Goal: Task Accomplishment & Management: Manage account settings

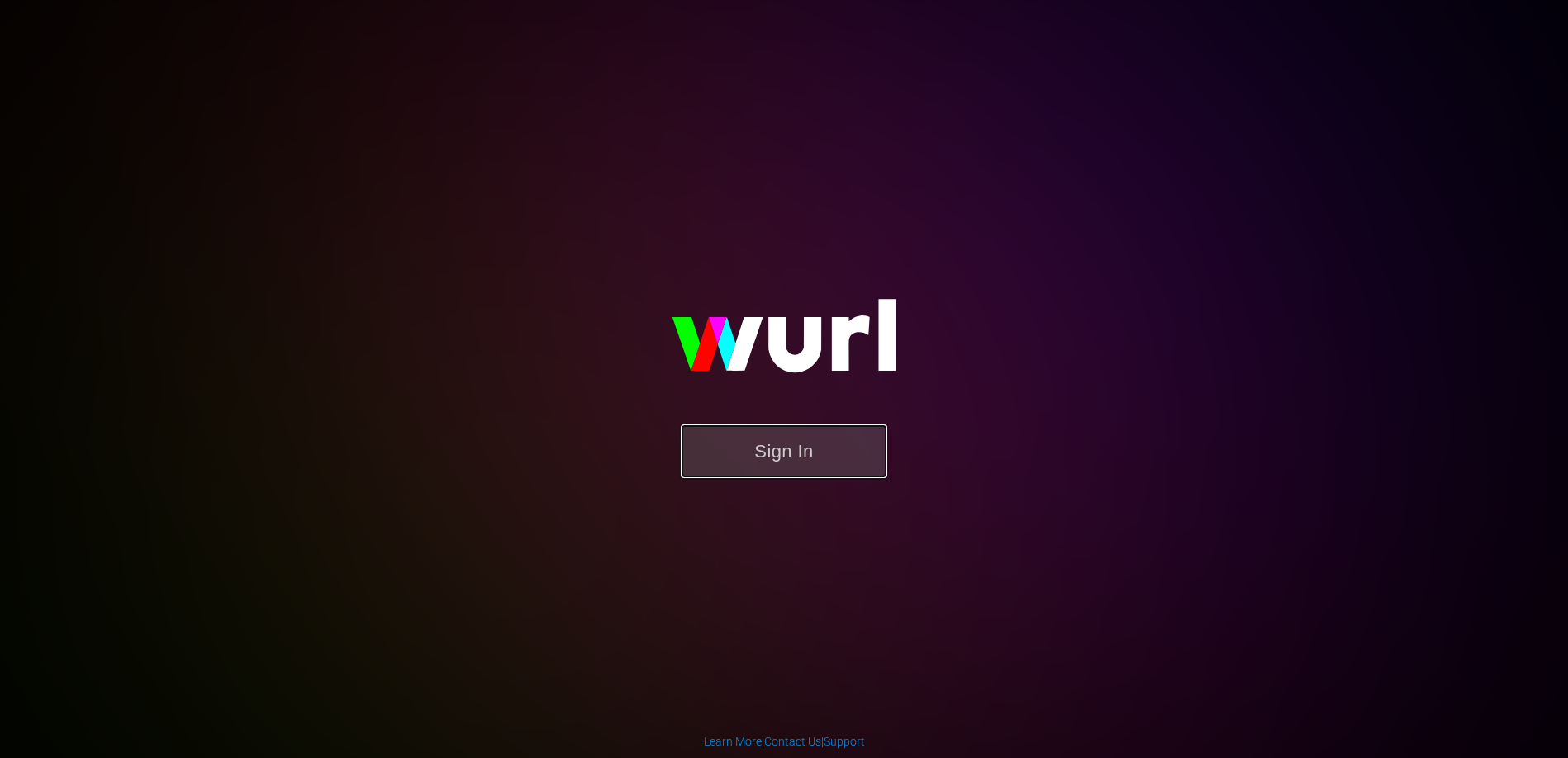
click at [820, 456] on button "Sign In" at bounding box center [784, 451] width 207 height 53
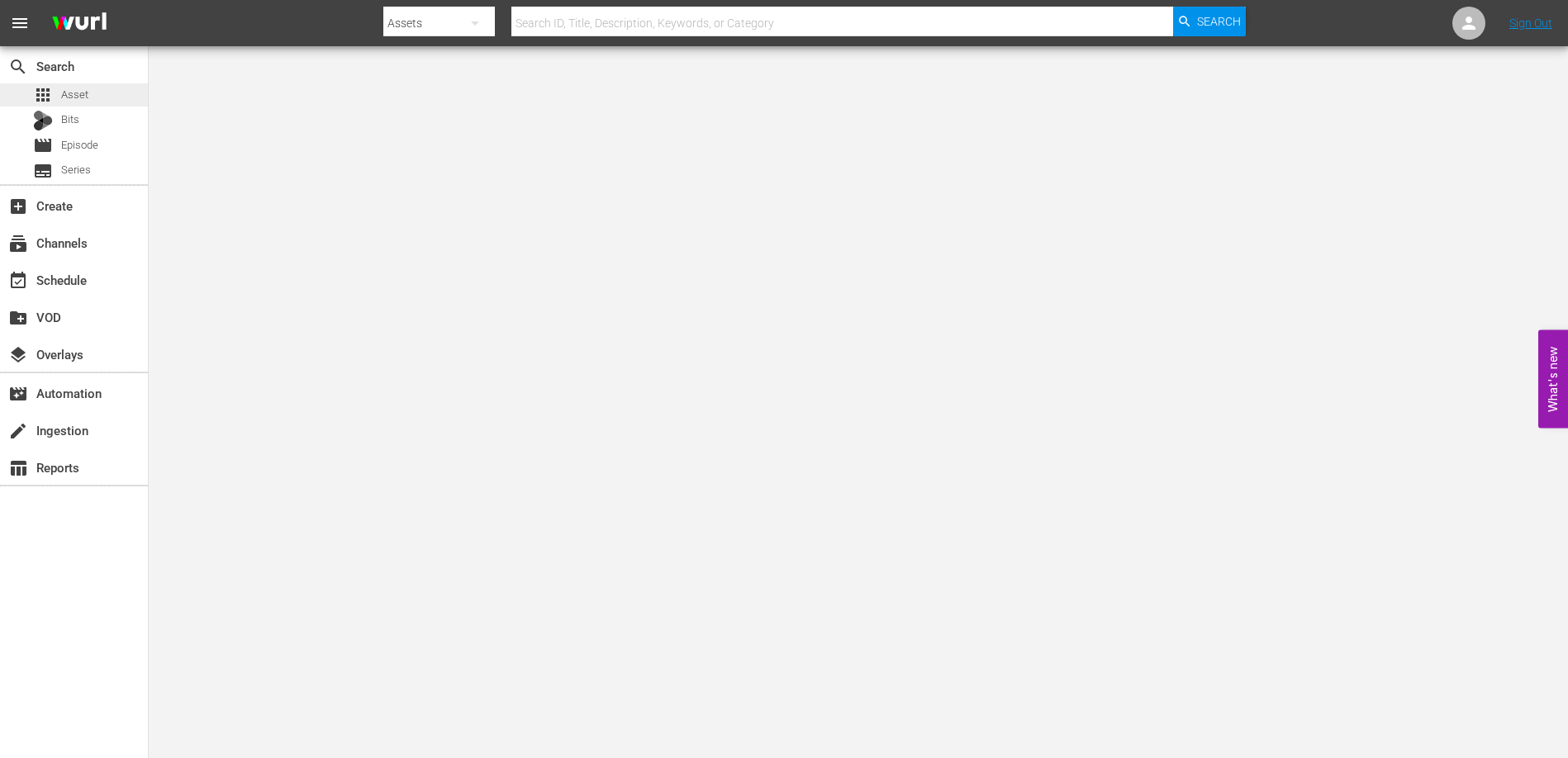
click at [83, 90] on span "Asset" at bounding box center [75, 95] width 27 height 17
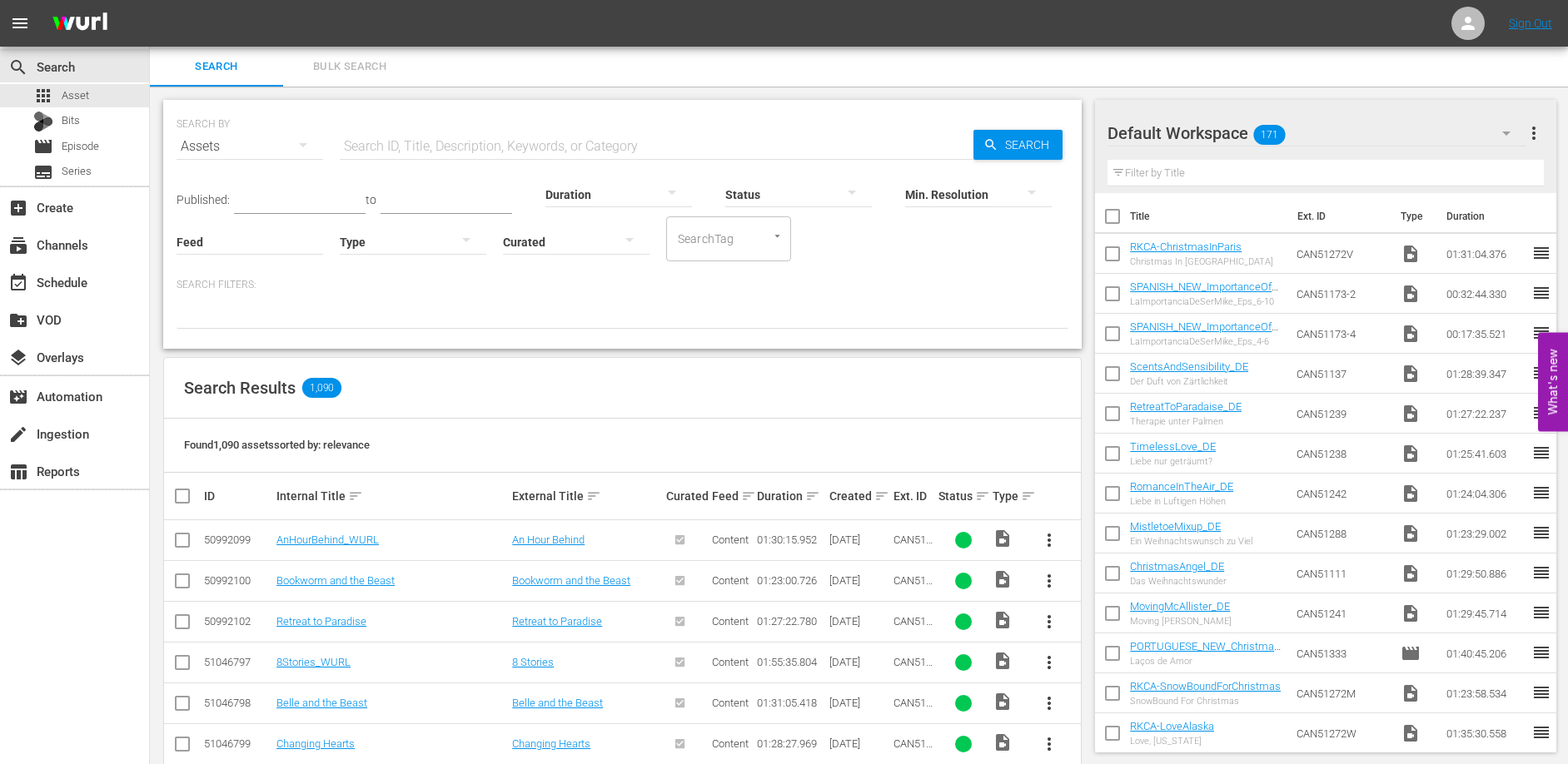
click at [518, 93] on div "SEARCH BY Search By Assets Search ID, Title, Description, Keywords, or Category…" at bounding box center [623, 746] width 945 height 1320
click at [86, 147] on span "Episode" at bounding box center [80, 147] width 38 height 17
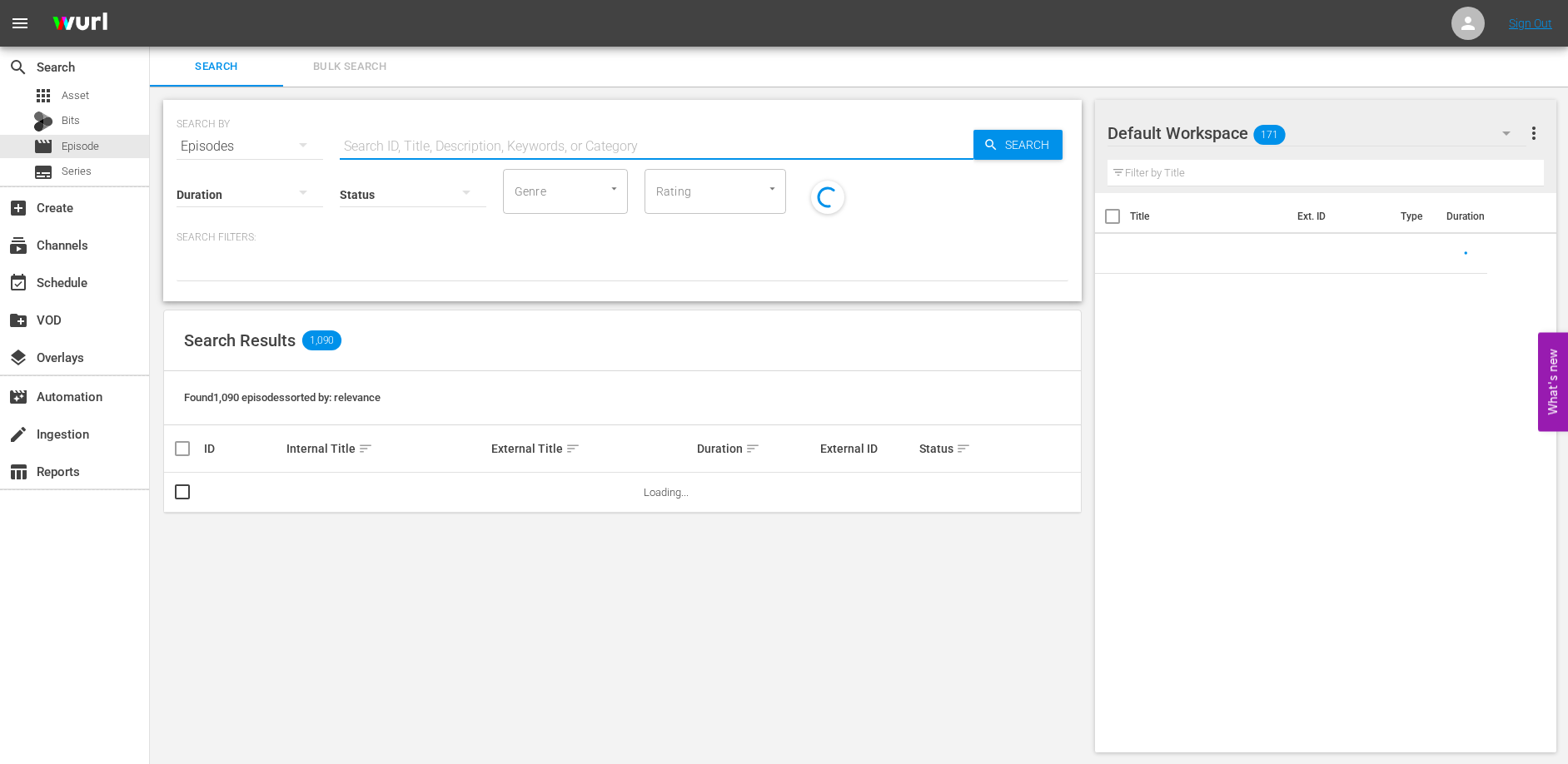
click at [412, 150] on input "text" at bounding box center [657, 146] width 634 height 40
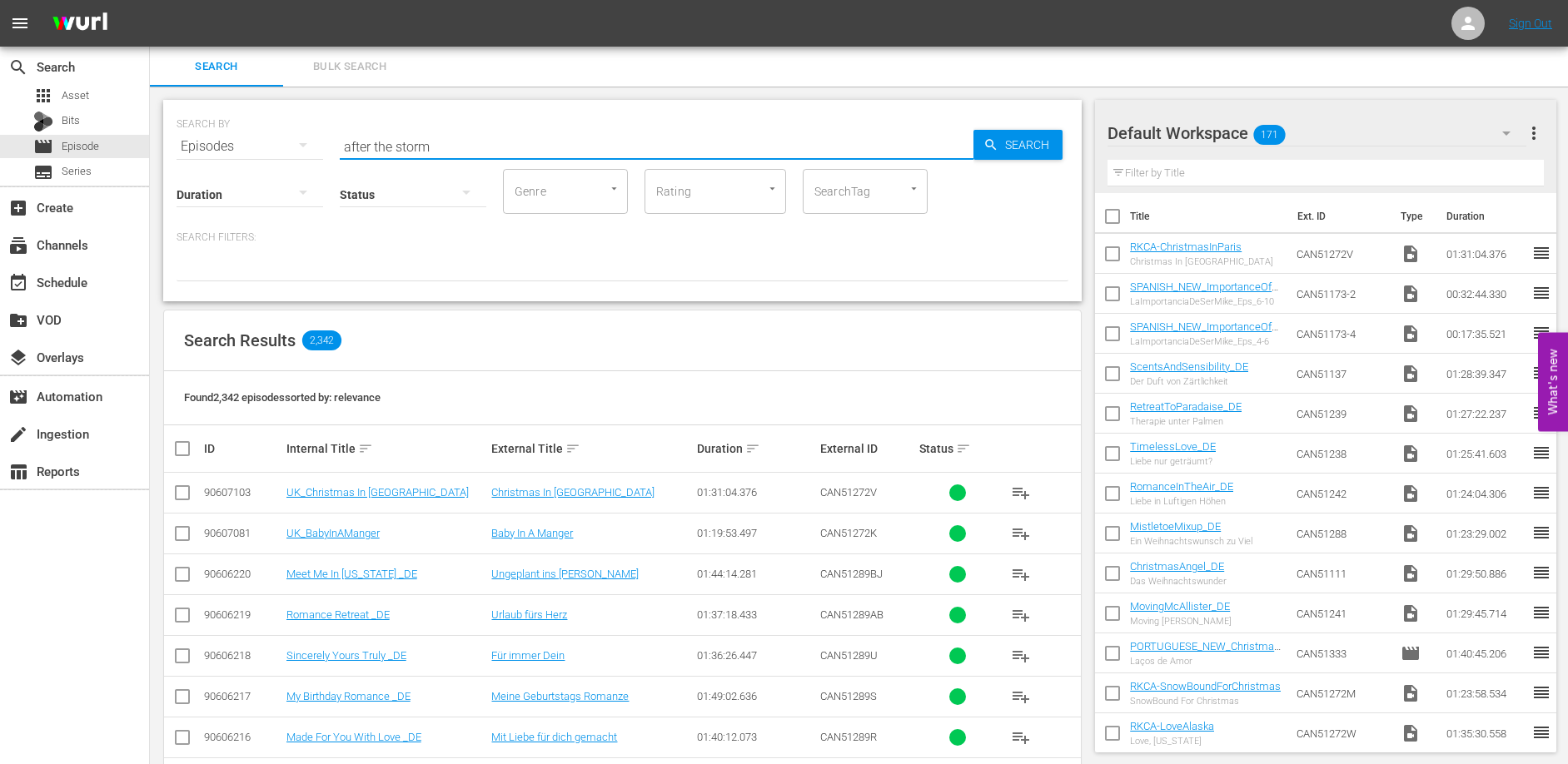
type input "after the storm"
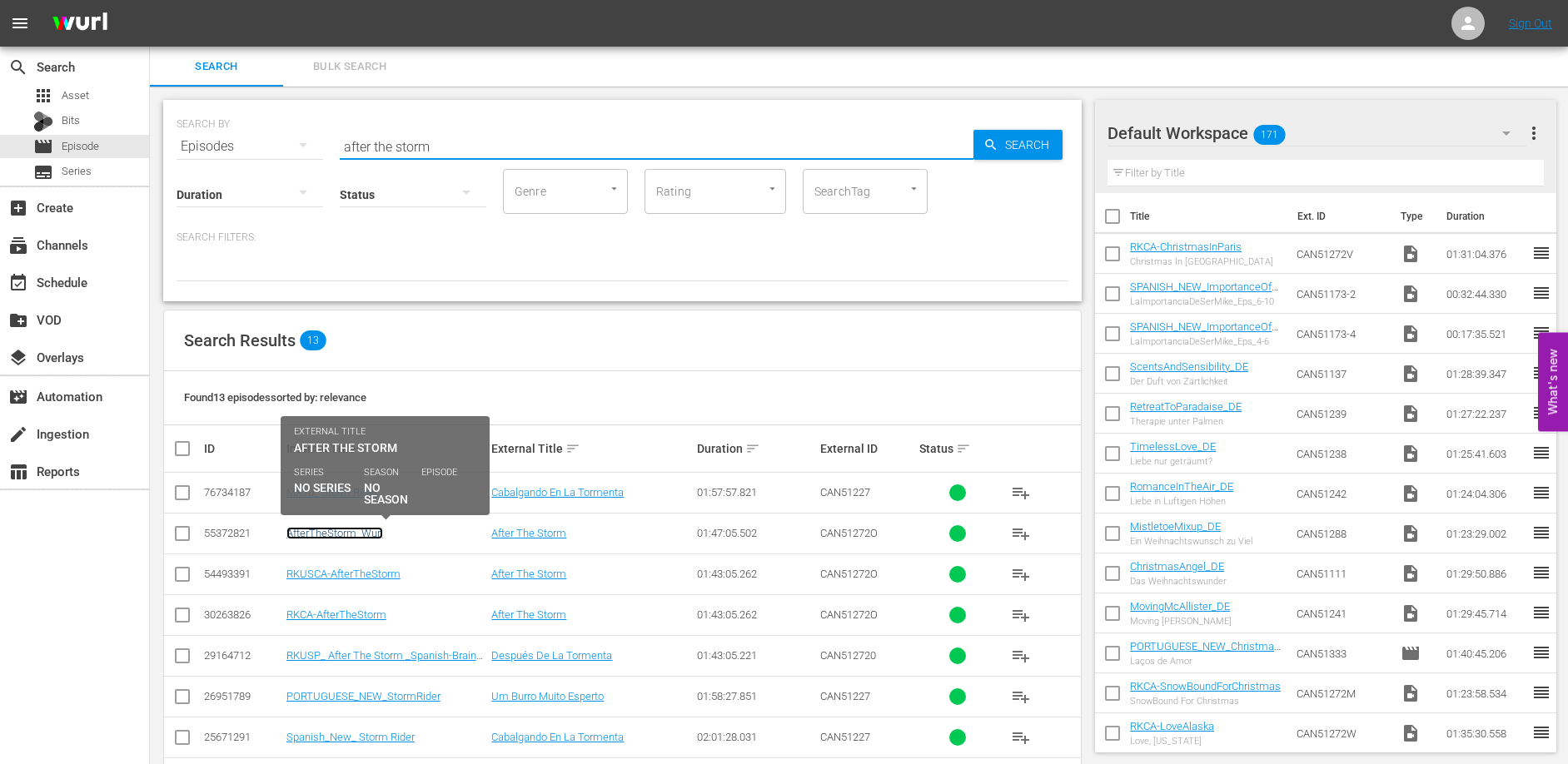
click at [350, 535] on link "AfterTheStorm_Wurl" at bounding box center [334, 533] width 97 height 13
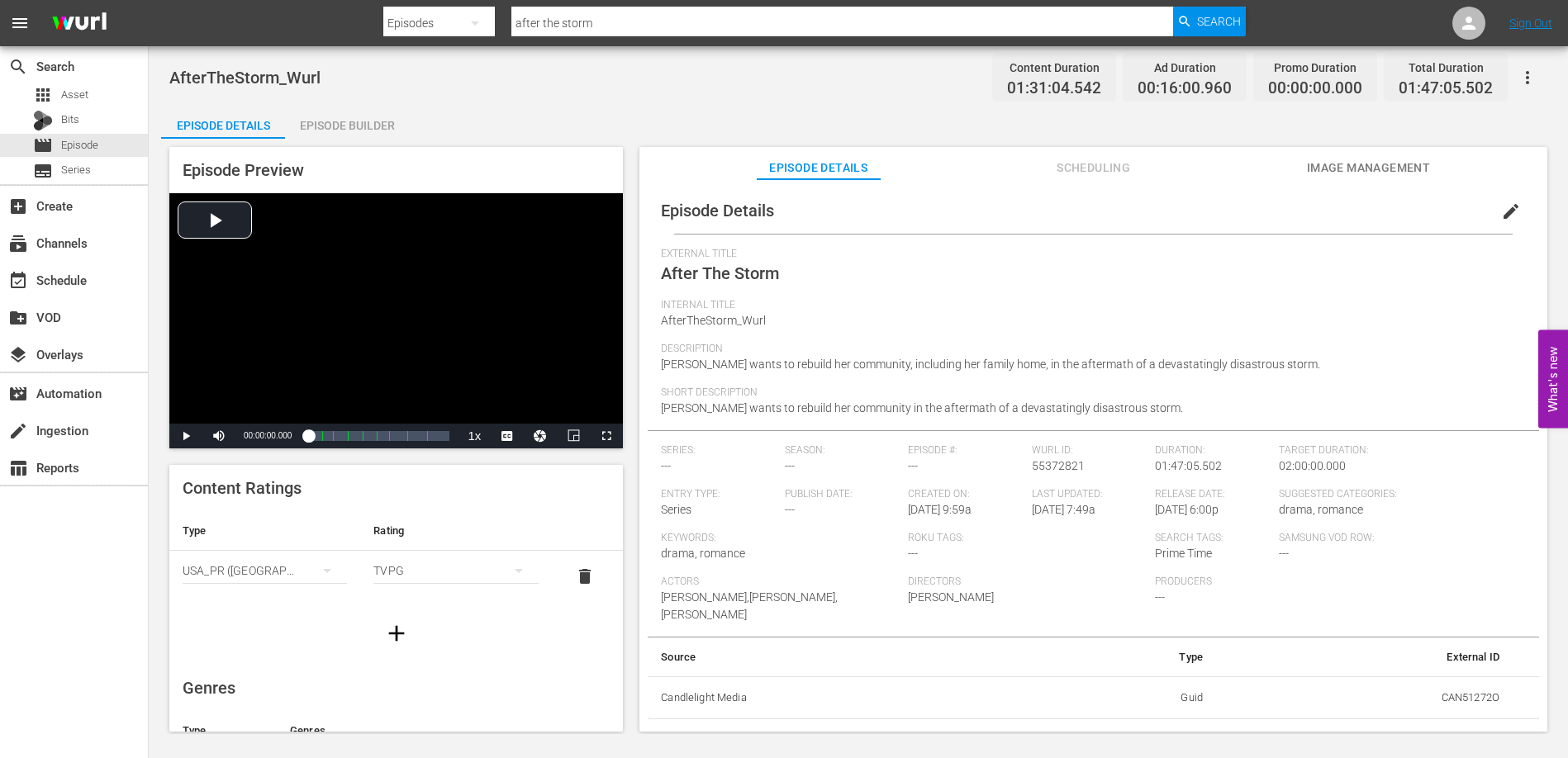
click at [320, 124] on div "Episode Builder" at bounding box center [346, 125] width 124 height 40
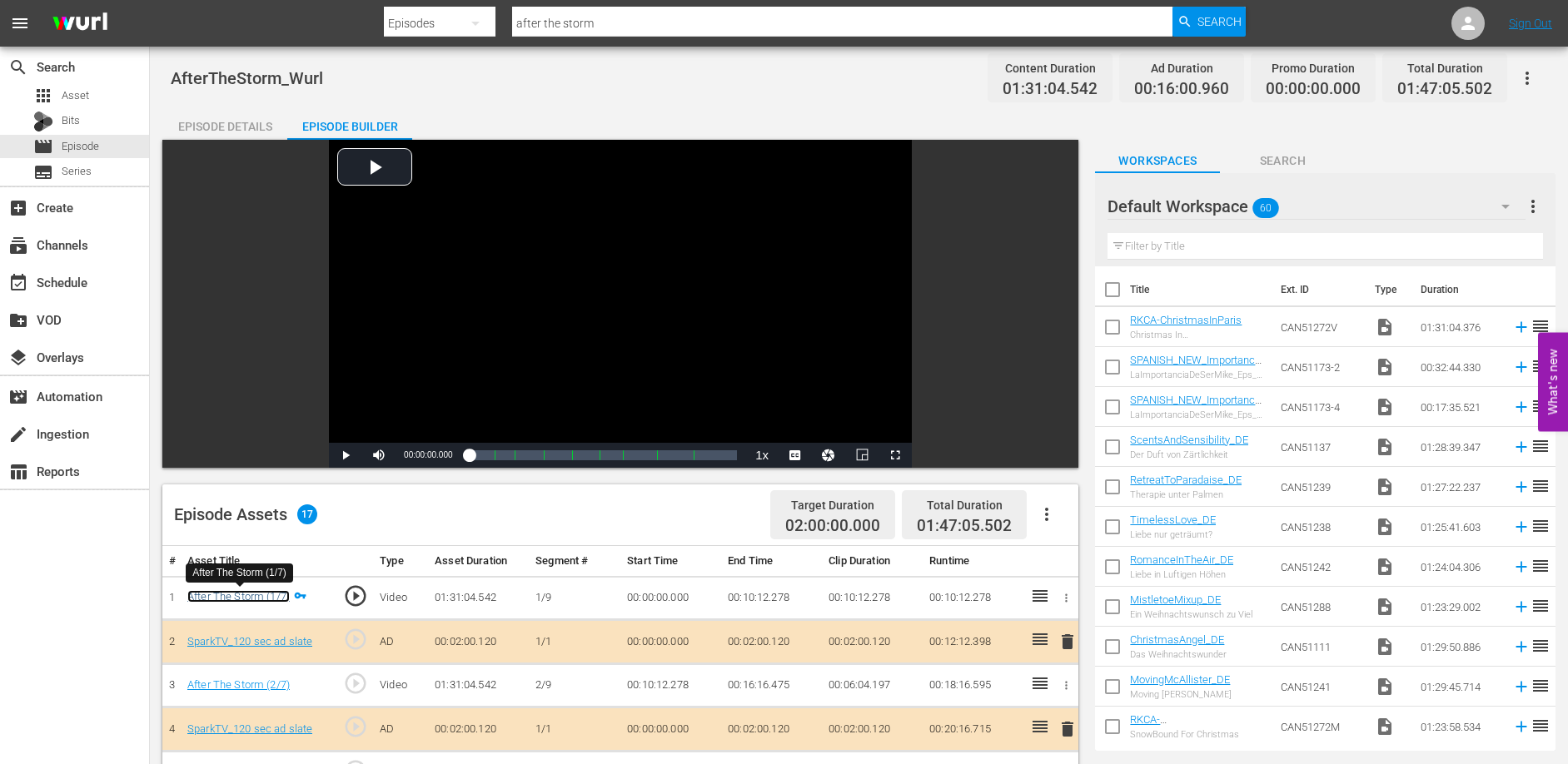
click at [244, 600] on link "After The Storm (1/7)" at bounding box center [238, 596] width 102 height 13
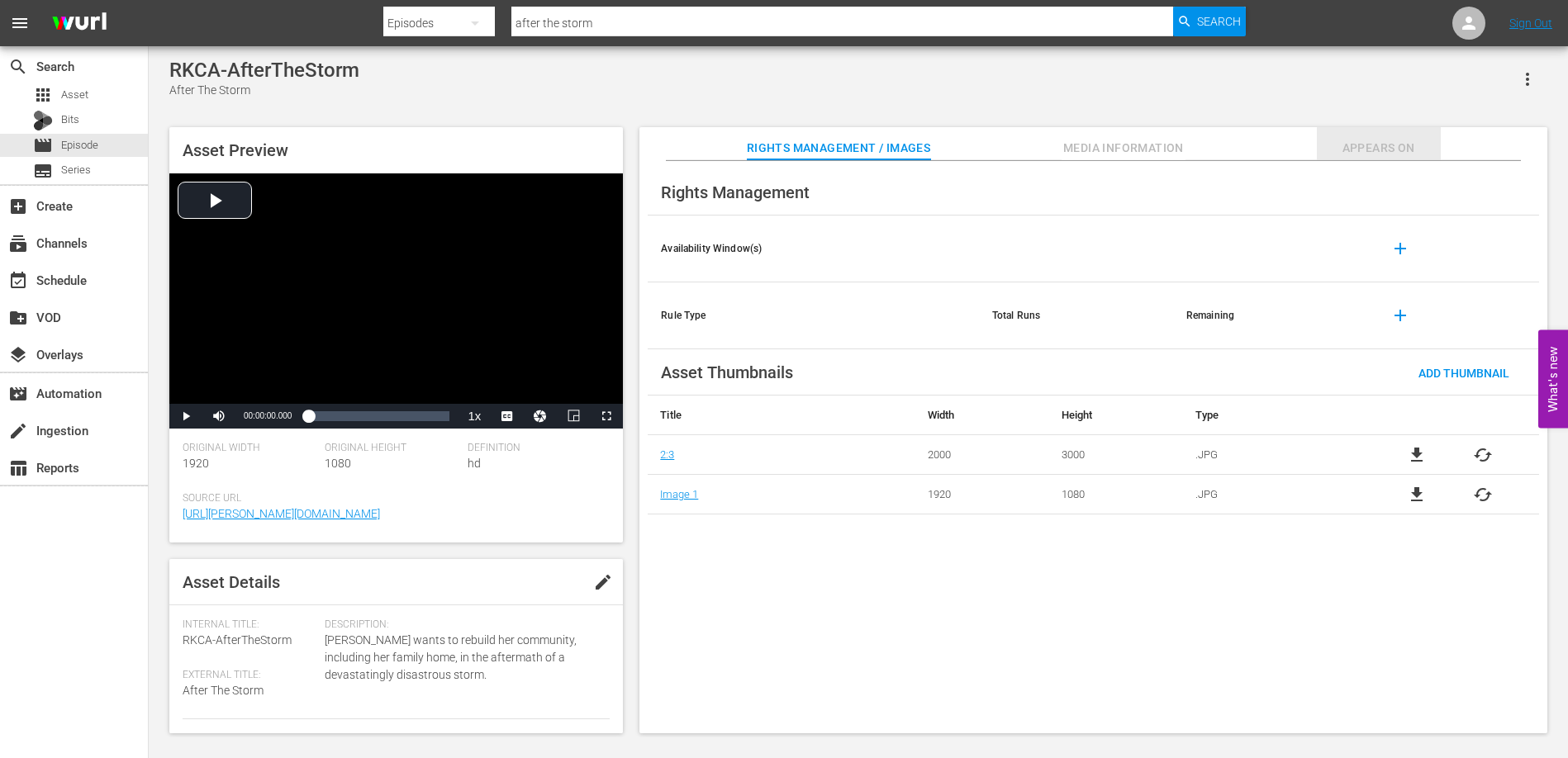
click at [1360, 138] on span "Appears On" at bounding box center [1378, 148] width 124 height 20
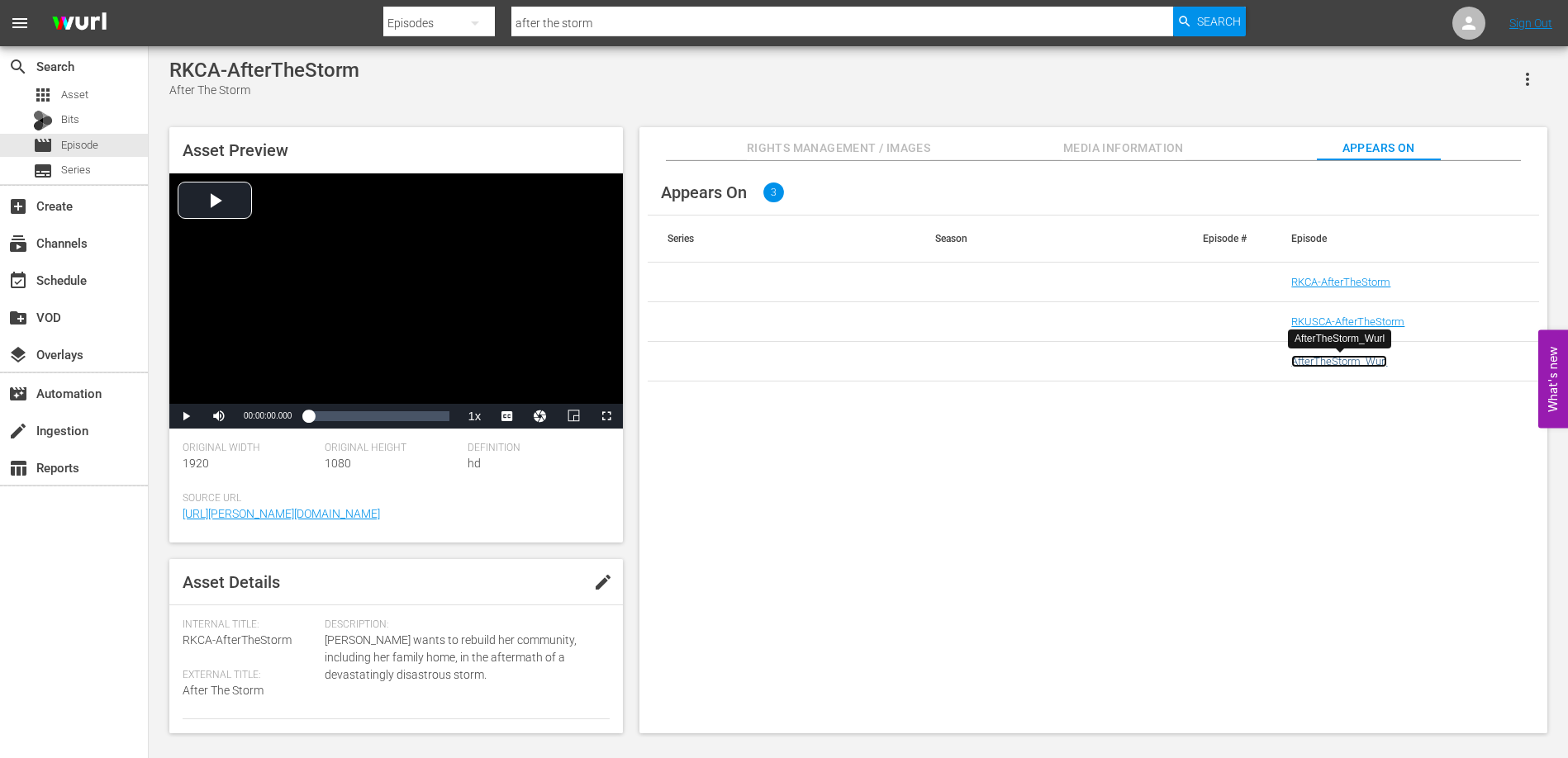
click at [1327, 362] on link "AfterTheStorm_Wurl" at bounding box center [1338, 361] width 96 height 13
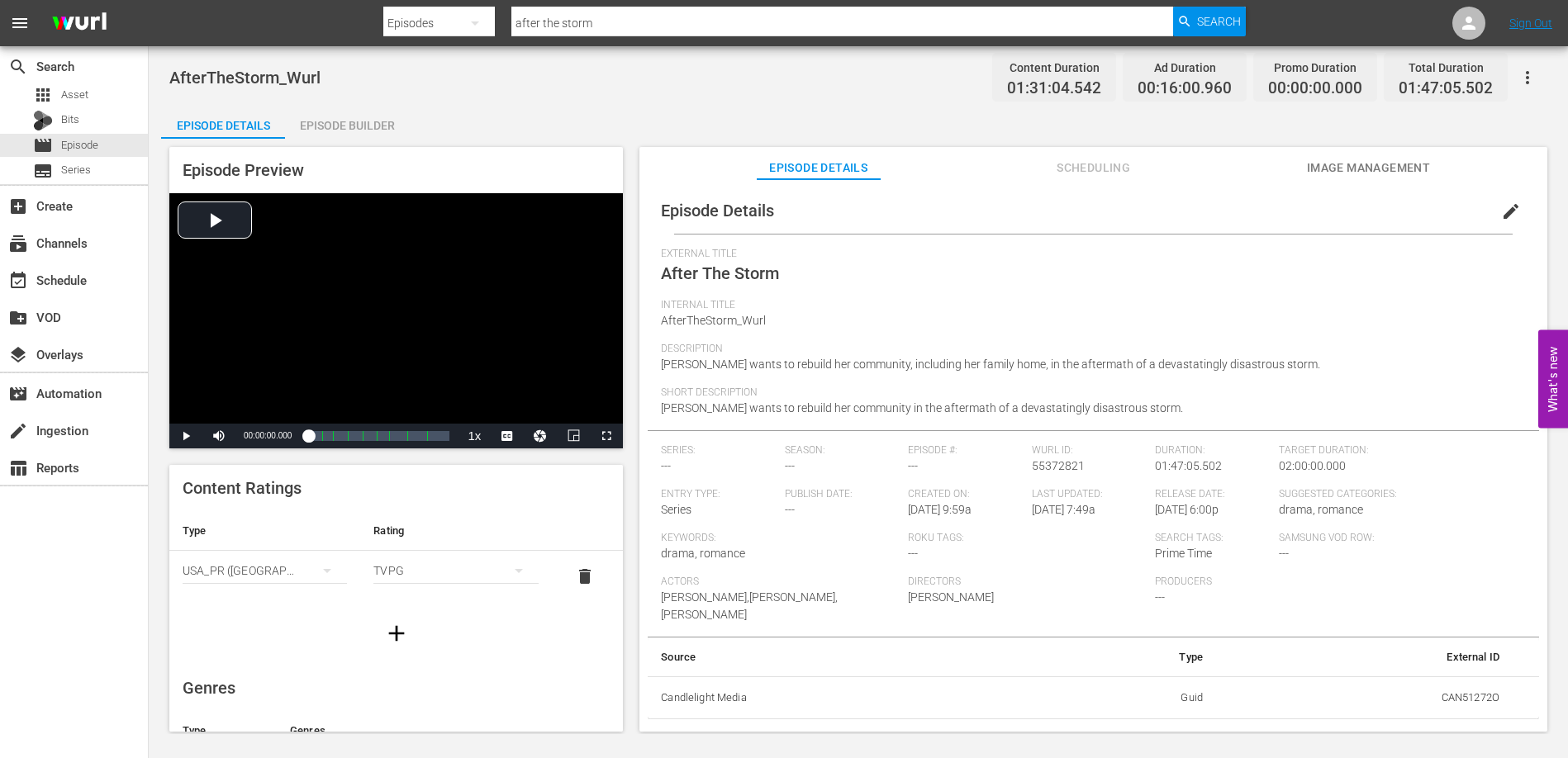
click at [1525, 78] on icon "button" at bounding box center [1526, 77] width 19 height 19
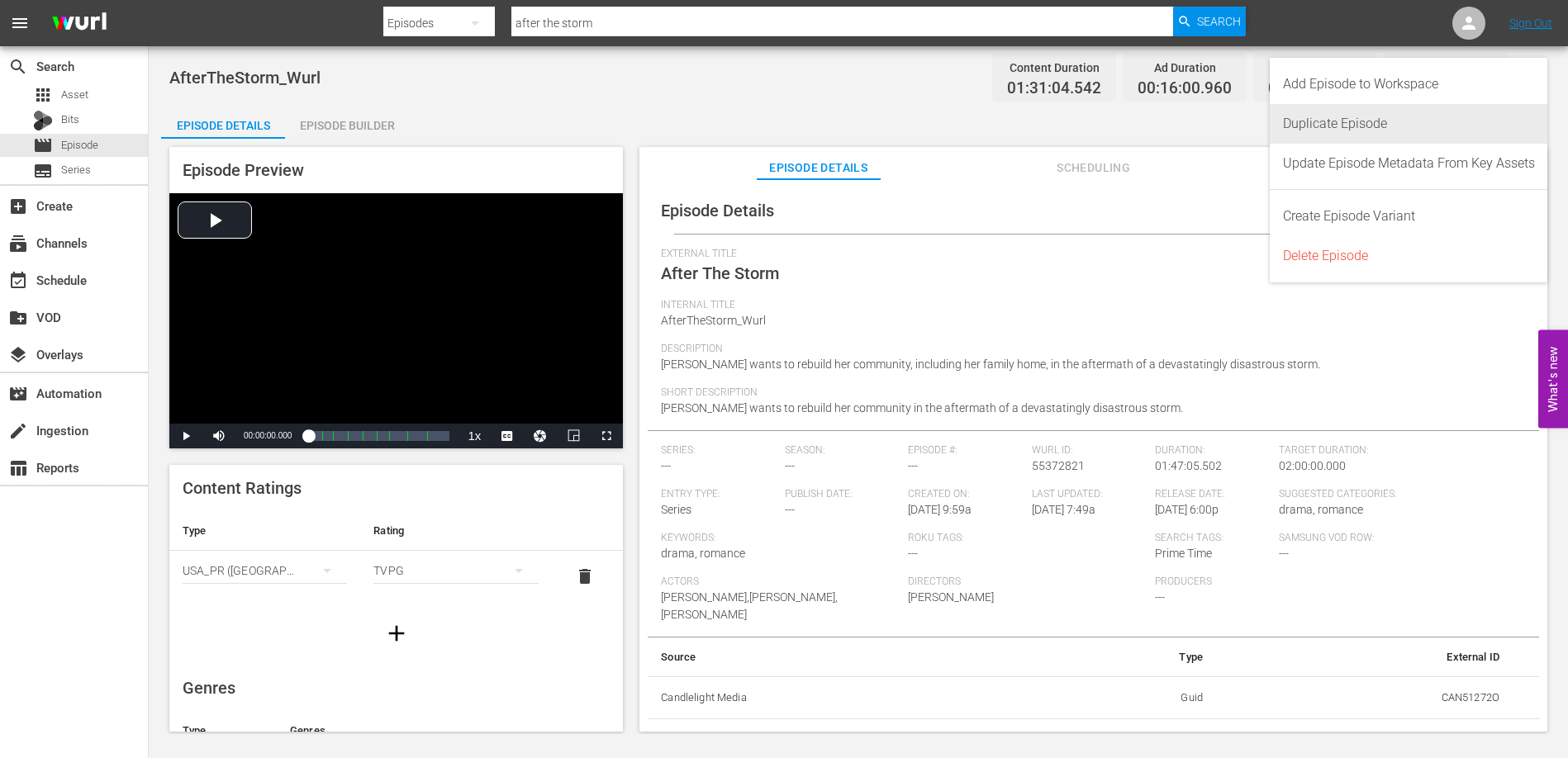
click at [1335, 123] on div "Duplicate Episode" at bounding box center [1408, 124] width 252 height 40
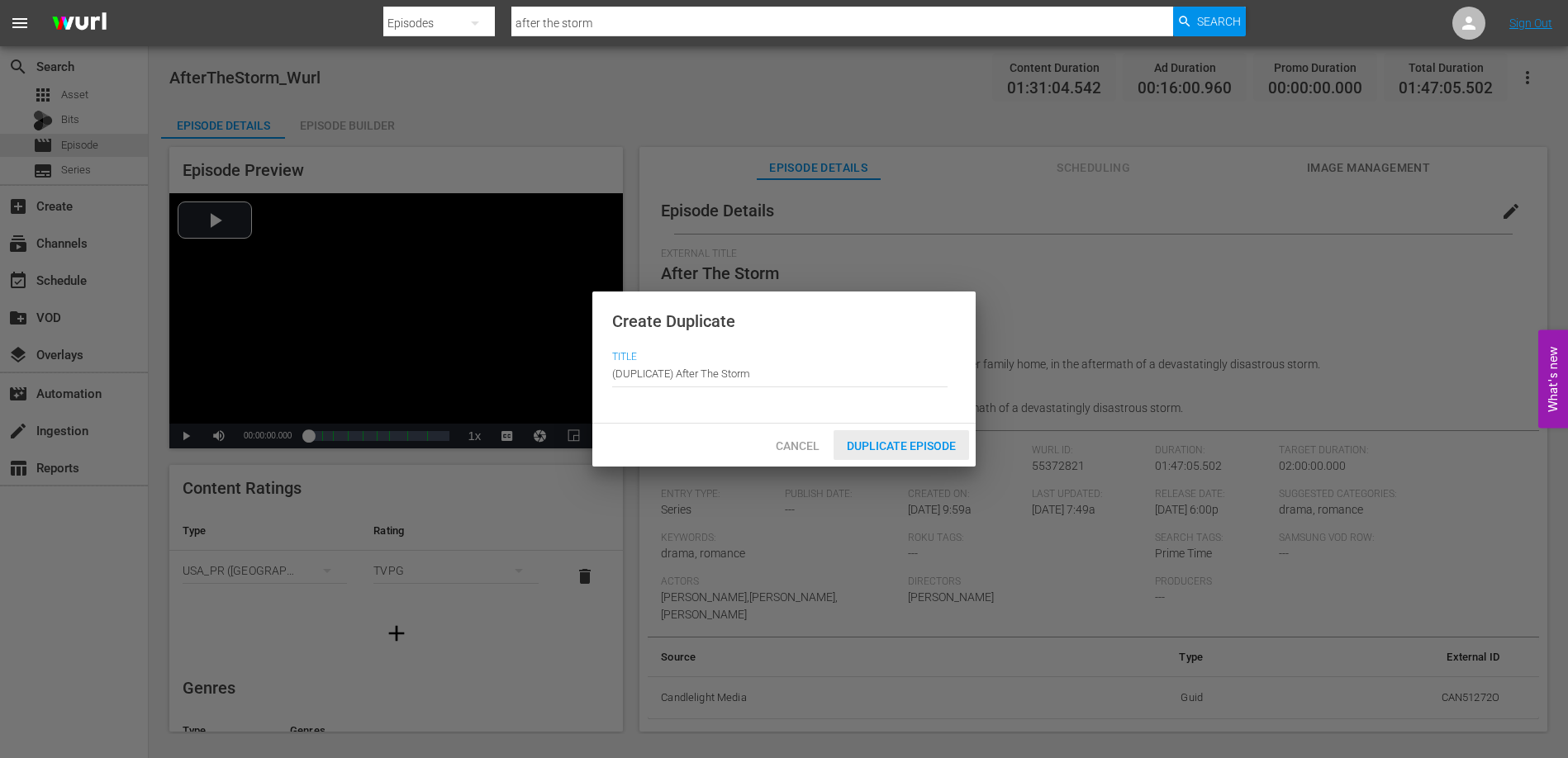
click at [884, 450] on span "Duplicate Episode" at bounding box center [901, 446] width 136 height 14
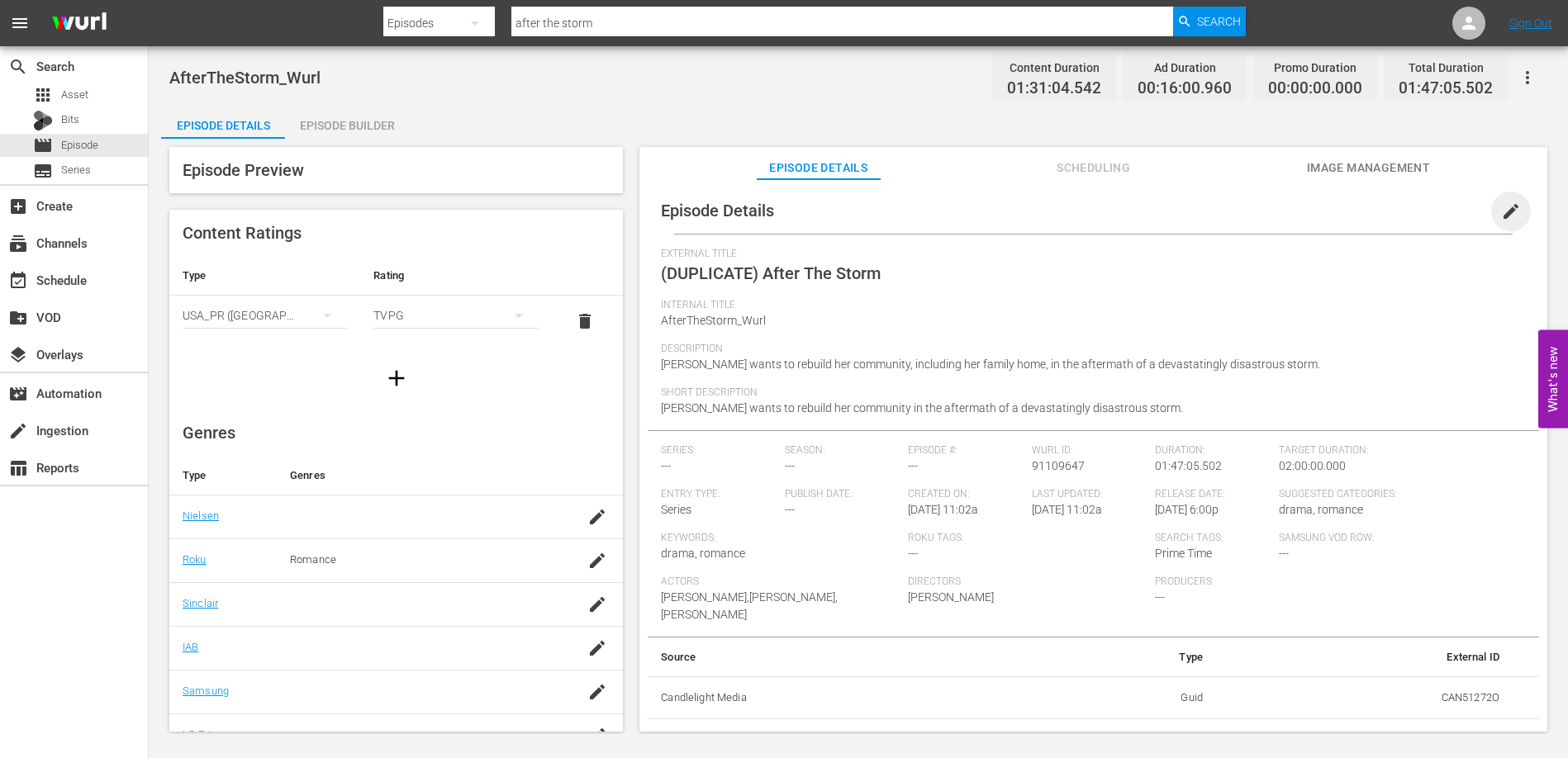
click at [1501, 213] on span "edit" at bounding box center [1510, 211] width 19 height 19
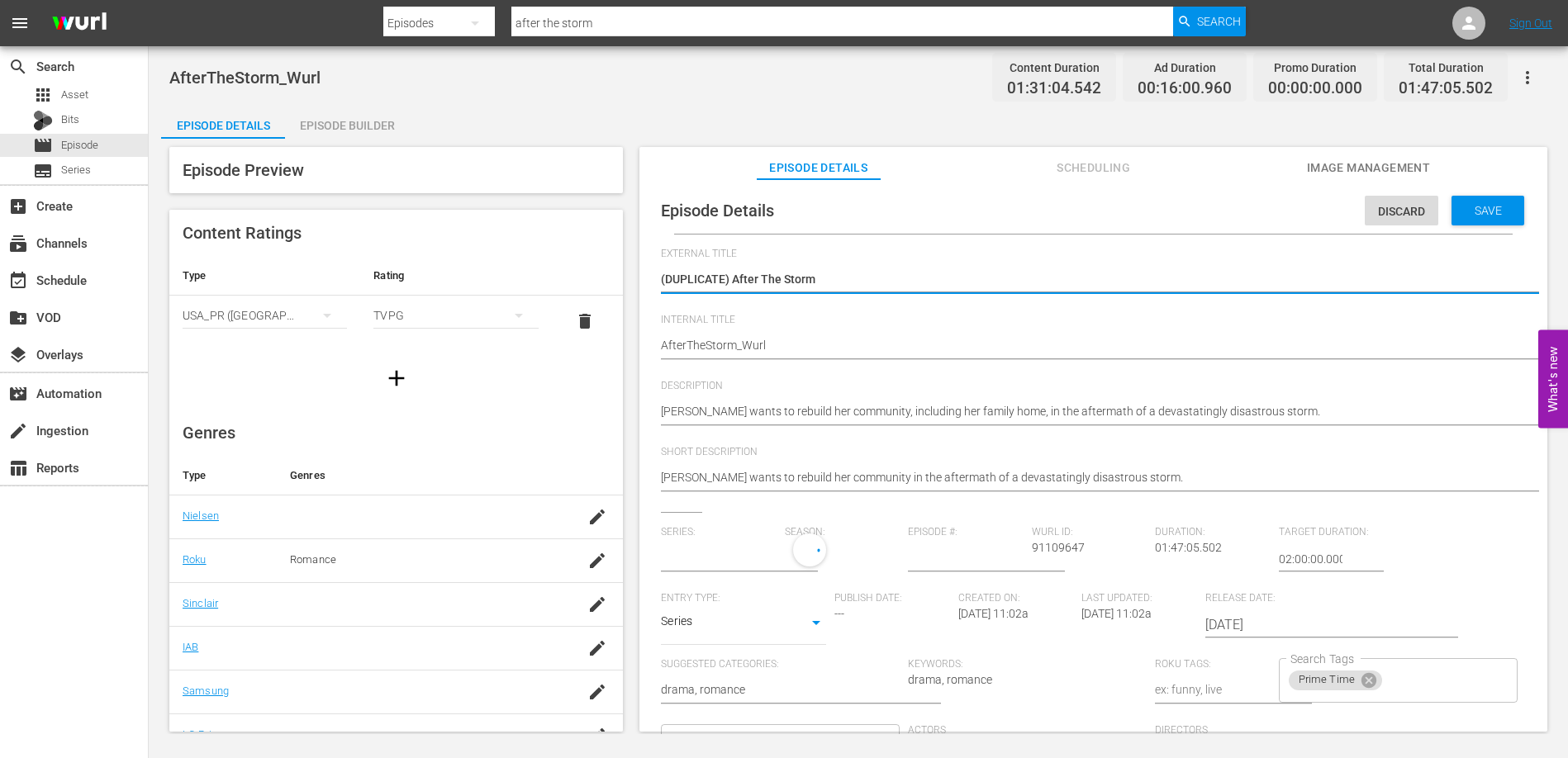
type input "No Series"
drag, startPoint x: 734, startPoint y: 277, endPoint x: 624, endPoint y: 278, distance: 110.0
click at [624, 278] on div "Episode Preview Content Ratings Type Rating Select Rating Type USA_PR (United S…" at bounding box center [858, 442] width 1394 height 606
type textarea "After The Storm"
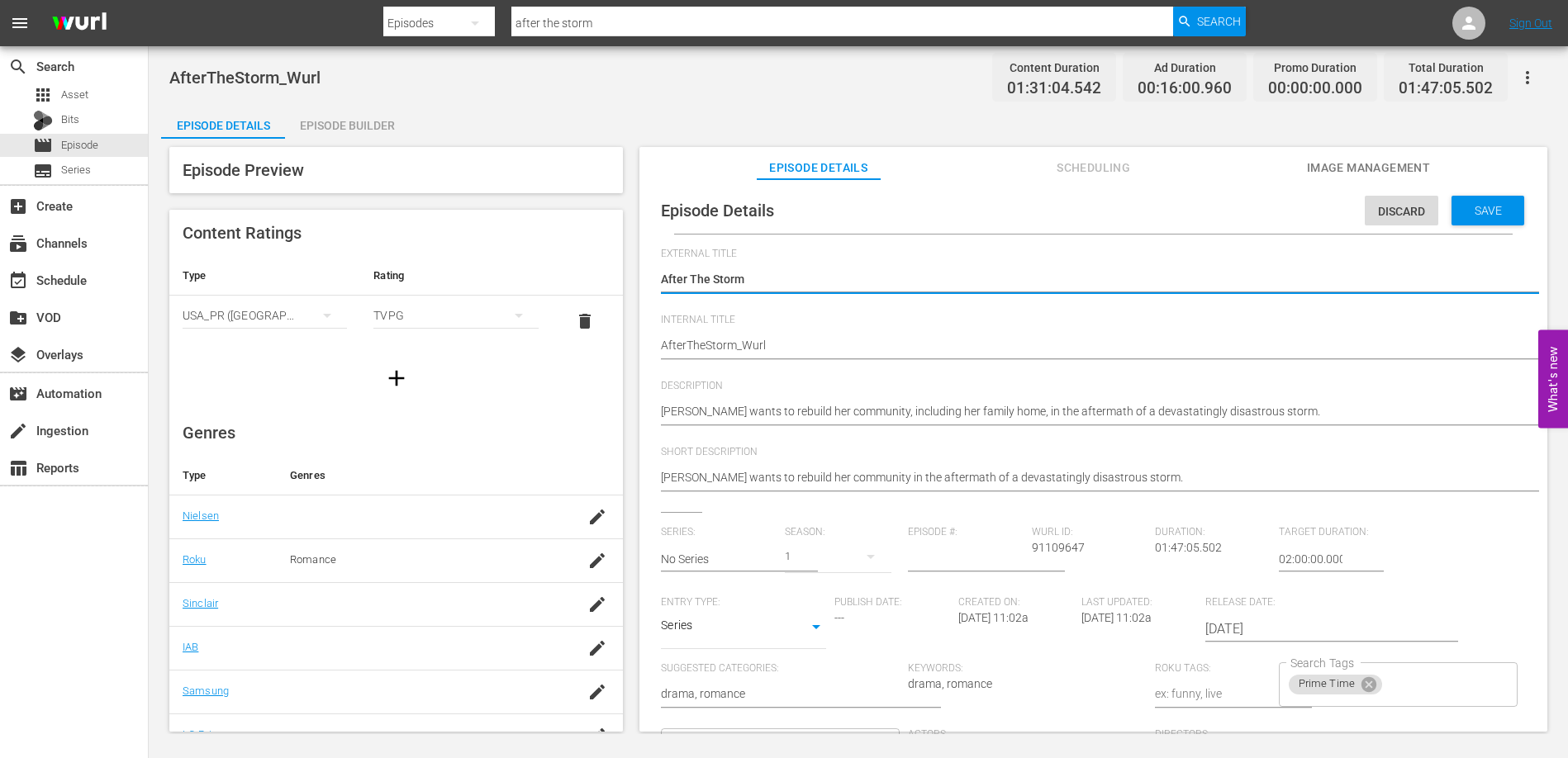
click at [660, 344] on div "Episode Details Discard Save External Title (DUPLICATE) After The Storm (DUPLIC…" at bounding box center [1093, 579] width 891 height 784
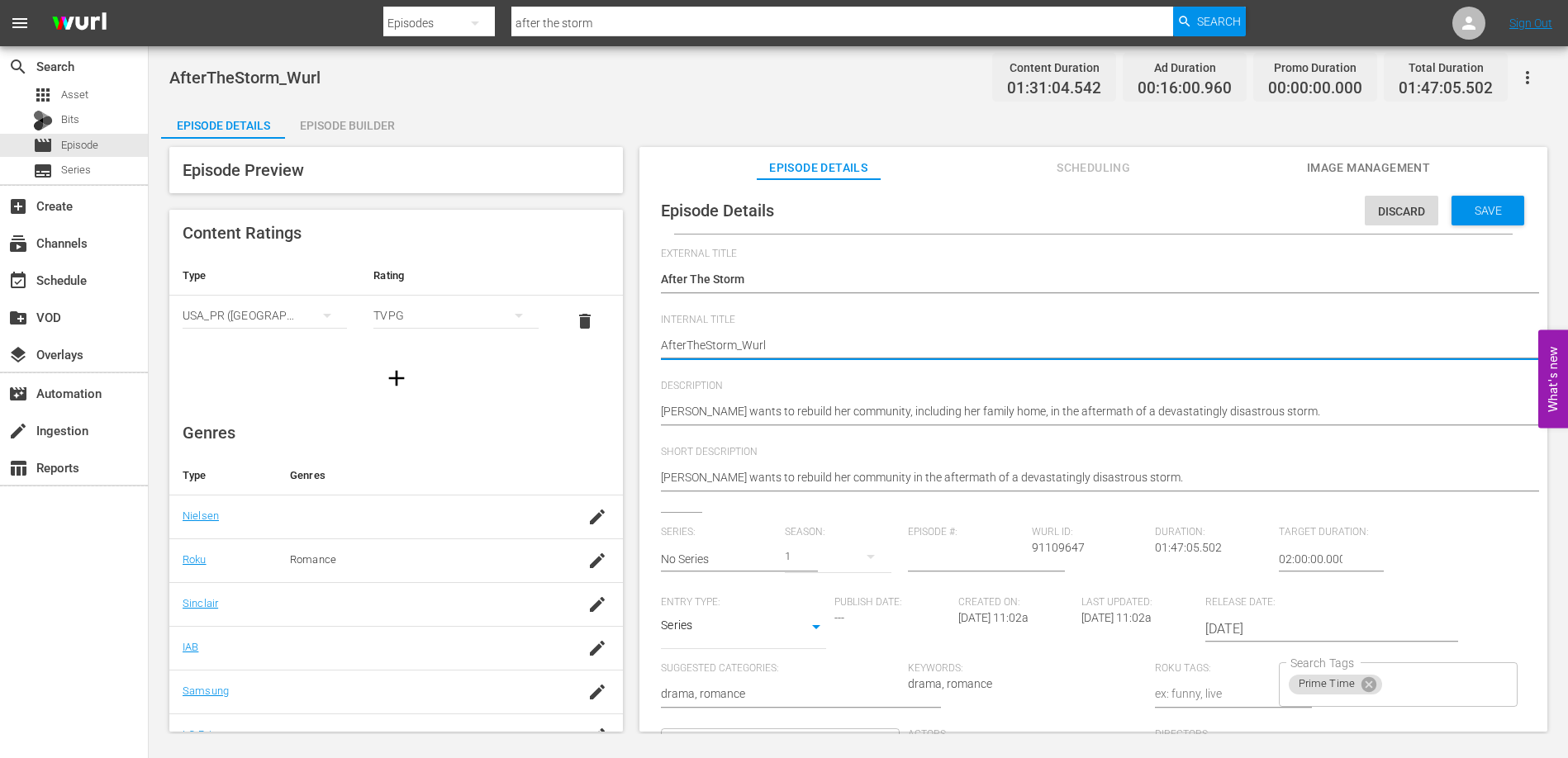
type textarea "UAfterTheStorm_Wurl"
type textarea "UKAfterTheStorm_Wurl"
type textarea "UK_AfterTheStorm_Wurl"
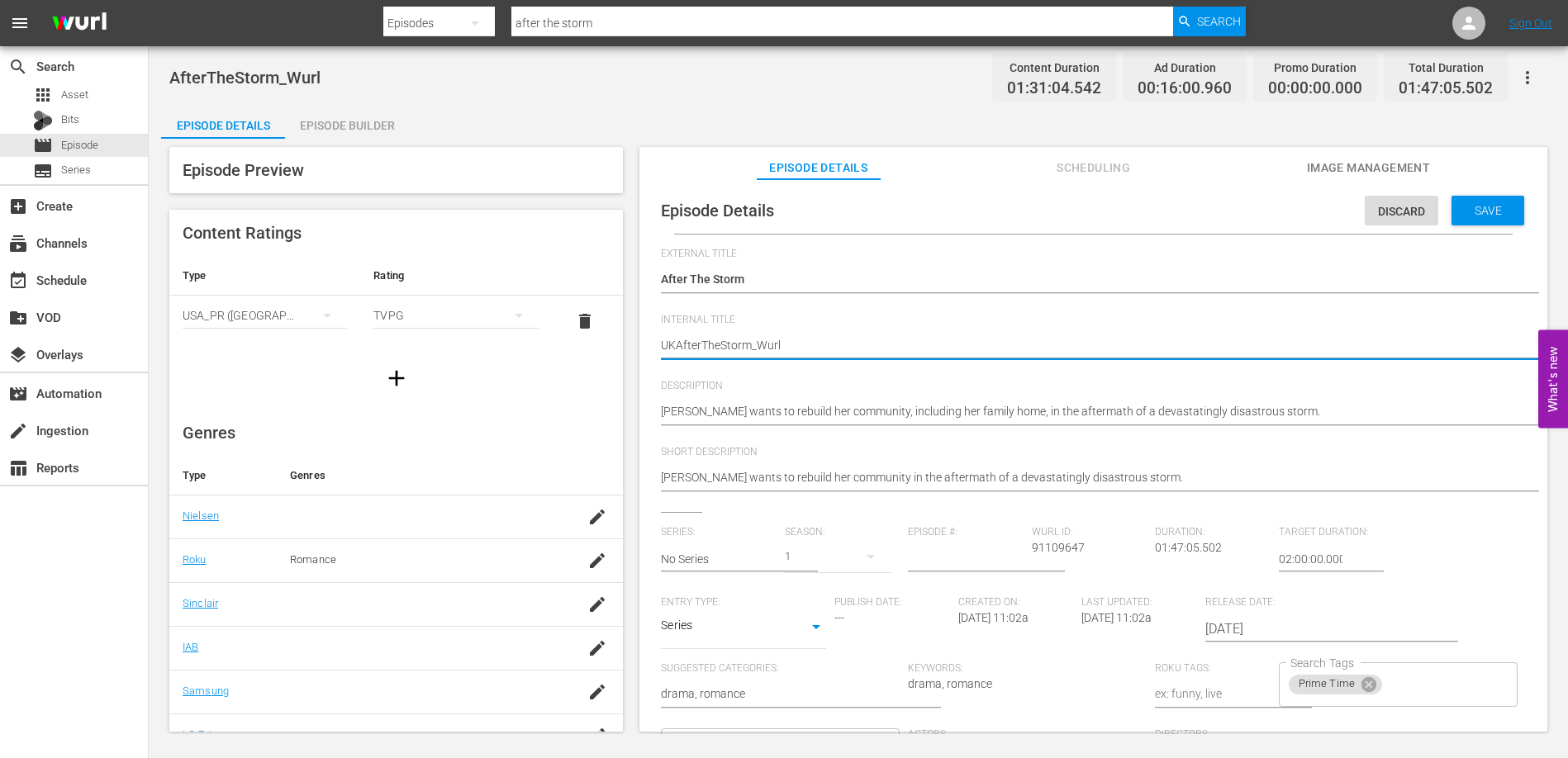
type textarea "UK_AfterTheStorm_Wurl"
type textarea "UK_AfterTheStorm_Wur"
type textarea "UK_AfterTheStorm_Wu"
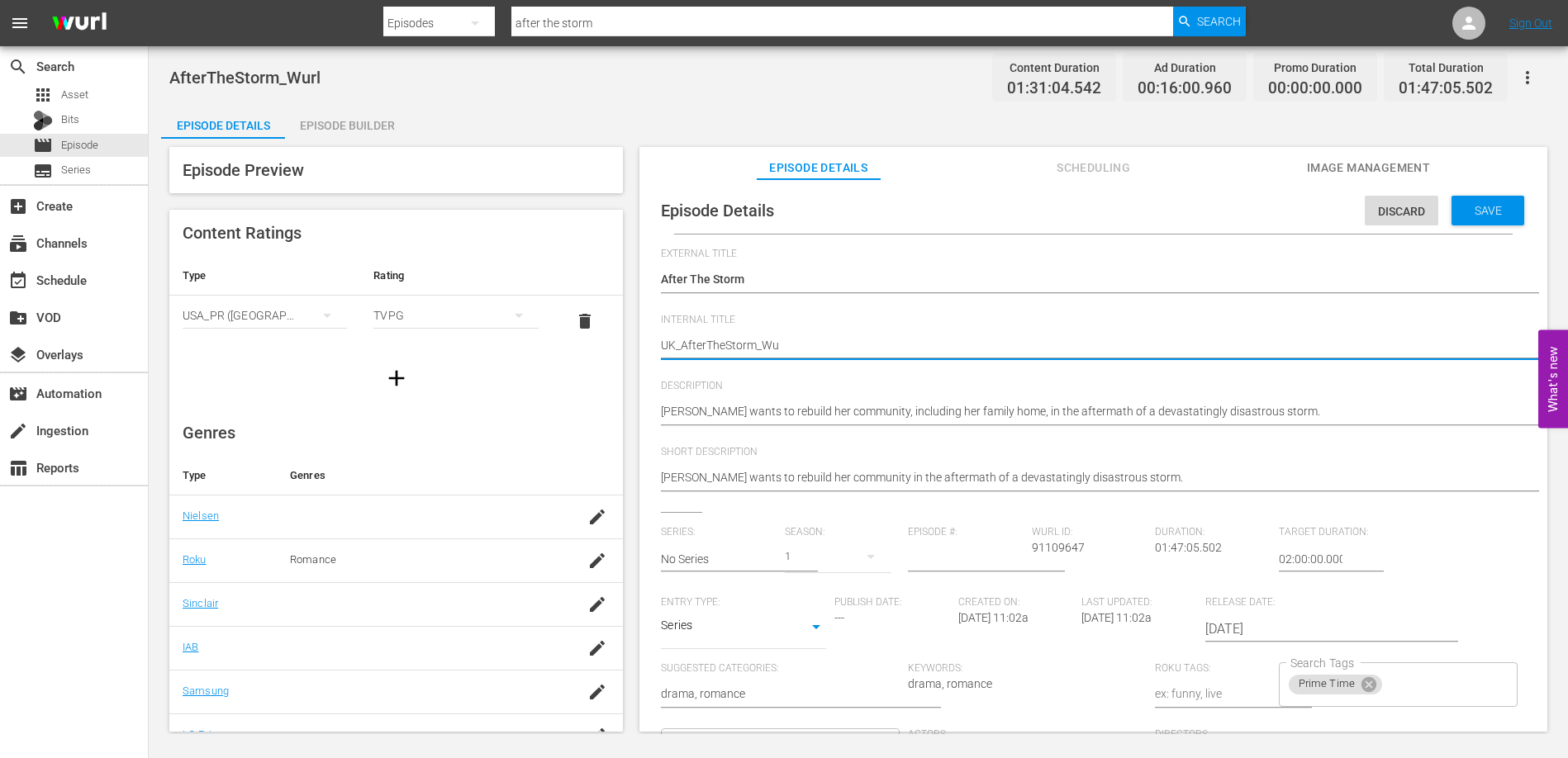
type textarea "UK_AfterTheStorm_W"
type textarea "UK_AfterTheStorm_"
type textarea "UK_AfterTheStorm"
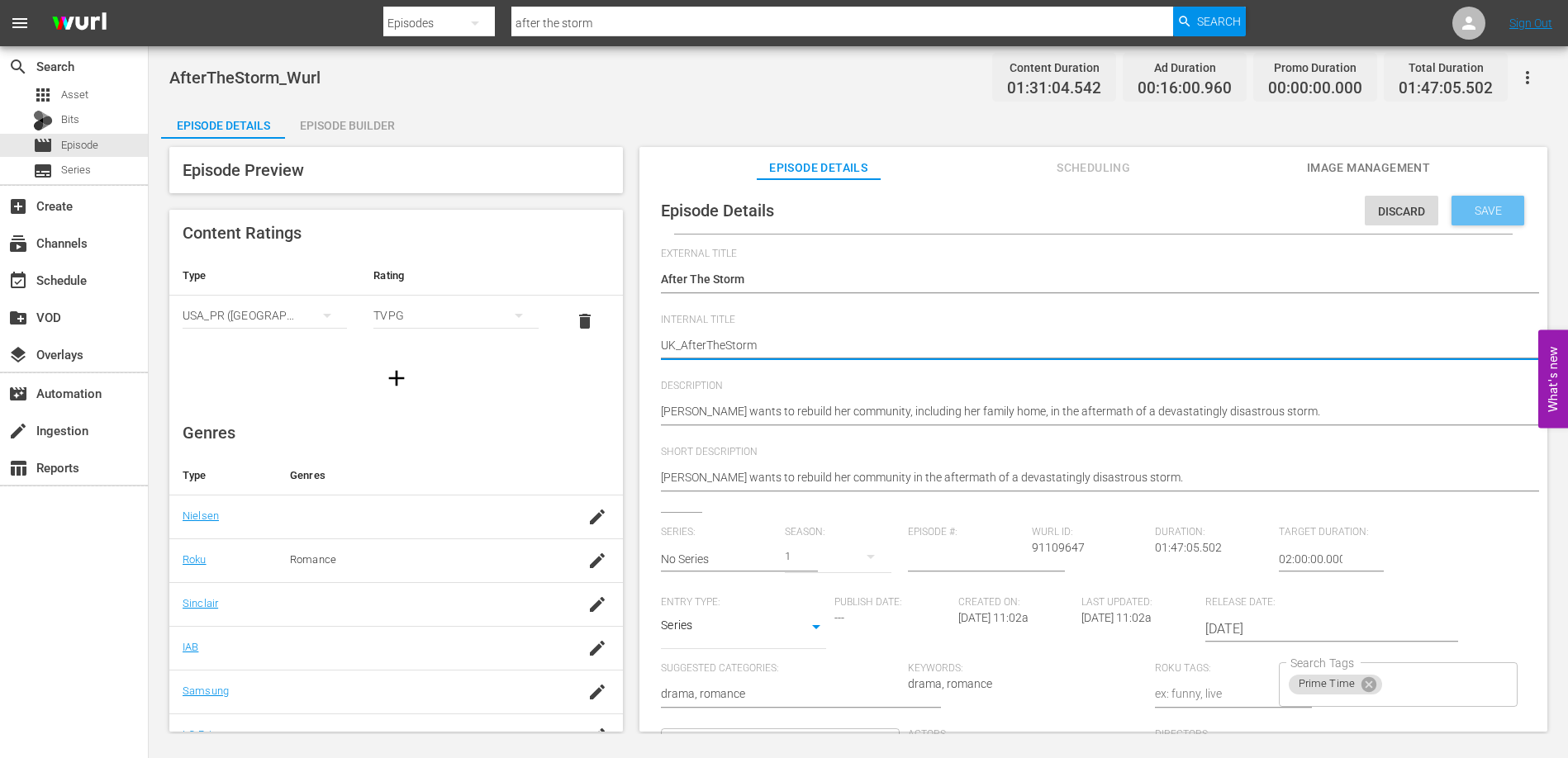
type textarea "UK_AfterTheStorm"
click at [1480, 209] on span "Save" at bounding box center [1488, 211] width 53 height 14
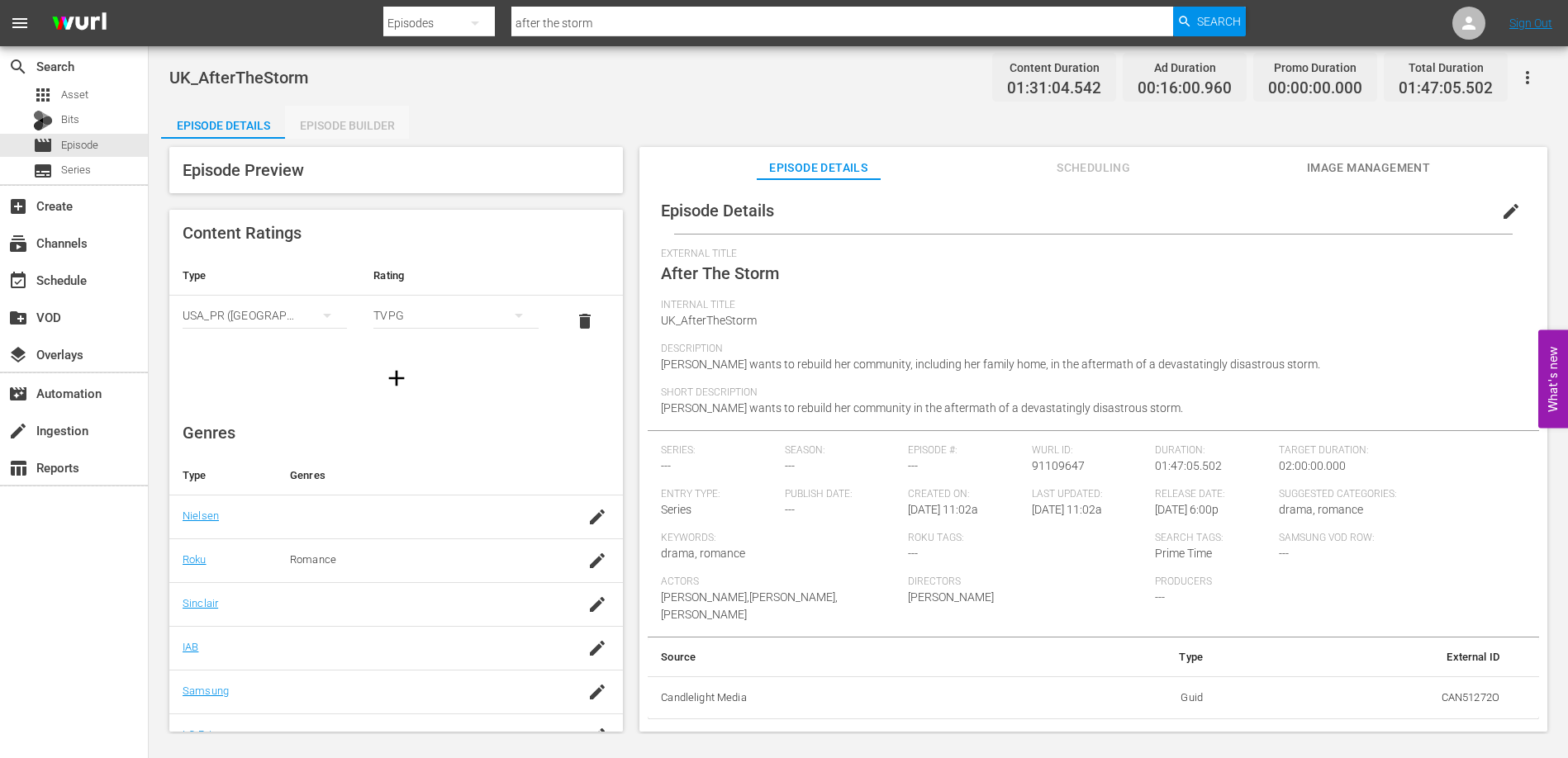
click at [382, 124] on div "Episode Builder" at bounding box center [346, 125] width 124 height 40
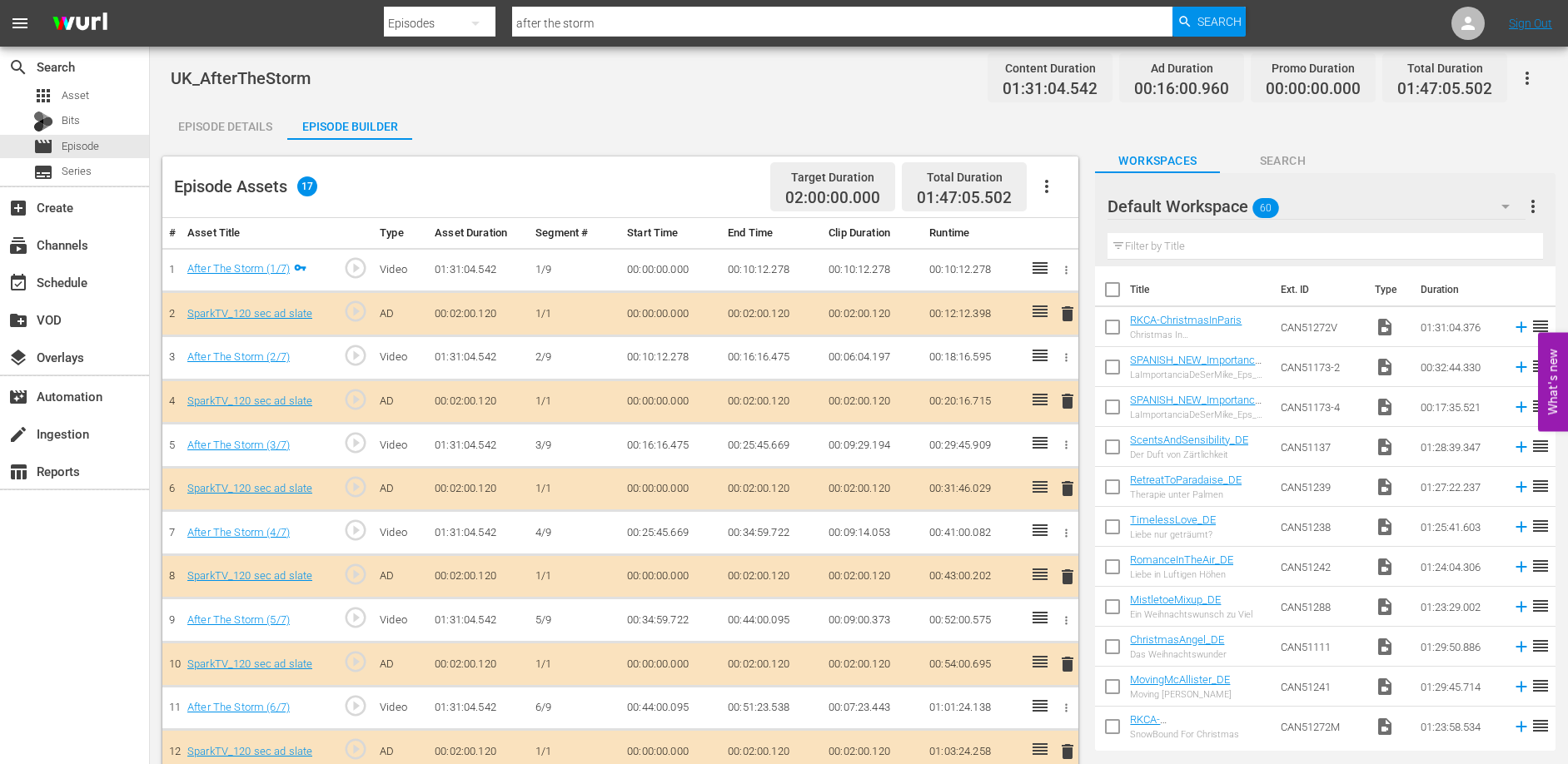
click at [1049, 174] on button "button" at bounding box center [1046, 186] width 40 height 40
click at [1051, 225] on div "Clear Ads" at bounding box center [1097, 233] width 114 height 40
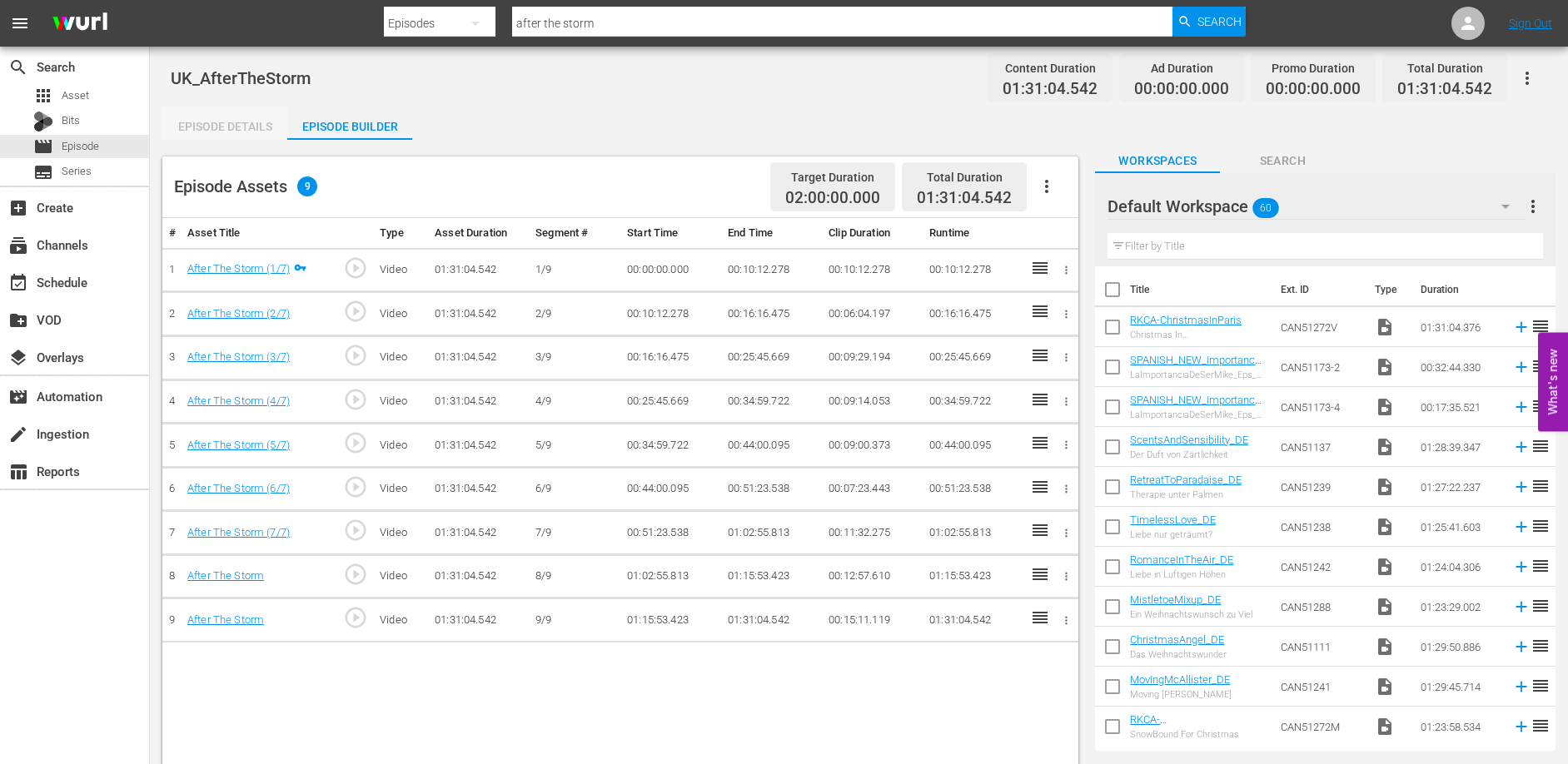
click at [235, 111] on div "Episode Details" at bounding box center [225, 126] width 125 height 40
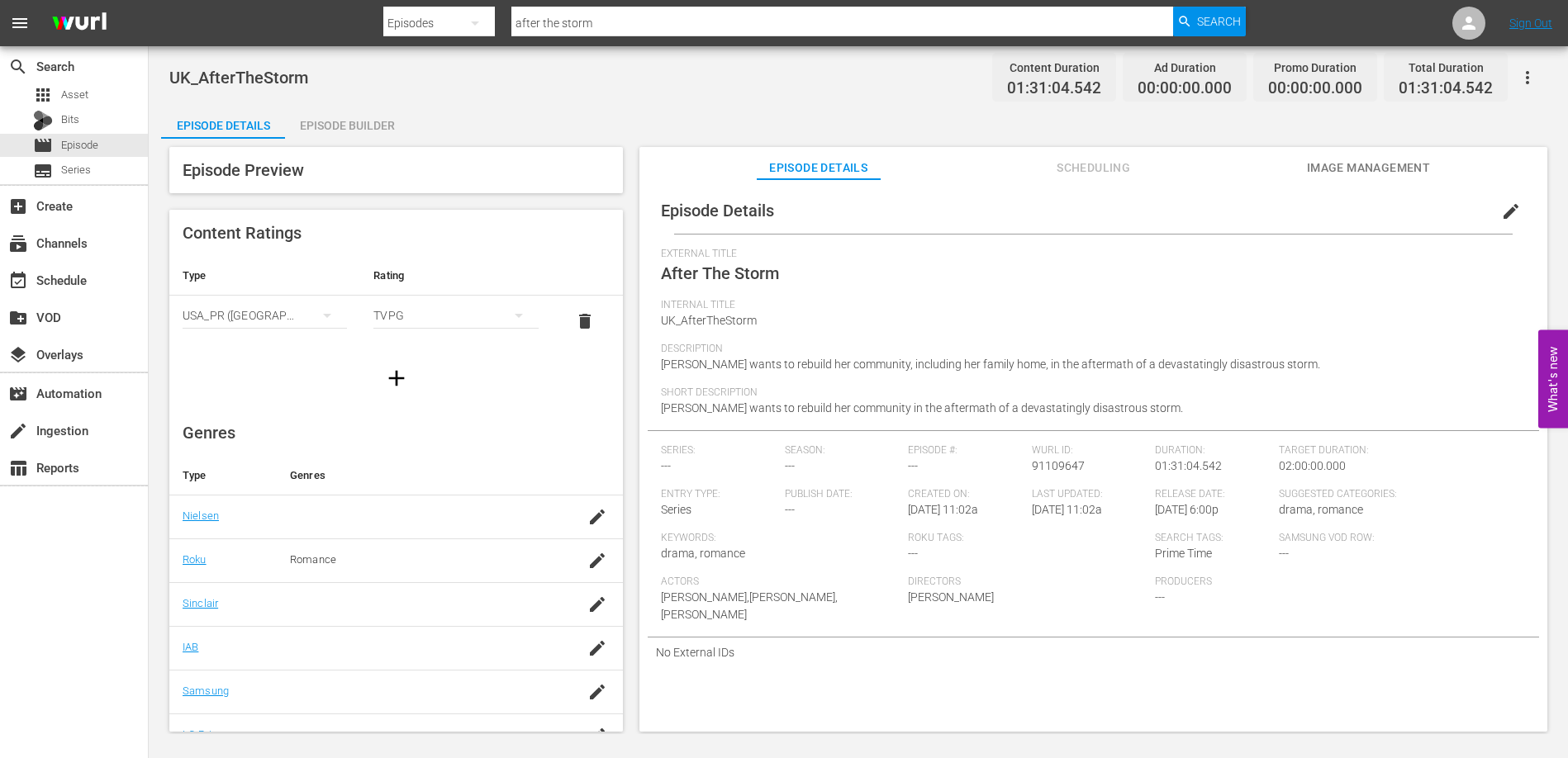
click at [1501, 215] on span "edit" at bounding box center [1510, 211] width 19 height 19
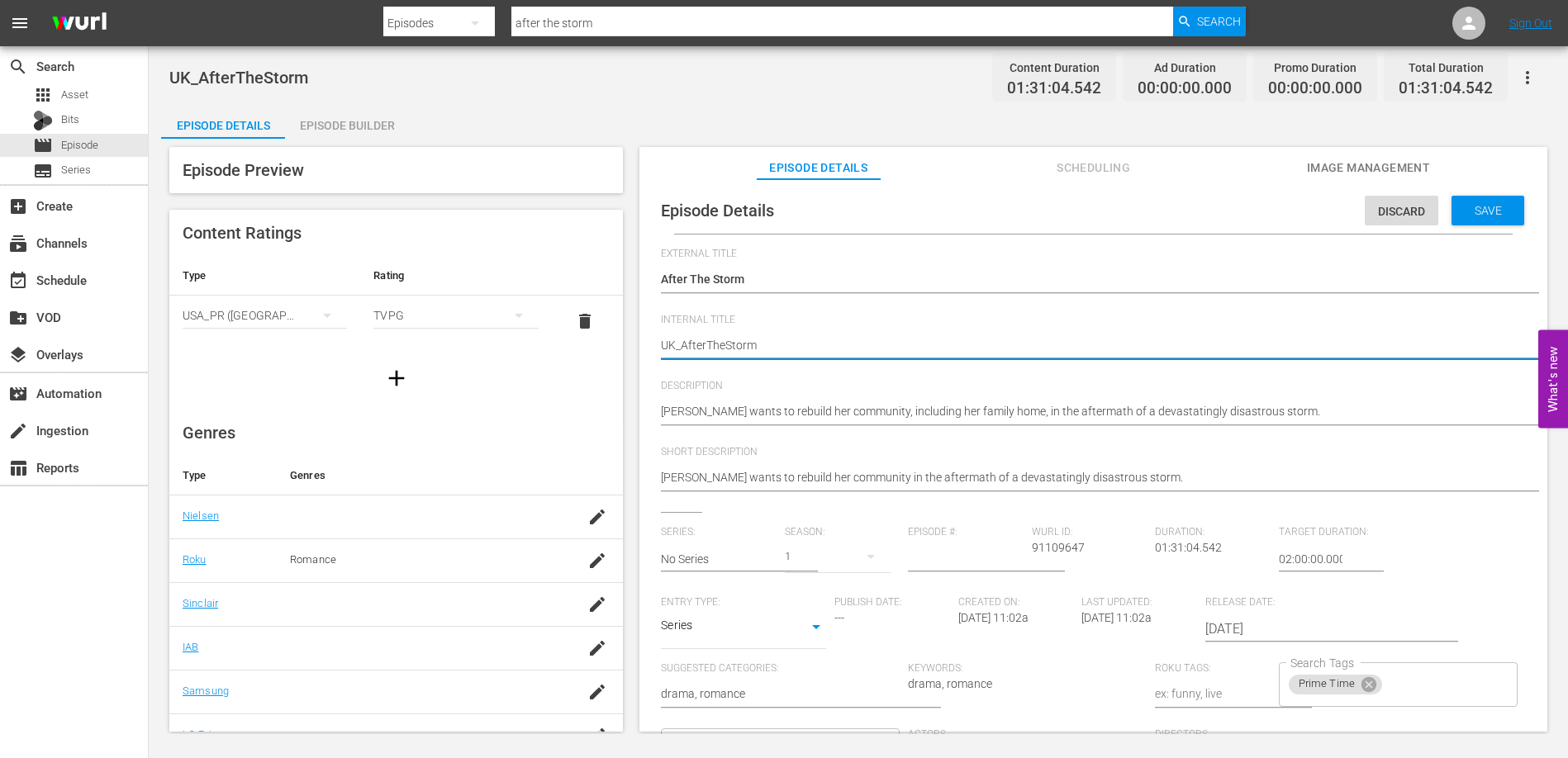
type textarea "UK_After TheStorm"
click at [730, 345] on textarea "UK_AfterTheStorm" at bounding box center [1089, 346] width 856 height 19
type textarea "UK_After The Storm"
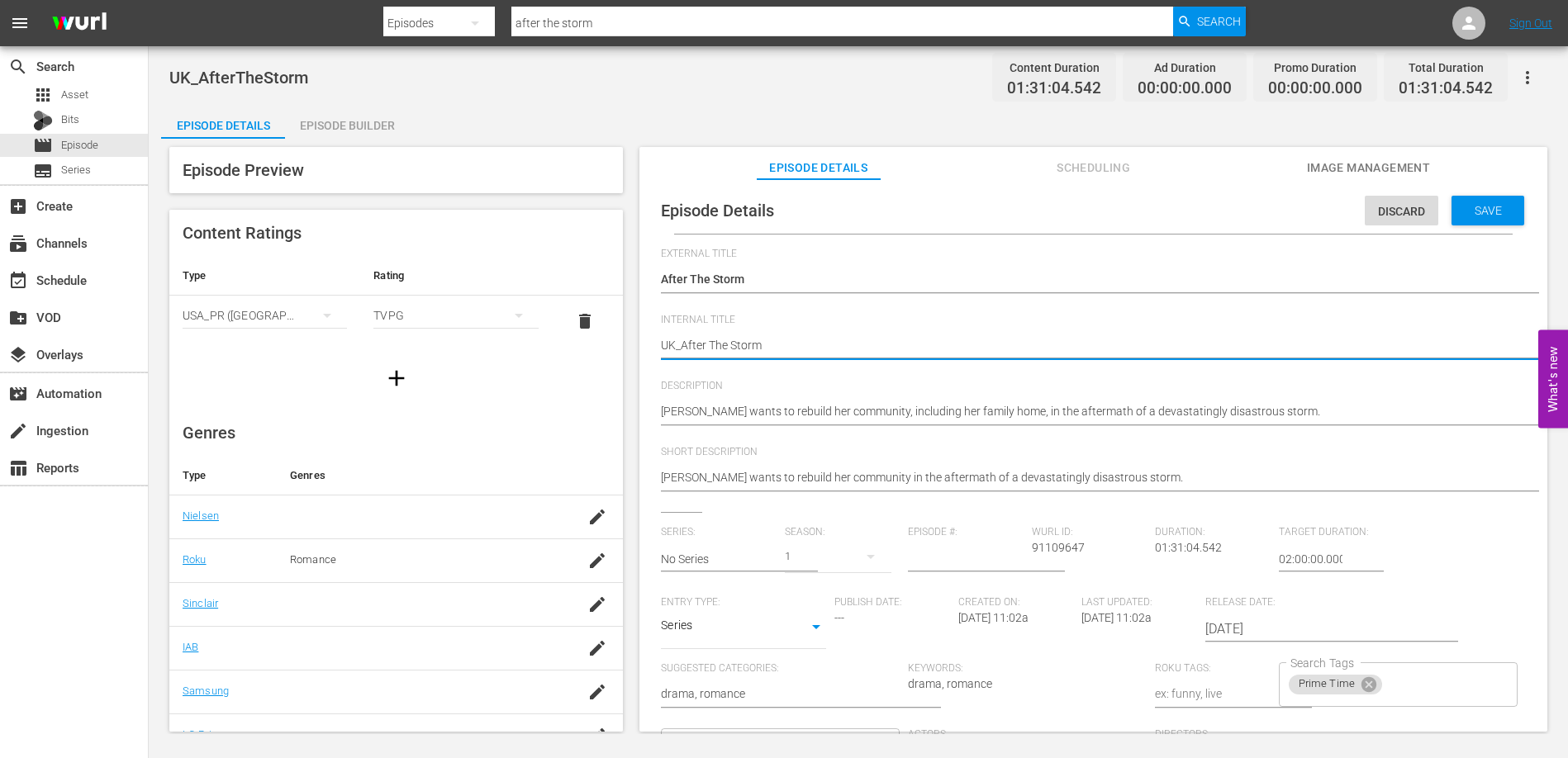
click at [1513, 213] on div "Save" at bounding box center [1488, 210] width 73 height 30
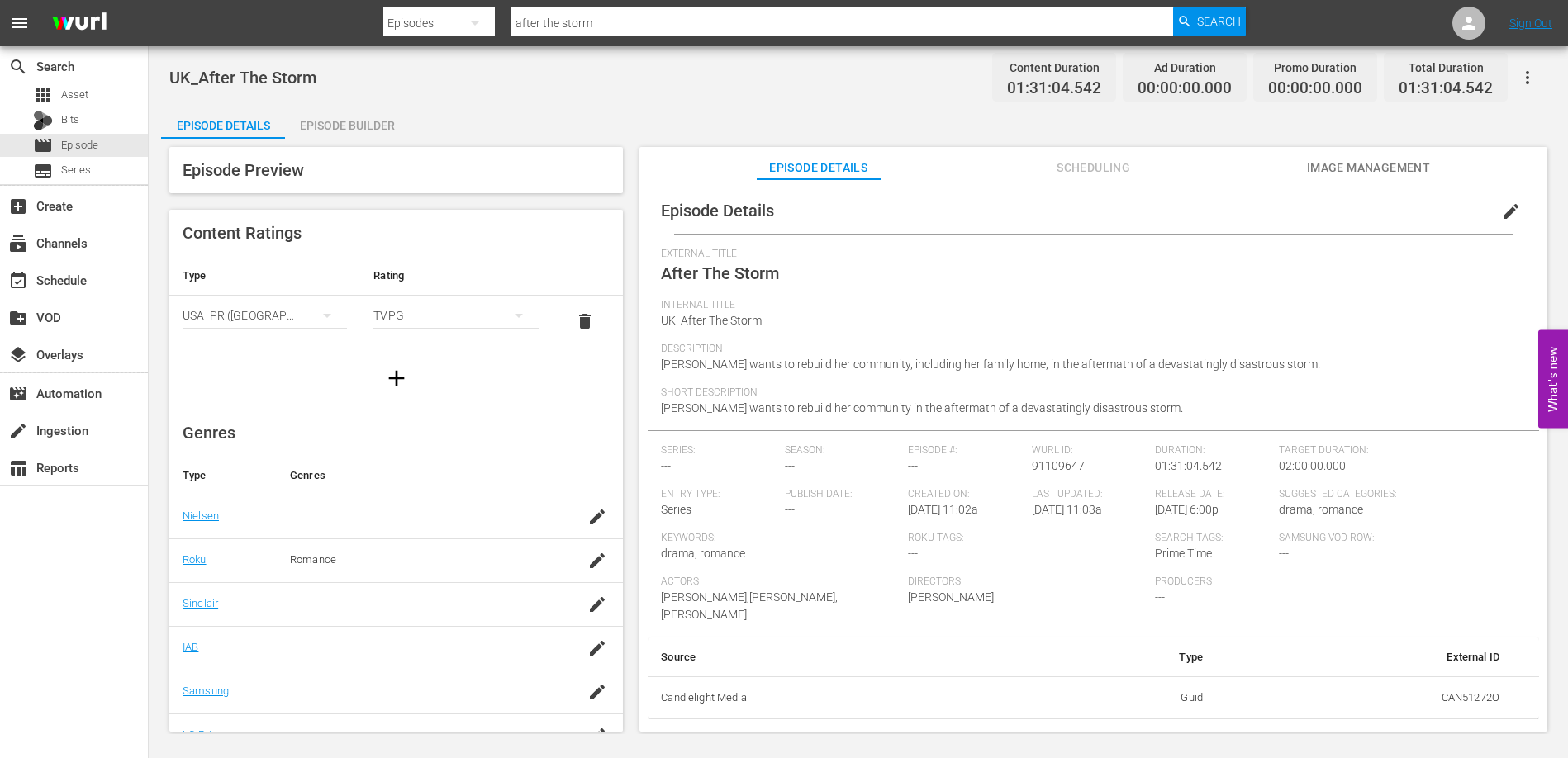
click at [590, 99] on div "UK_After The Storm Content Duration 01:31:04.542 Ad Duration 00:00:00.000 Promo…" at bounding box center [858, 390] width 1419 height 688
click at [69, 144] on span "Episode" at bounding box center [80, 146] width 37 height 17
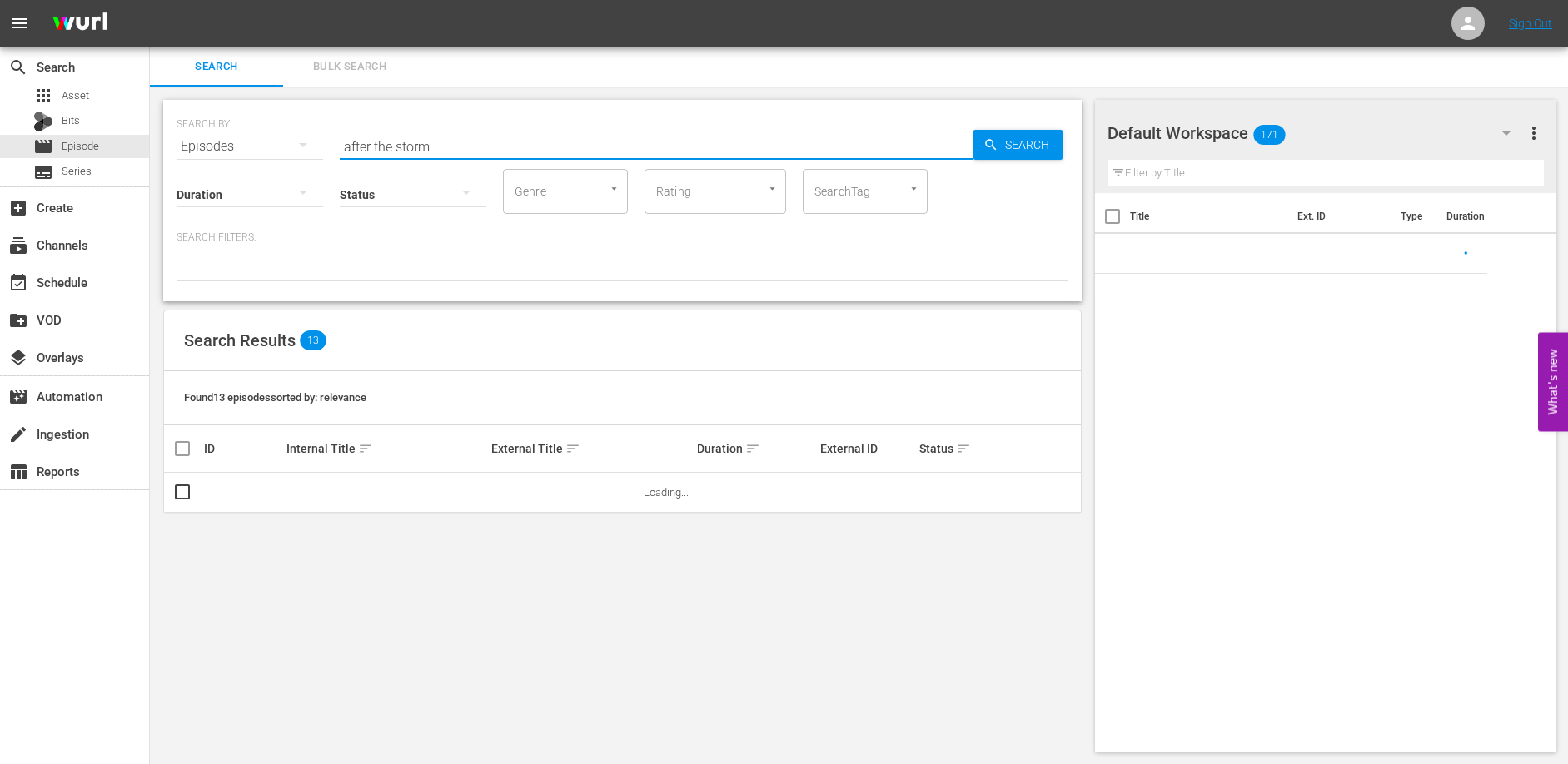
click at [559, 142] on input "after the storm" at bounding box center [657, 146] width 634 height 40
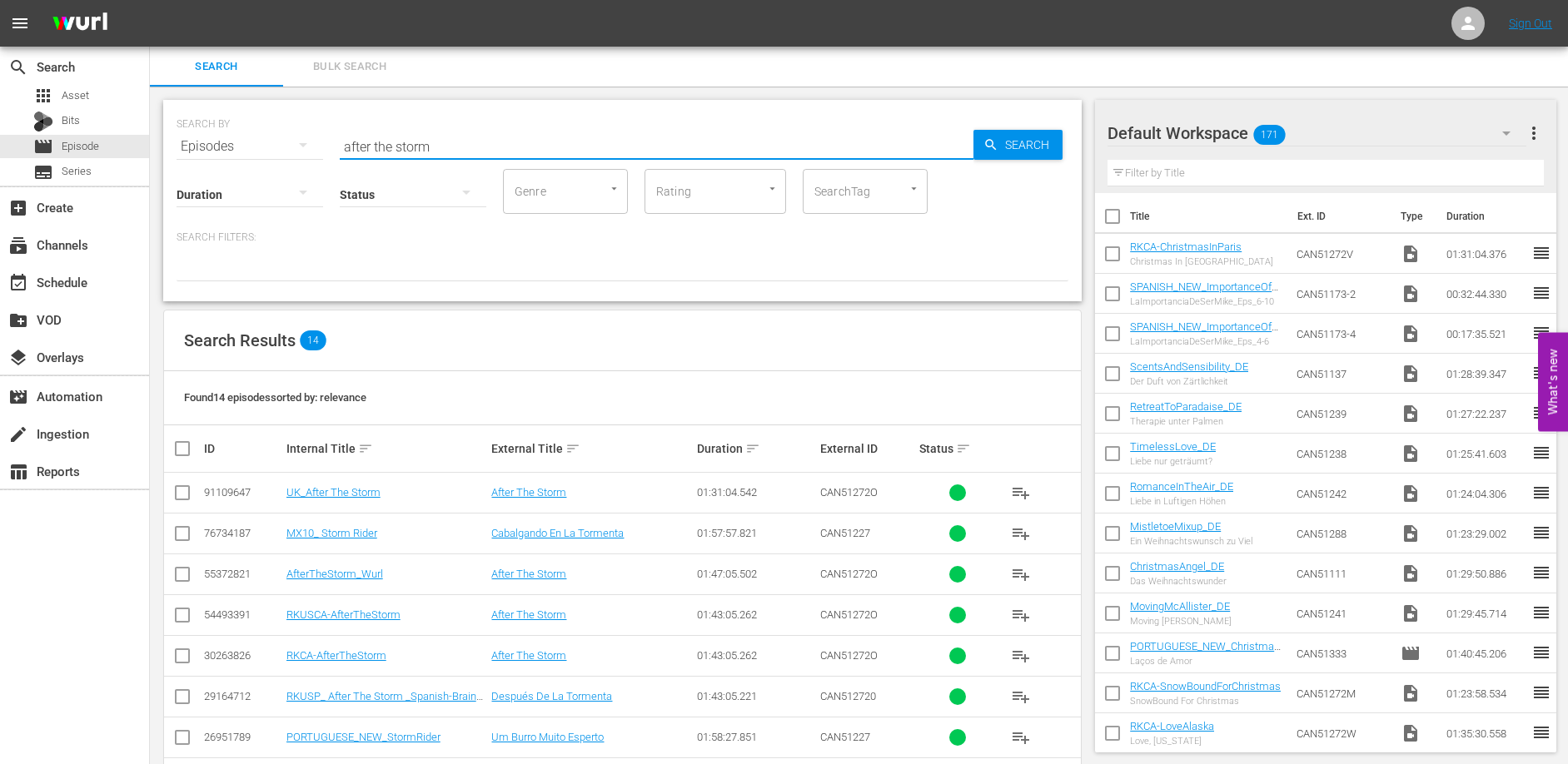
click at [558, 142] on input "after the storm" at bounding box center [657, 146] width 634 height 40
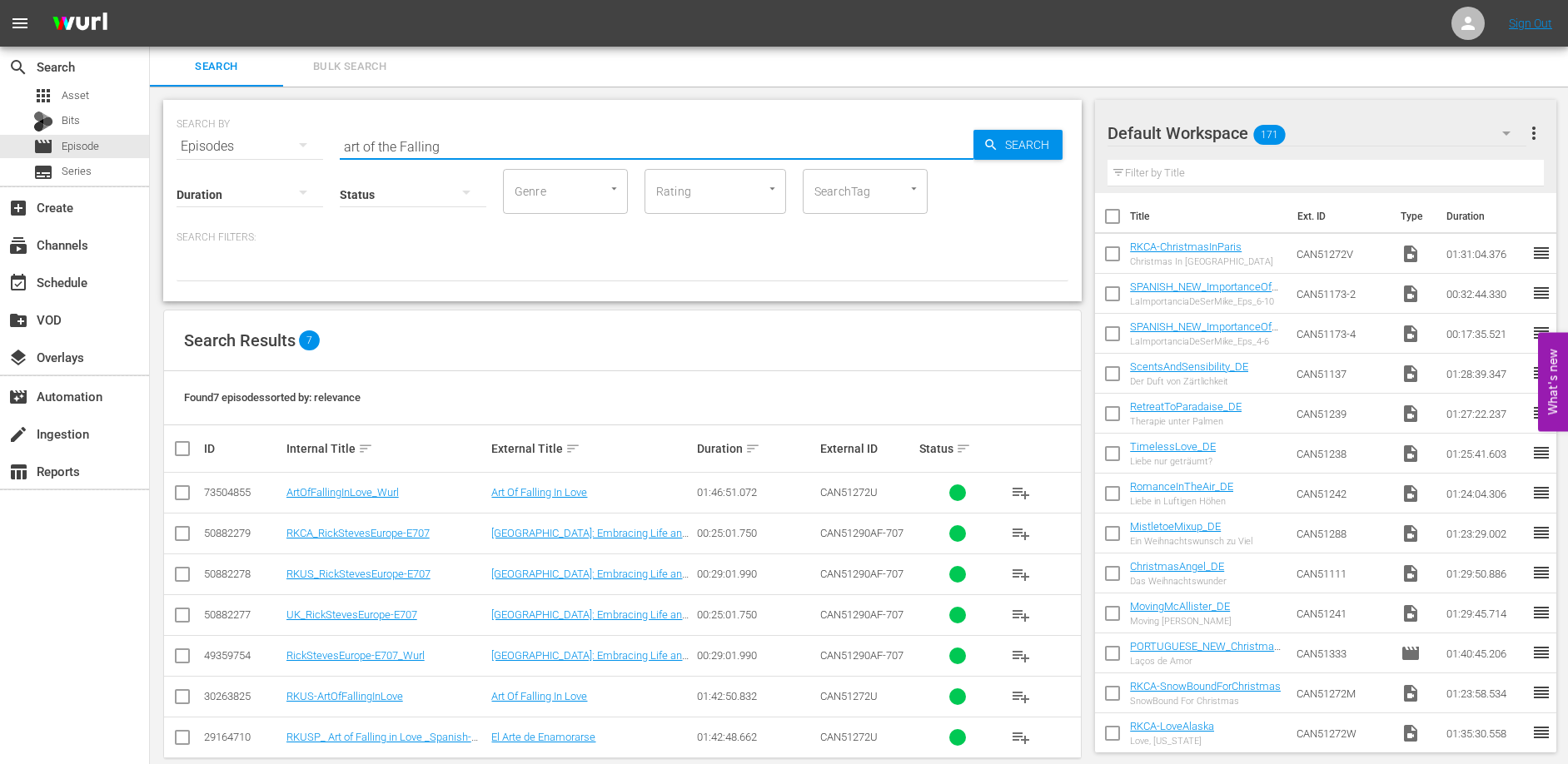
type input "art of the Falling"
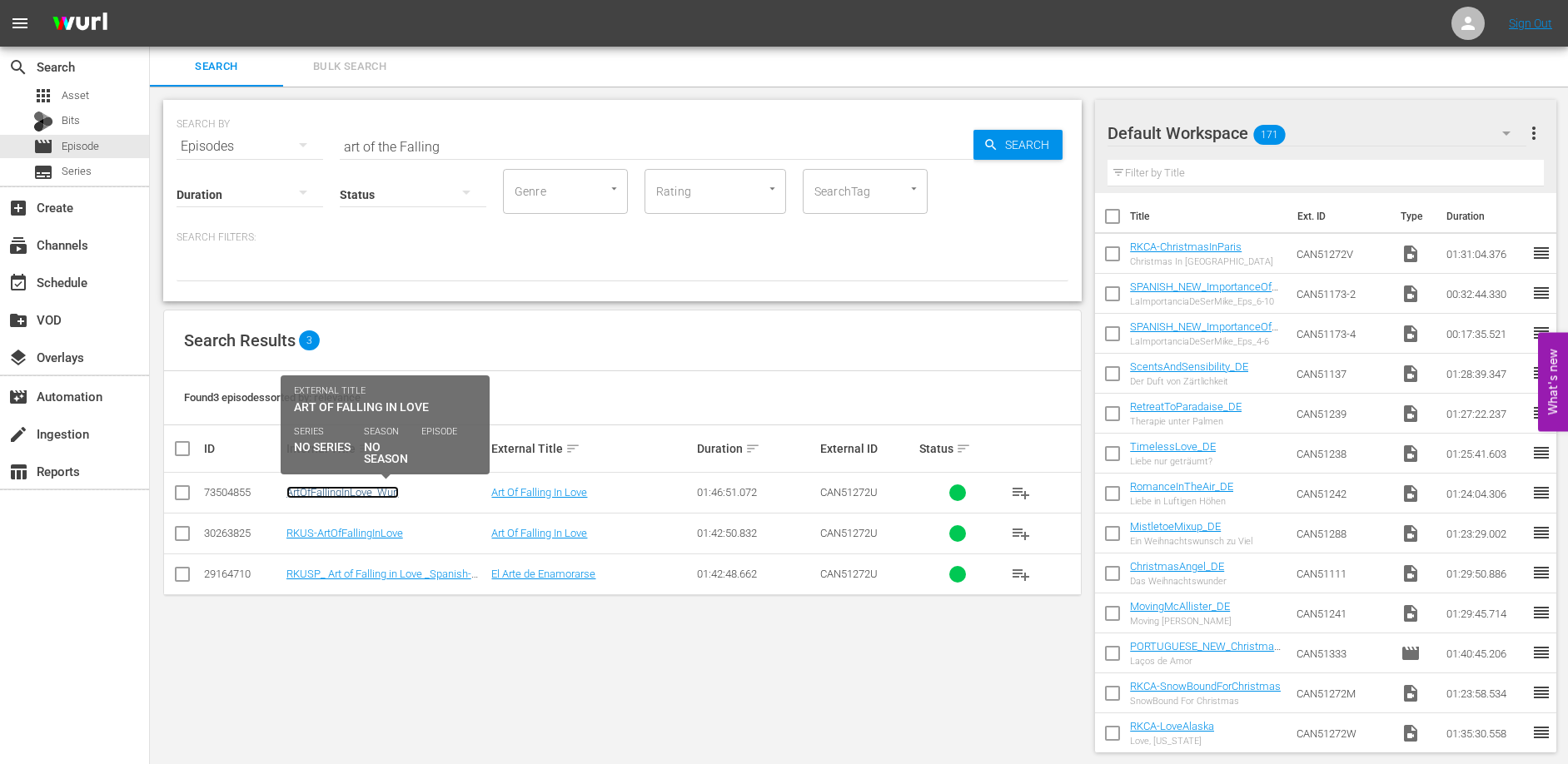
click at [337, 488] on link "ArtOfFallingInLove_Wurl" at bounding box center [342, 492] width 113 height 13
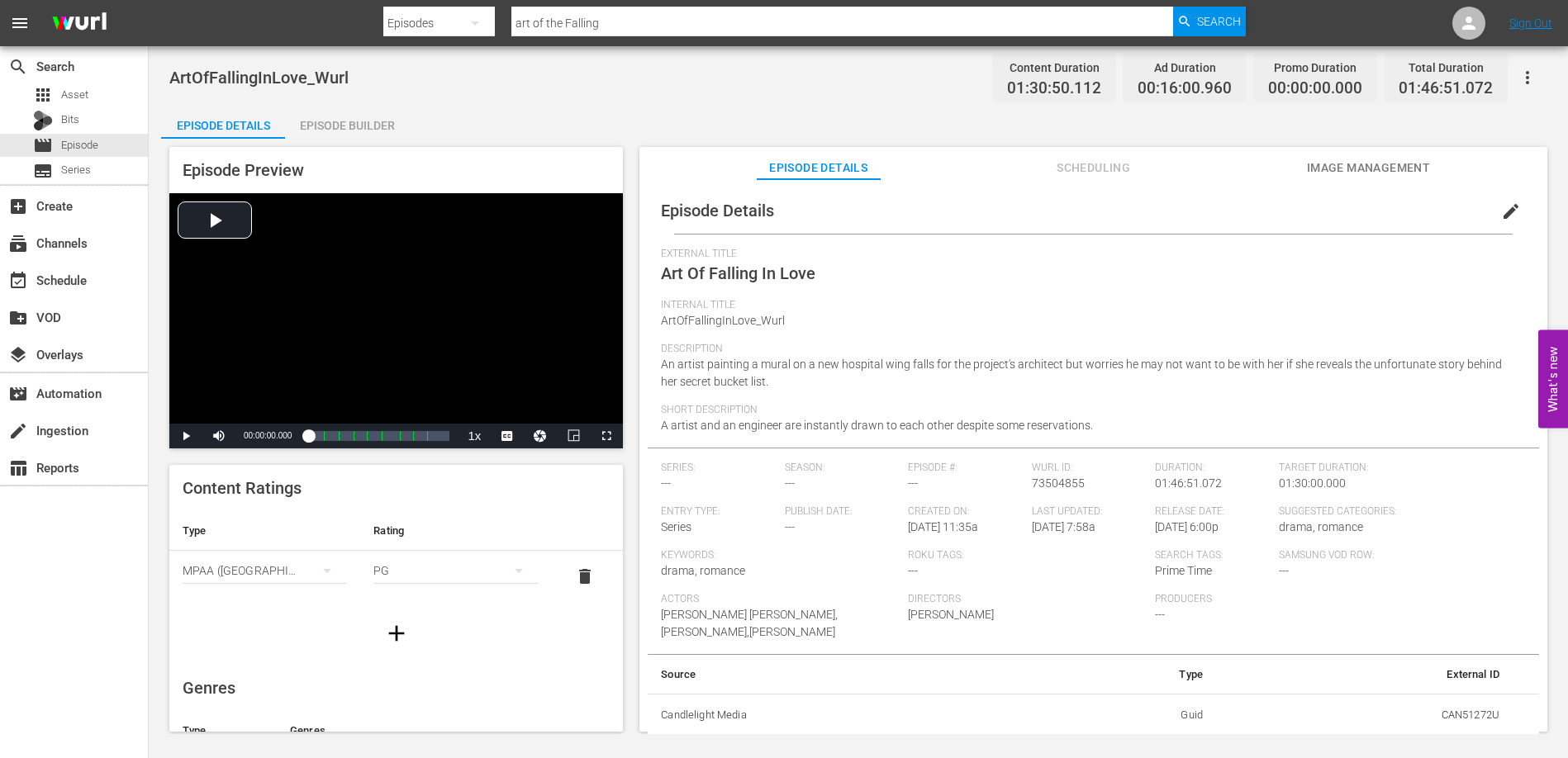
click at [380, 127] on div "Episode Builder" at bounding box center [346, 125] width 124 height 40
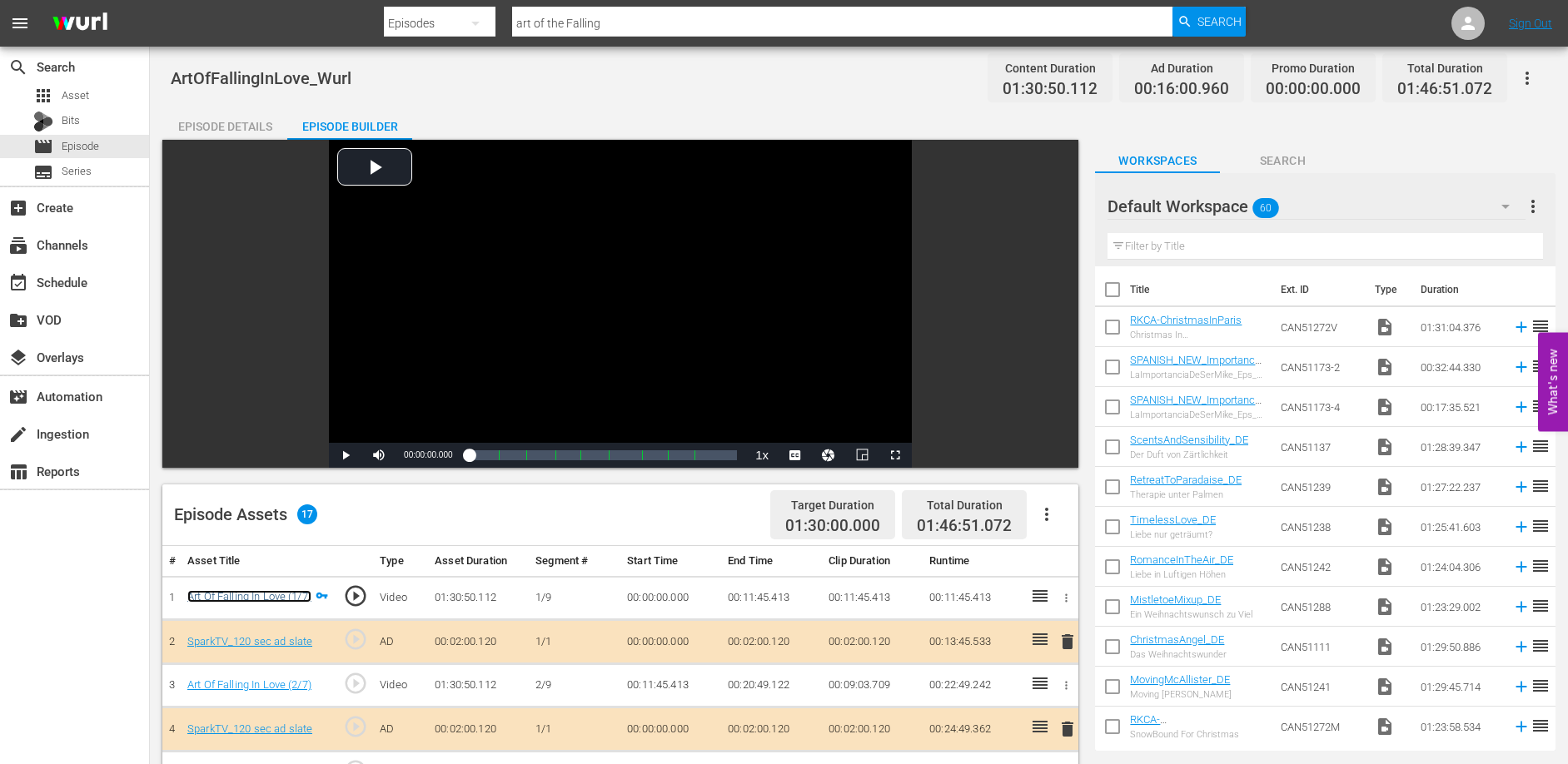
click at [274, 590] on link "Art Of Falling In Love (1/7)" at bounding box center [249, 596] width 124 height 13
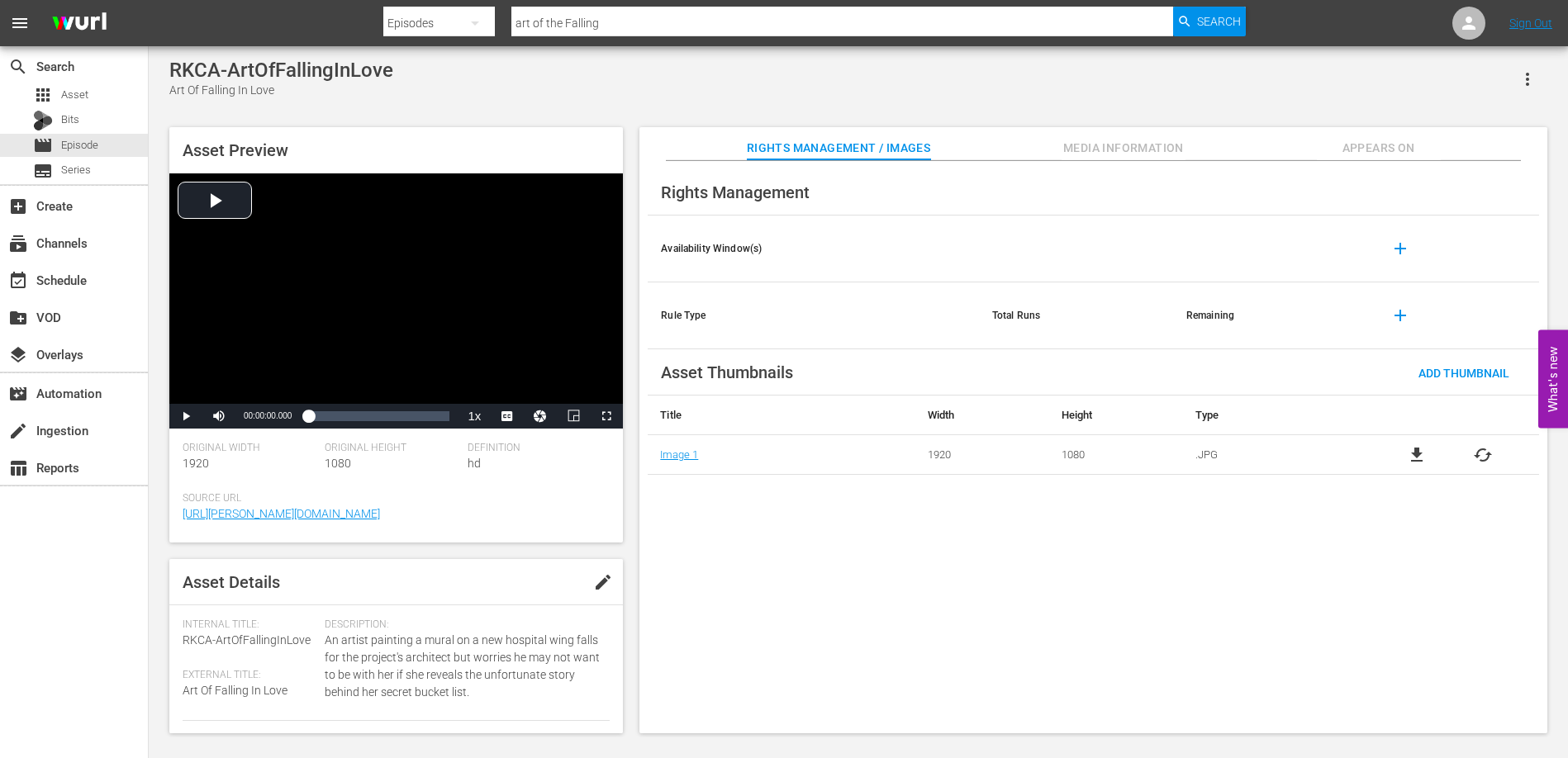
click at [1365, 152] on span "Appears On" at bounding box center [1378, 148] width 124 height 20
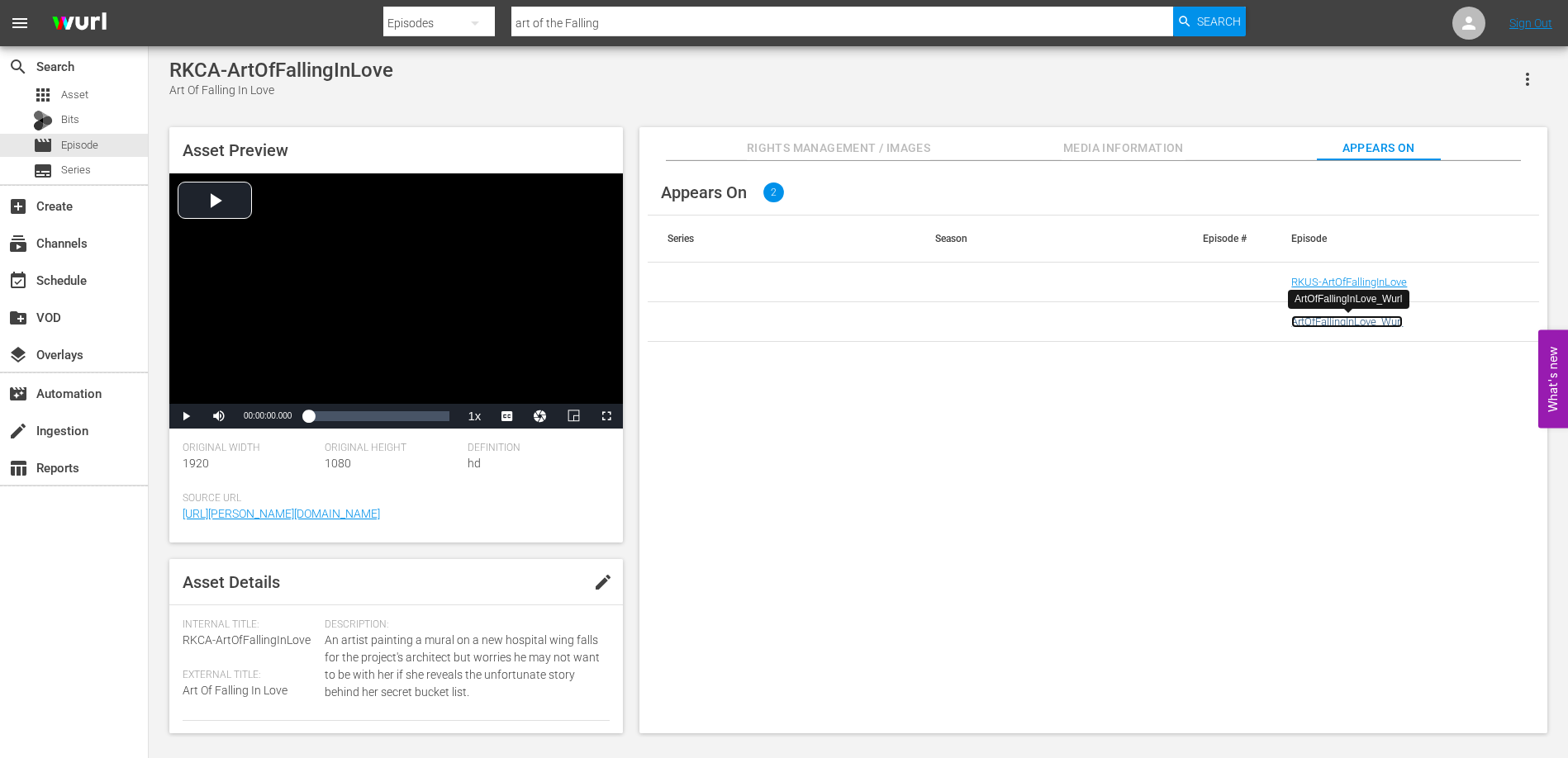
click at [1359, 323] on link "ArtOfFallingInLove_Wurl" at bounding box center [1347, 321] width 112 height 13
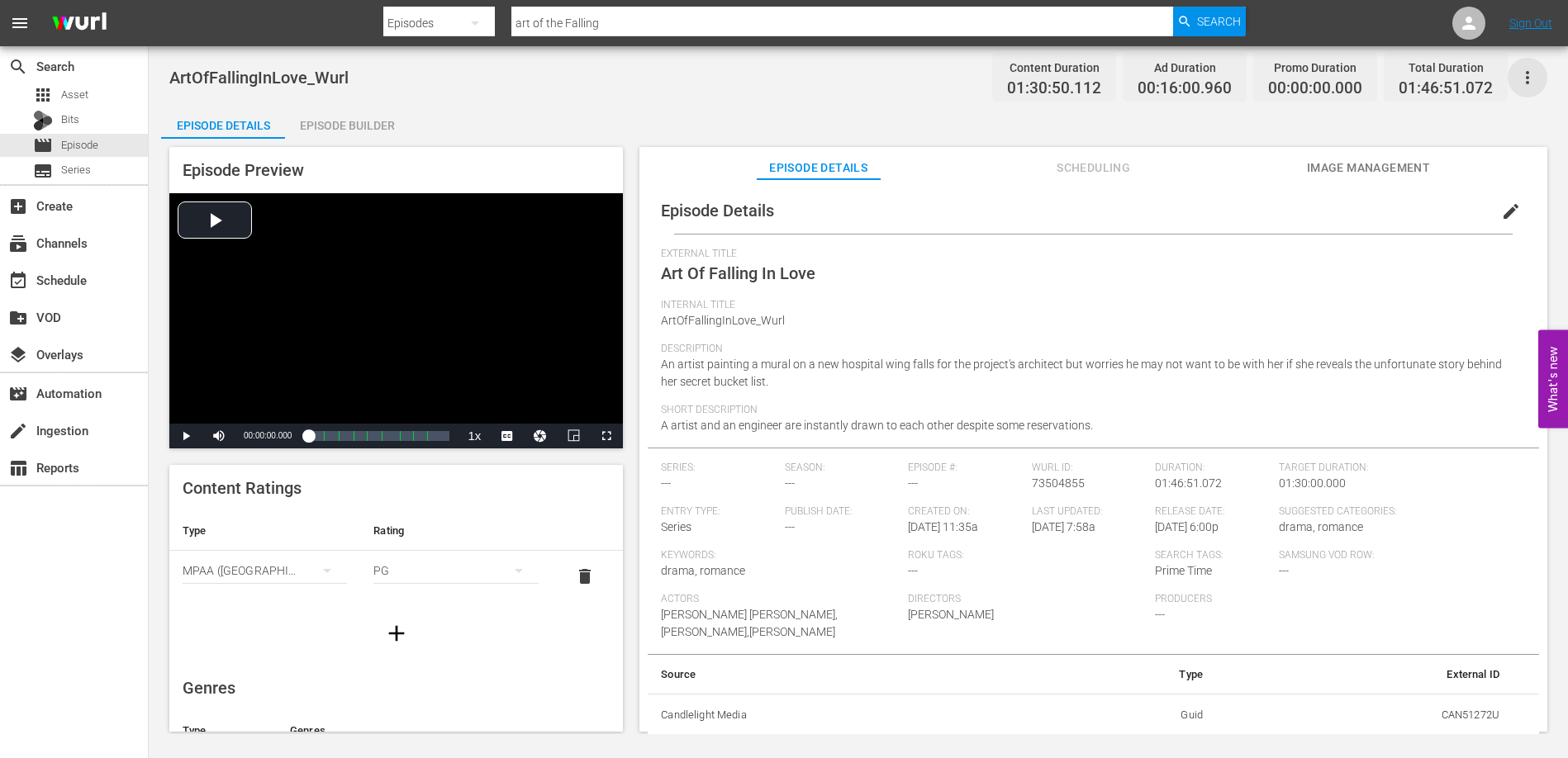
click at [1530, 82] on icon "button" at bounding box center [1526, 77] width 19 height 19
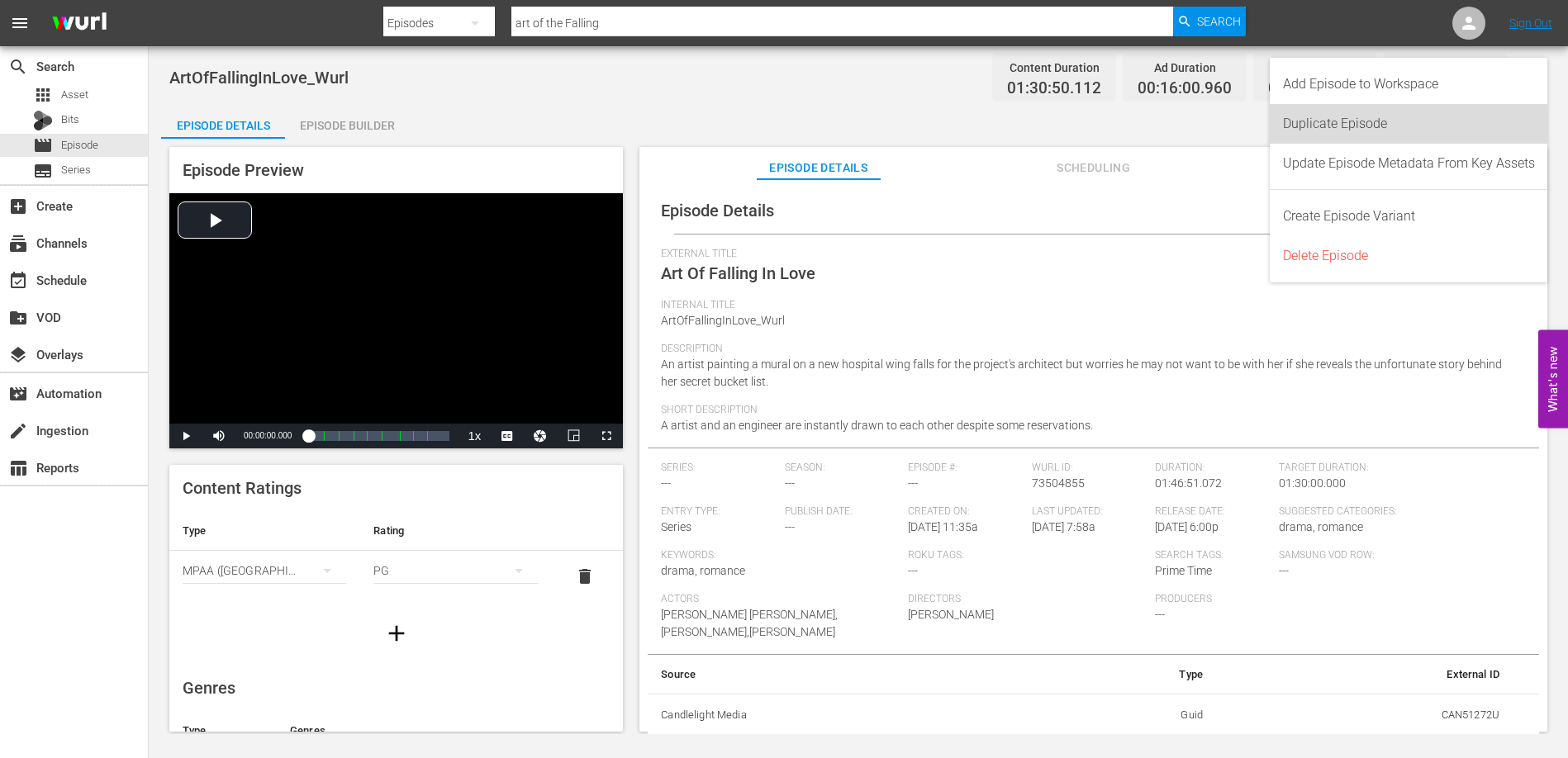
click at [1365, 123] on div "Duplicate Episode" at bounding box center [1408, 124] width 252 height 40
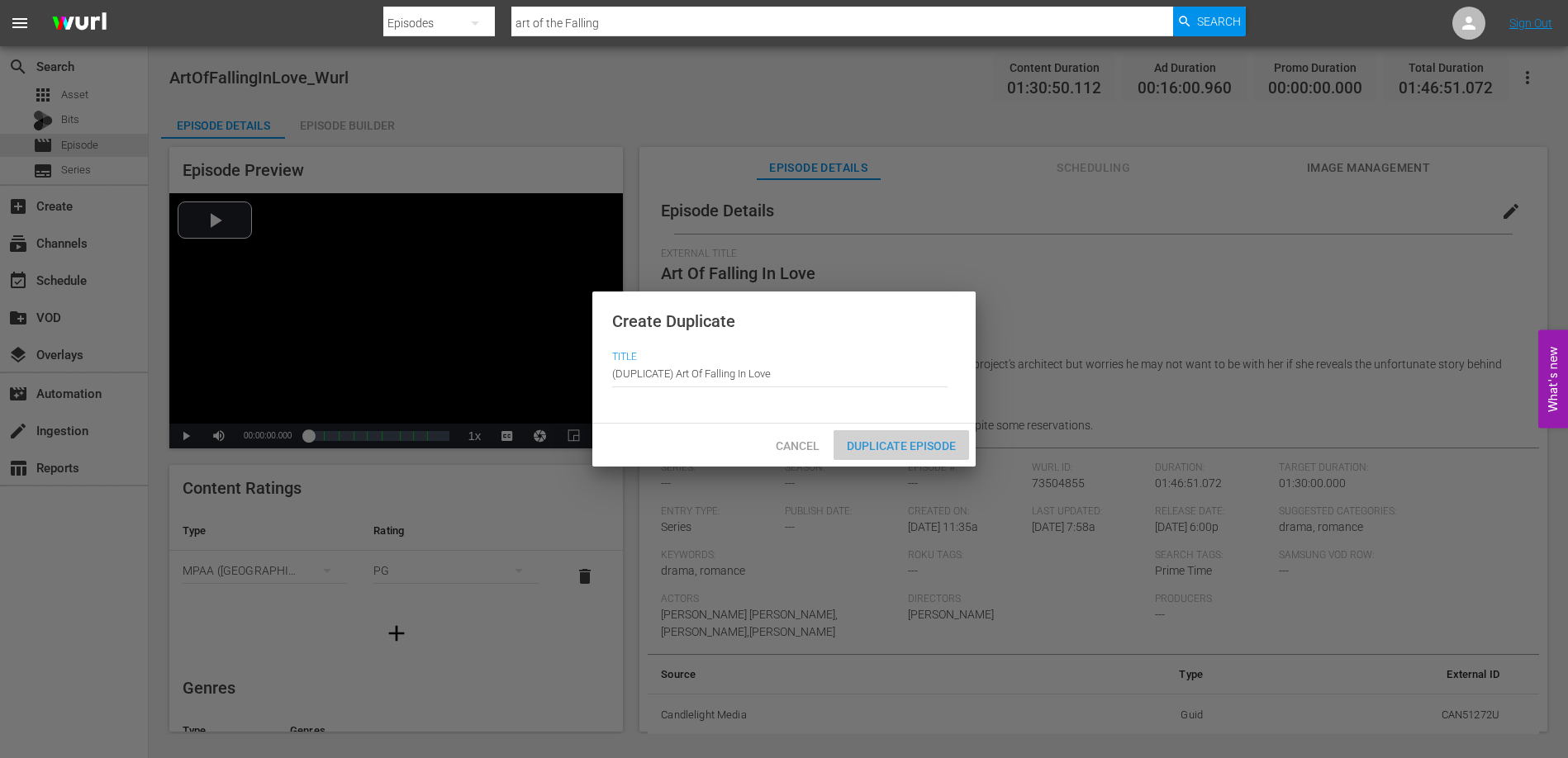
click at [933, 446] on span "Duplicate Episode" at bounding box center [901, 446] width 136 height 14
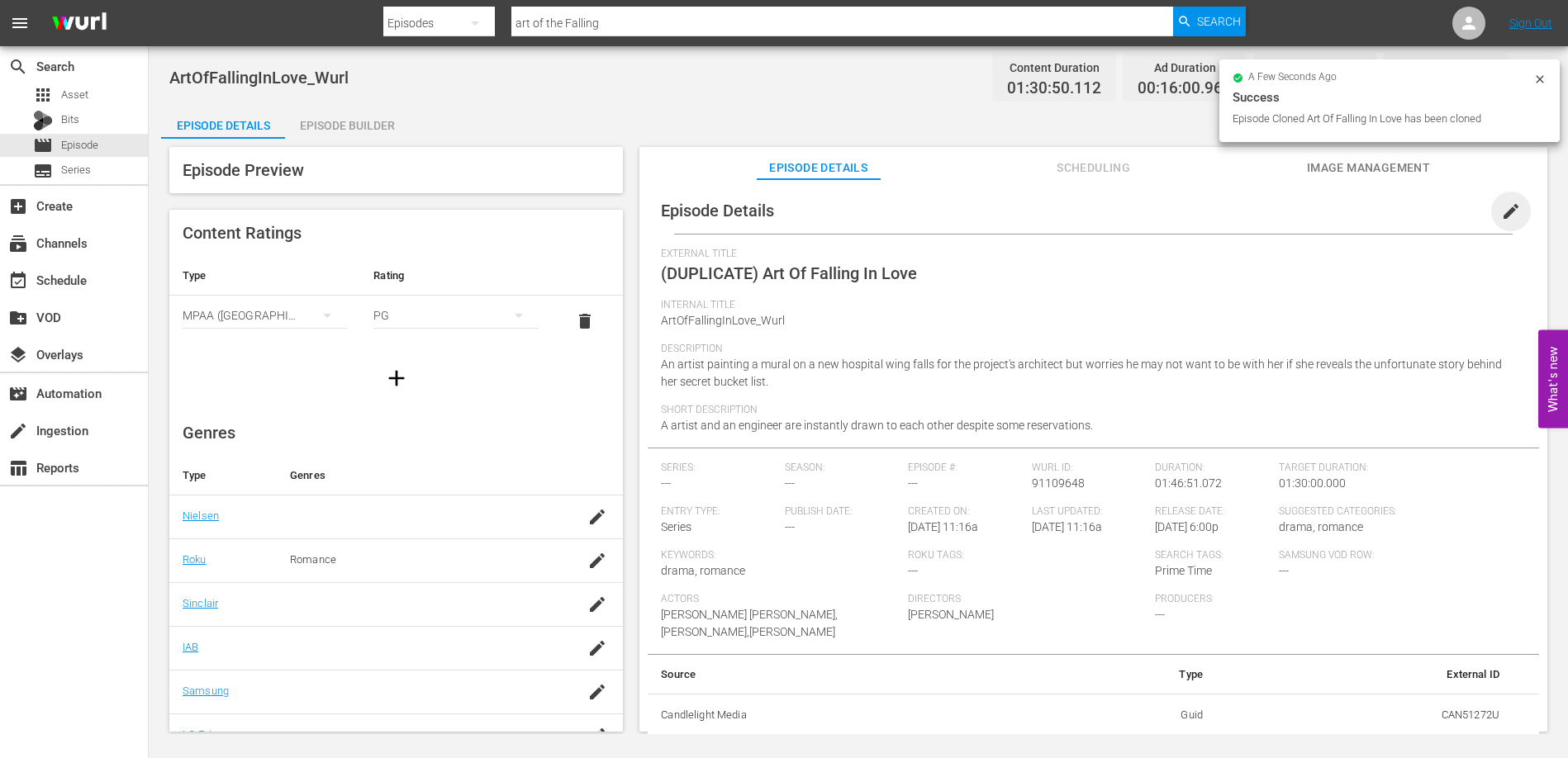
click at [1501, 212] on span "edit" at bounding box center [1510, 211] width 19 height 19
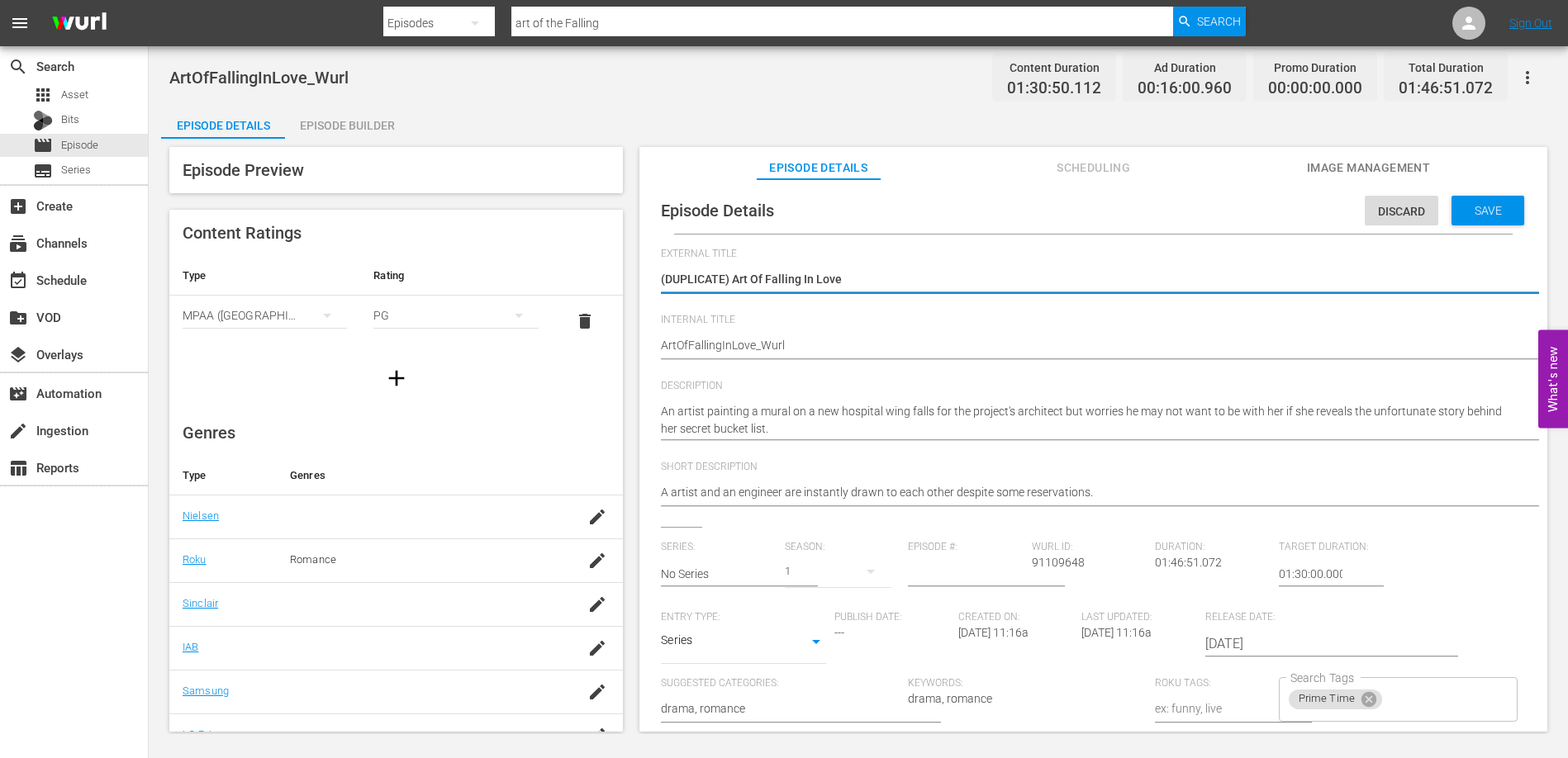
click at [731, 282] on textarea "(DUPLICATE) Art Of Falling In Love" at bounding box center [1089, 280] width 856 height 19
type textarea "(DUPLICATE)Art Of Falling In Love"
type textarea "(DUPLICATEArt Of Falling In Love"
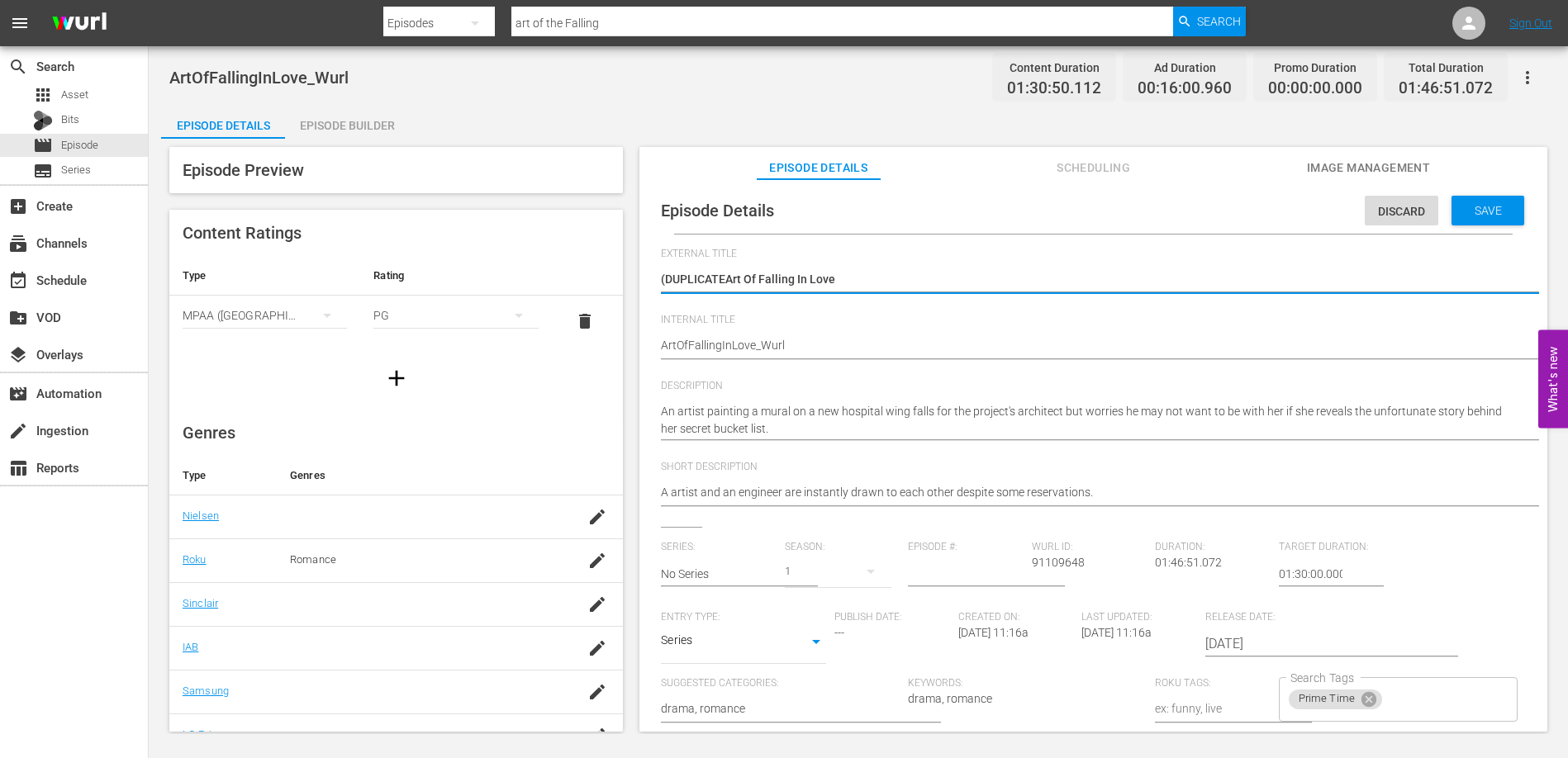
type textarea "(DUPLICATArt Of Falling In Love"
type textarea "(DUPLICAArt Of Falling In Love"
type textarea "(DUPLICArt Of Falling In Love"
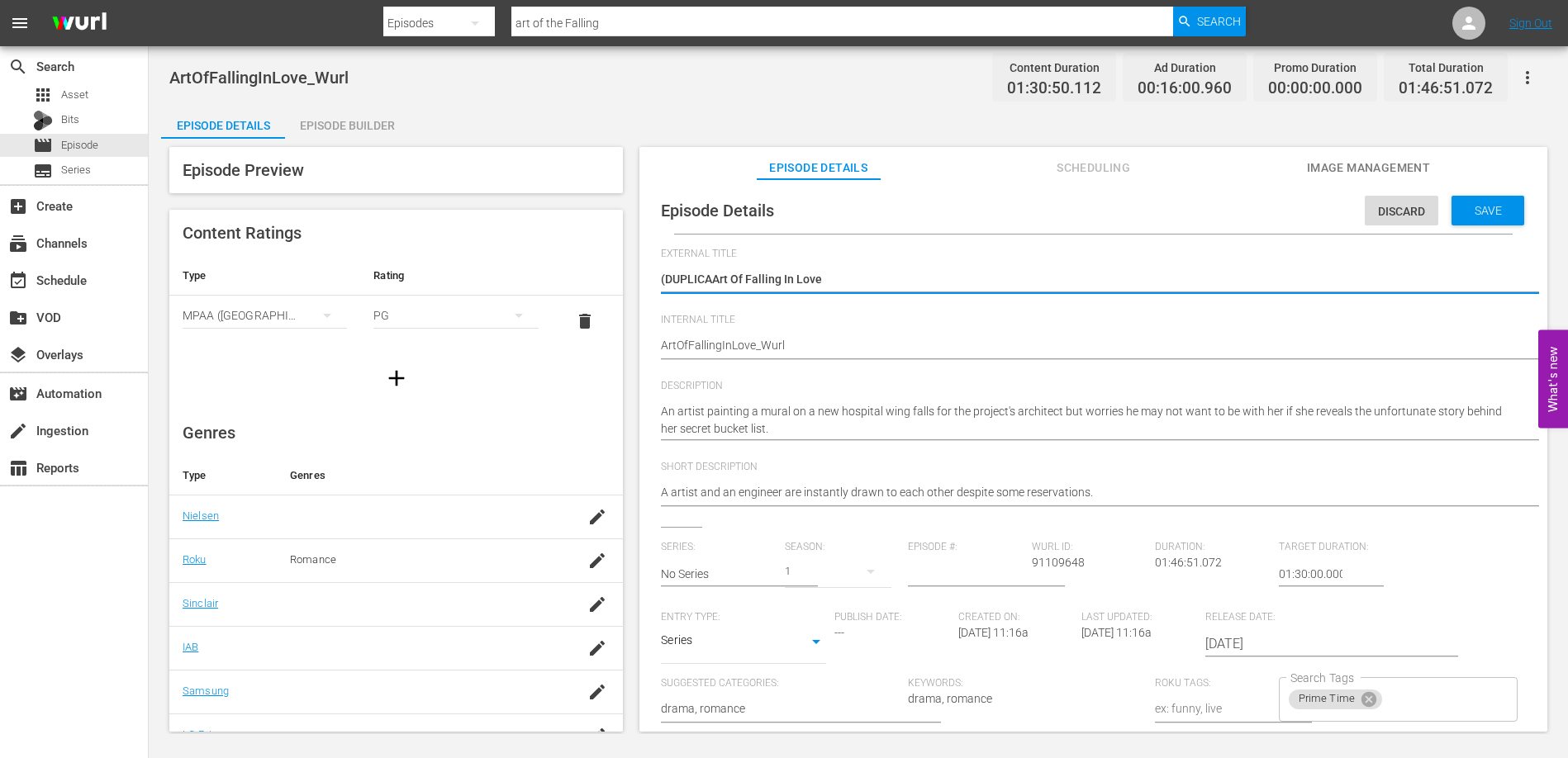
type textarea "(DUPLICArt Of Falling In Love"
type textarea "(DUPLIArt Of Falling In Love"
type textarea "(DUPLArt Of Falling In Love"
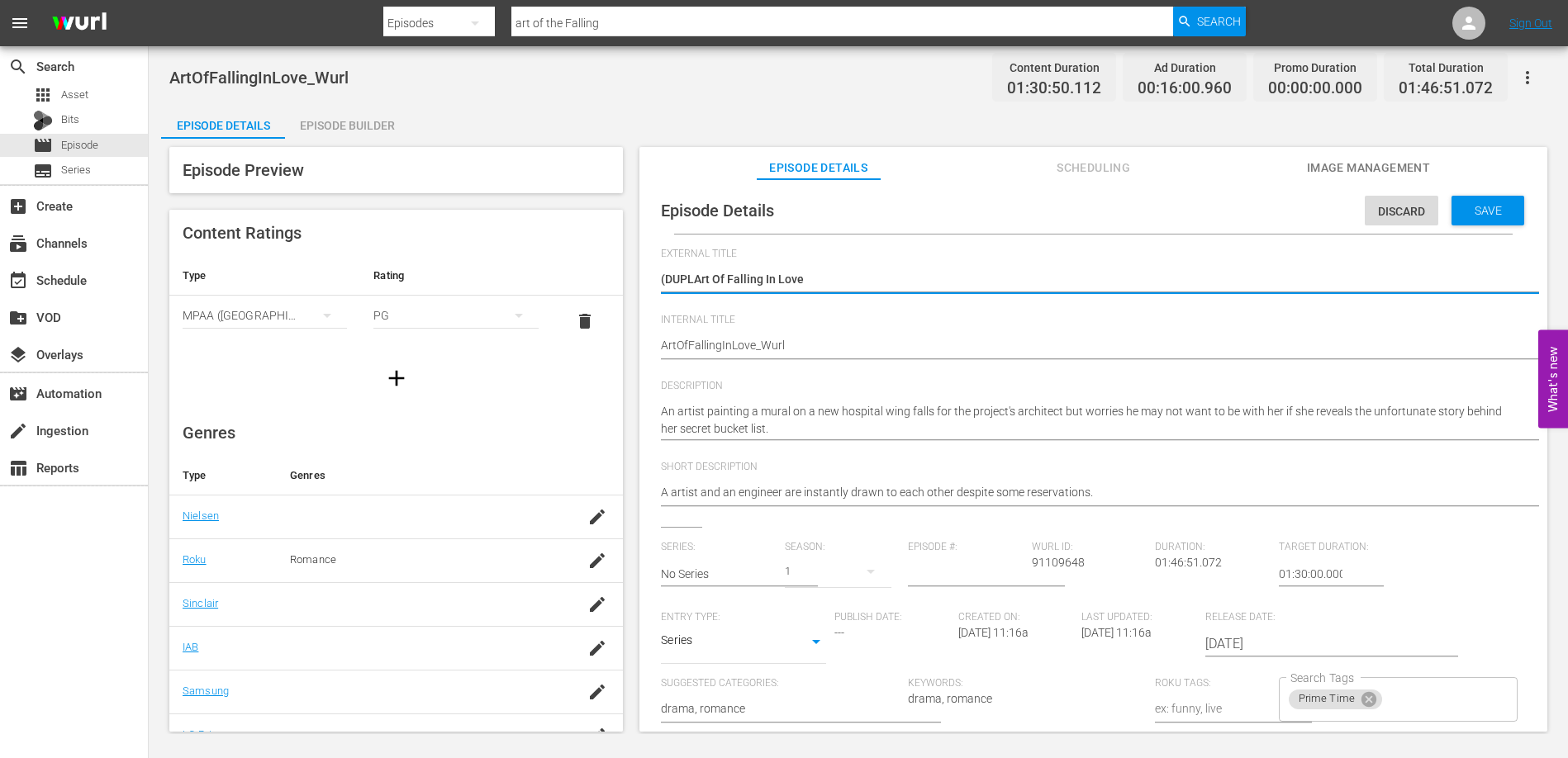
type textarea "(DUPArt Of Falling In Love"
type textarea "(DUArt Of Falling In Love"
type textarea "(DArt Of Falling In Love"
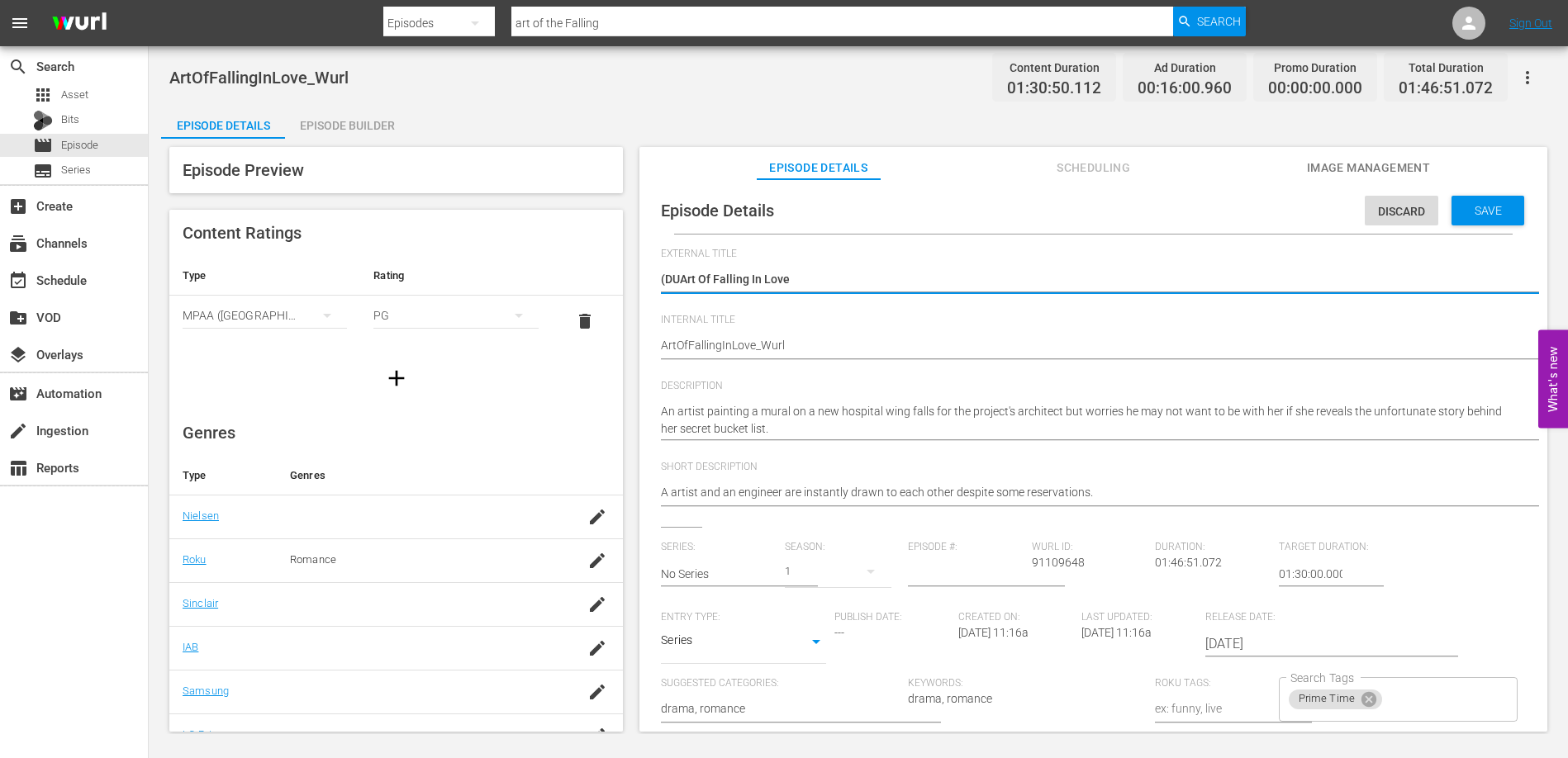
type textarea "(DArt Of Falling In Love"
type textarea "(Art Of Falling In Love"
type textarea "Art Of Falling In Love"
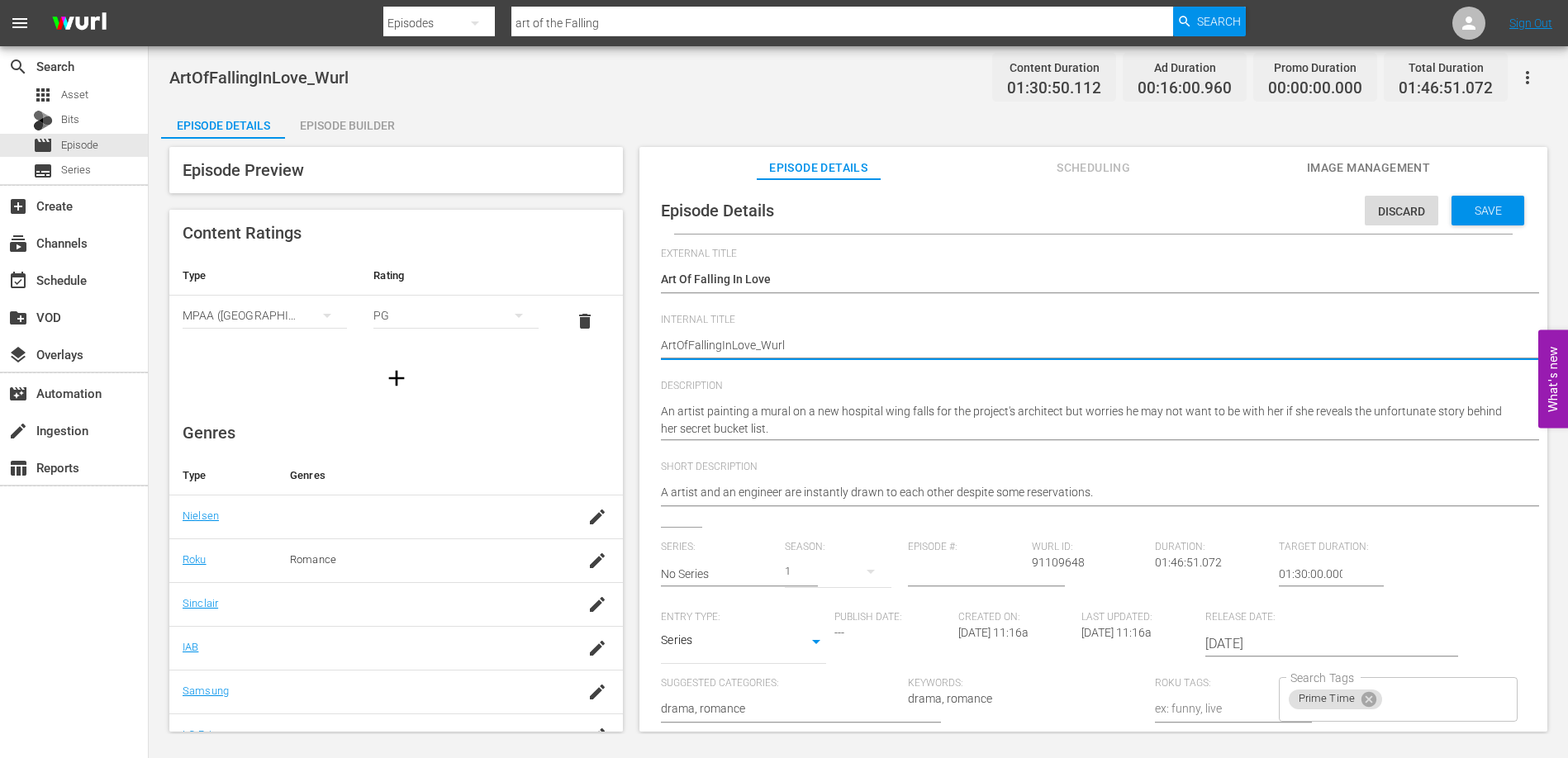
type textarea "UArtOfFallingInLove_Wurl"
type textarea "UKArtOfFallingInLove_Wurl"
type textarea "UK_ArtOfFallingInLove_Wurl"
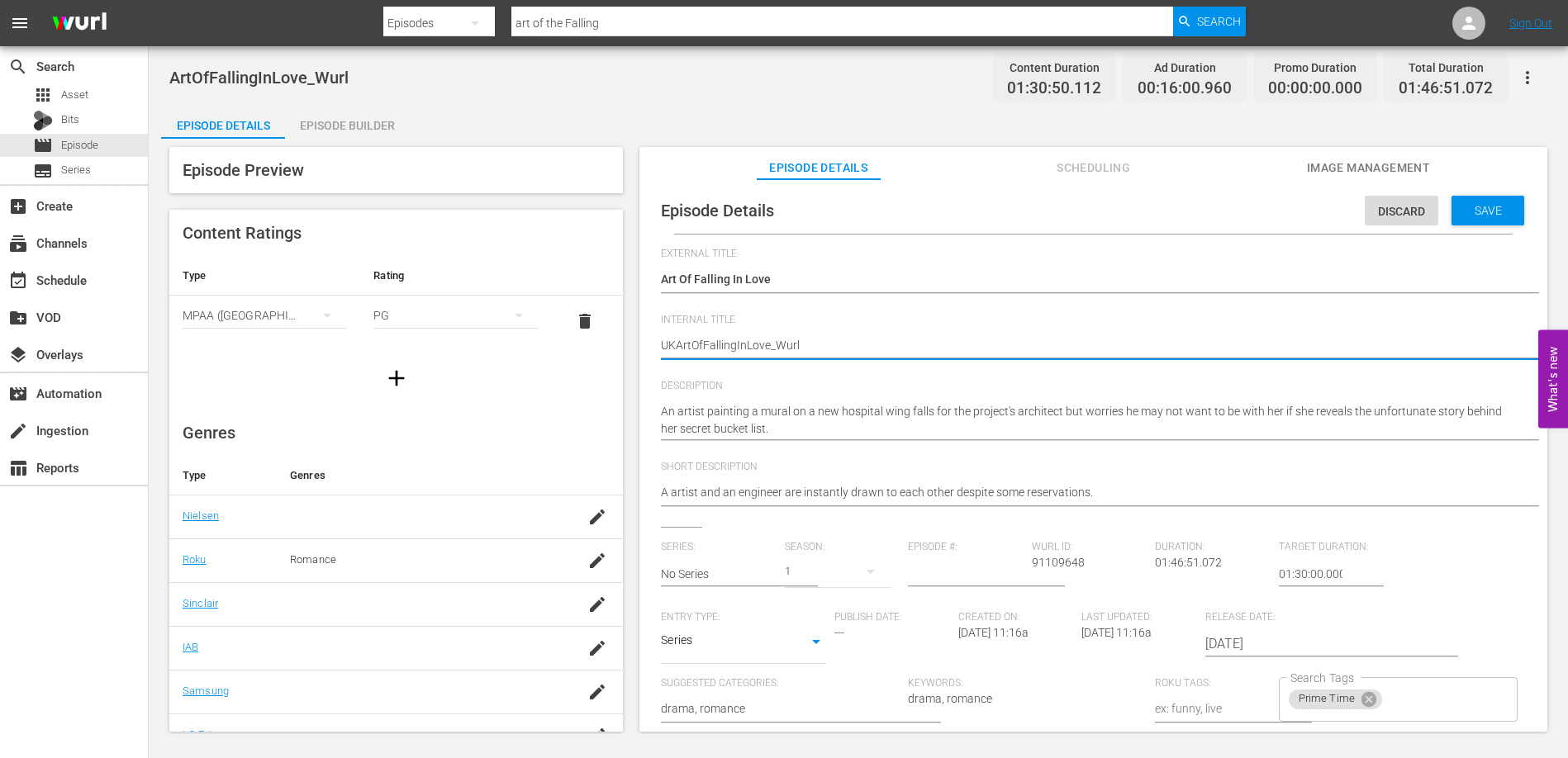
type textarea "UK_ArtOfFallingInLove_Wurl"
type textarea "UK_Art OfFallingInLove_Wurl"
type textarea "UK_Art fFallingInLove_Wurl"
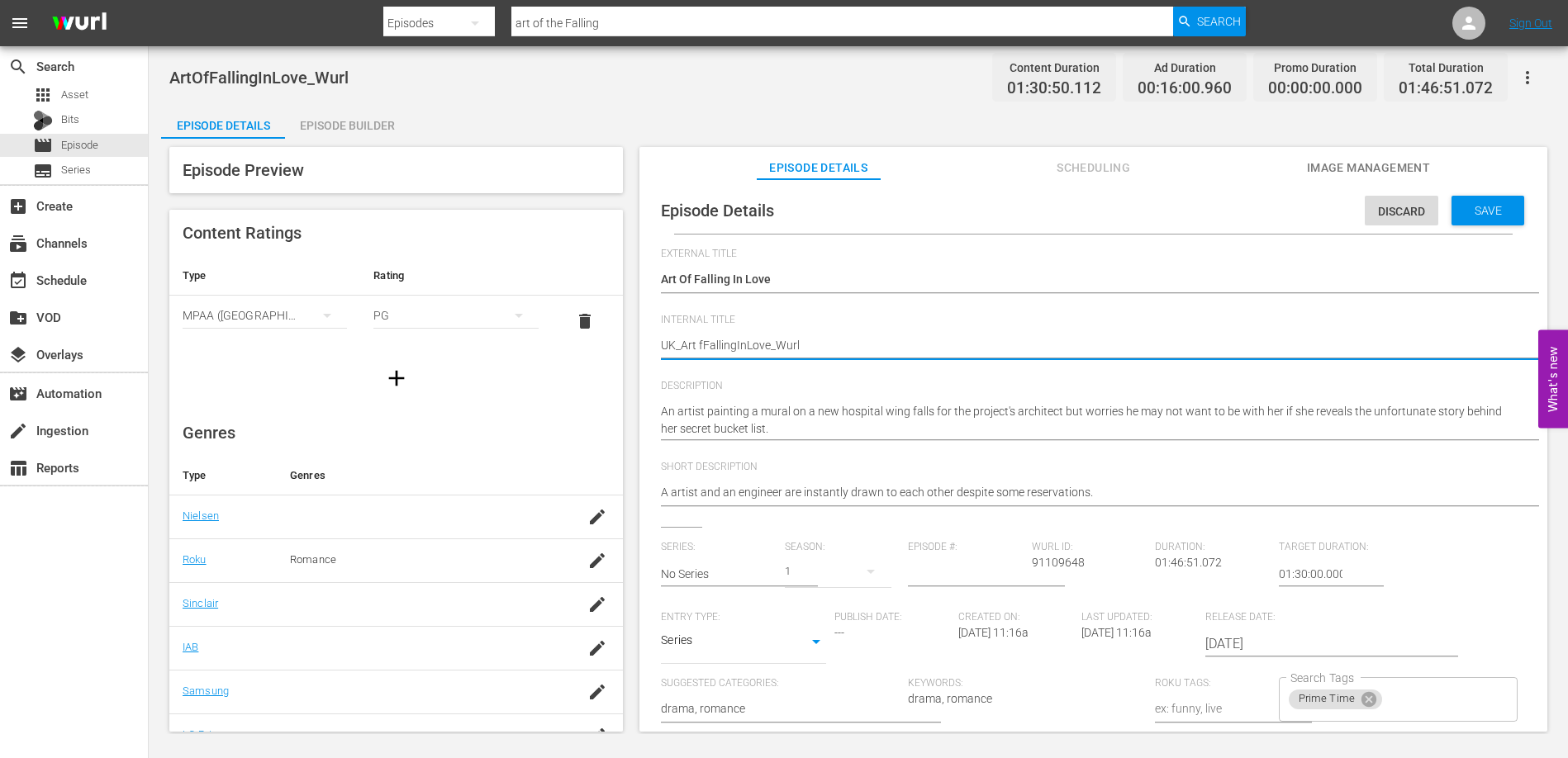
type textarea "UK_Art ofFallingInLove_Wurl"
type textarea "UK_Art of FallingInLove_Wurl"
type textarea "UK_Art of Falling InLove_Wurl"
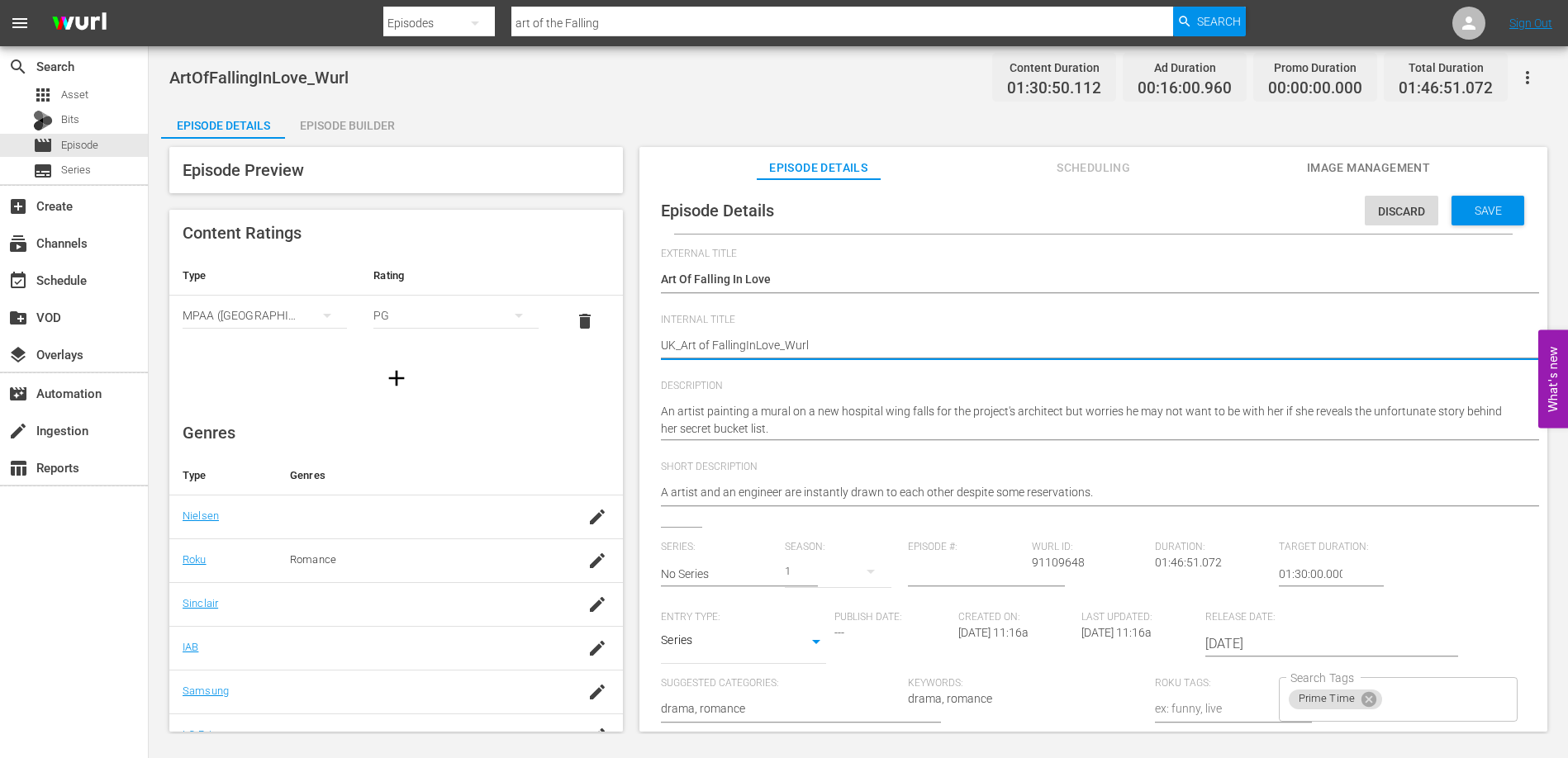
type textarea "UK_Art of Falling InLove_Wurl"
type textarea "UK_Art of Falling nLove_Wurl"
type textarea "UK_Art of Falling inLove_Wurl"
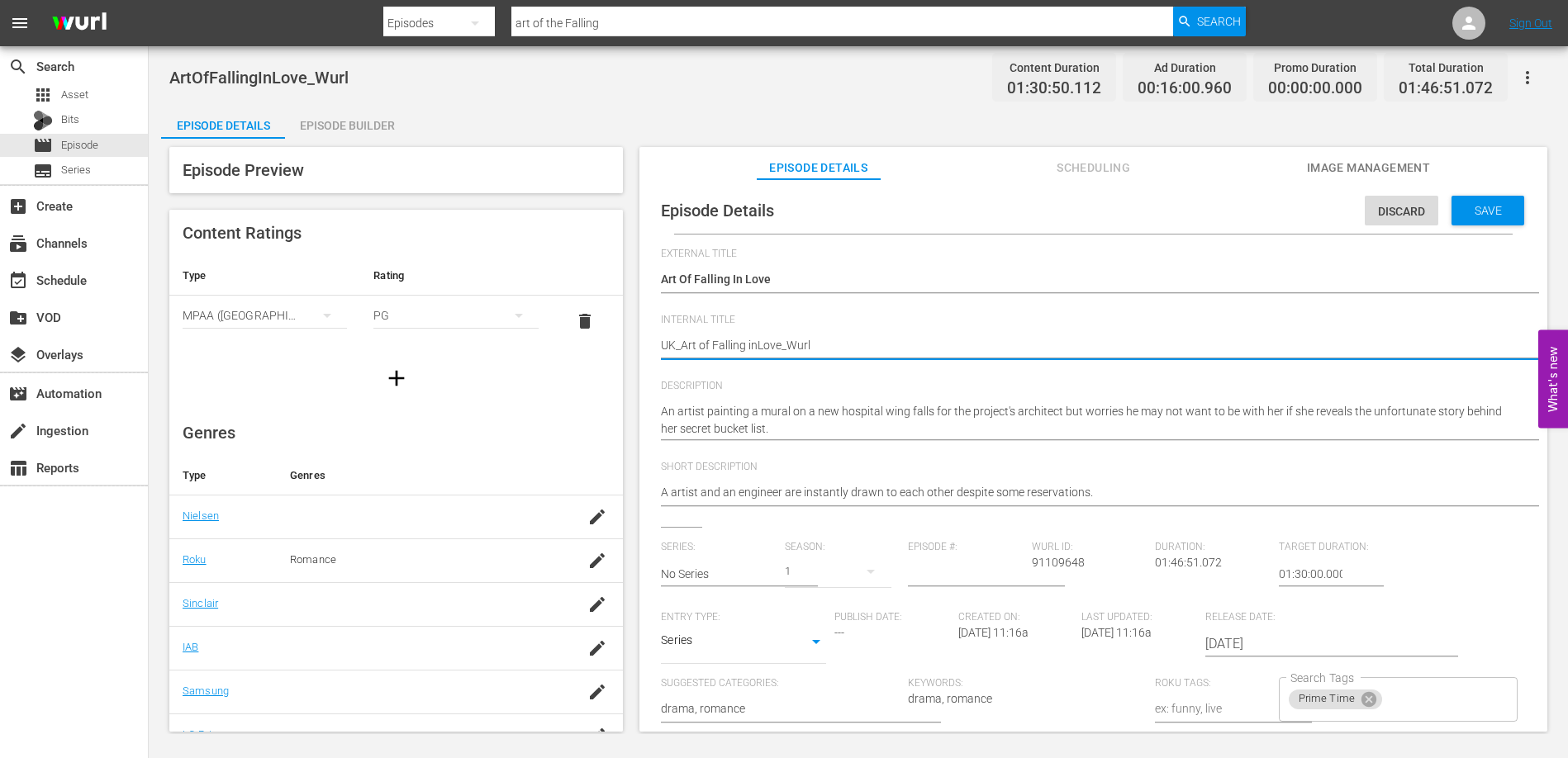
type textarea "UK_Art of Falling inove_Wurl"
type textarea "UK_Art of Falling inLove_Wurl"
type textarea "UK_Art of Falling in Love_Wurl"
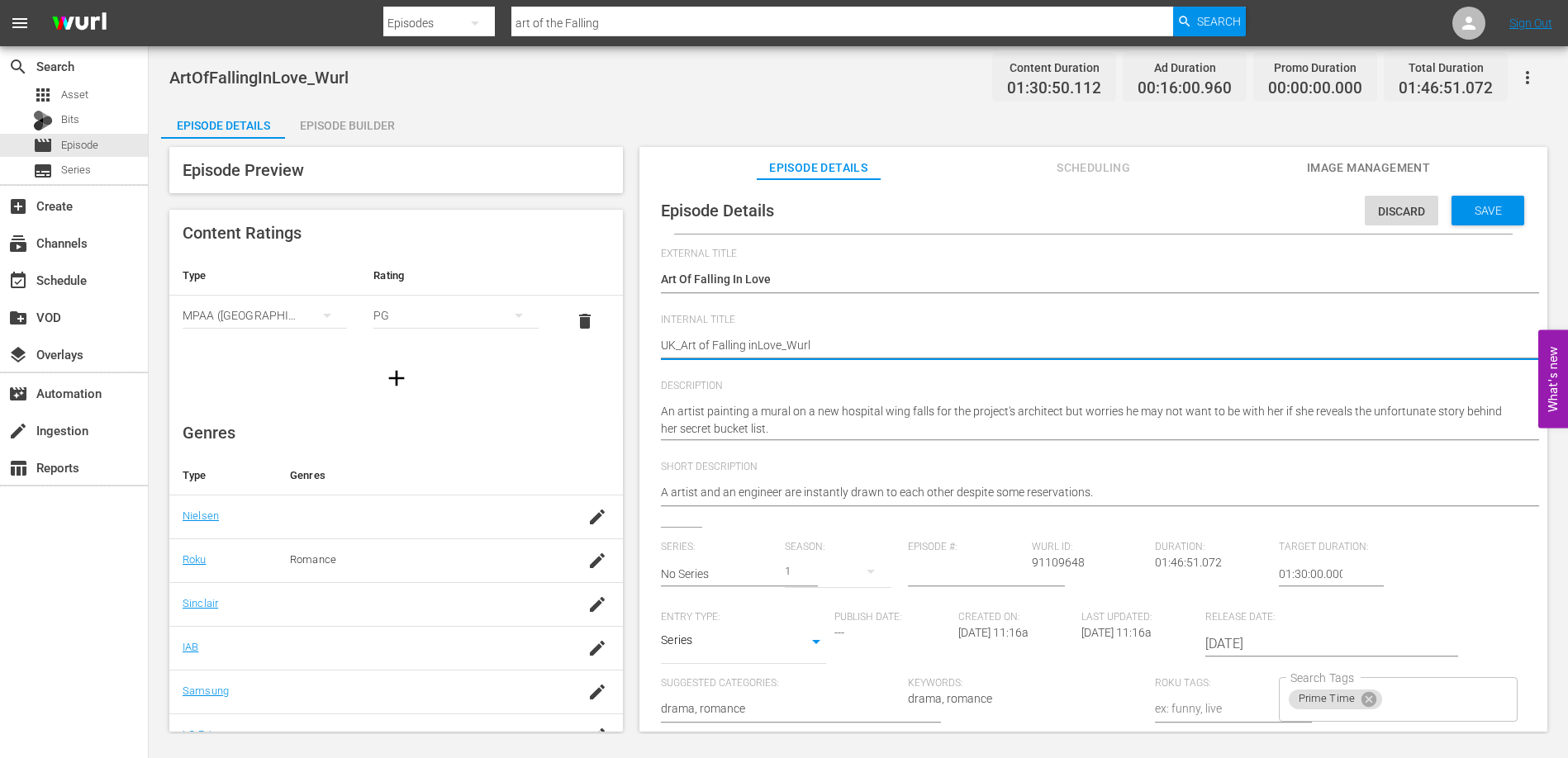
type textarea "UK_Art of Falling in Love_Wurl"
type textarea "UK_Art of Falling in LoveWurl"
type textarea "UK_Art of Falling in Loveurl"
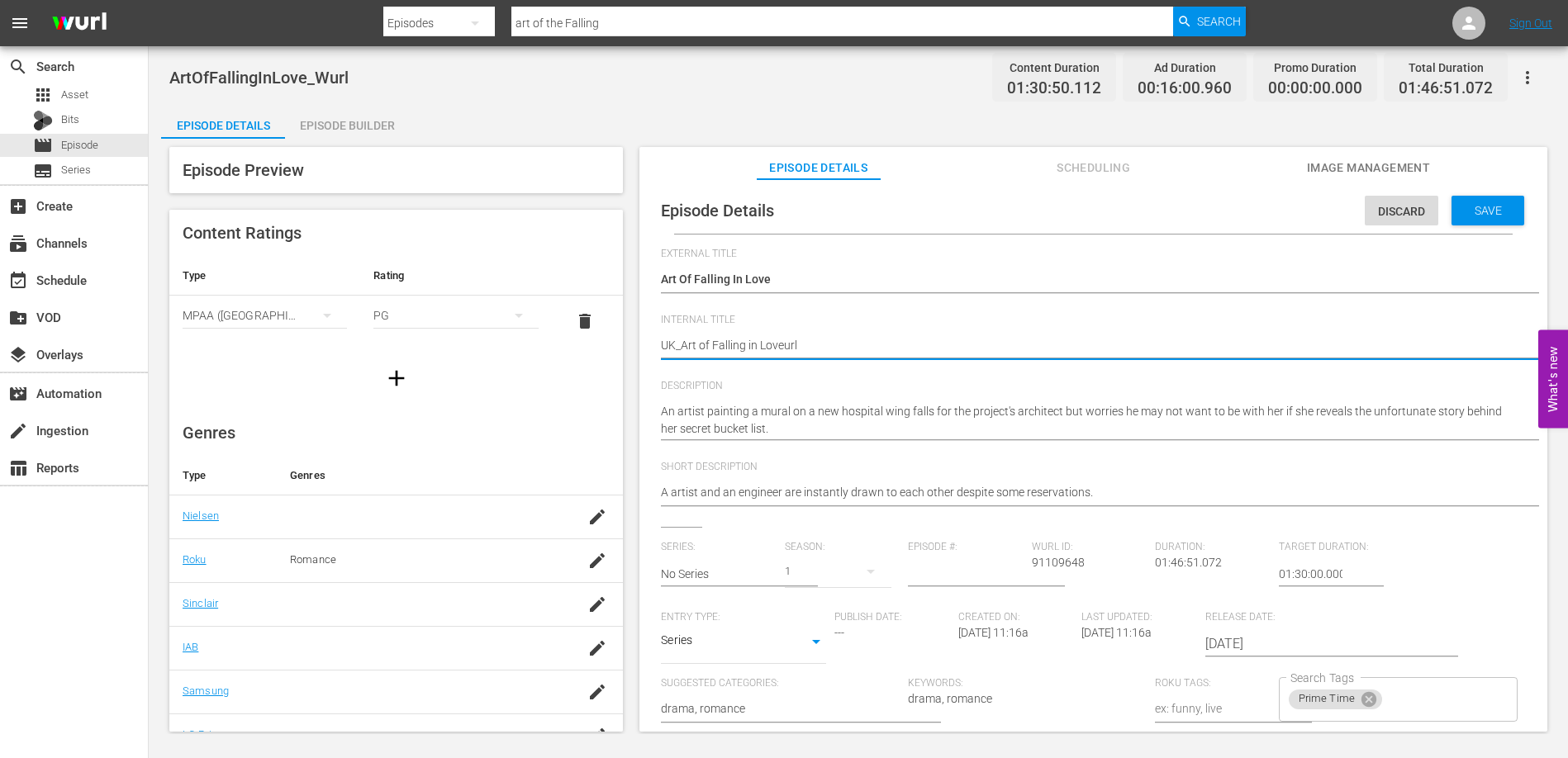
type textarea "UK_Art of Falling in Loverl"
type textarea "UK_Art of Falling in Lovel"
type textarea "UK_Art of Falling in Love"
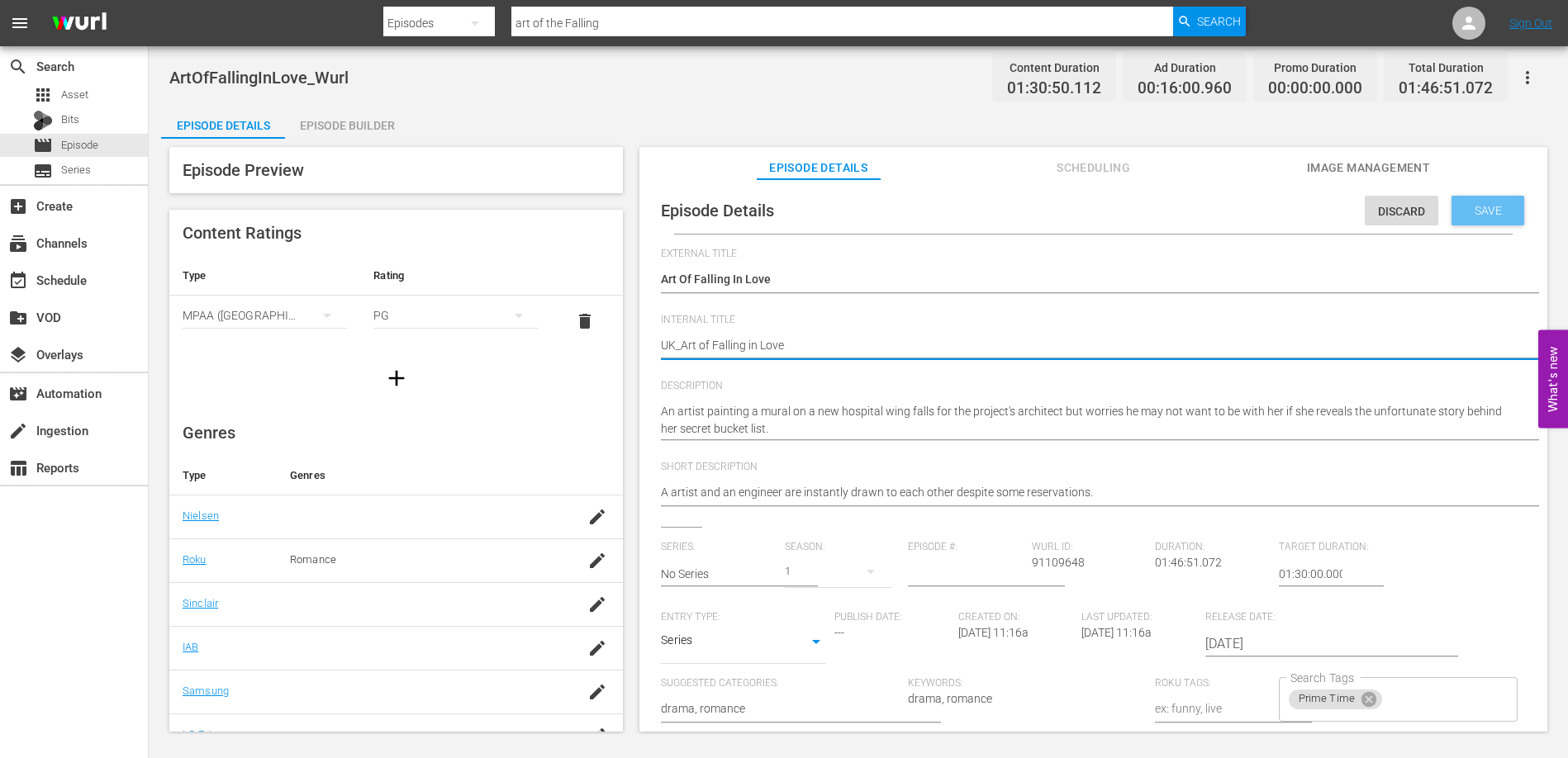
type textarea "UK_Art of Falling in Love"
click at [1486, 217] on div "Save" at bounding box center [1488, 210] width 73 height 30
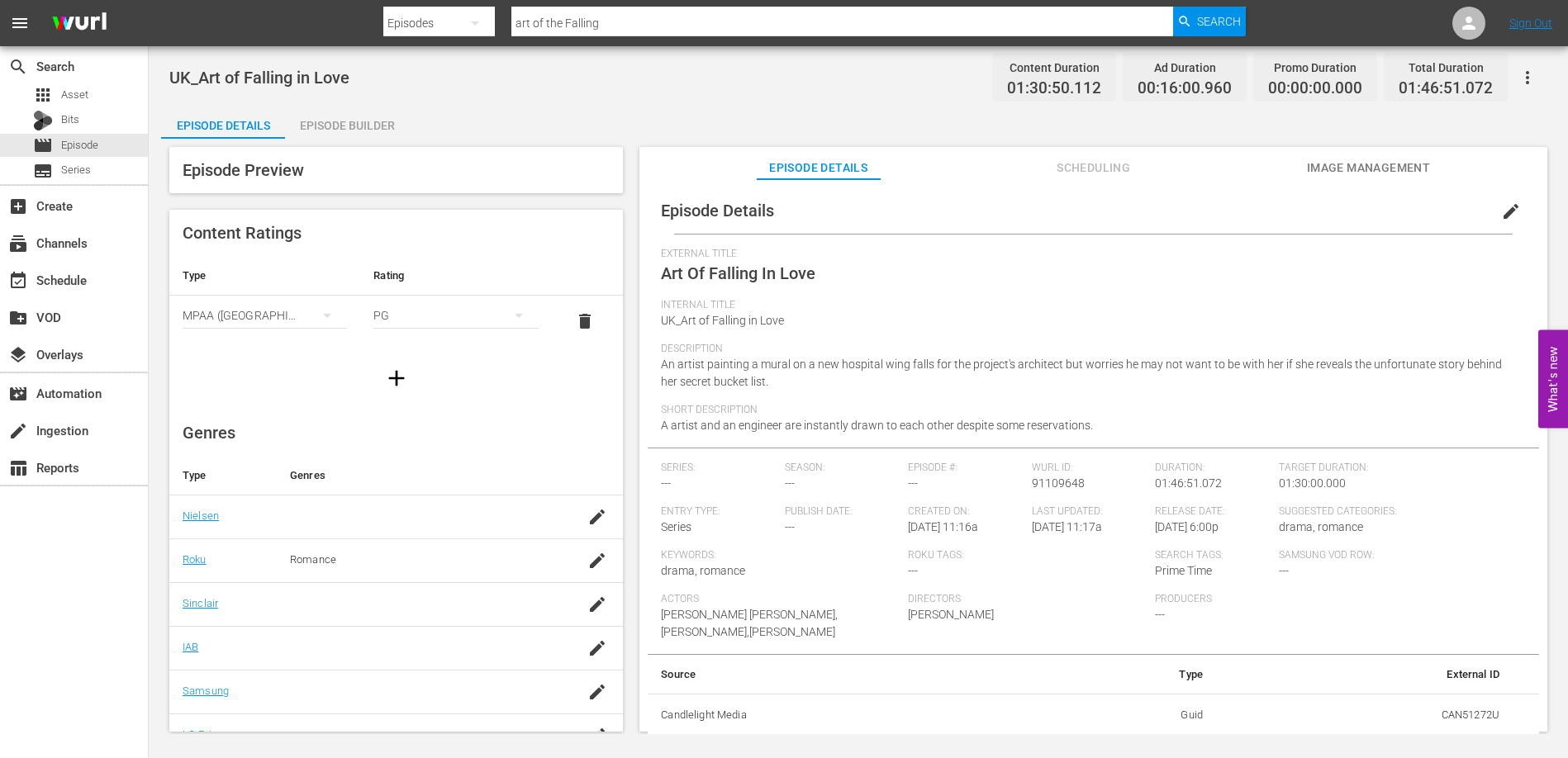
click at [627, 115] on div "Episode Details Episode Builder Episode Preview Content Ratings Type Rating Sel…" at bounding box center [858, 425] width 1394 height 639
click at [632, 115] on div "Episode Details Episode Builder Episode Preview Content Ratings Type Rating Sel…" at bounding box center [858, 425] width 1394 height 639
click at [365, 120] on div "Episode Builder" at bounding box center [346, 125] width 124 height 40
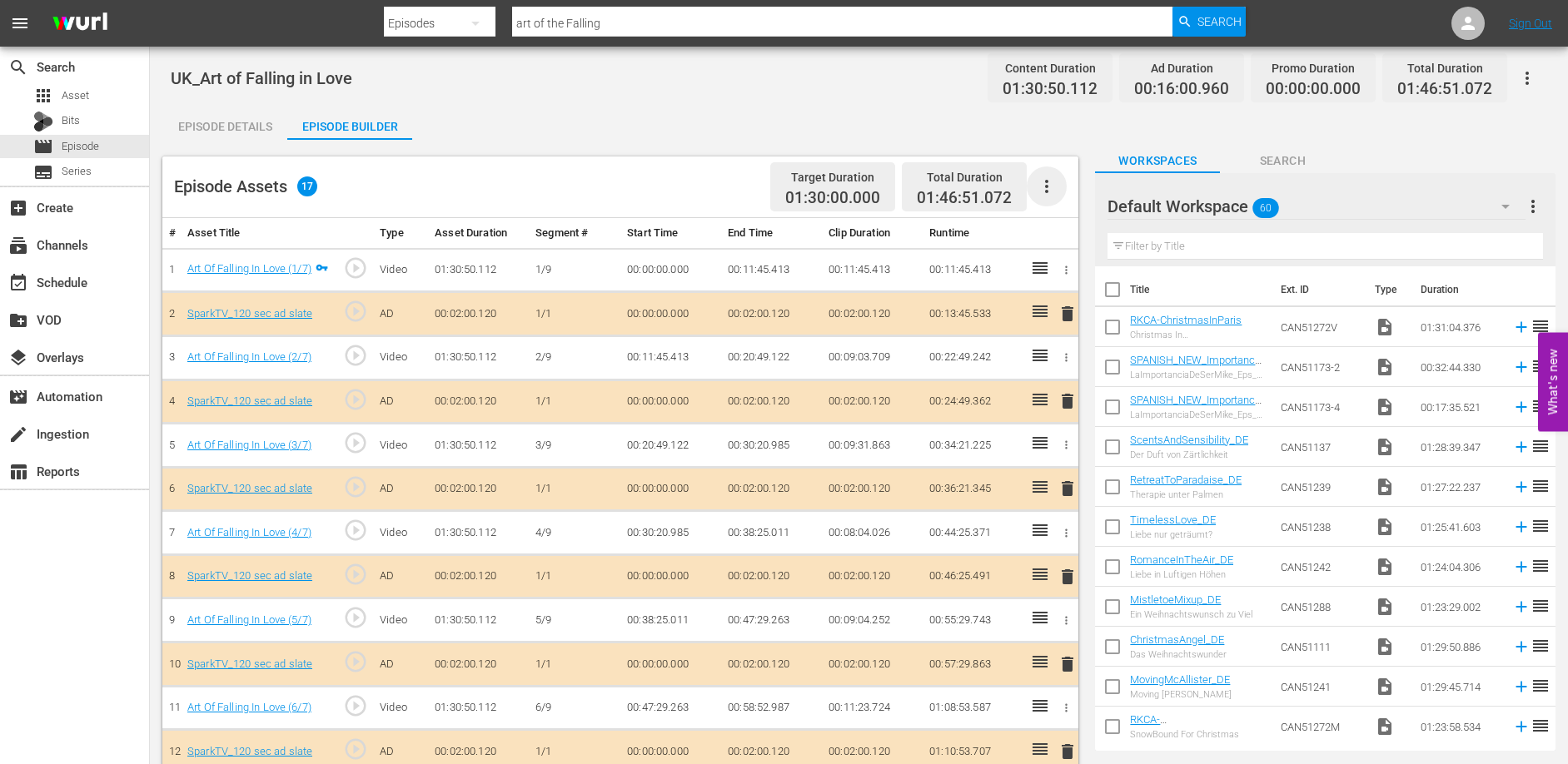
click at [1051, 184] on icon "button" at bounding box center [1046, 186] width 20 height 20
click at [1054, 230] on div "Clear Ads" at bounding box center [1097, 233] width 114 height 40
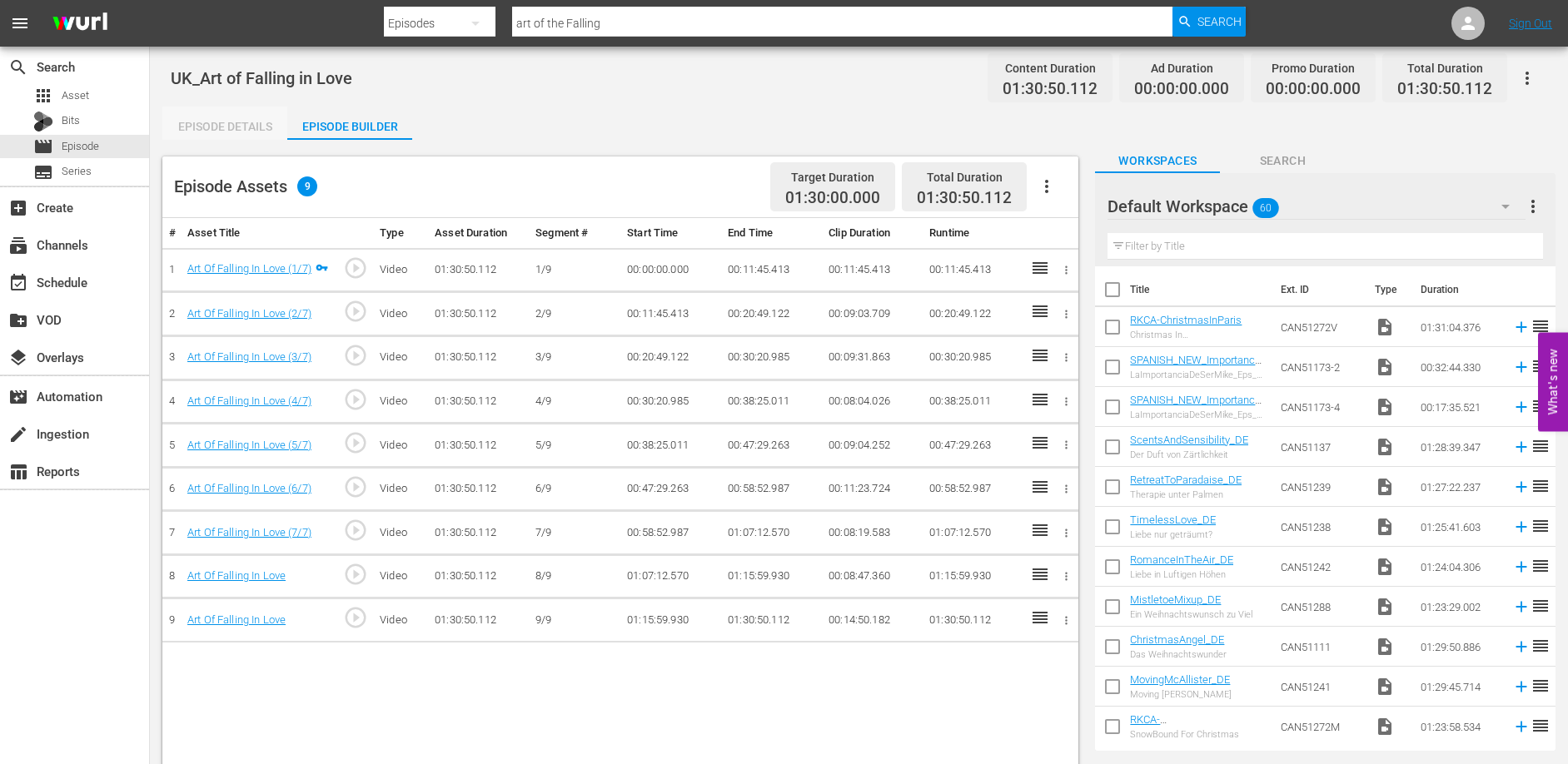
click at [232, 129] on div "Episode Details" at bounding box center [225, 126] width 125 height 40
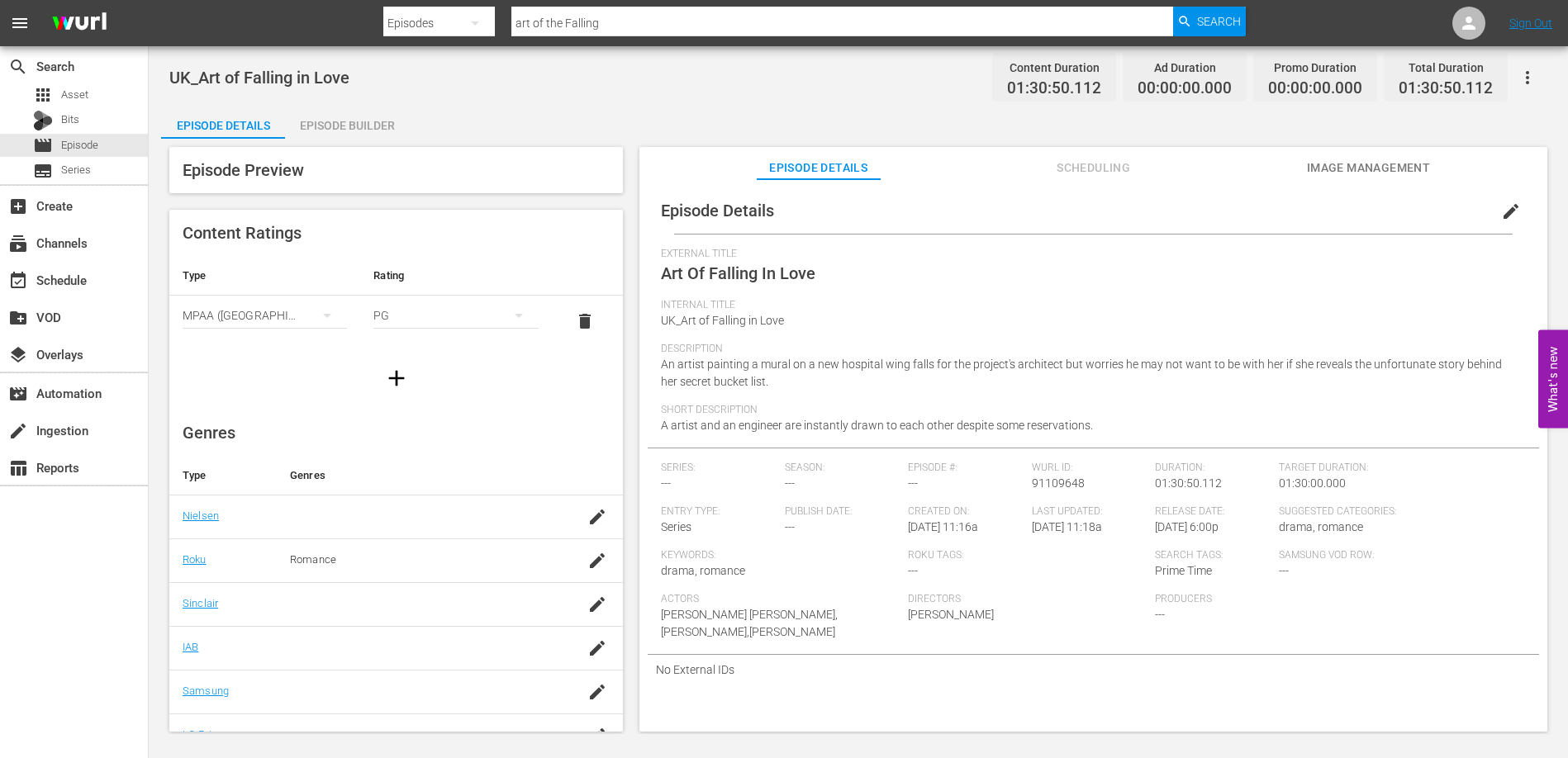
click at [646, 113] on div "Episode Details Episode Builder Episode Preview Content Ratings Type Rating Sel…" at bounding box center [858, 425] width 1394 height 639
click at [363, 115] on div "Episode Builder" at bounding box center [346, 125] width 124 height 40
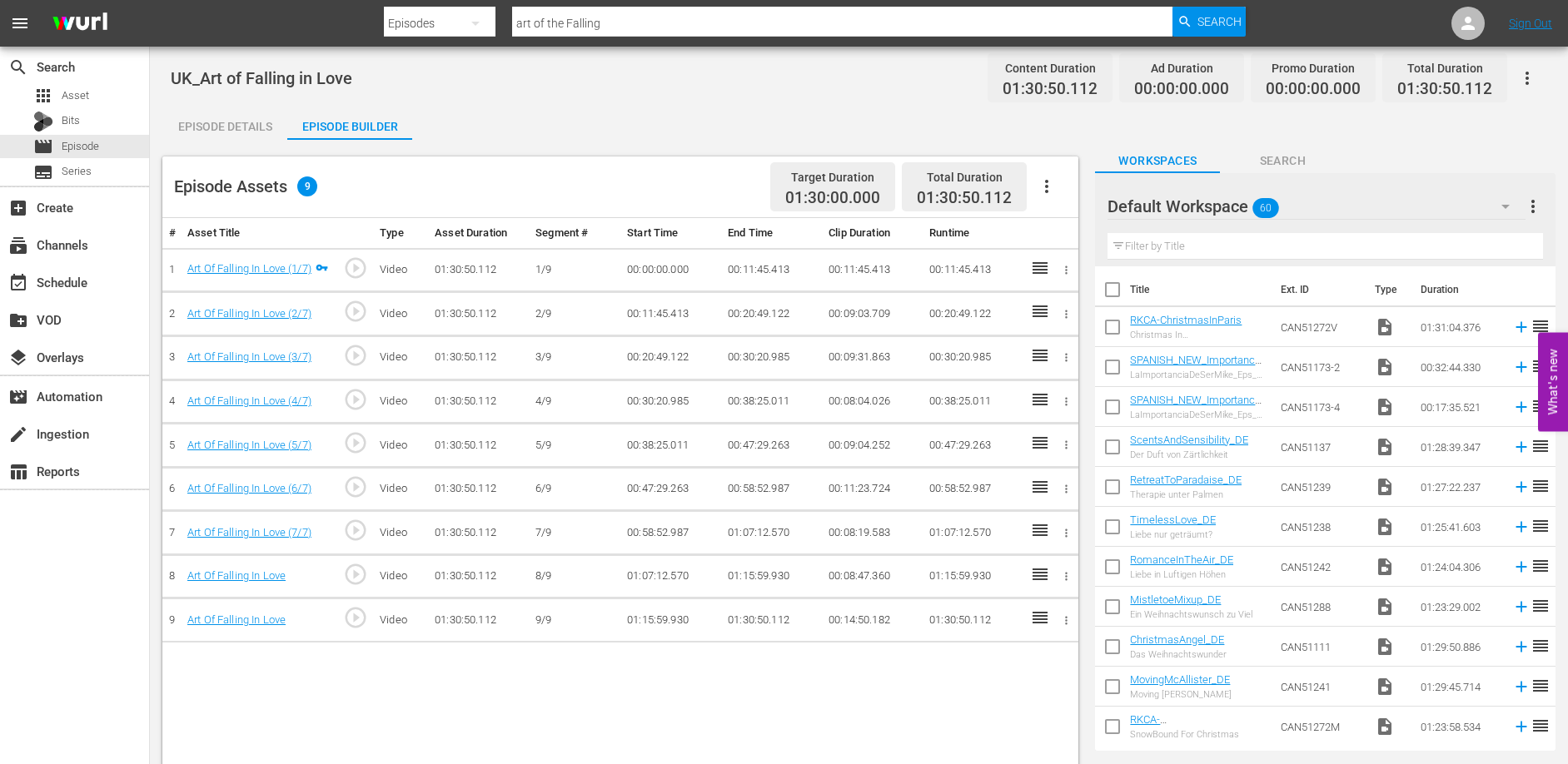
click at [233, 123] on div "Episode Details" at bounding box center [225, 126] width 125 height 40
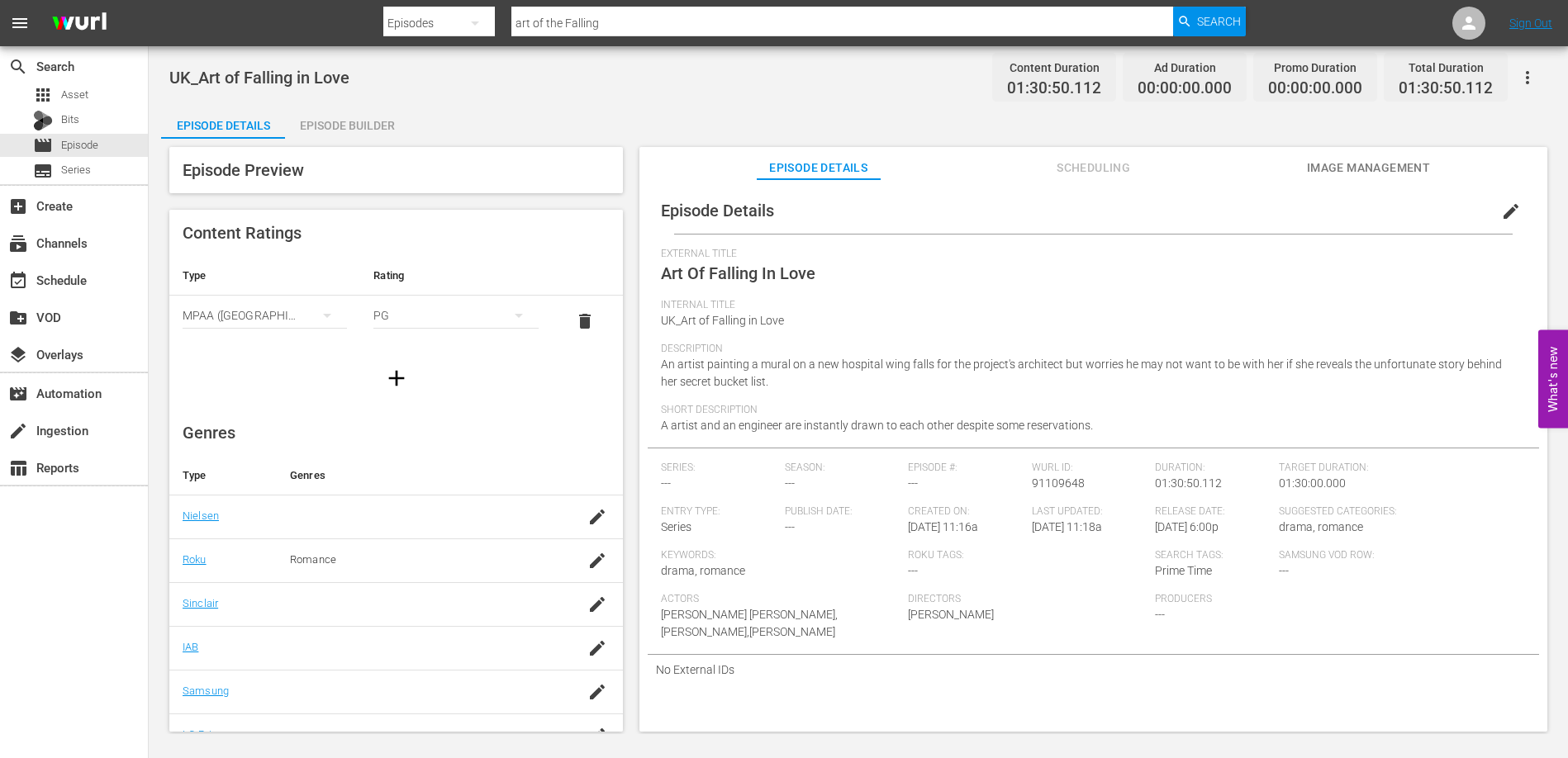
click at [648, 97] on div "UK_Art of Falling in Love Content Duration 01:30:50.112 Ad Duration 00:00:00.00…" at bounding box center [858, 390] width 1419 height 688
click at [90, 149] on span "Episode" at bounding box center [80, 146] width 37 height 17
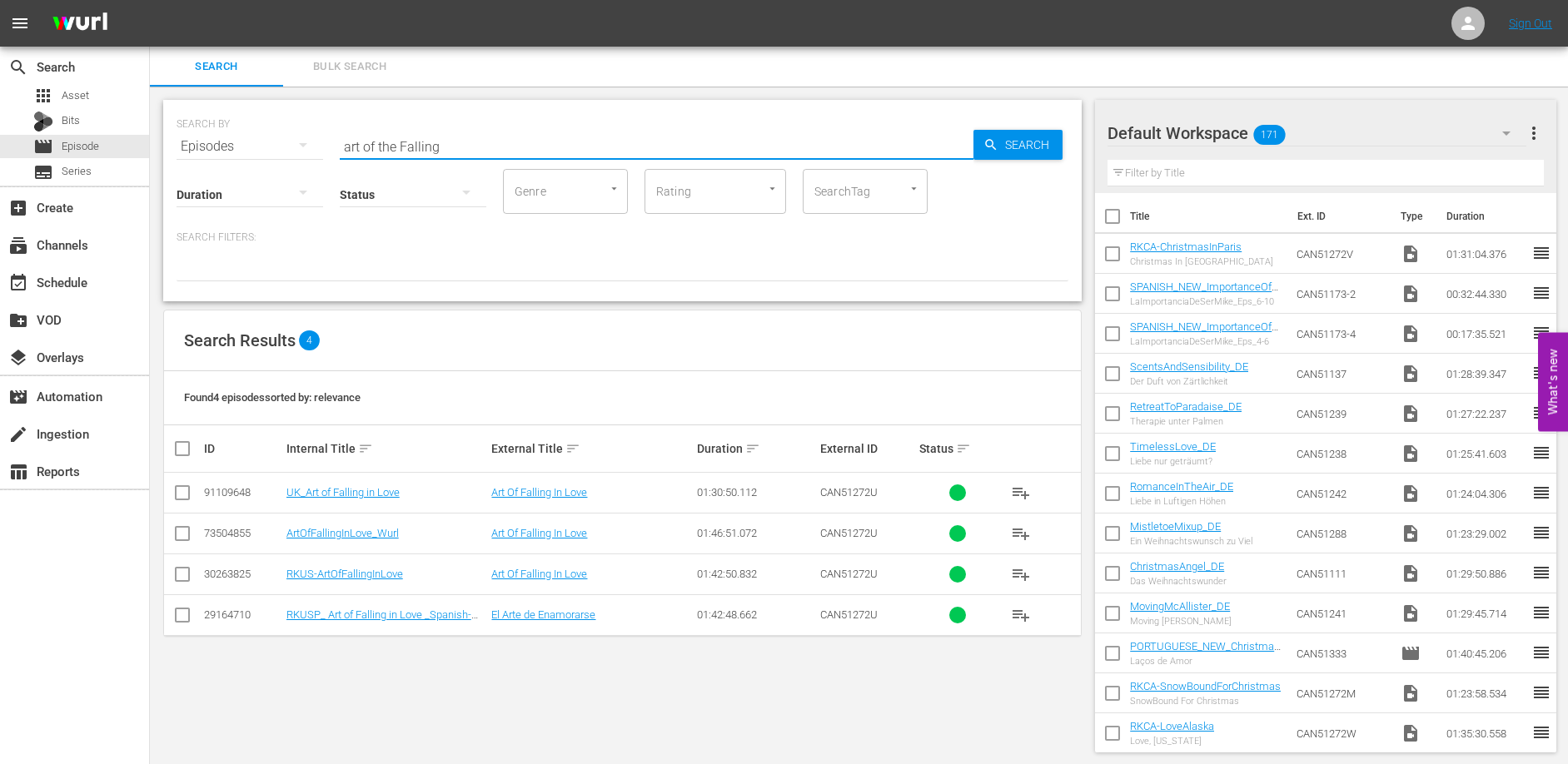
click at [475, 141] on input "art of the Falling" at bounding box center [657, 146] width 634 height 40
click at [476, 141] on input "art of the Falling" at bounding box center [657, 146] width 634 height 40
click at [477, 141] on input "art of the Falling" at bounding box center [657, 146] width 634 height 40
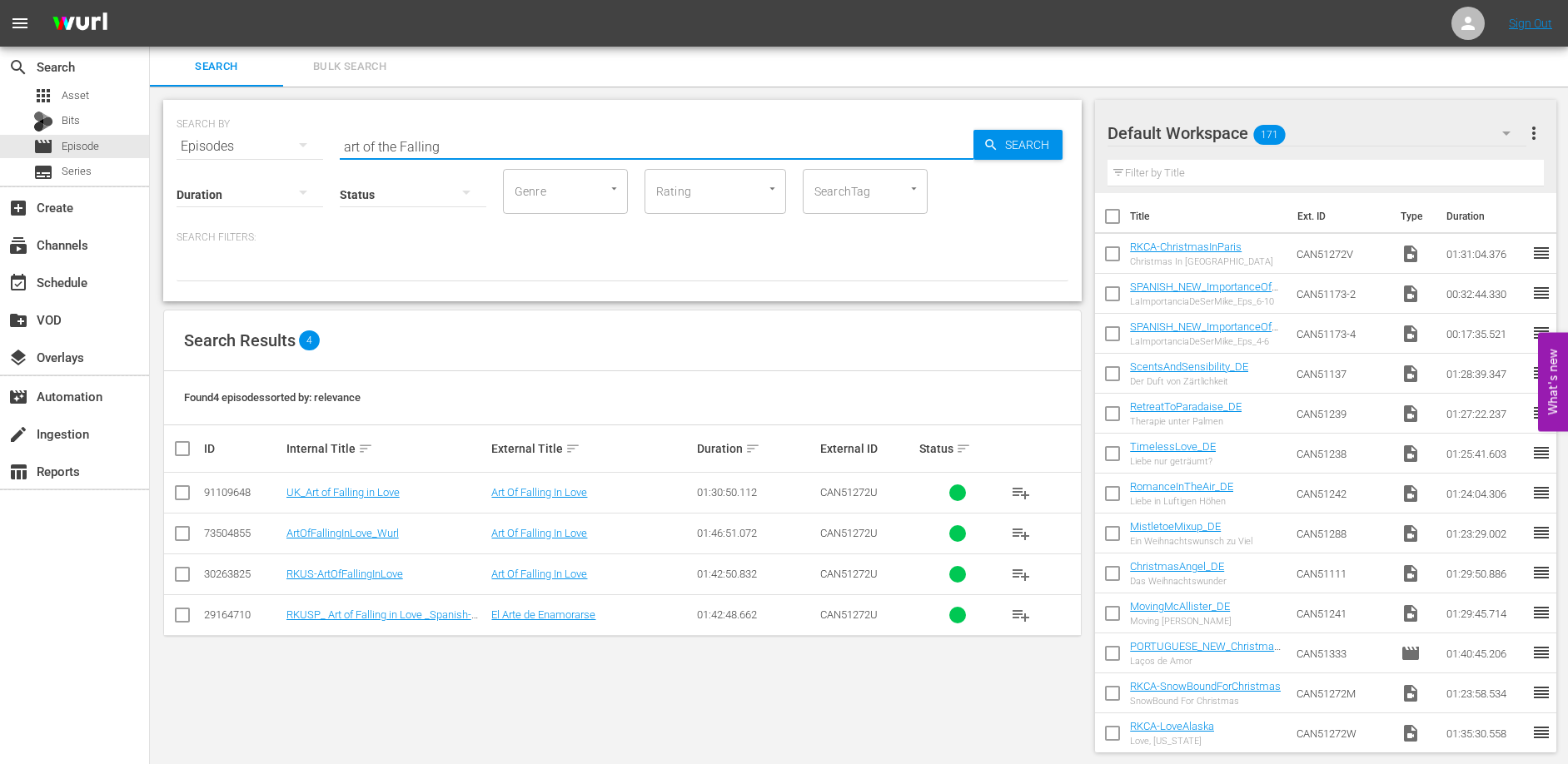
click at [477, 141] on input "art of the Falling" at bounding box center [657, 146] width 634 height 40
type input "alaska"
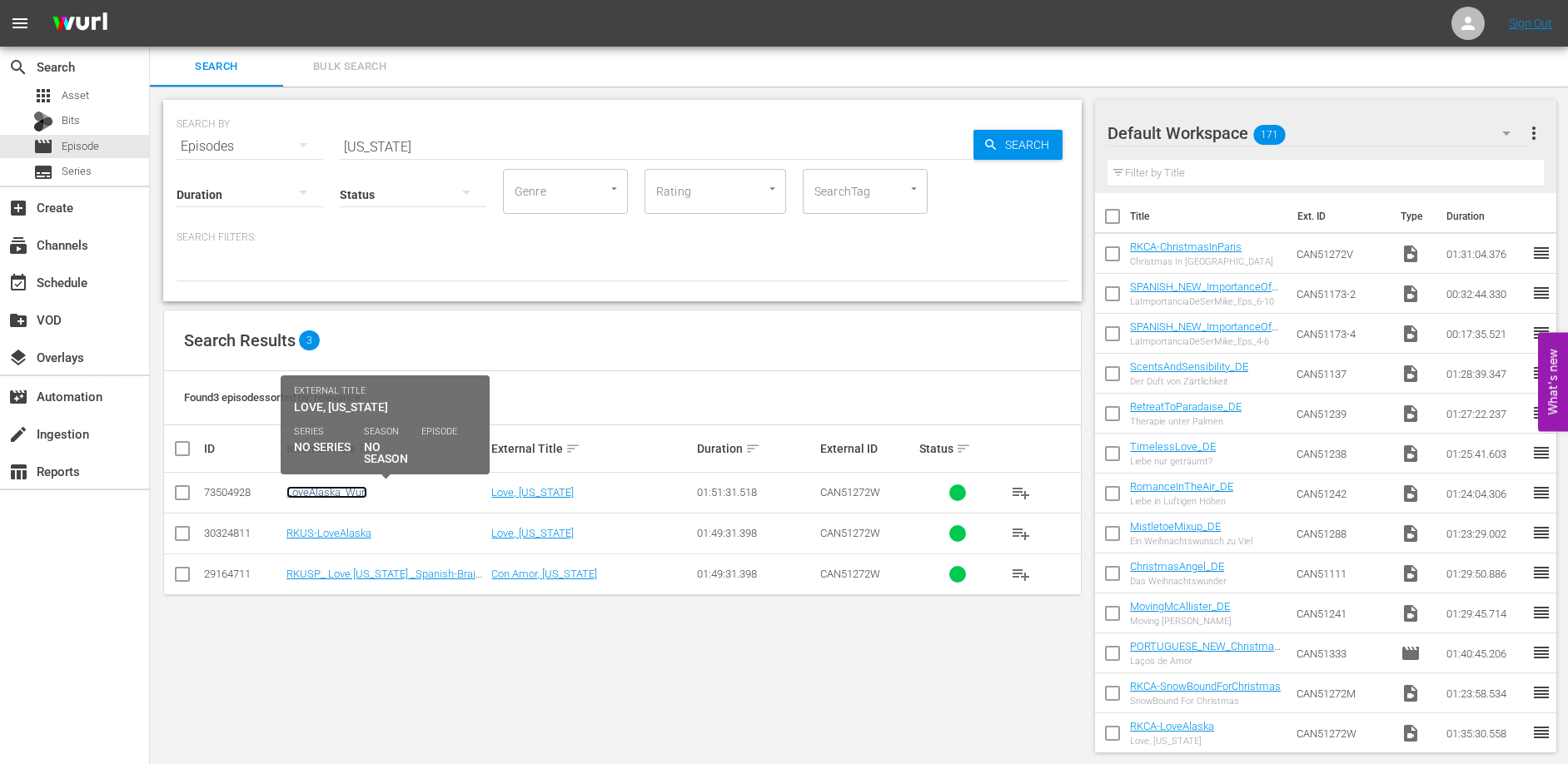
click at [317, 489] on link "LoveAlaska_Wurl" at bounding box center [326, 492] width 81 height 13
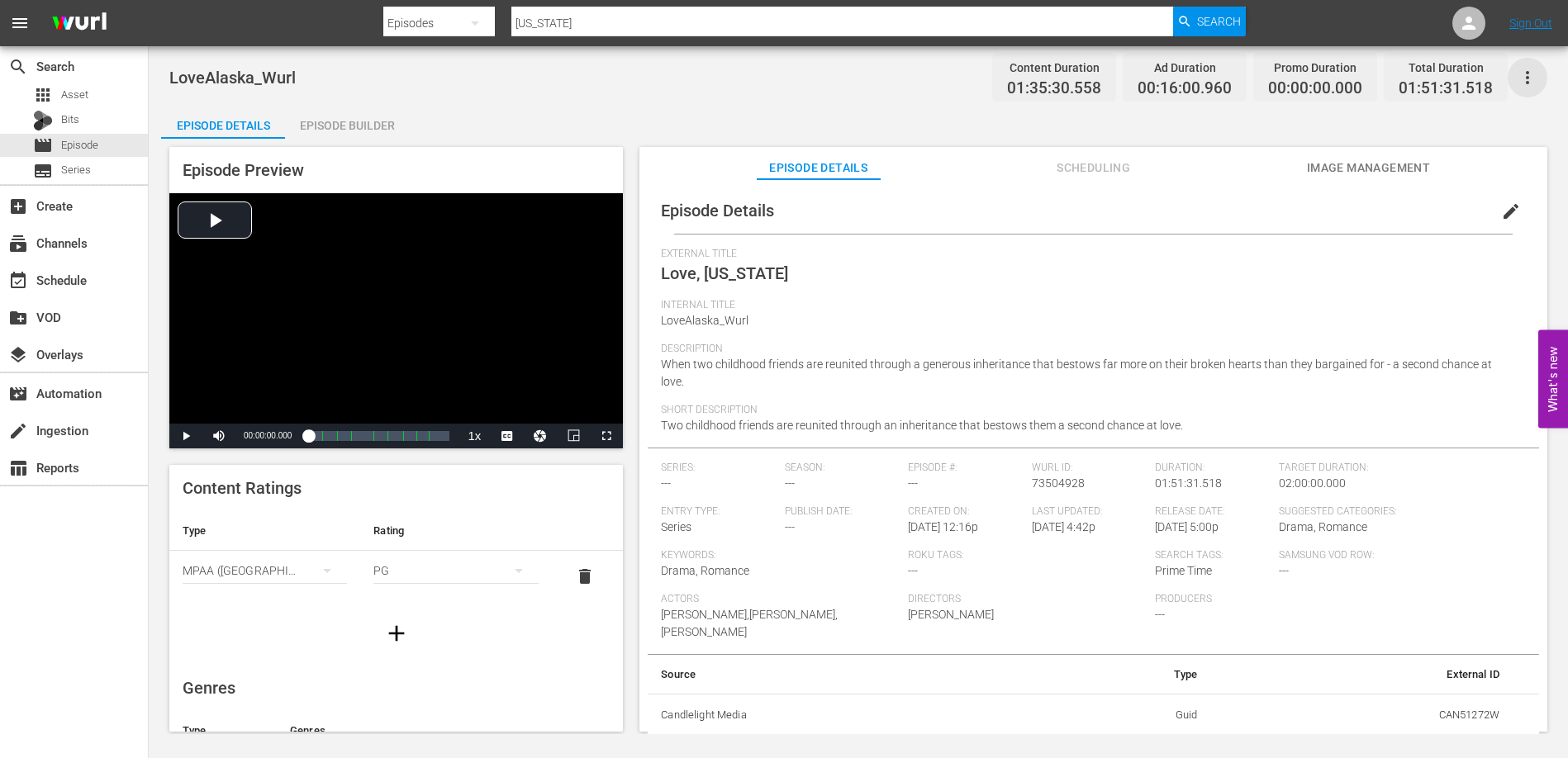
click at [1532, 77] on icon "button" at bounding box center [1526, 77] width 19 height 19
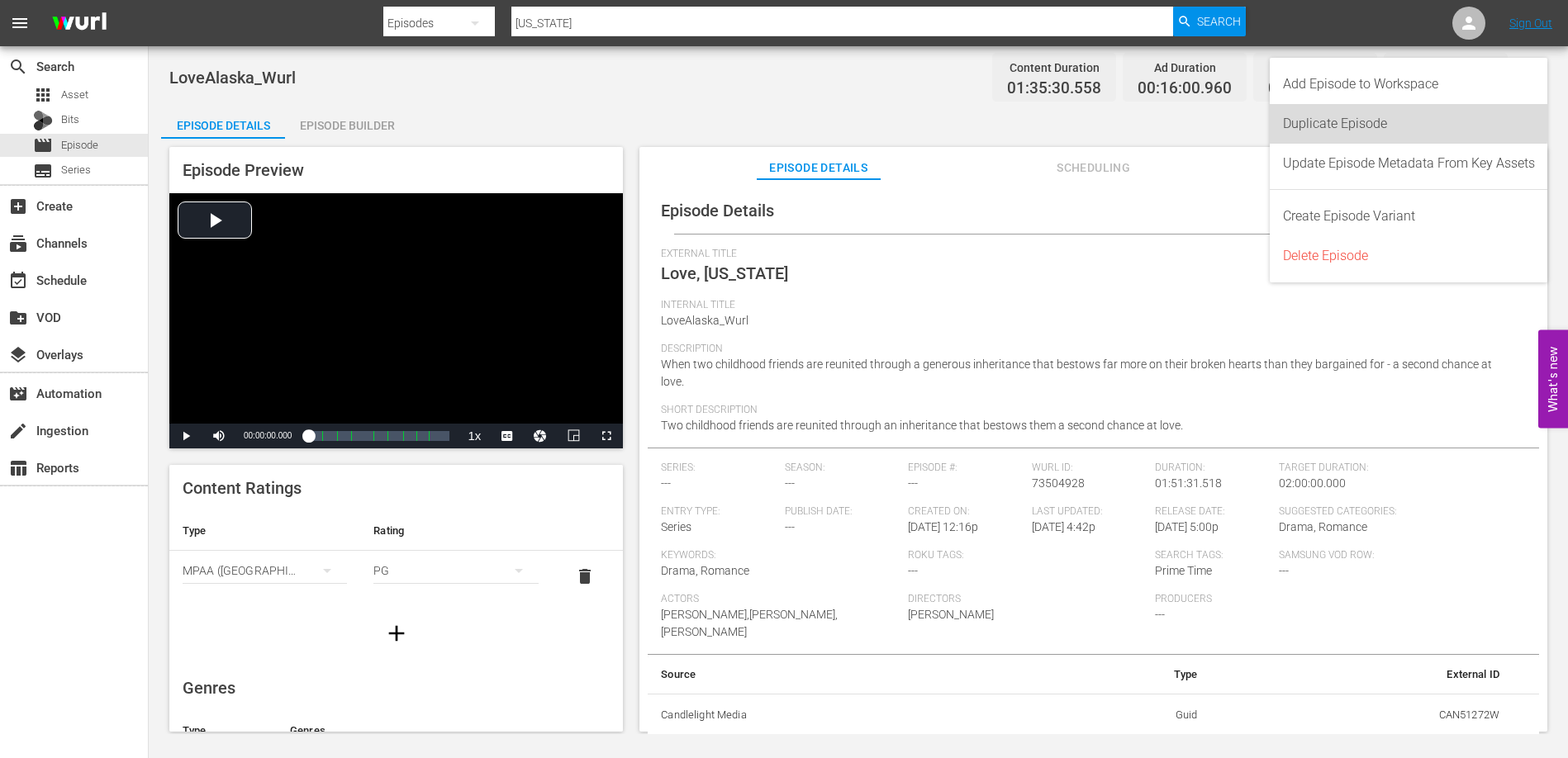
click at [1383, 117] on div "Duplicate Episode" at bounding box center [1408, 124] width 252 height 40
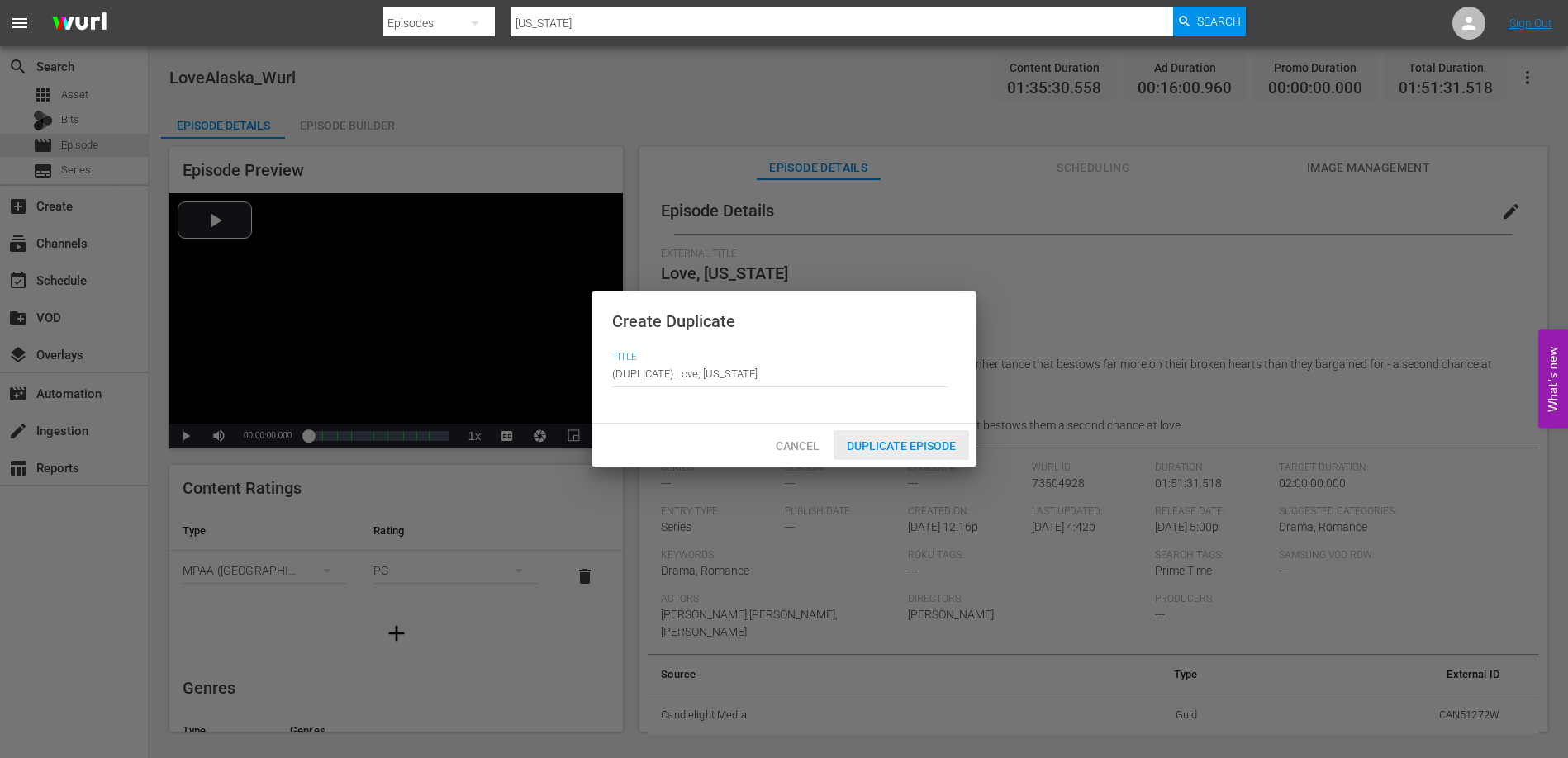
click at [906, 453] on div "Duplicate Episode" at bounding box center [901, 445] width 136 height 30
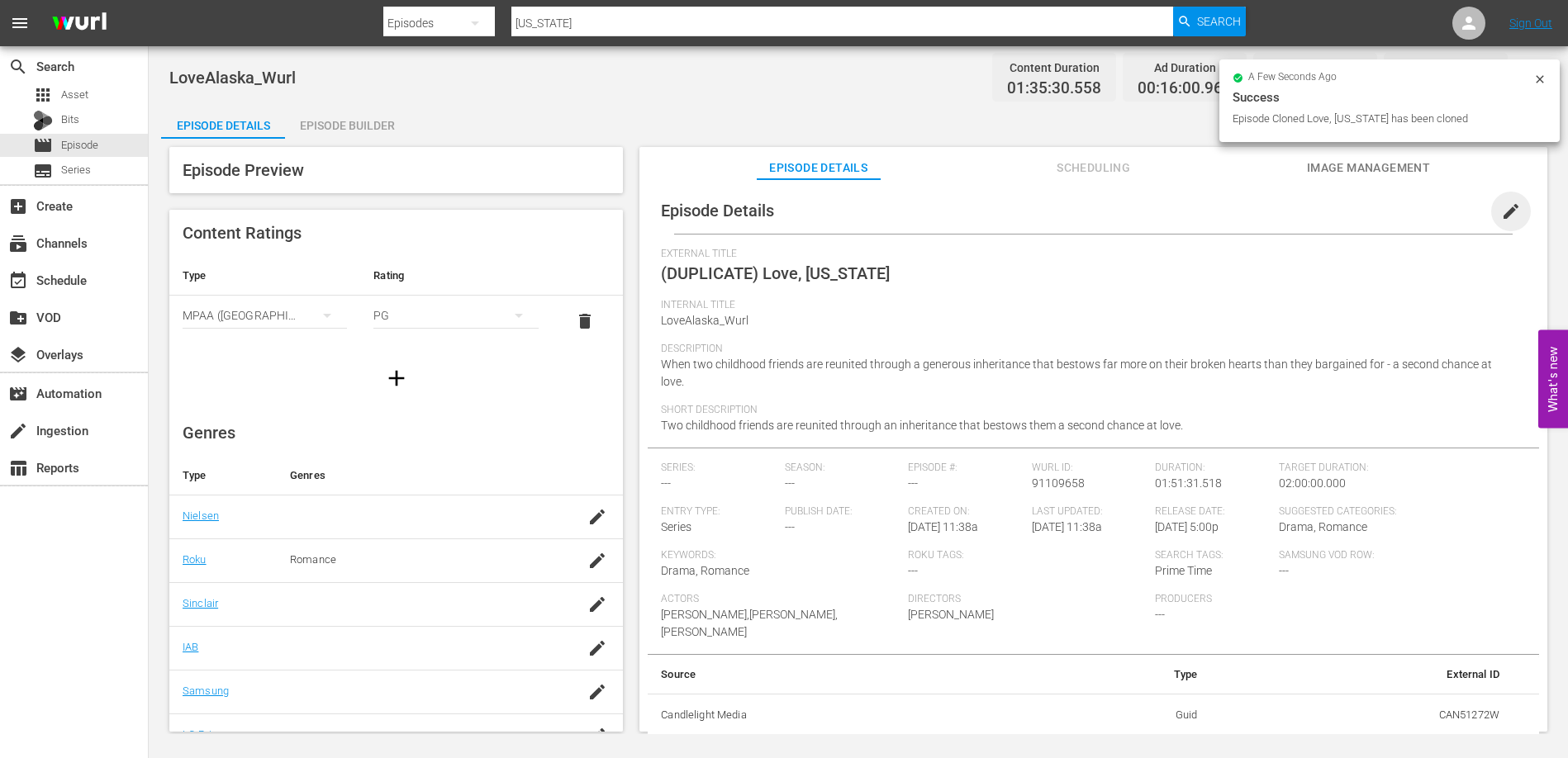
click at [1503, 210] on span "edit" at bounding box center [1510, 211] width 19 height 19
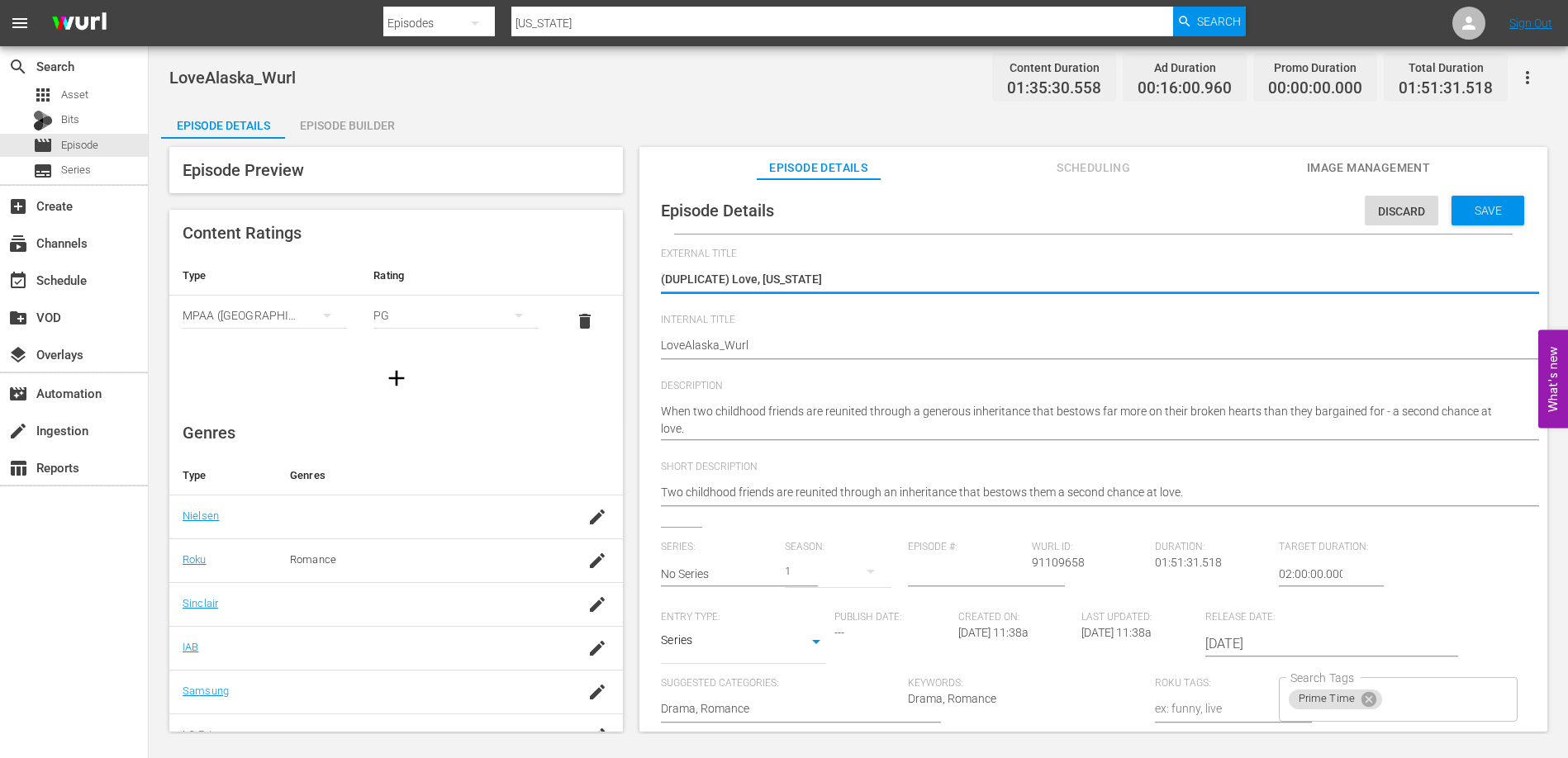
click at [731, 281] on textarea "(DUPLICATE) Love, Alaska" at bounding box center [1089, 280] width 856 height 19
type textarea "(DUPLICATE)Love, Alaska"
type textarea "(DUPLICATELove, Alaska"
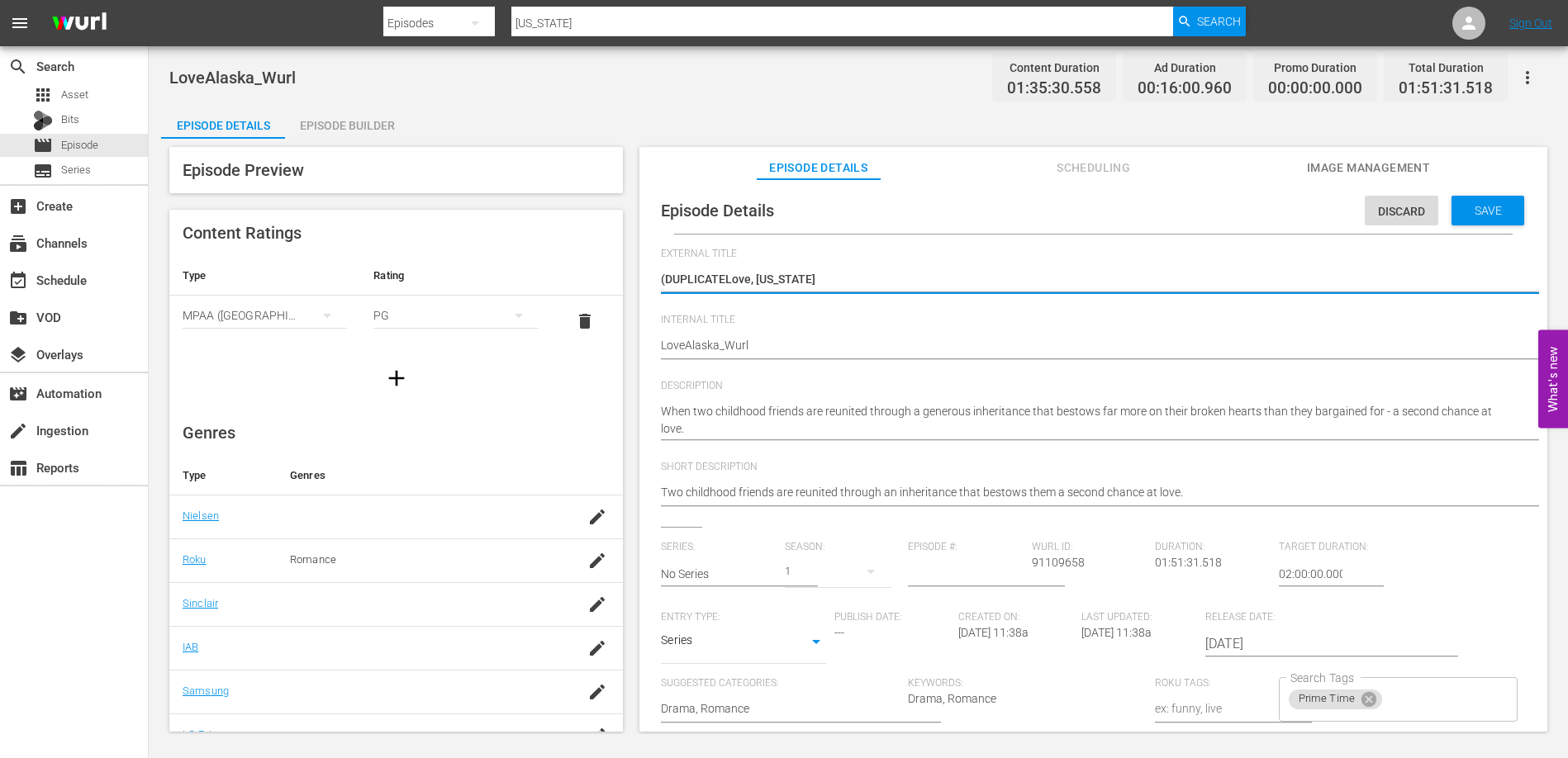
type textarea "(DUPLICATLove, Alaska"
type textarea "(DUPLICALove, Alaska"
type textarea "(DUPLICLove, Alaska"
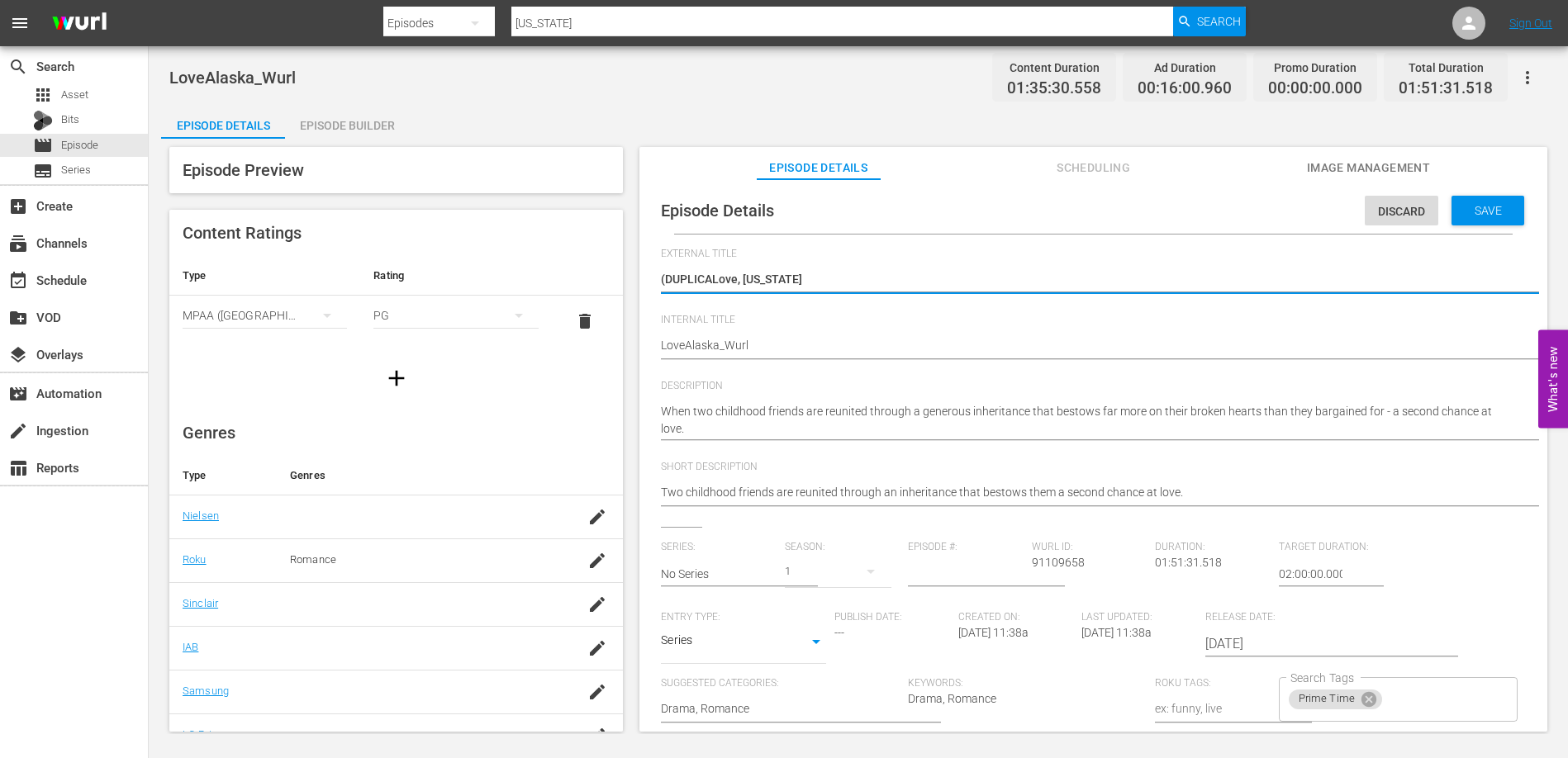
type textarea "(DUPLICLove, Alaska"
type textarea "(DUPLILove, Alaska"
type textarea "(DUPLLove, Alaska"
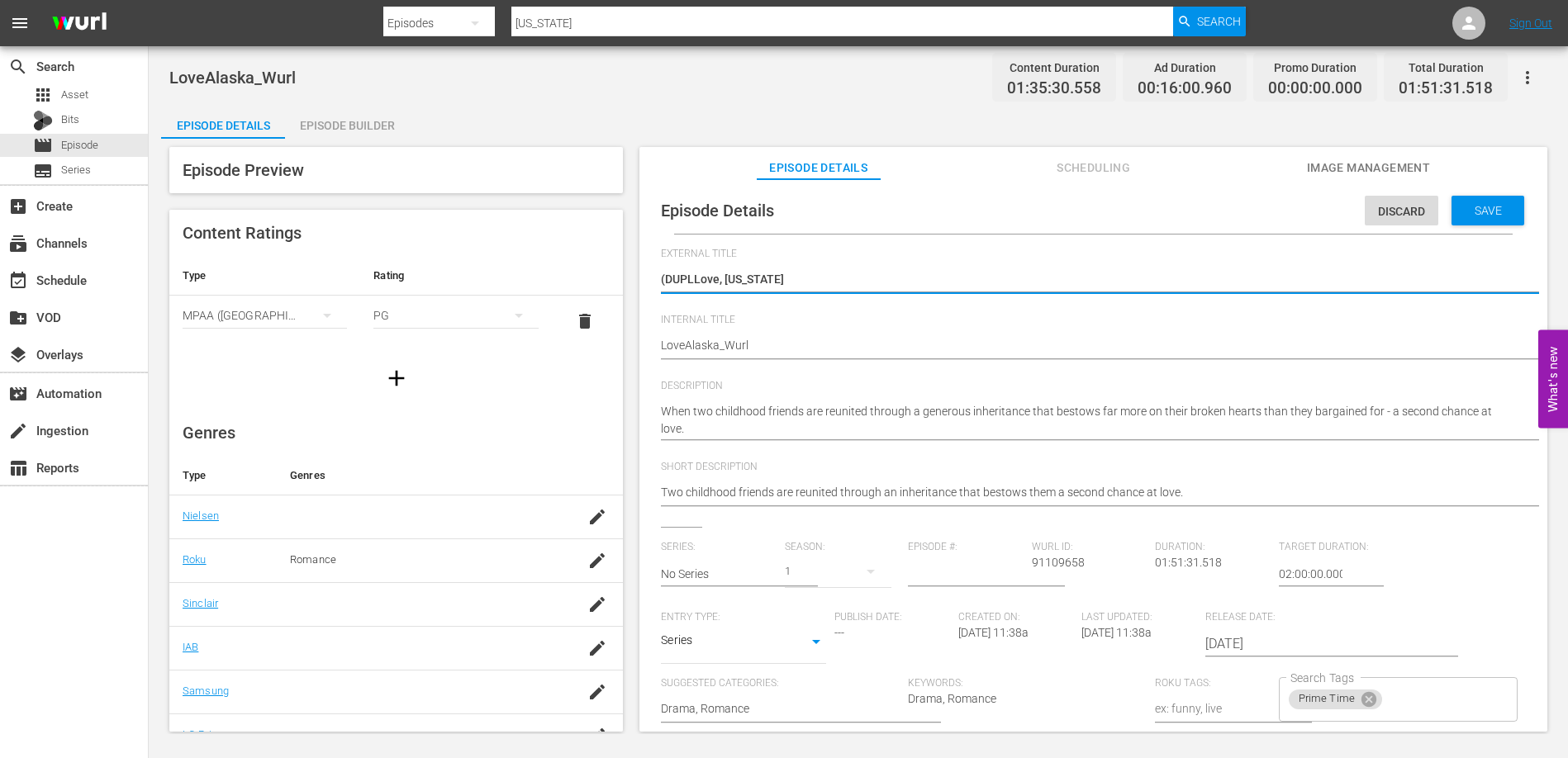
type textarea "(DUPLove, Alaska"
type textarea "(DULove, Alaska"
type textarea "(DLove, Alaska"
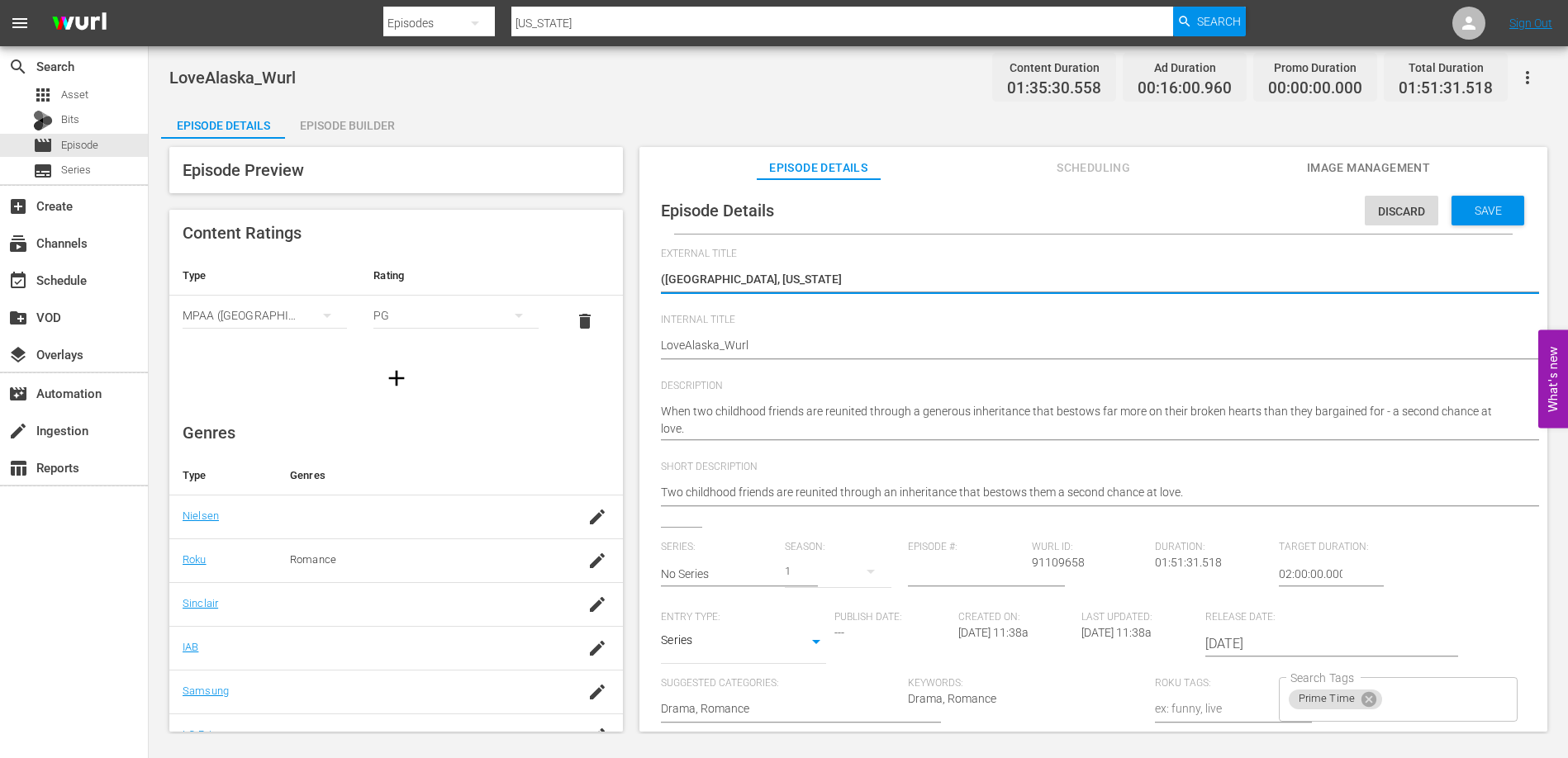
type textarea "(DLove, Alaska"
type textarea "(Love, Alaska"
type textarea "Love, [US_STATE]"
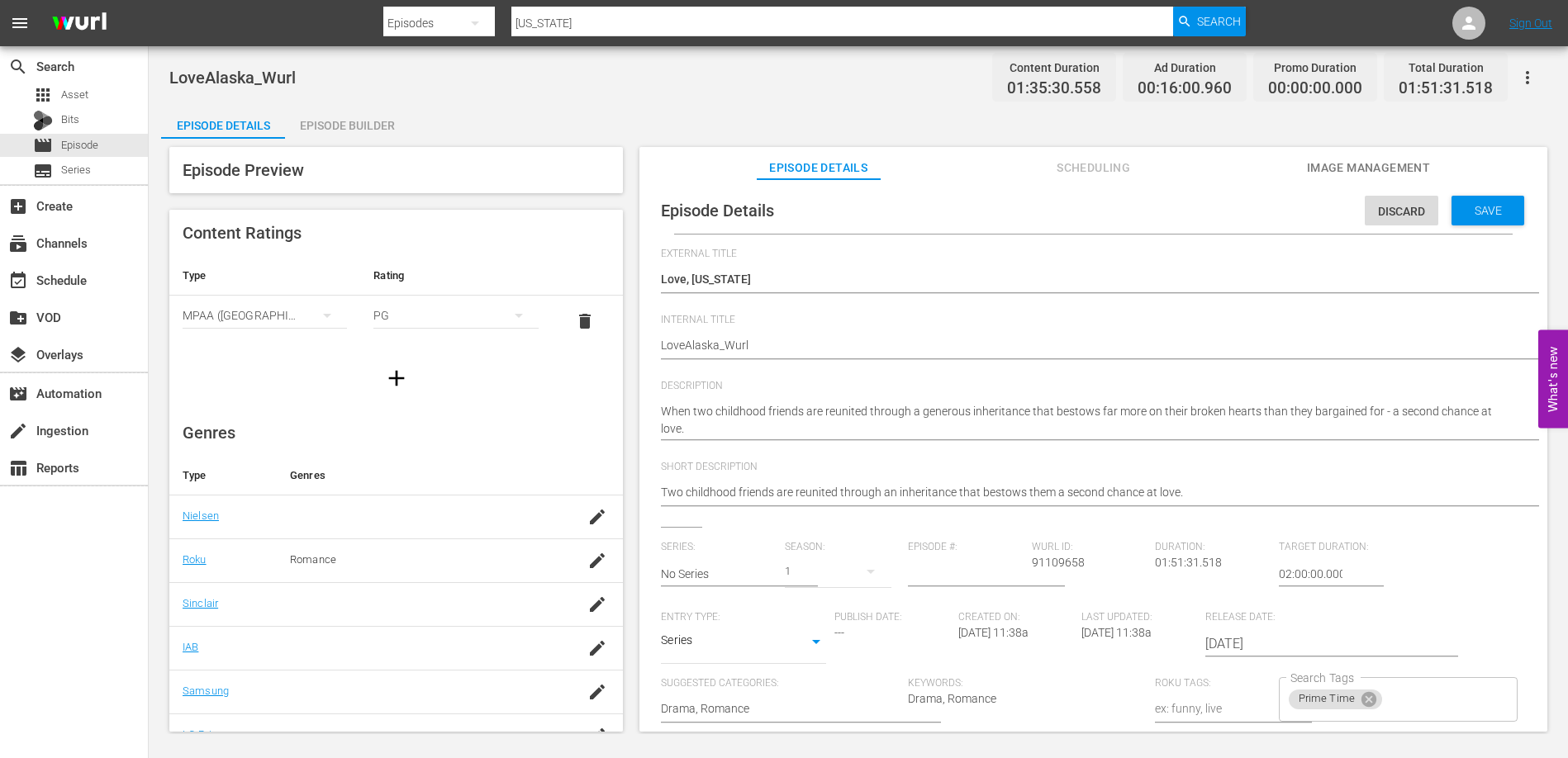
click at [657, 345] on div "Episode Details Discard Save External Title (DUPLICATE) Love, Alaska (DUPLICATE…" at bounding box center [1093, 587] width 891 height 799
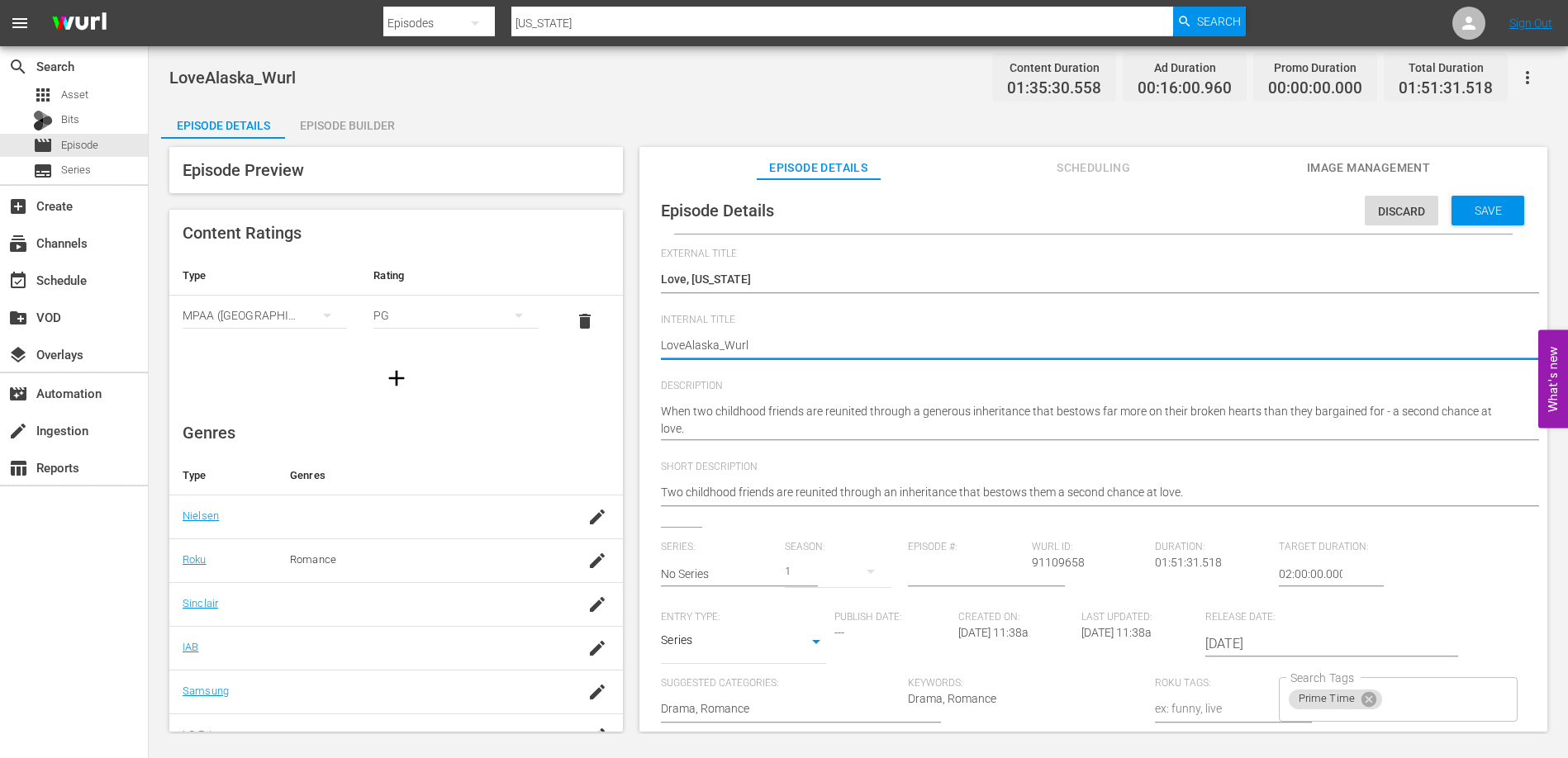
type textarea "ULoveAlaska_Wurl"
type textarea "UKLoveAlaska_Wurl"
type textarea "UK_LoveAlaska_Wurl"
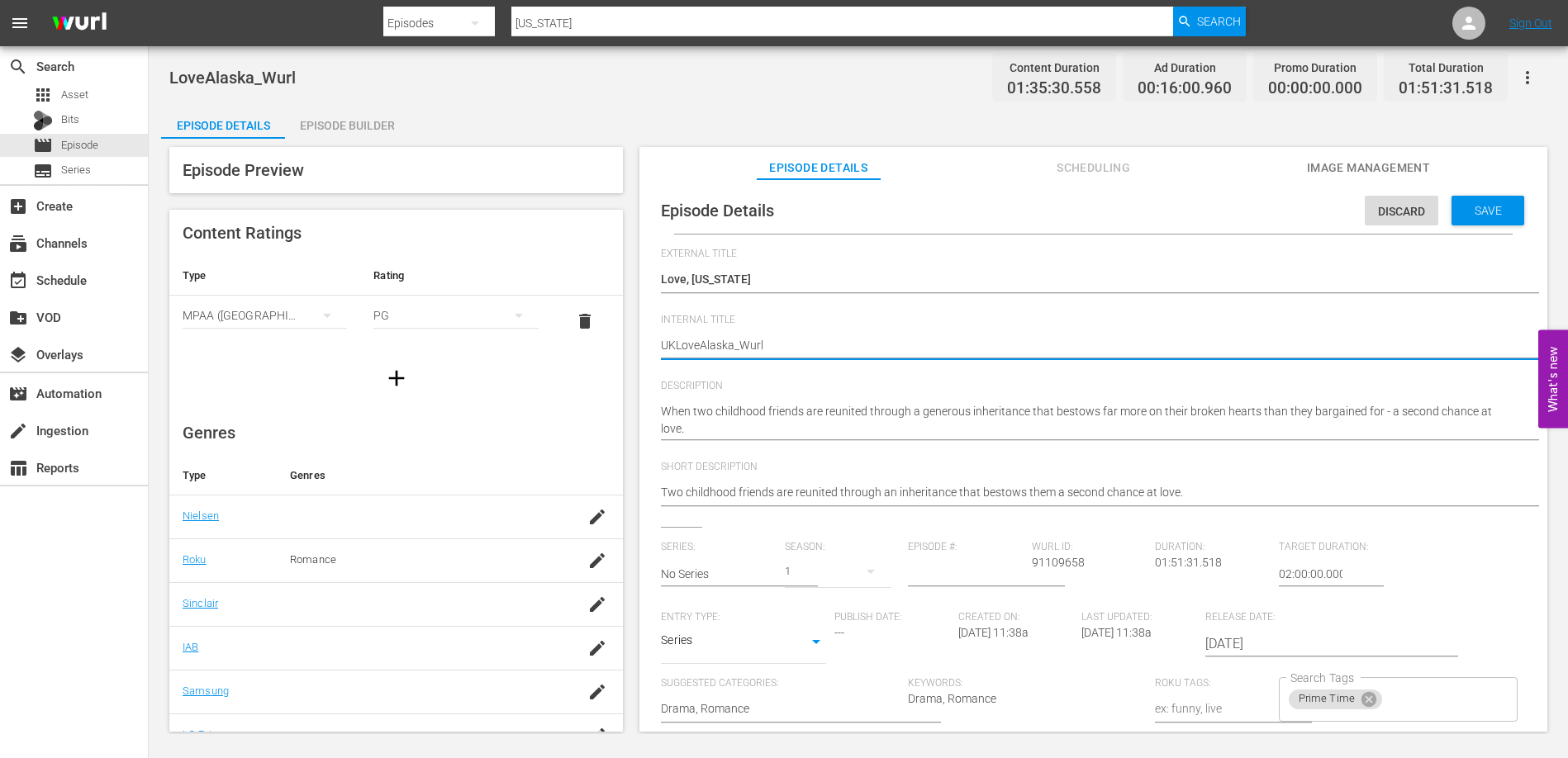
type textarea "UK_LoveAlaska_Wurl"
type textarea "UK_Love Alaska_Wurl"
type textarea "UK_Love AlaskaWurl"
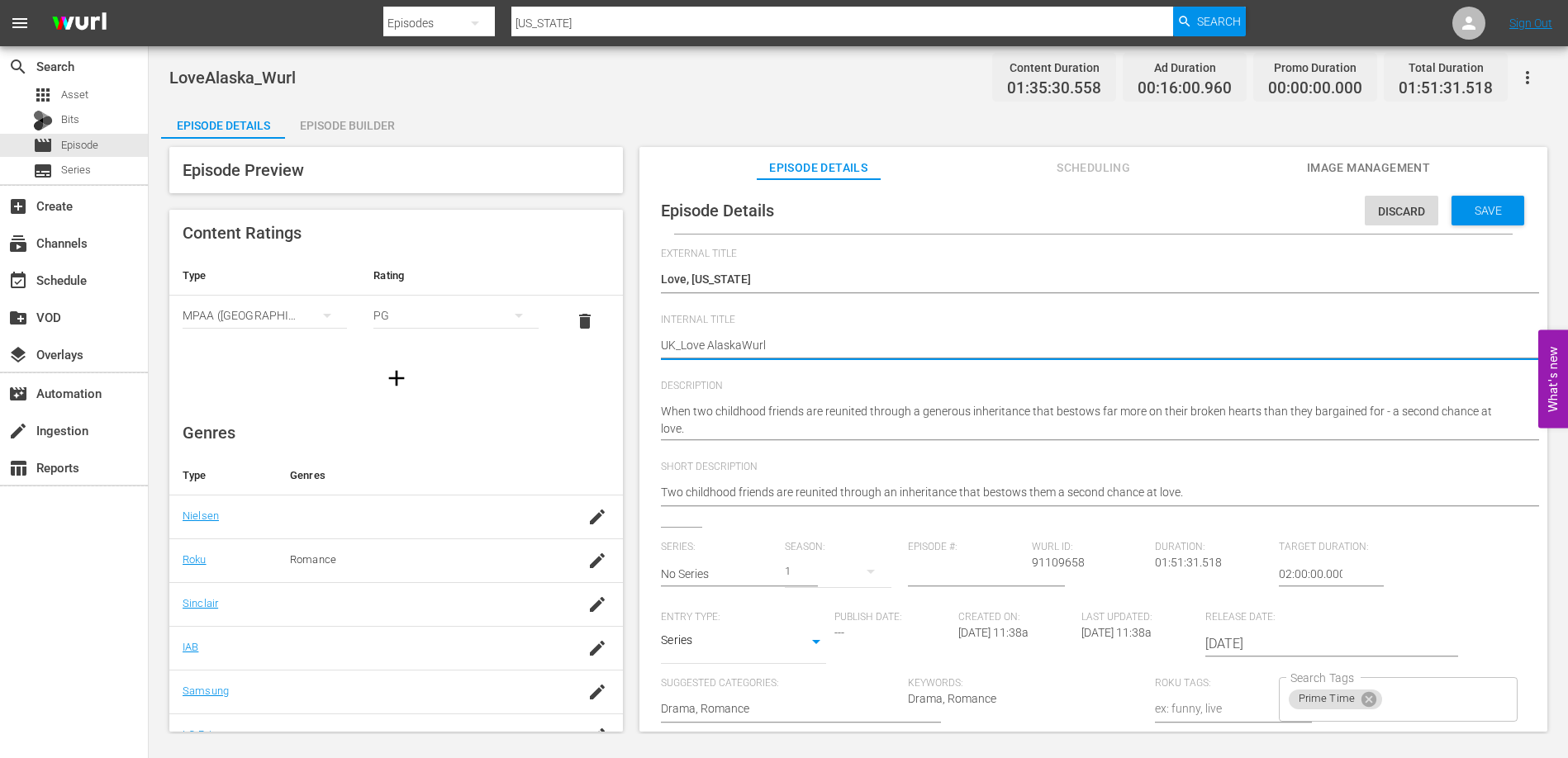
type textarea "UK_Love Alaskaurl"
type textarea "UK_Love Alaskarl"
type textarea "UK_Love Alaskal"
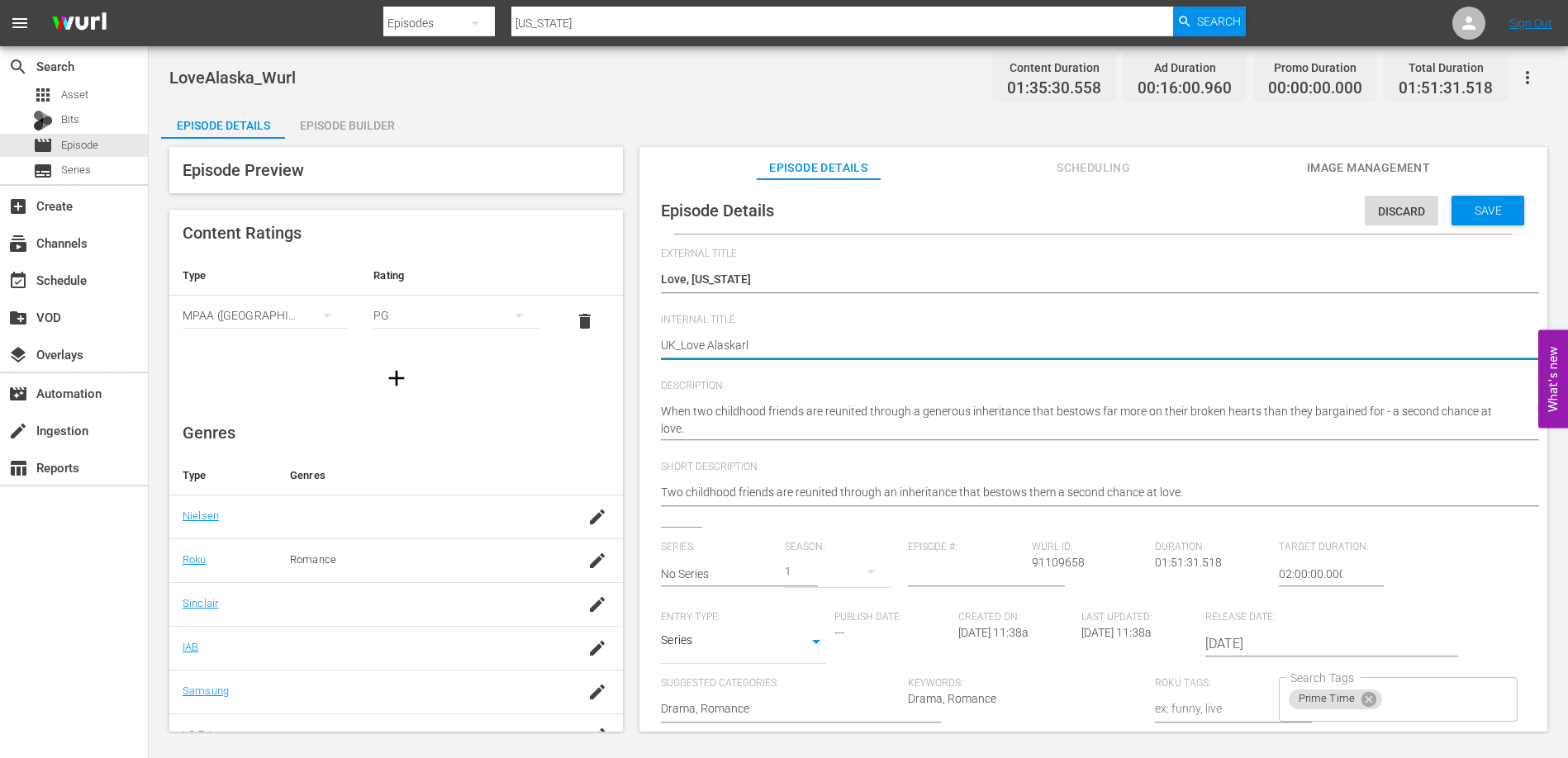
type textarea "UK_Love Alaskal"
type textarea "UK_Love [US_STATE]"
click at [1493, 213] on span "Save" at bounding box center [1488, 211] width 53 height 14
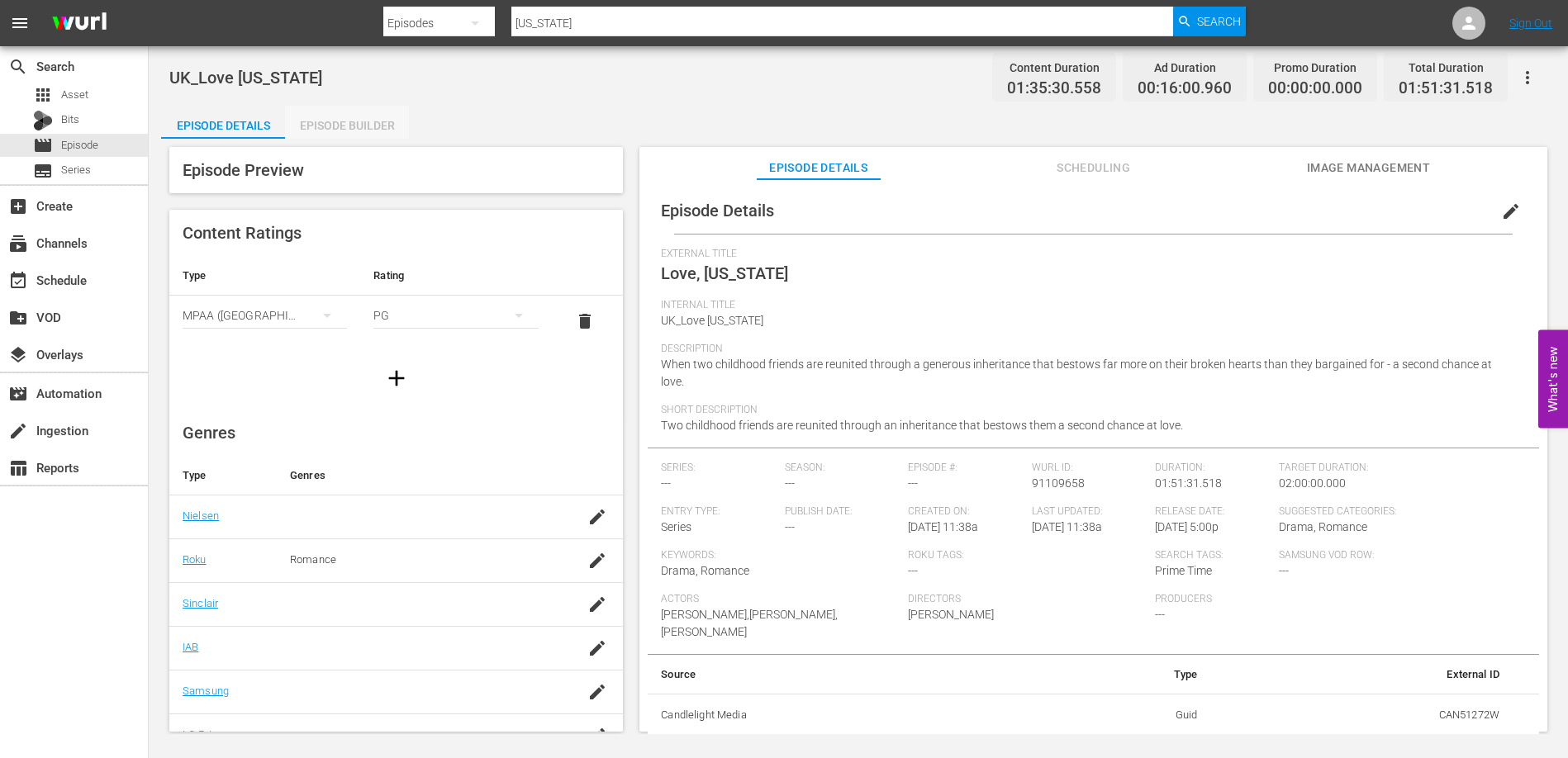
click at [383, 123] on div "Episode Builder" at bounding box center [346, 125] width 124 height 40
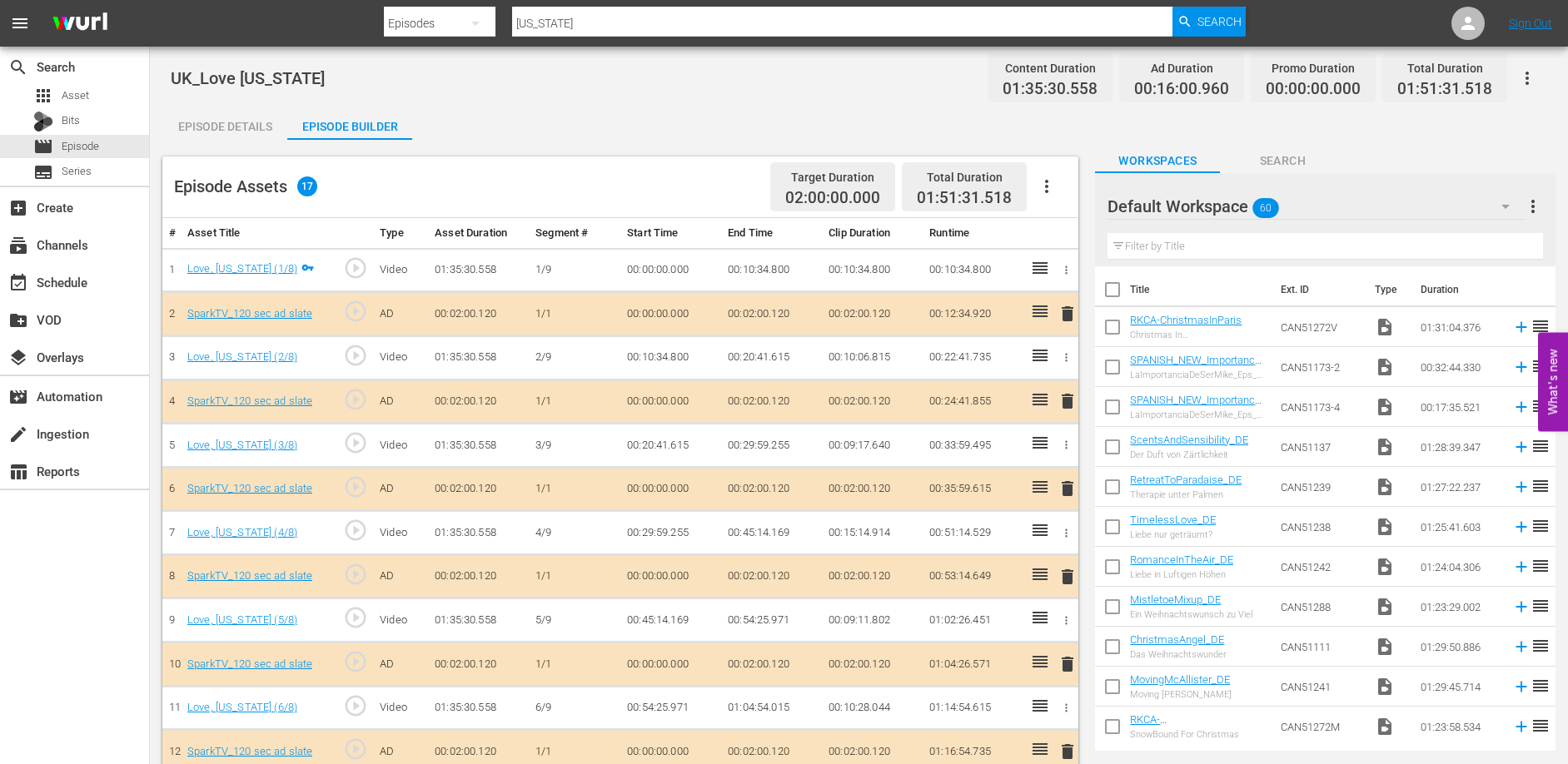
click at [234, 130] on div "Episode Details" at bounding box center [225, 126] width 125 height 40
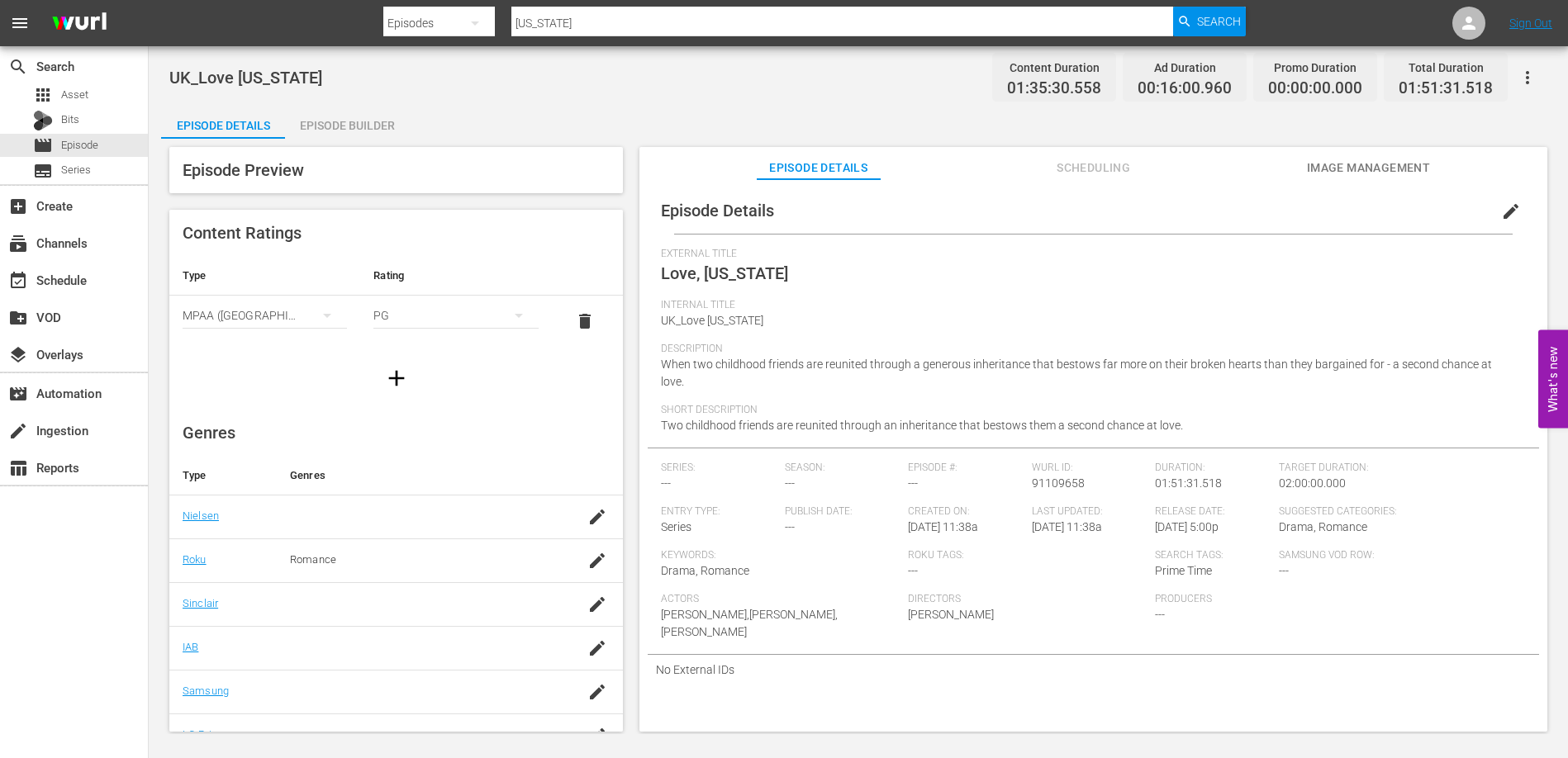
click at [369, 121] on div "Episode Builder" at bounding box center [346, 125] width 124 height 40
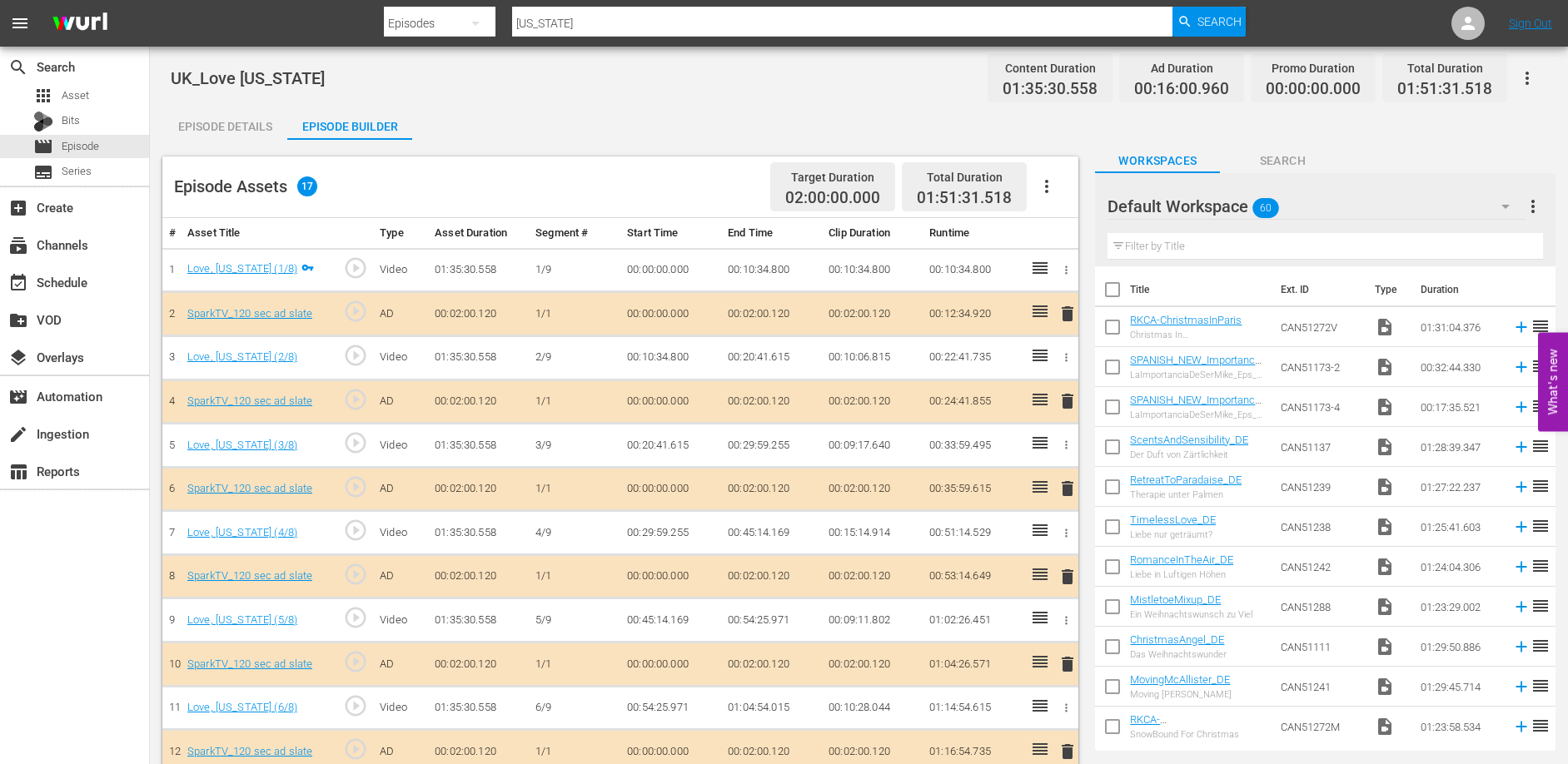
click at [1041, 190] on icon "button" at bounding box center [1046, 186] width 20 height 20
click at [1073, 229] on div "Clear Ads" at bounding box center [1097, 233] width 114 height 40
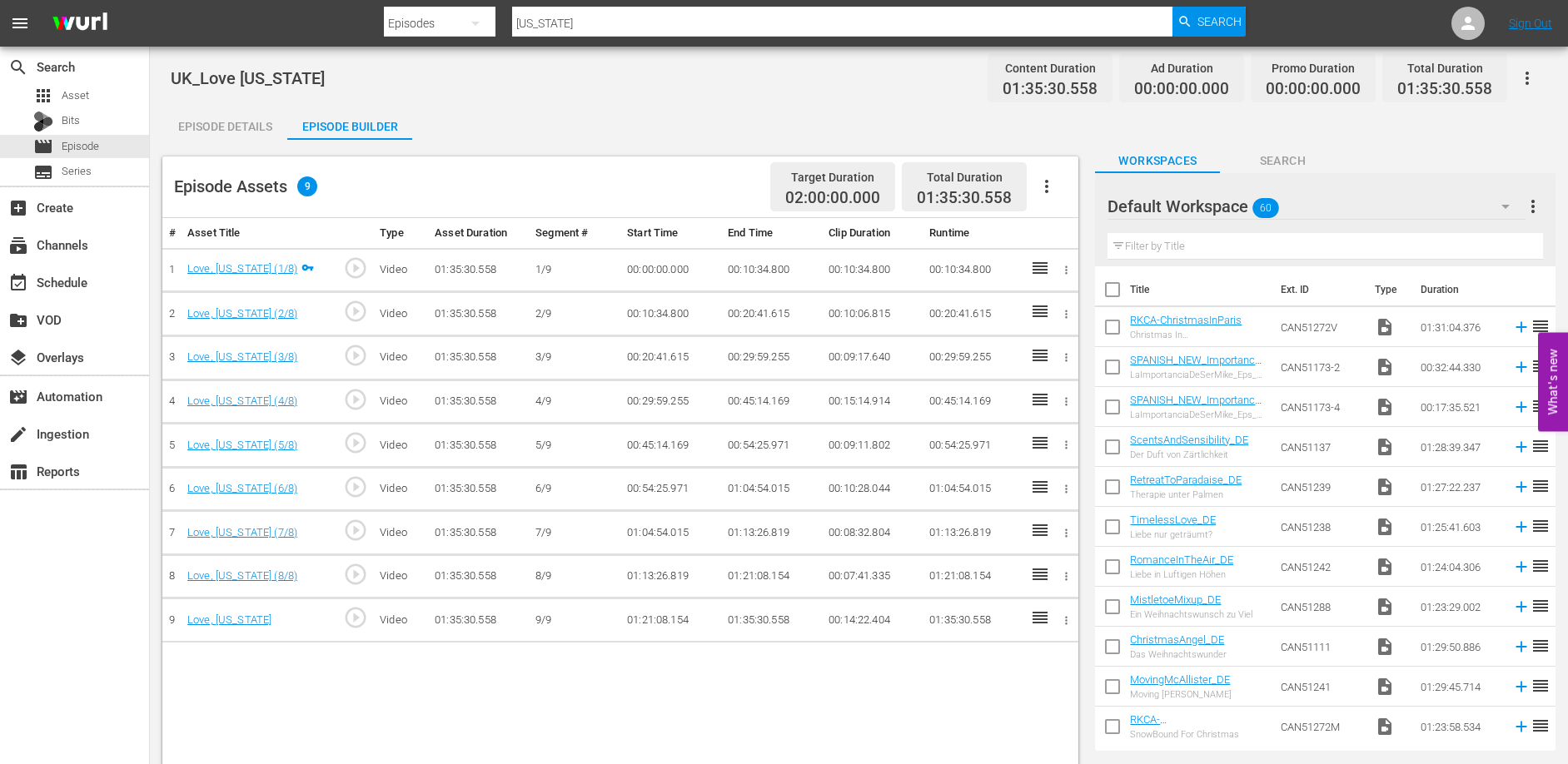
click at [597, 96] on div "UK_Love Alaska Content Duration 01:35:30.558 Ad Duration 00:00:00.000 Promo Dur…" at bounding box center [859, 458] width 1418 height 823
click at [93, 141] on span "Episode" at bounding box center [80, 147] width 38 height 17
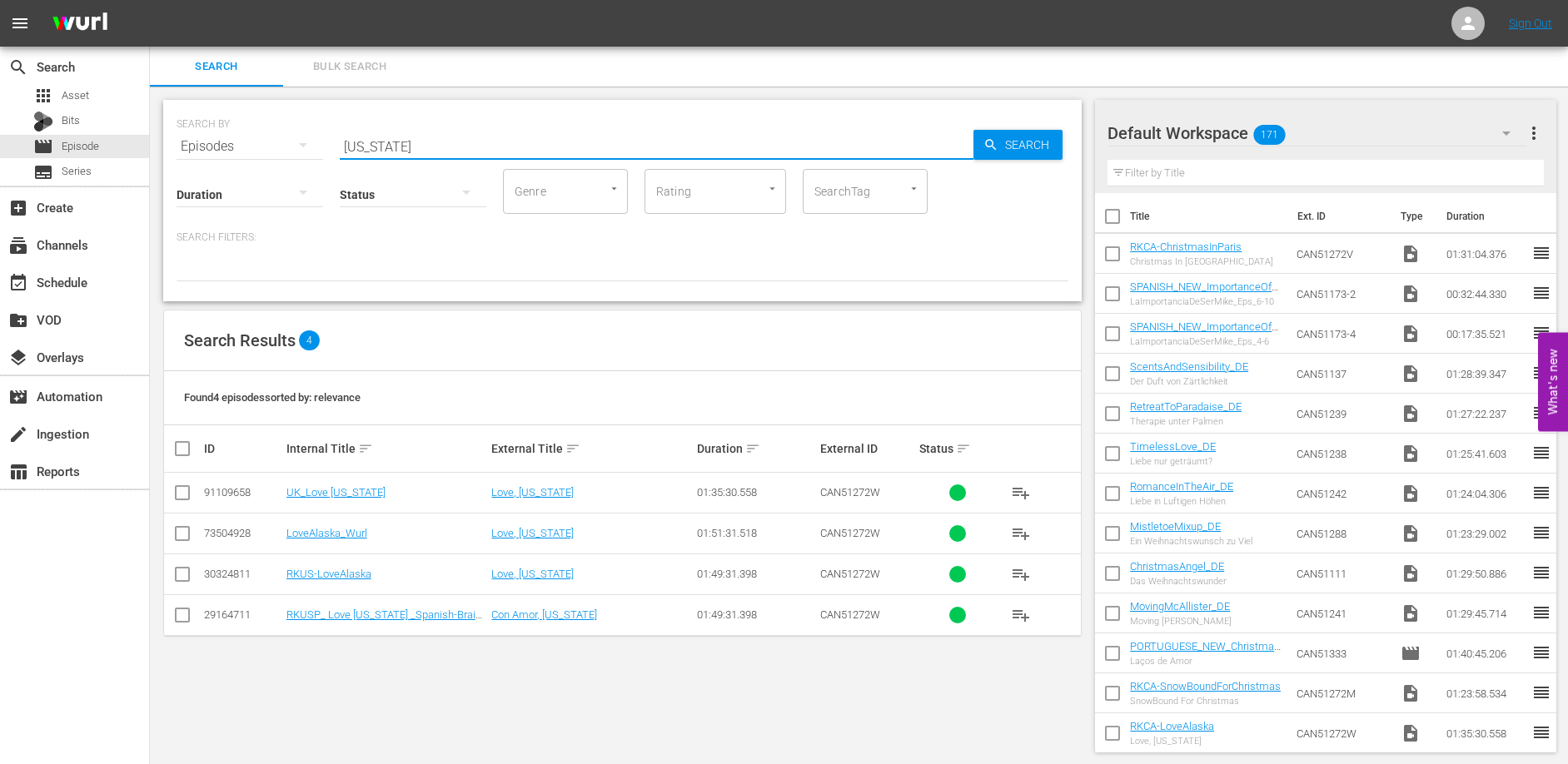
click at [442, 143] on input "alaska" at bounding box center [657, 146] width 634 height 40
type input "perfect"
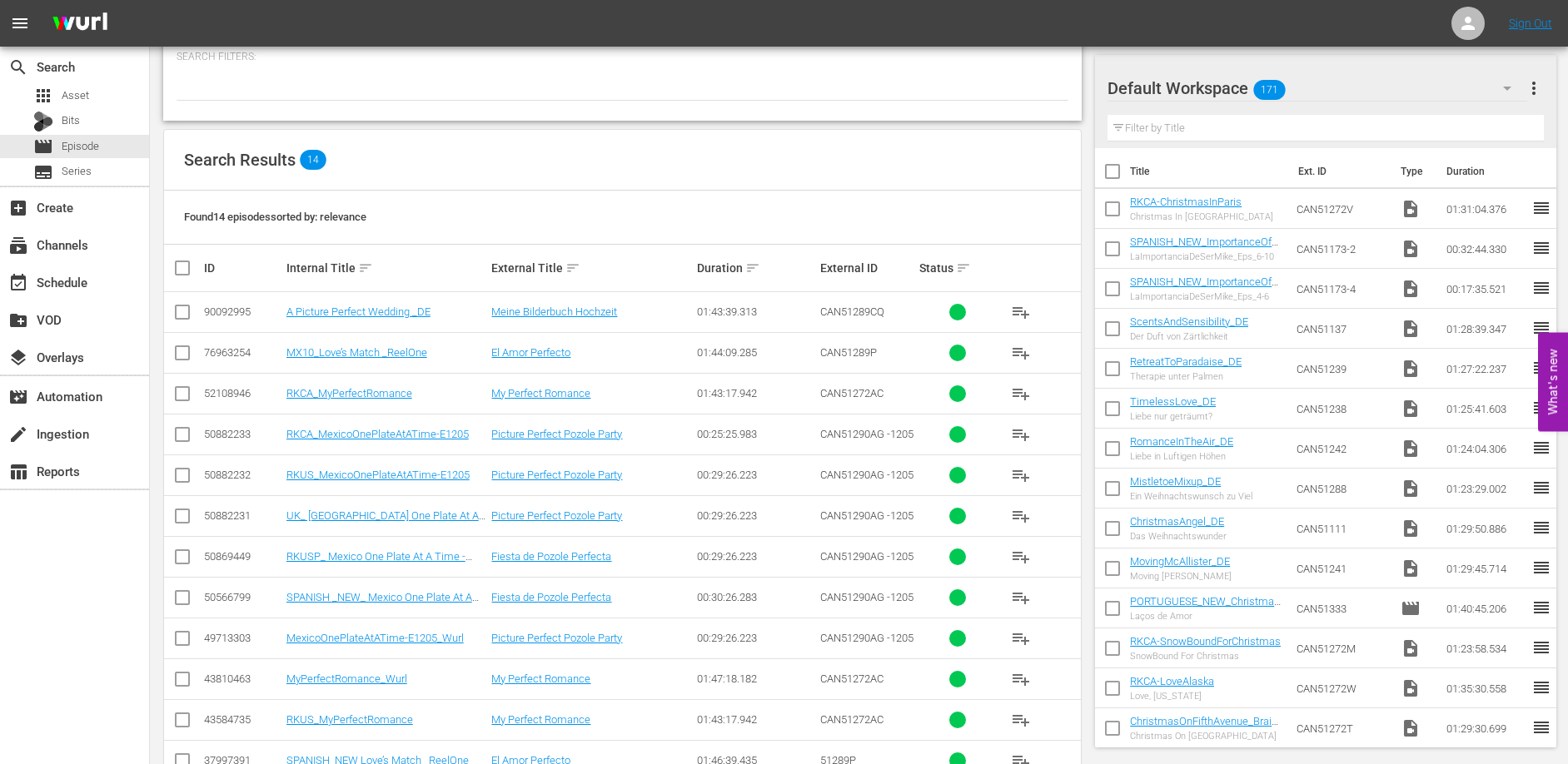
scroll to position [184, 0]
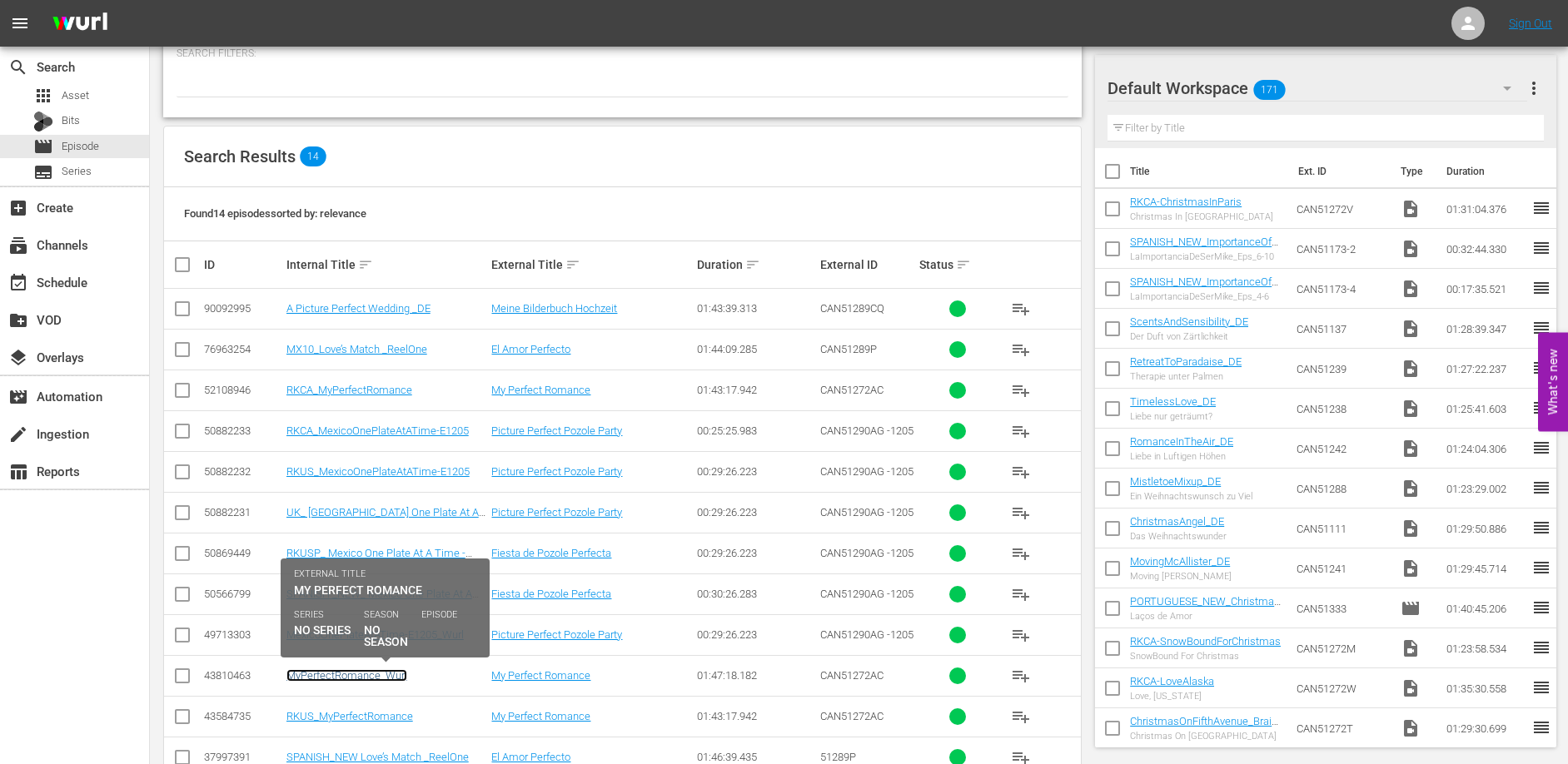
click at [358, 674] on link "MyPerfectRomance_Wurl" at bounding box center [346, 675] width 120 height 13
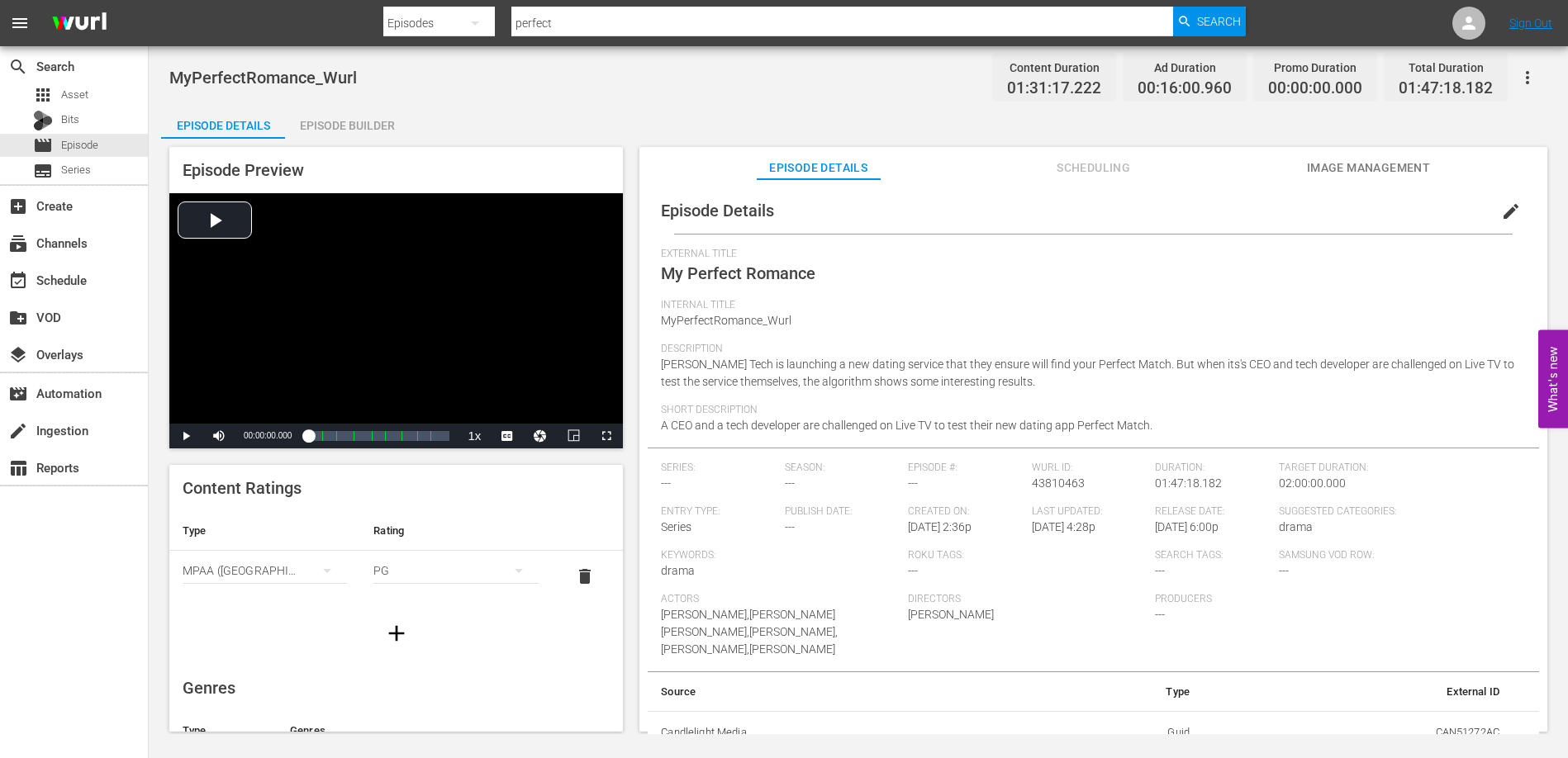
click at [1529, 76] on icon "button" at bounding box center [1526, 77] width 19 height 19
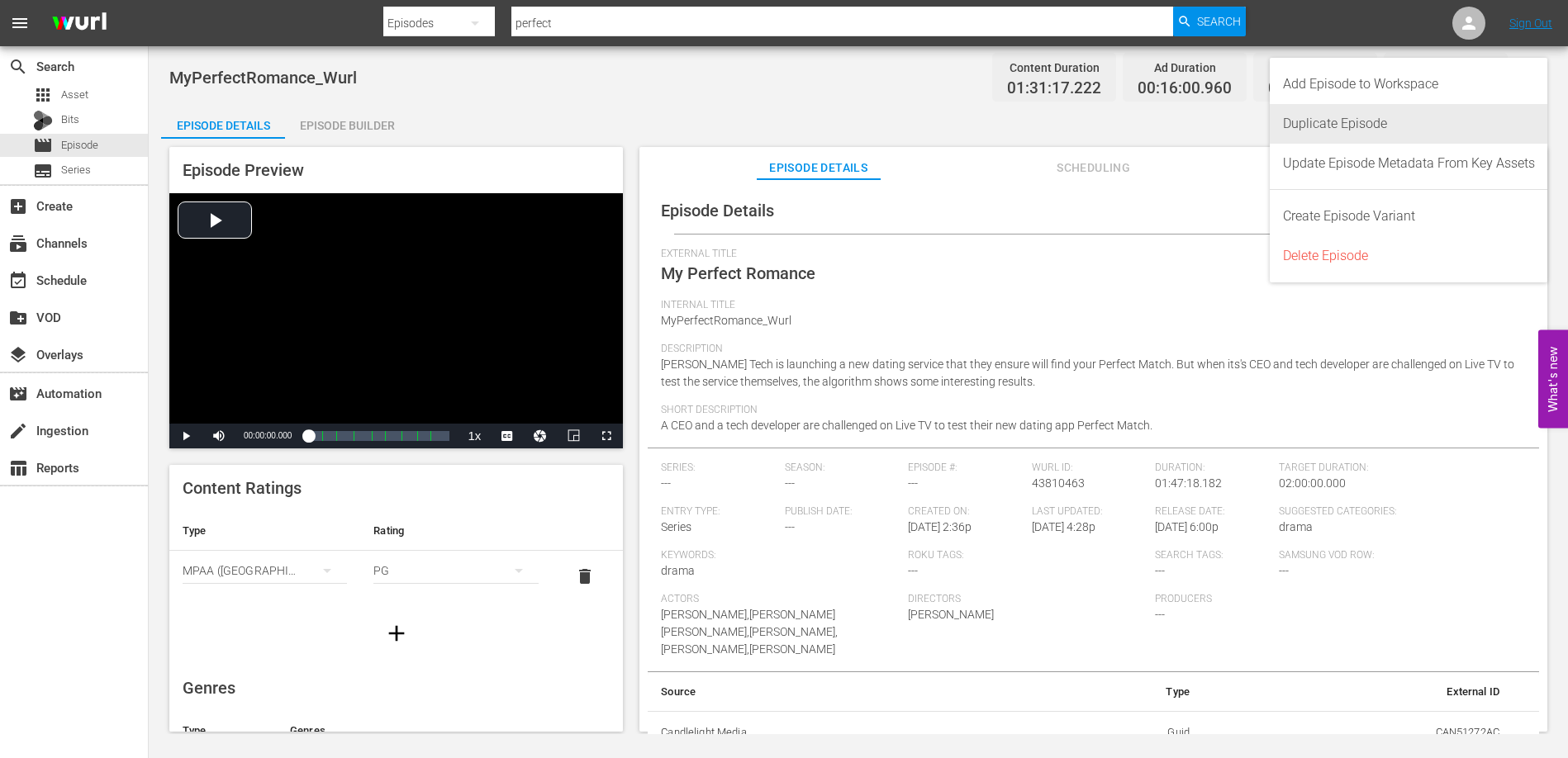
click at [1465, 119] on div "Duplicate Episode" at bounding box center [1408, 124] width 252 height 40
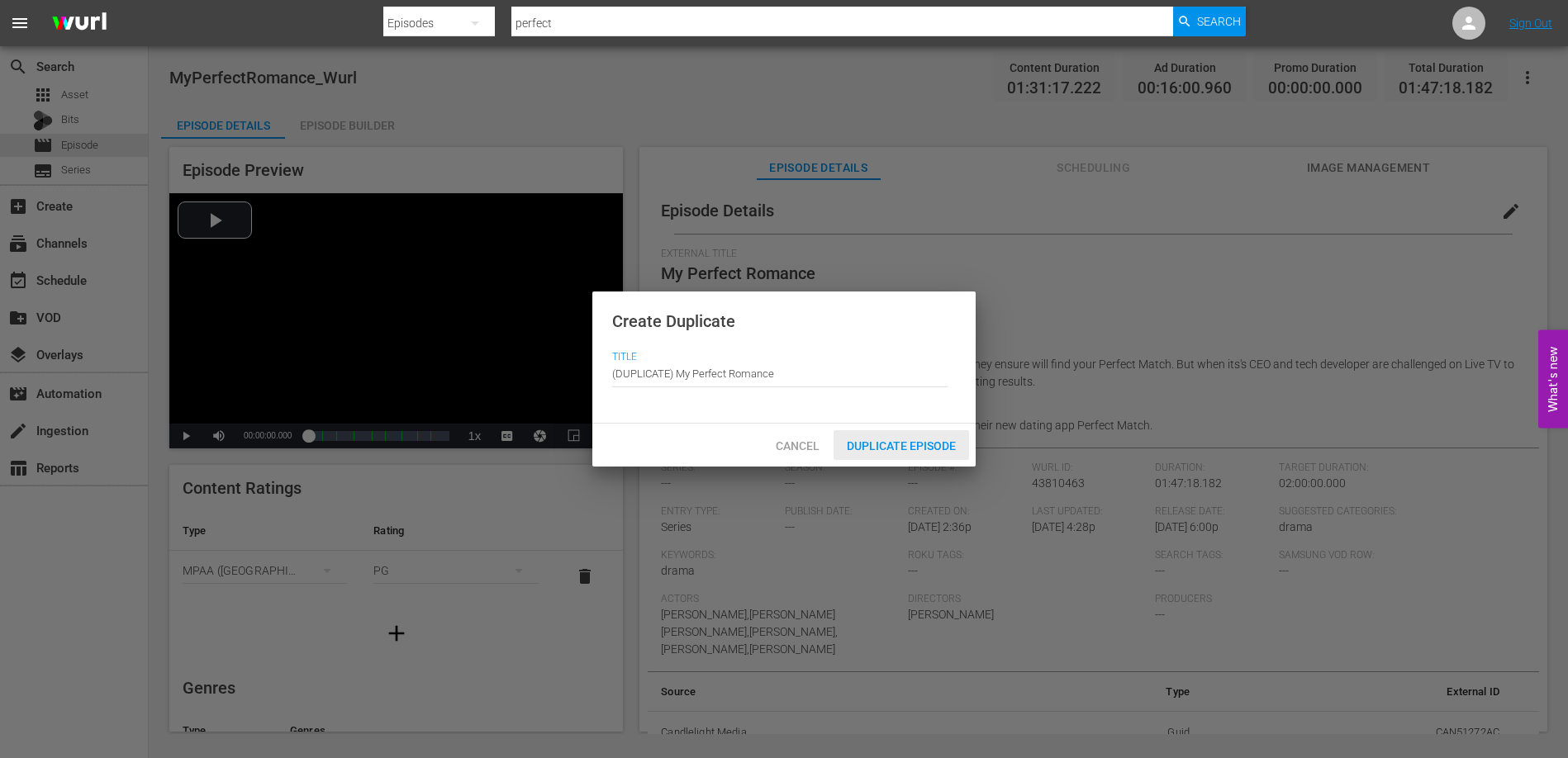
click at [932, 441] on span "Duplicate Episode" at bounding box center [901, 446] width 136 height 14
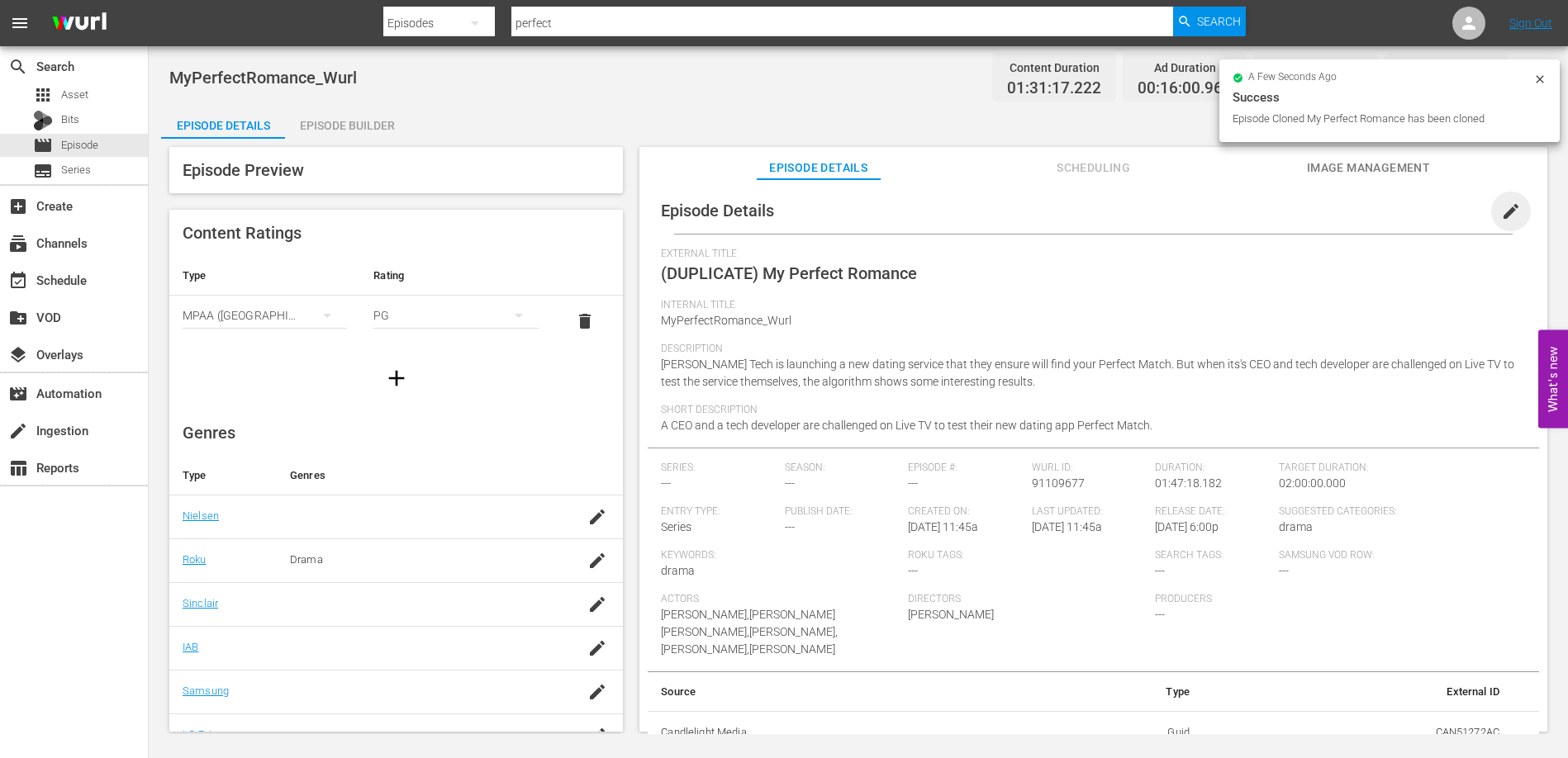
click at [1501, 207] on span "edit" at bounding box center [1510, 211] width 19 height 19
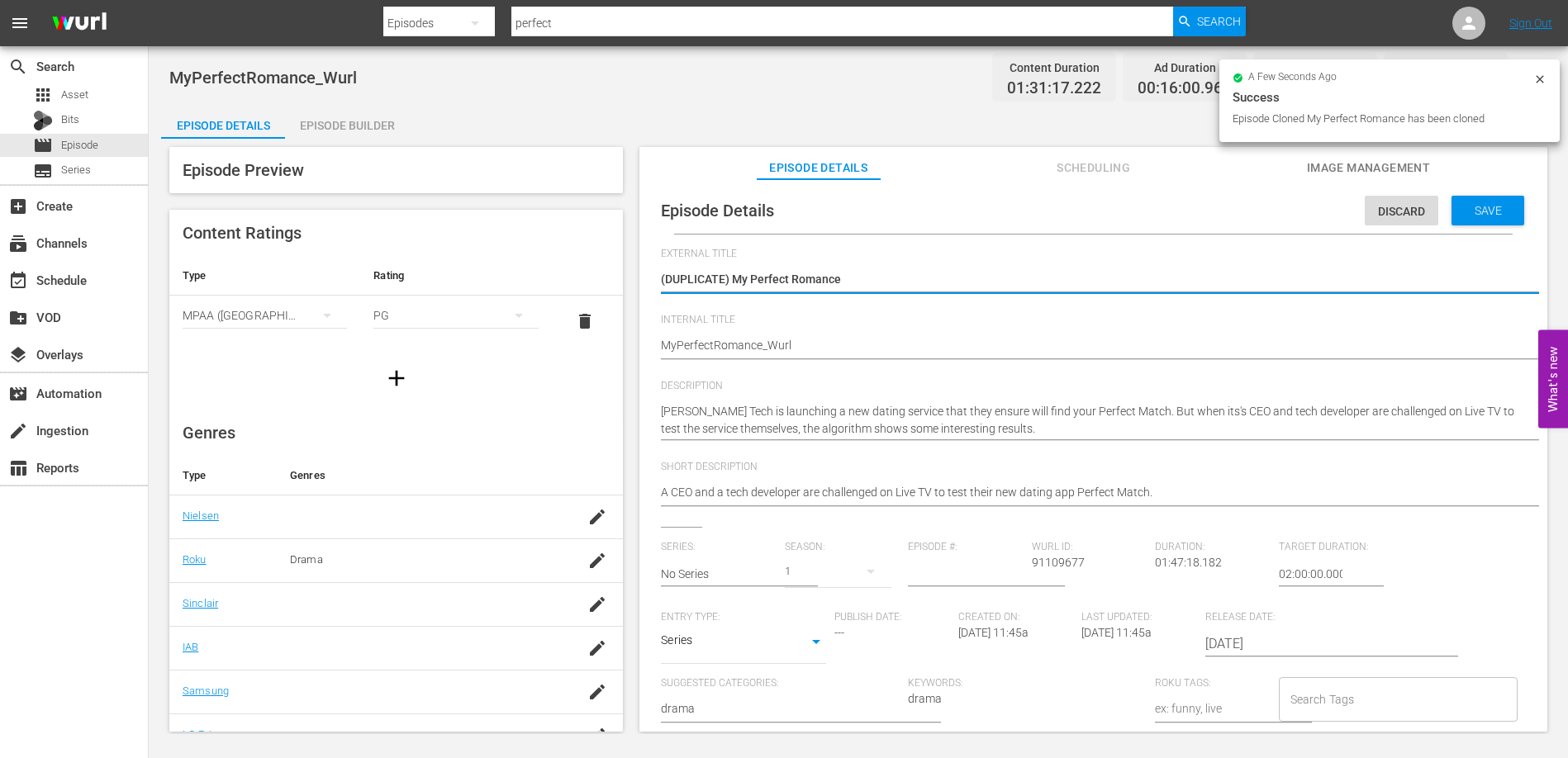
click at [729, 280] on textarea "(DUPLICATE) My Perfect Romance" at bounding box center [1089, 280] width 856 height 19
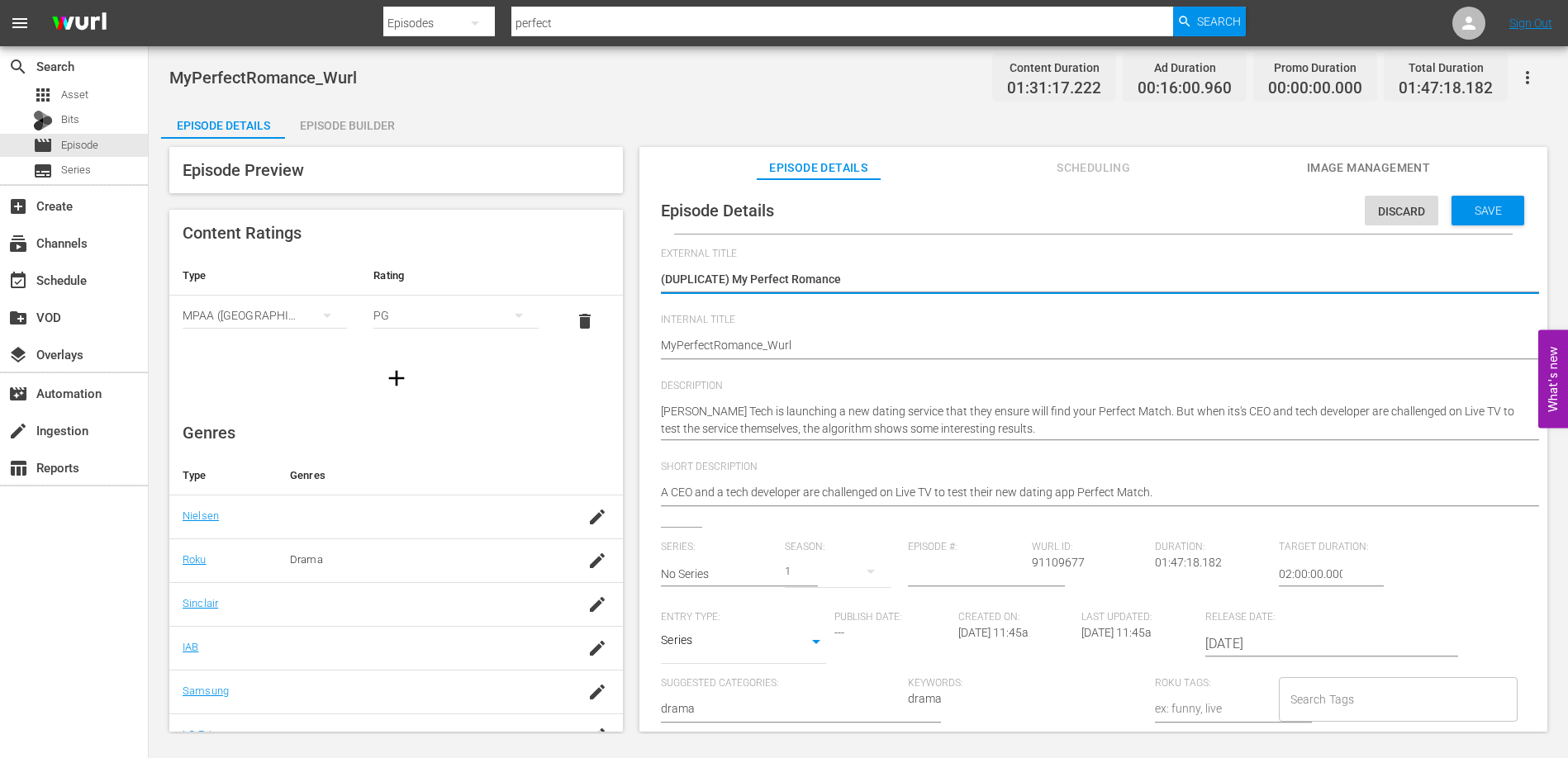
type textarea "(DUPLICATE My Perfect Romance"
type textarea "(DUPLICAT My Perfect Romance"
type textarea "(DUPLICA My Perfect Romance"
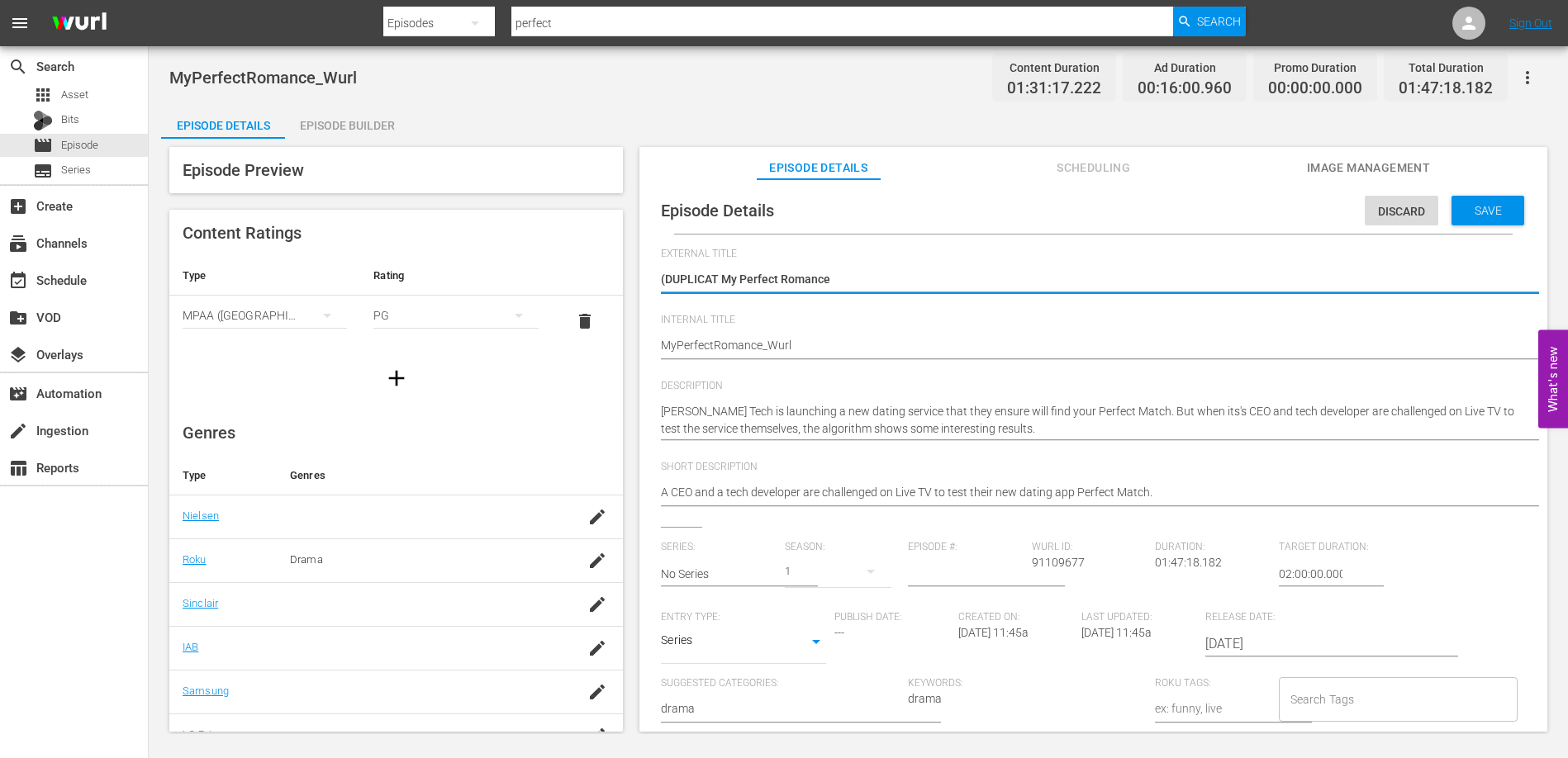
type textarea "(DUPLICA My Perfect Romance"
type textarea "(DUPLIC My Perfect Romance"
type textarea "(DUPLI My Perfect Romance"
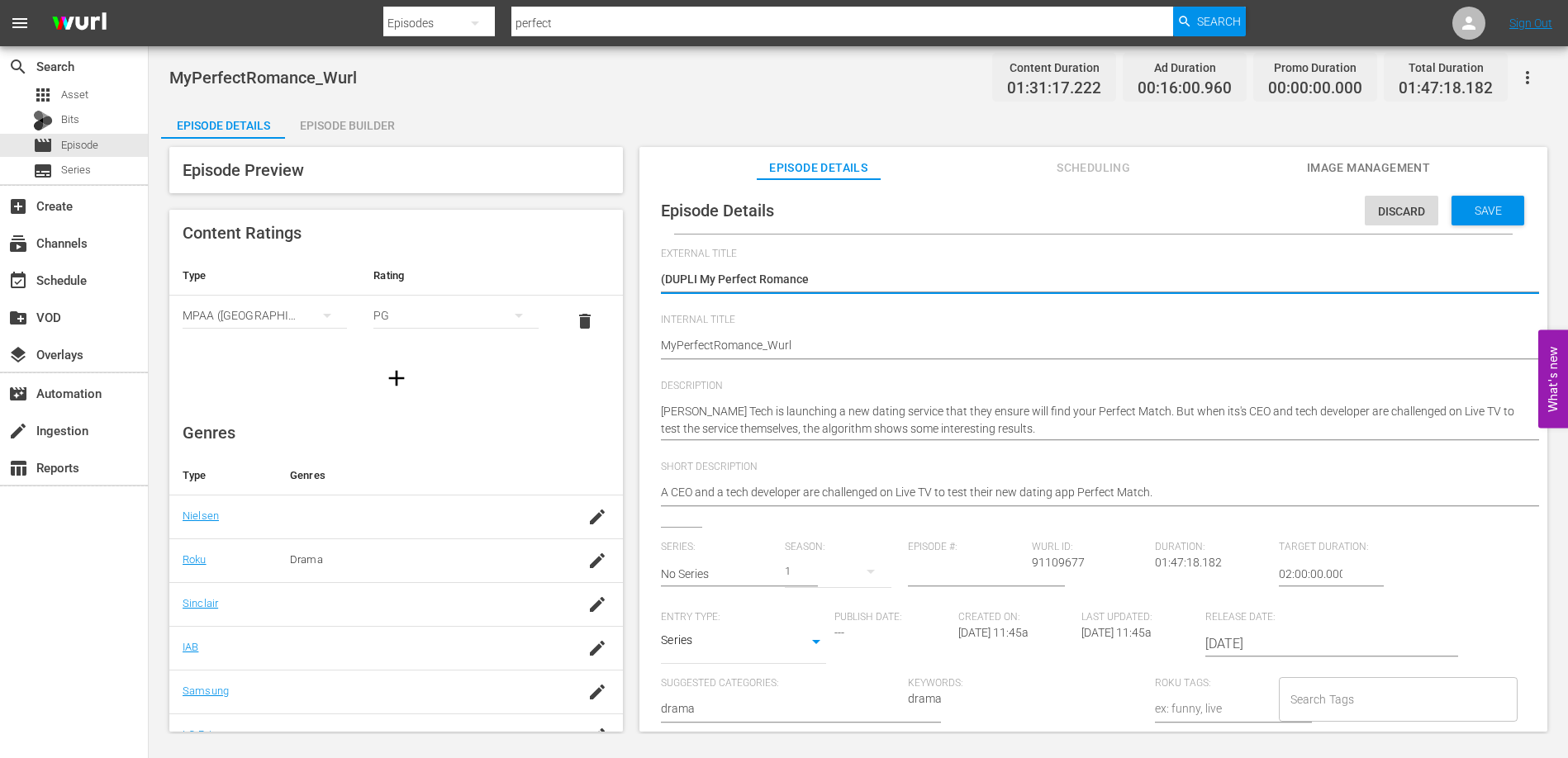
type textarea "(DUPL My Perfect Romance"
type textarea "(DUP My Perfect Romance"
type textarea "(DU My Perfect Romance"
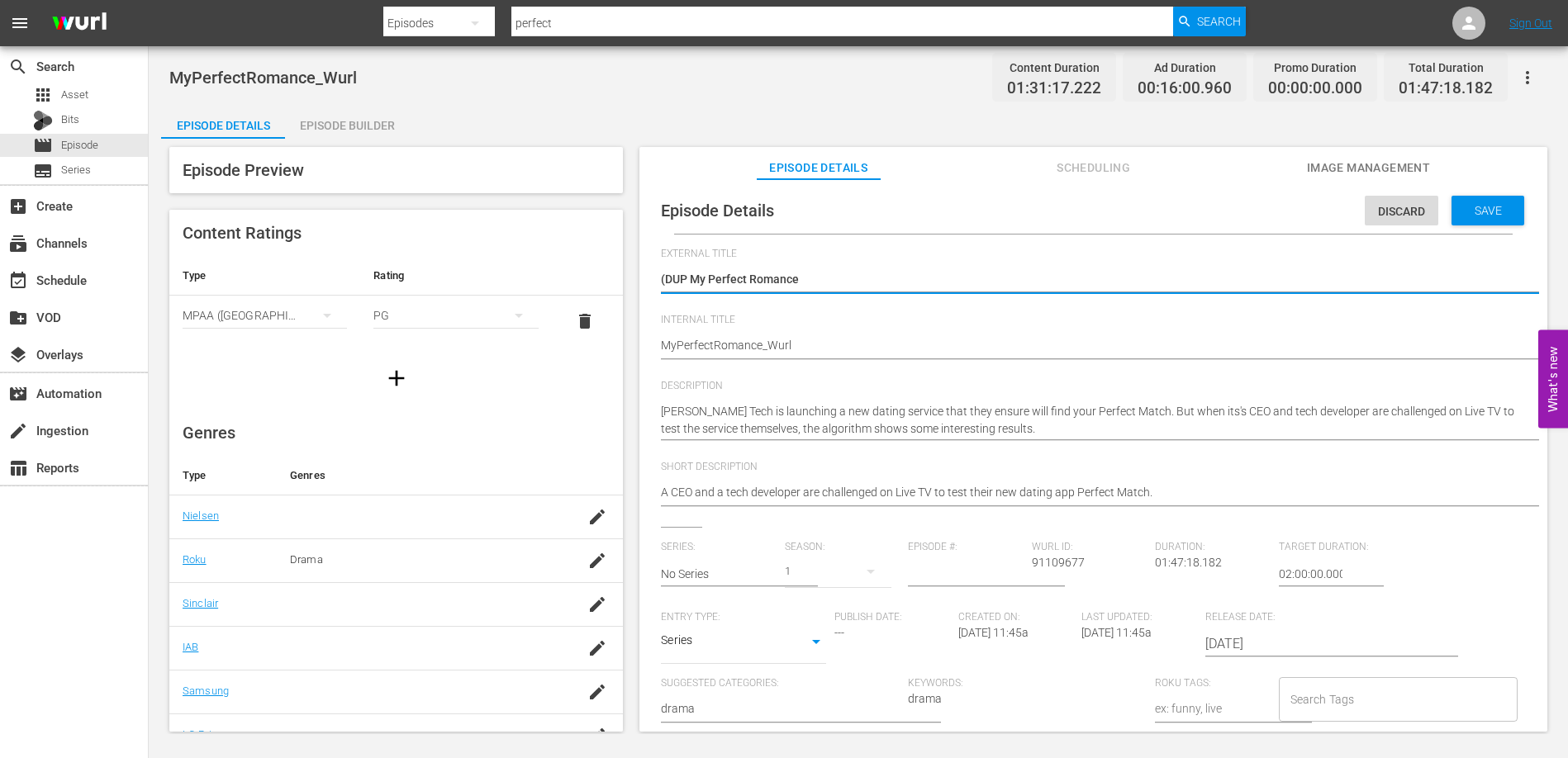
type textarea "(DU My Perfect Romance"
type textarea "(D My Perfect Romance"
type textarea "( My Perfect Romance"
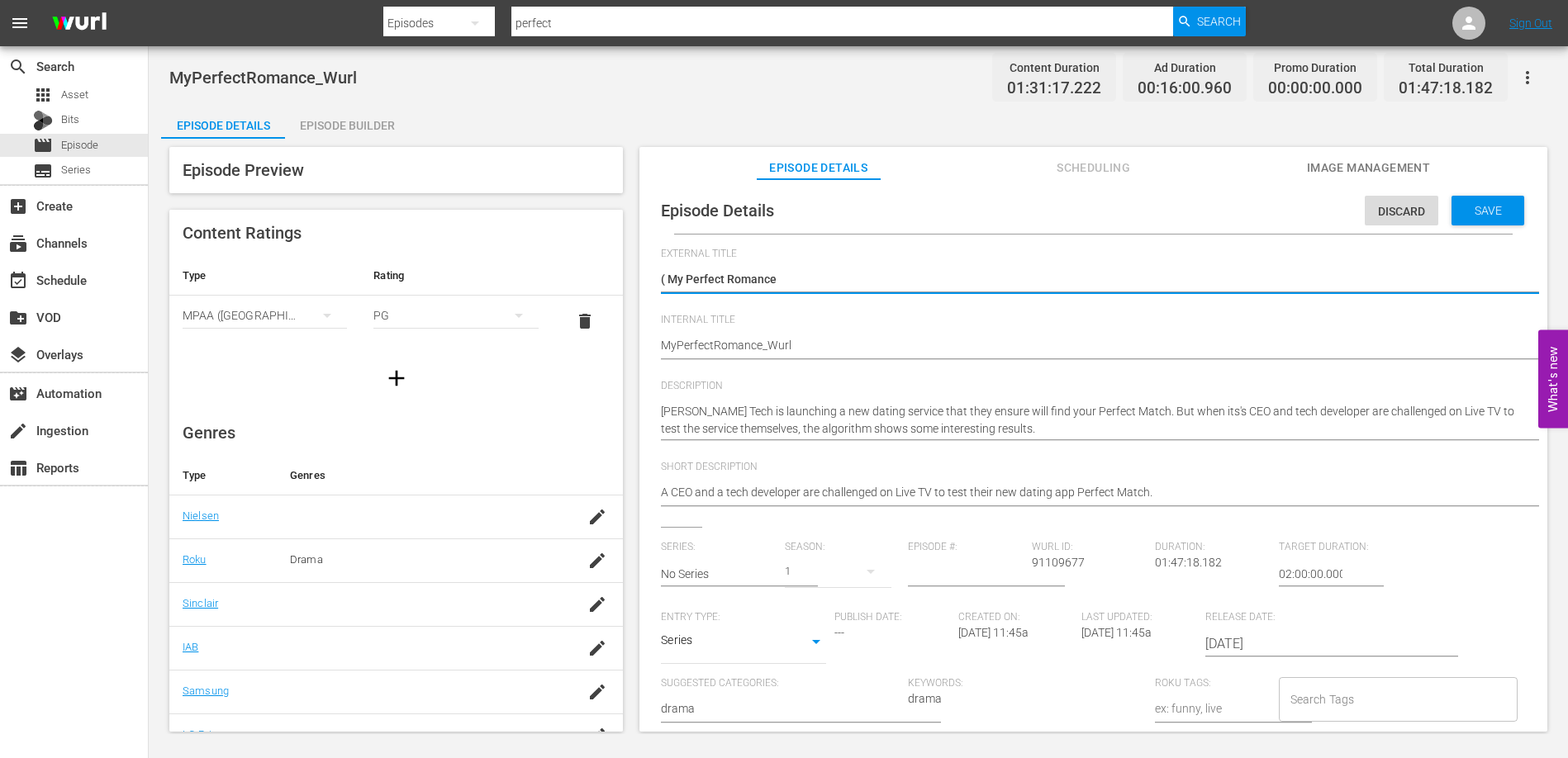
type textarea "My Perfect Romance"
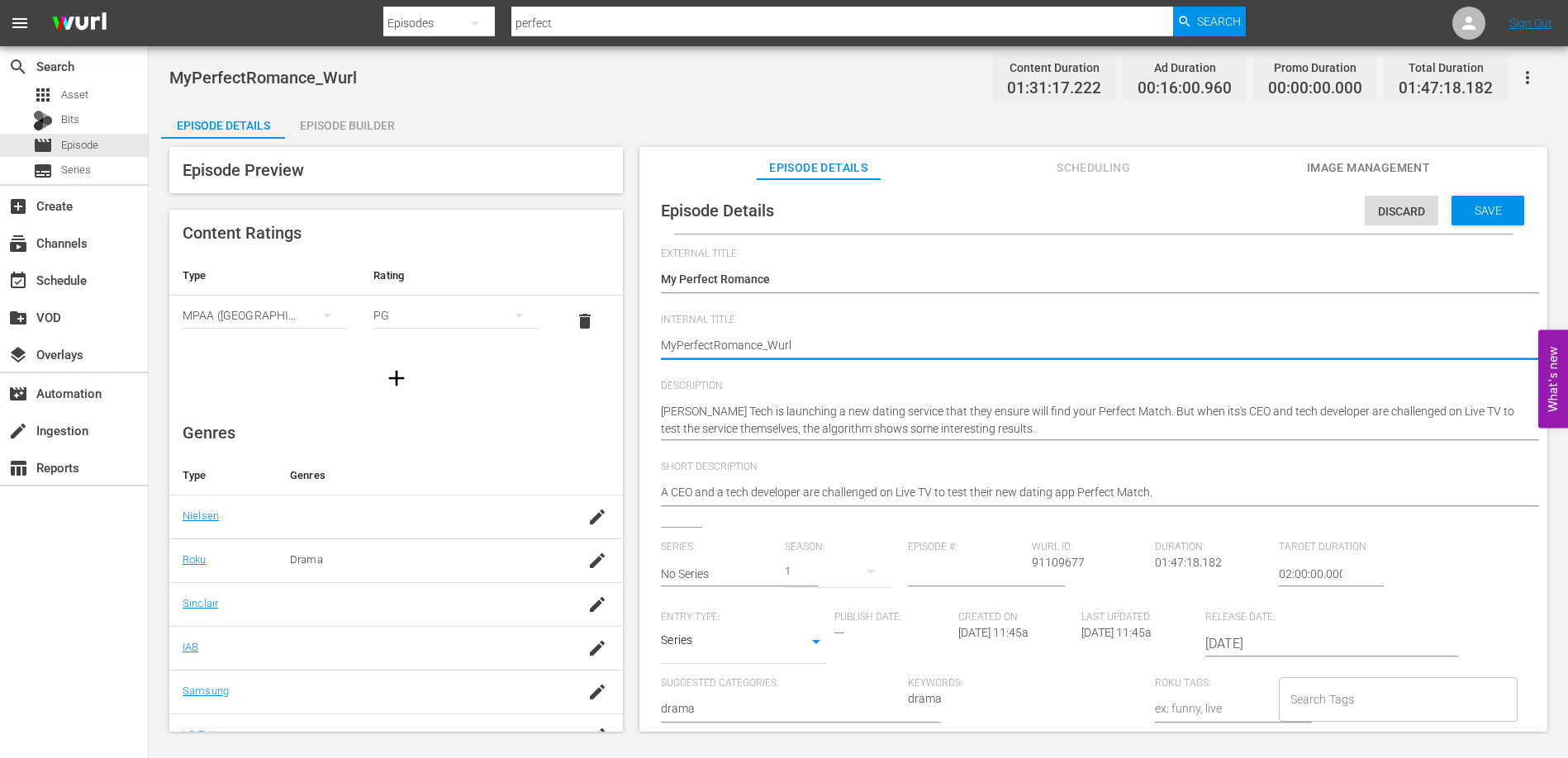
type textarea "UMyPerfectRomance_Wurl"
type textarea "UKMyPerfectRomance_Wurl"
type textarea "UK_MyPerfectRomance_Wurl"
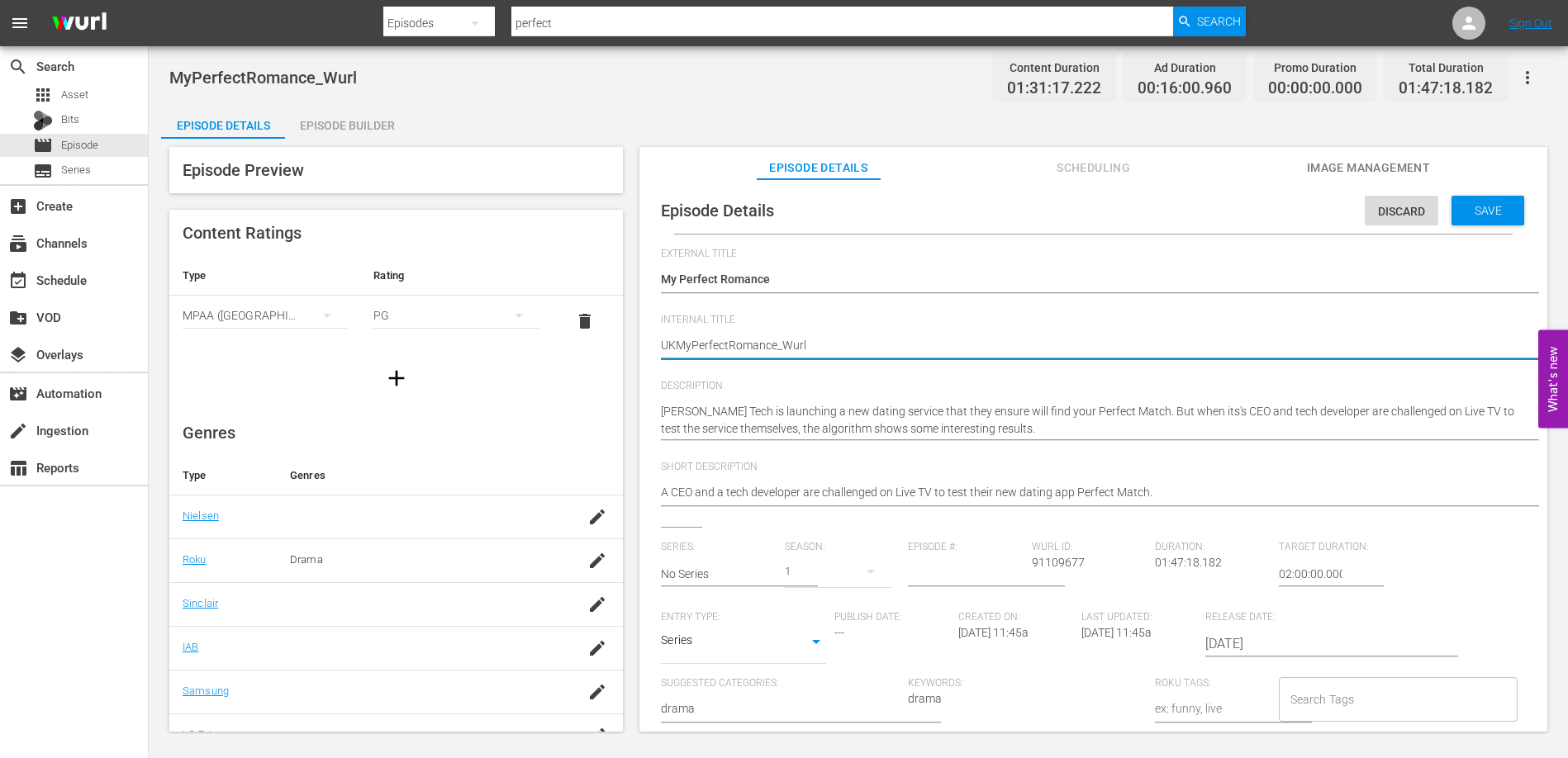
type textarea "UK_MyPerfectRomance_Wurl"
type textarea "UK_My PerfectRomance_Wurl"
type textarea "UK_My Perfect Romance_Wurl"
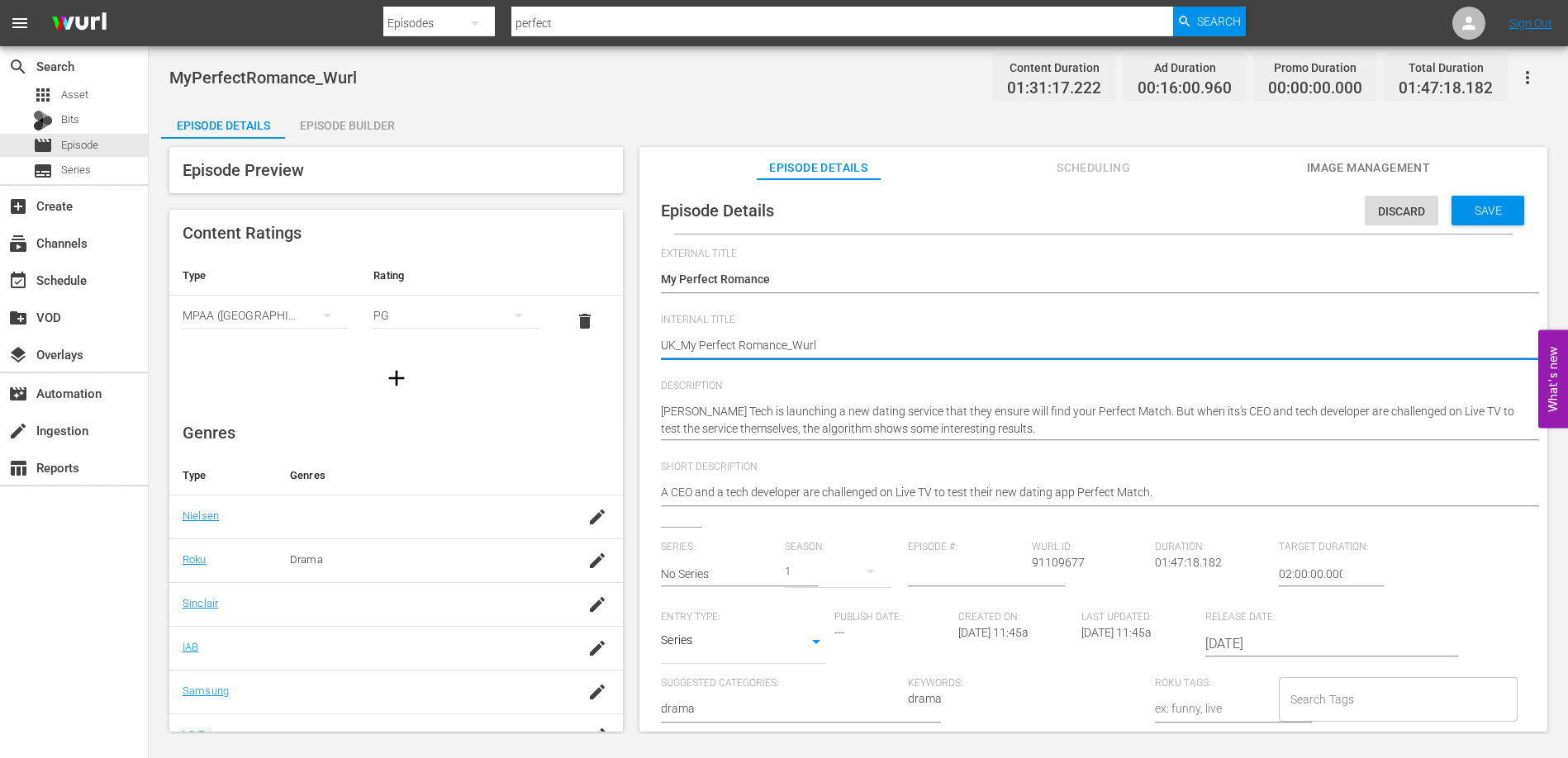
type textarea "UK_My Perfect RomanceWurl"
type textarea "UK_My Perfect Romanceurl"
type textarea "UK_My Perfect Romancerl"
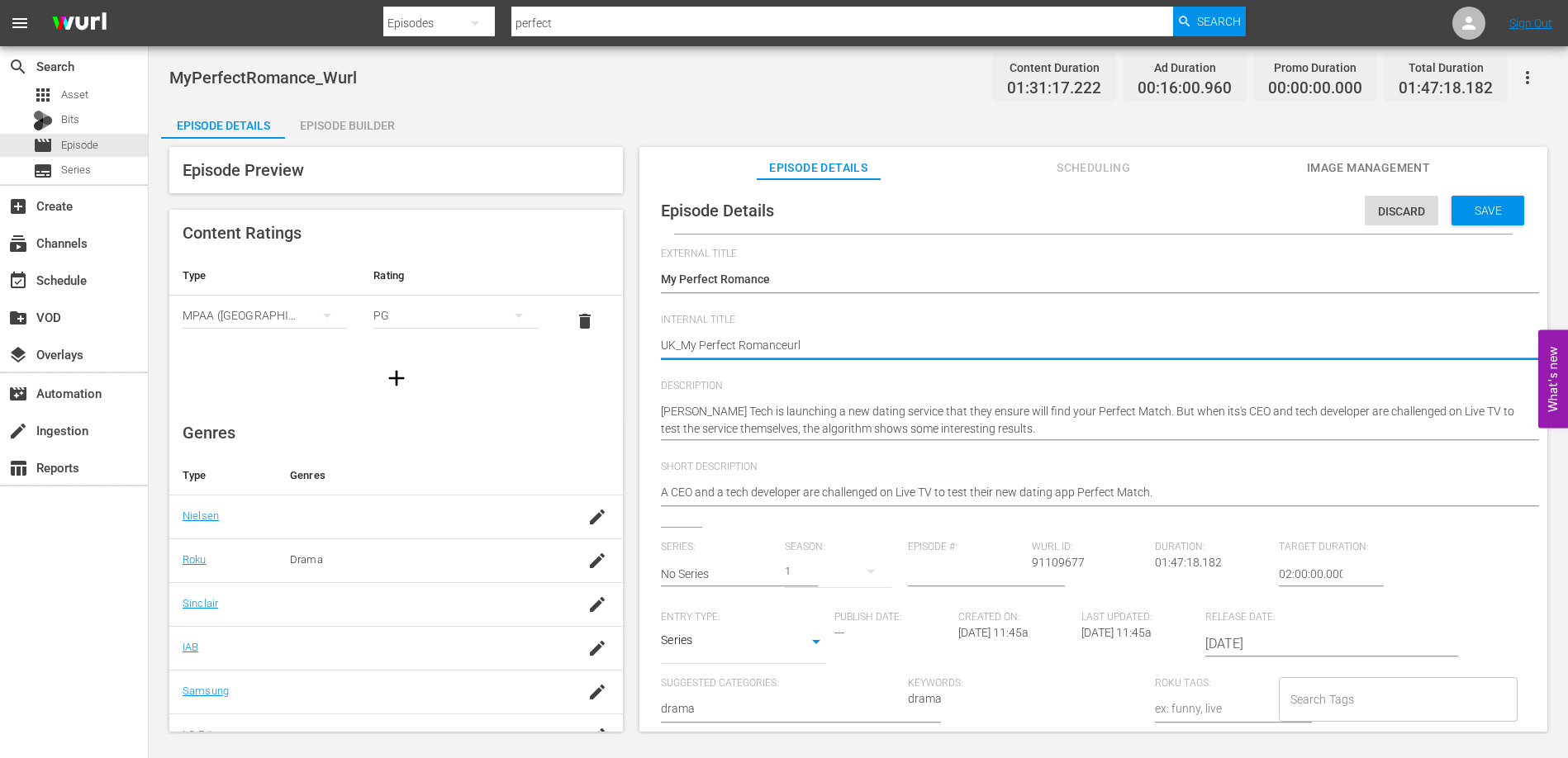
type textarea "UK_My Perfect Romancerl"
type textarea "UK_My Perfect Romancel"
type textarea "UK_My Perfect Romance"
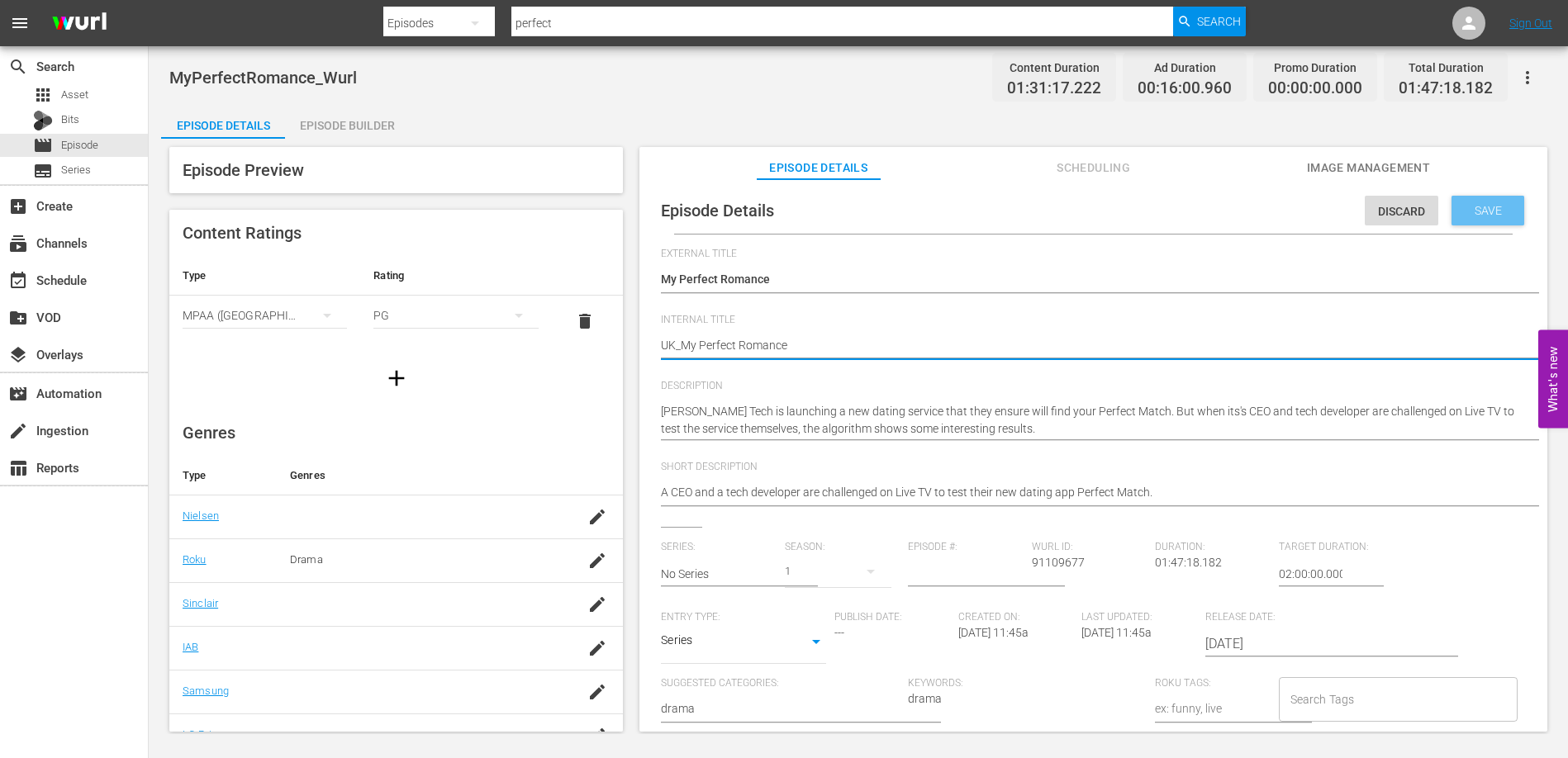
click at [1488, 206] on span "Save" at bounding box center [1488, 211] width 53 height 14
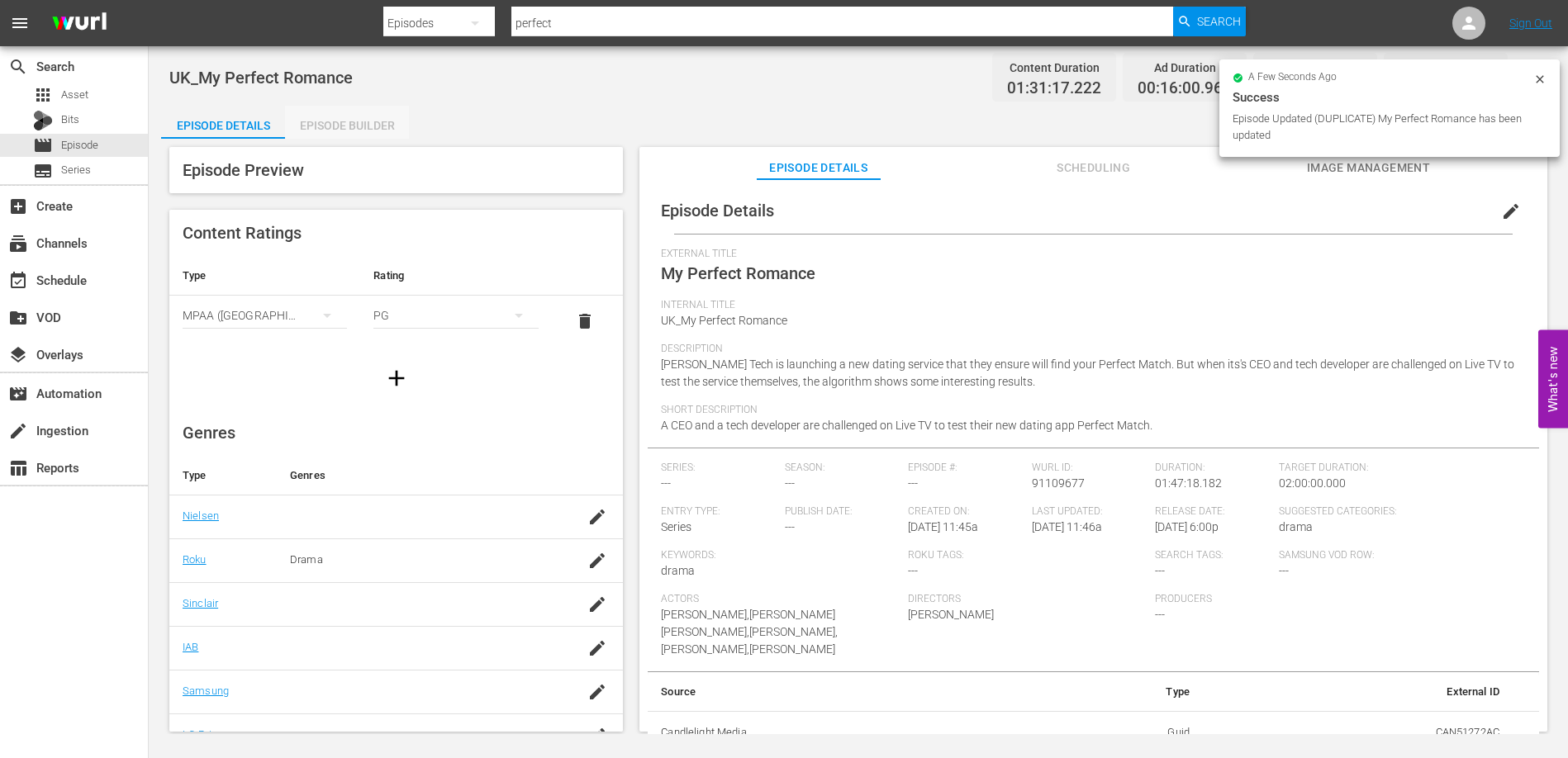
click at [371, 119] on div "Episode Builder" at bounding box center [346, 125] width 124 height 40
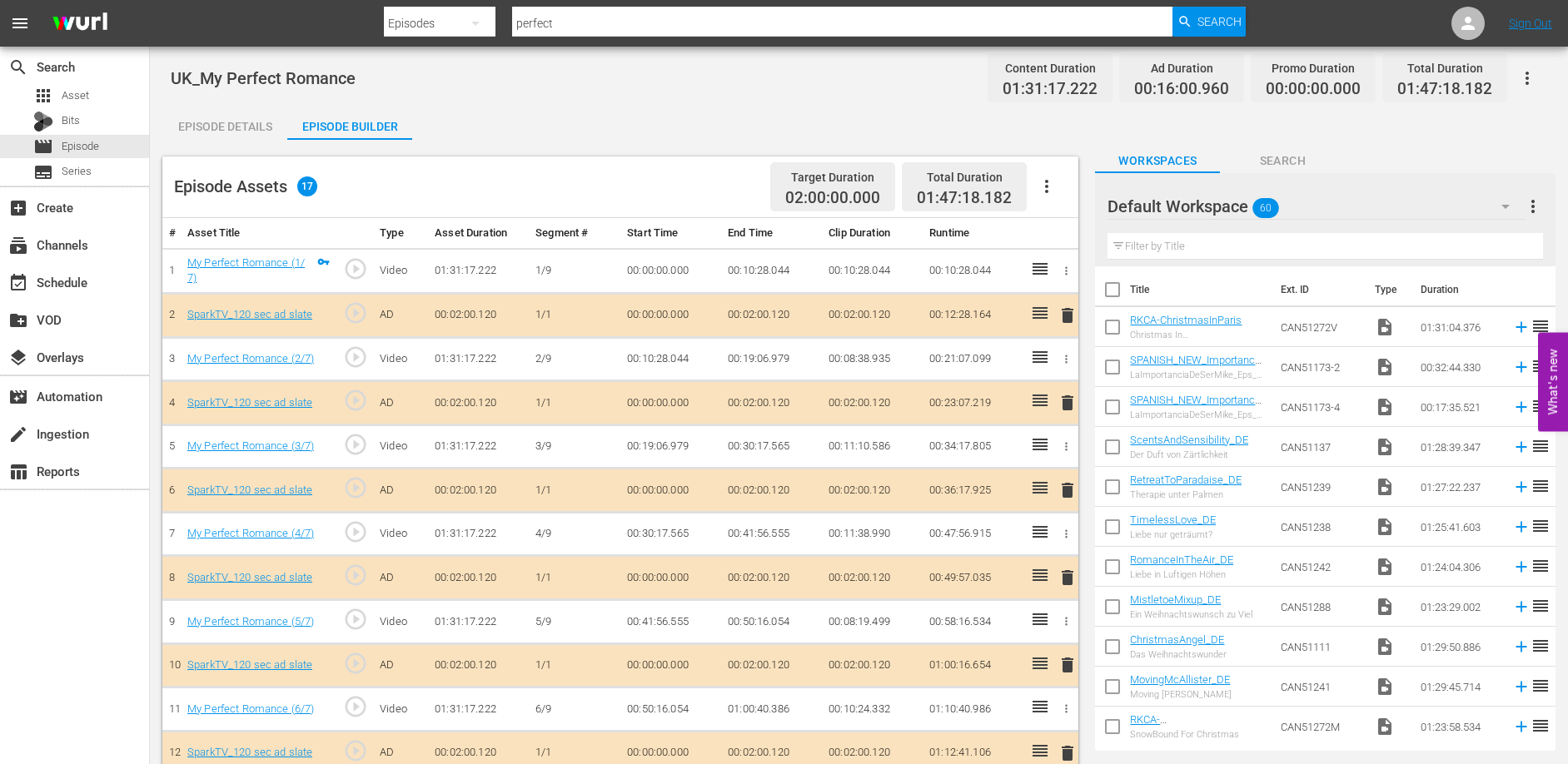
click at [1045, 174] on button "button" at bounding box center [1046, 186] width 40 height 40
click at [1063, 228] on div "Clear Ads" at bounding box center [1097, 233] width 114 height 40
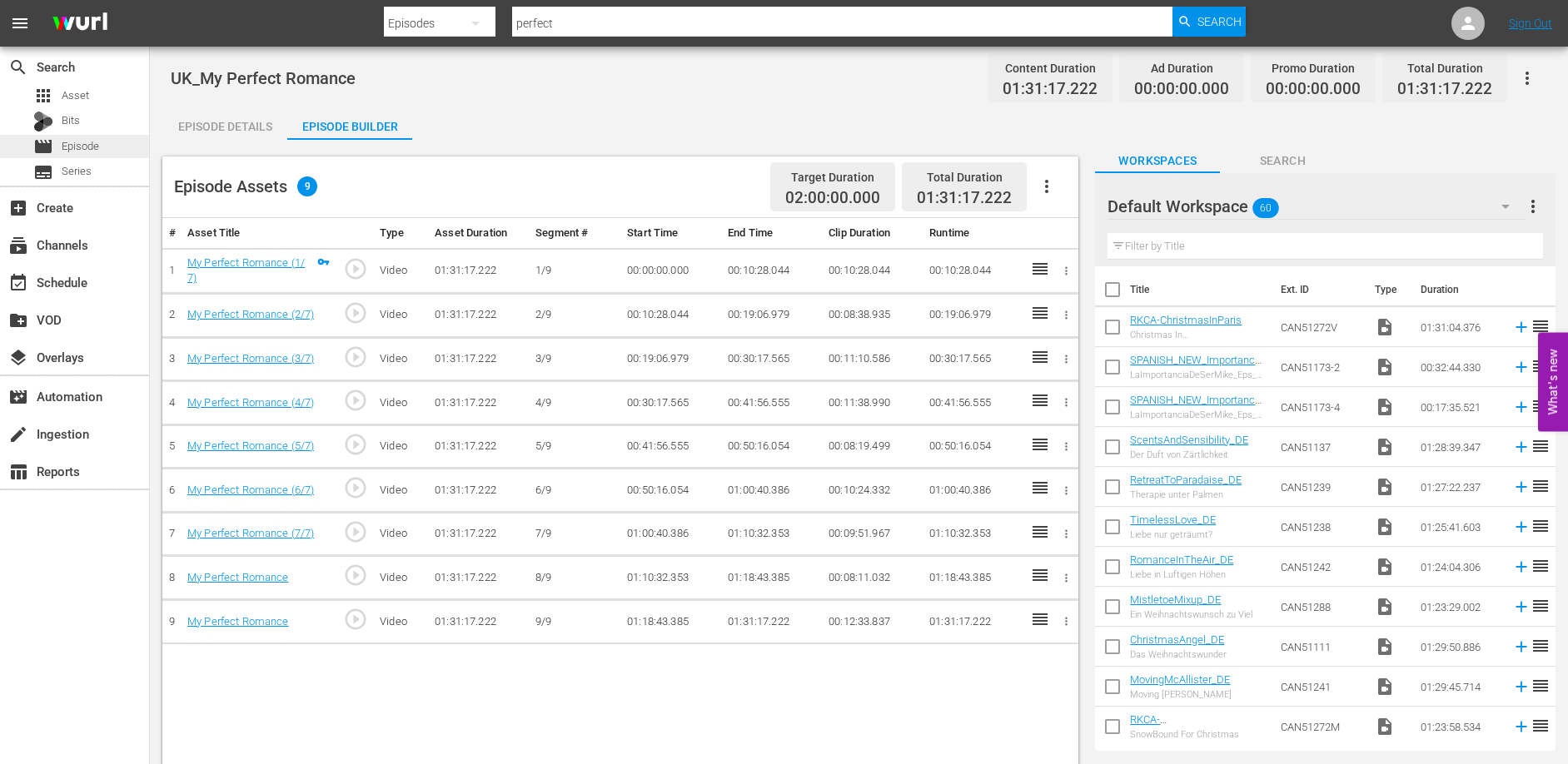
click at [81, 148] on span "Episode" at bounding box center [80, 147] width 38 height 17
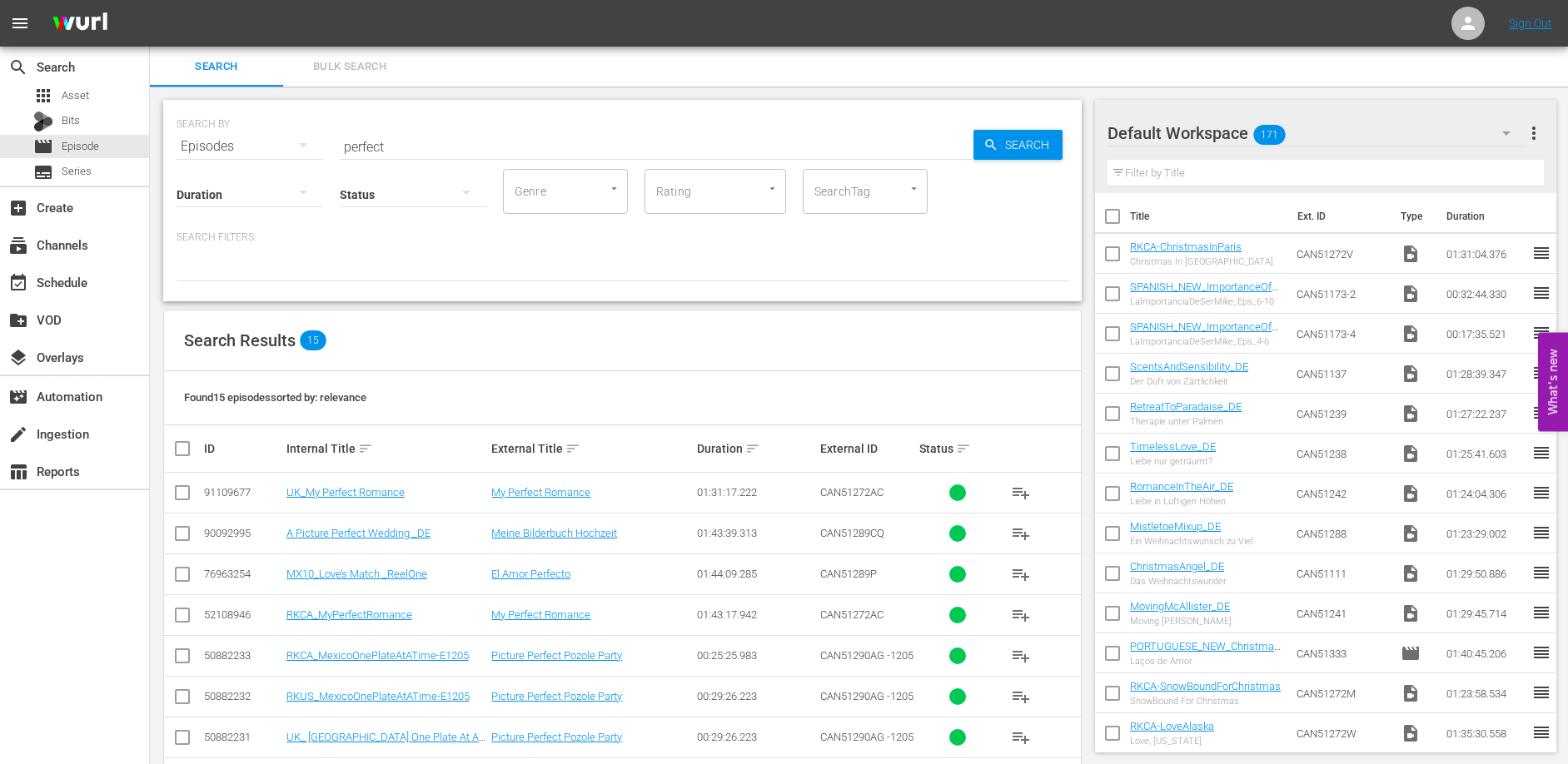
click at [463, 149] on input "perfect" at bounding box center [657, 146] width 634 height 40
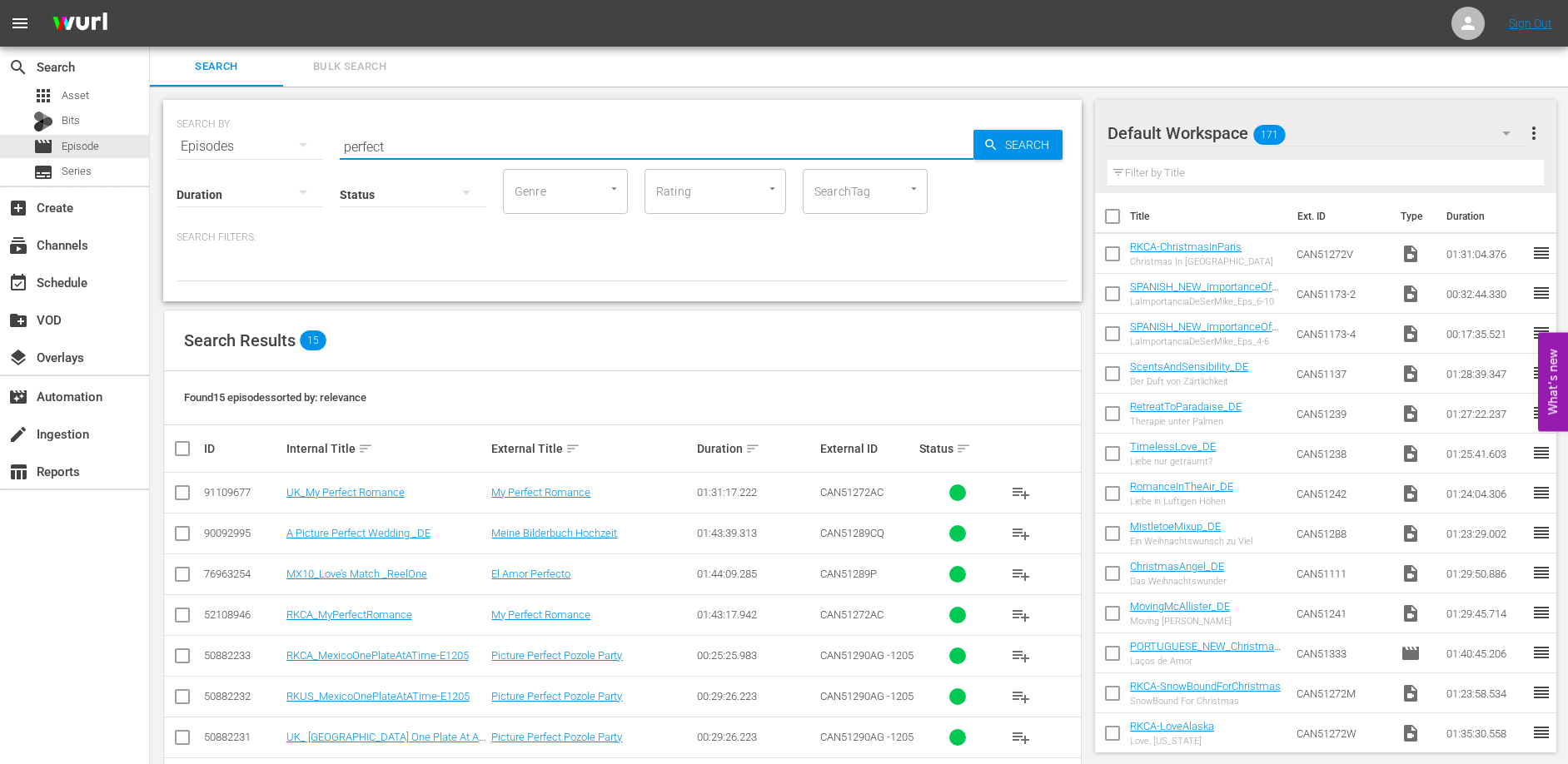
click at [463, 149] on input "perfect" at bounding box center [657, 146] width 634 height 40
type input "all aboard"
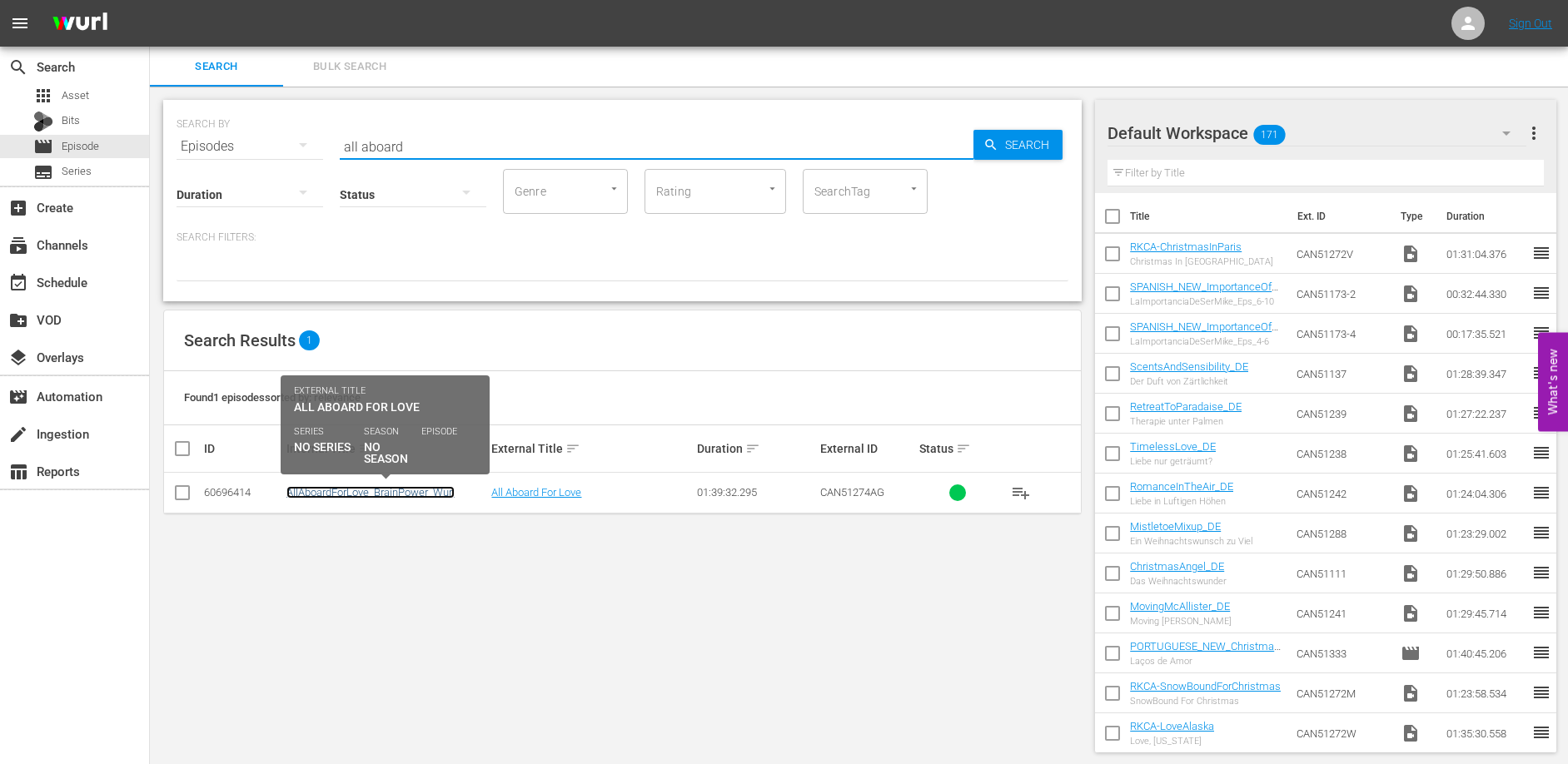
click at [416, 495] on link "AllAboardForLove_BrainPower_Wurl" at bounding box center [370, 492] width 168 height 13
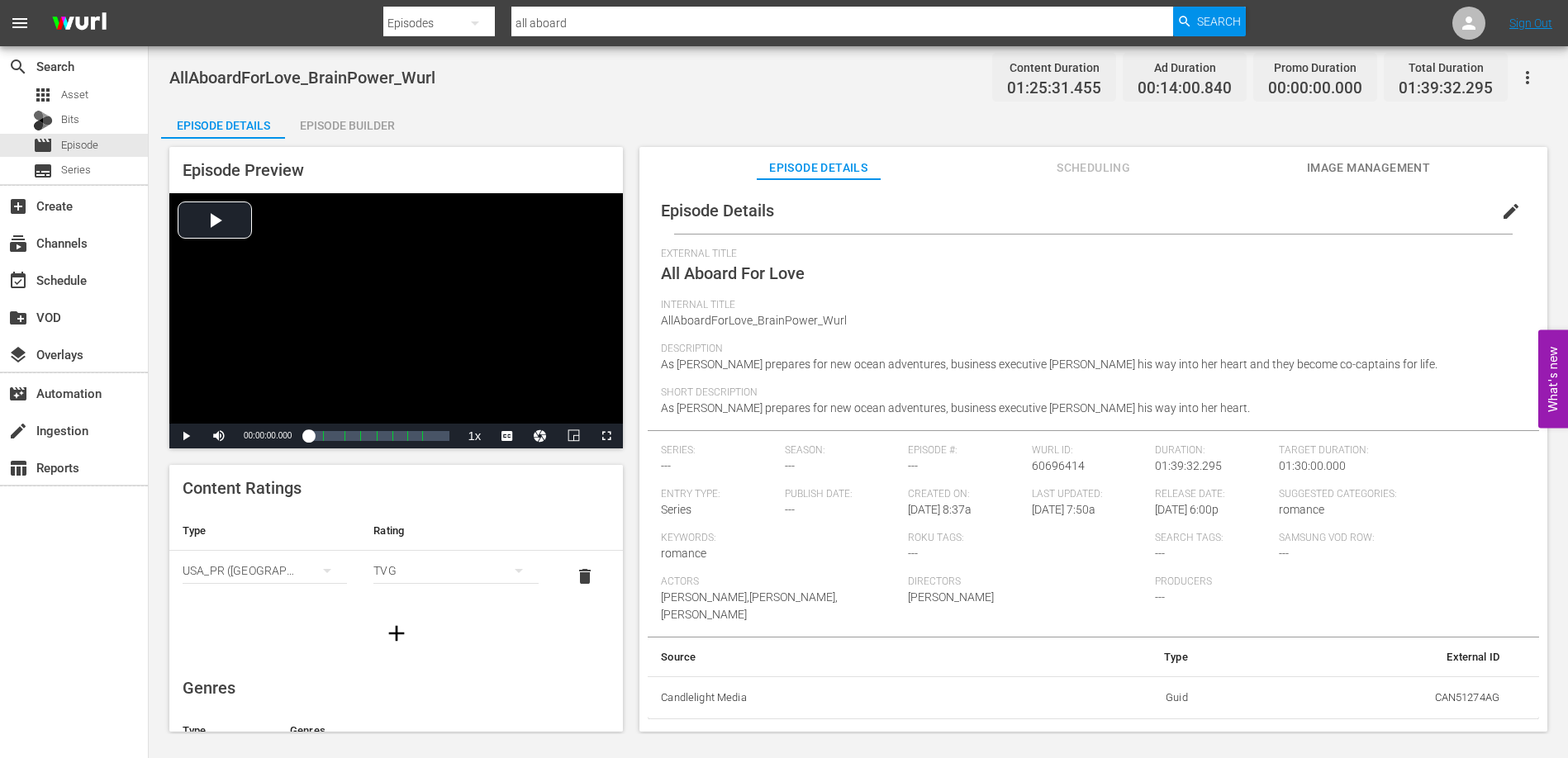
click at [1533, 78] on icon "button" at bounding box center [1526, 77] width 19 height 19
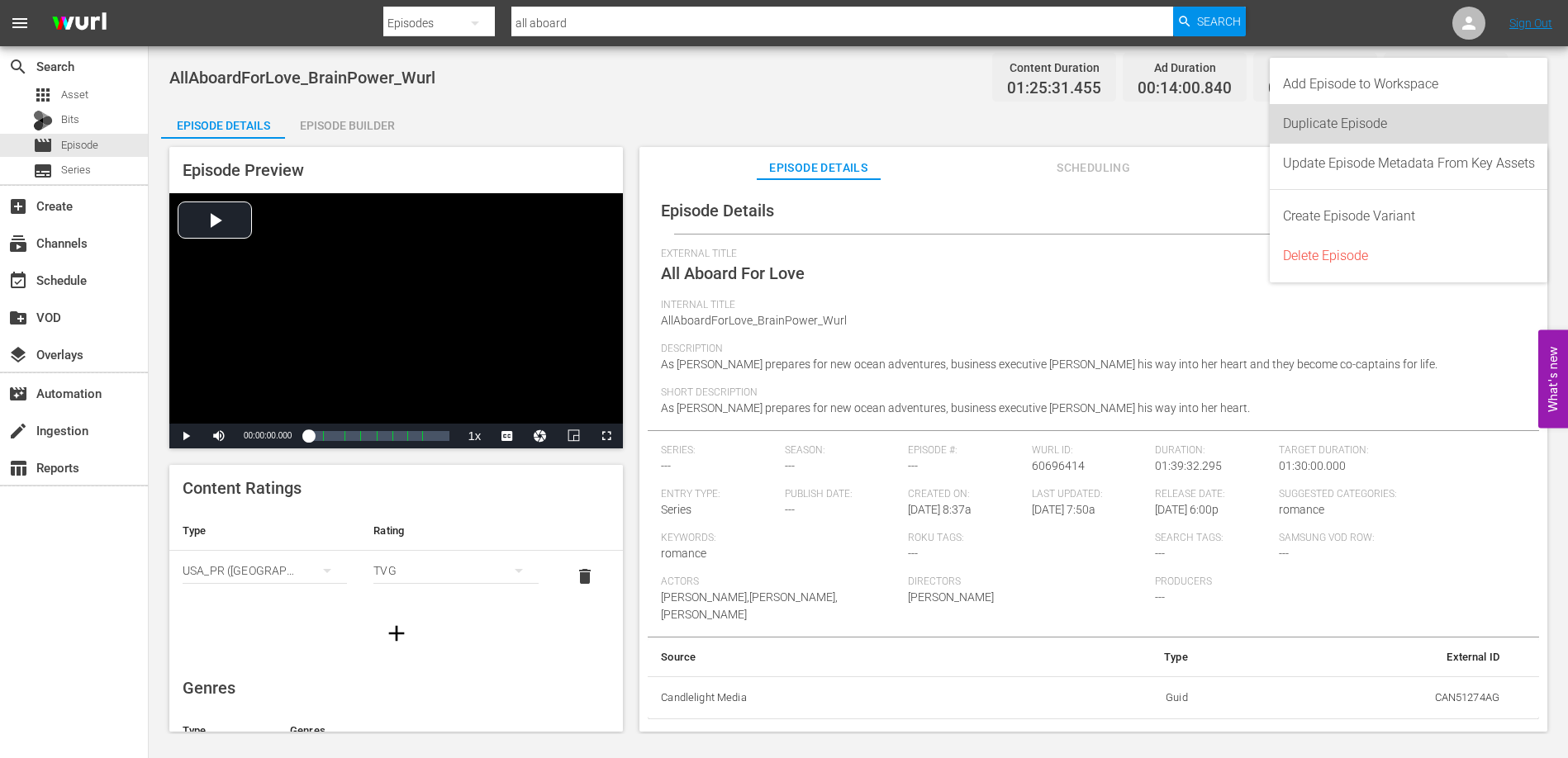
click at [1366, 123] on div "Duplicate Episode" at bounding box center [1408, 124] width 252 height 40
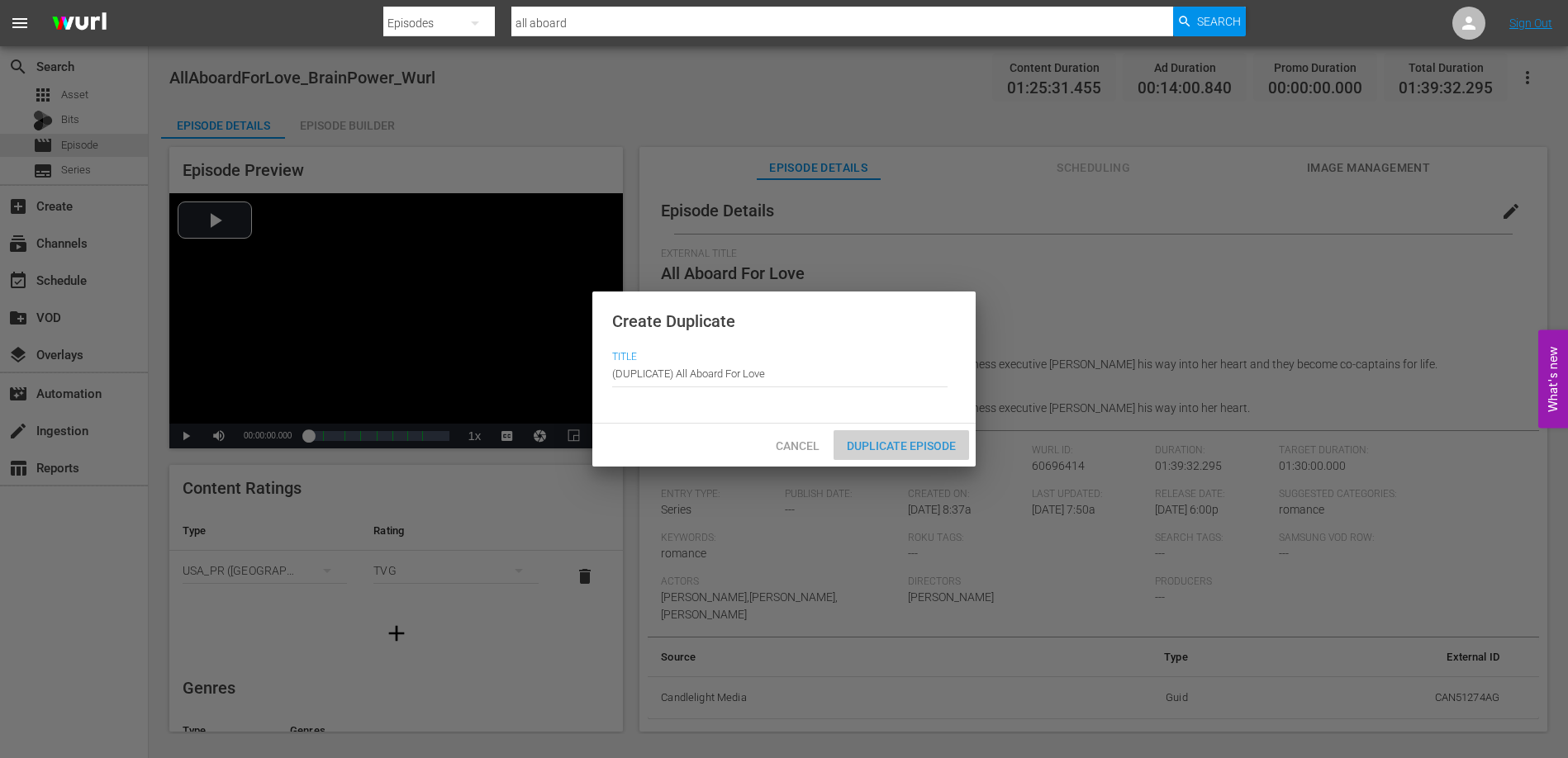
click at [902, 445] on span "Duplicate Episode" at bounding box center [901, 446] width 136 height 14
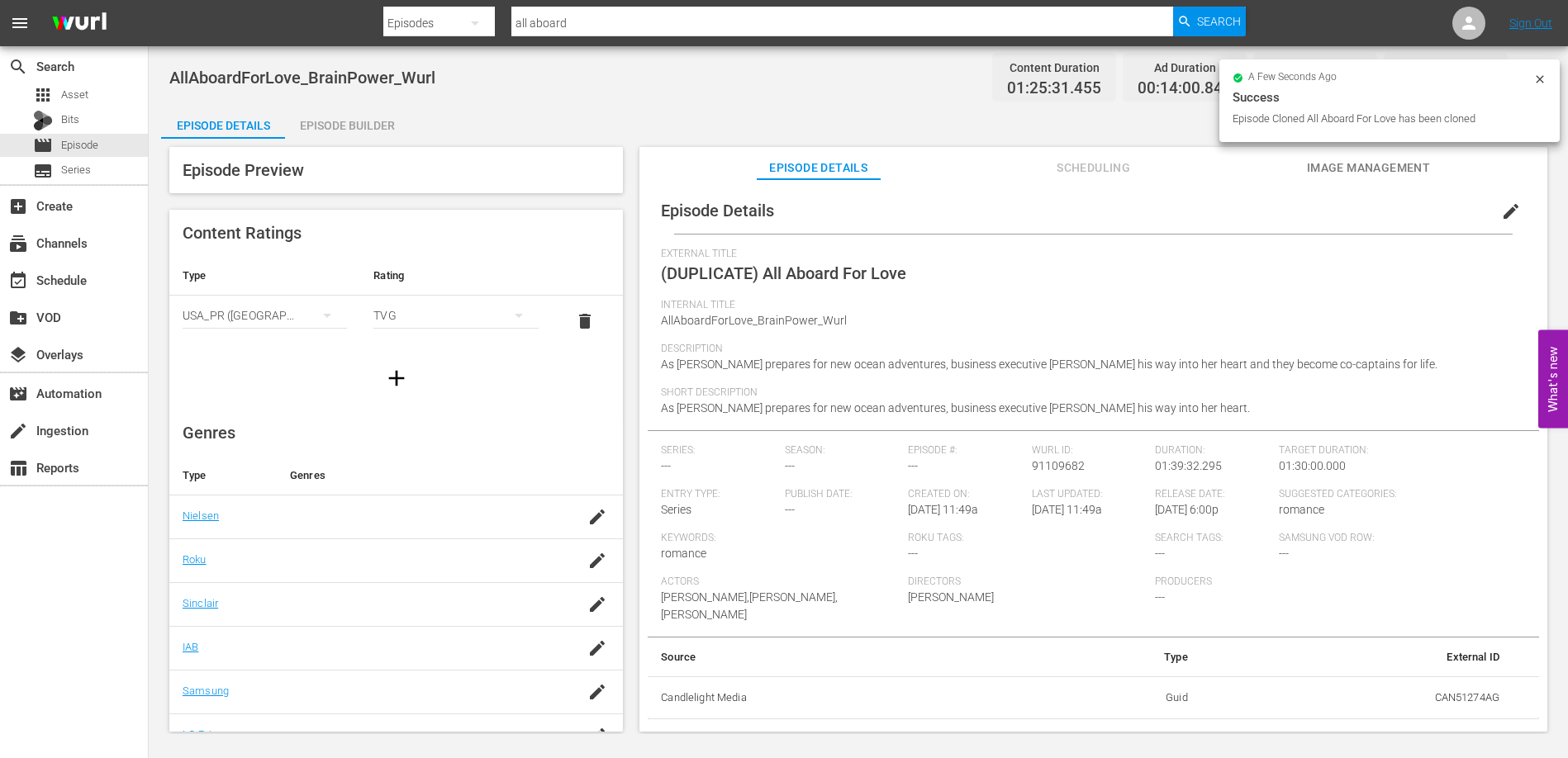
click at [1491, 207] on button "edit" at bounding box center [1510, 211] width 40 height 40
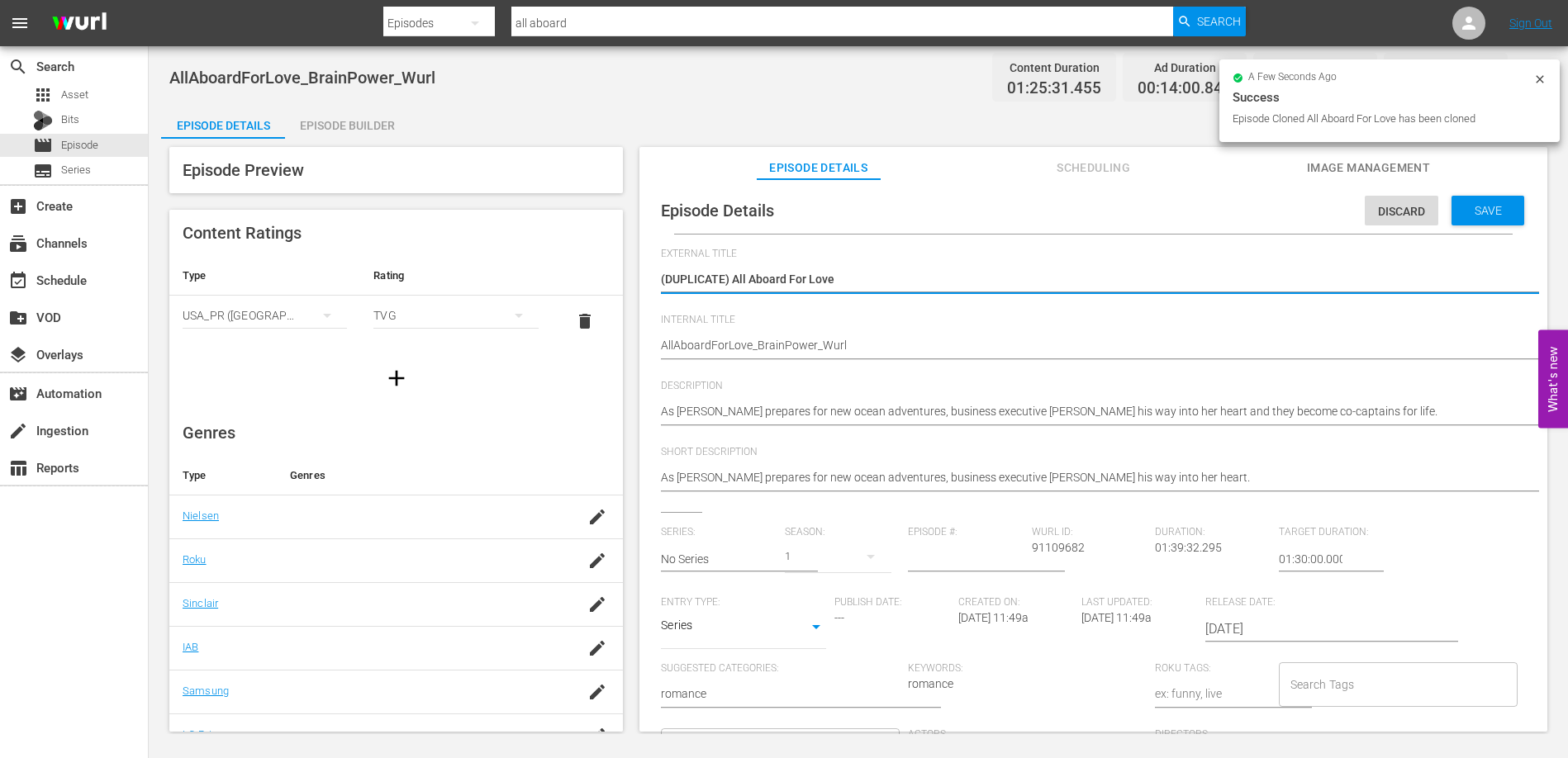
click at [732, 277] on textarea "(DUPLICATE) All Aboard For Love" at bounding box center [1089, 280] width 856 height 19
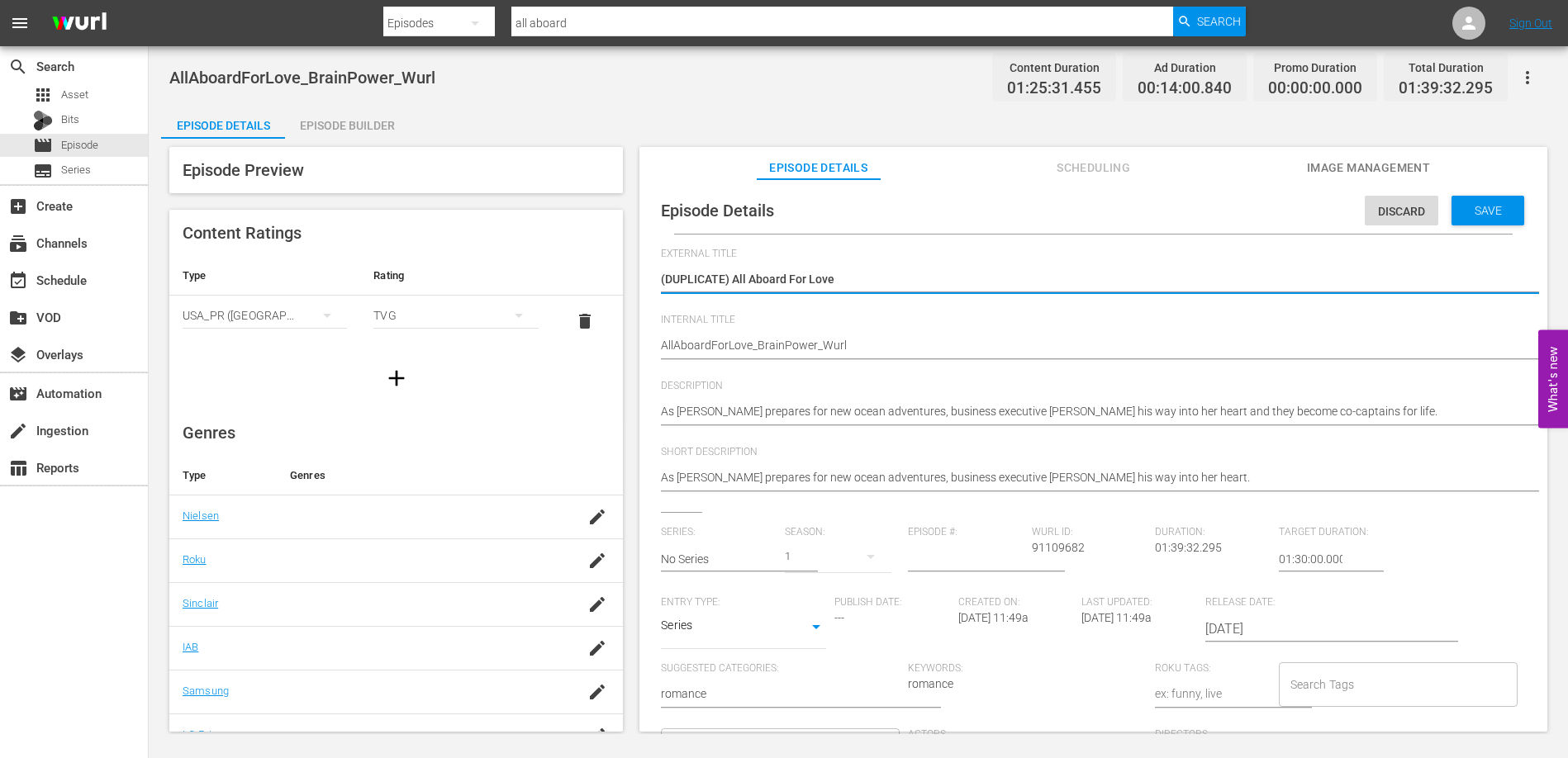
type textarea "(DUPLICATE)All Aboard For Love"
type textarea "(DUPLICATEAll Aboard For Love"
type textarea "(DUPLICATAll Aboard For Love"
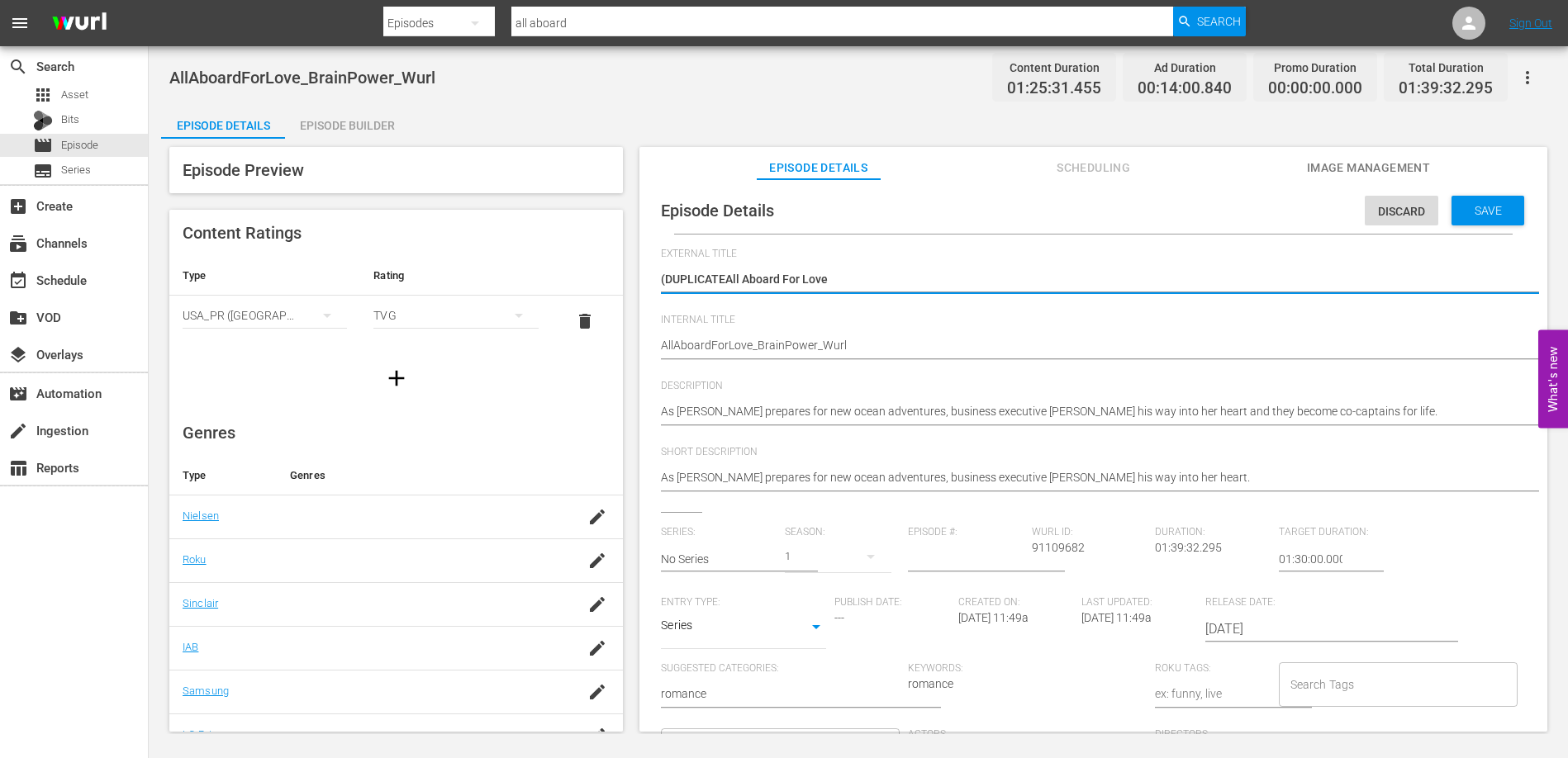
type textarea "(DUPLICATAll Aboard For Love"
type textarea "(DUPLICAAll Aboard For Love"
type textarea "(DUPLICAll Aboard For Love"
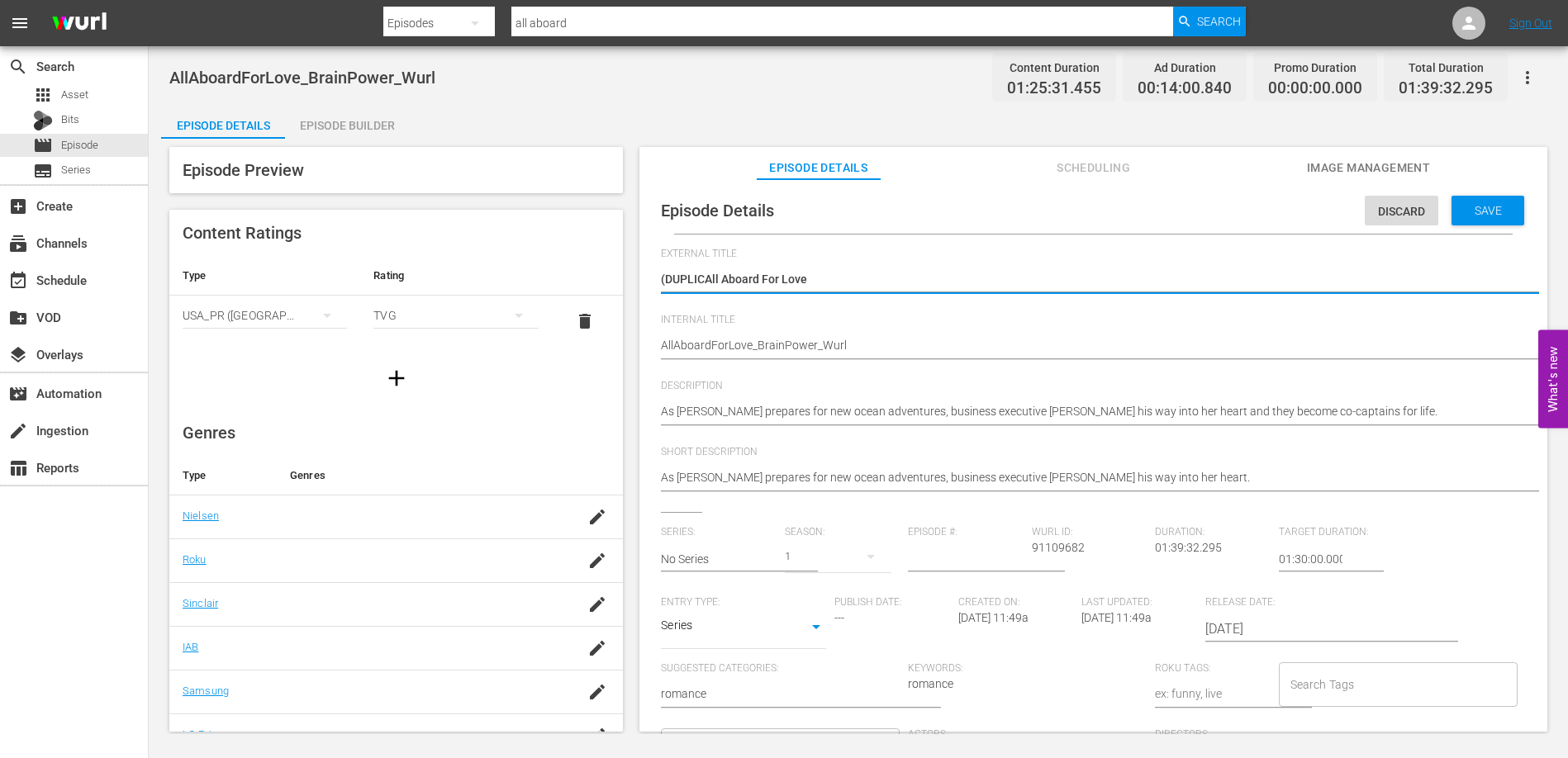
type textarea "(DUPLIAll Aboard For Love"
type textarea "(DUPLAll Aboard For Love"
type textarea "(DUPAll Aboard For Love"
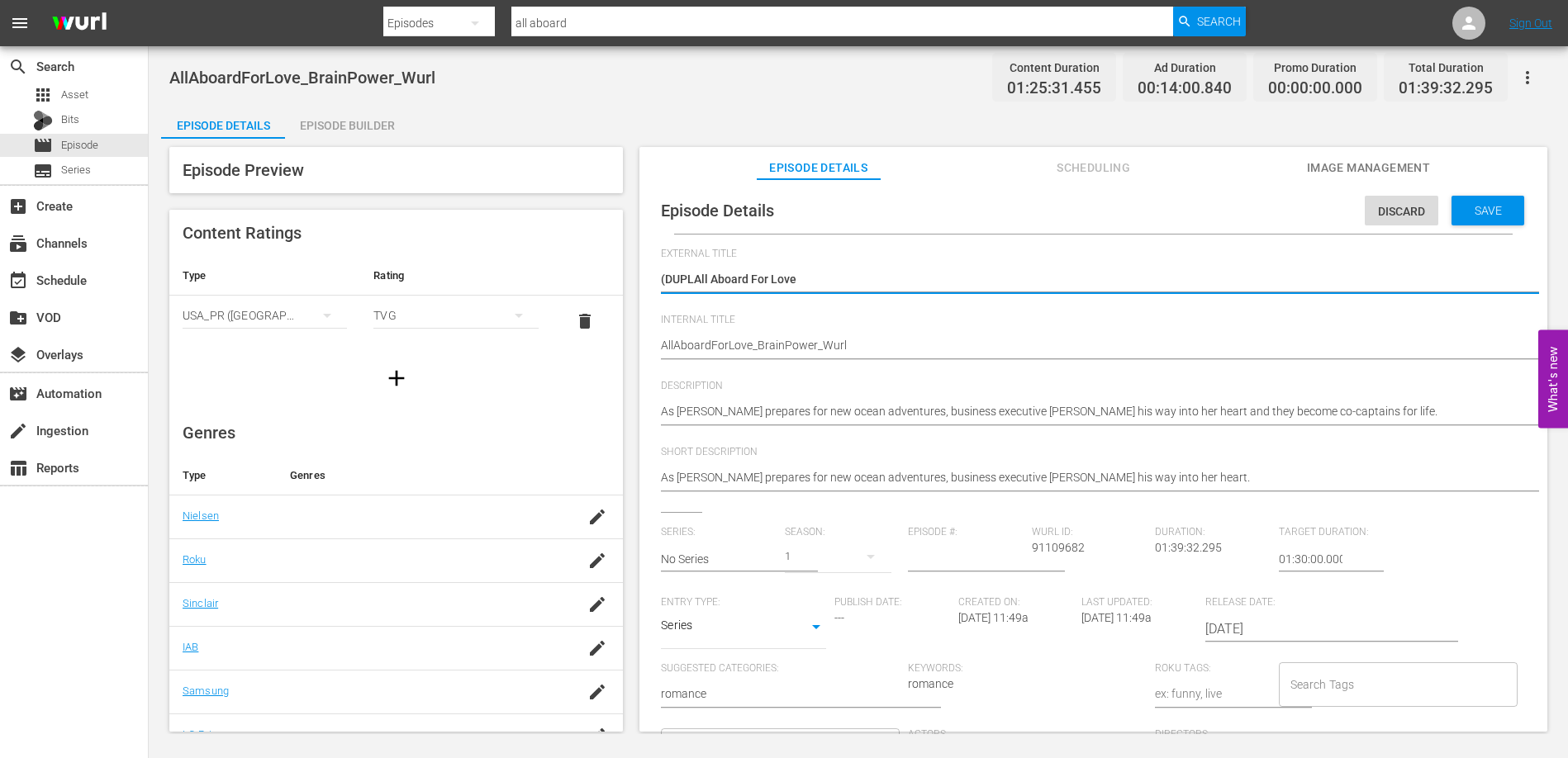
type textarea "(DUPAll Aboard For Love"
type textarea "(DUAll Aboard For Love"
type textarea "(DAll Aboard For Love"
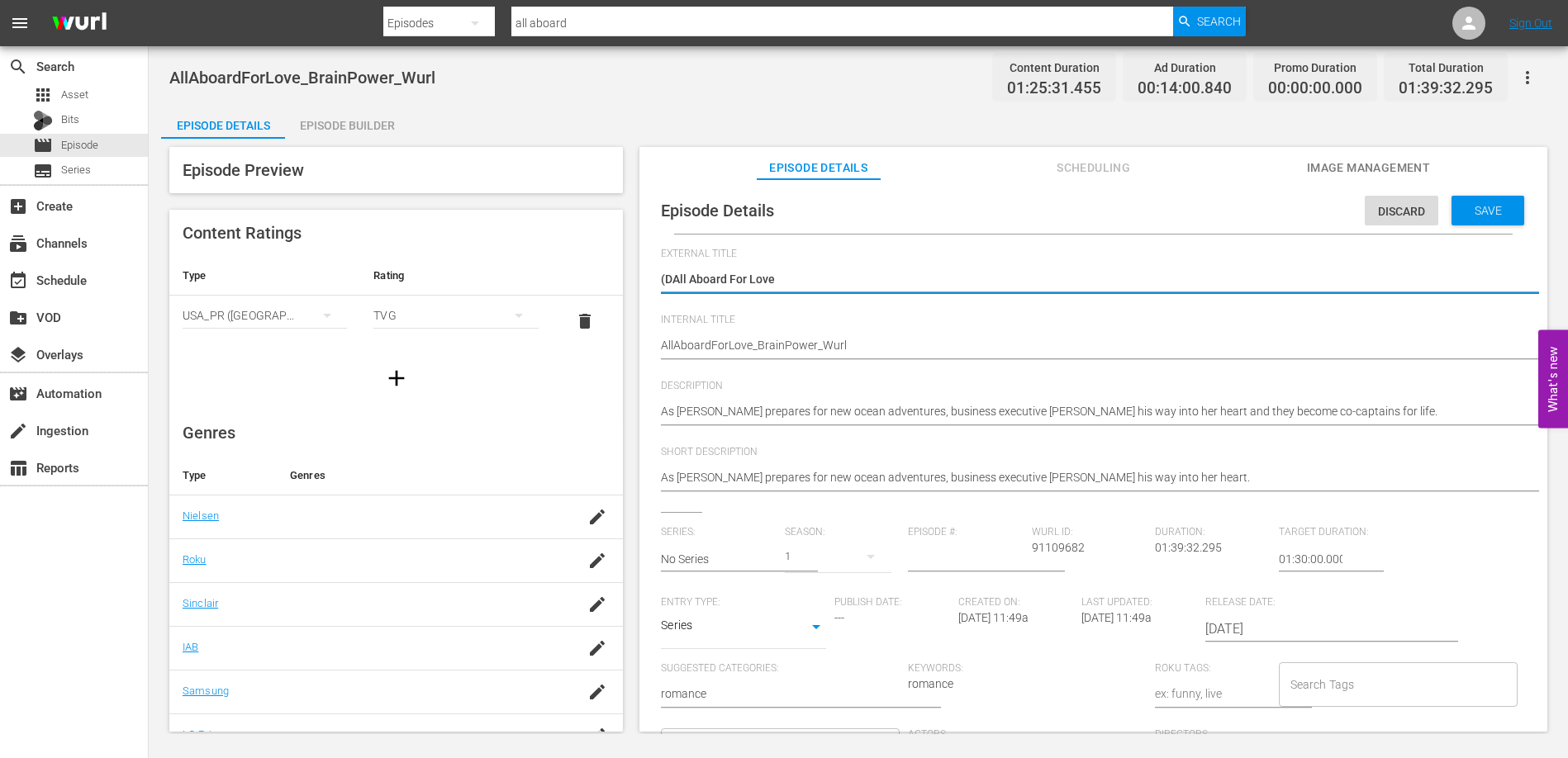
type textarea "(All Aboard For Love"
type textarea "All Aboard For Love"
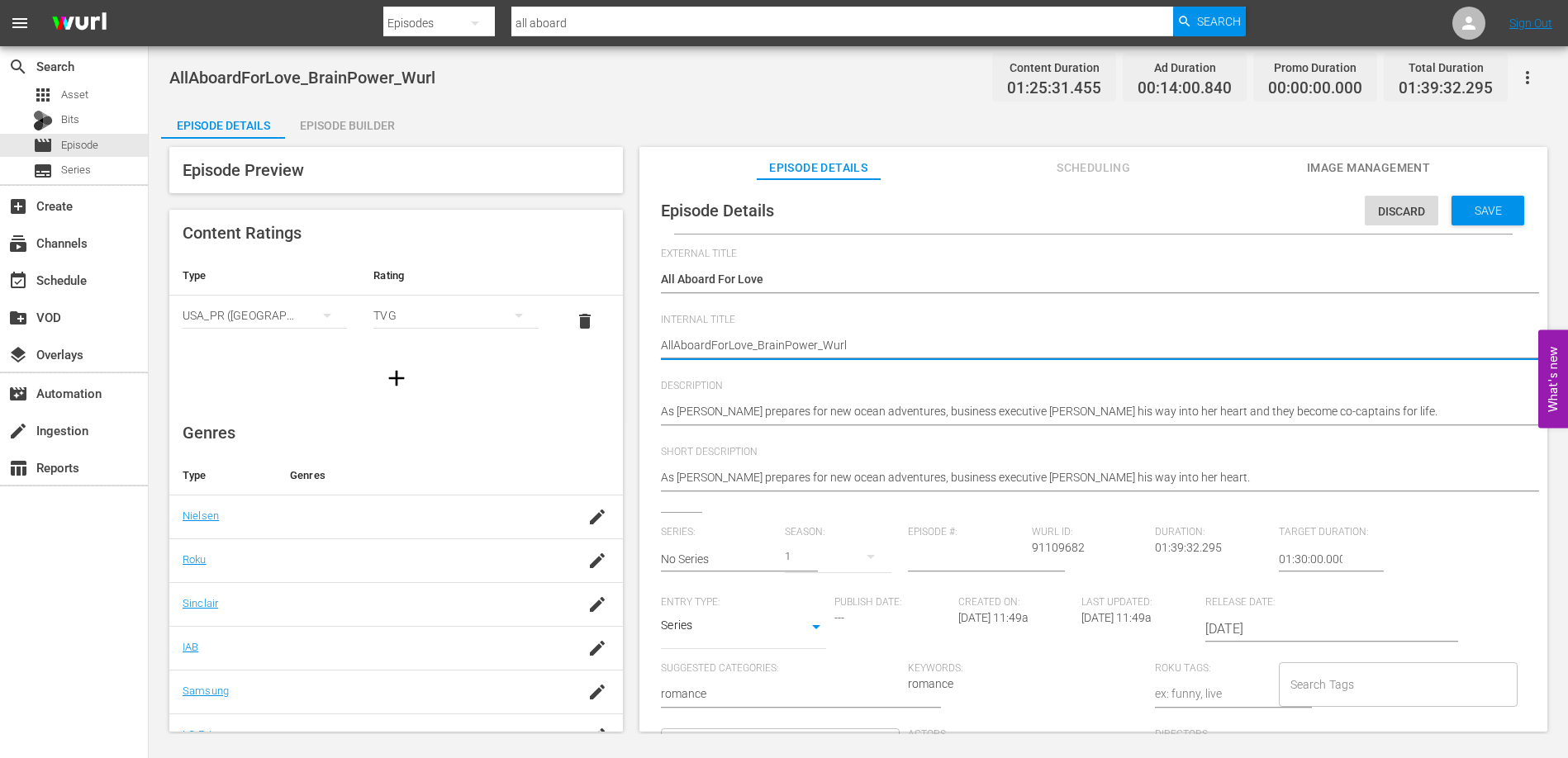
type textarea "UAllAboardForLove_BrainPower_Wurl"
click at [1485, 211] on span "Save" at bounding box center [1488, 211] width 53 height 14
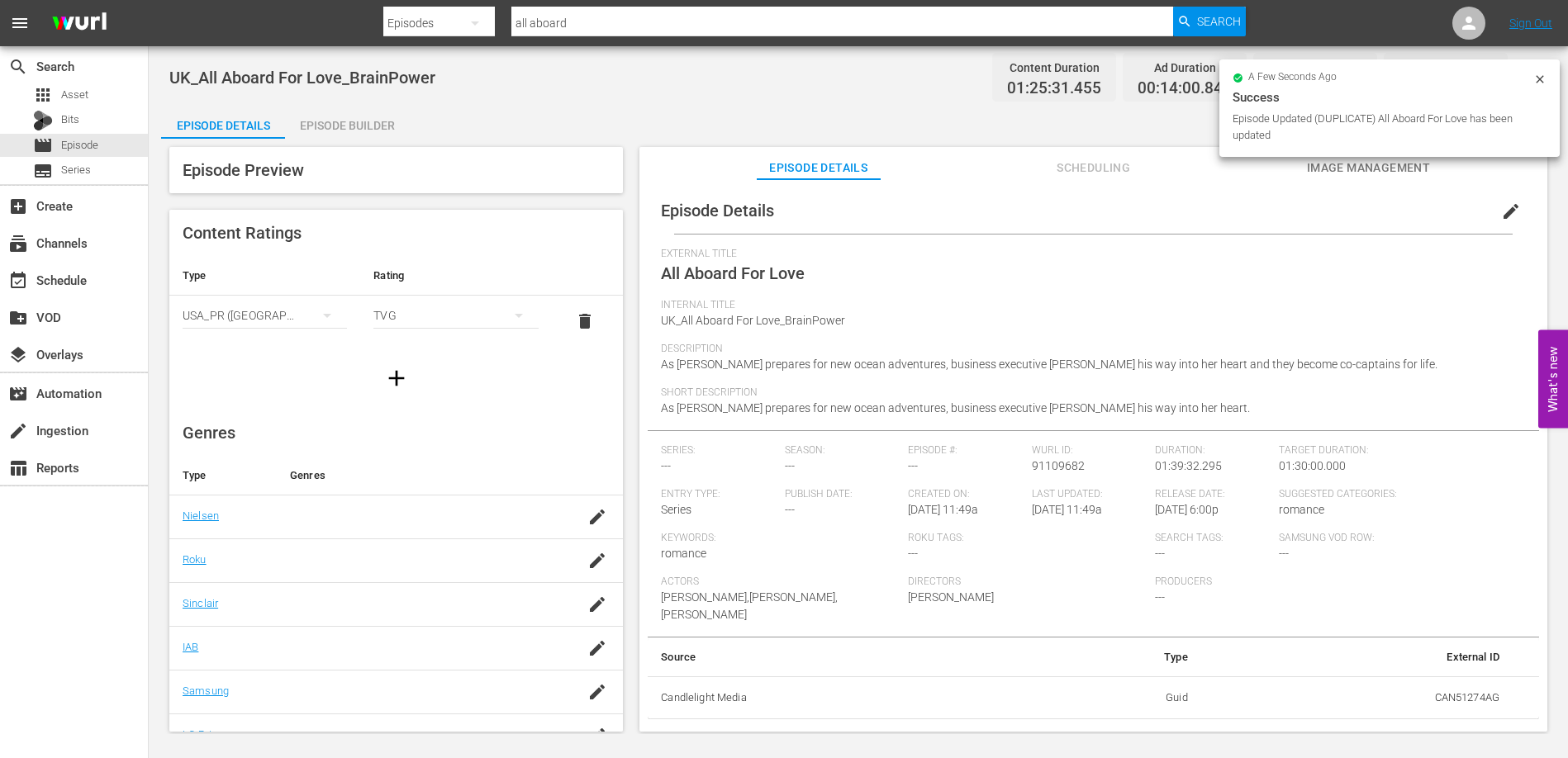
click at [359, 114] on div "Episode Builder" at bounding box center [346, 125] width 124 height 40
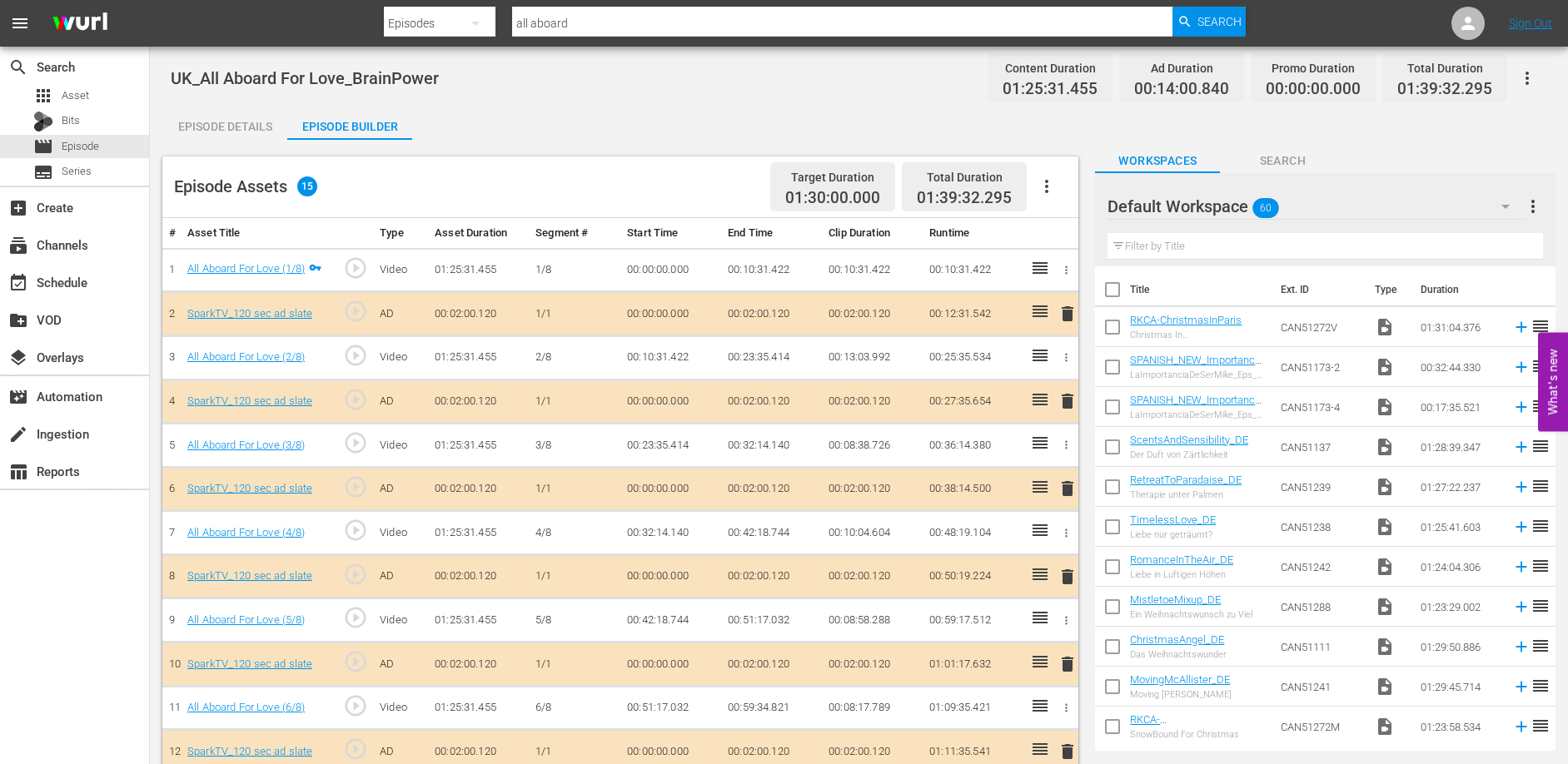
click at [1052, 184] on icon "button" at bounding box center [1046, 186] width 20 height 20
click at [1068, 234] on div "Clear Ads" at bounding box center [1097, 233] width 114 height 40
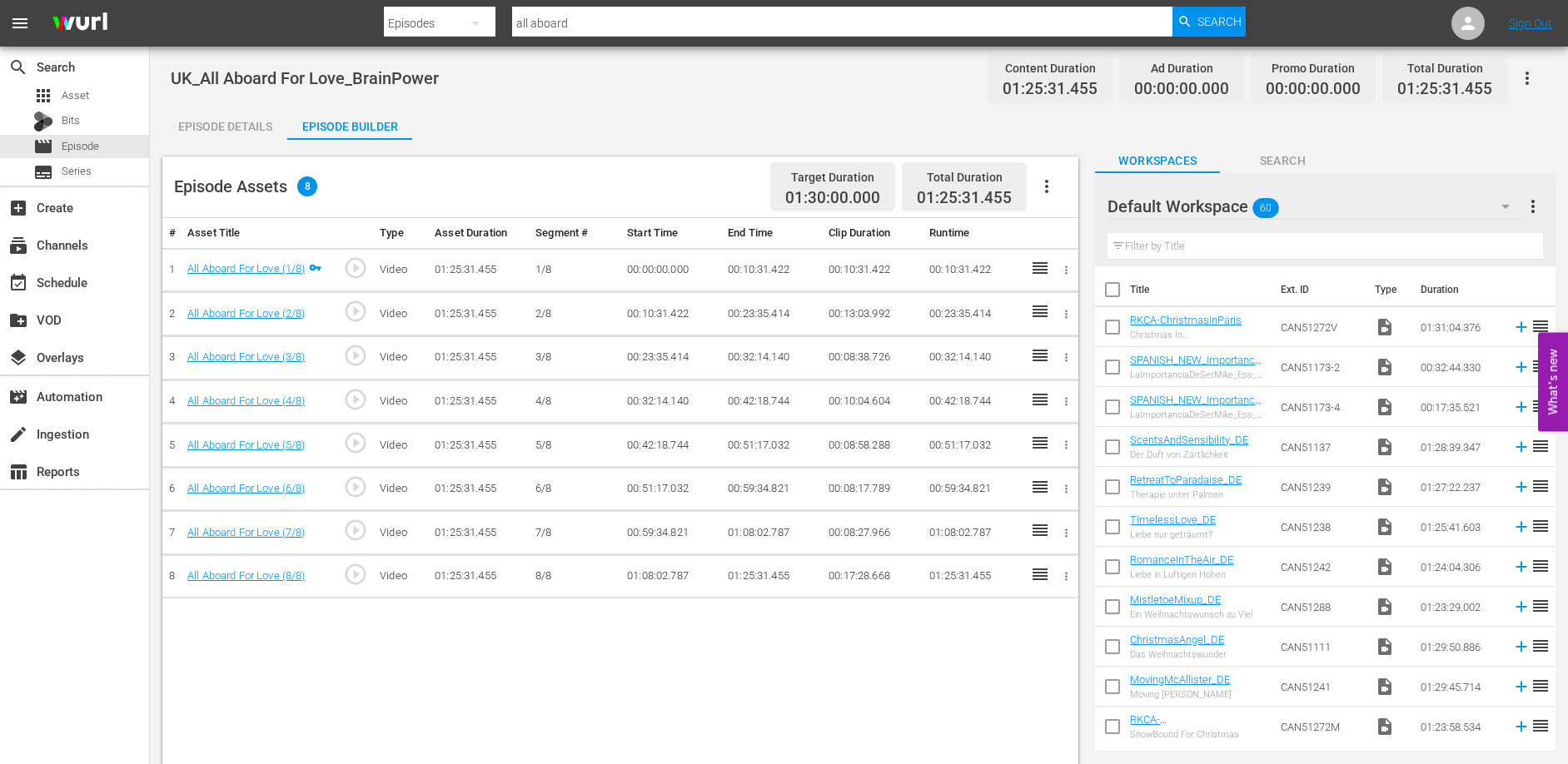
click at [647, 120] on div "Episode Details Episode Builder Episode Preview Content Ratings Type Rating Sel…" at bounding box center [858, 481] width 1393 height 750
click at [91, 148] on span "Episode" at bounding box center [80, 147] width 38 height 17
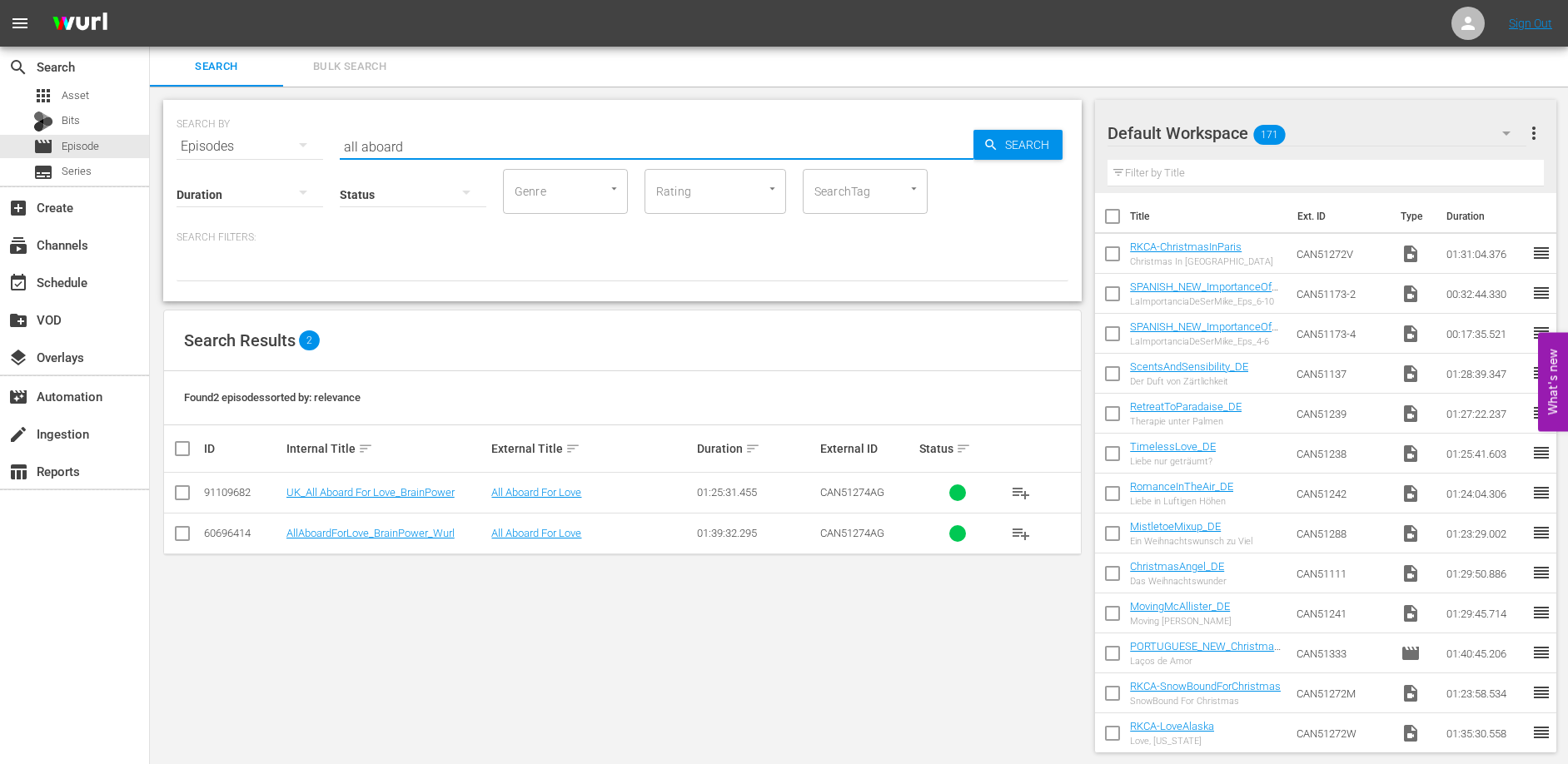
click at [502, 147] on input "all aboard" at bounding box center [657, 146] width 634 height 40
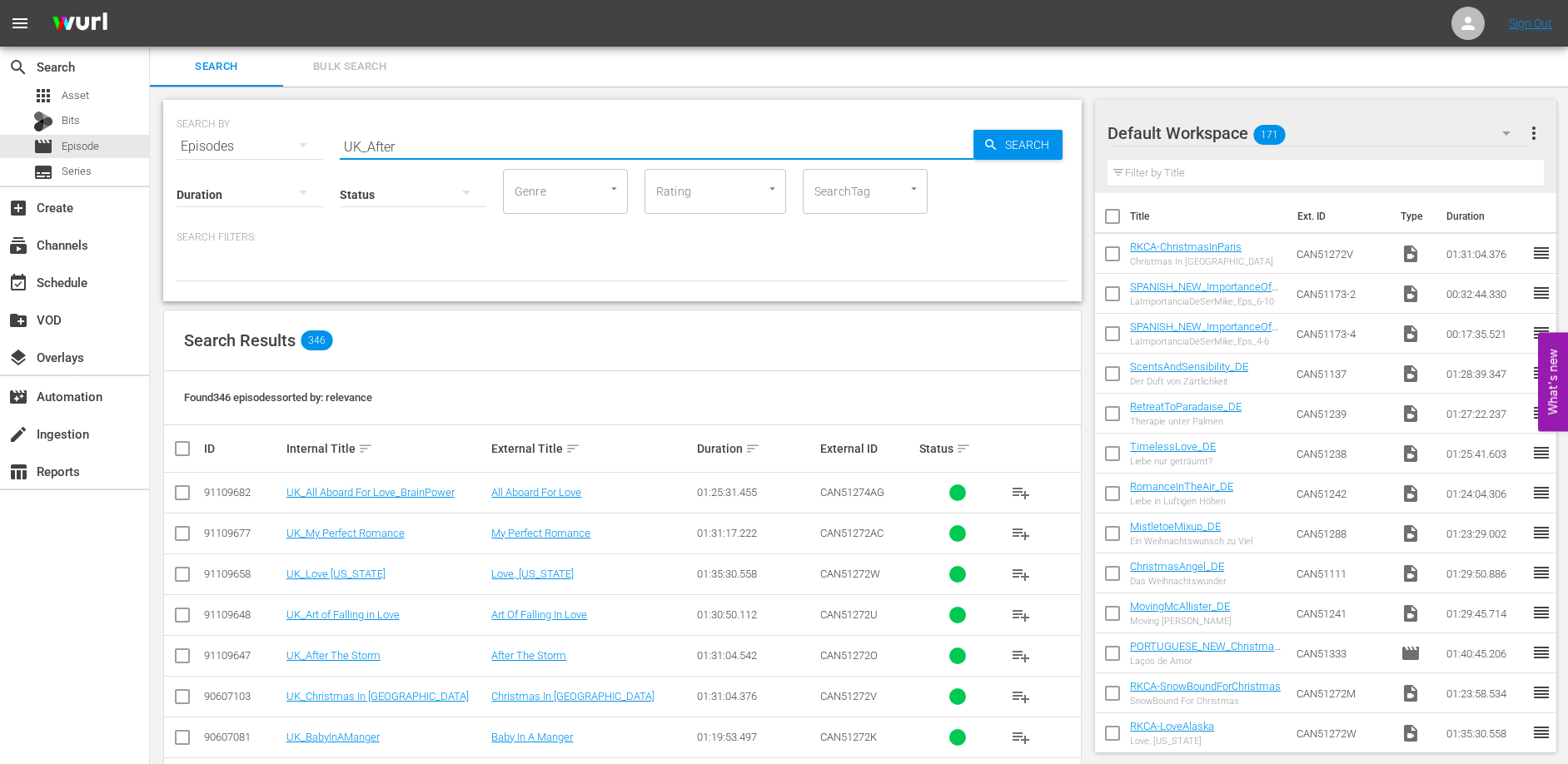
click at [442, 140] on input "UK_After" at bounding box center [657, 146] width 634 height 40
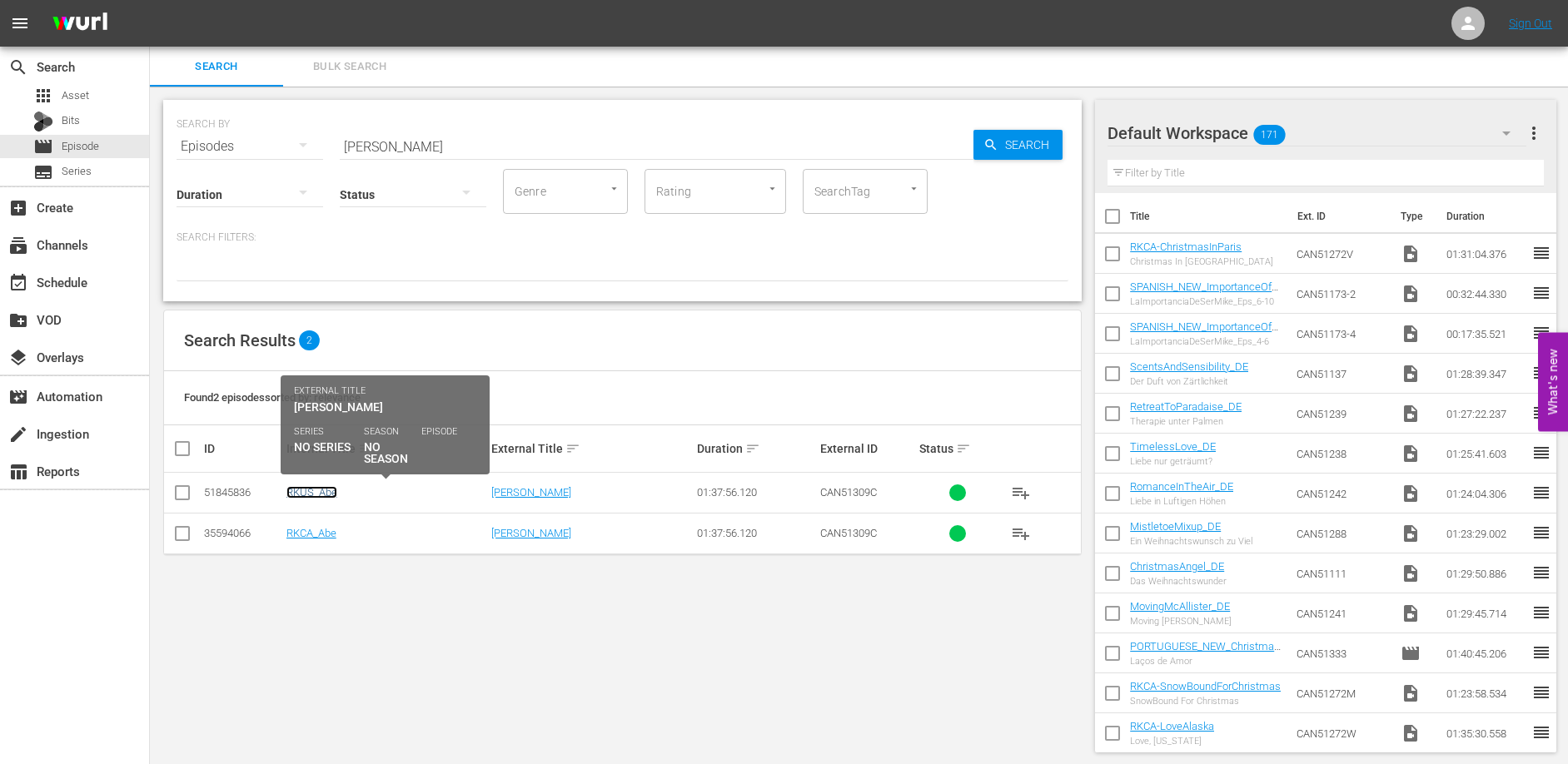
click at [326, 494] on link "RKUS_Abe" at bounding box center [311, 492] width 50 height 13
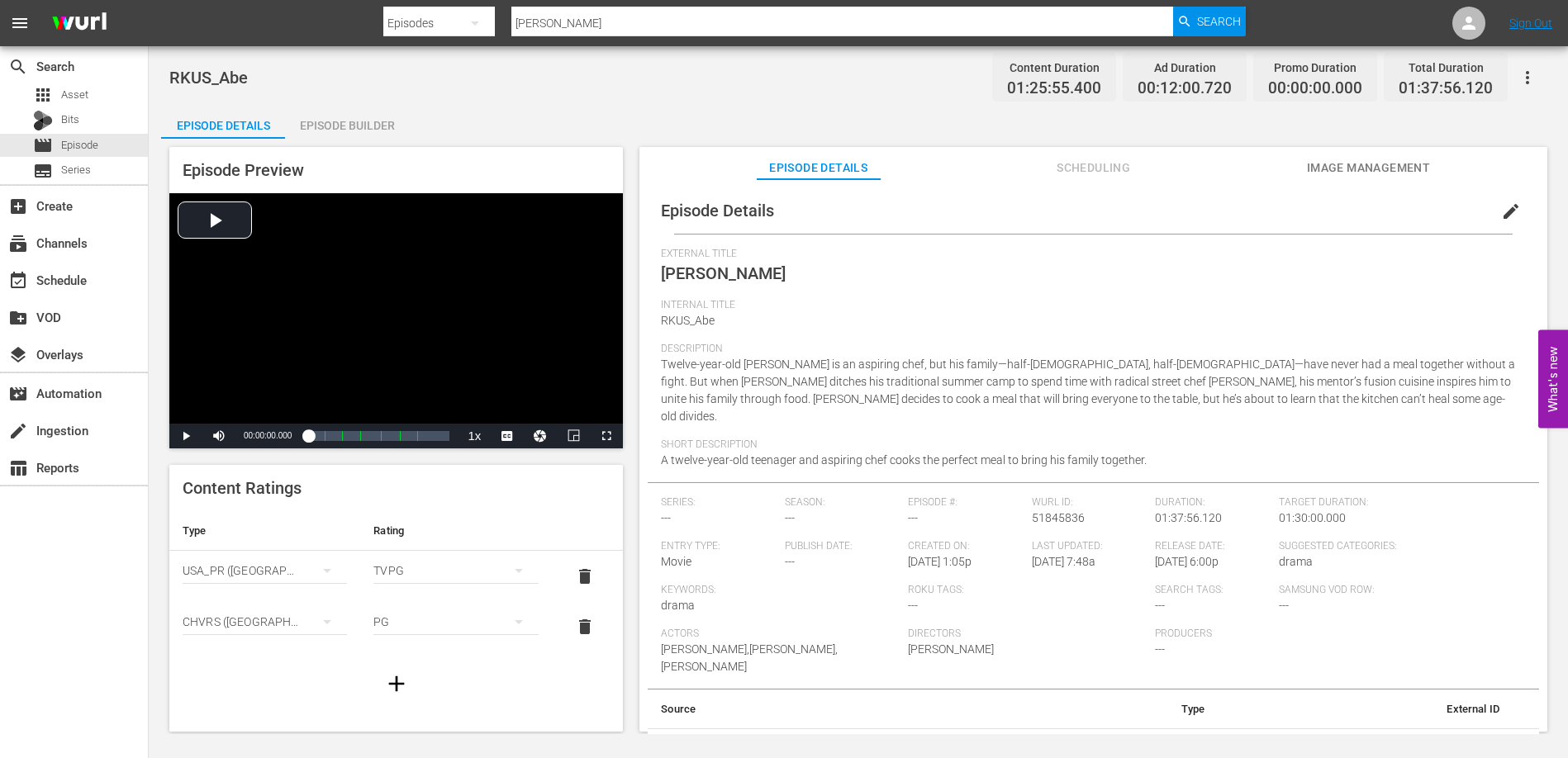
click at [1366, 174] on span "Image Management" at bounding box center [1368, 168] width 124 height 20
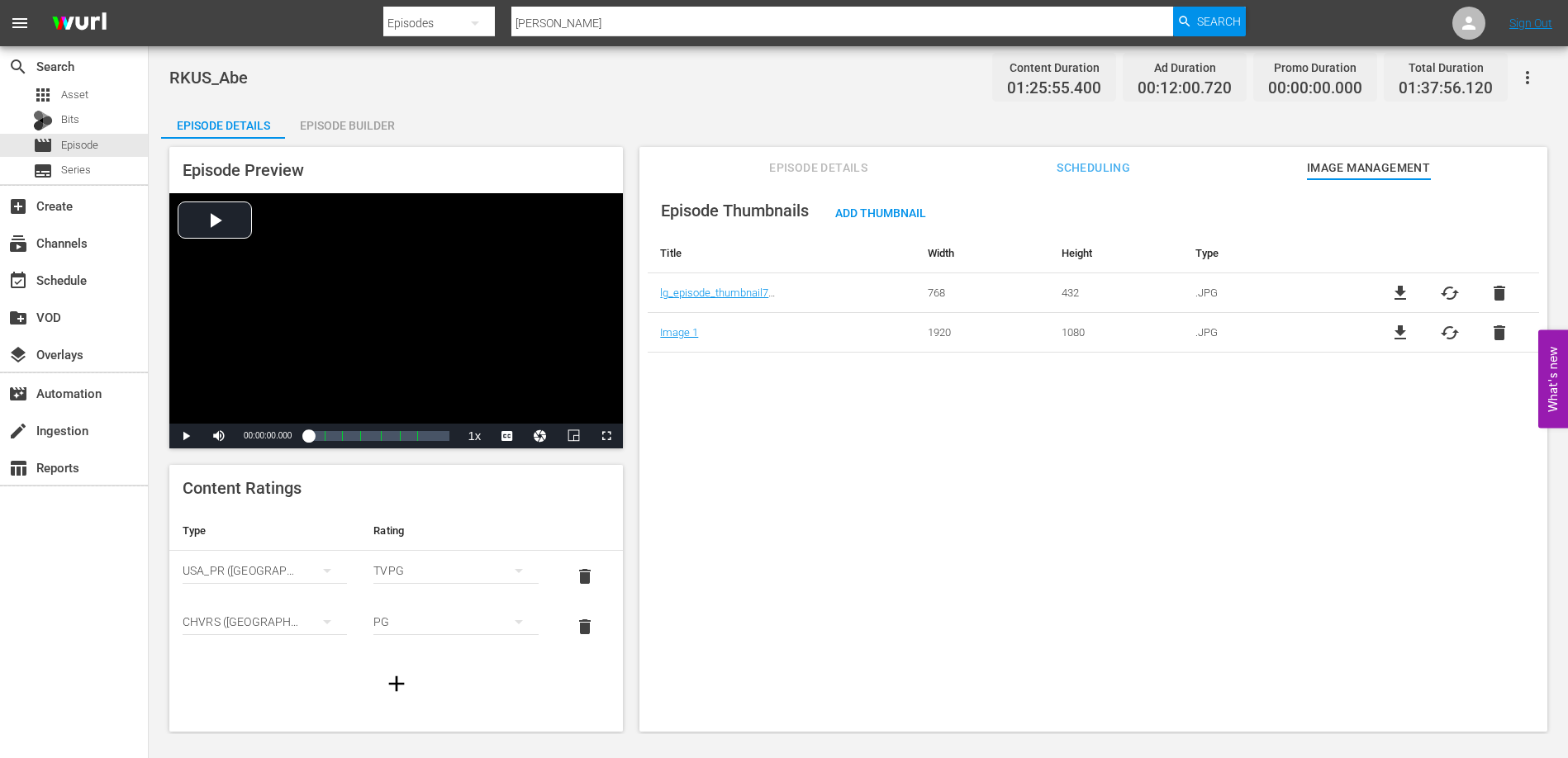
click at [842, 163] on span "Episode Details" at bounding box center [818, 168] width 124 height 20
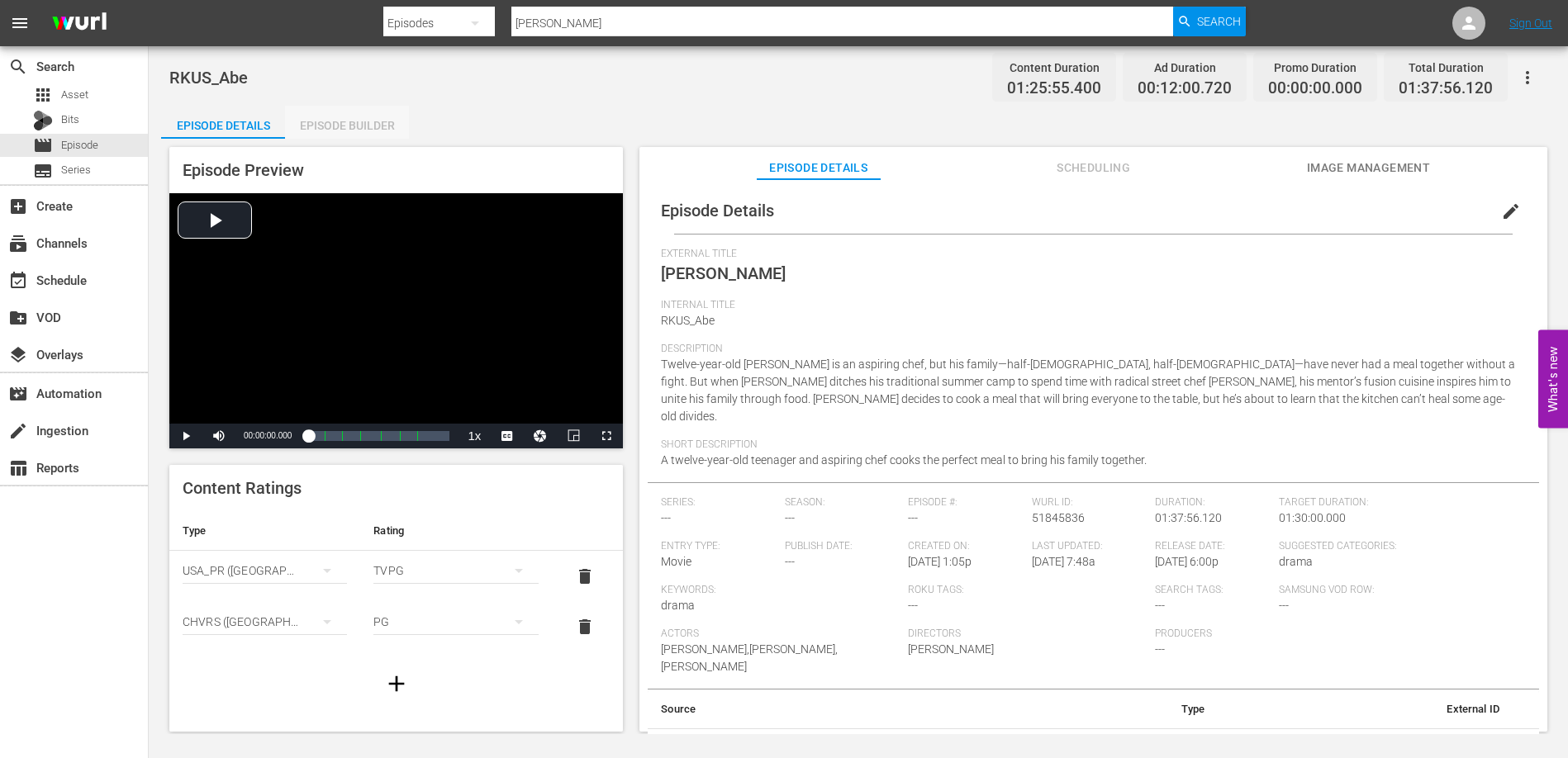
click at [321, 118] on div "Episode Builder" at bounding box center [346, 125] width 124 height 40
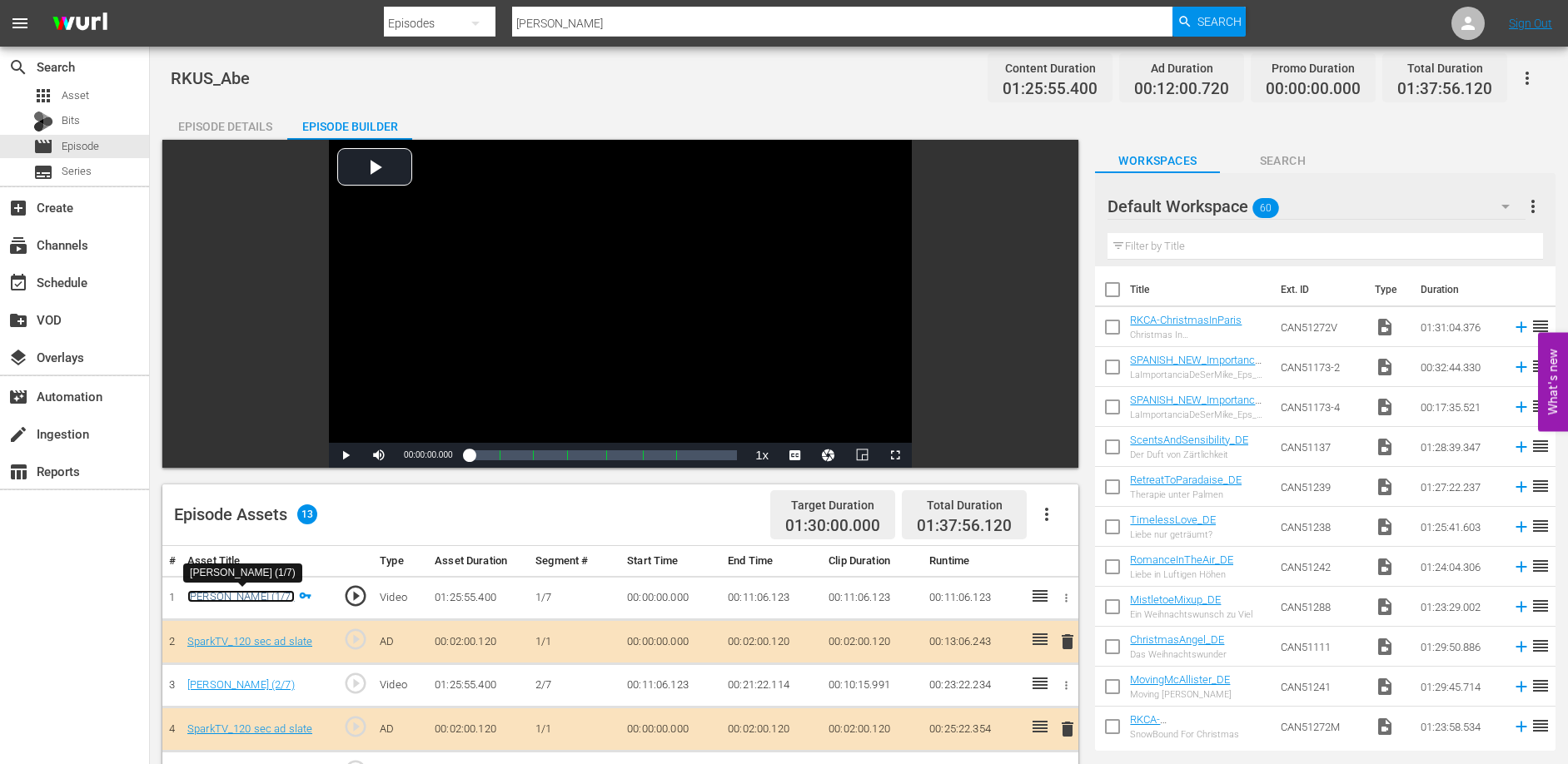
click at [214, 598] on link "Abe (1/7)" at bounding box center [241, 596] width 108 height 13
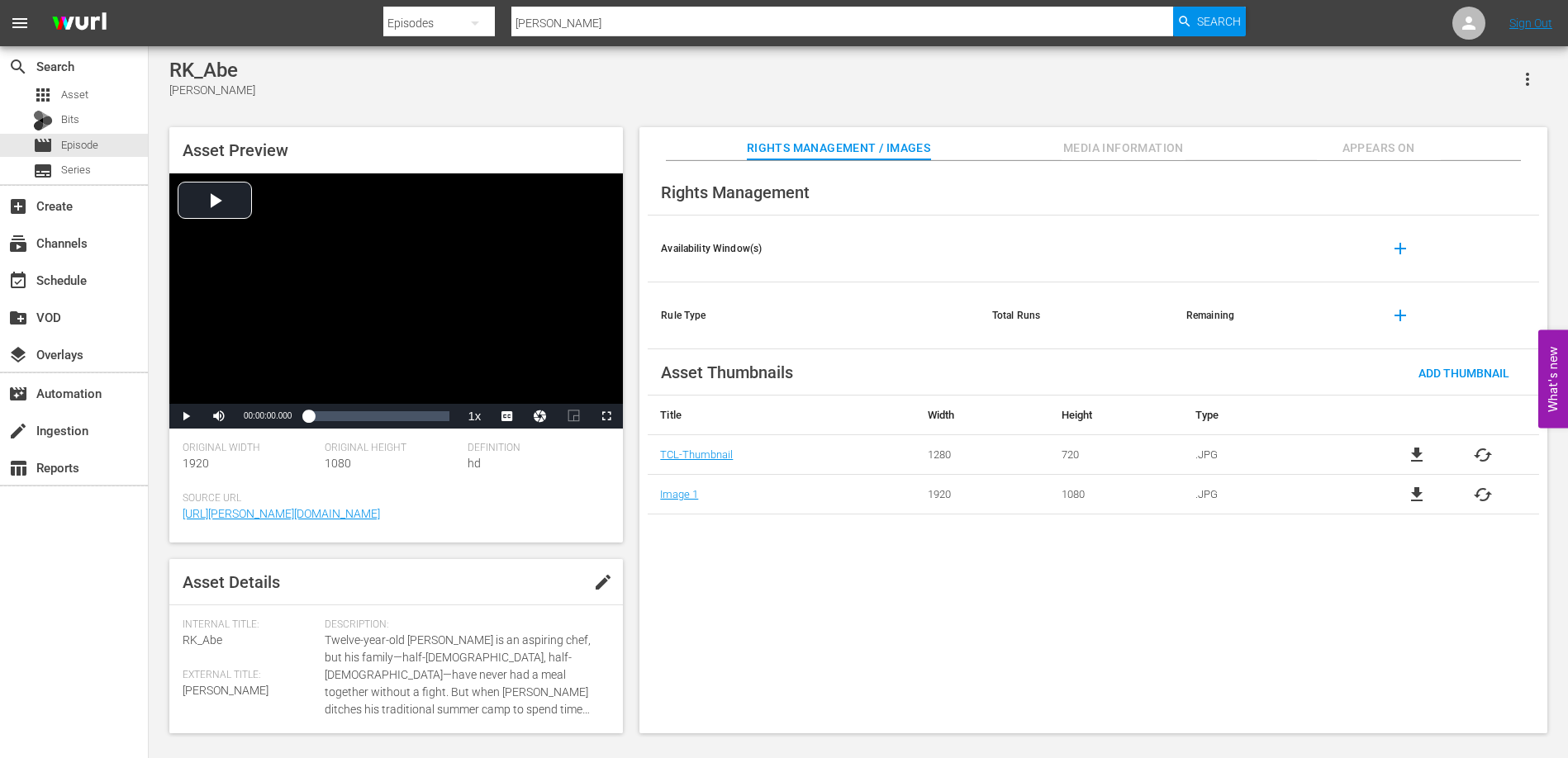
click at [1395, 142] on span "Appears On" at bounding box center [1378, 148] width 124 height 20
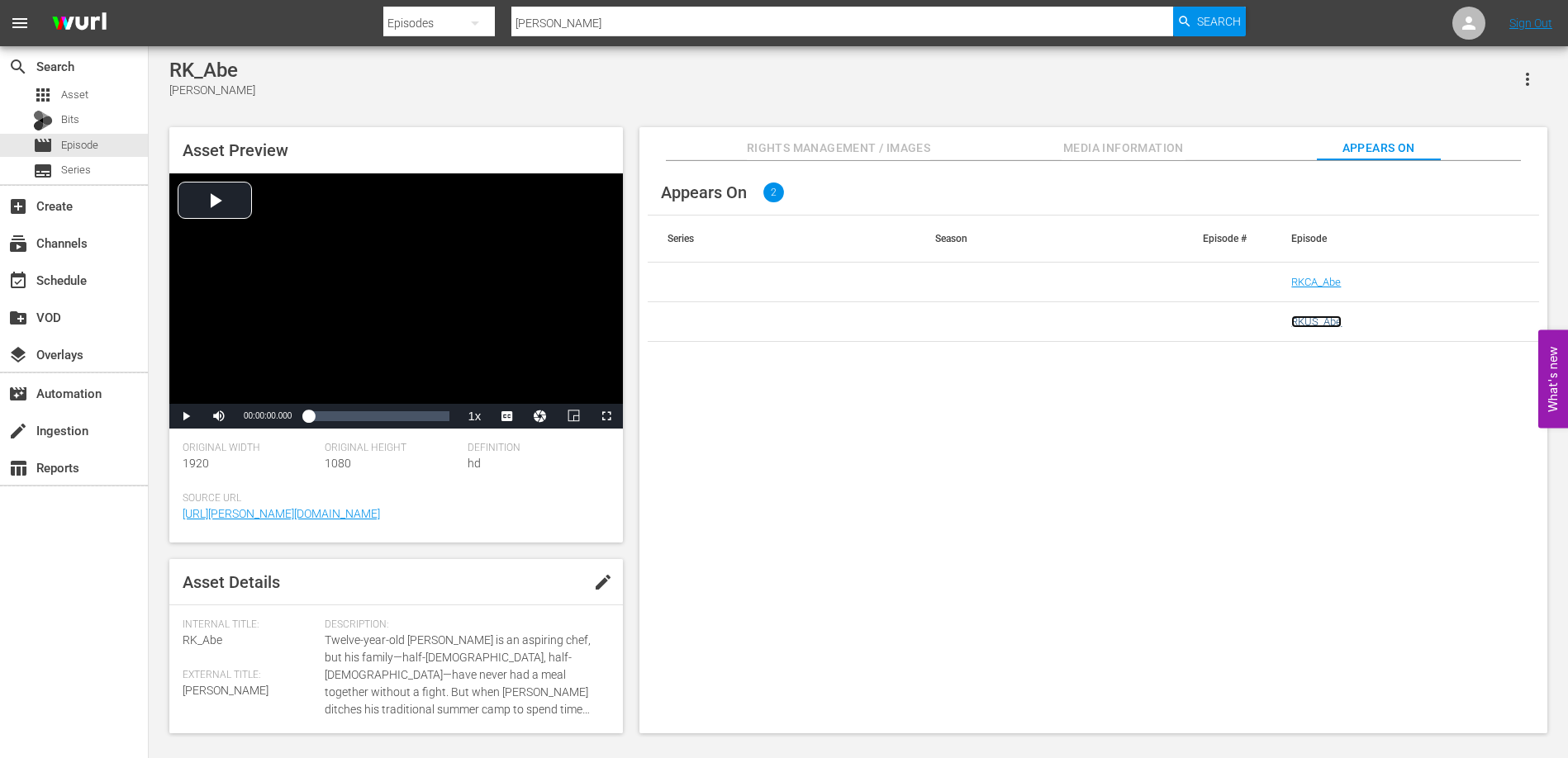
click at [1312, 326] on link "RKUS_Abe" at bounding box center [1316, 321] width 50 height 13
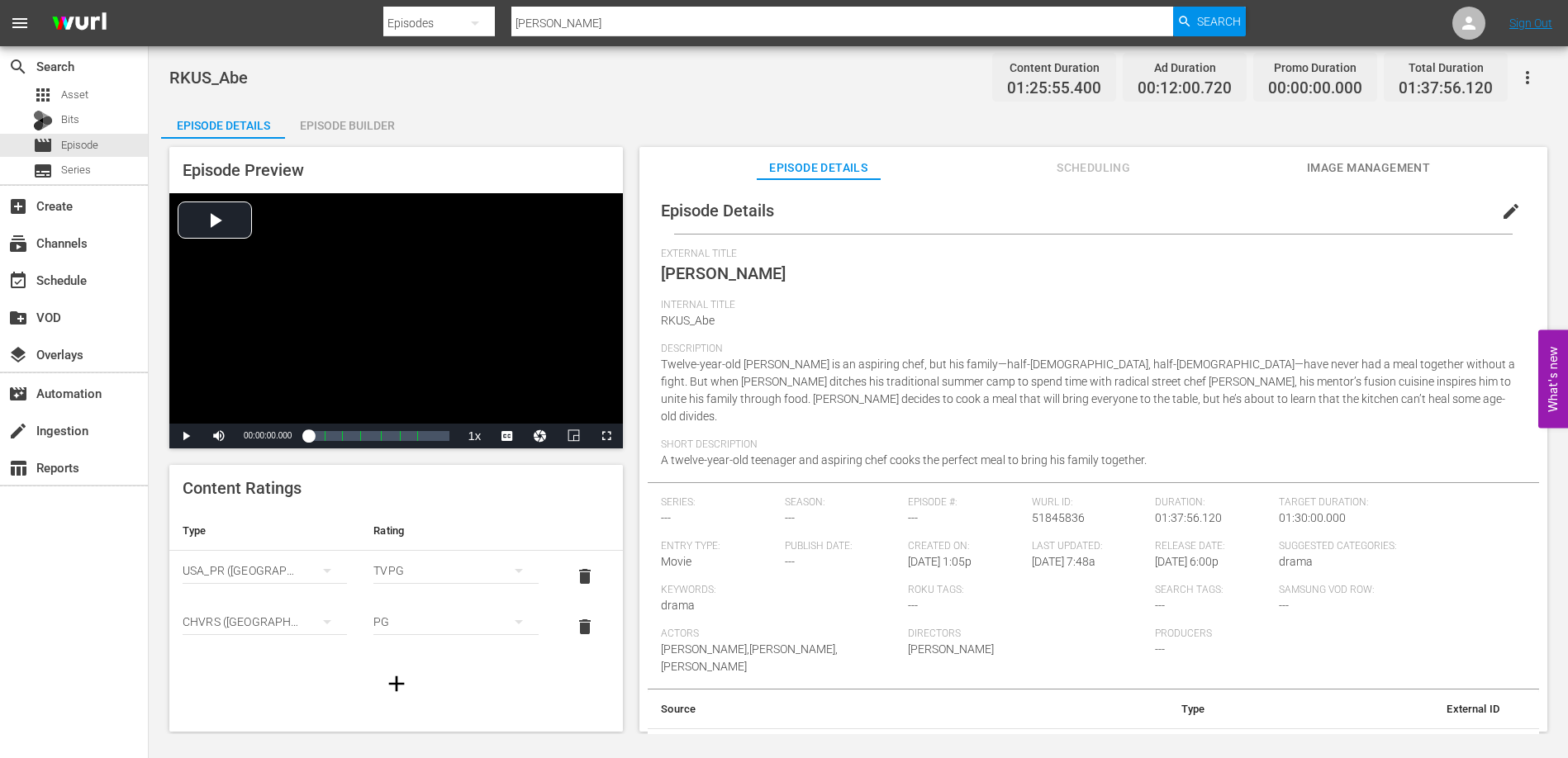
click at [1528, 84] on icon "button" at bounding box center [1526, 77] width 19 height 19
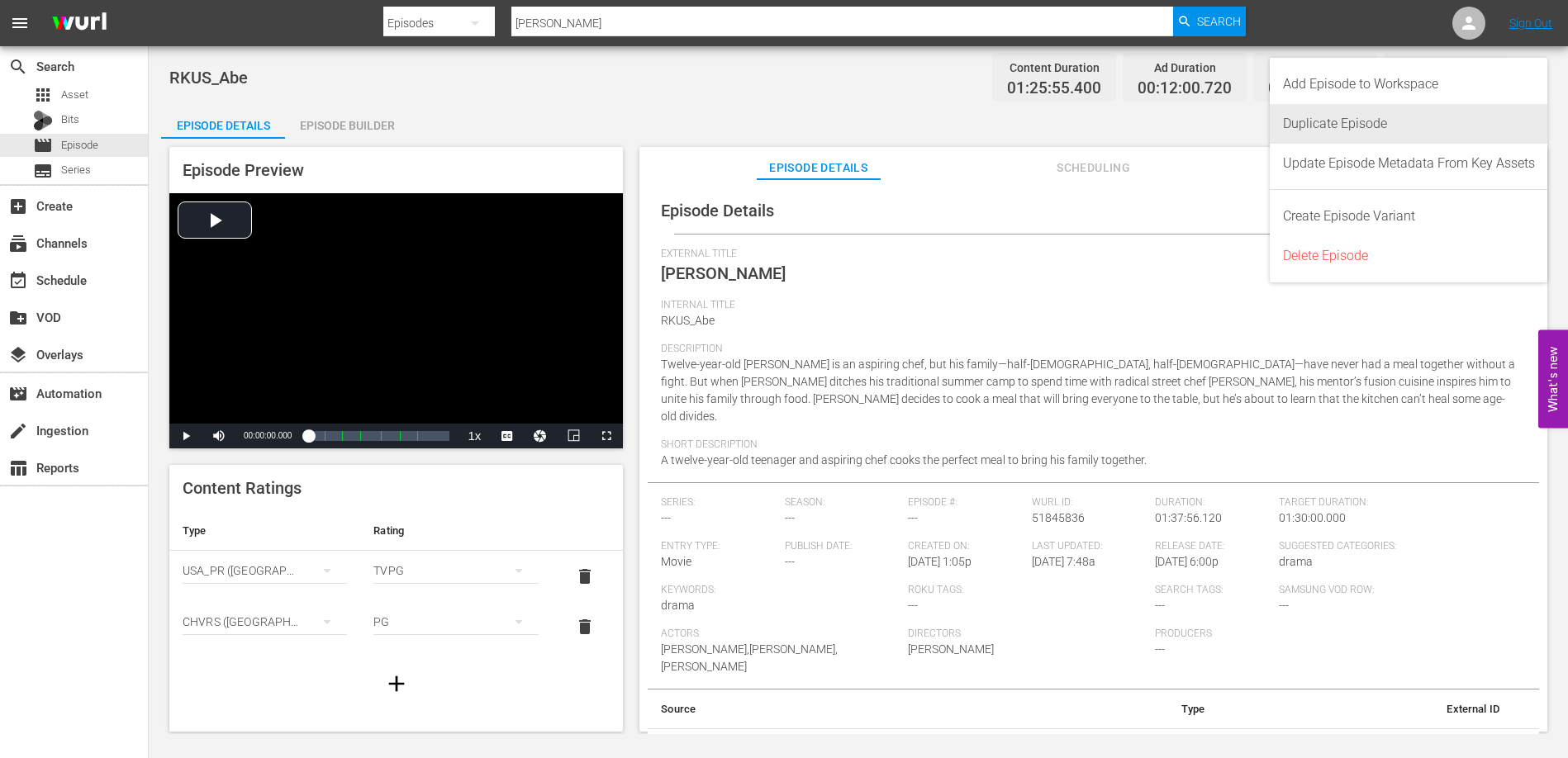
click at [1376, 126] on div "Duplicate Episode" at bounding box center [1408, 124] width 252 height 40
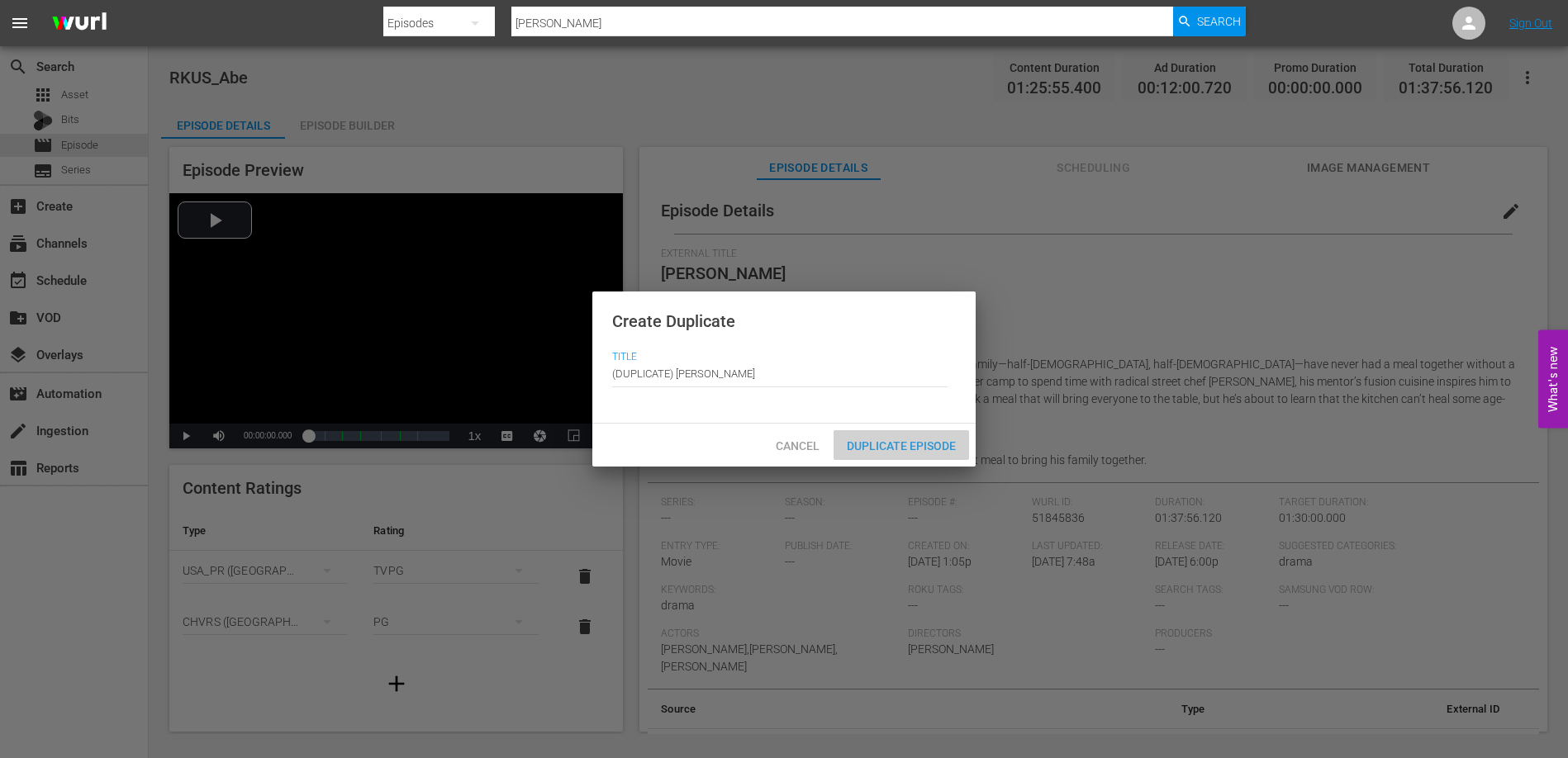
click at [873, 447] on span "Duplicate Episode" at bounding box center [901, 446] width 136 height 14
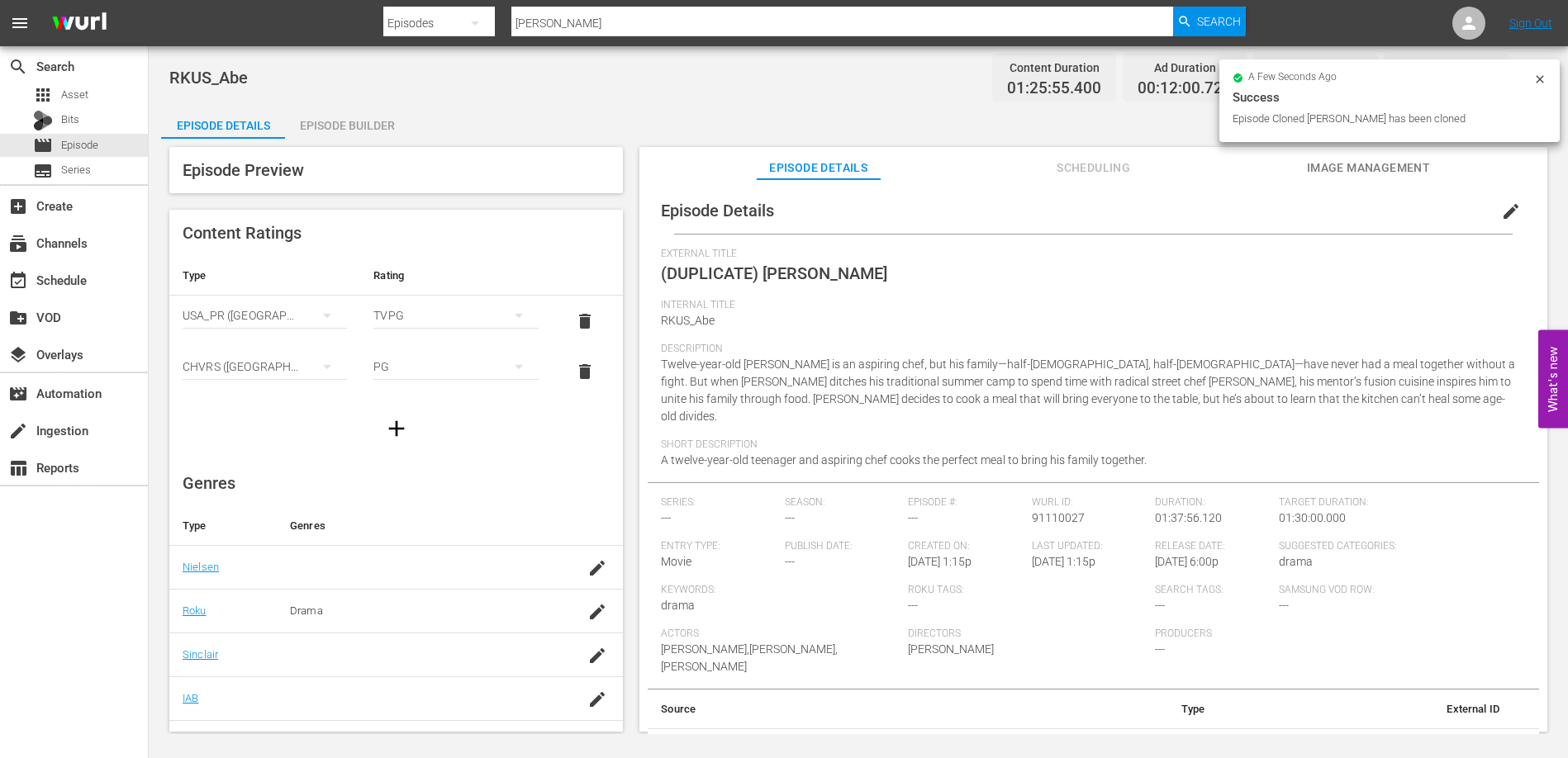
click at [1501, 213] on span "edit" at bounding box center [1510, 211] width 19 height 19
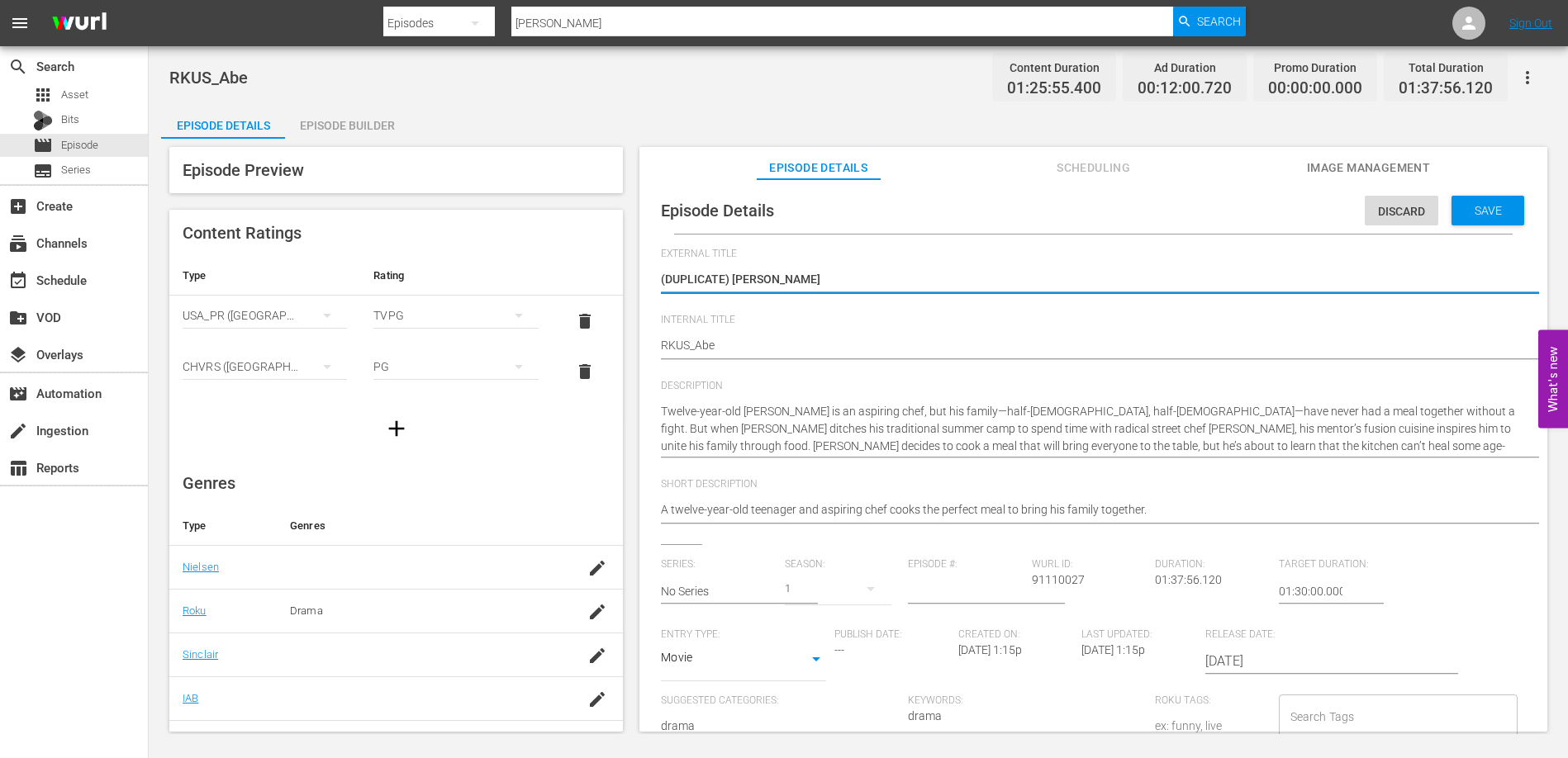
drag, startPoint x: 733, startPoint y: 280, endPoint x: 754, endPoint y: 302, distance: 30.4
click at [734, 280] on textarea "(DUPLICATE) Abe" at bounding box center [1089, 280] width 856 height 19
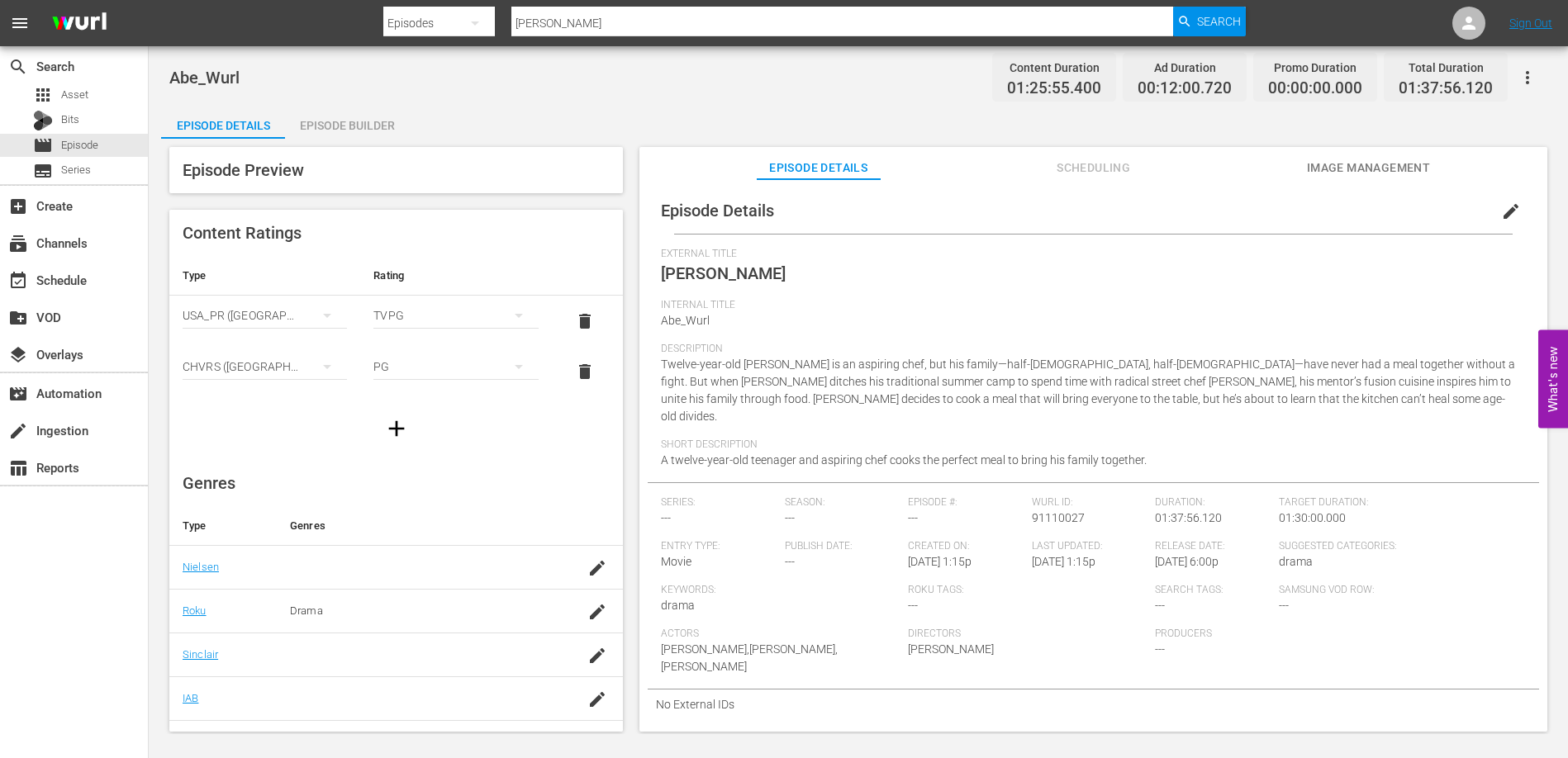
click at [643, 94] on div "Abe_Wurl Content Duration 01:25:55.400 Ad Duration 00:12:00.720 Promo Duration …" at bounding box center [858, 77] width 1377 height 37
click at [374, 117] on div "Episode Builder" at bounding box center [346, 125] width 124 height 40
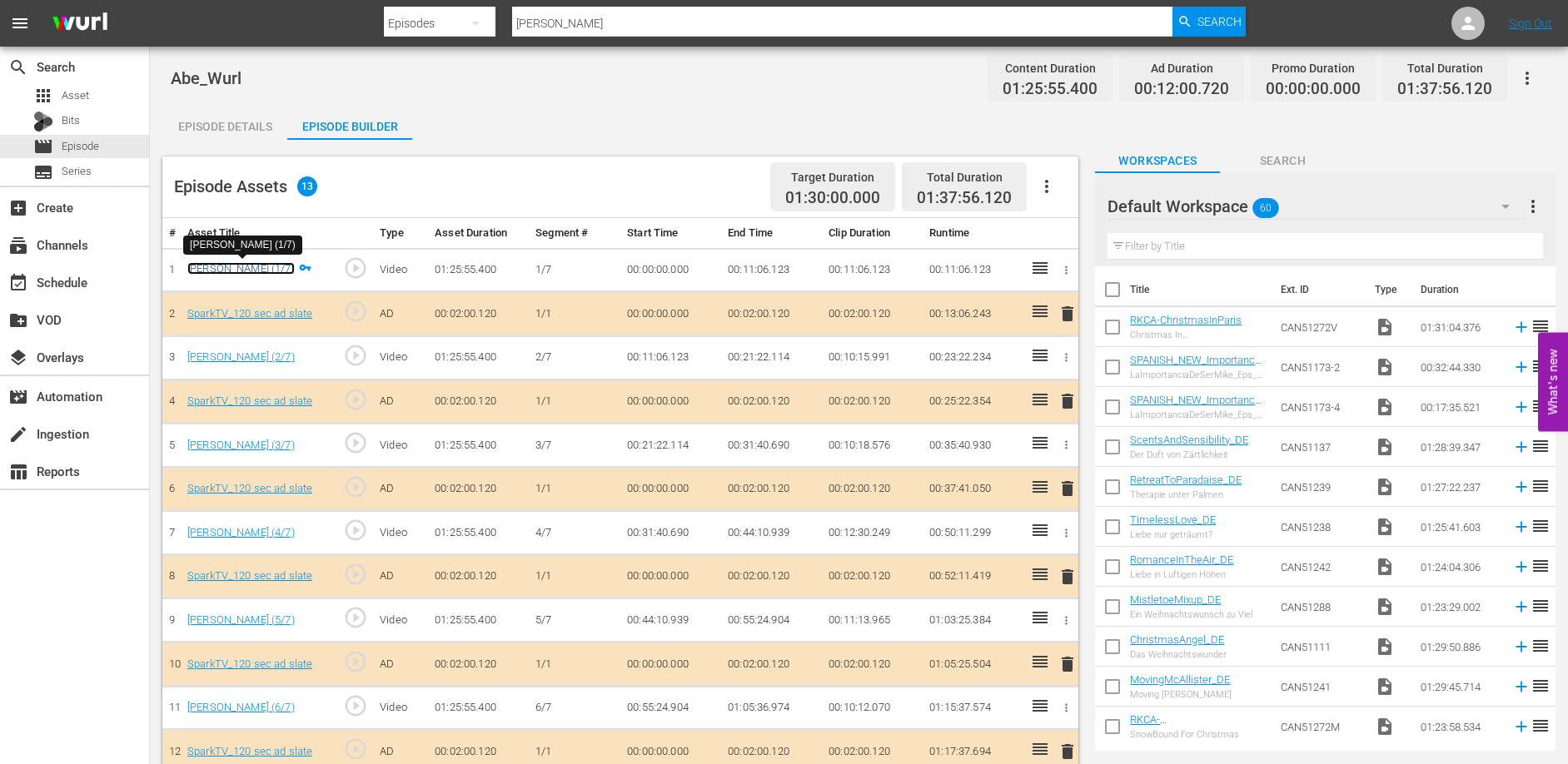
click at [205, 269] on link "Abe (1/7)" at bounding box center [241, 268] width 108 height 13
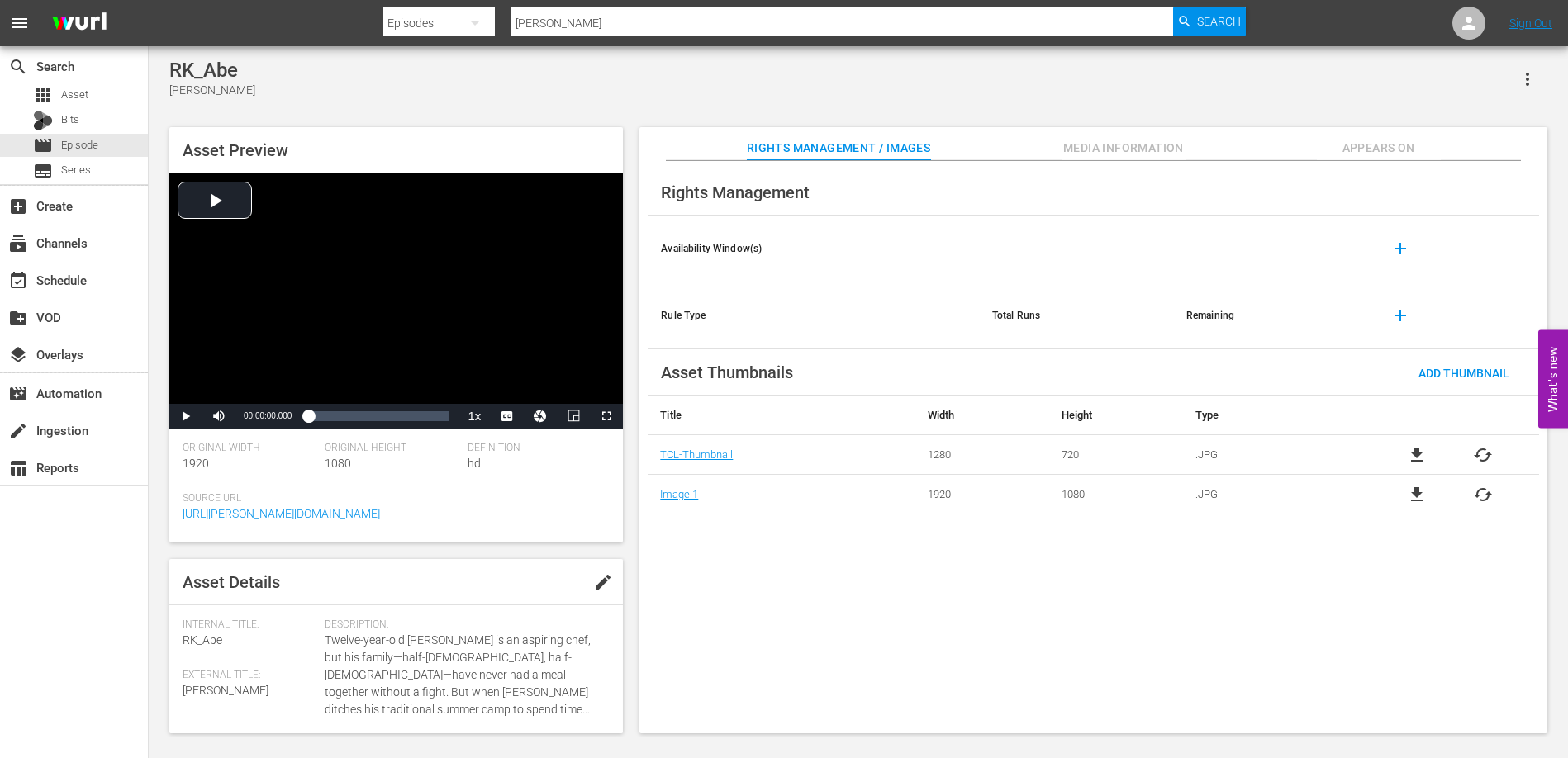
click at [1533, 85] on icon "button" at bounding box center [1526, 79] width 19 height 19
click at [1501, 86] on div "Add To Workspace" at bounding box center [1477, 86] width 113 height 40
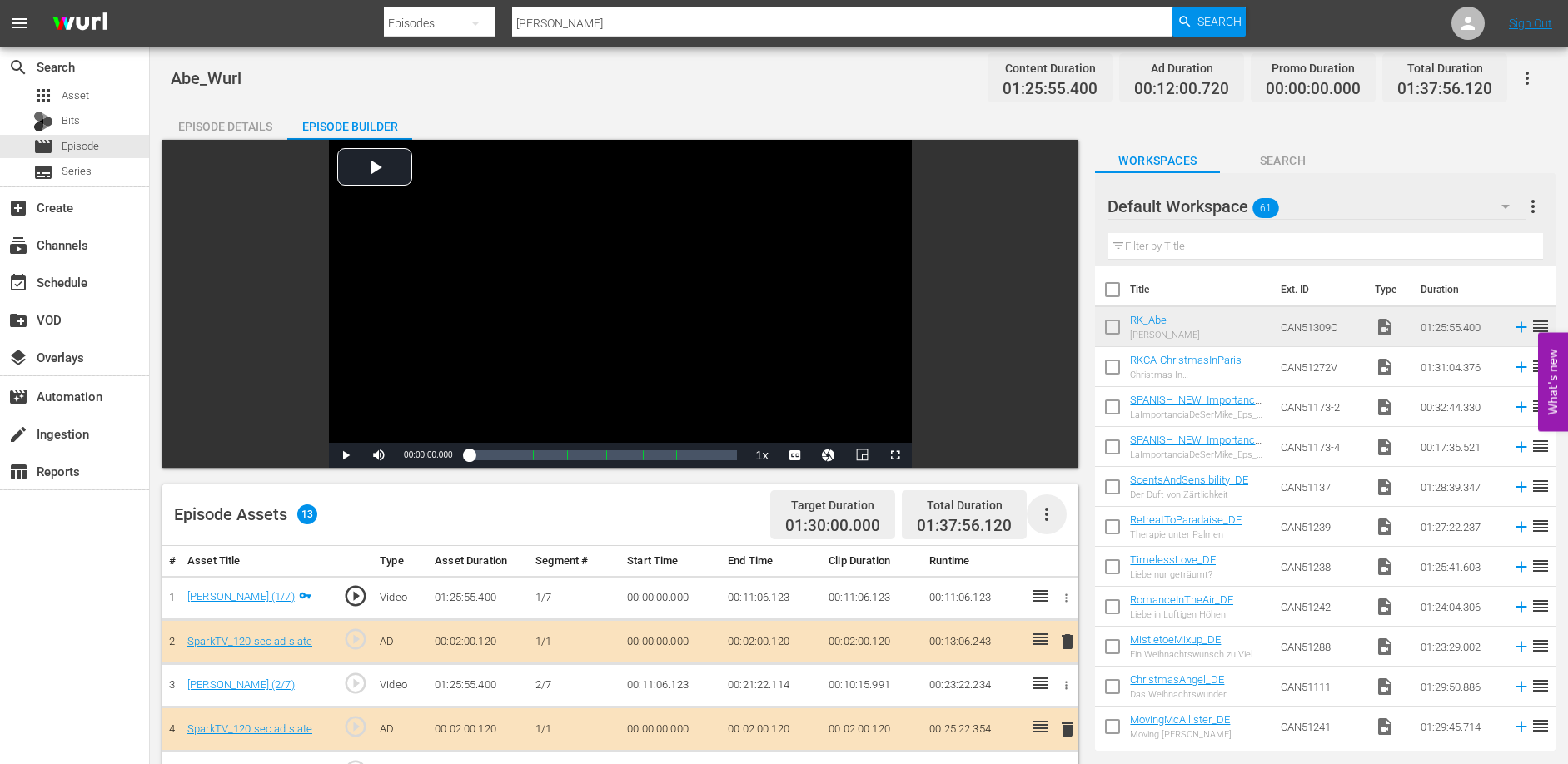
click at [1050, 516] on icon "button" at bounding box center [1046, 514] width 20 height 20
click at [1070, 560] on div "Clear Ads" at bounding box center [1097, 561] width 114 height 40
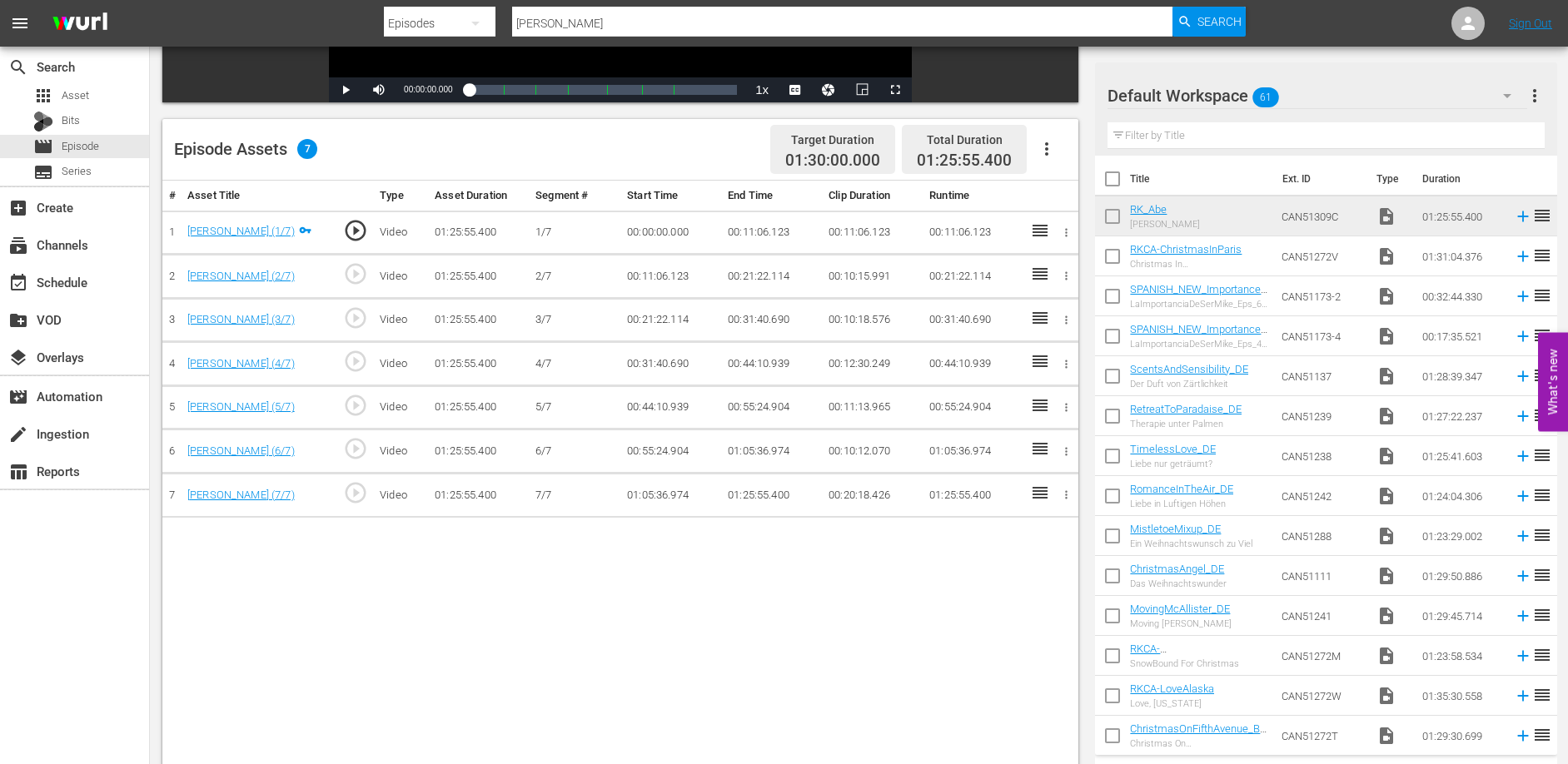
scroll to position [327, 0]
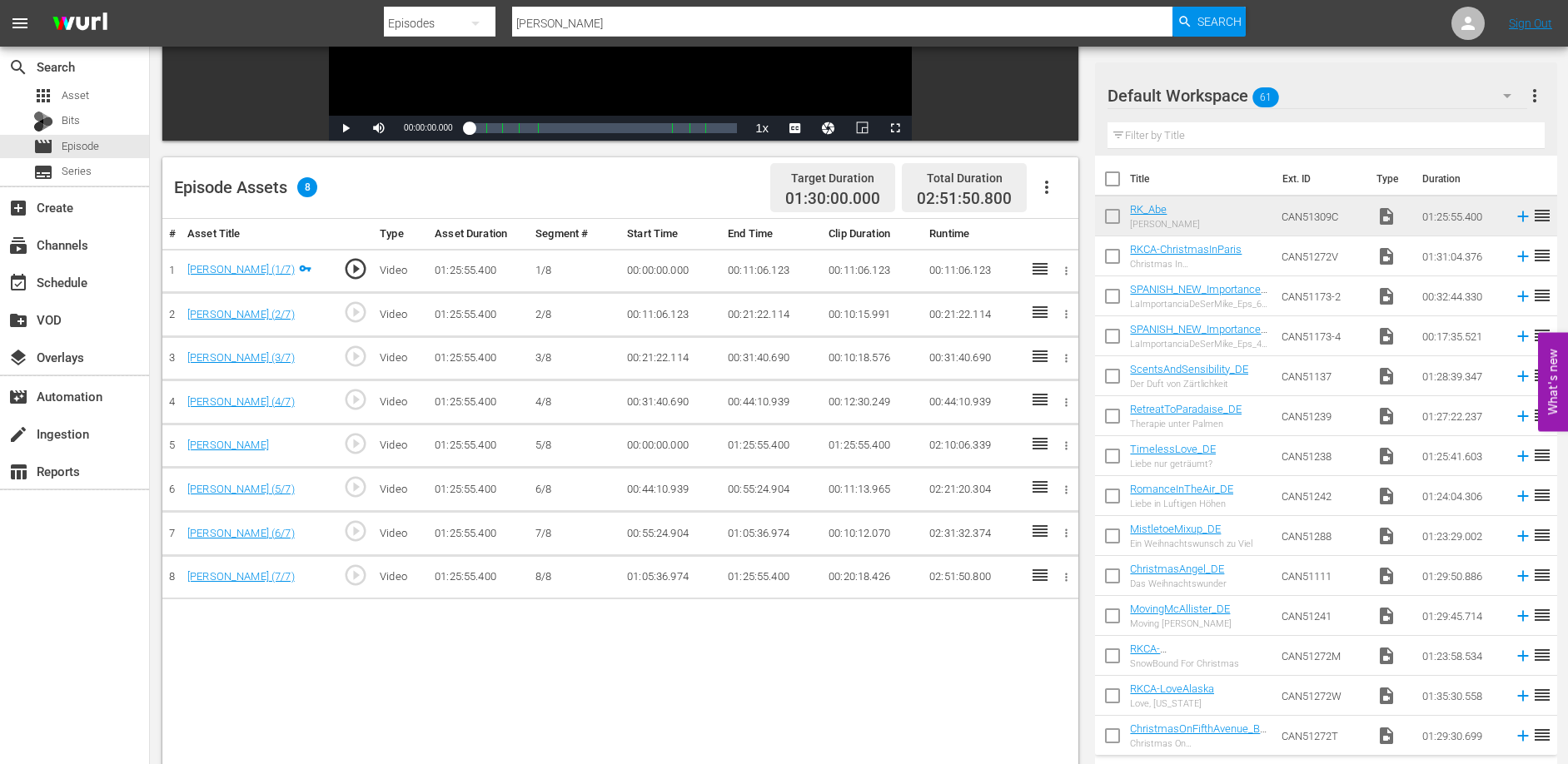
click at [760, 403] on td "00:44:10.939" at bounding box center [771, 403] width 101 height 44
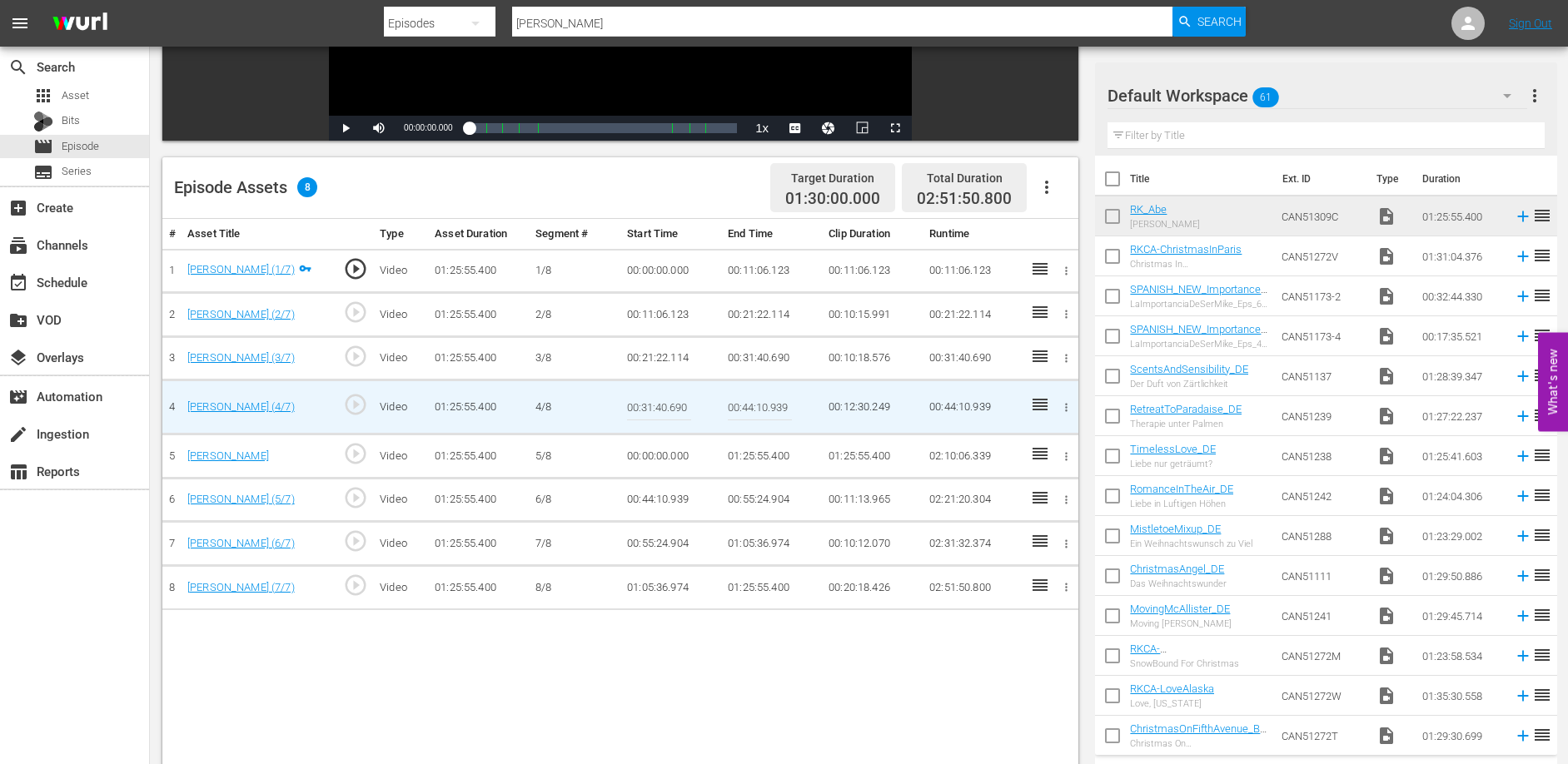
click at [760, 403] on input "00:44:10.939" at bounding box center [759, 406] width 64 height 40
paste input "37:55.481"
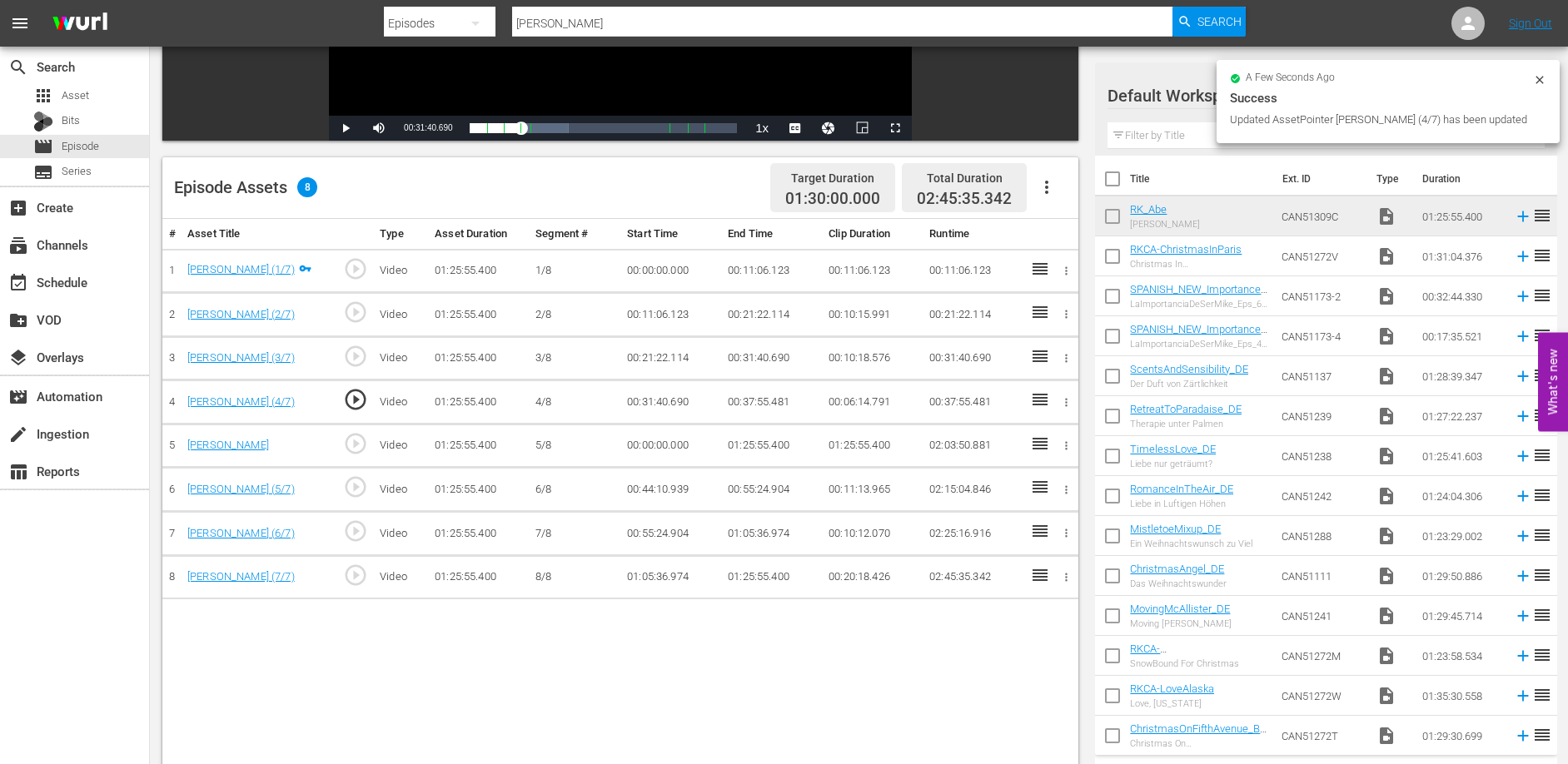
click at [662, 447] on td "00:00:00.000" at bounding box center [670, 446] width 101 height 44
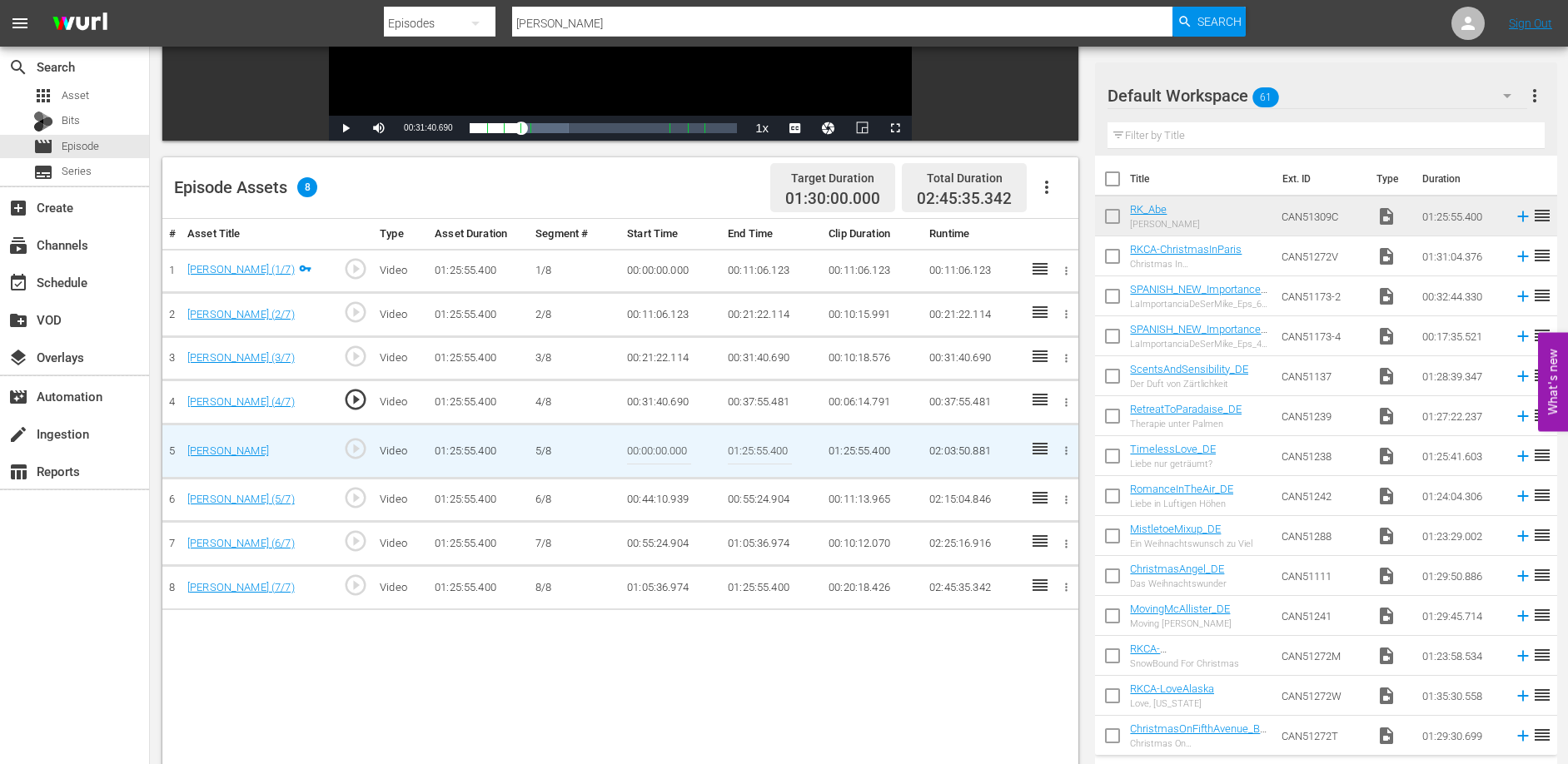
click at [662, 447] on input "00:00:00.000" at bounding box center [658, 451] width 64 height 40
paste input "37:55.481"
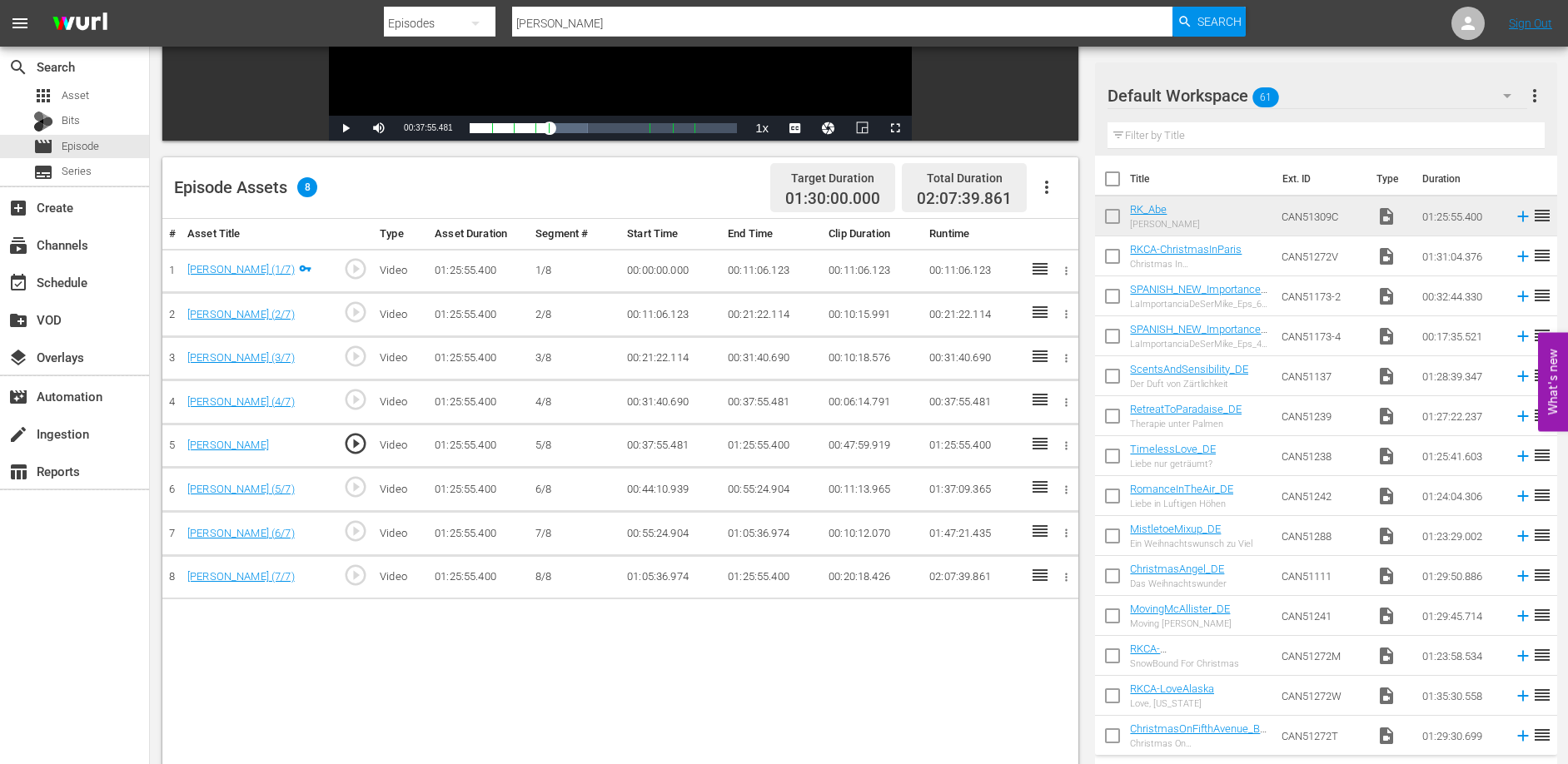
click at [763, 440] on td "01:25:55.400" at bounding box center [771, 446] width 101 height 44
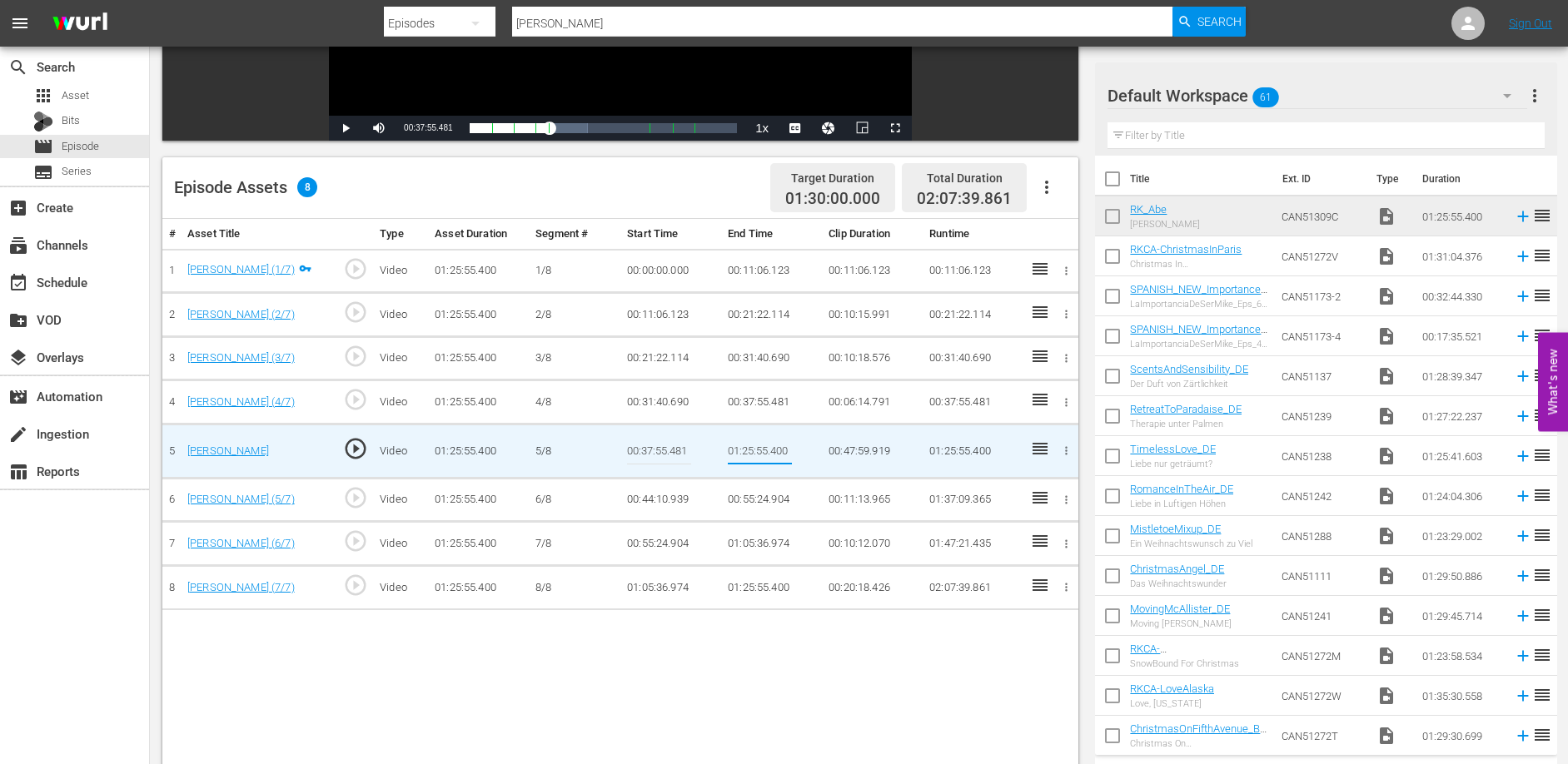
click at [763, 440] on input "01:25:55.400" at bounding box center [759, 451] width 64 height 40
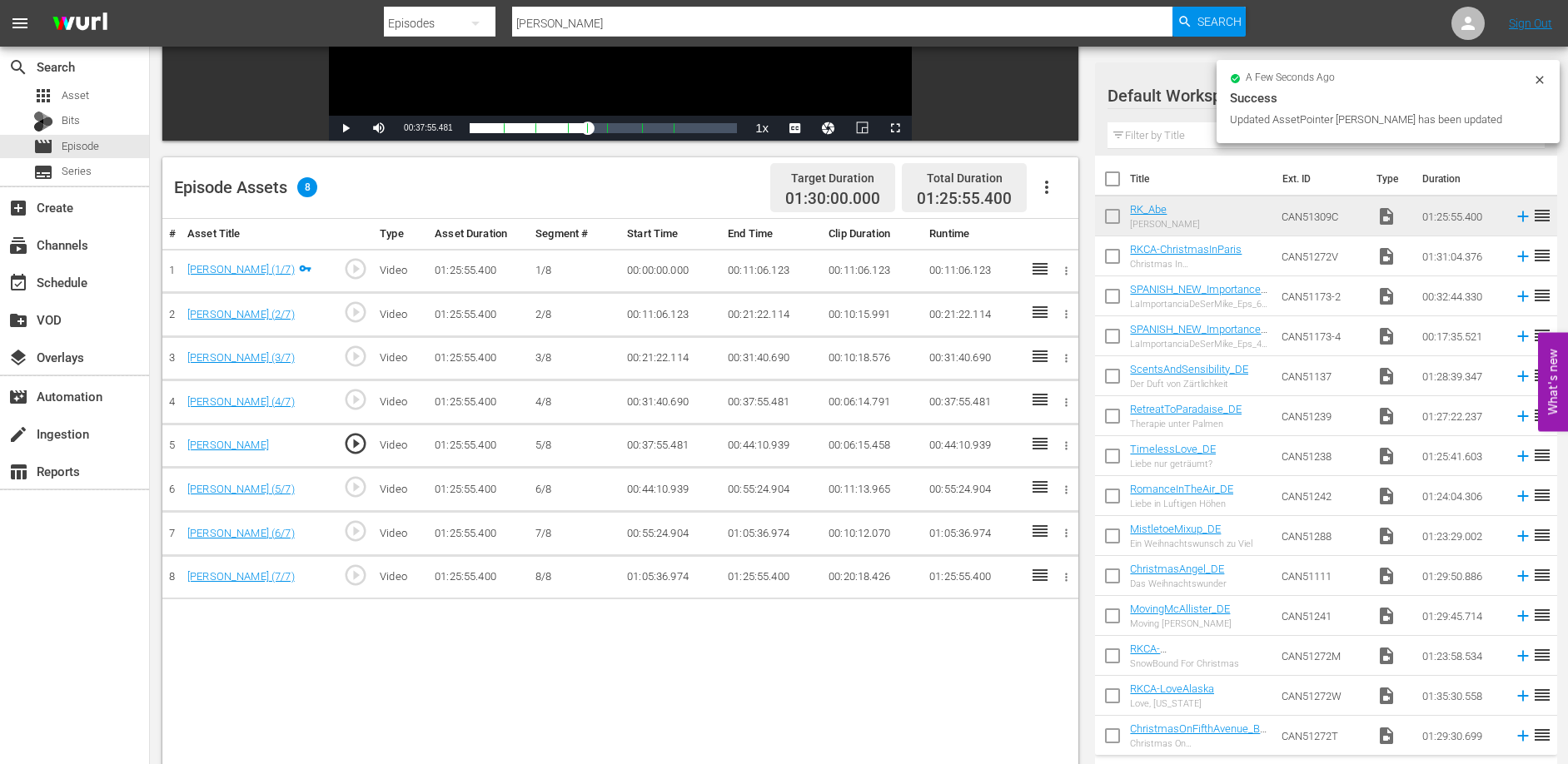
click at [618, 686] on div "# Asset Title Type Asset Duration Segment # Start Time End Time Clip Duration R…" at bounding box center [620, 538] width 916 height 639
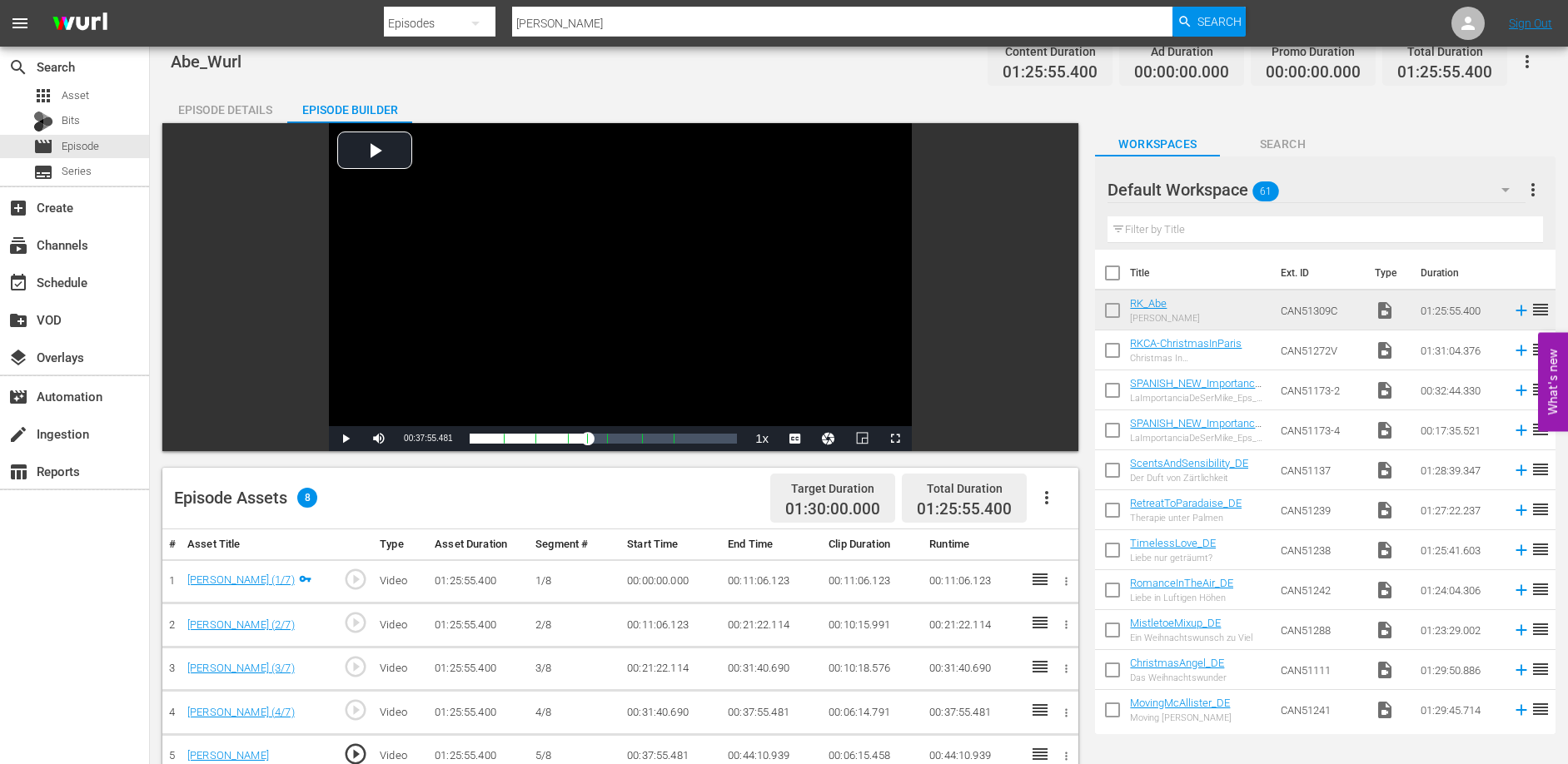
scroll to position [0, 0]
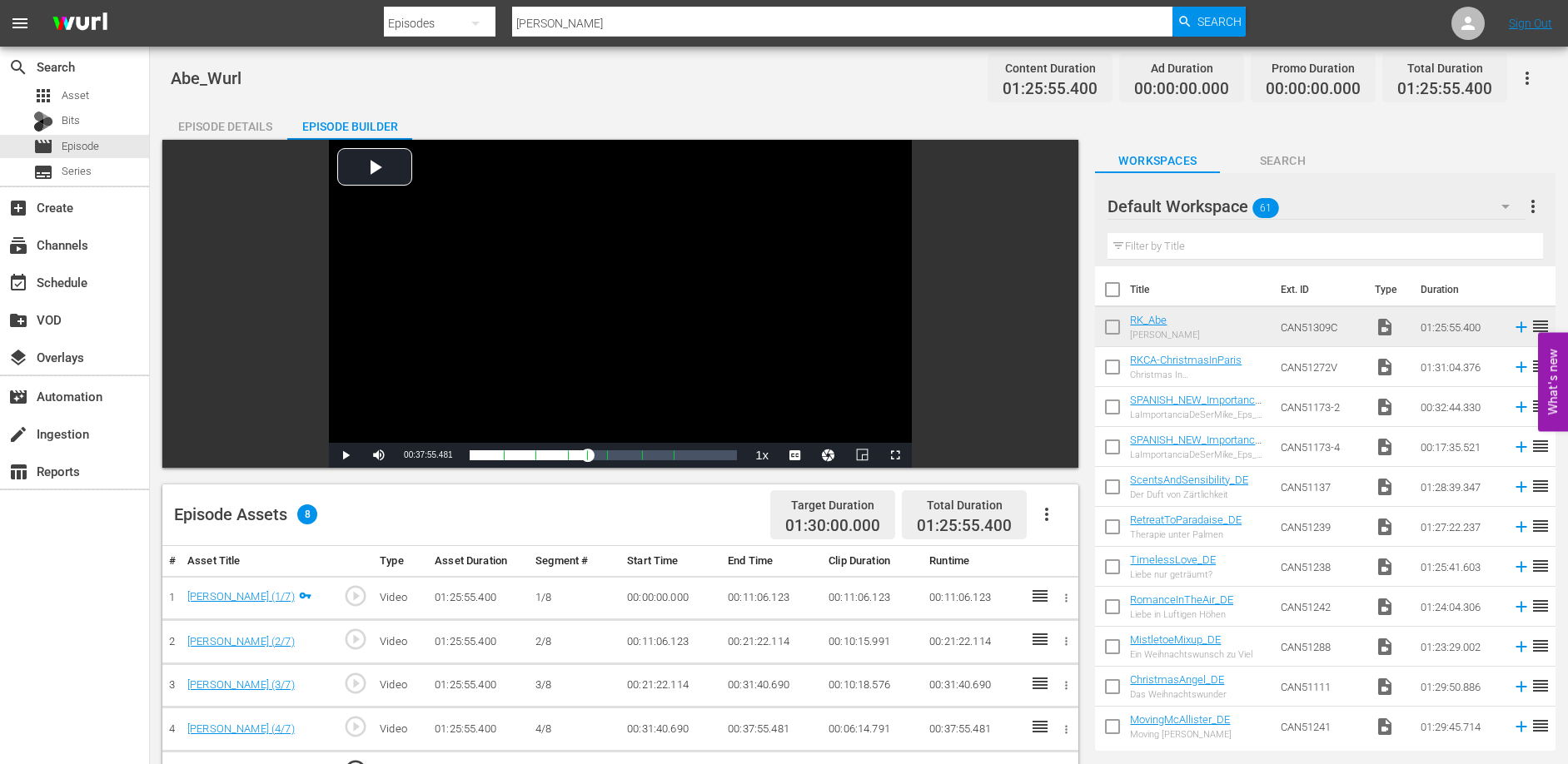
click at [528, 88] on div "Abe_Wurl Content Duration 01:25:55.400 Ad Duration 00:00:00.000 Promo Duration …" at bounding box center [859, 78] width 1377 height 38
click at [659, 85] on div "Abe_Wurl Content Duration 01:25:55.400 Ad Duration 00:00:00.000 Promo Duration …" at bounding box center [859, 78] width 1377 height 38
click at [90, 150] on span "Episode" at bounding box center [80, 147] width 38 height 17
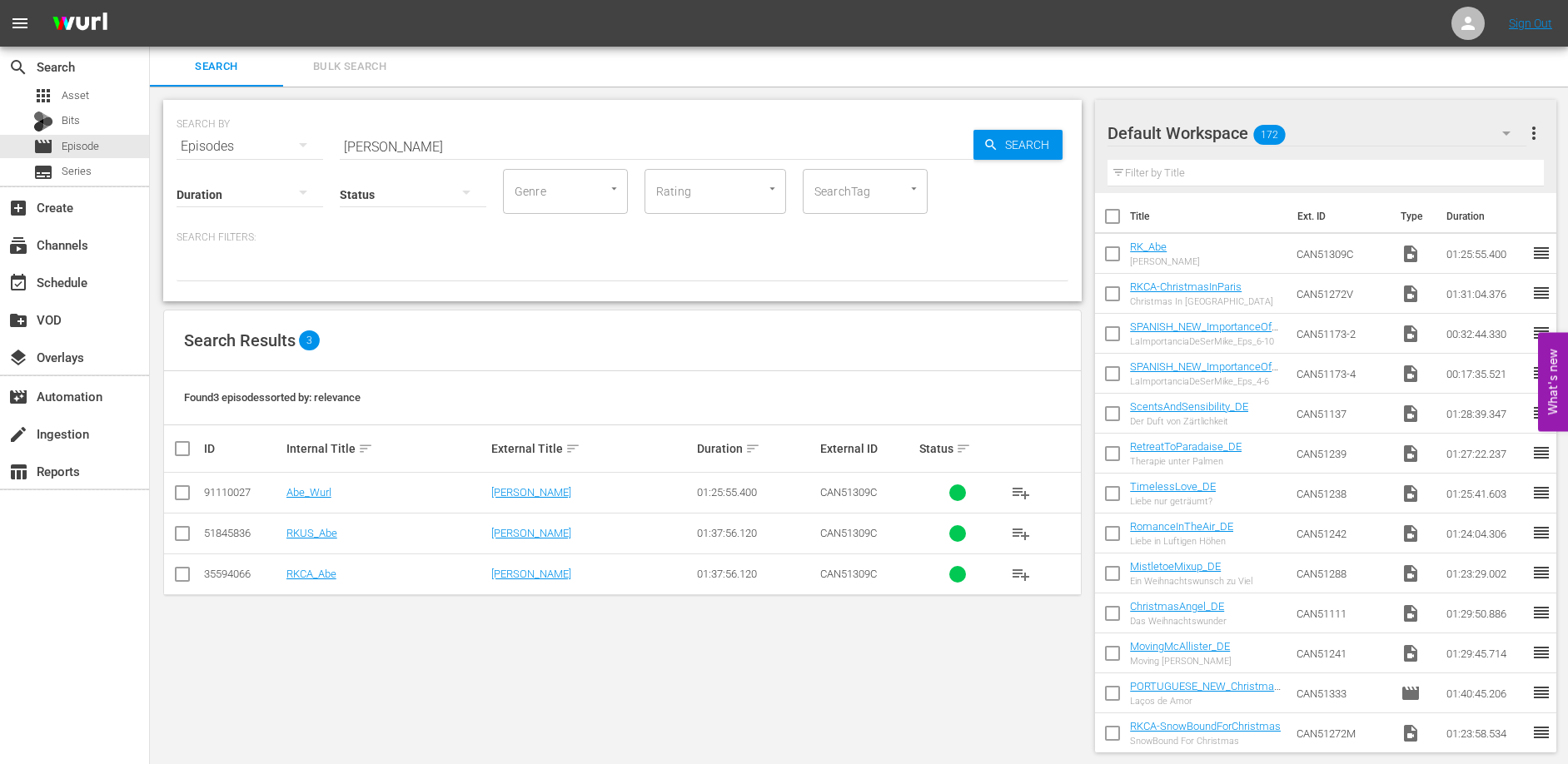
click at [379, 141] on input "[PERSON_NAME]" at bounding box center [657, 146] width 634 height 40
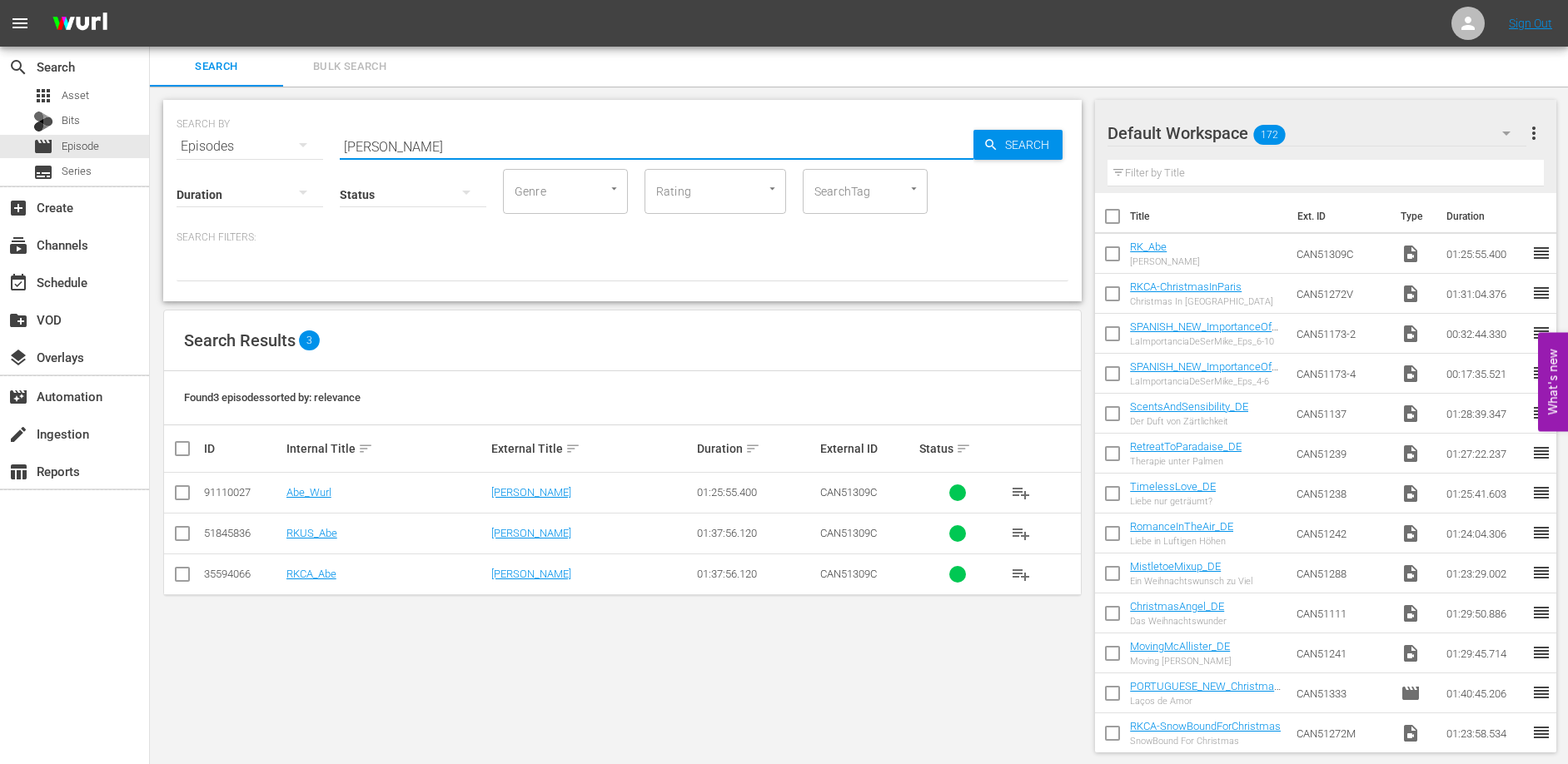
click at [379, 141] on input "[PERSON_NAME]" at bounding box center [657, 146] width 634 height 40
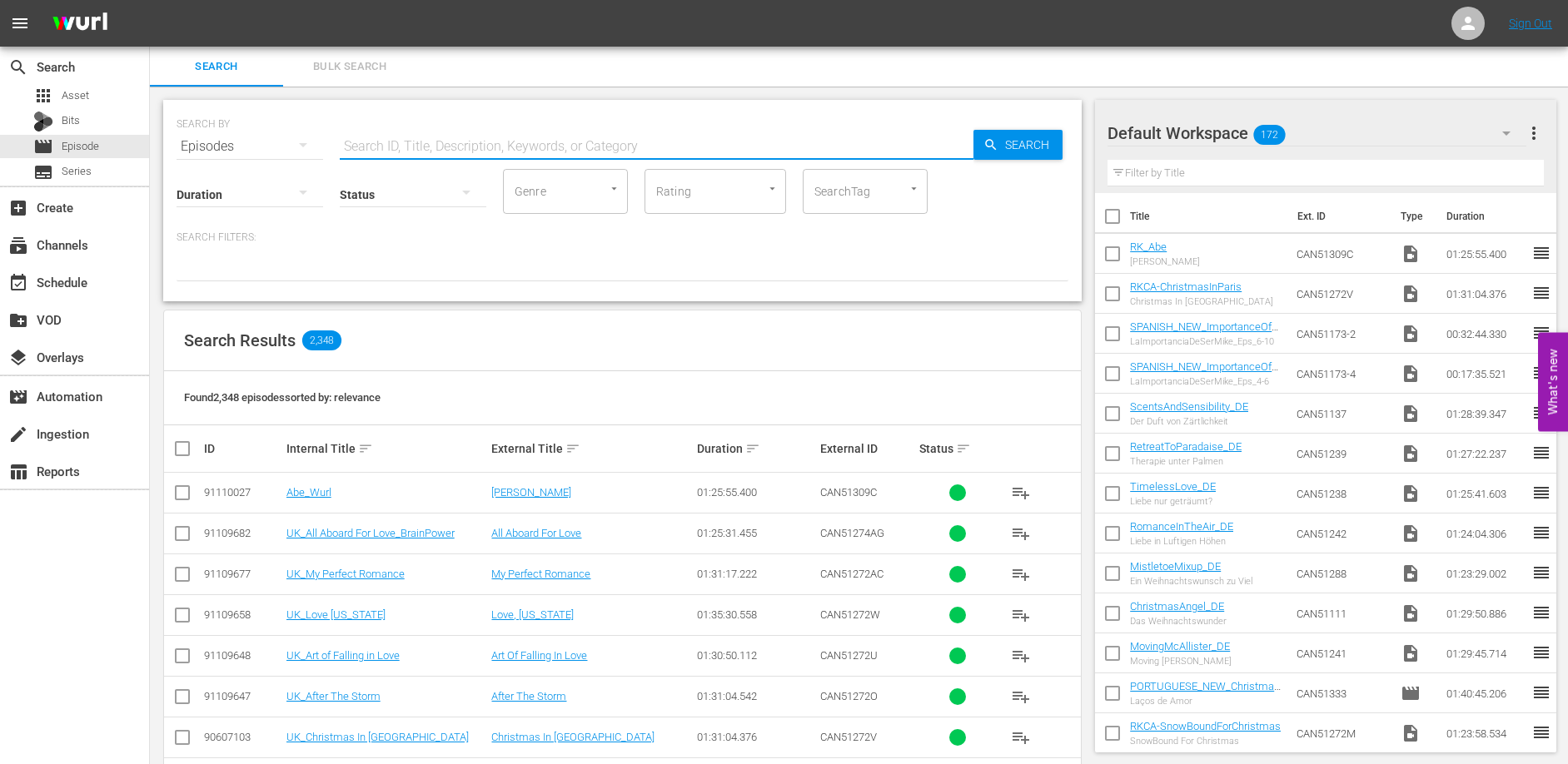
click at [524, 105] on div "SEARCH BY Search By Episodes Search ID, Title, Description, Keywords, or Catego…" at bounding box center [622, 201] width 918 height 201
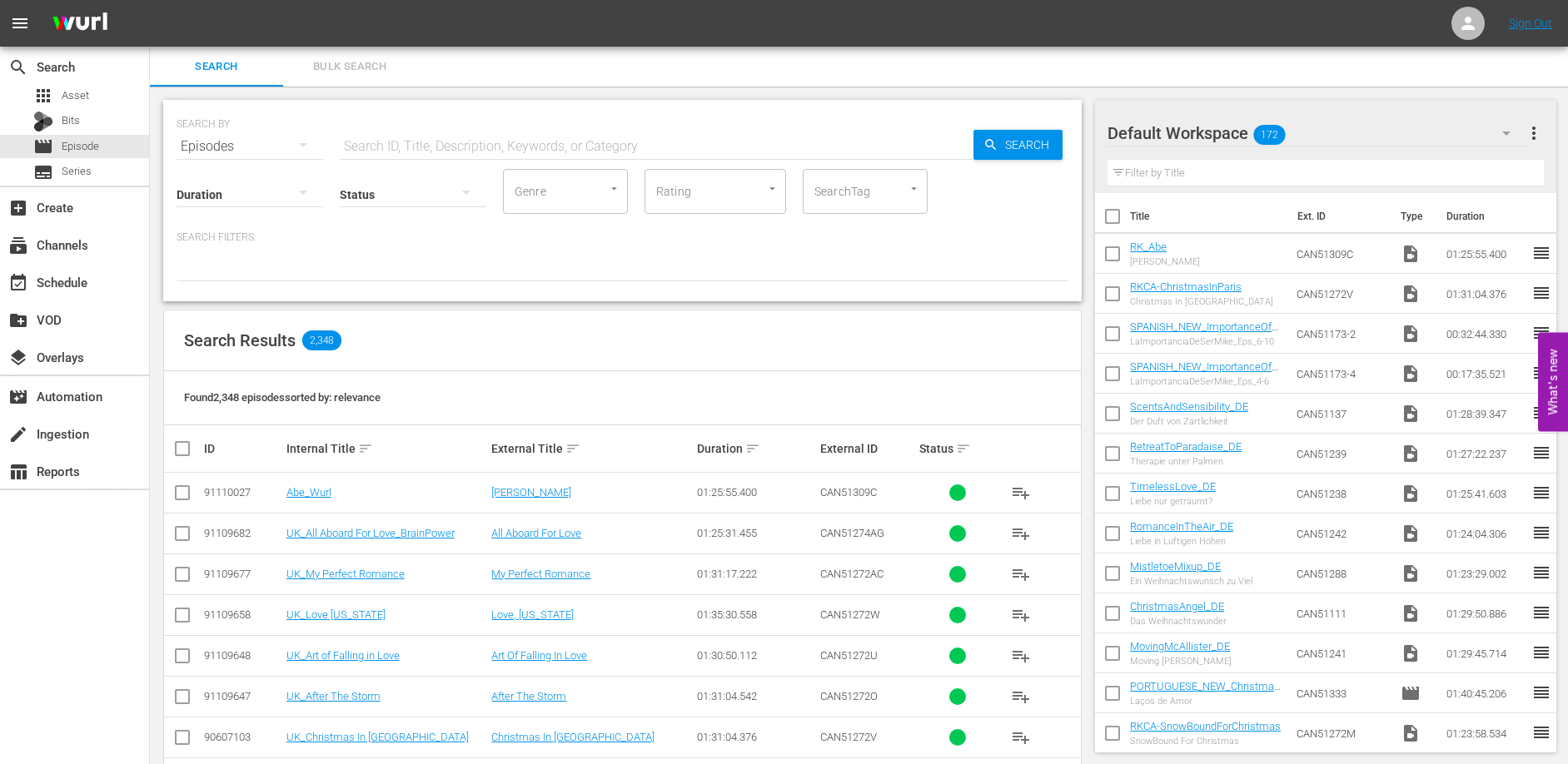
click at [407, 140] on input "text" at bounding box center [657, 146] width 634 height 40
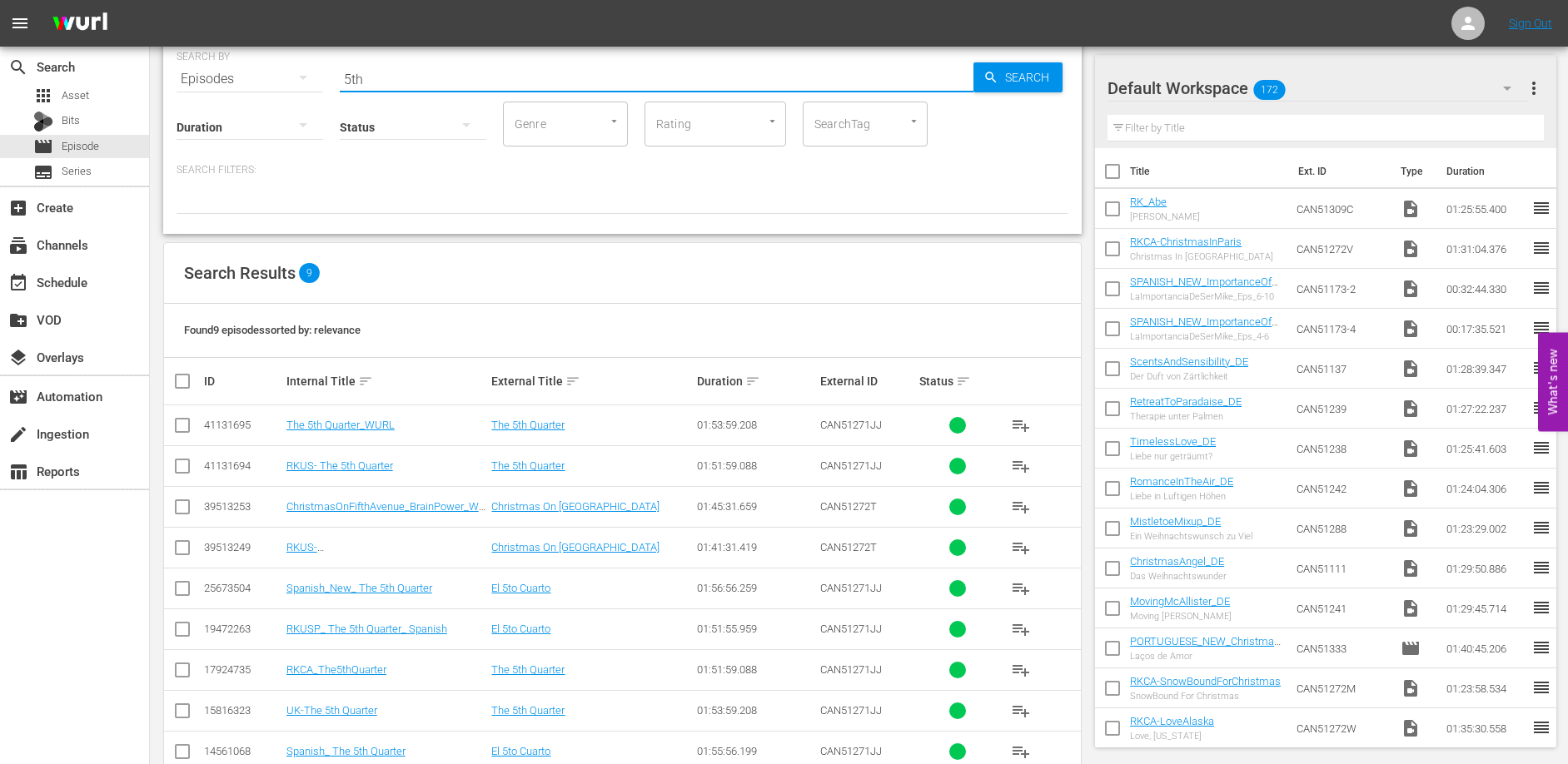
scroll to position [81, 0]
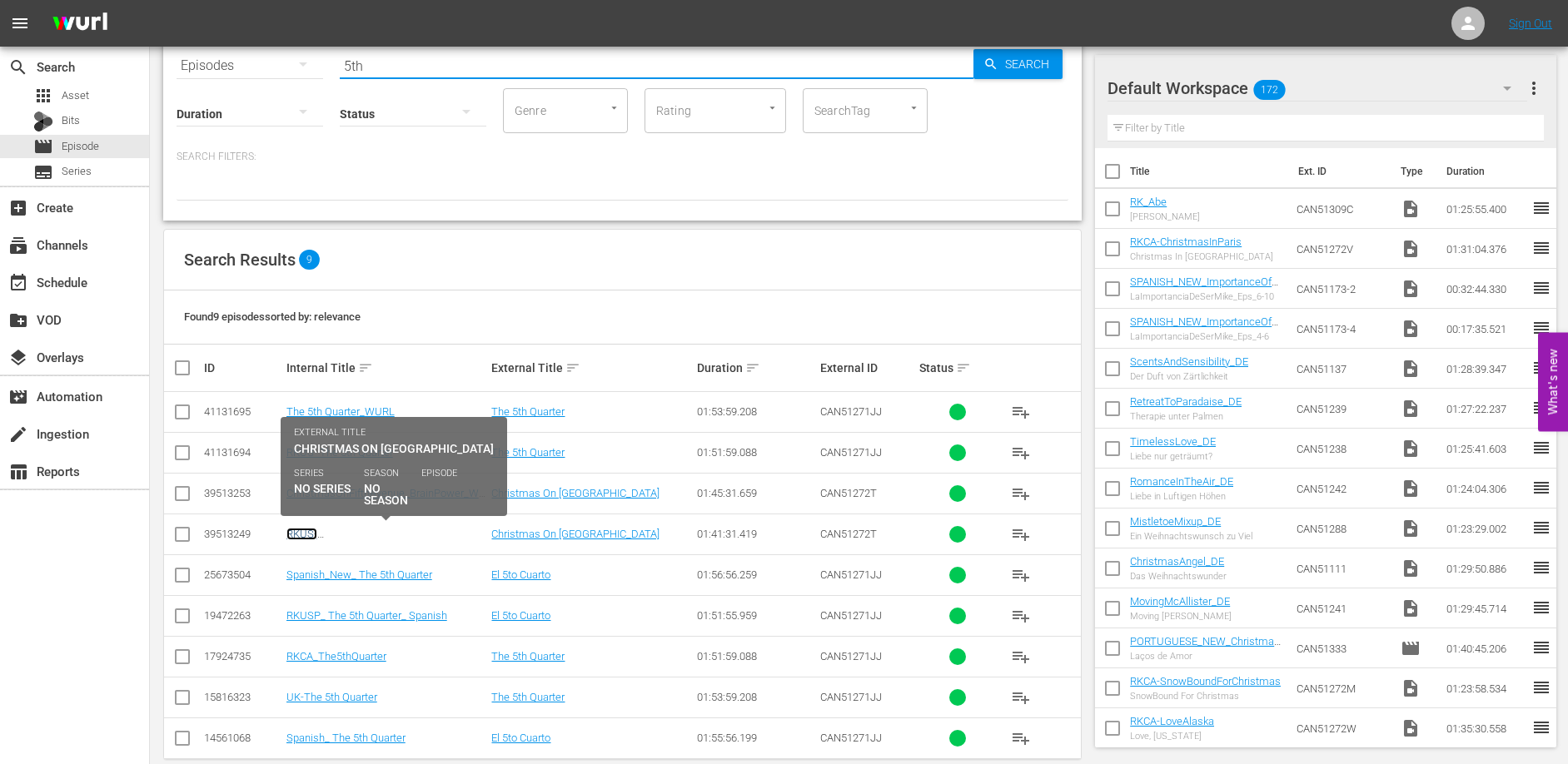
click at [301, 533] on link "RKUS-ChristmasOnFifthAvenue_BrainPower" at bounding box center [375, 539] width 178 height 25
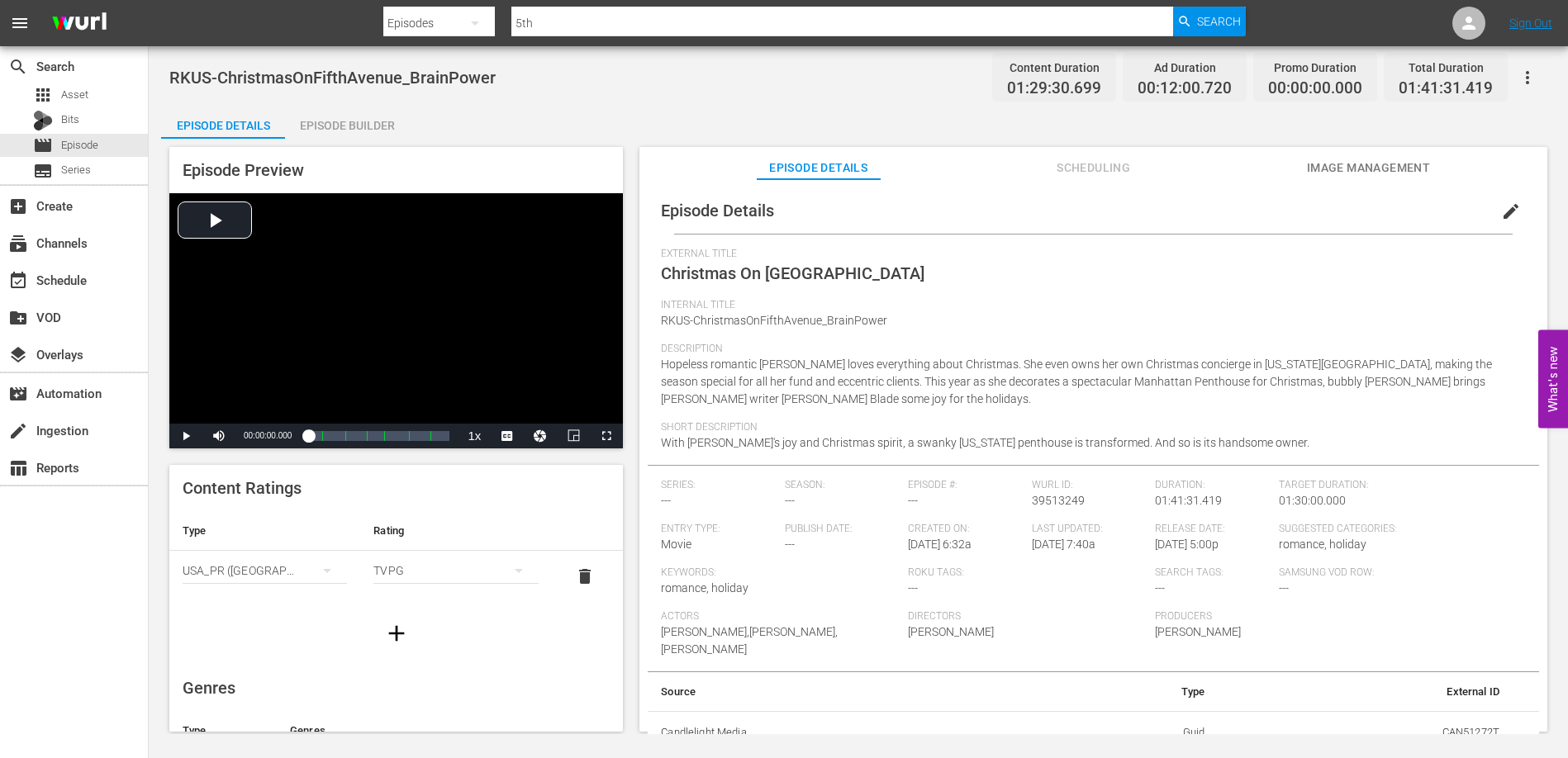
click at [346, 119] on div "Episode Builder" at bounding box center [346, 125] width 124 height 40
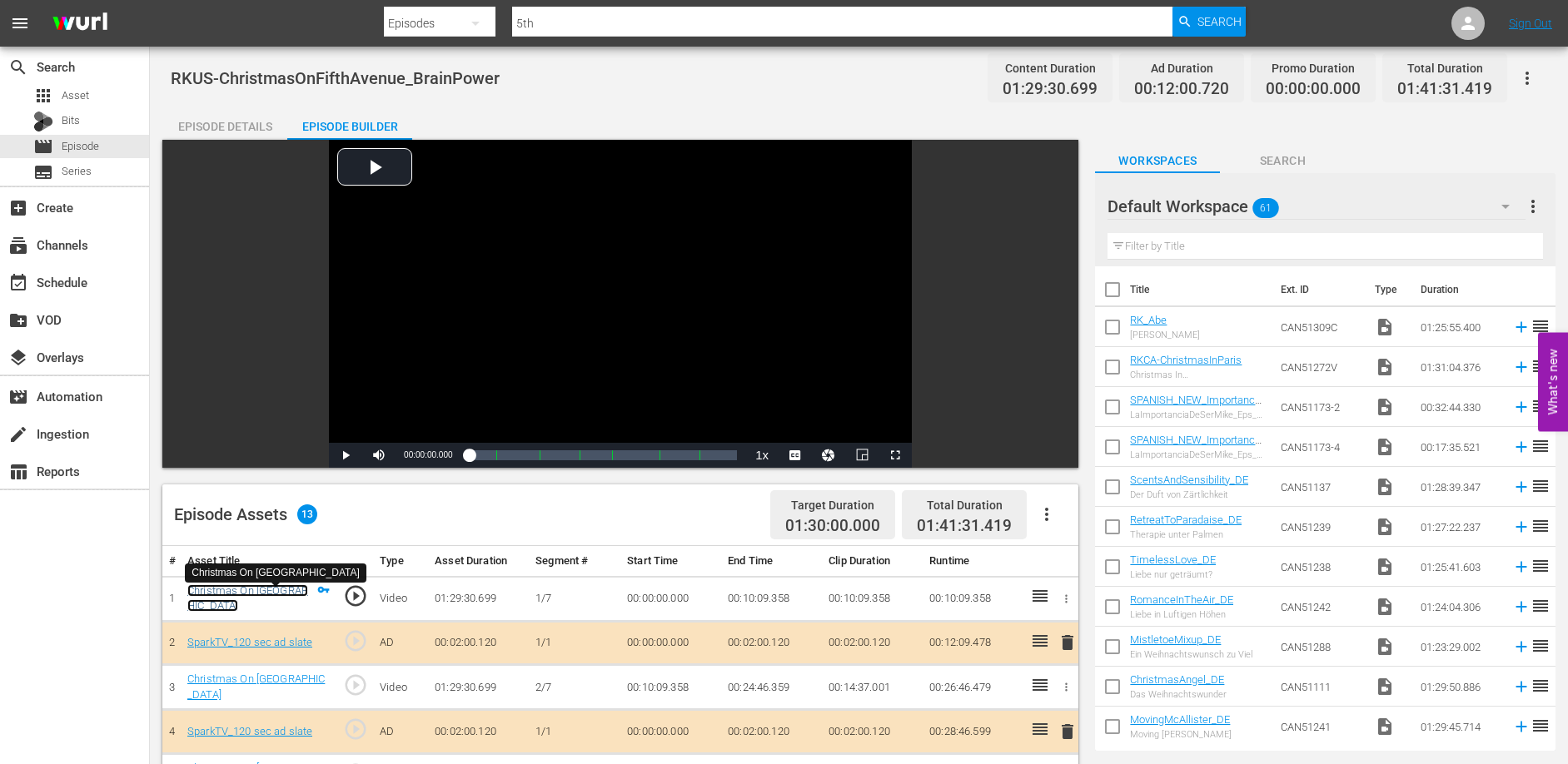
click at [264, 600] on link "Christmas On [GEOGRAPHIC_DATA]" at bounding box center [247, 598] width 120 height 28
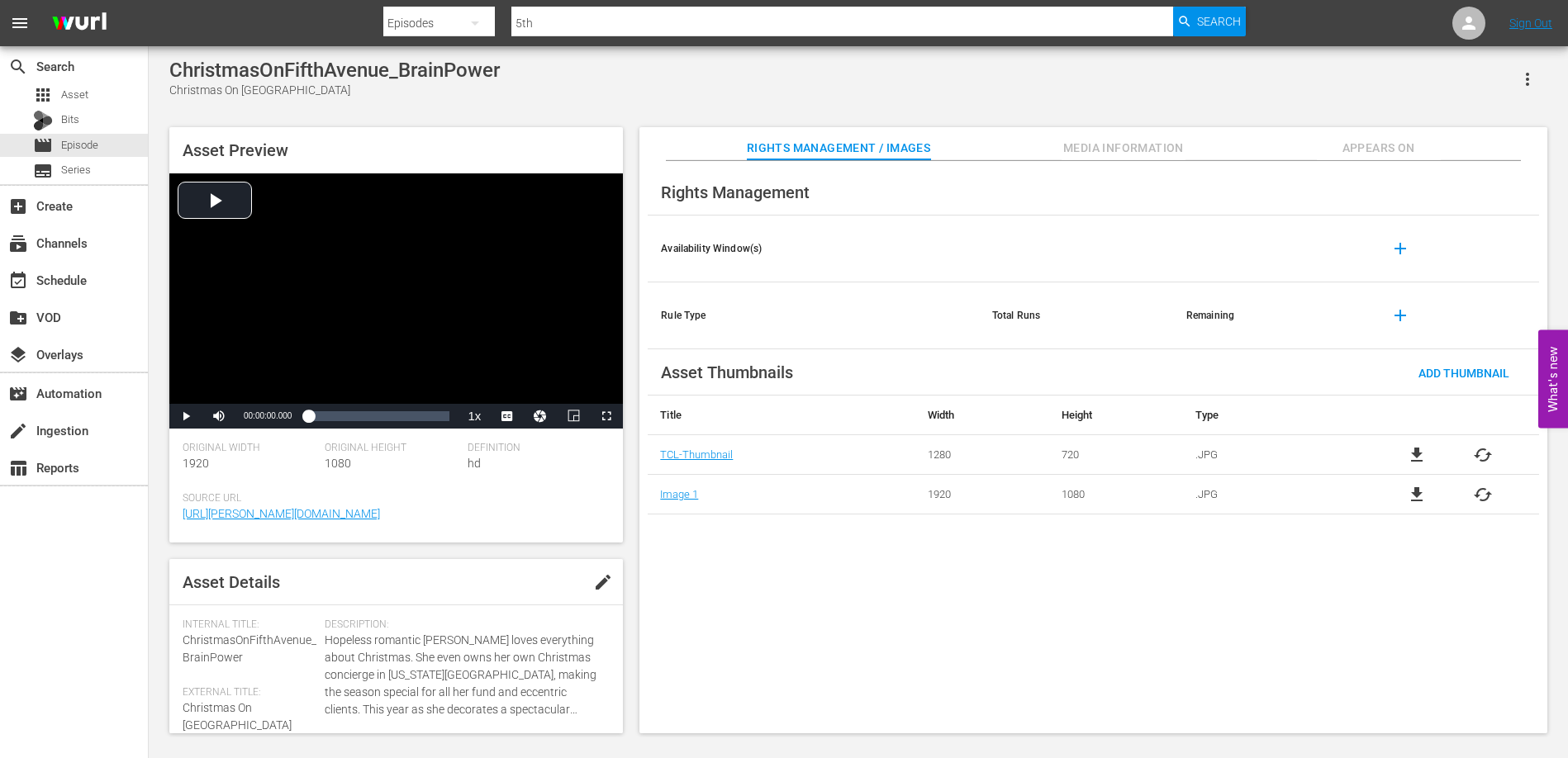
click at [1430, 145] on span "Appears On" at bounding box center [1378, 148] width 124 height 20
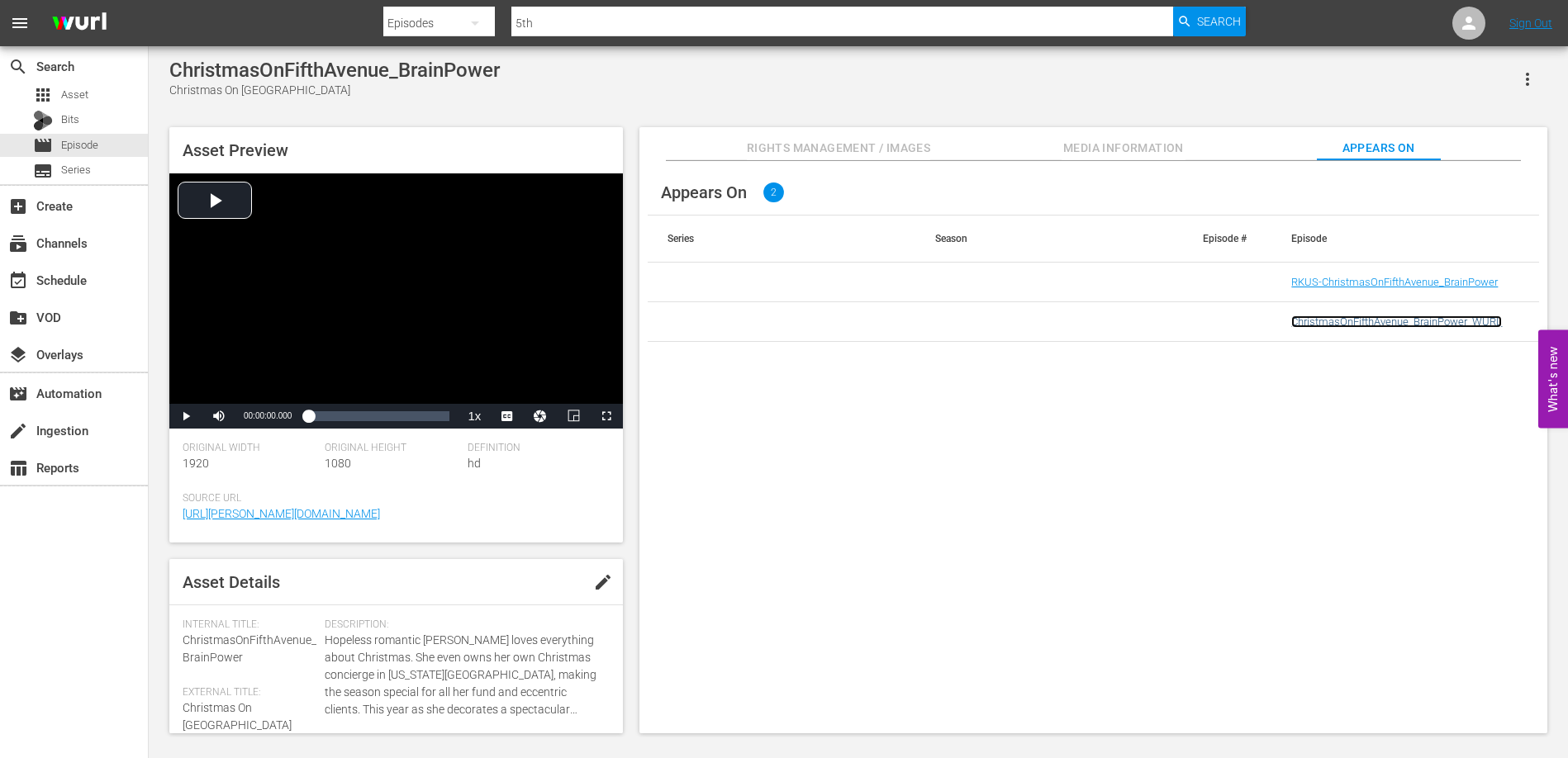
click at [1342, 324] on link "ChristmasOnFifthAvenue_BrainPower_WURL" at bounding box center [1396, 321] width 211 height 13
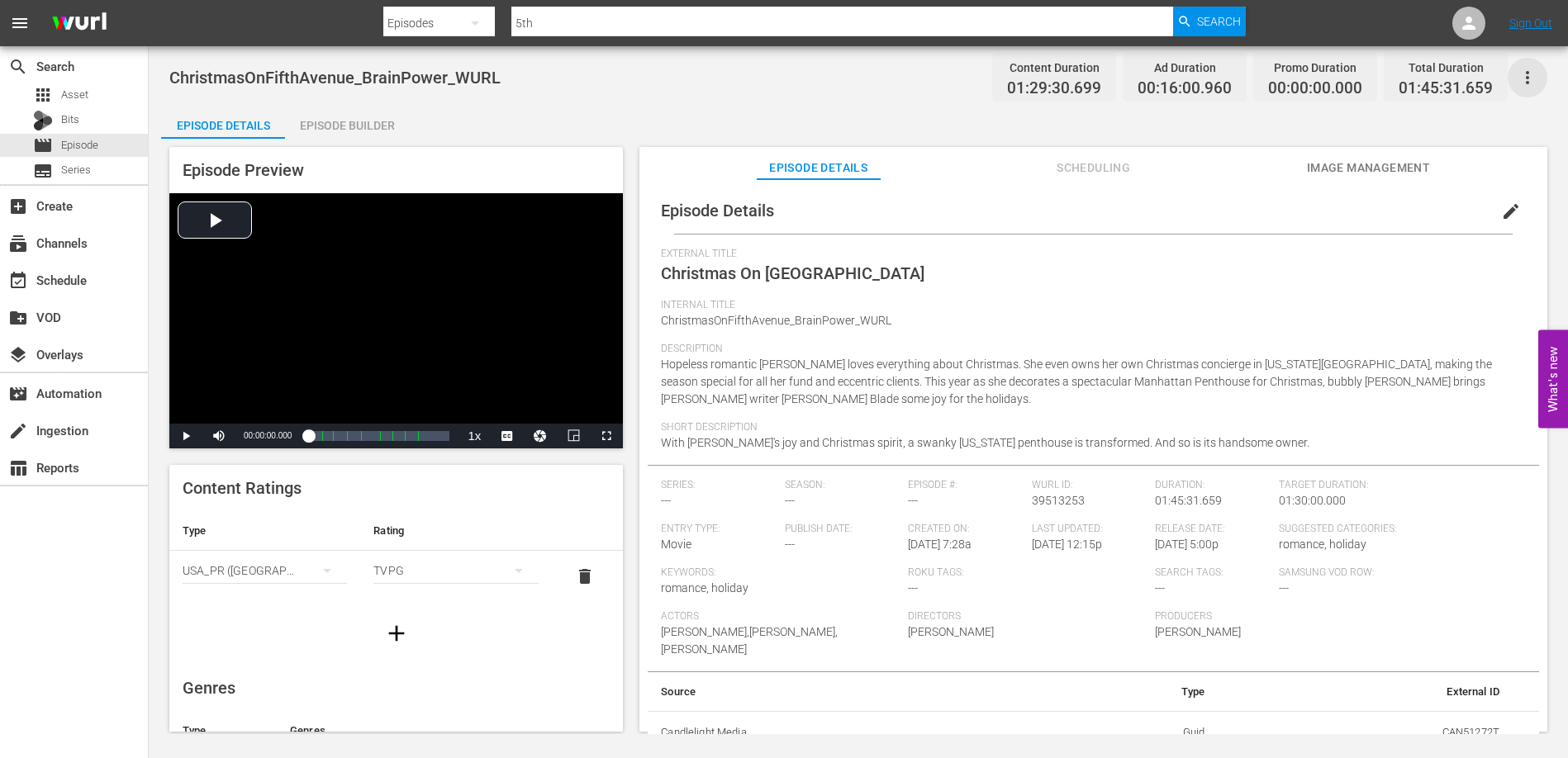
click at [1526, 73] on icon "button" at bounding box center [1527, 78] width 3 height 14
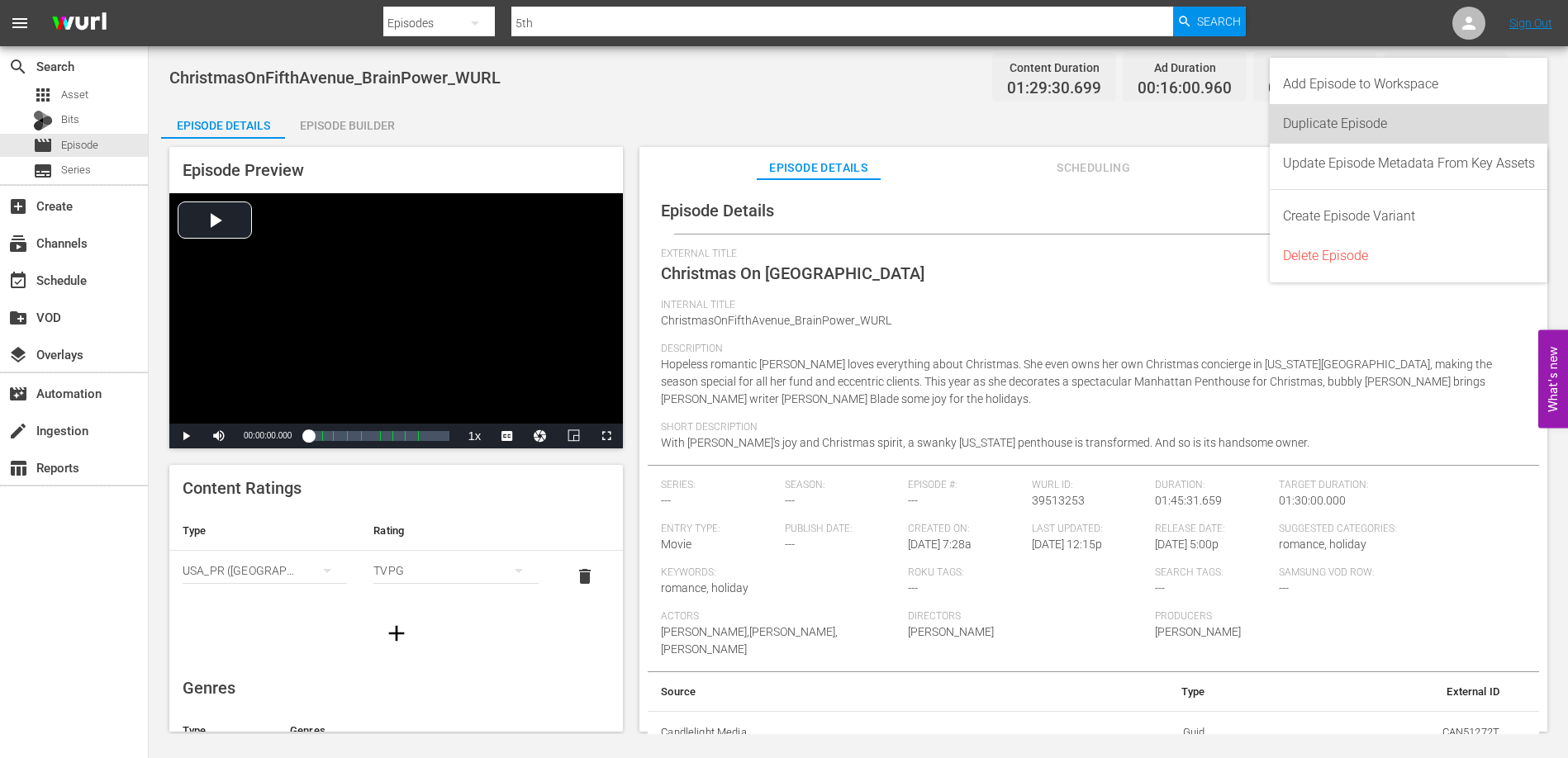
click at [1344, 119] on div "Duplicate Episode" at bounding box center [1408, 124] width 252 height 40
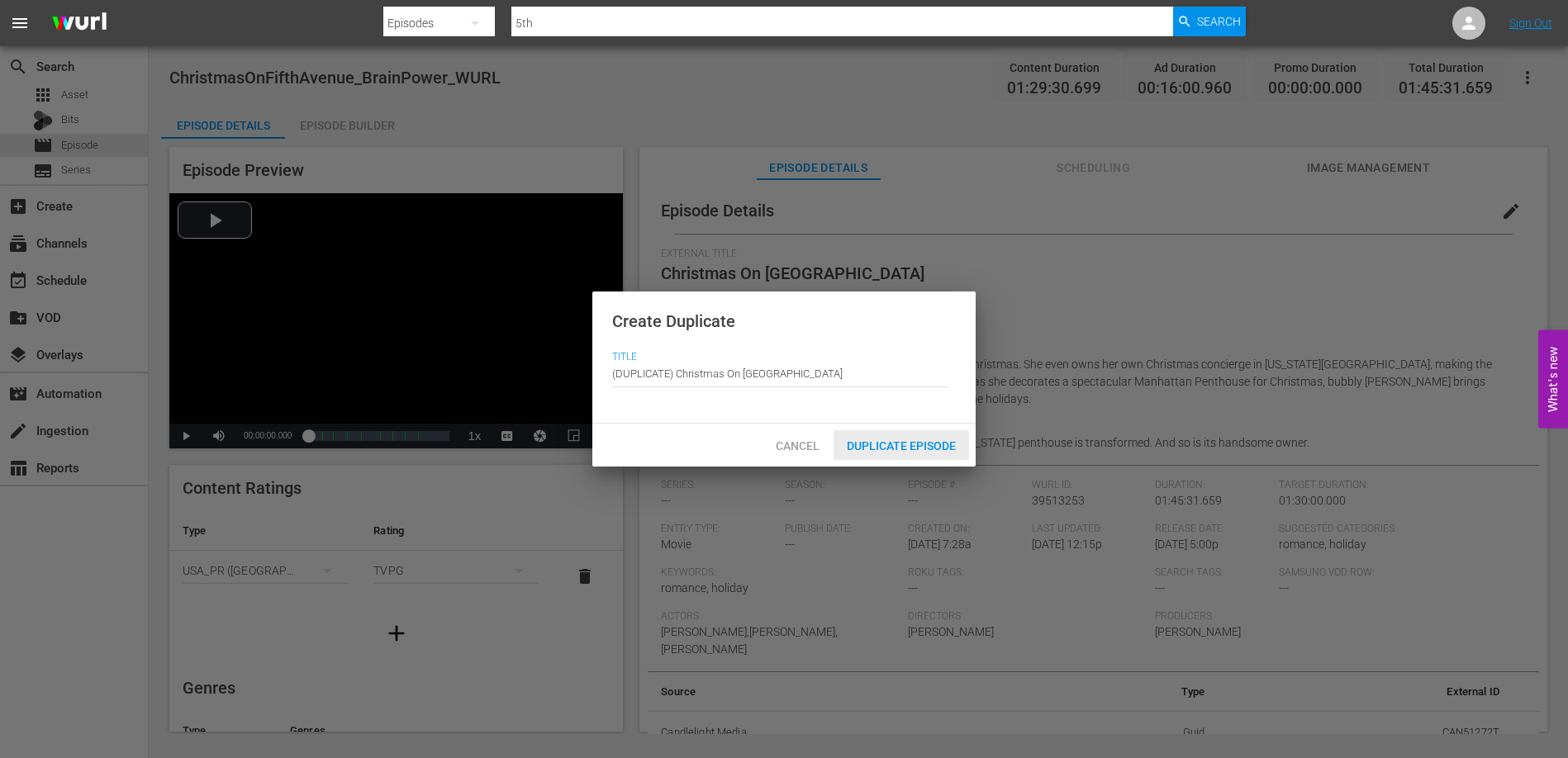
click at [884, 445] on span "Duplicate Episode" at bounding box center [901, 446] width 136 height 14
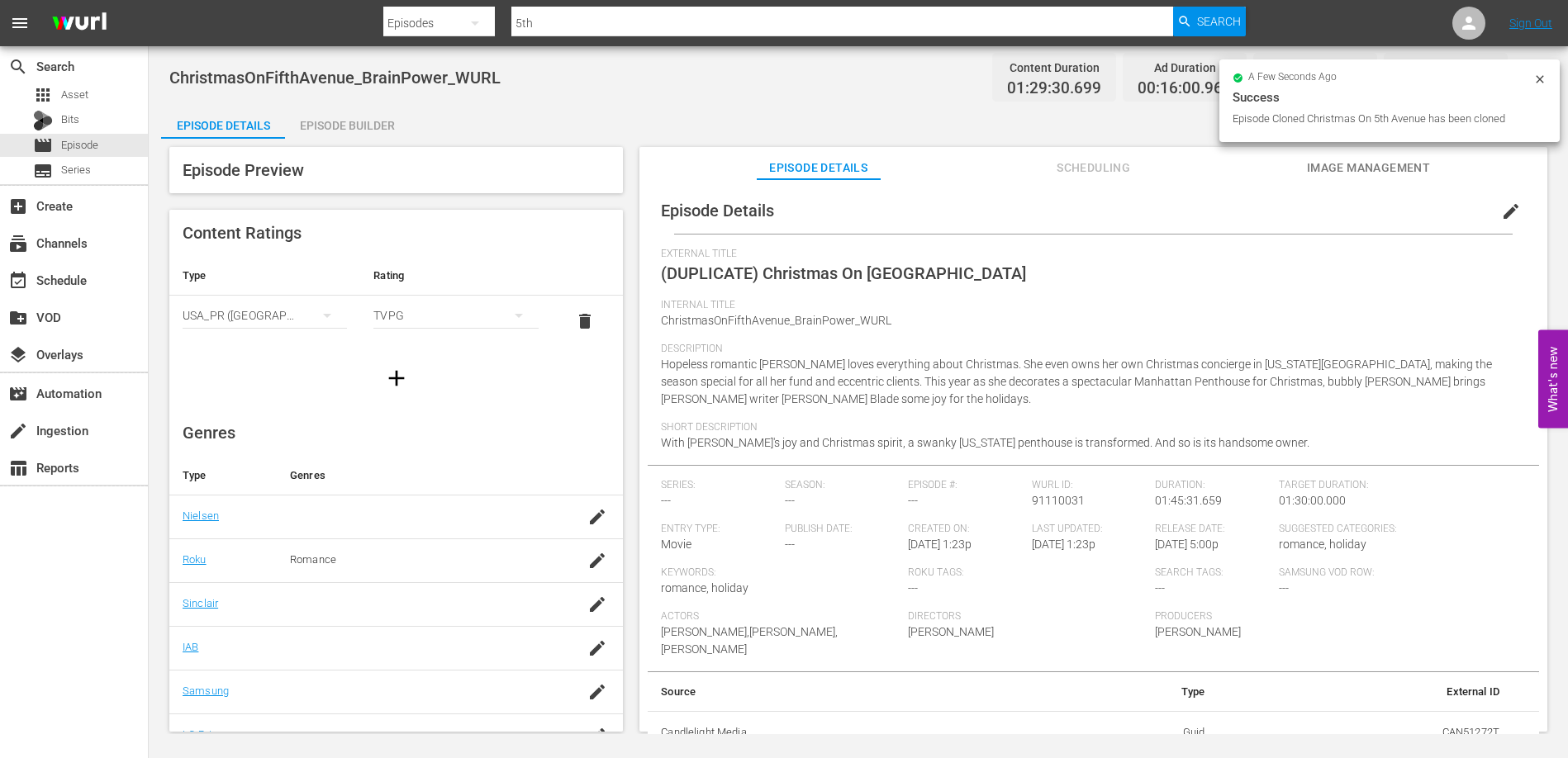
click at [1507, 213] on span "edit" at bounding box center [1510, 211] width 19 height 19
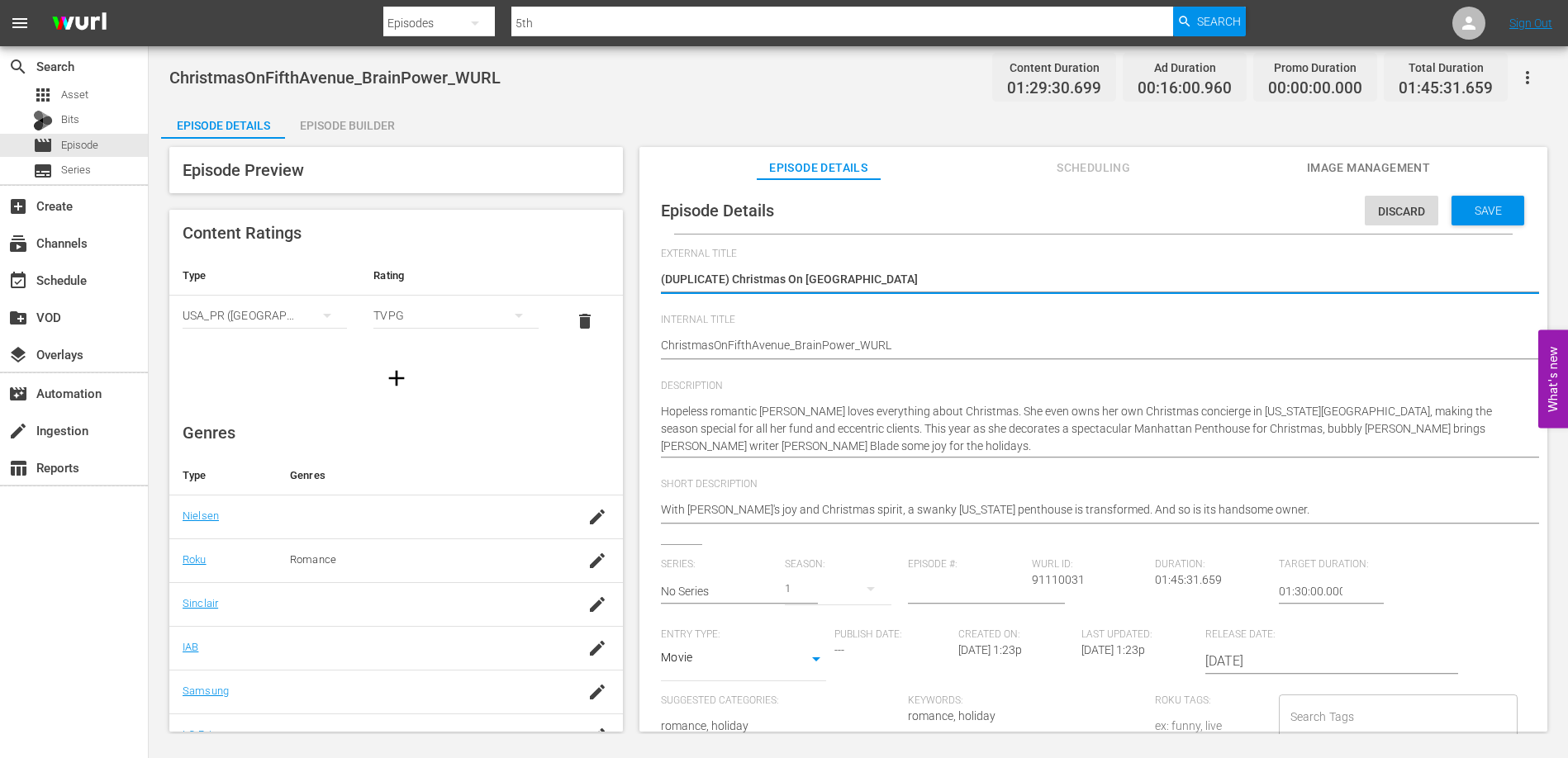
drag, startPoint x: 730, startPoint y: 278, endPoint x: 657, endPoint y: 280, distance: 73.0
click at [657, 280] on div "Episode Details Discard Save External Title (DUPLICATE) Christmas On 5th Avenue…" at bounding box center [1093, 595] width 891 height 816
click at [1494, 212] on span "Save" at bounding box center [1488, 211] width 53 height 14
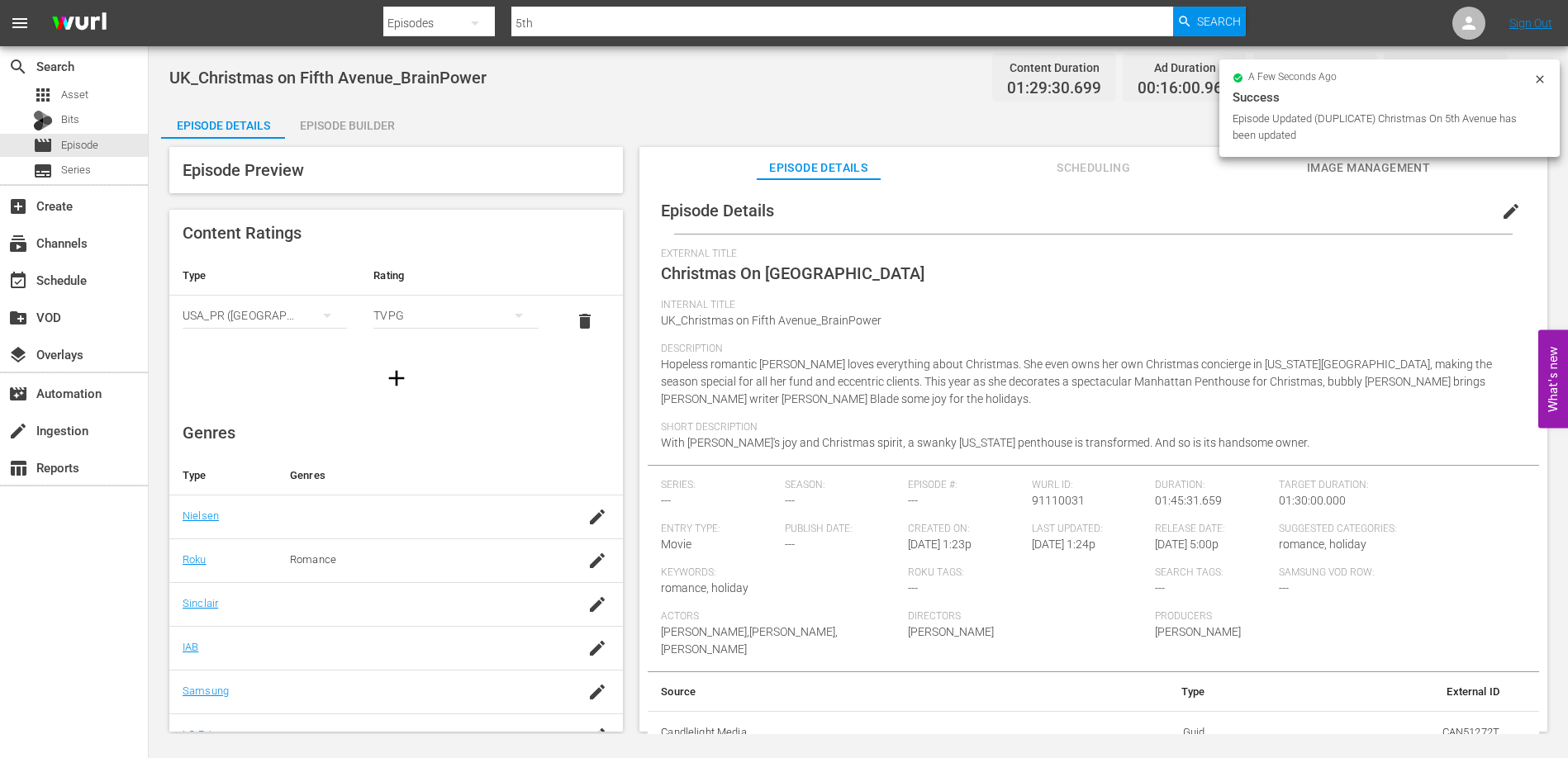
click at [346, 130] on div "Episode Builder" at bounding box center [346, 125] width 124 height 40
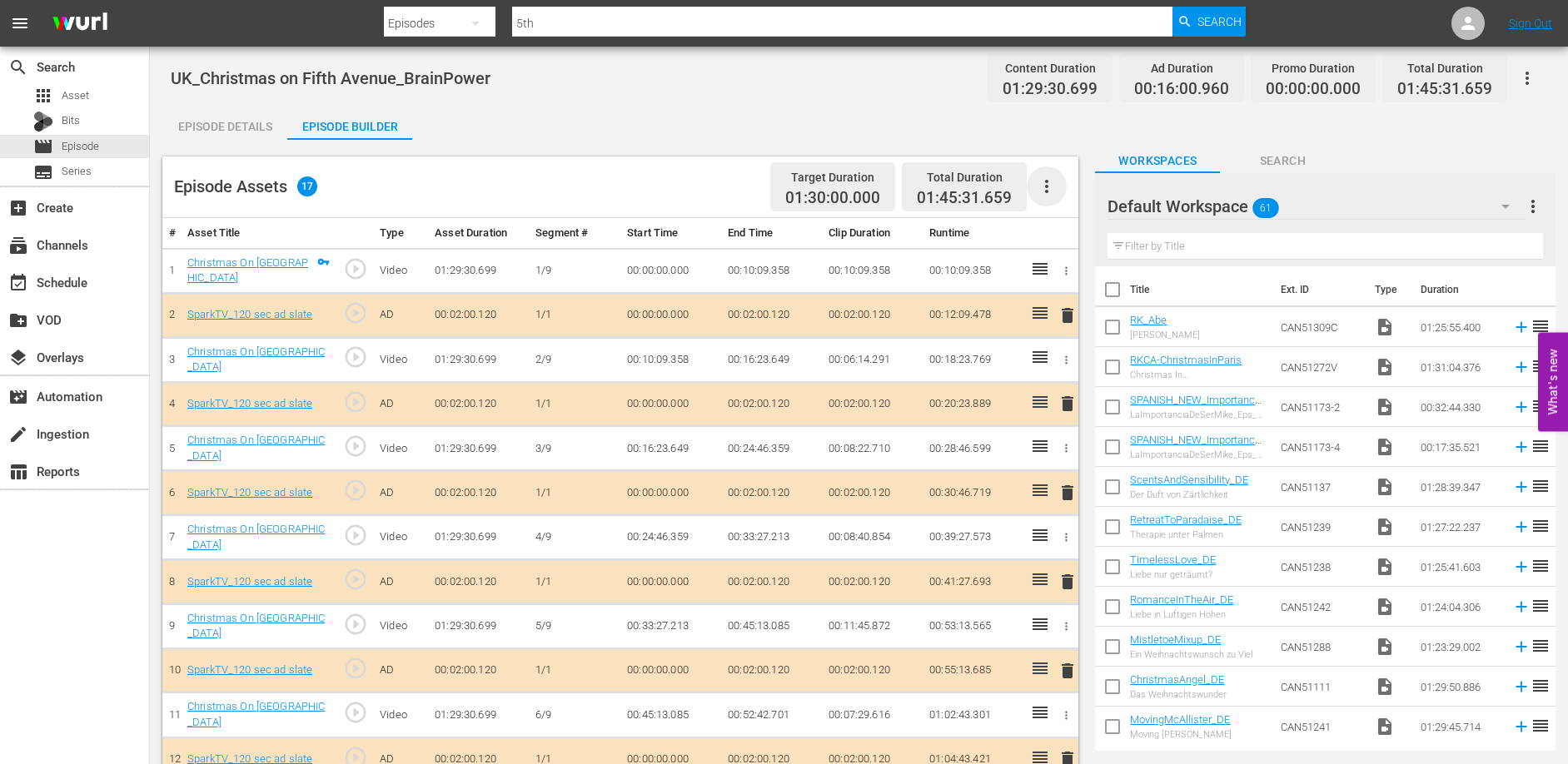
click at [1050, 183] on icon "button" at bounding box center [1046, 186] width 20 height 20
click at [1053, 243] on div "Clear Ads" at bounding box center [1097, 233] width 114 height 40
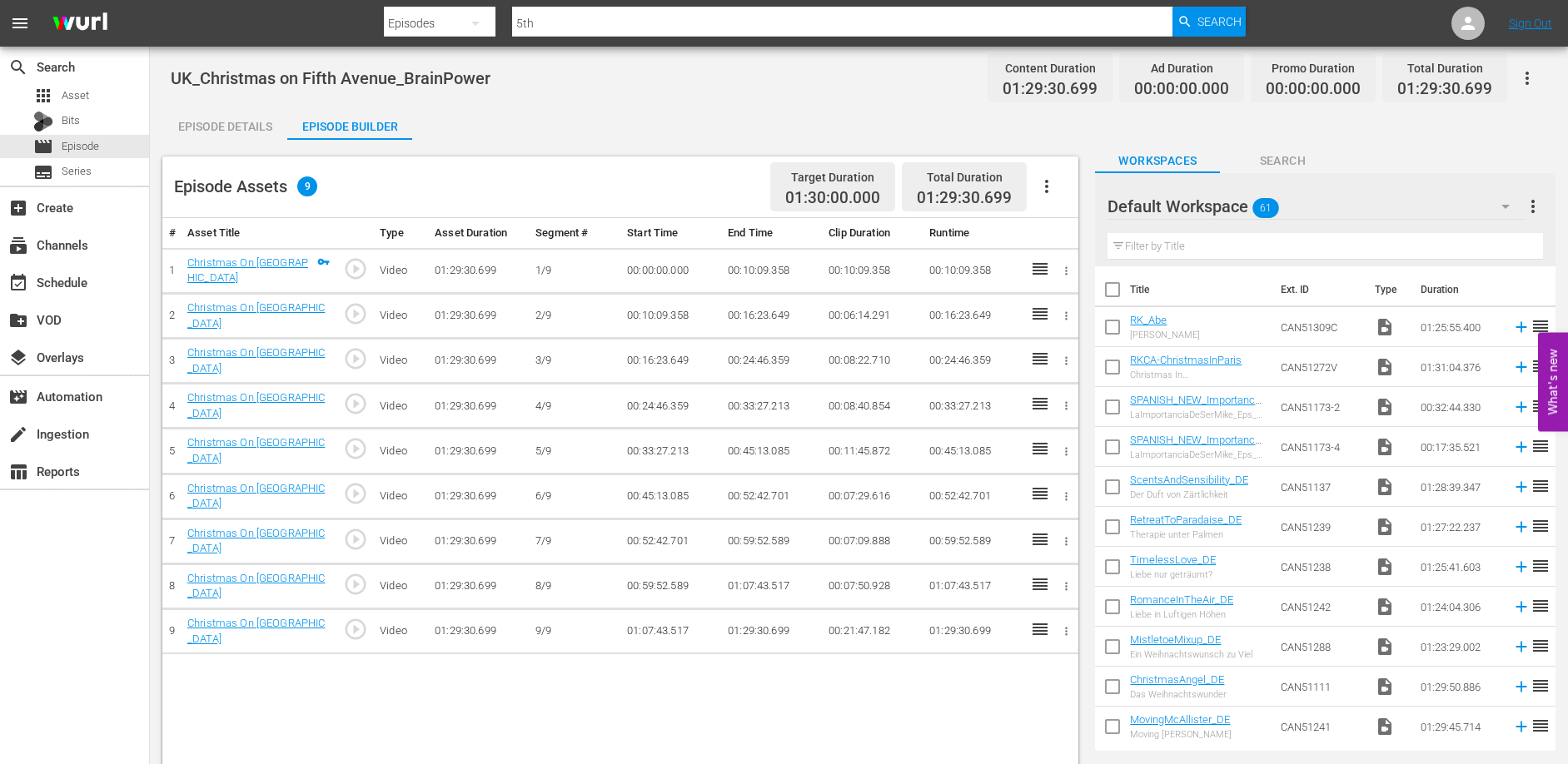
click at [234, 128] on div "Episode Details" at bounding box center [225, 126] width 125 height 40
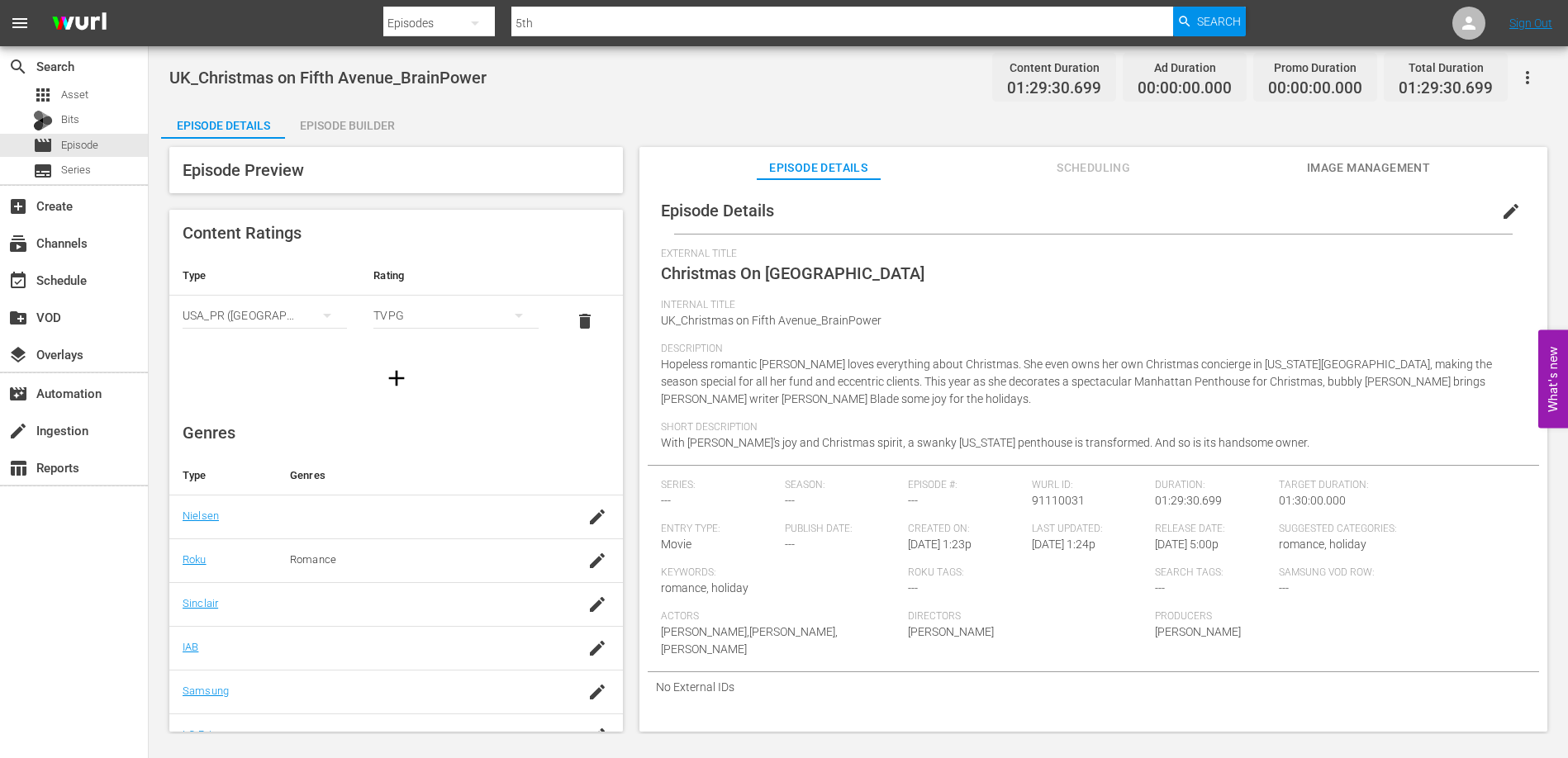
click at [375, 123] on div "Episode Builder" at bounding box center [346, 125] width 124 height 40
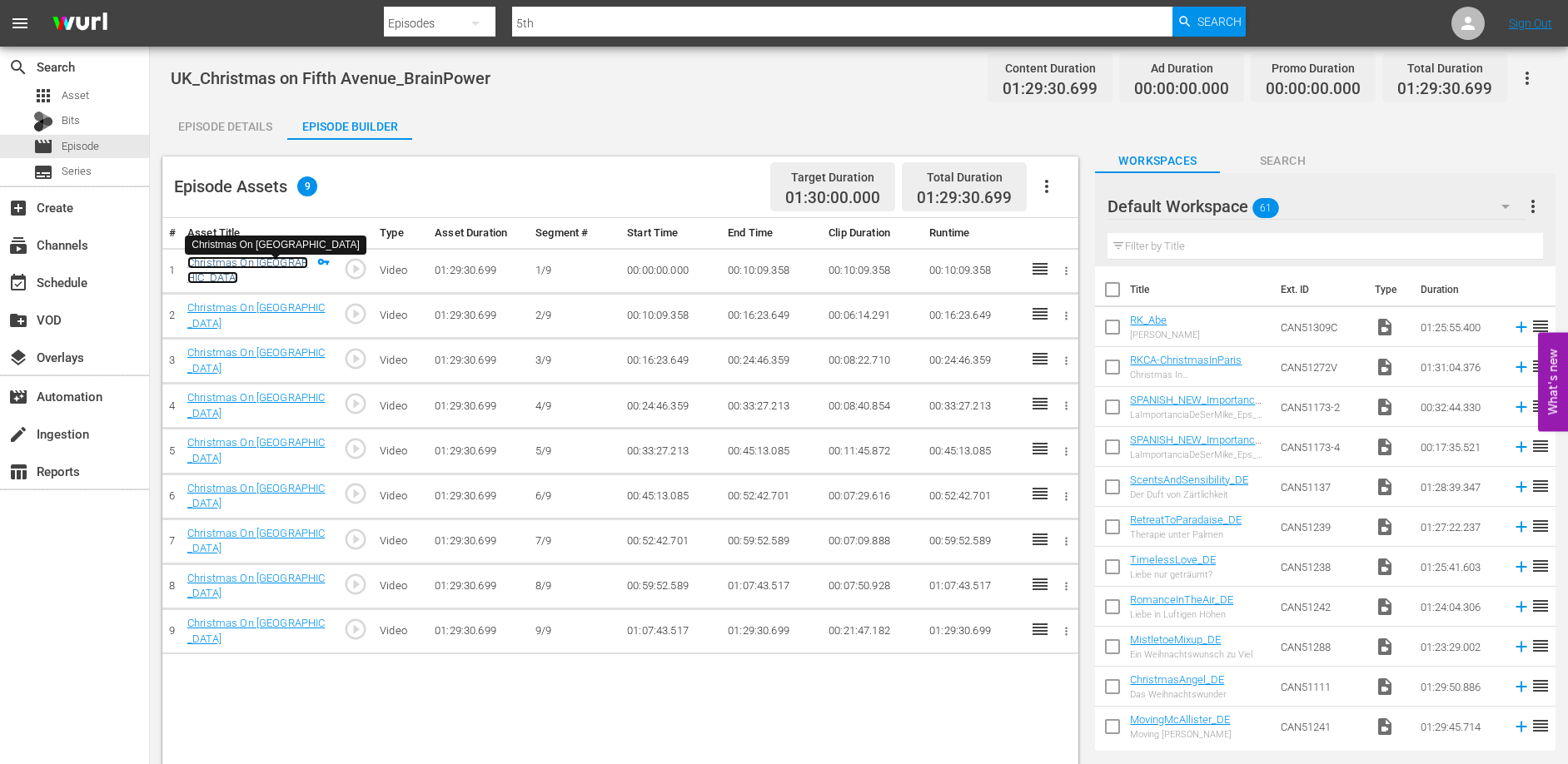
click at [245, 270] on link "Christmas On [GEOGRAPHIC_DATA]" at bounding box center [247, 270] width 120 height 28
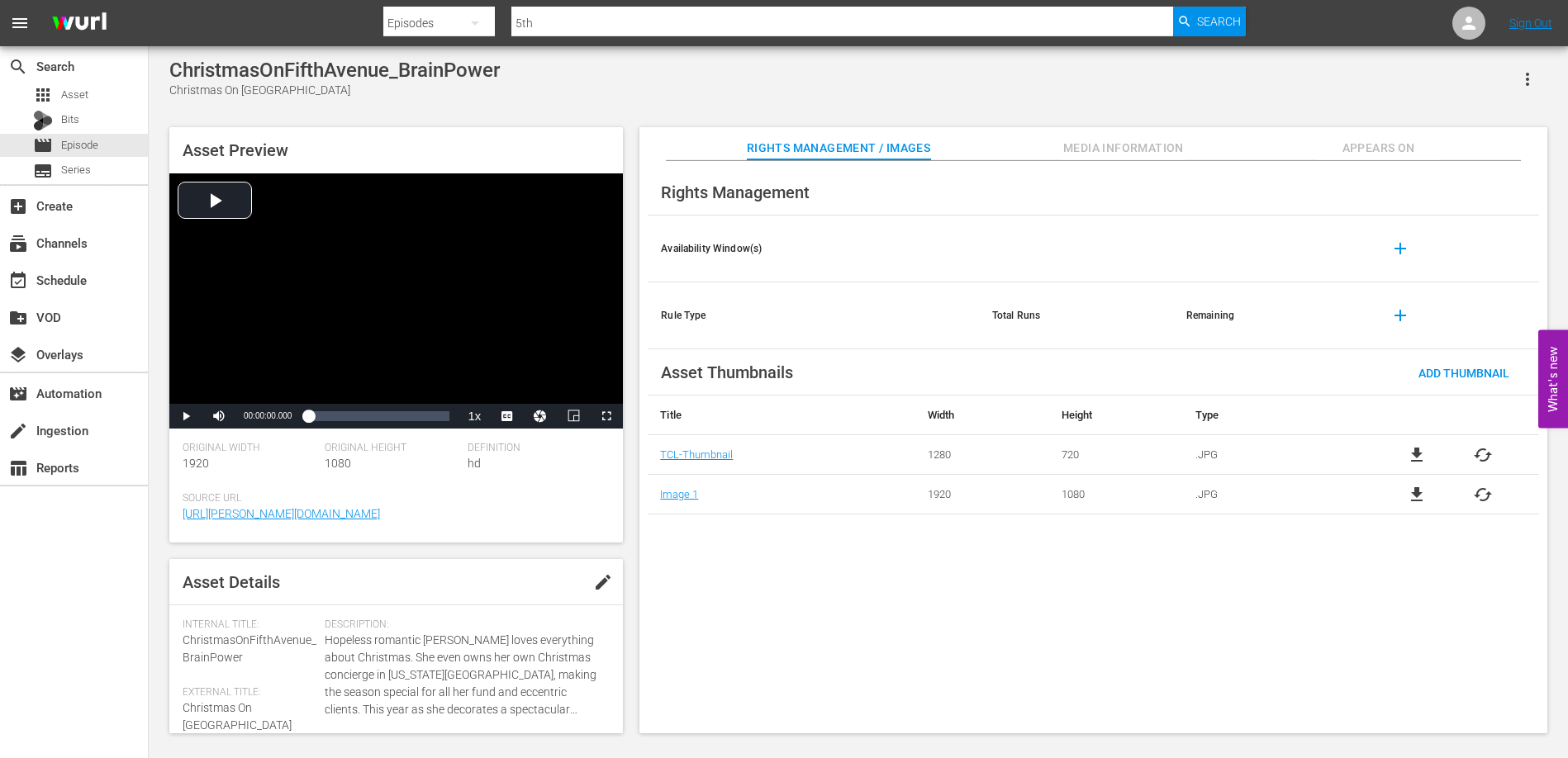
click at [1397, 152] on span "Appears On" at bounding box center [1378, 148] width 124 height 20
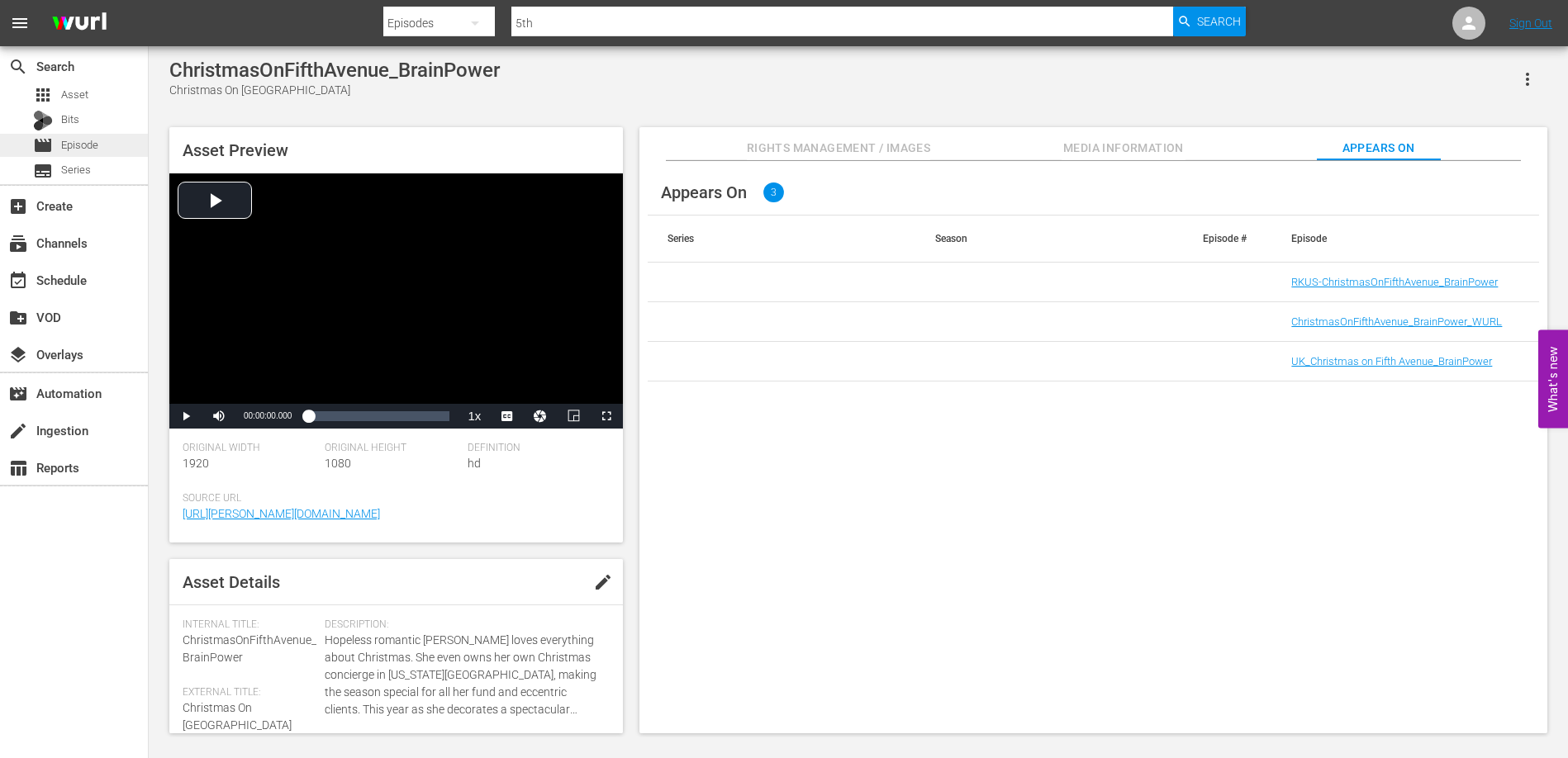
click at [79, 141] on span "Episode" at bounding box center [80, 146] width 37 height 17
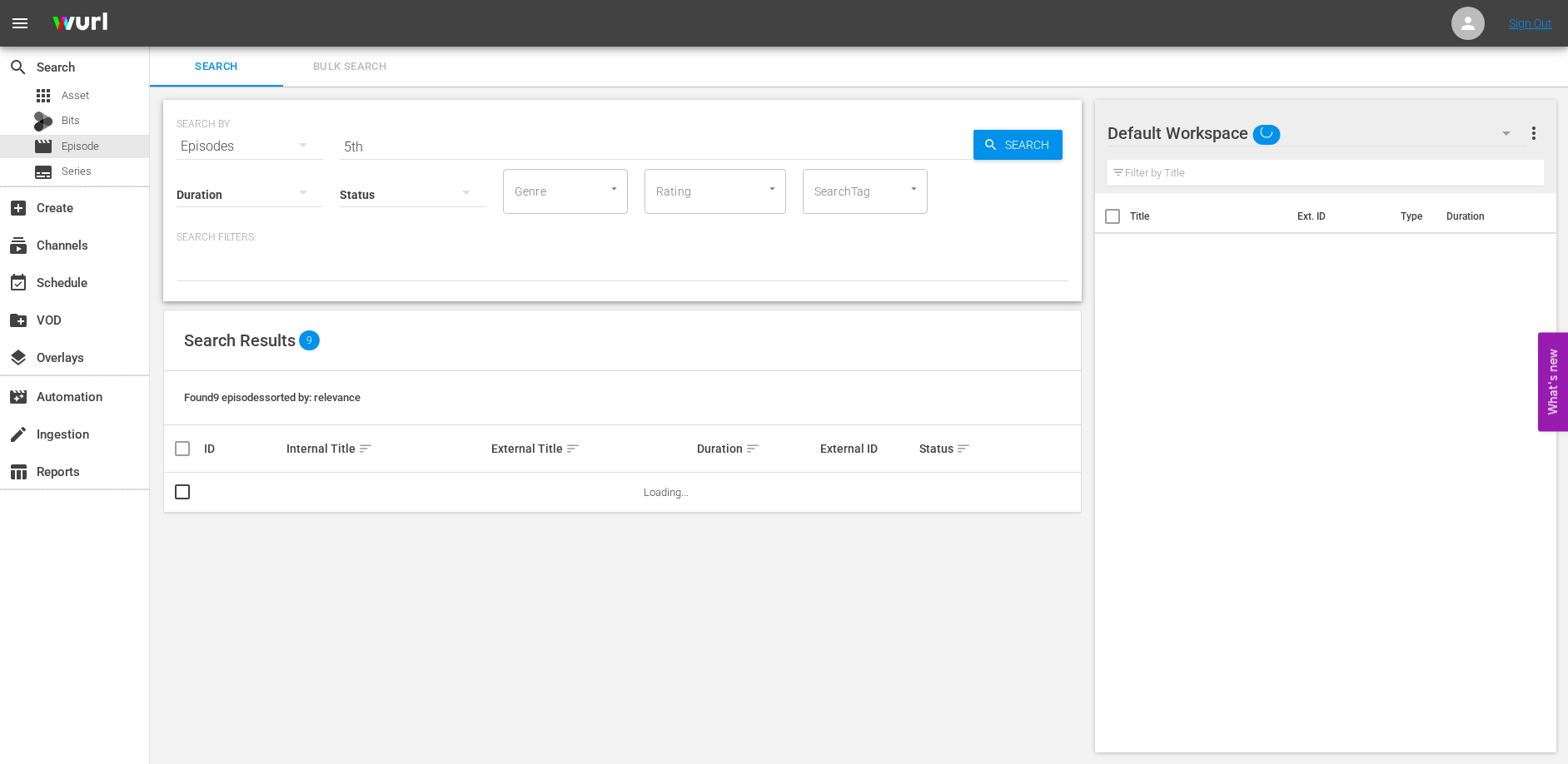
click at [456, 148] on input "5th" at bounding box center [657, 146] width 634 height 40
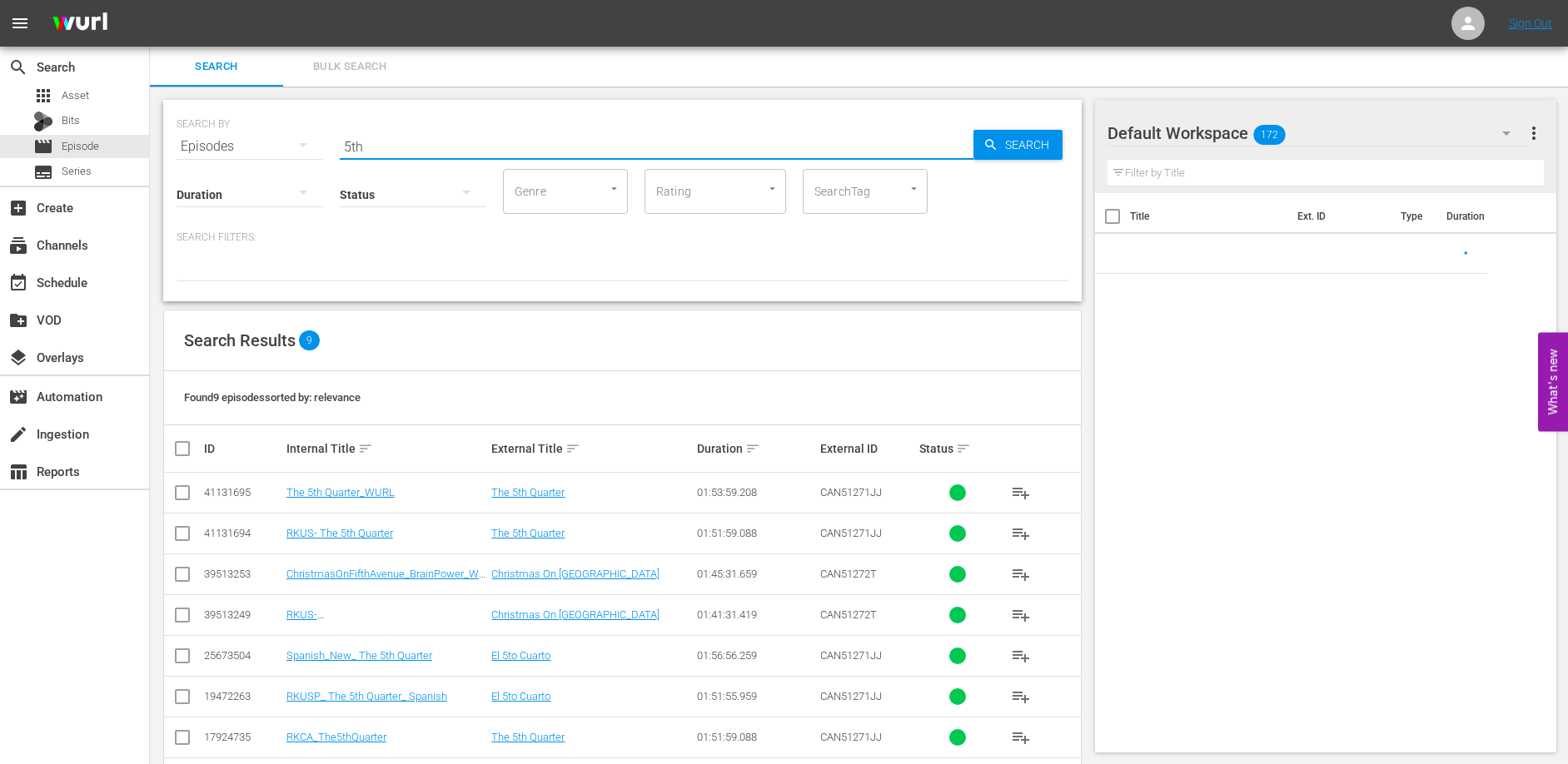
click at [456, 148] on input "5th" at bounding box center [657, 146] width 634 height 40
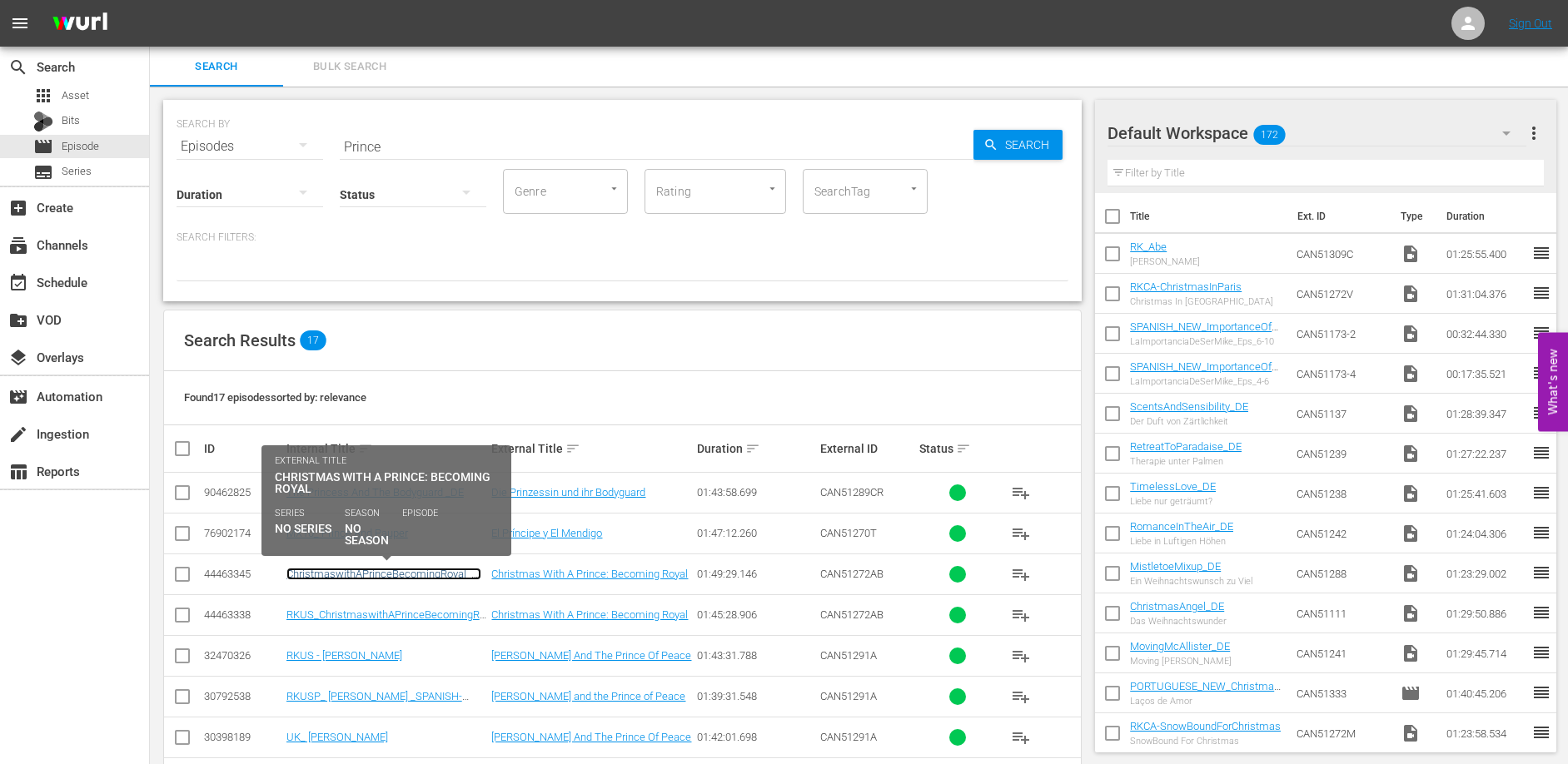
click at [430, 579] on link "ChristmaswithAPrinceBecomingRoyal_Wurl" at bounding box center [383, 580] width 195 height 25
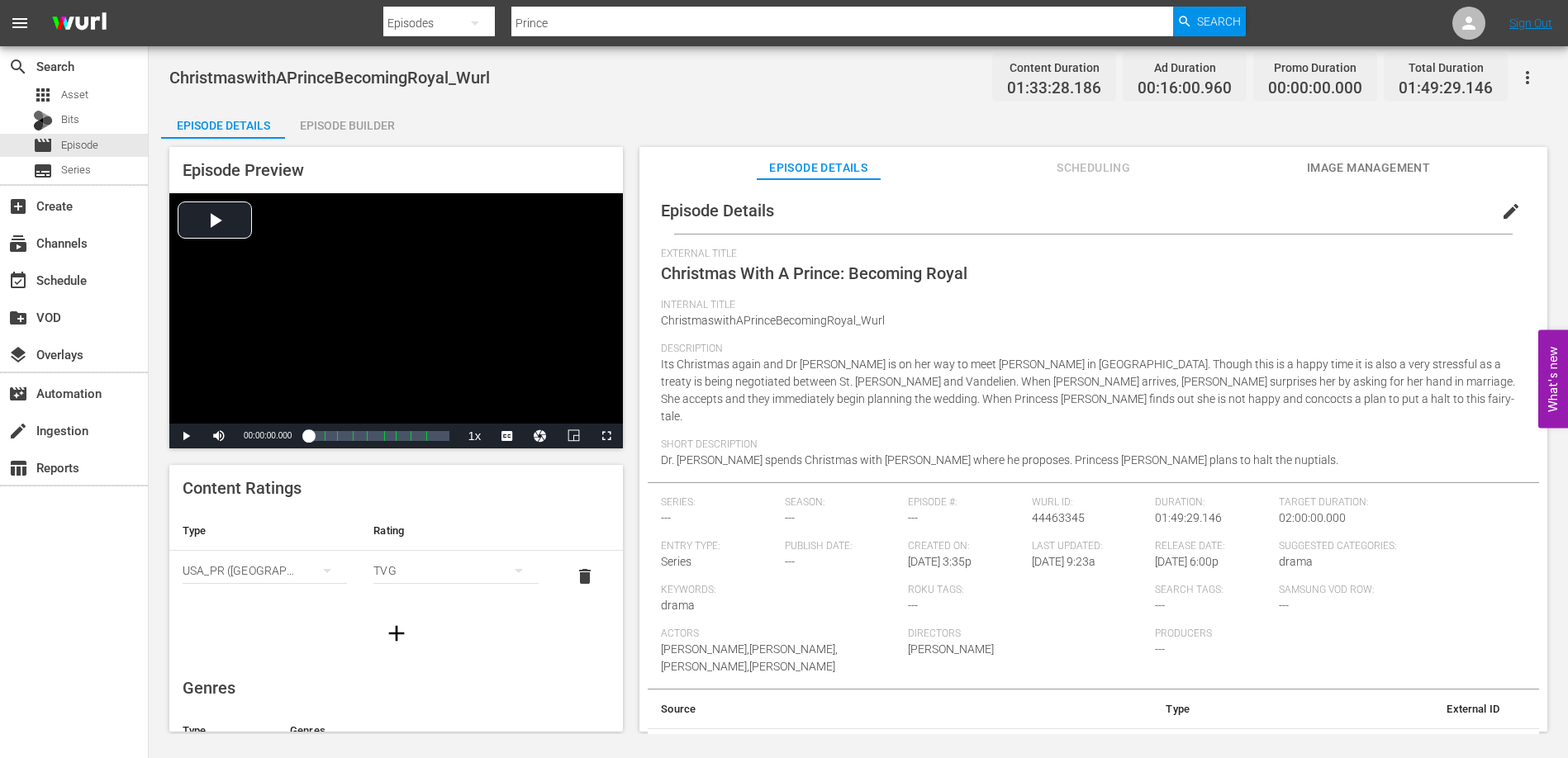
click at [357, 131] on div "Episode Builder" at bounding box center [346, 125] width 124 height 40
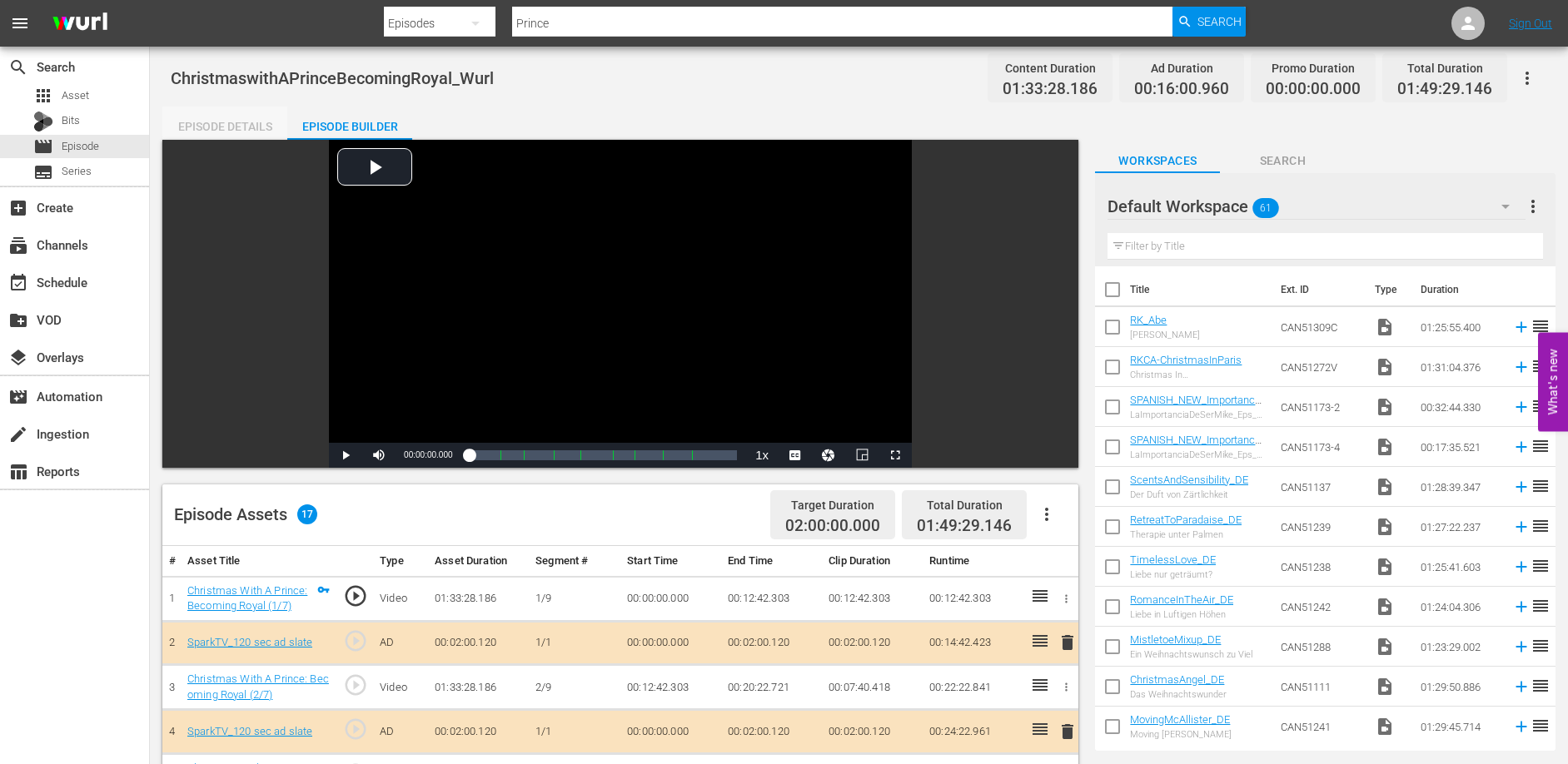
click at [212, 114] on div "Episode Details" at bounding box center [225, 126] width 125 height 40
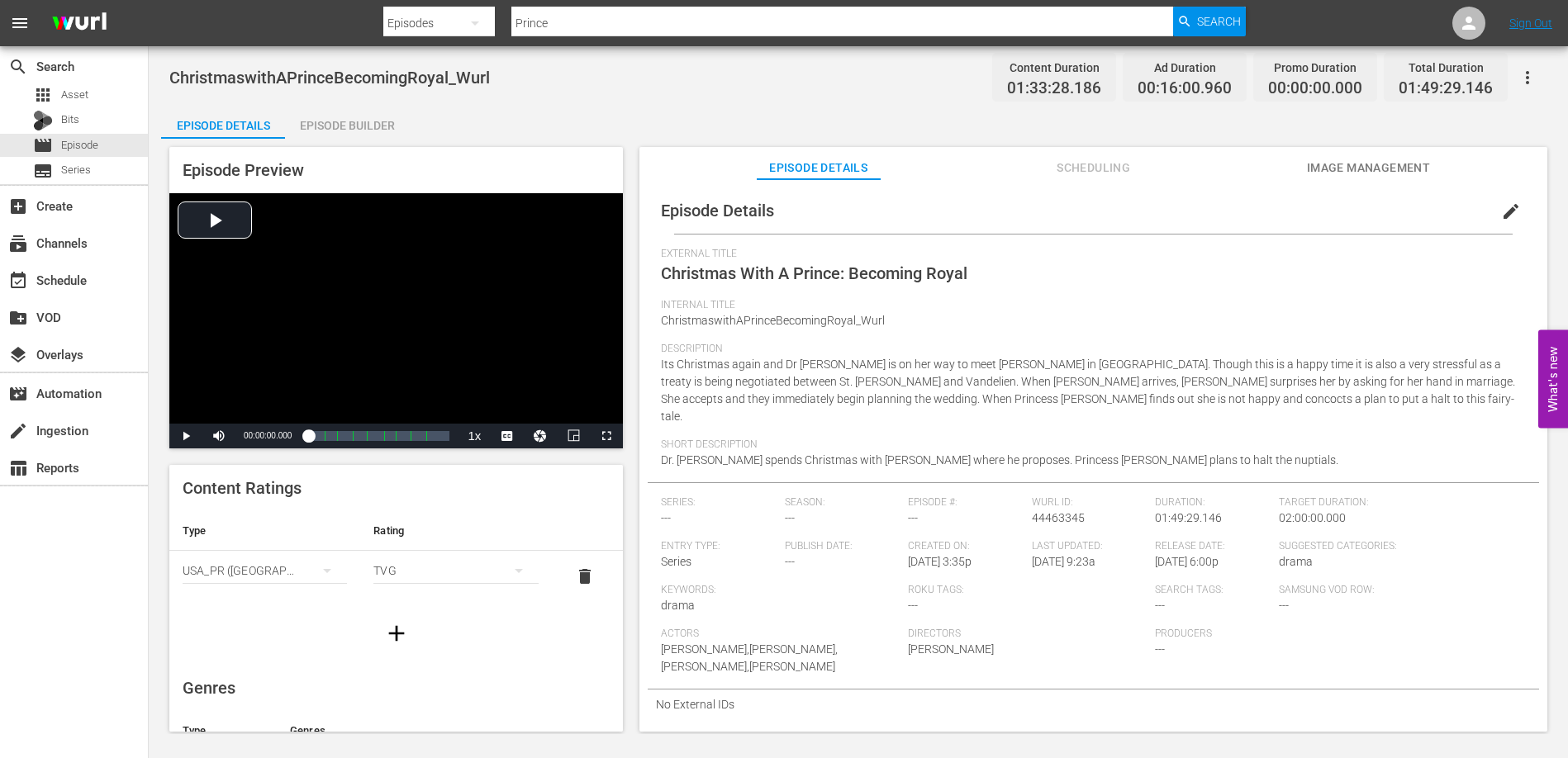
click at [773, 93] on div "ChristmaswithAPrinceBecomingRoyal_Wurl Content Duration 01:33:28.186 Ad Duratio…" at bounding box center [858, 77] width 1377 height 37
click at [1529, 77] on icon "button" at bounding box center [1526, 77] width 19 height 19
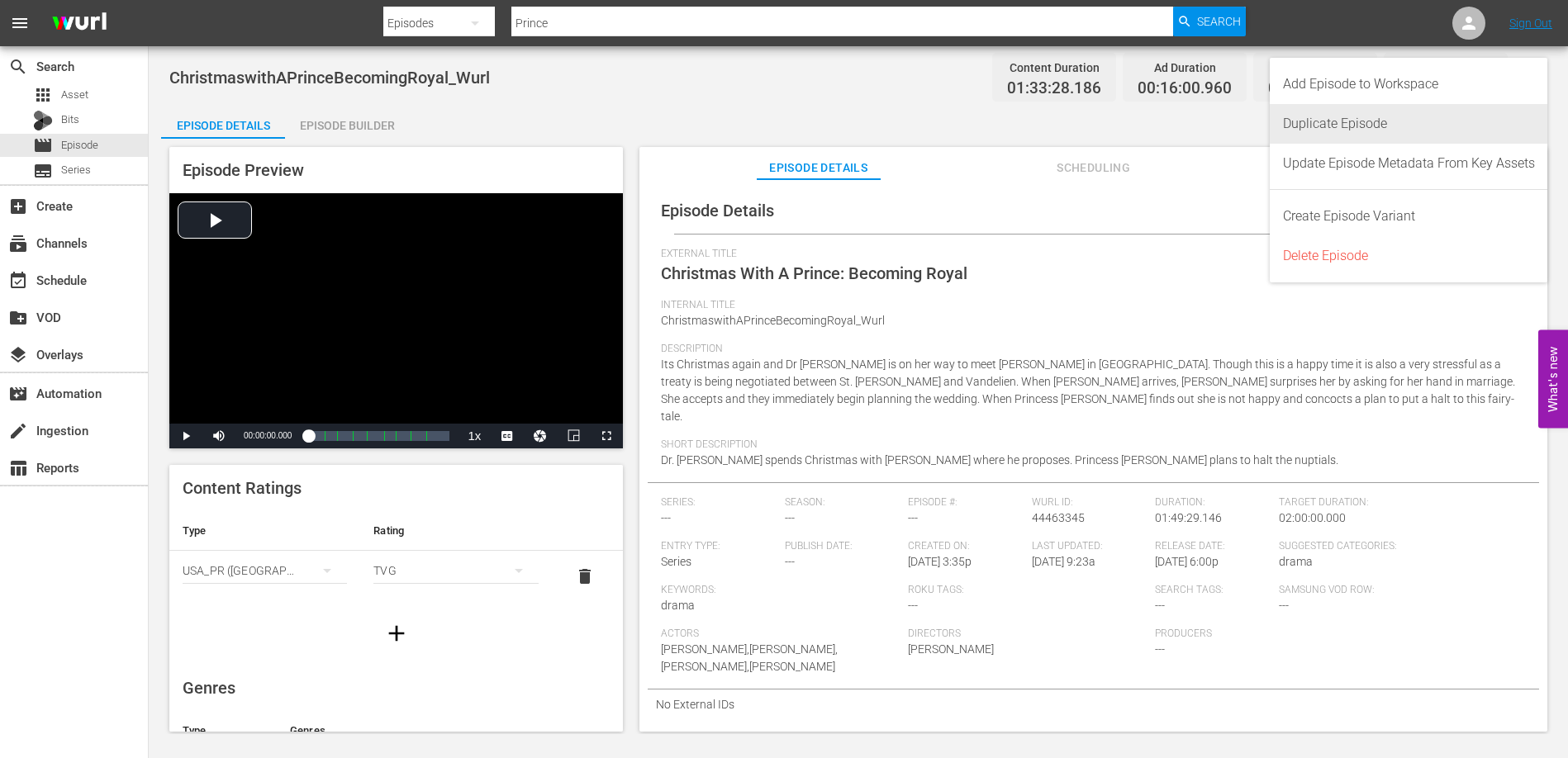
click at [1398, 123] on div "Duplicate Episode" at bounding box center [1408, 124] width 252 height 40
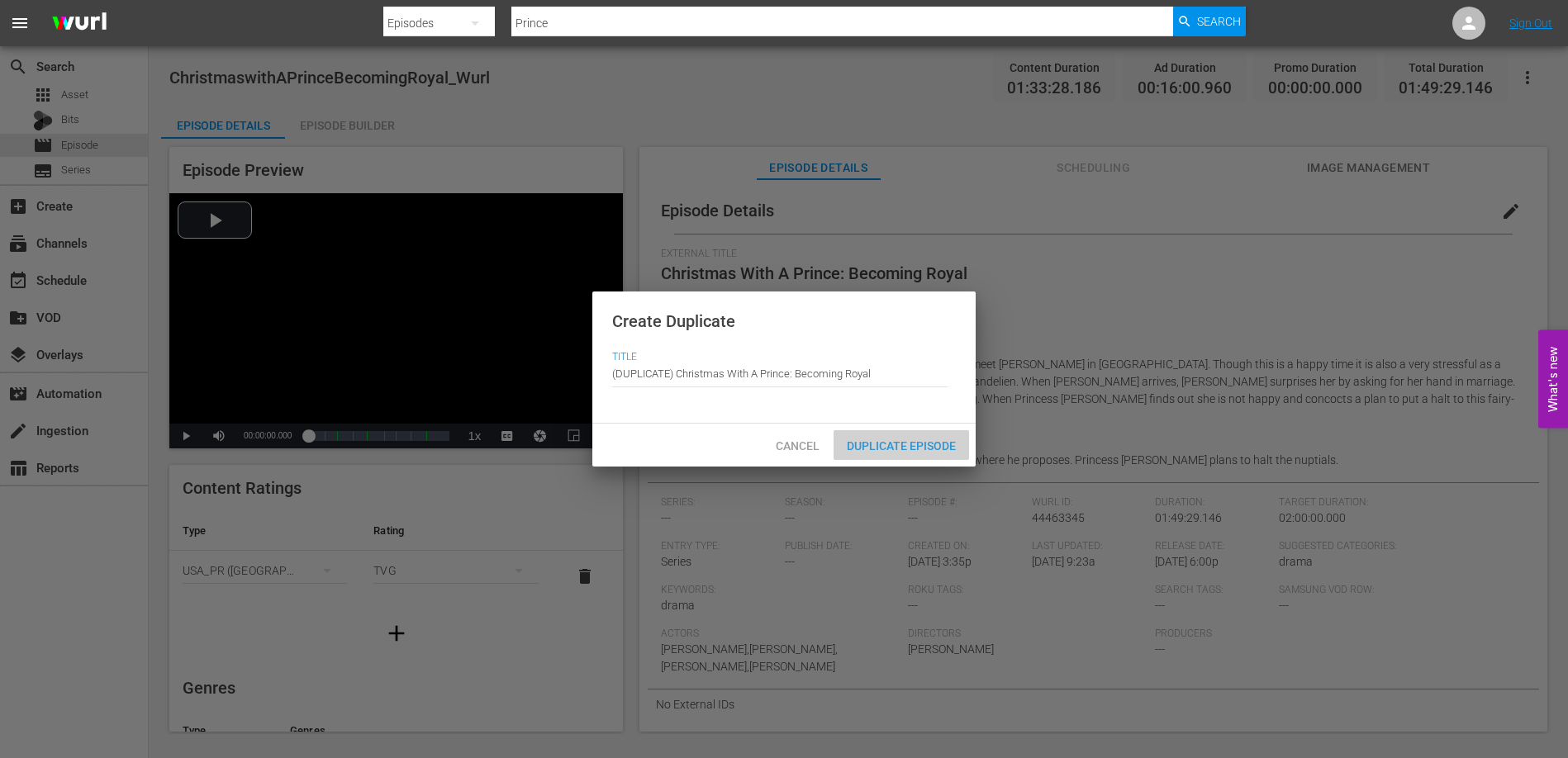
click at [933, 447] on span "Duplicate Episode" at bounding box center [901, 446] width 136 height 14
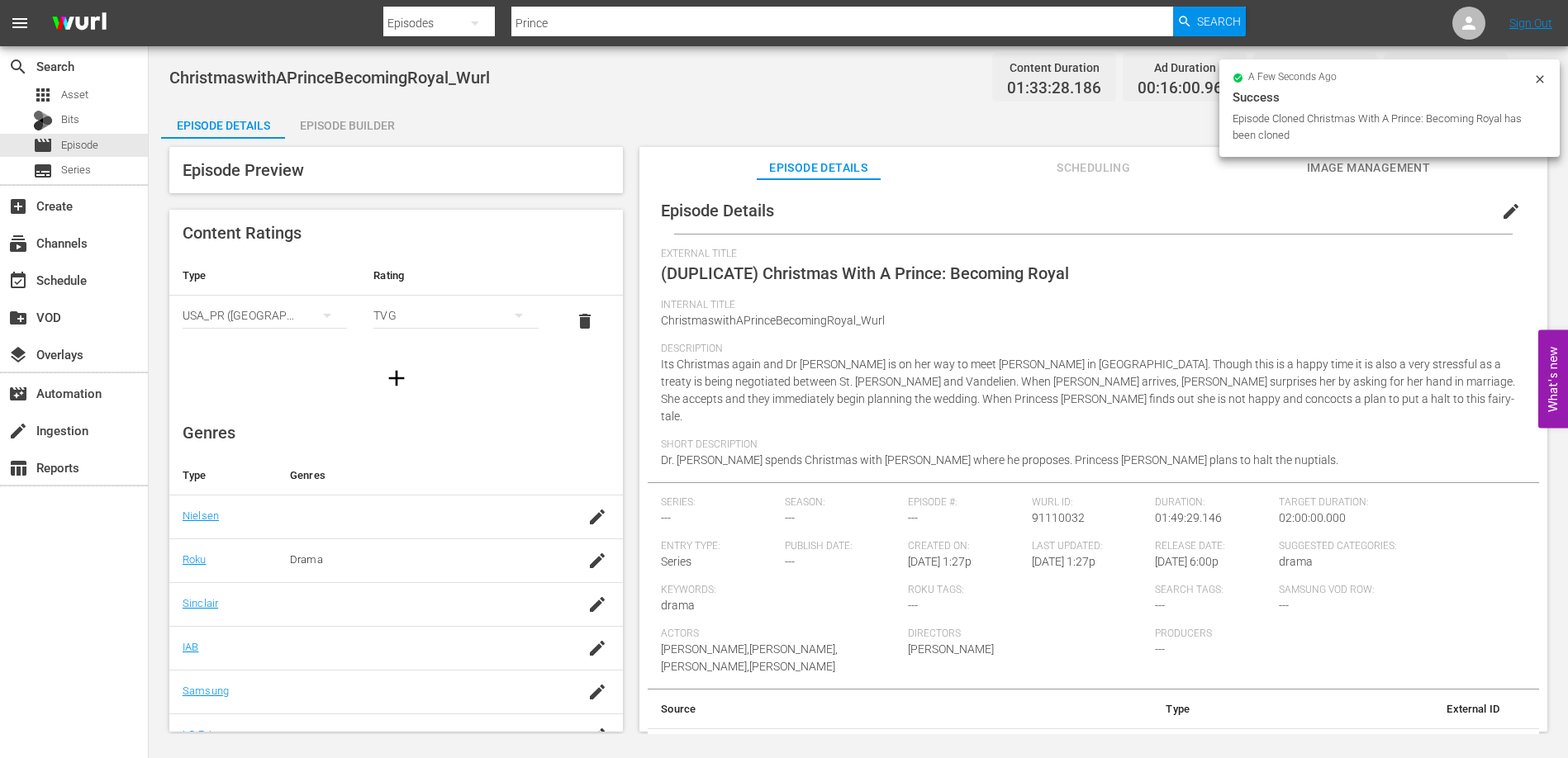
click at [1491, 207] on button "edit" at bounding box center [1510, 211] width 40 height 40
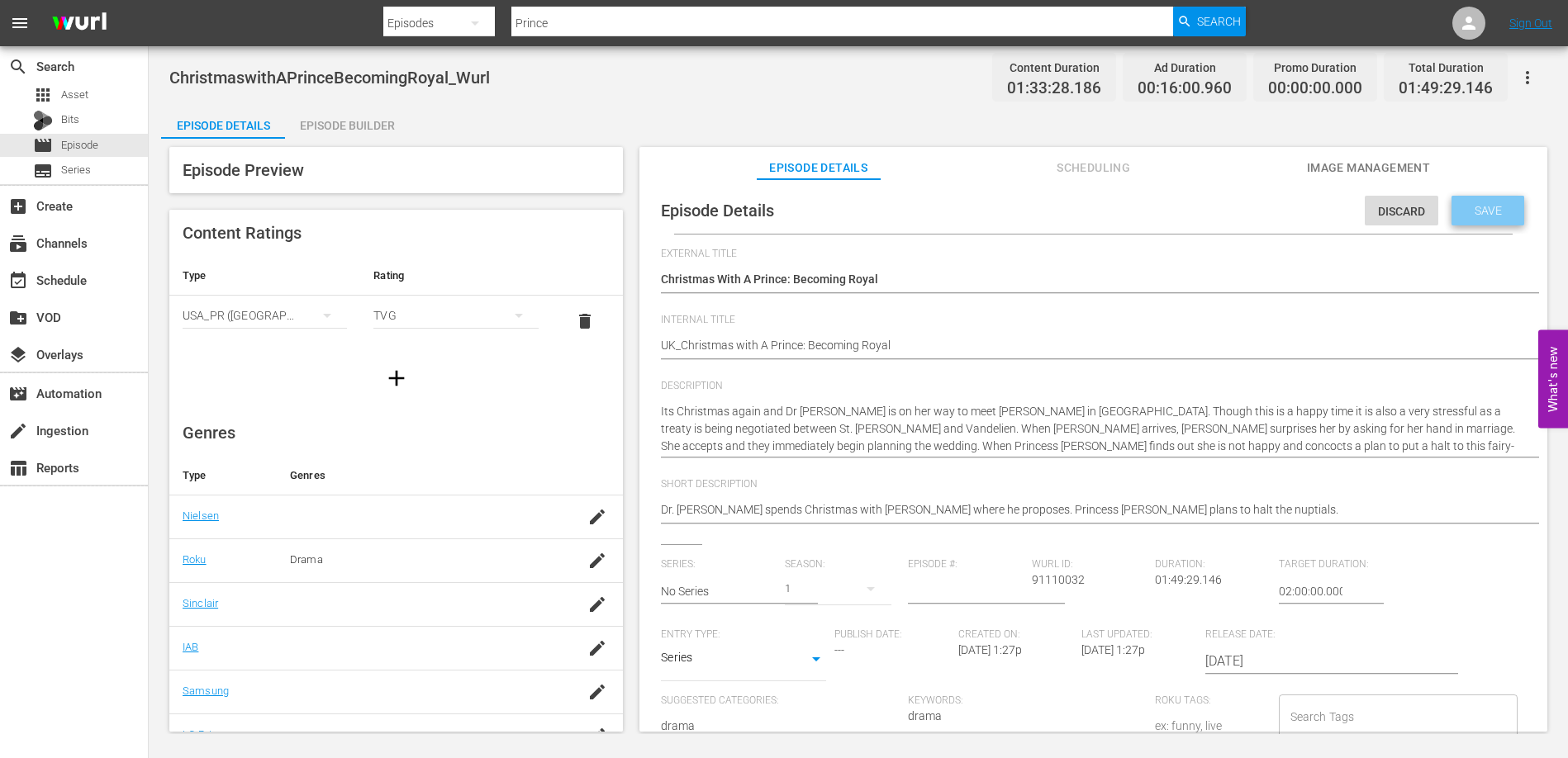
click at [1492, 213] on span "Save" at bounding box center [1488, 211] width 53 height 14
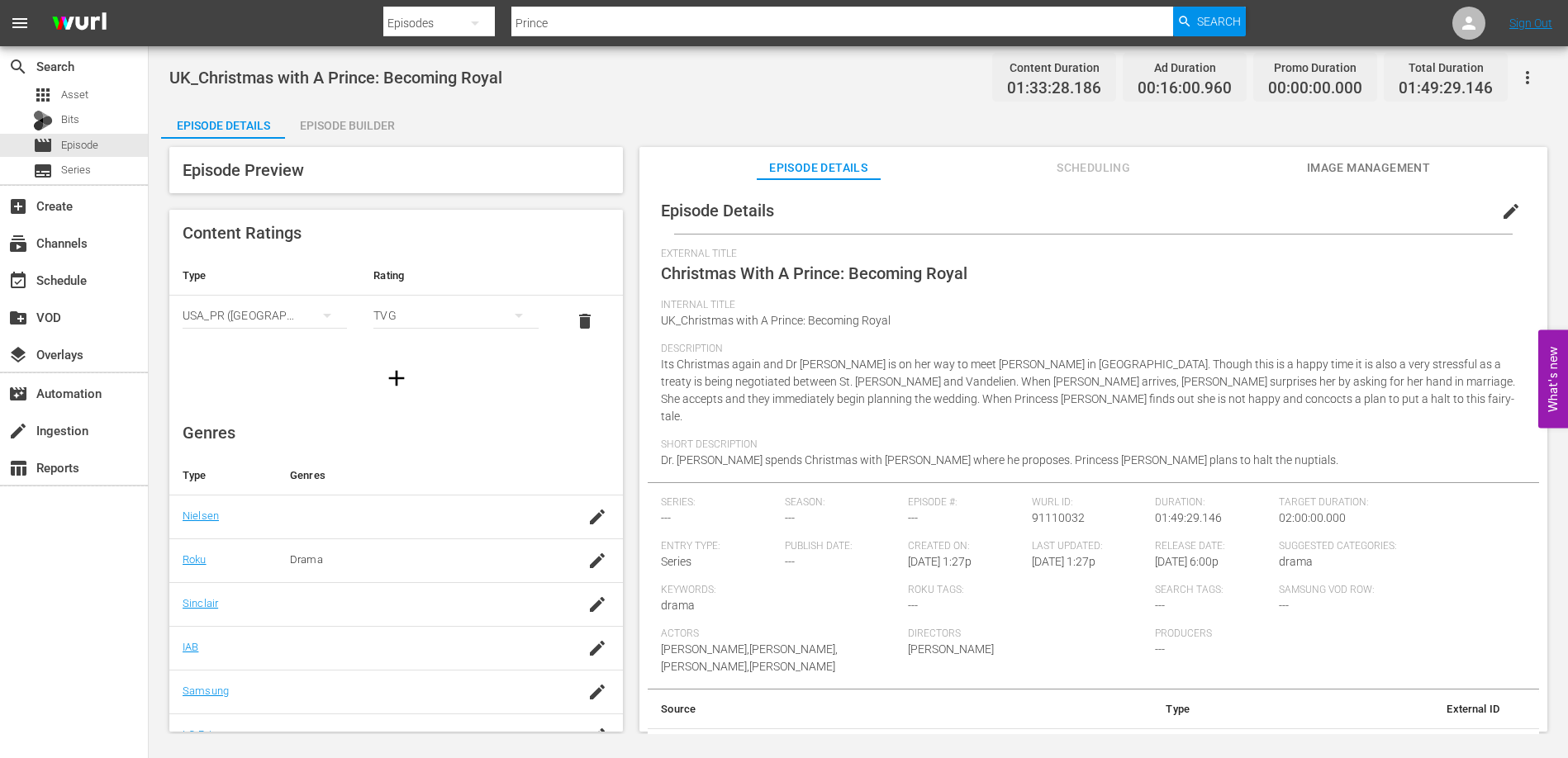
click at [353, 126] on div "Episode Builder" at bounding box center [346, 125] width 124 height 40
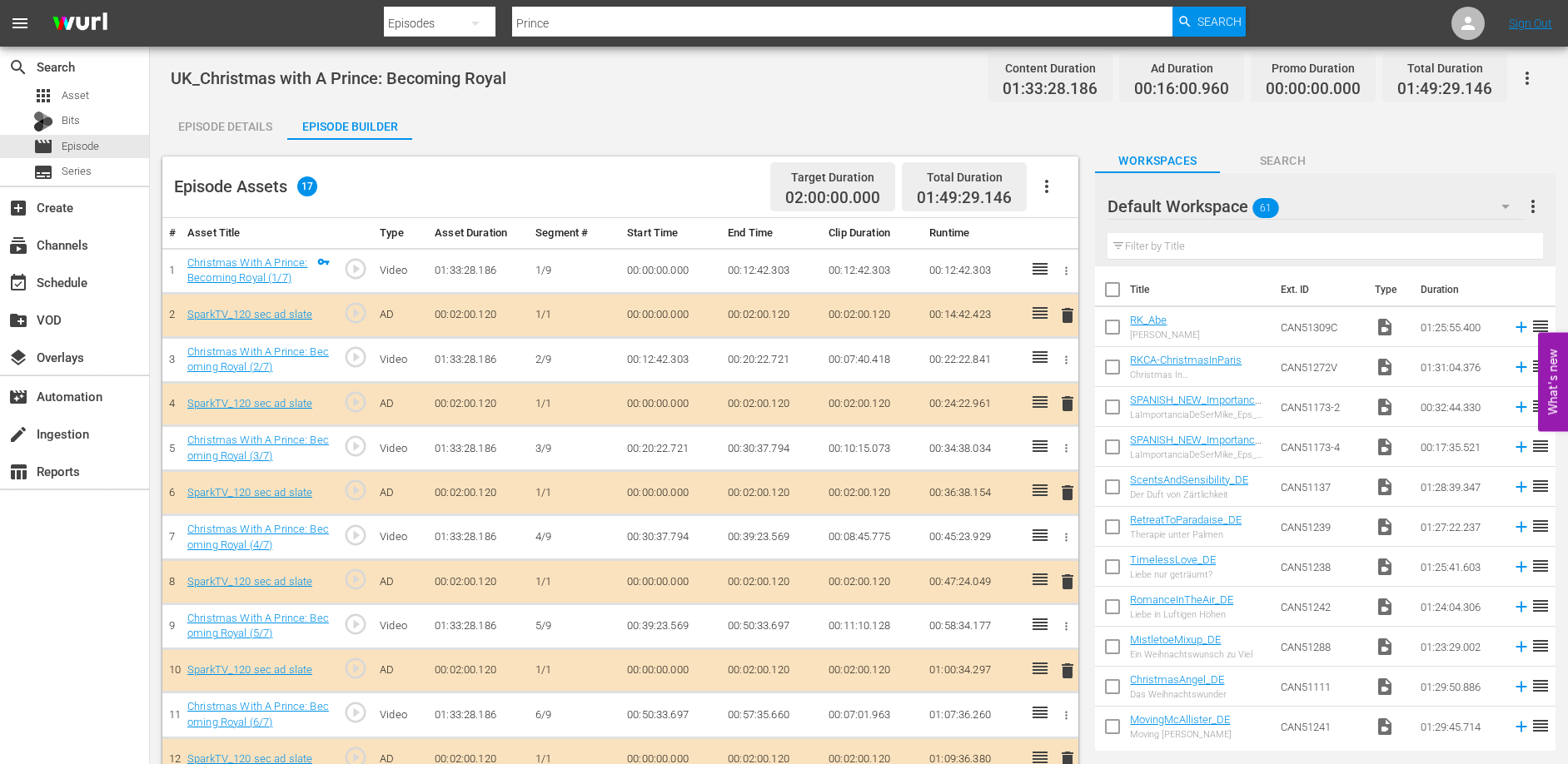
click at [1048, 184] on icon "button" at bounding box center [1046, 186] width 20 height 20
click at [1097, 227] on div "Clear Ads" at bounding box center [1097, 233] width 114 height 40
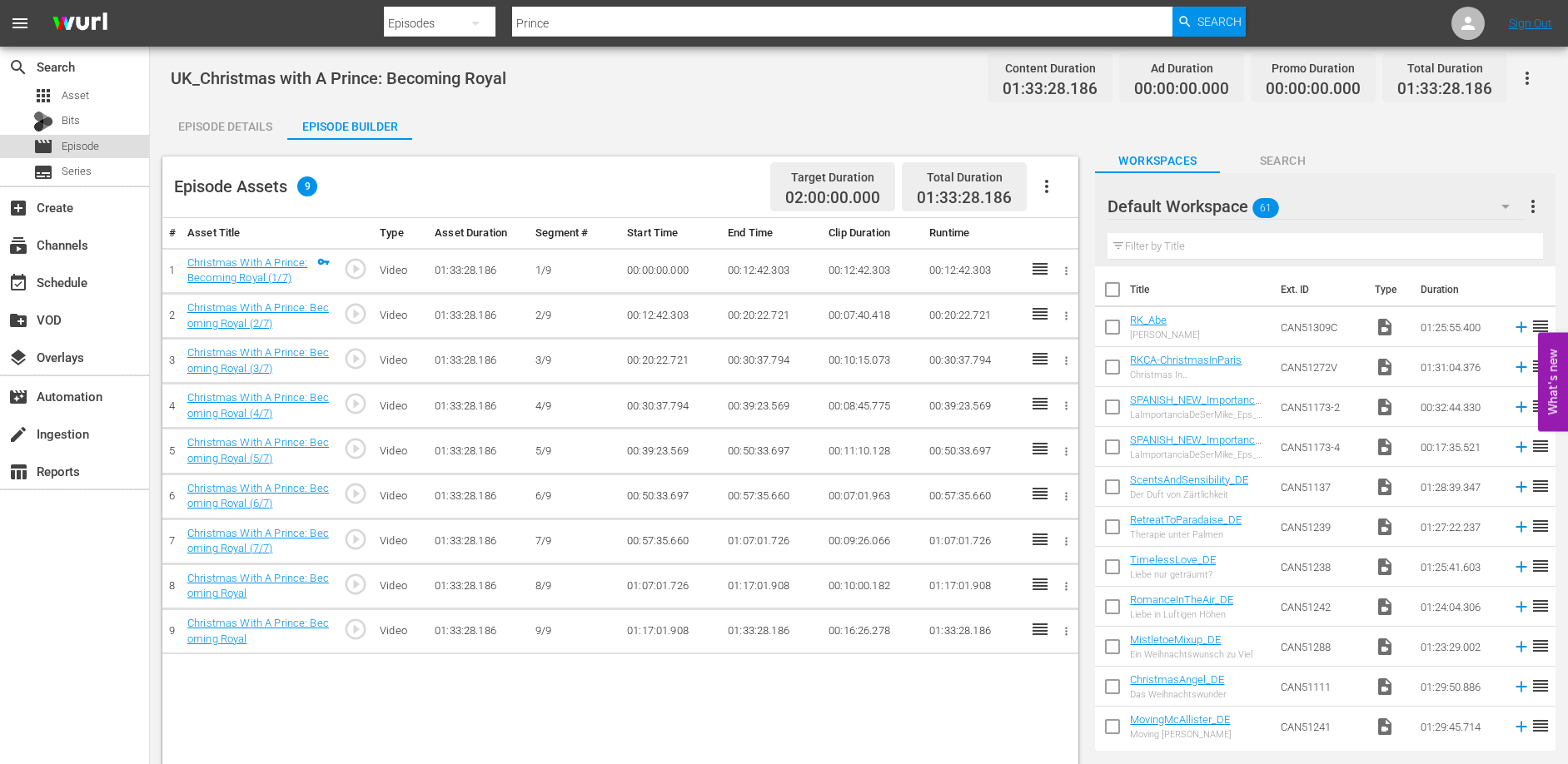
click at [87, 145] on span "Episode" at bounding box center [80, 147] width 38 height 17
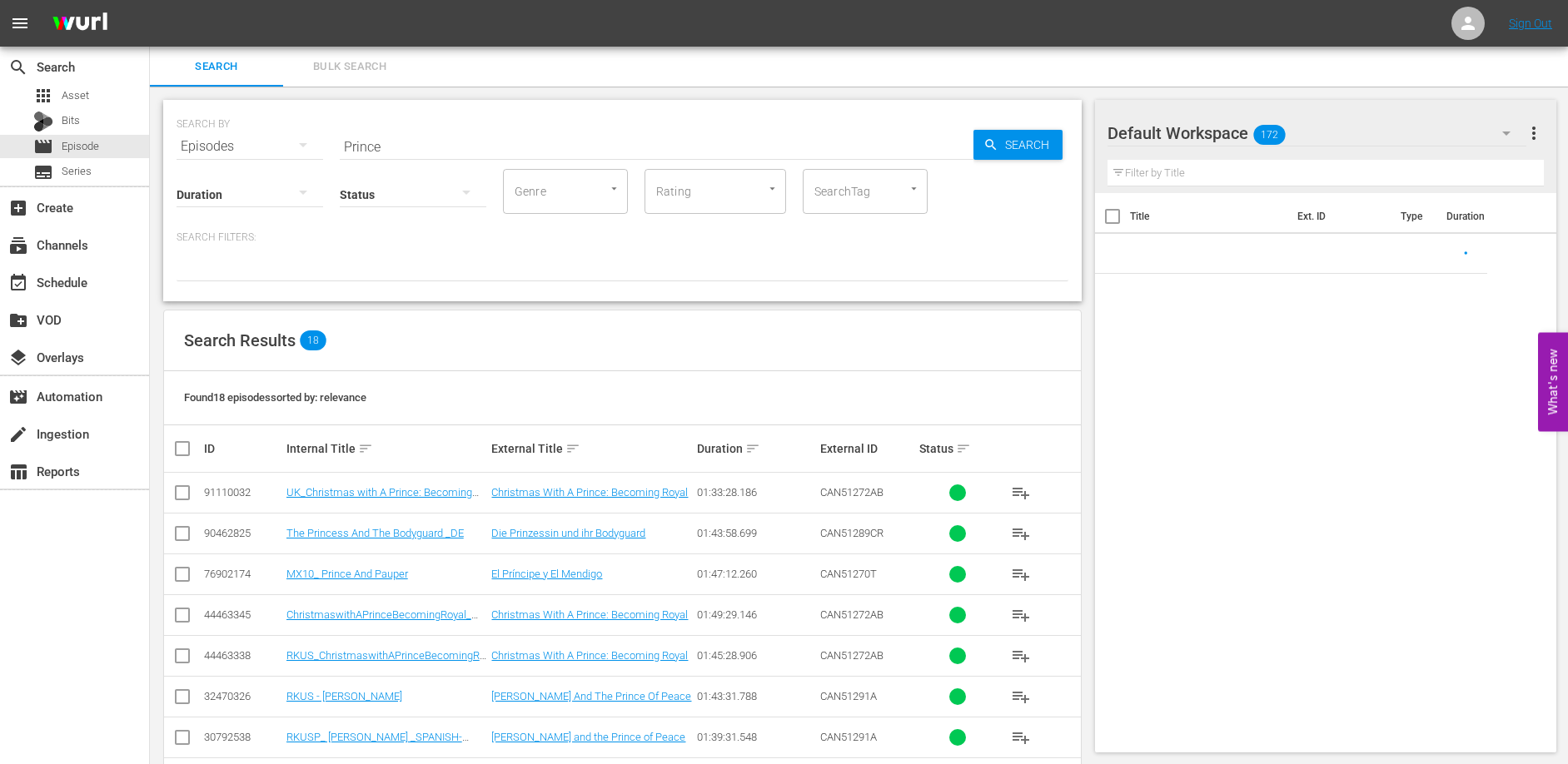
click at [499, 135] on input "Prince" at bounding box center [657, 146] width 634 height 40
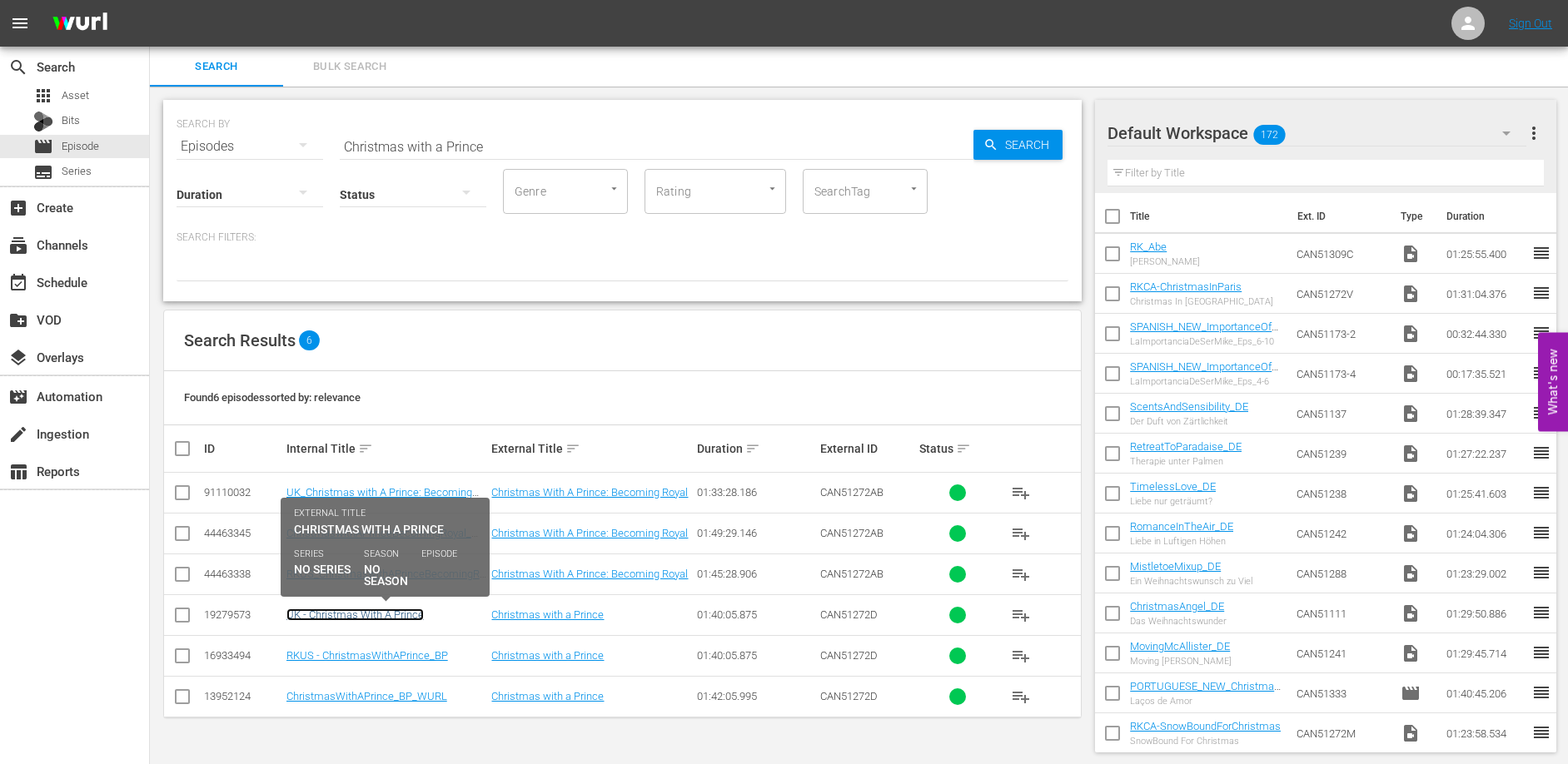
click at [359, 613] on link "UK - Christmas With A Prince" at bounding box center [354, 615] width 137 height 13
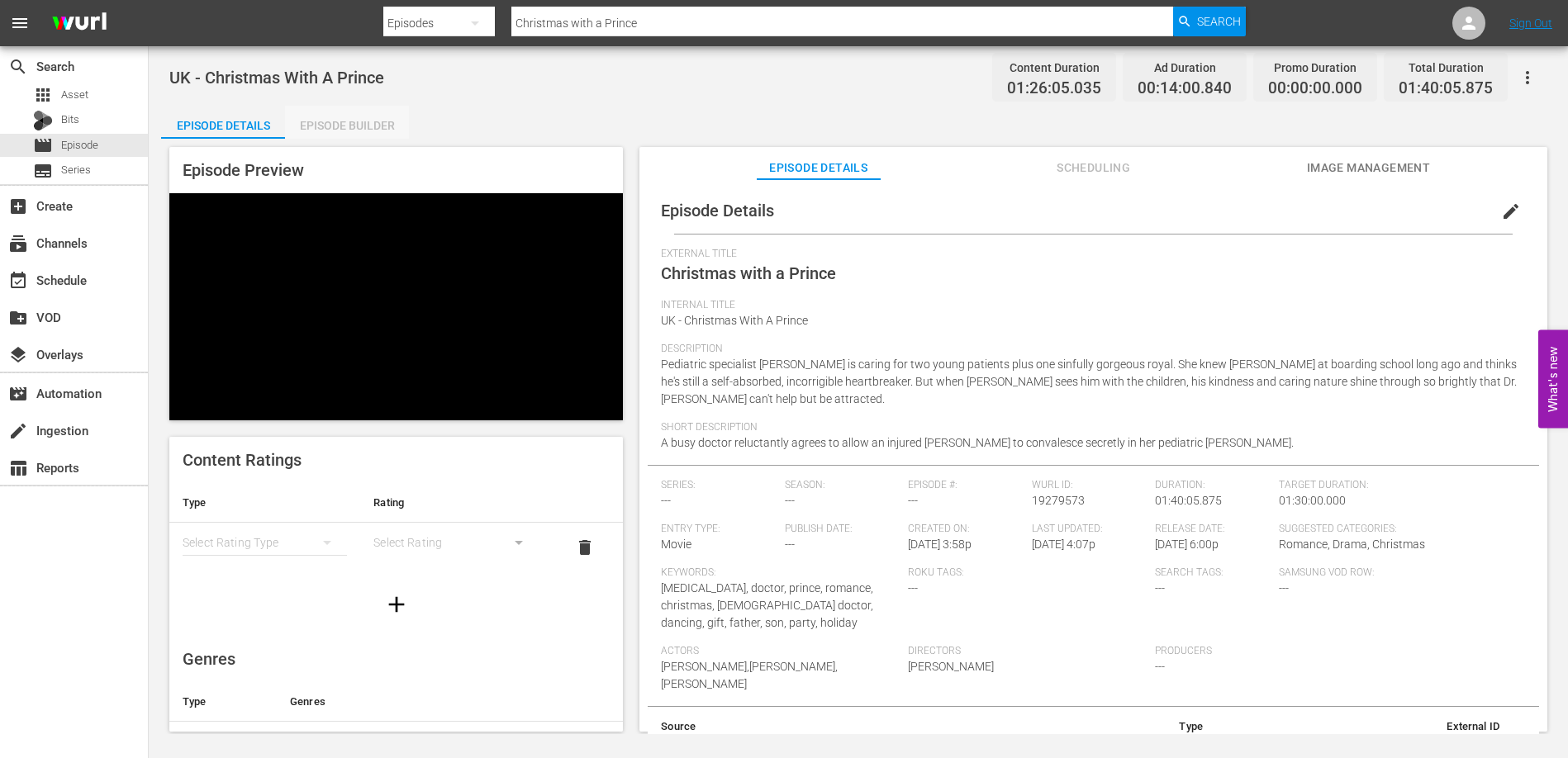
click at [369, 125] on div "Episode Builder" at bounding box center [346, 125] width 124 height 40
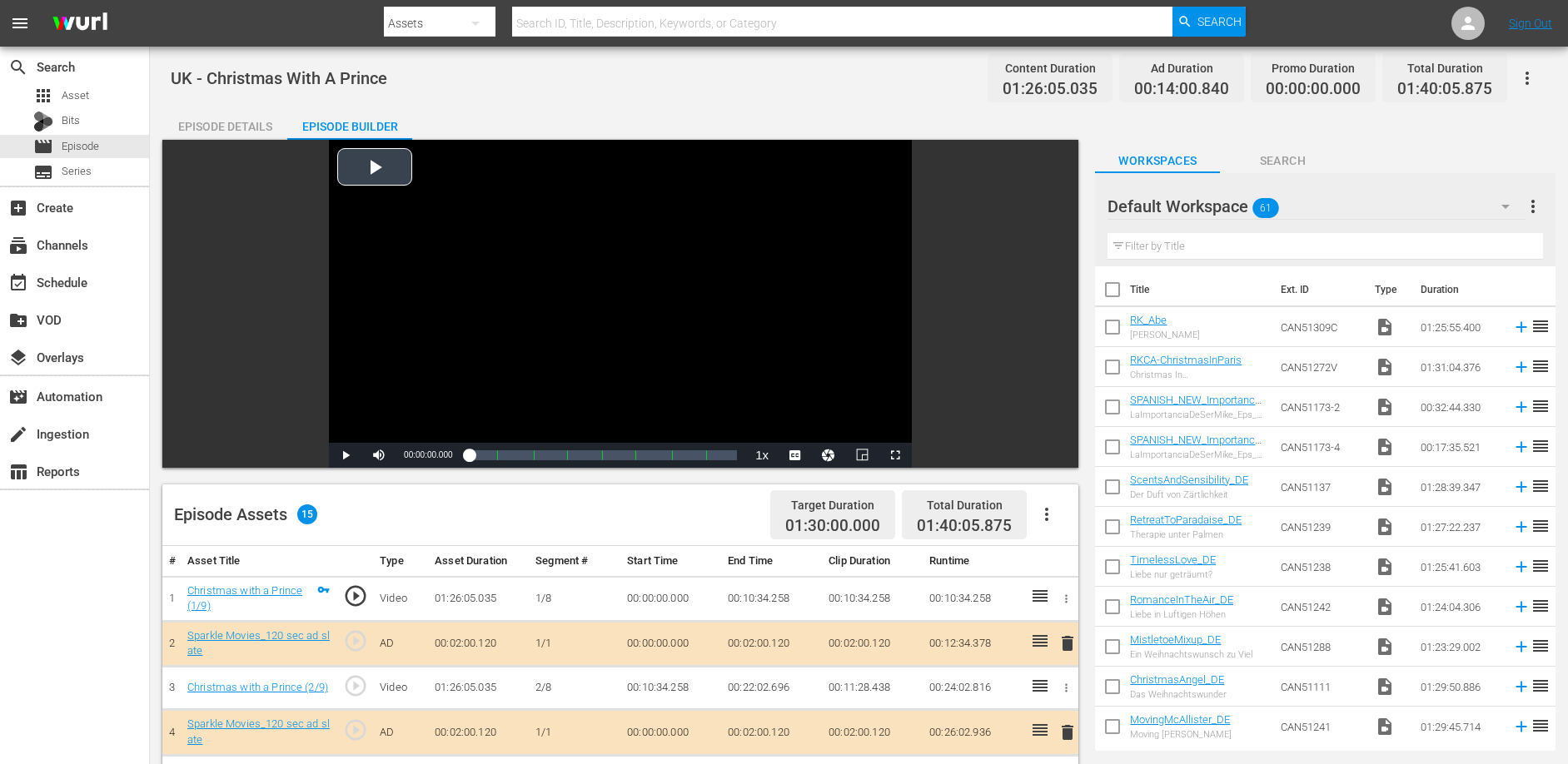
click at [361, 168] on div "Video Player" at bounding box center [620, 291] width 583 height 303
click at [346, 455] on span "Video Player" at bounding box center [346, 455] width 0 height 0
click at [198, 125] on div "Episode Details" at bounding box center [225, 126] width 125 height 40
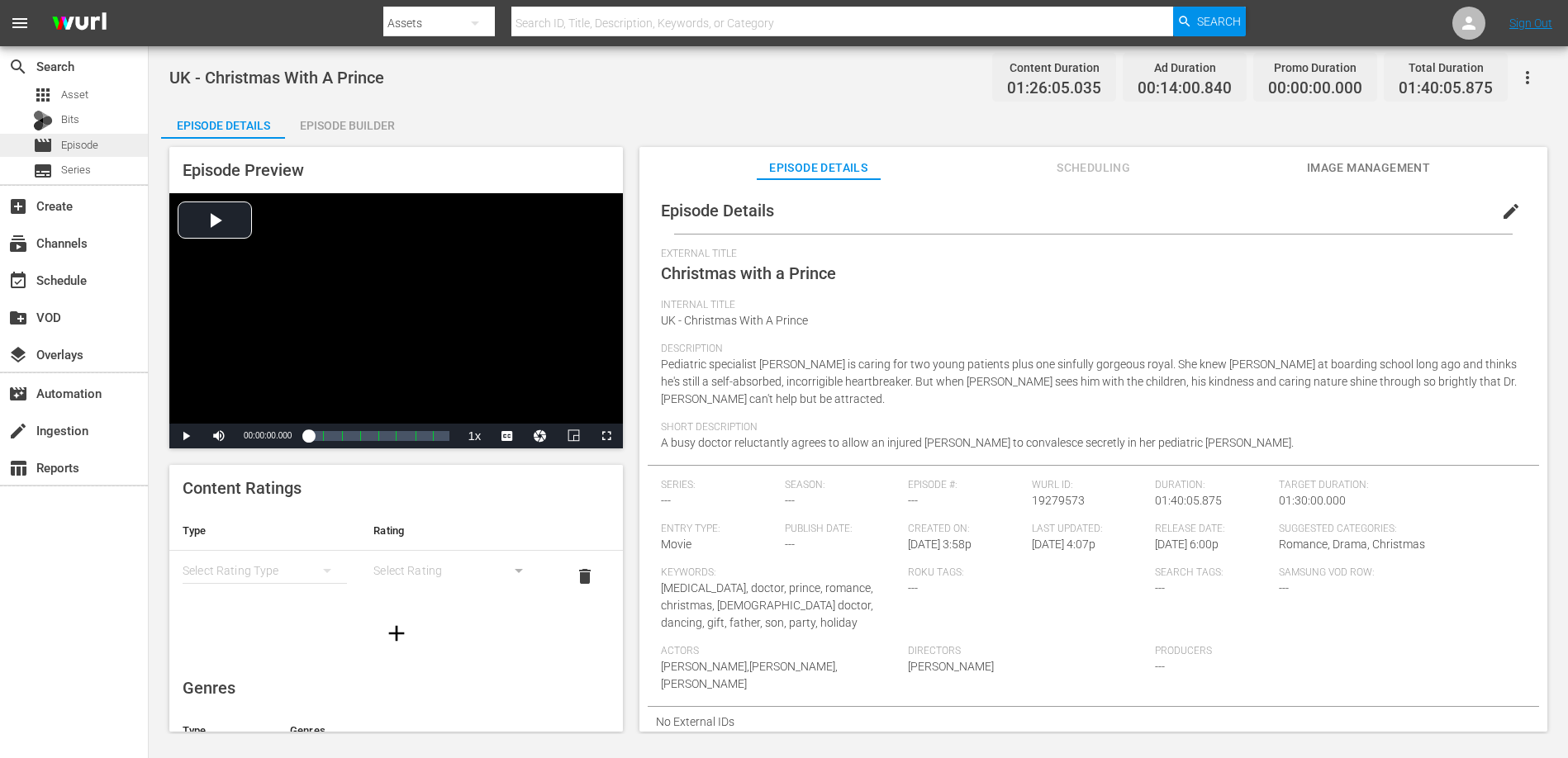
click at [84, 142] on span "Episode" at bounding box center [80, 146] width 37 height 17
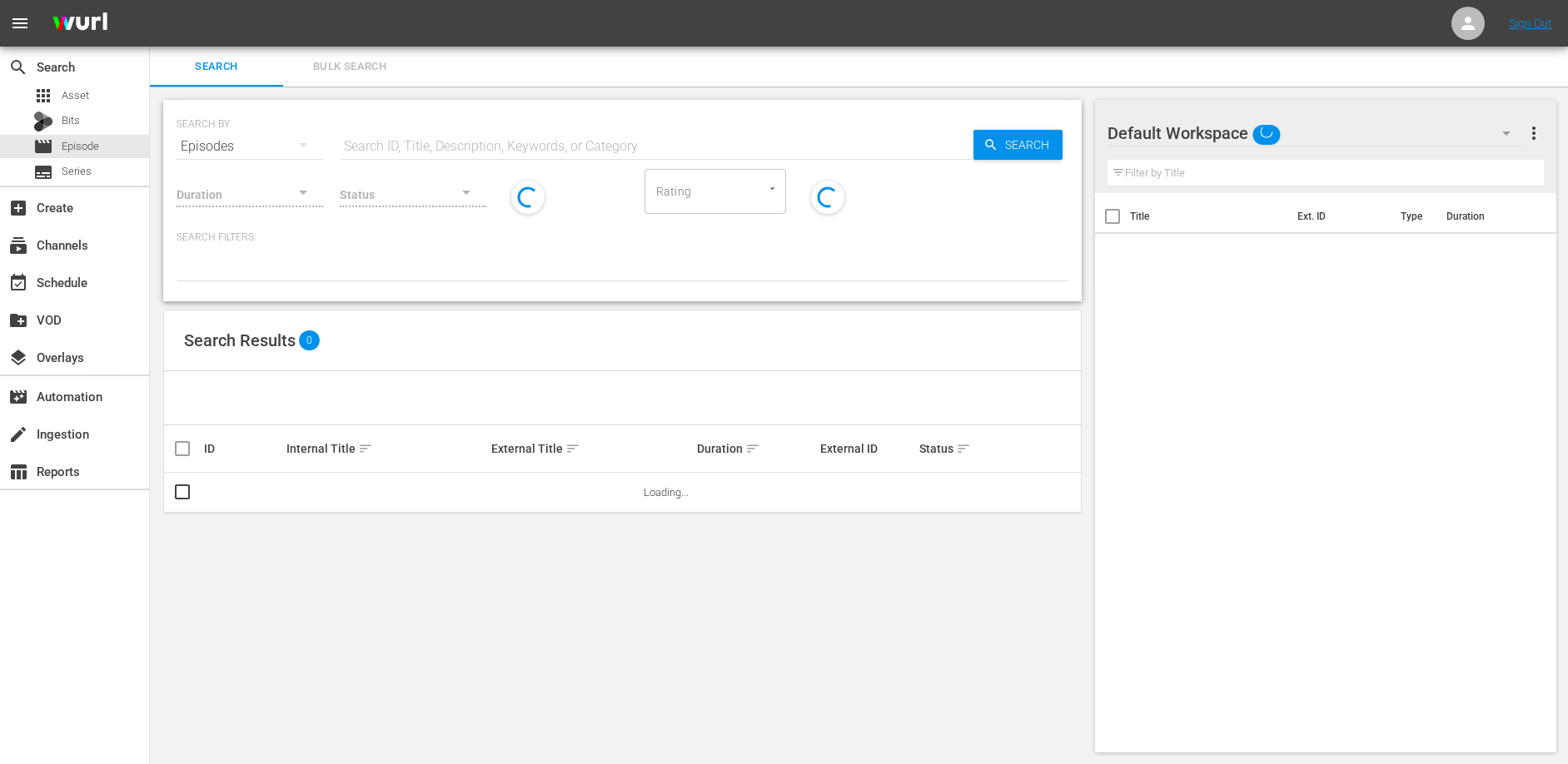
click at [391, 135] on input "text" at bounding box center [657, 146] width 634 height 40
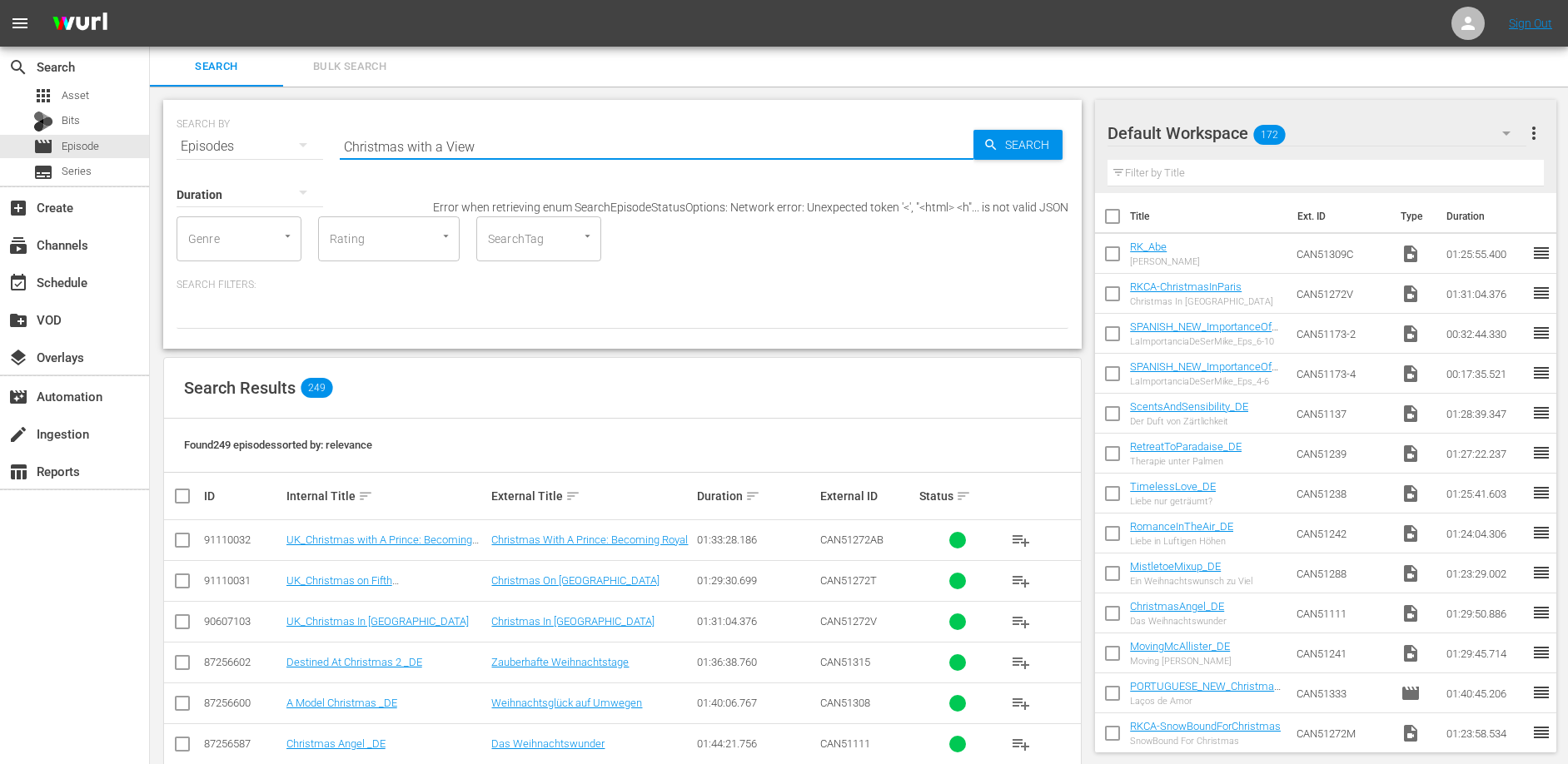
type input "Christmas with a View"
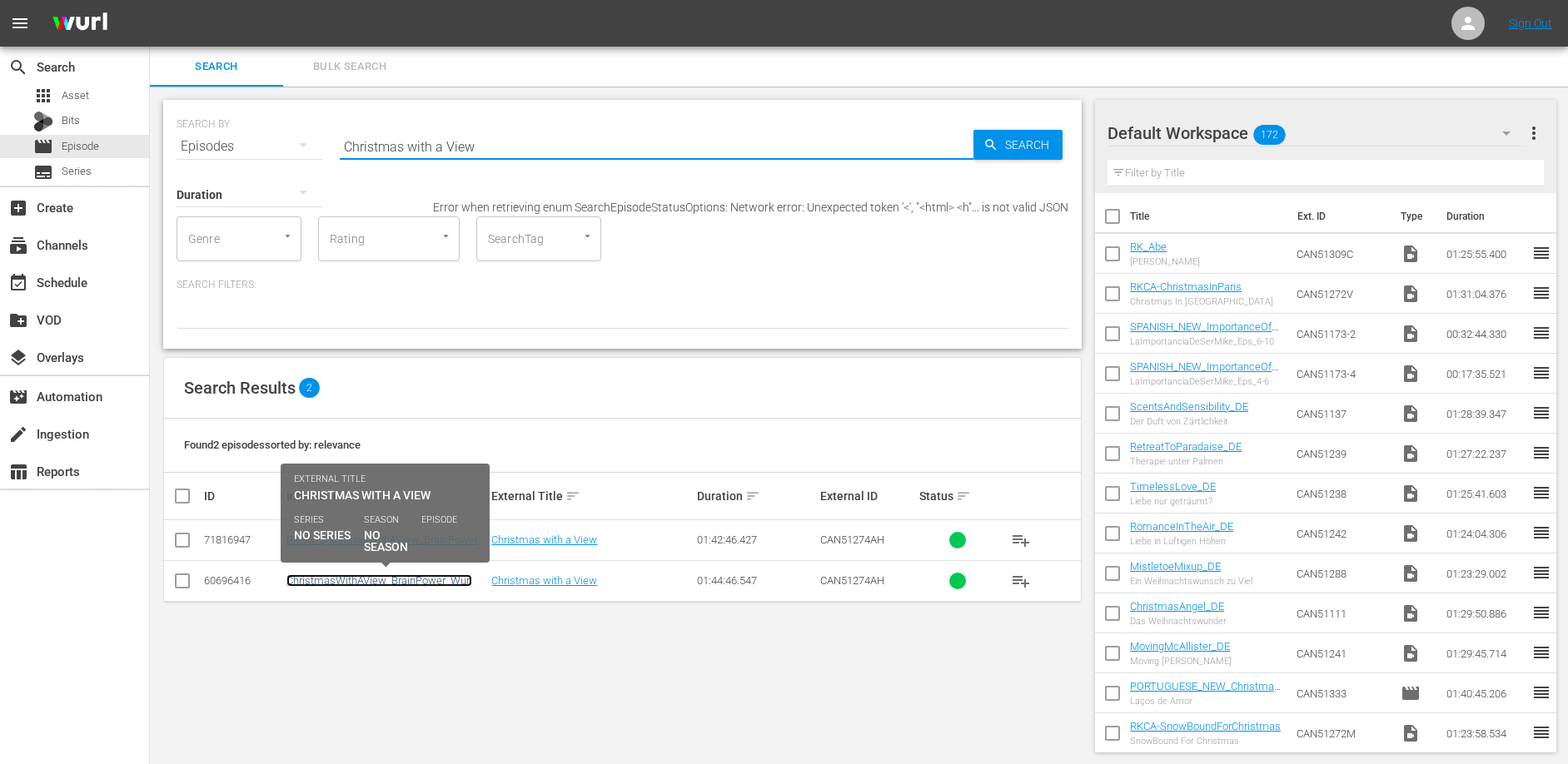
click at [387, 584] on link "ChristmasWithAView_BrainPower_Wurl" at bounding box center [378, 580] width 185 height 13
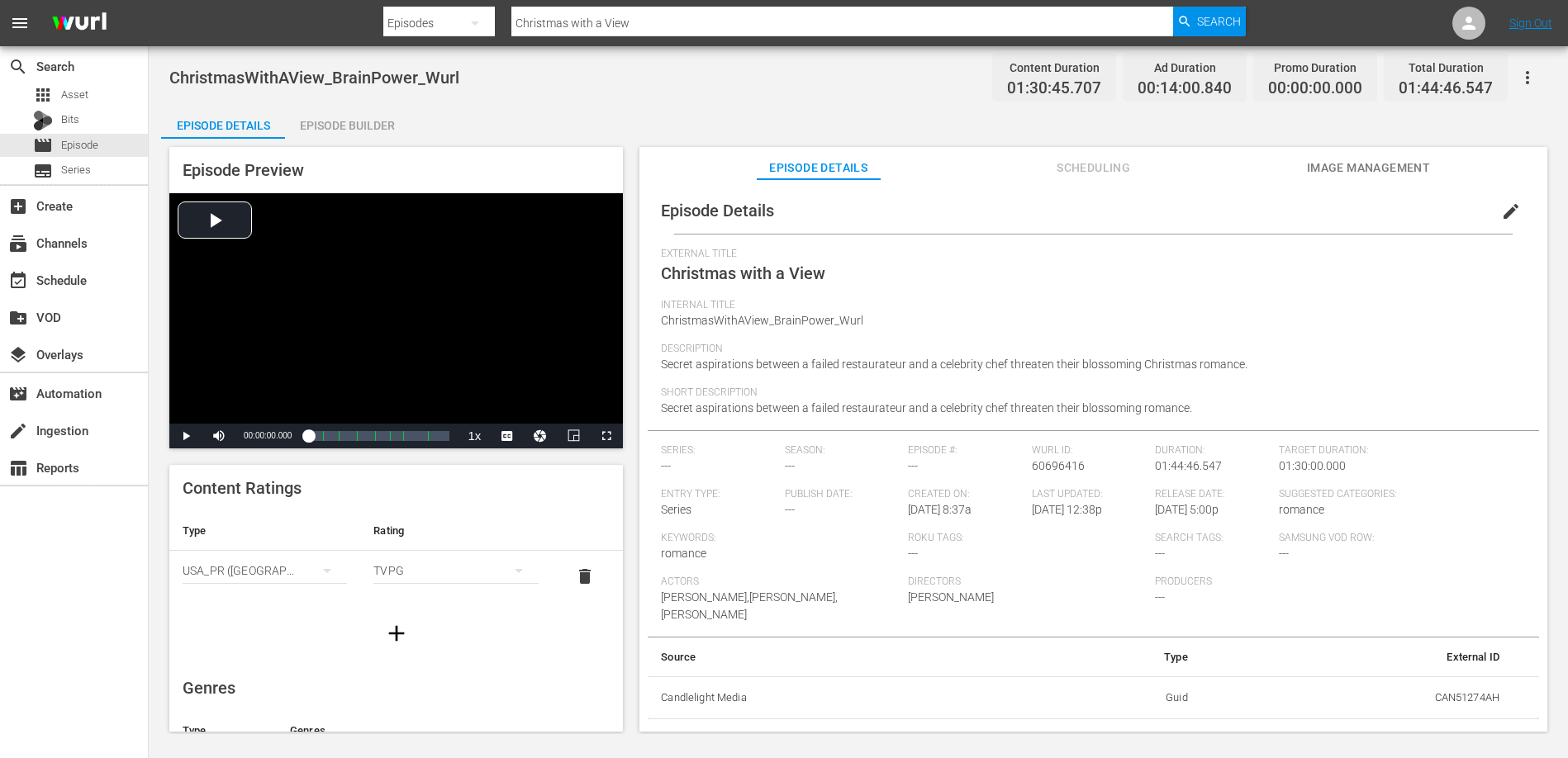
click at [623, 97] on div "ChristmasWithAView_BrainPower_Wurl Content Duration 01:30:45.707 Ad Duration 00…" at bounding box center [858, 390] width 1419 height 688
click at [1528, 75] on icon "button" at bounding box center [1526, 77] width 19 height 19
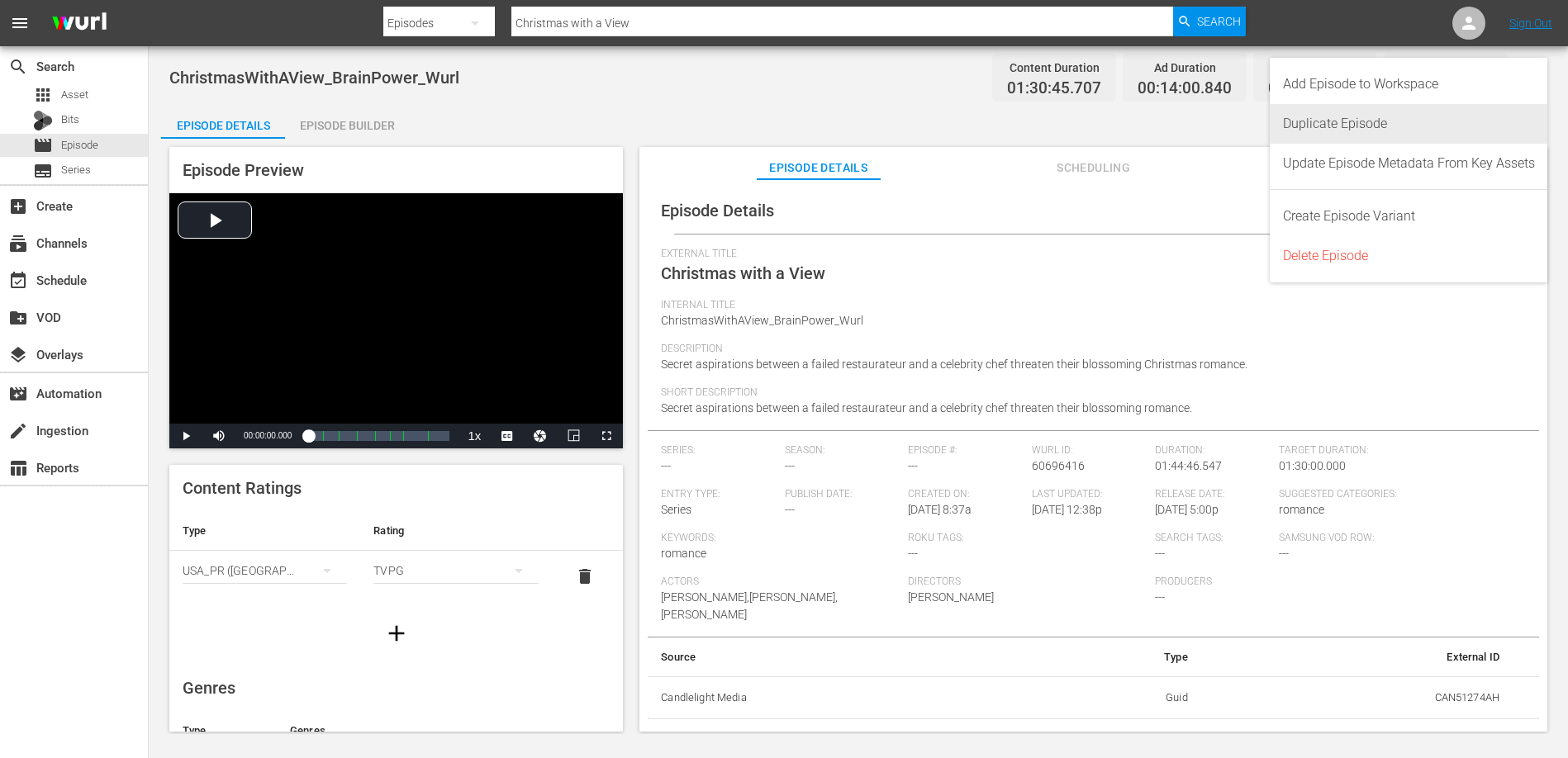
click at [1365, 124] on div "Duplicate Episode" at bounding box center [1408, 124] width 252 height 40
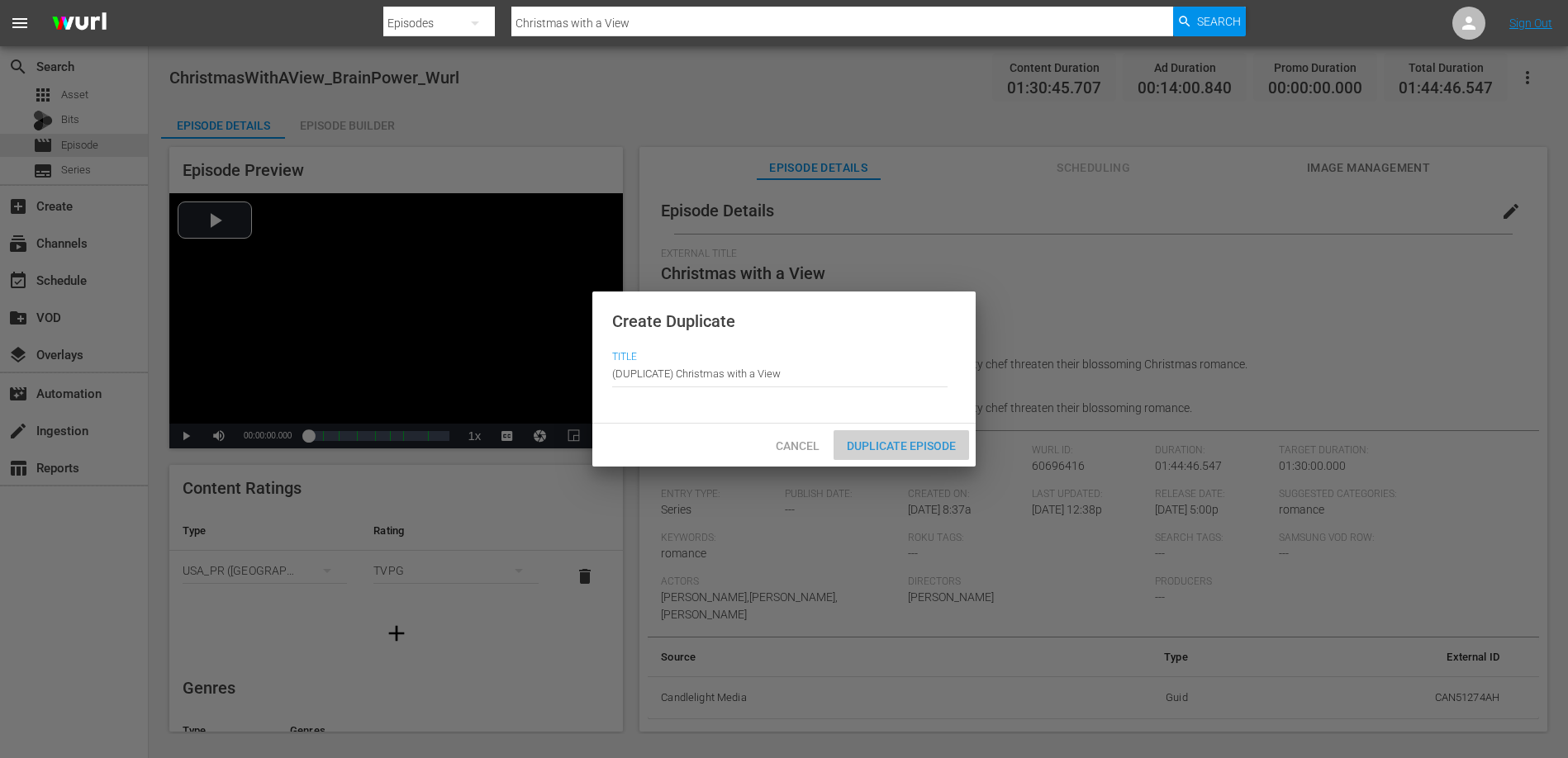
click at [938, 450] on span "Duplicate Episode" at bounding box center [901, 446] width 136 height 14
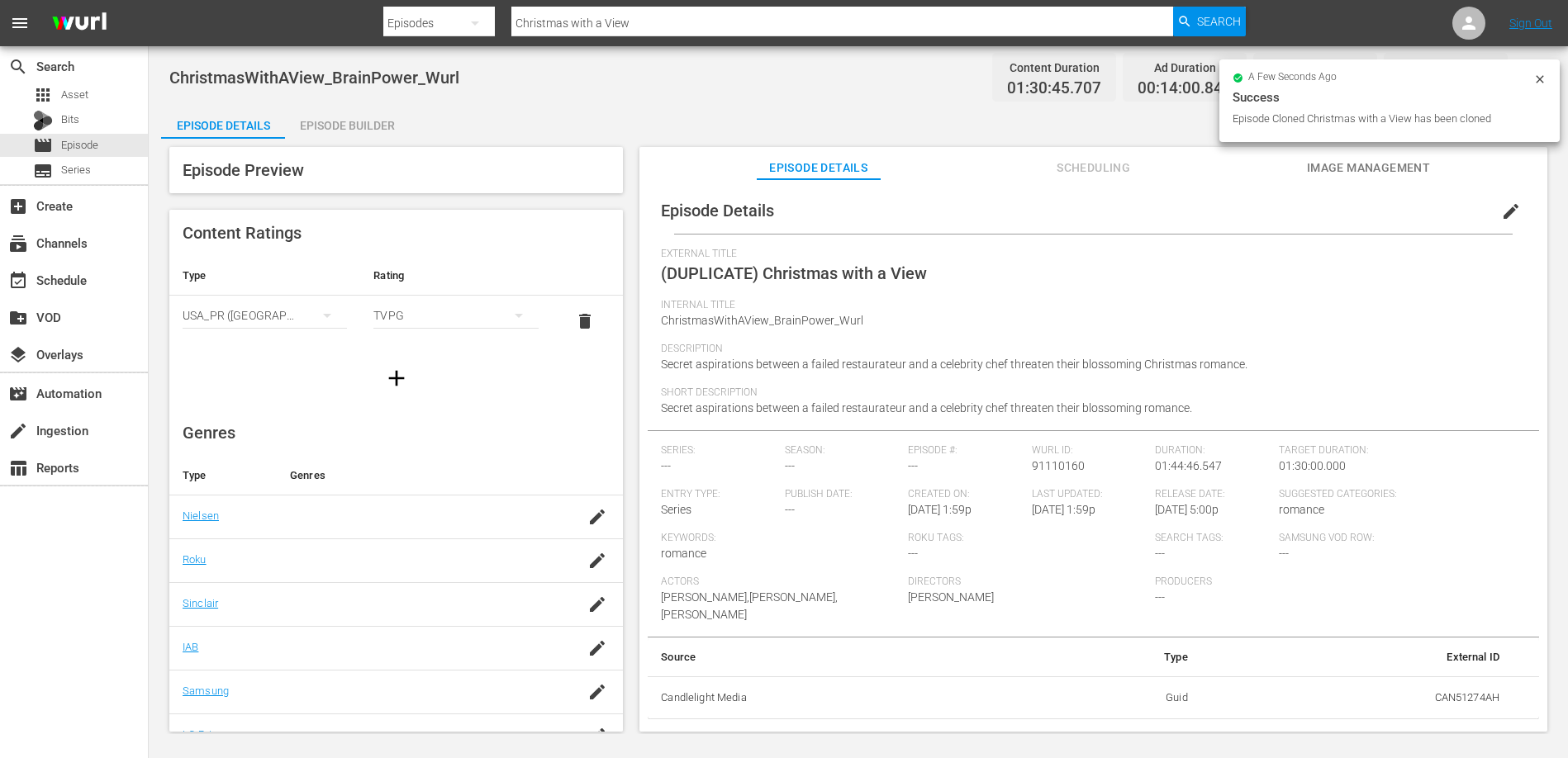
click at [1501, 212] on span "edit" at bounding box center [1510, 211] width 19 height 19
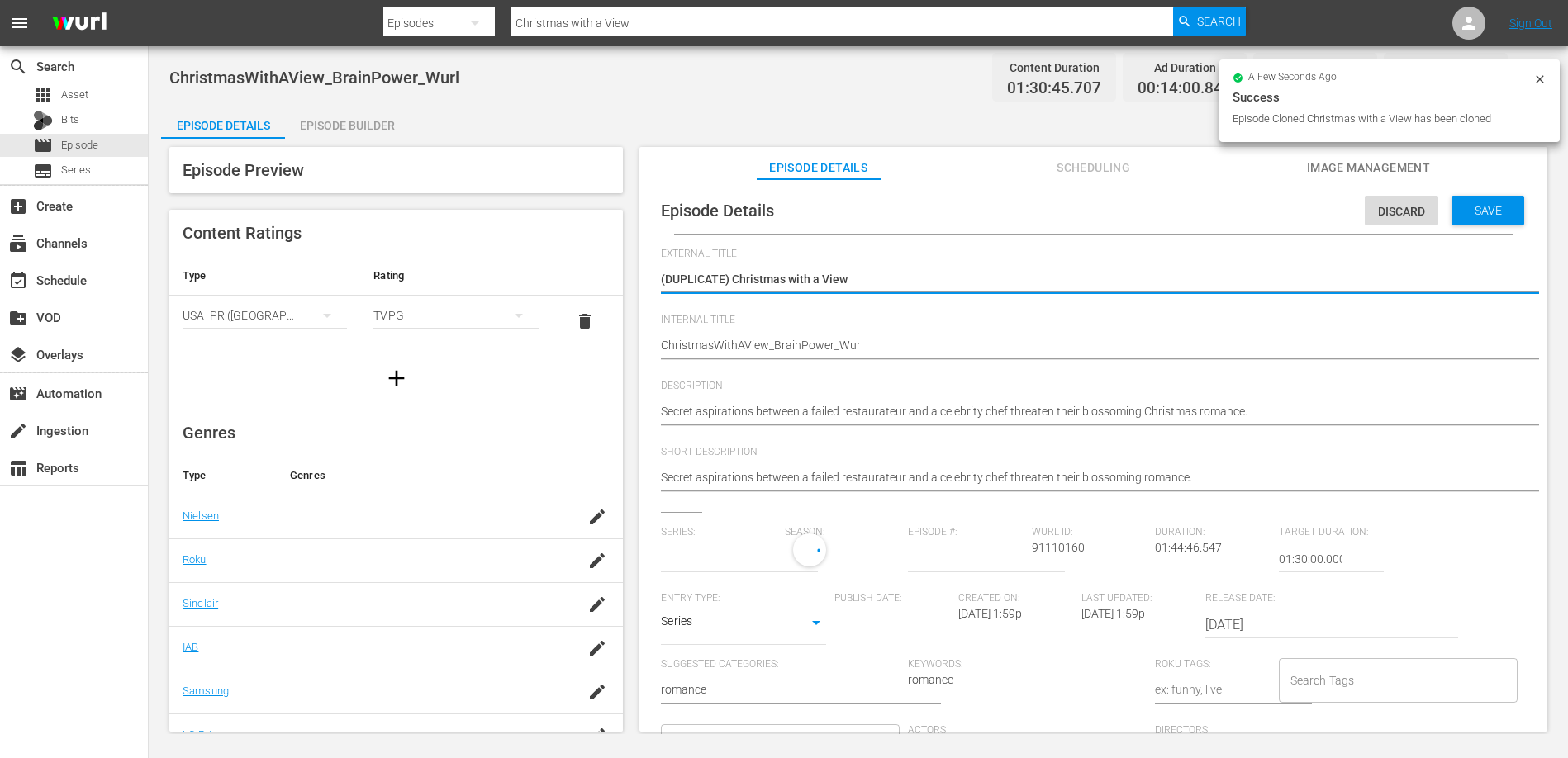
type input "No Series"
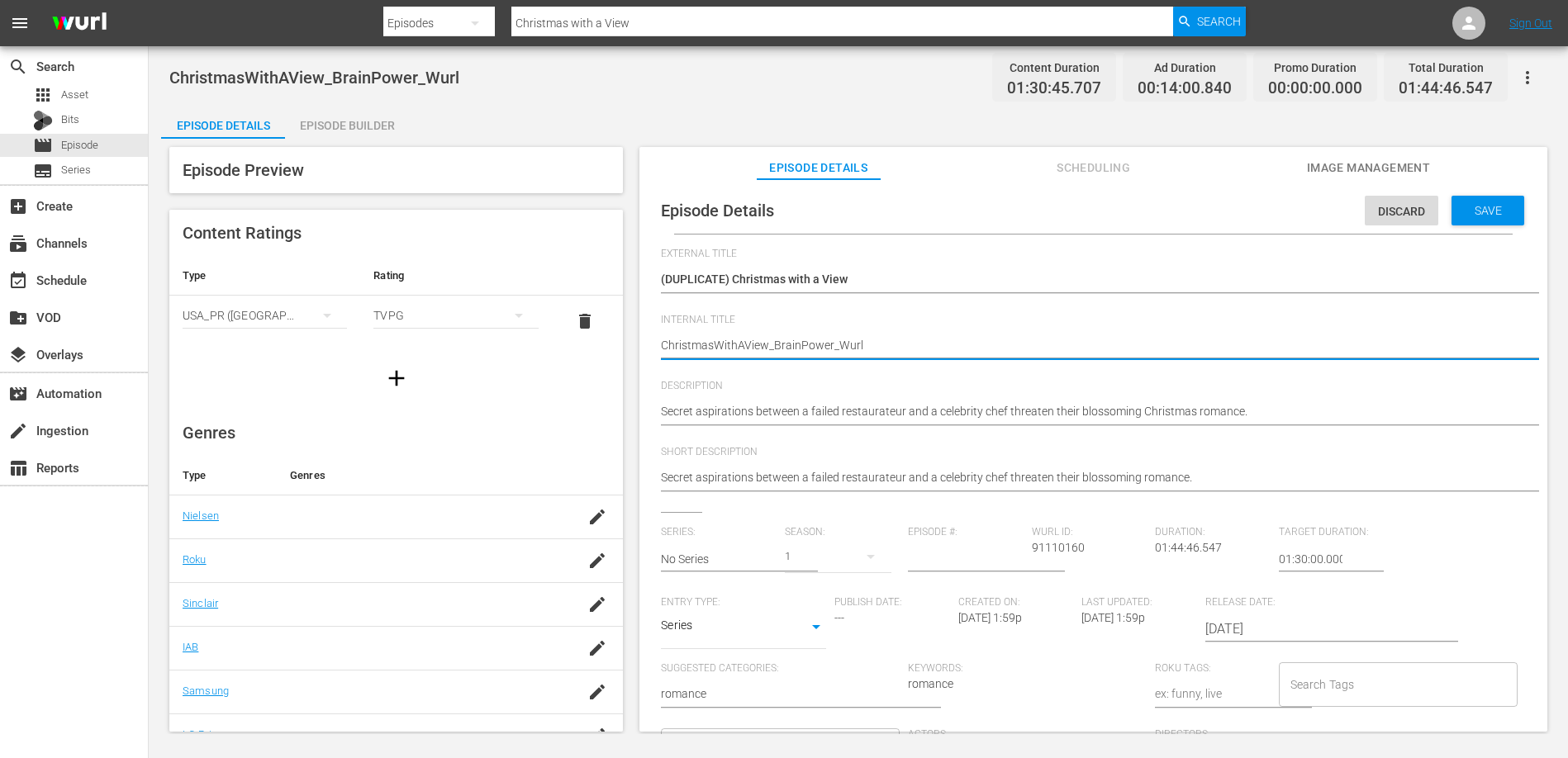
type textarea "UChristmasWithAView_BrainPower_Wurl"
type textarea "UKChristmasWithAView_BrainPower_Wurl"
type textarea "UK_ChristmasWithAView_BrainPower_Wurl"
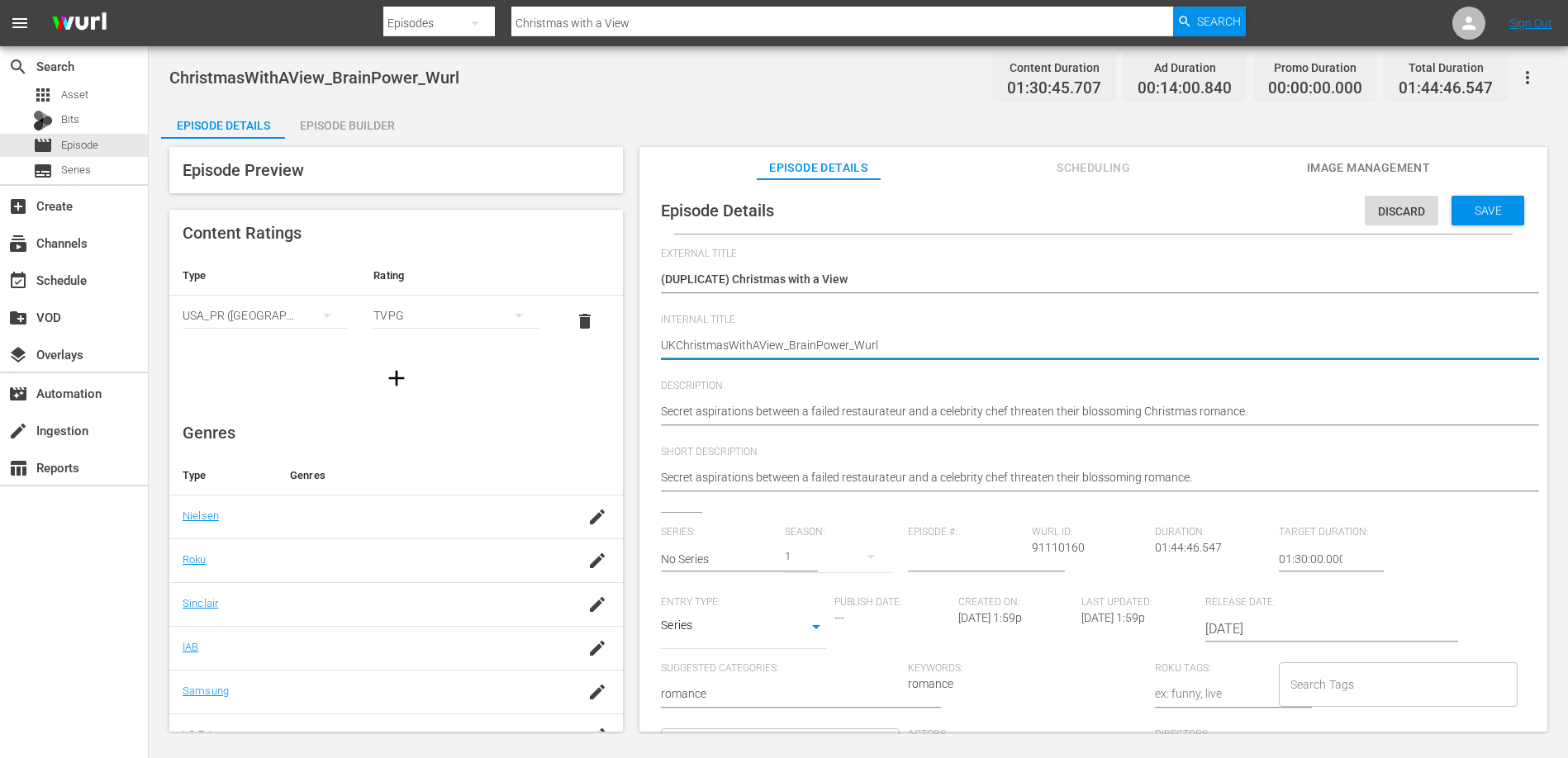
type textarea "UK_ChristmasWithAView_BrainPower_Wurl"
type textarea "UK_Christmas WithAView_BrainPower_Wurl"
type textarea "UK_Christmas With AView_BrainPower_Wurl"
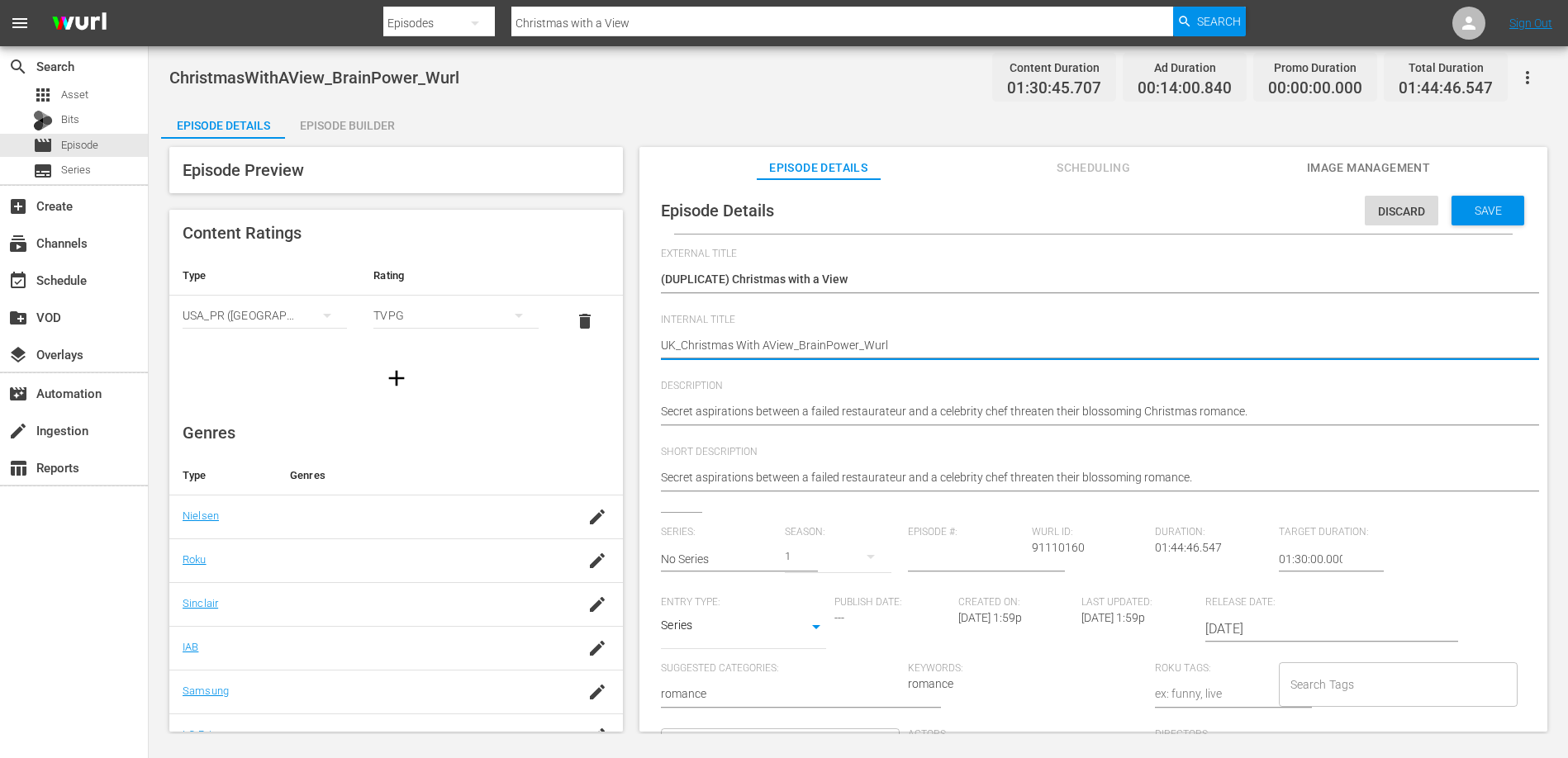
type textarea "UK_Christmas With A View_BrainPower_Wurl"
type textarea "UK_Christmas With A View_BrainPowerWurl"
type textarea "UK_Christmas With A View_BrainPowerurl"
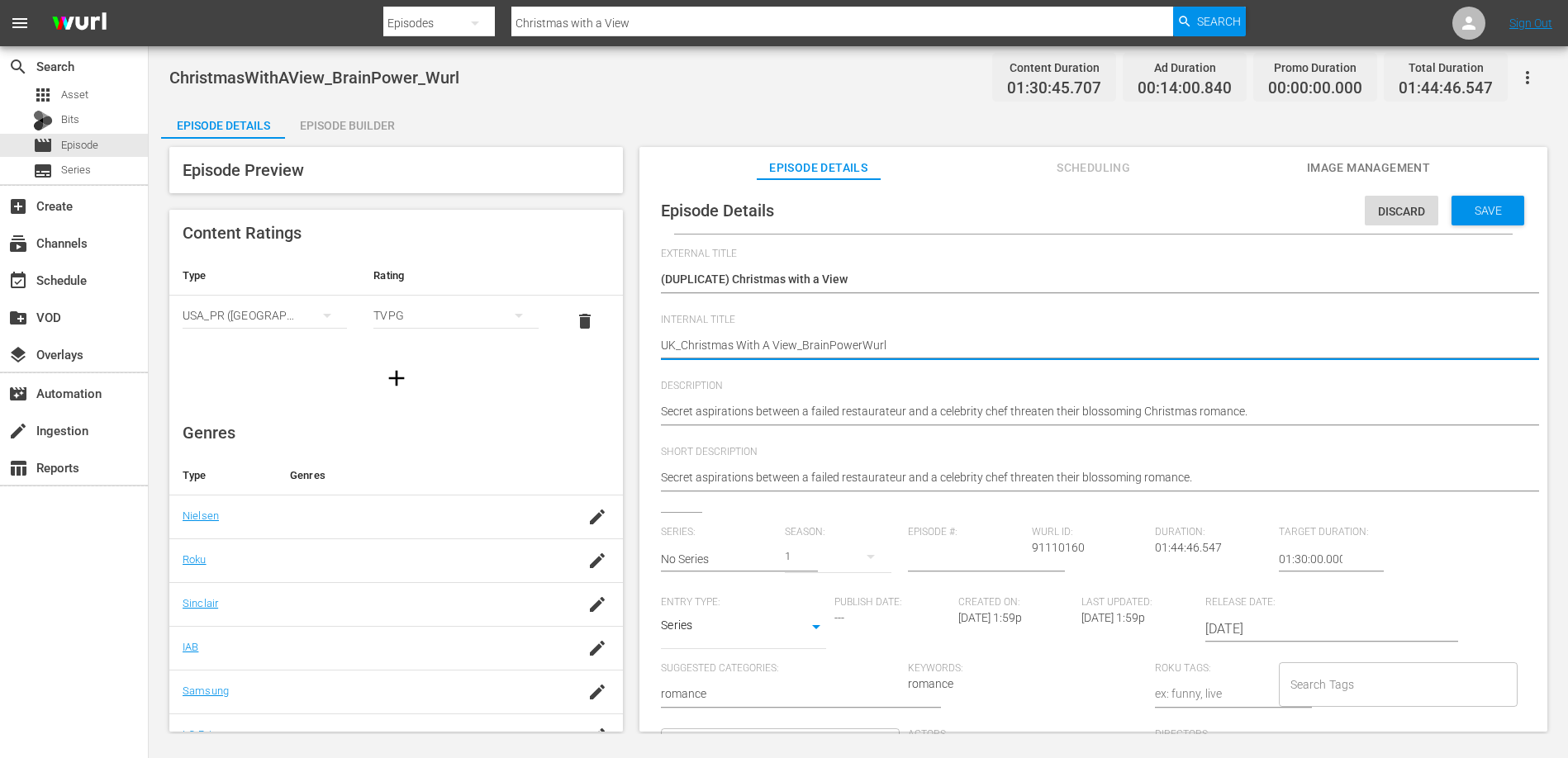
type textarea "UK_Christmas With A View_BrainPowerurl"
type textarea "UK_Christmas With A View_BrainPowerrl"
type textarea "UK_Christmas With A View_BrainPowerl"
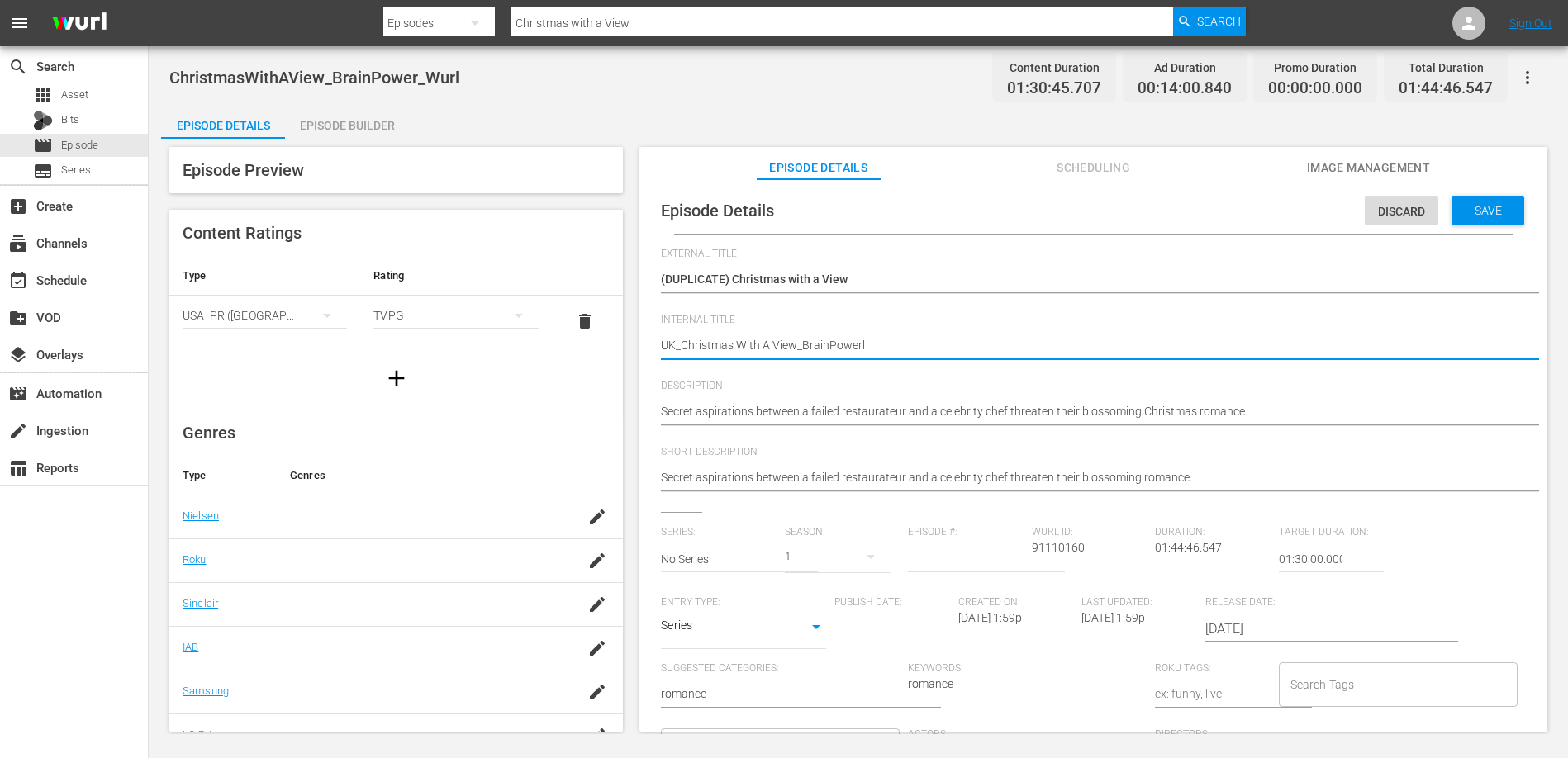
type textarea "UK_Christmas With A View_BrainPower"
drag, startPoint x: 731, startPoint y: 277, endPoint x: 765, endPoint y: 293, distance: 37.6
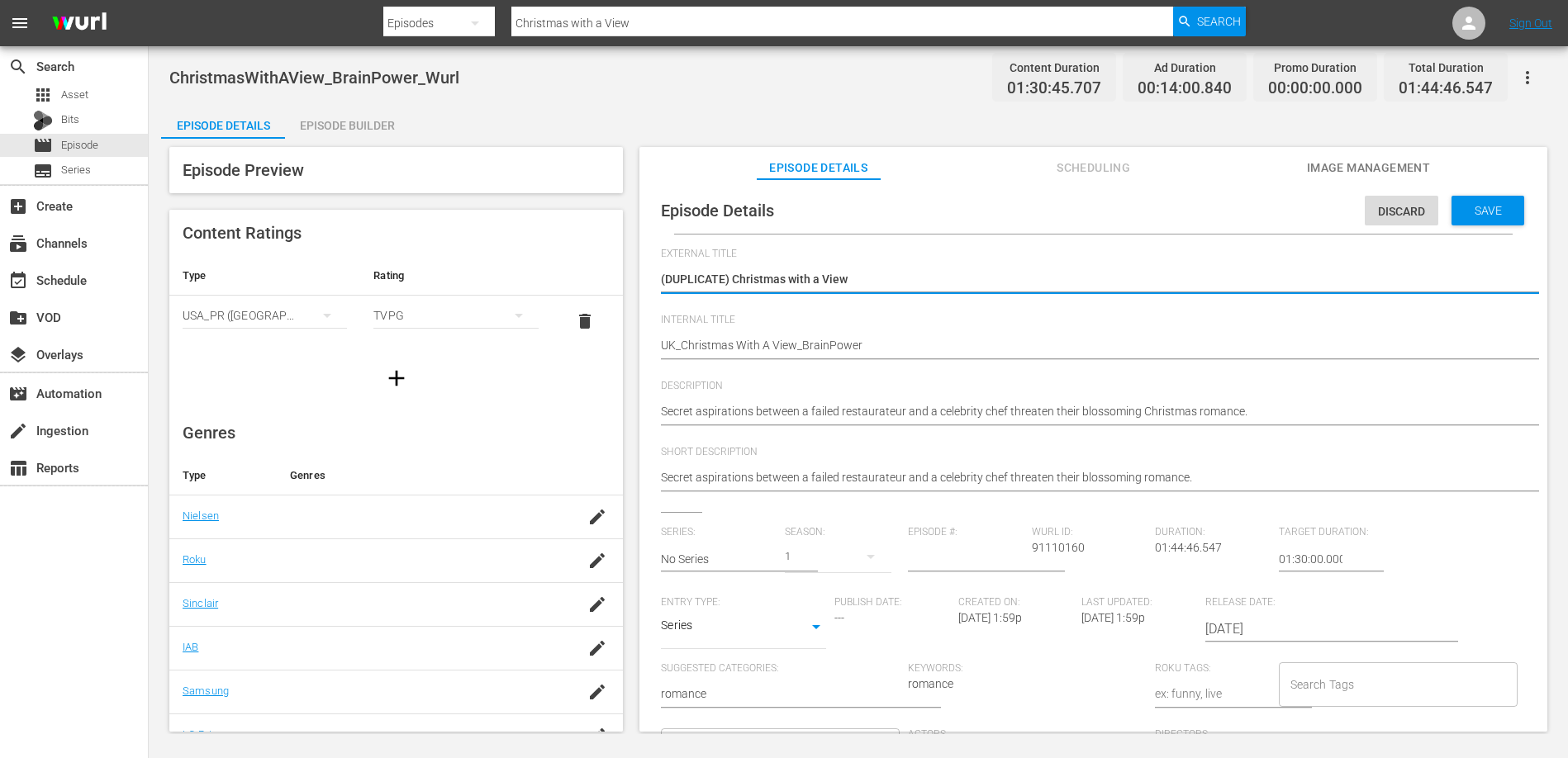
type textarea "(DUPLICATE)Christmas with a View"
type textarea "(DUPLICATEChristmas with a View"
type textarea "(DUPLICATChristmas with a View"
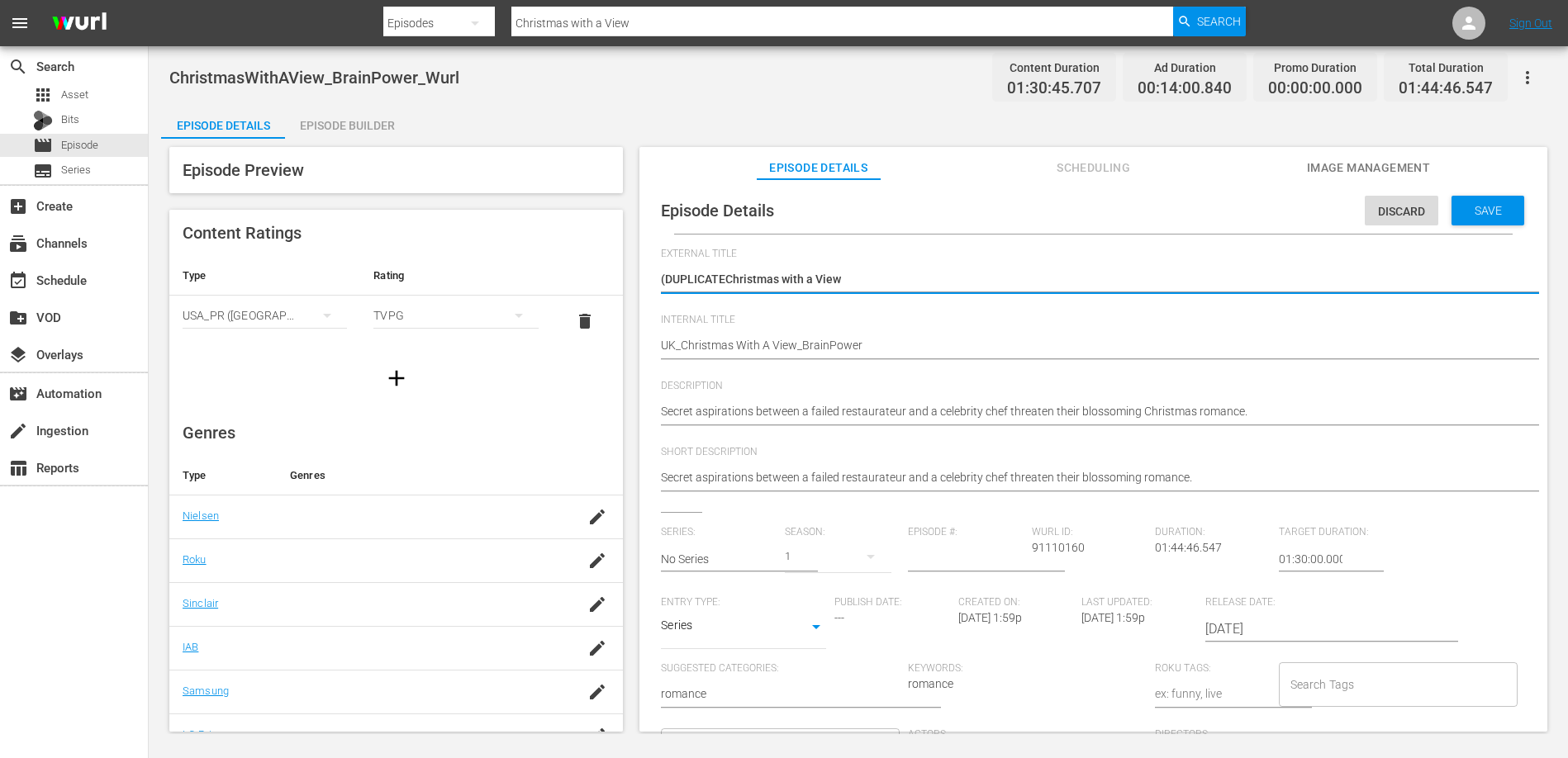
type textarea "(DUPLICATChristmas with a View"
type textarea "(DUPLICAChristmas with a View"
type textarea "(DUPLICChristmas with a View"
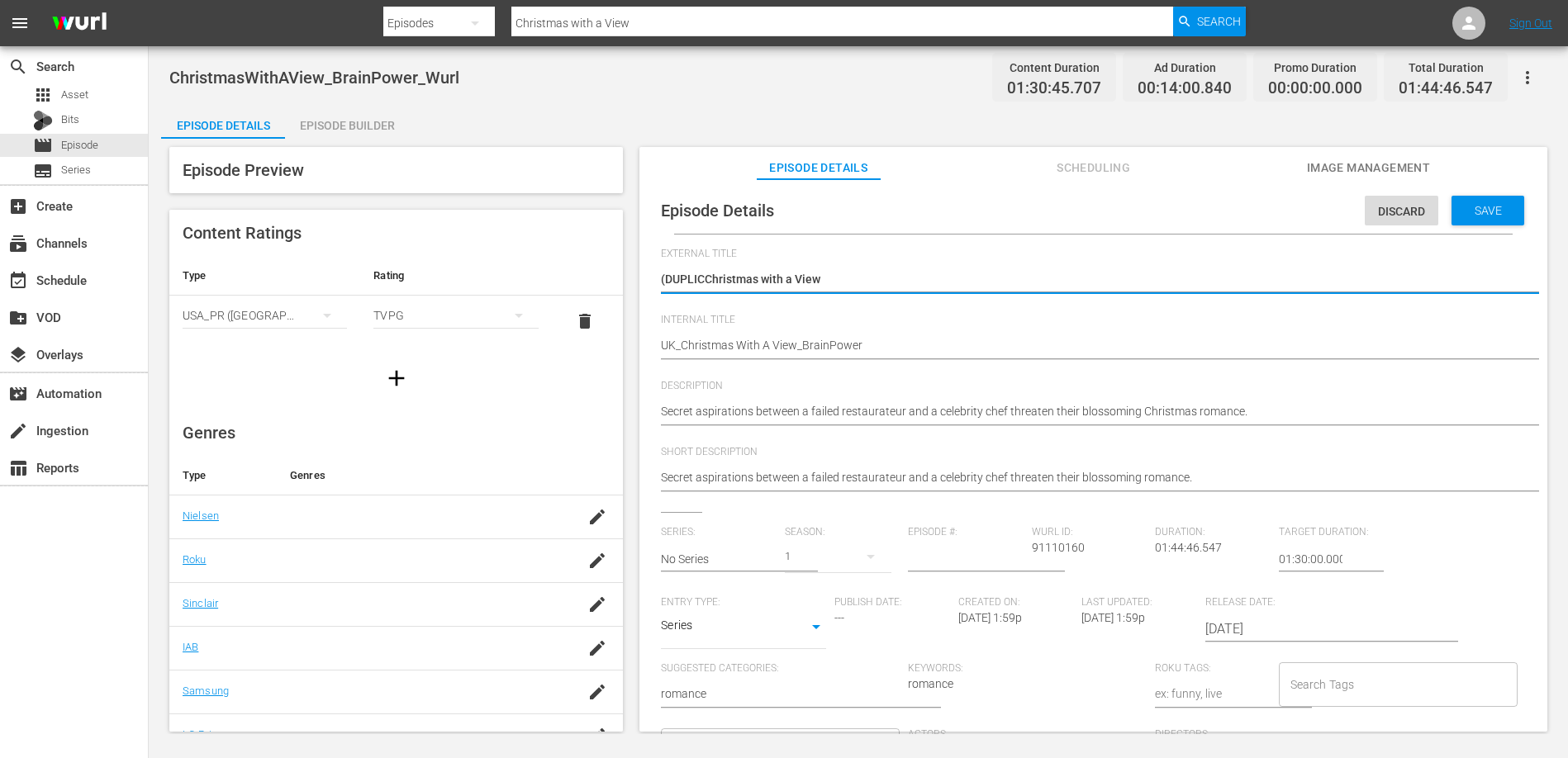
type textarea "(DUPLIChristmas with a View"
type textarea "(DUPLChristmas with a View"
type textarea "(DUPChristmas with a View"
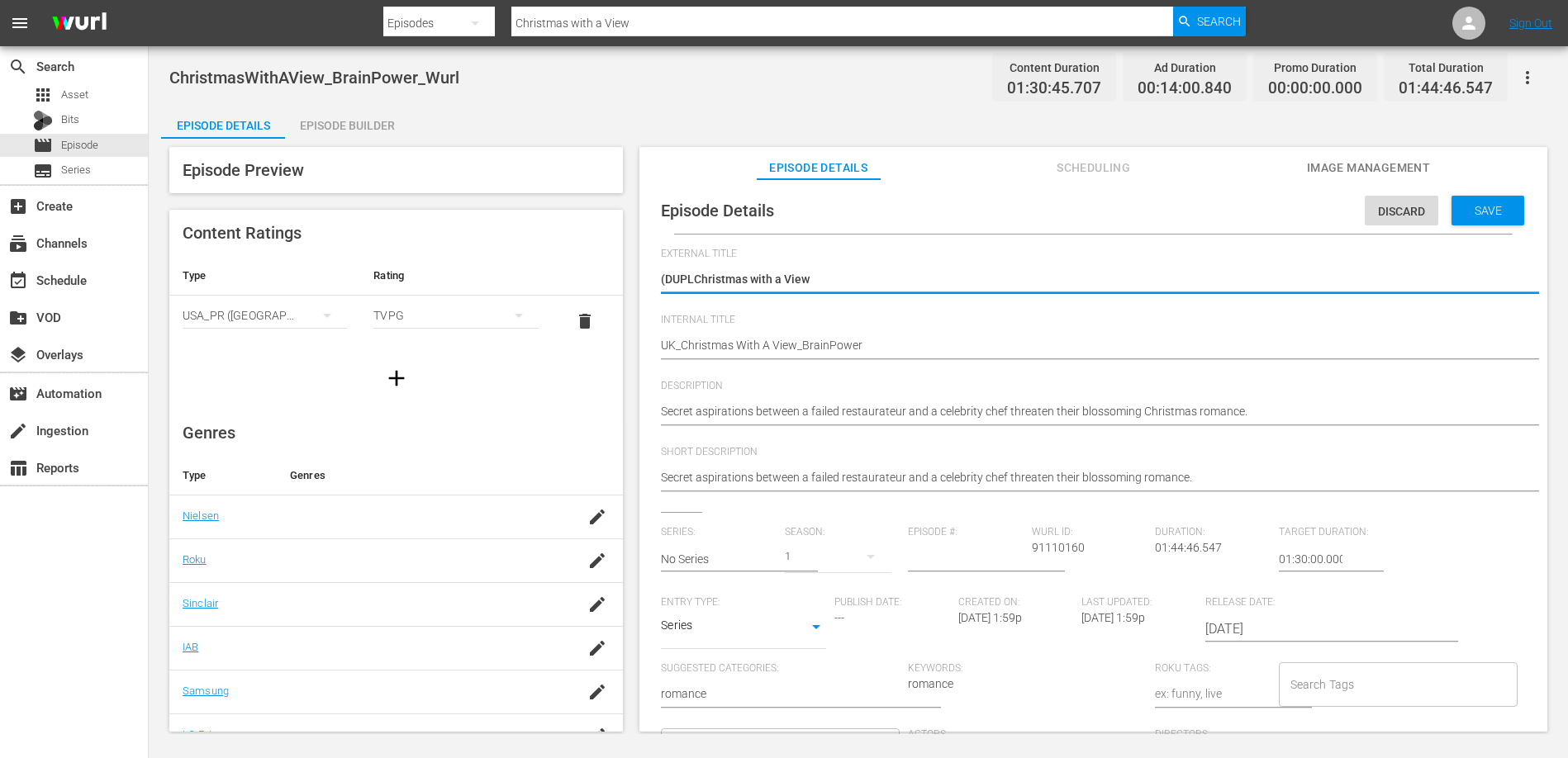
type textarea "(DUPChristmas with a View"
type textarea "(DUChristmas with a View"
type textarea "(DChristmas with a View"
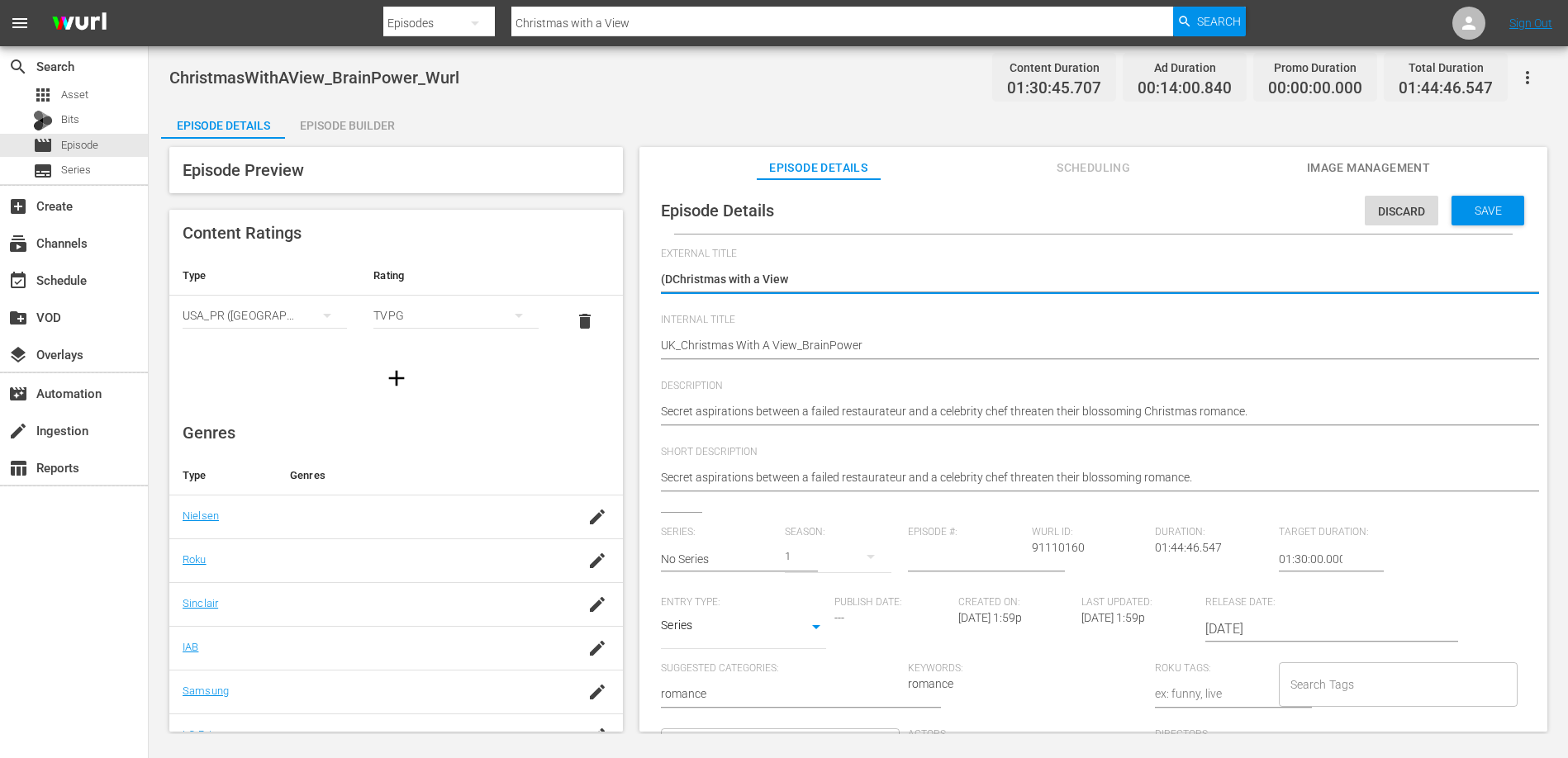
type textarea "(Christmas with a View"
type textarea "Christmas with a View"
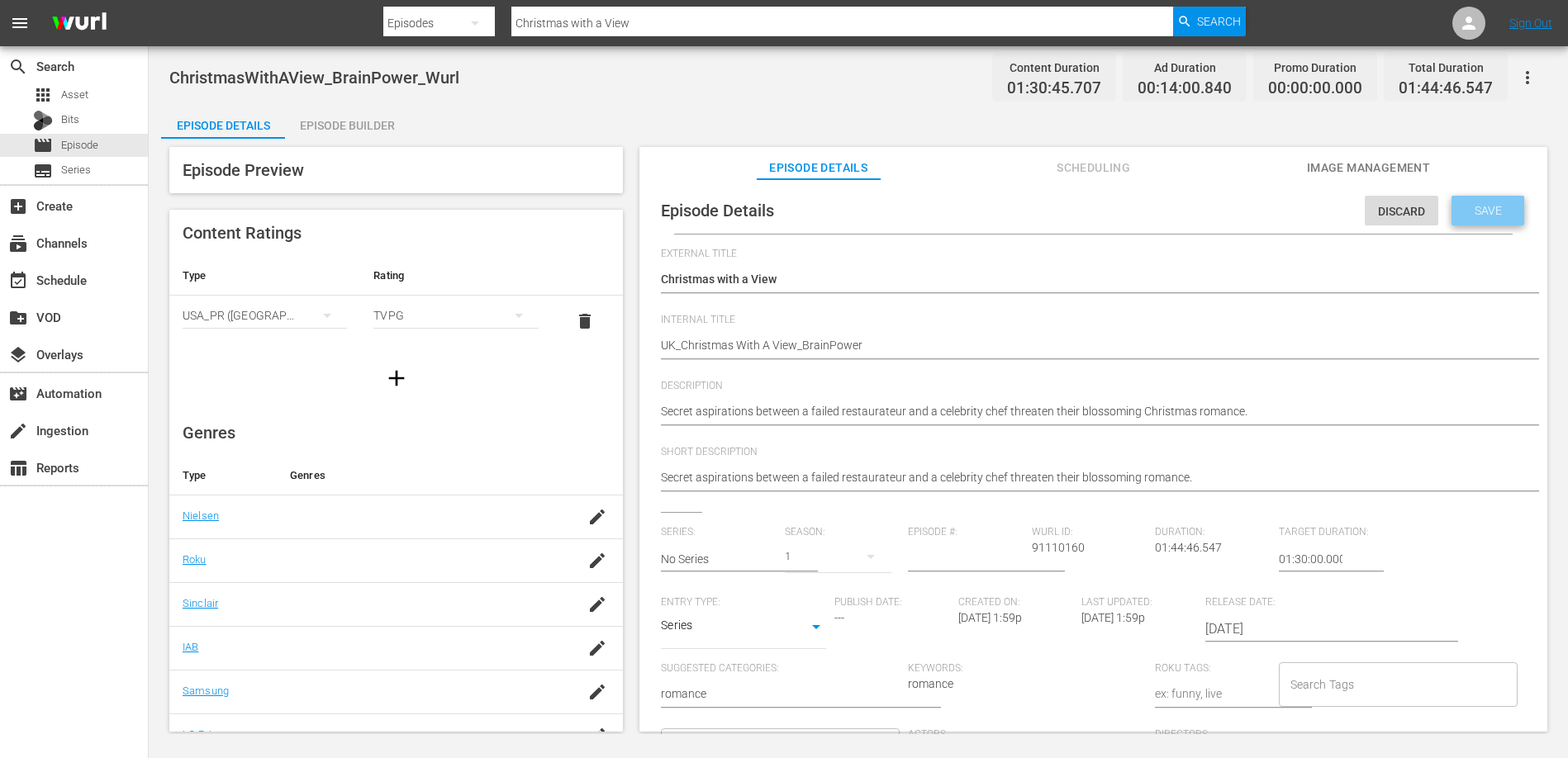
click at [1505, 216] on div "Save" at bounding box center [1488, 210] width 73 height 30
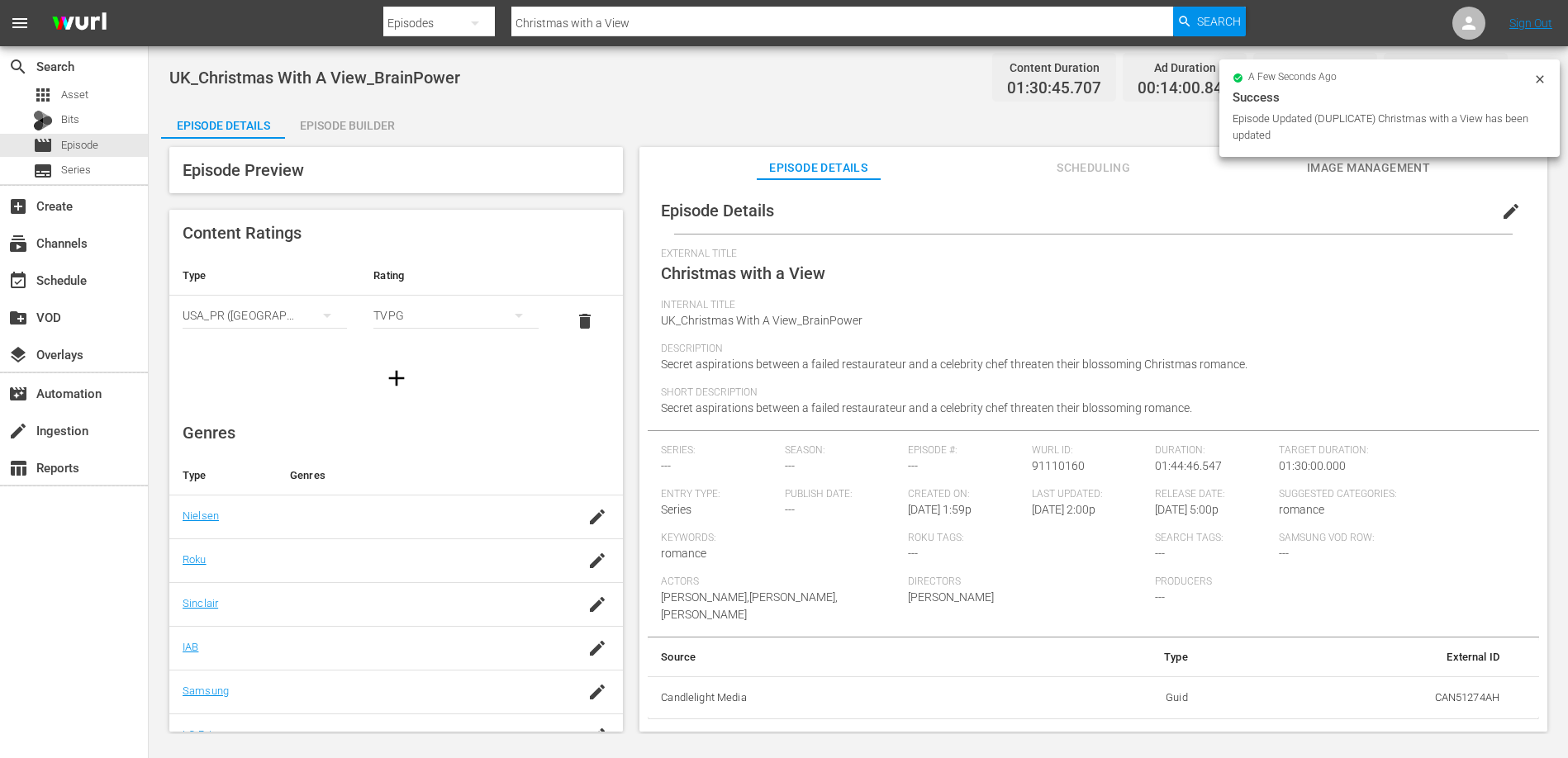
click at [337, 120] on div "Episode Builder" at bounding box center [346, 125] width 124 height 40
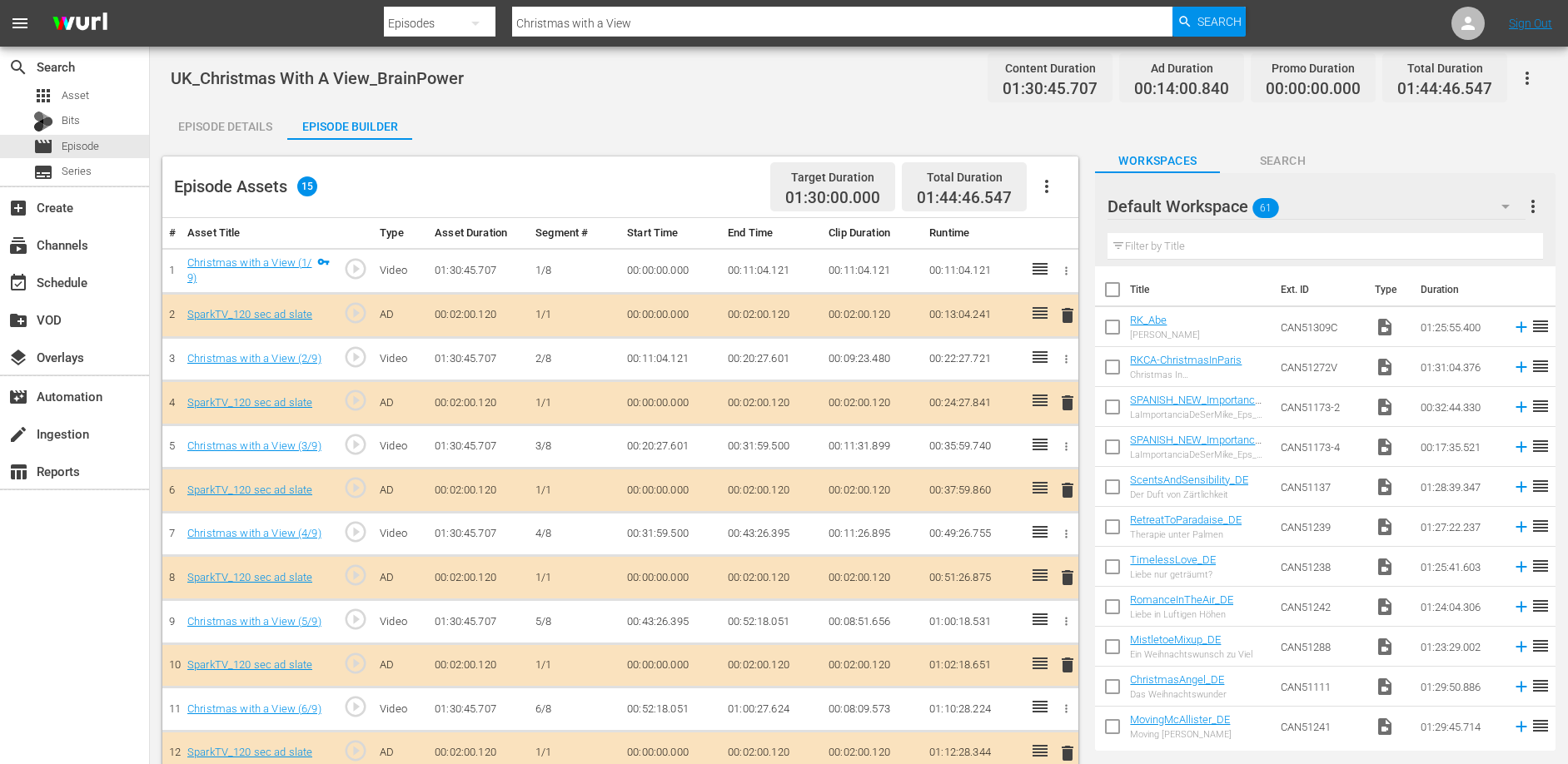
click at [1045, 178] on icon "button" at bounding box center [1046, 186] width 20 height 20
click at [1060, 228] on div "Clear Ads" at bounding box center [1097, 233] width 114 height 40
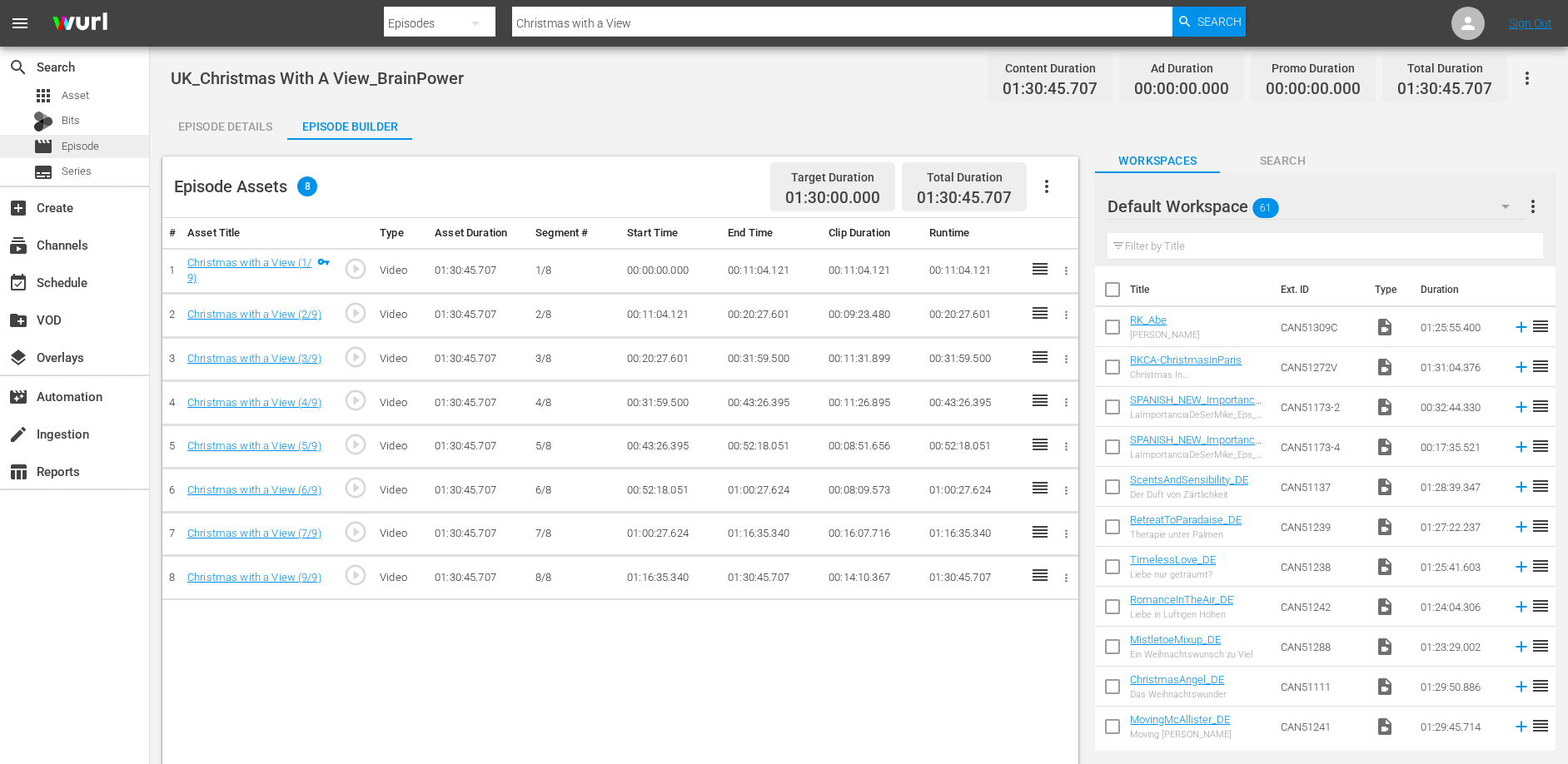
click at [91, 147] on span "Episode" at bounding box center [80, 147] width 38 height 17
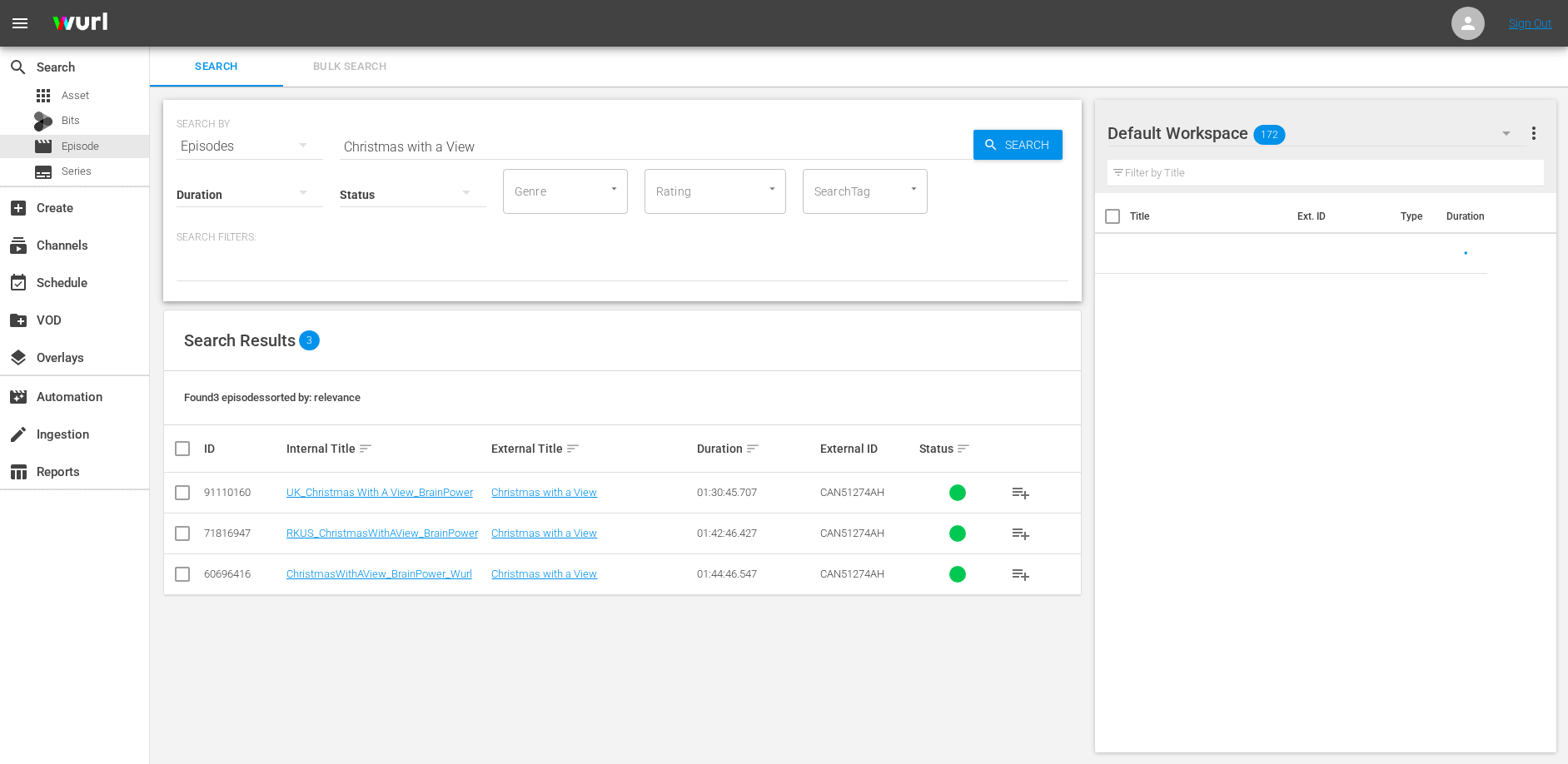
click at [450, 133] on input "Christmas with a View" at bounding box center [657, 146] width 634 height 40
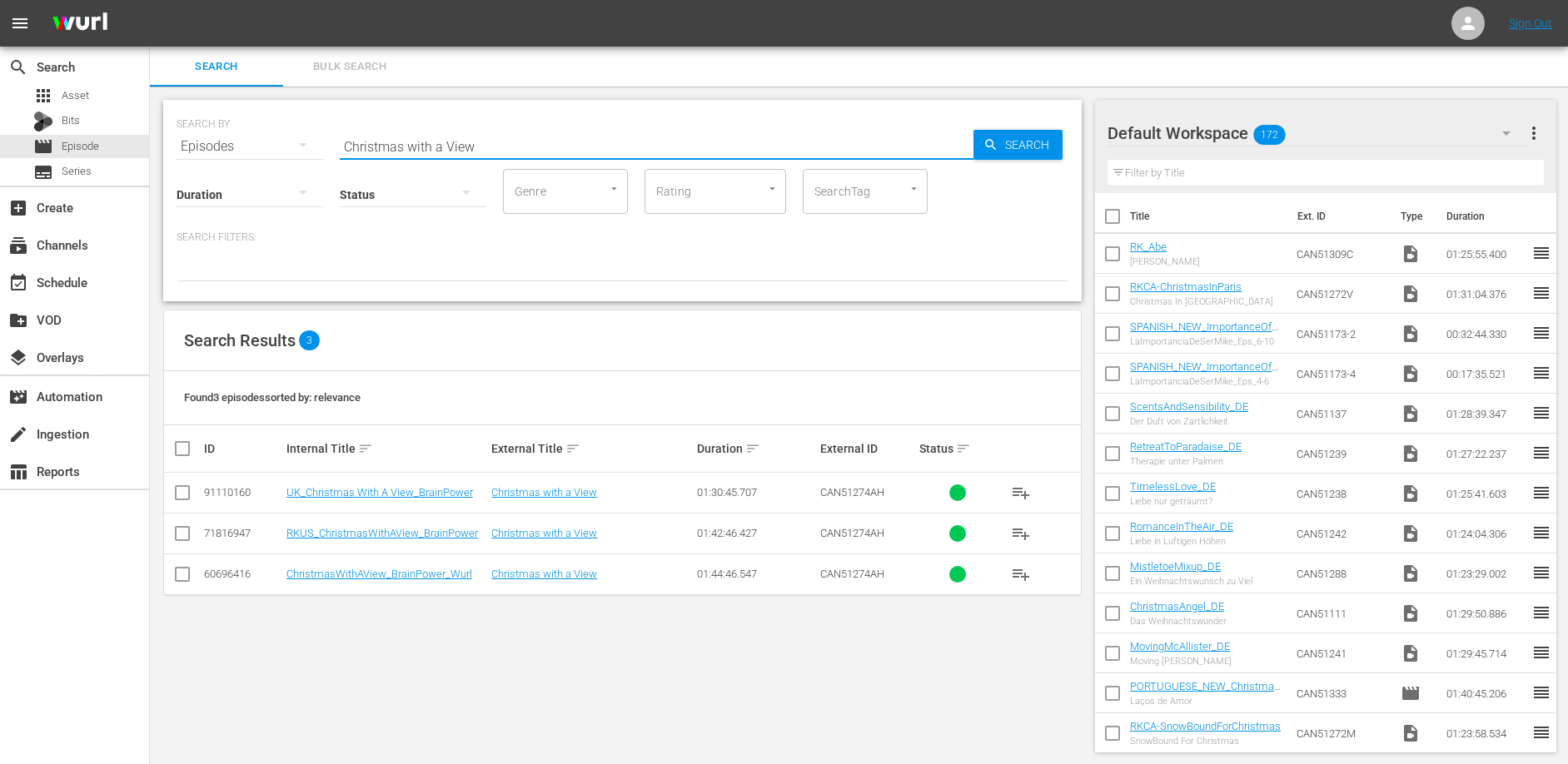
click at [450, 133] on input "Christmas with a View" at bounding box center [657, 146] width 634 height 40
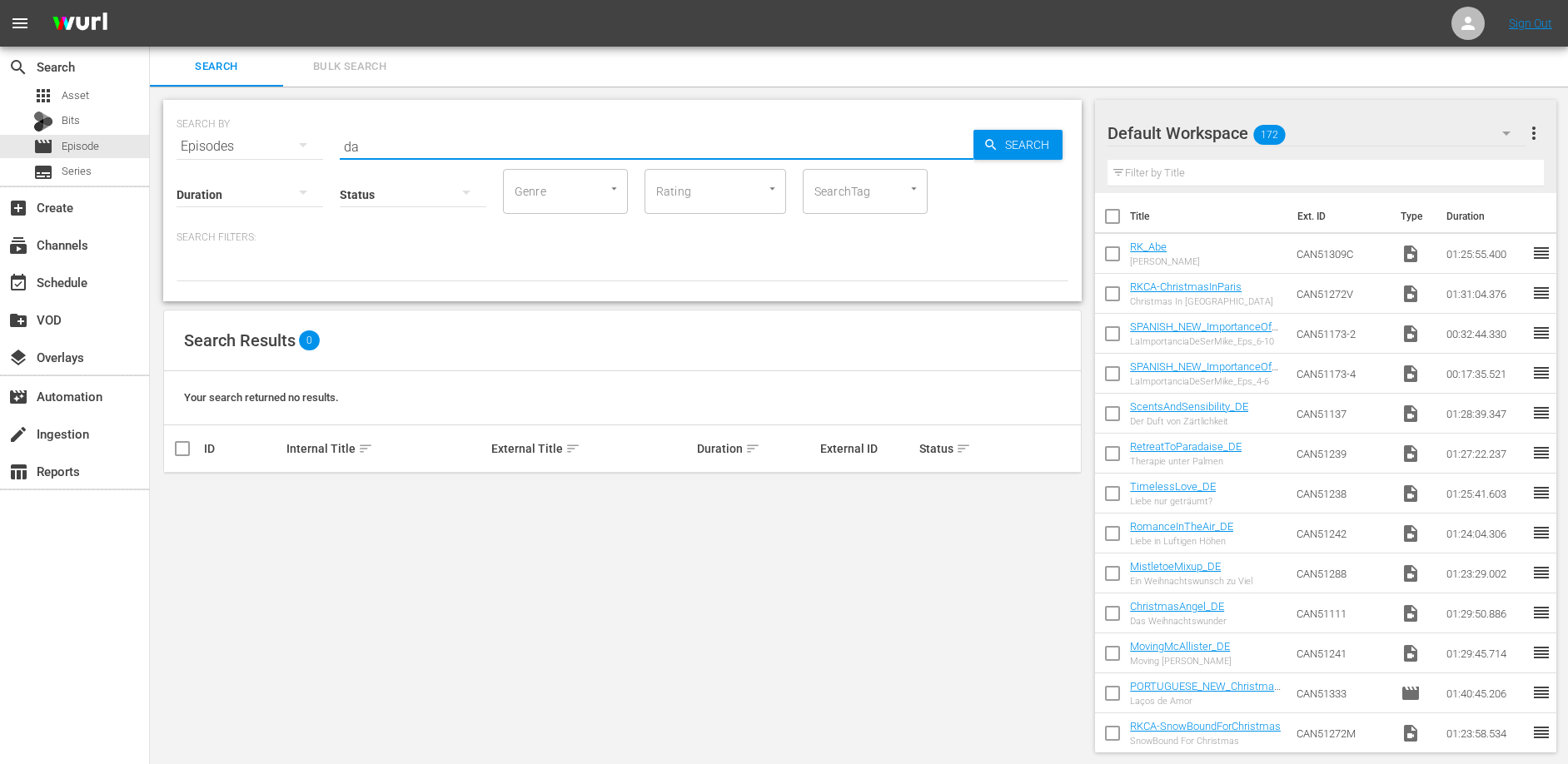
type input "d"
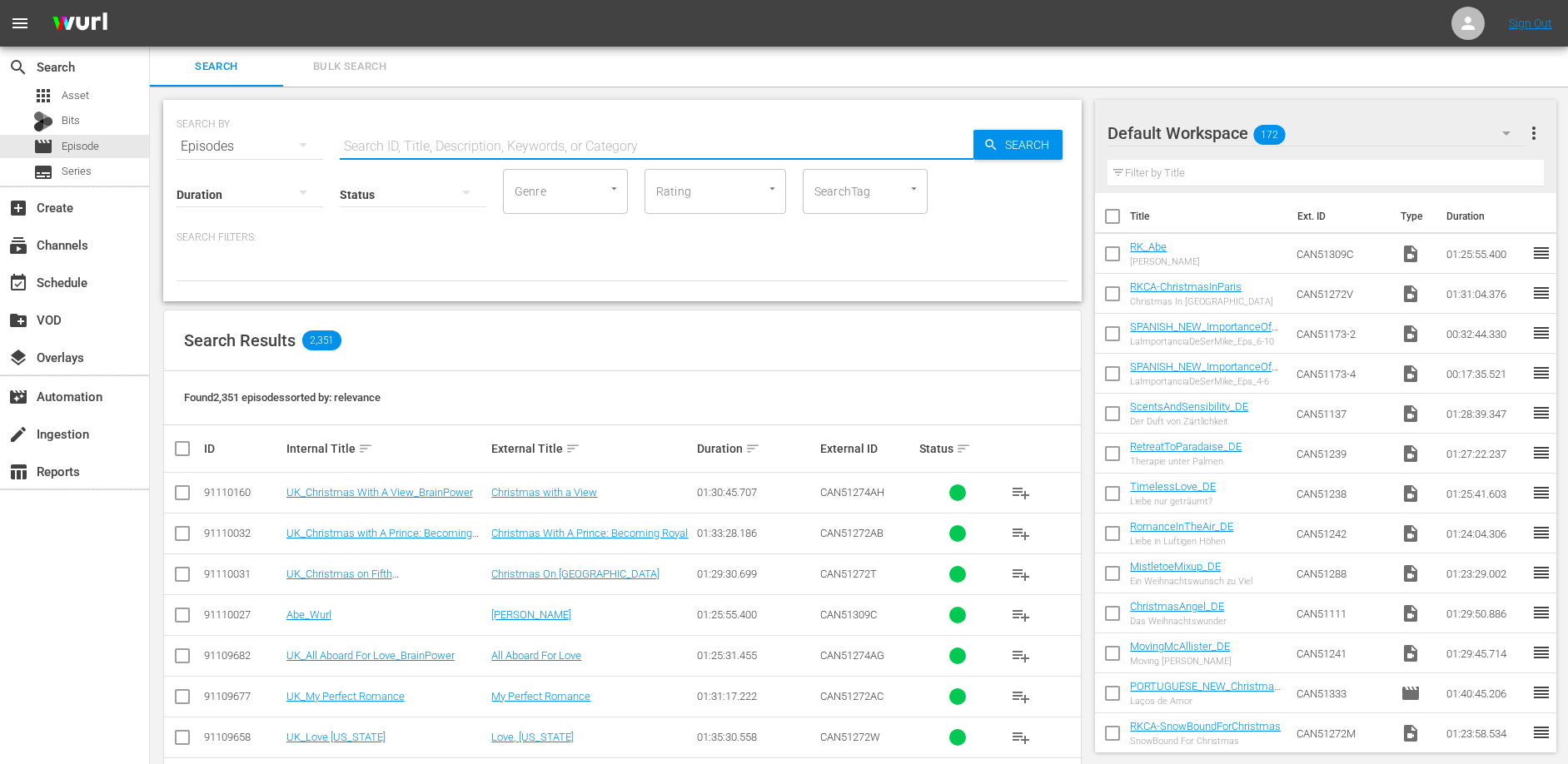
click at [407, 139] on input "text" at bounding box center [657, 146] width 634 height 40
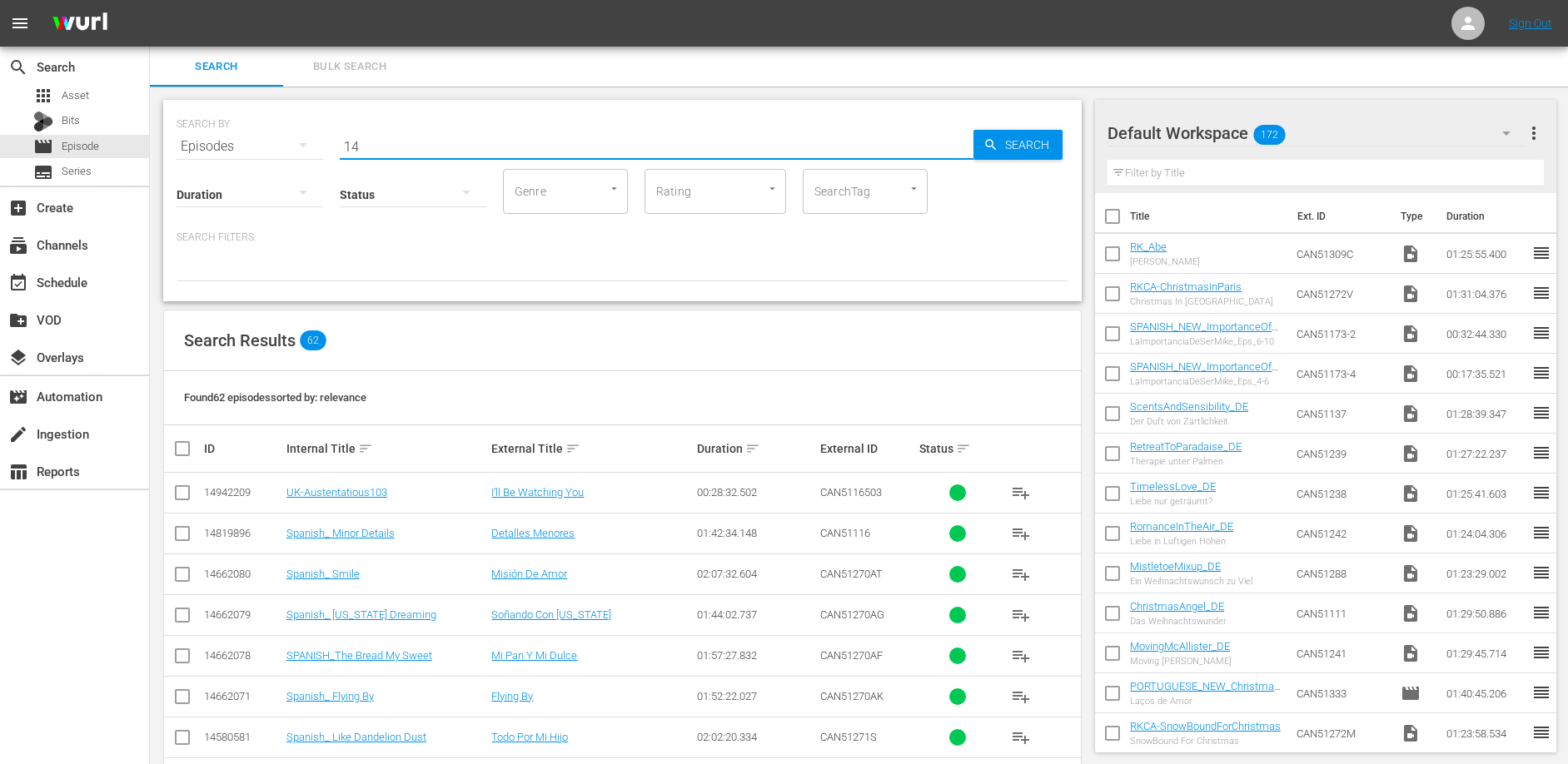
click at [404, 139] on input "14" at bounding box center [657, 146] width 634 height 40
type input "L"
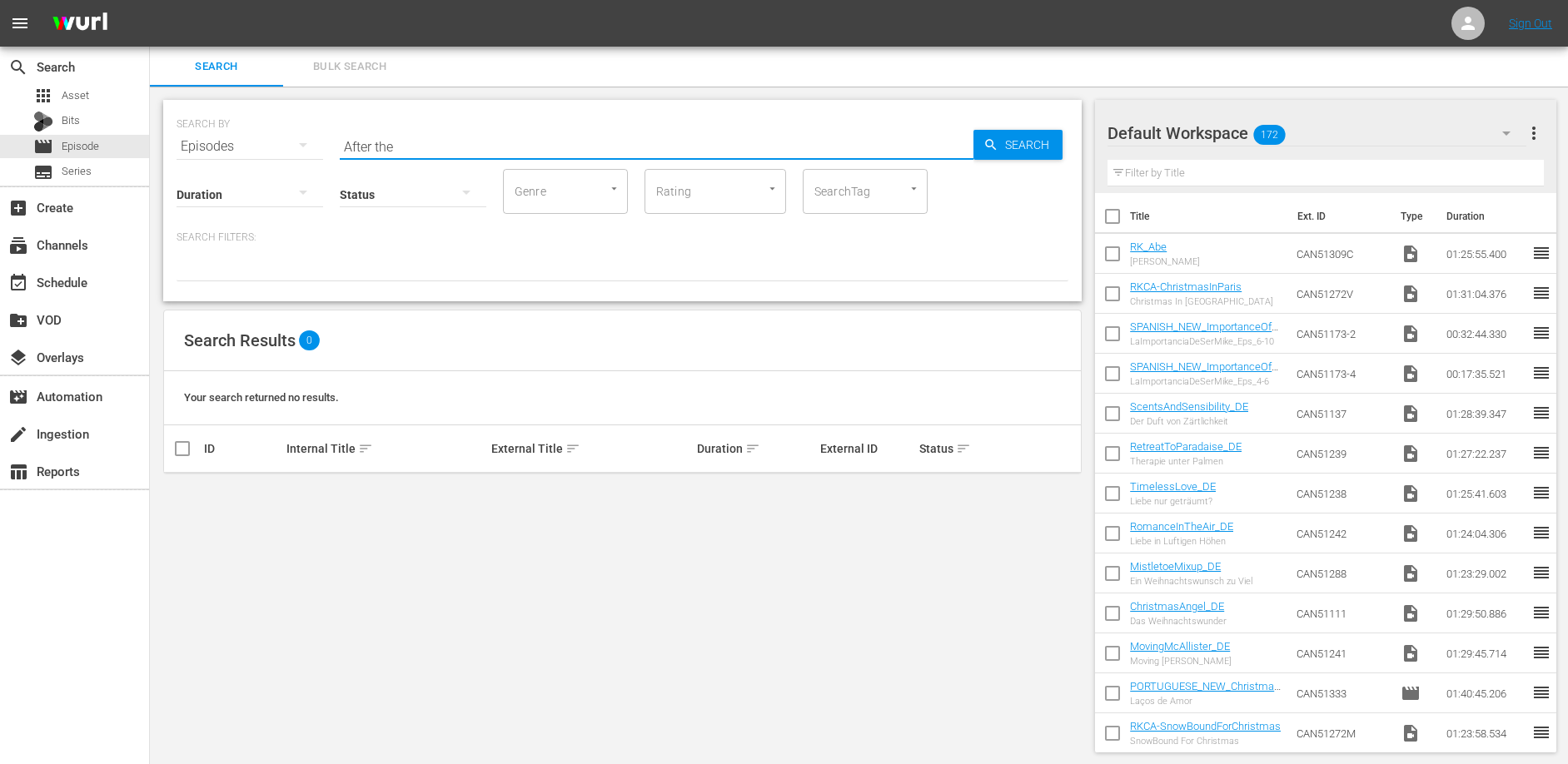
click at [429, 143] on input "After the" at bounding box center [657, 146] width 634 height 40
click at [427, 143] on input "After the" at bounding box center [657, 146] width 634 height 40
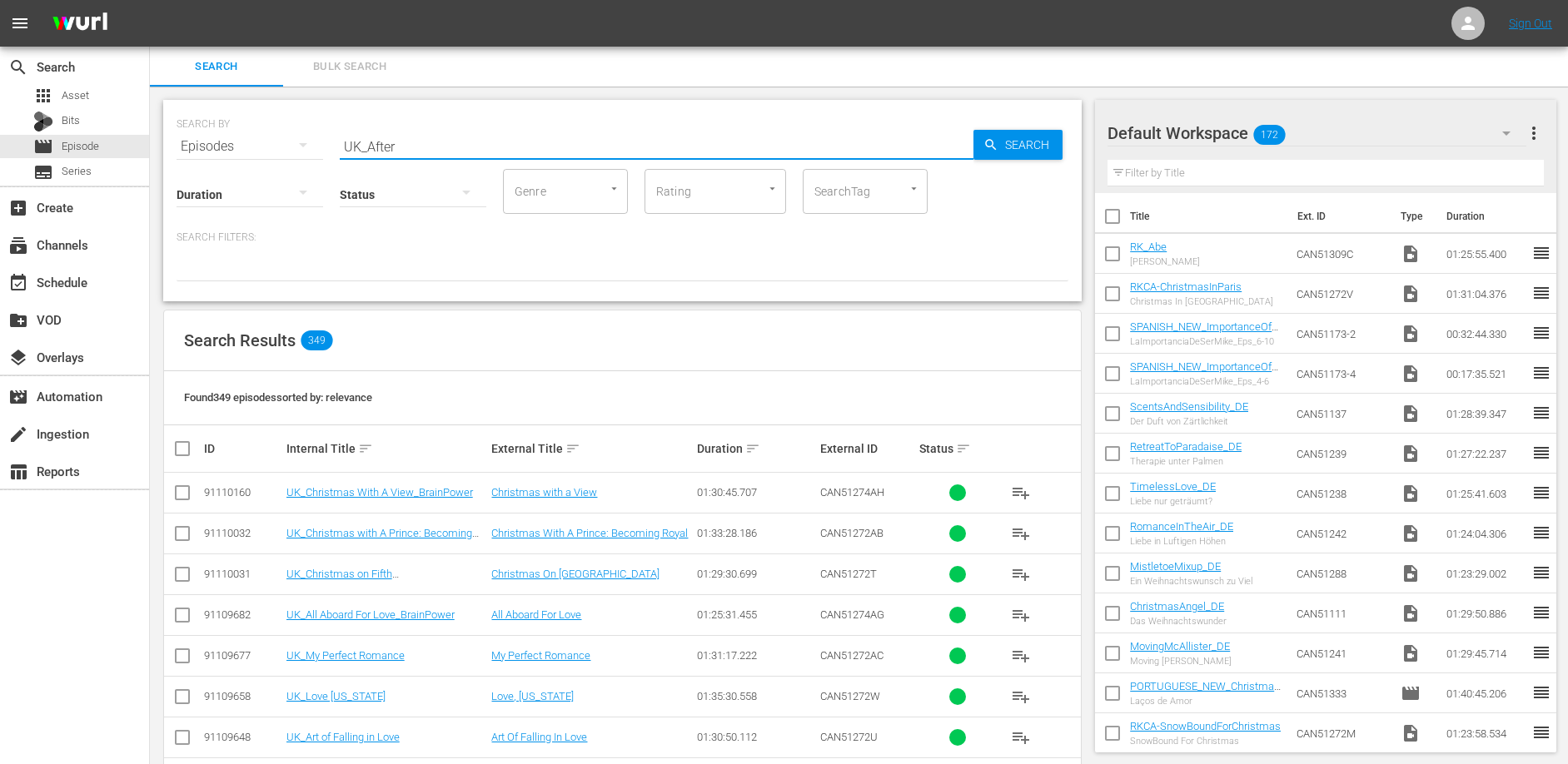
click at [417, 143] on input "UK_After" at bounding box center [657, 146] width 634 height 40
click at [417, 144] on input "UK_After" at bounding box center [657, 146] width 634 height 40
type input "Super"
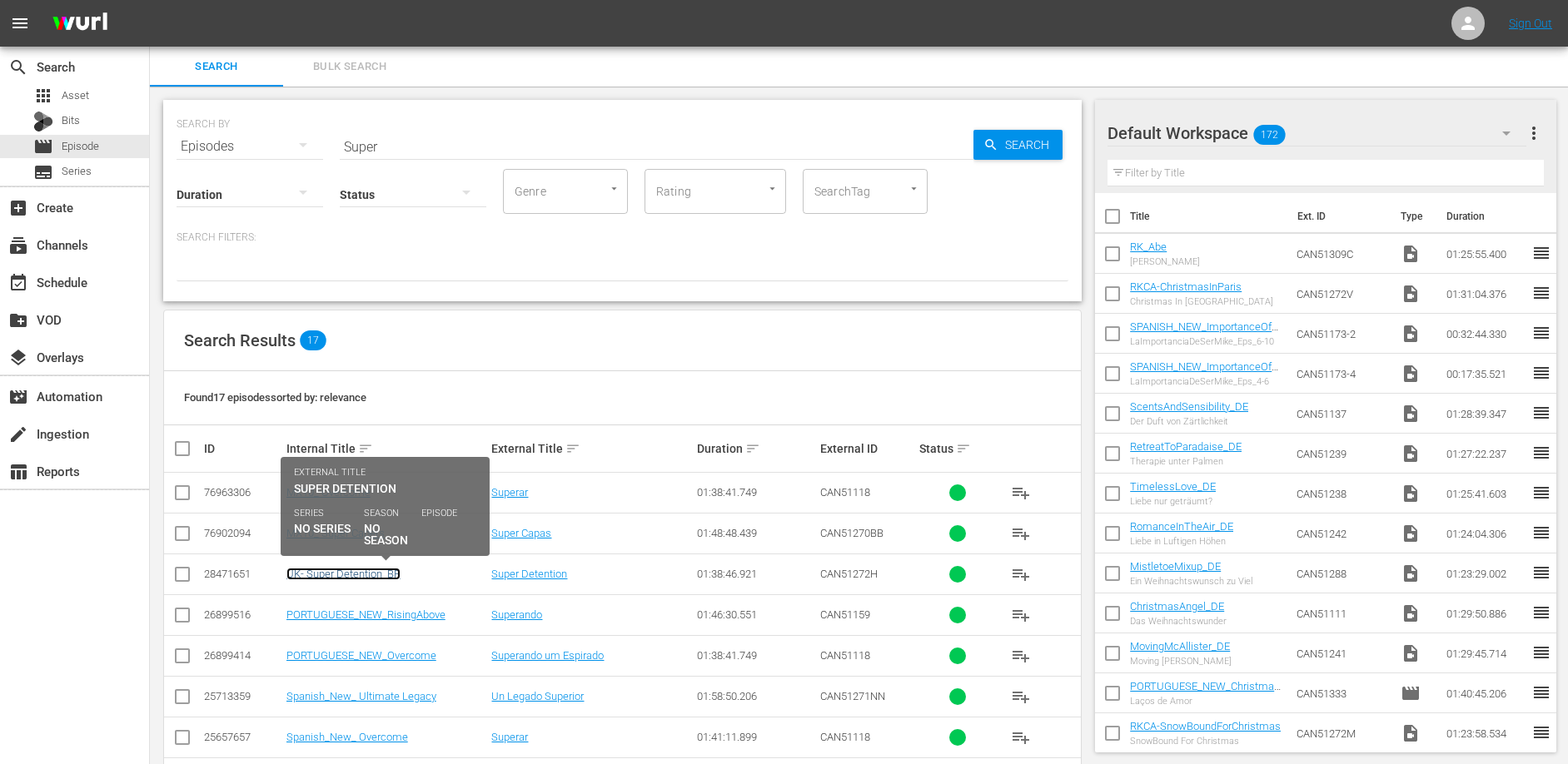
click at [345, 579] on link "UK- Super Detention_BP" at bounding box center [343, 574] width 114 height 13
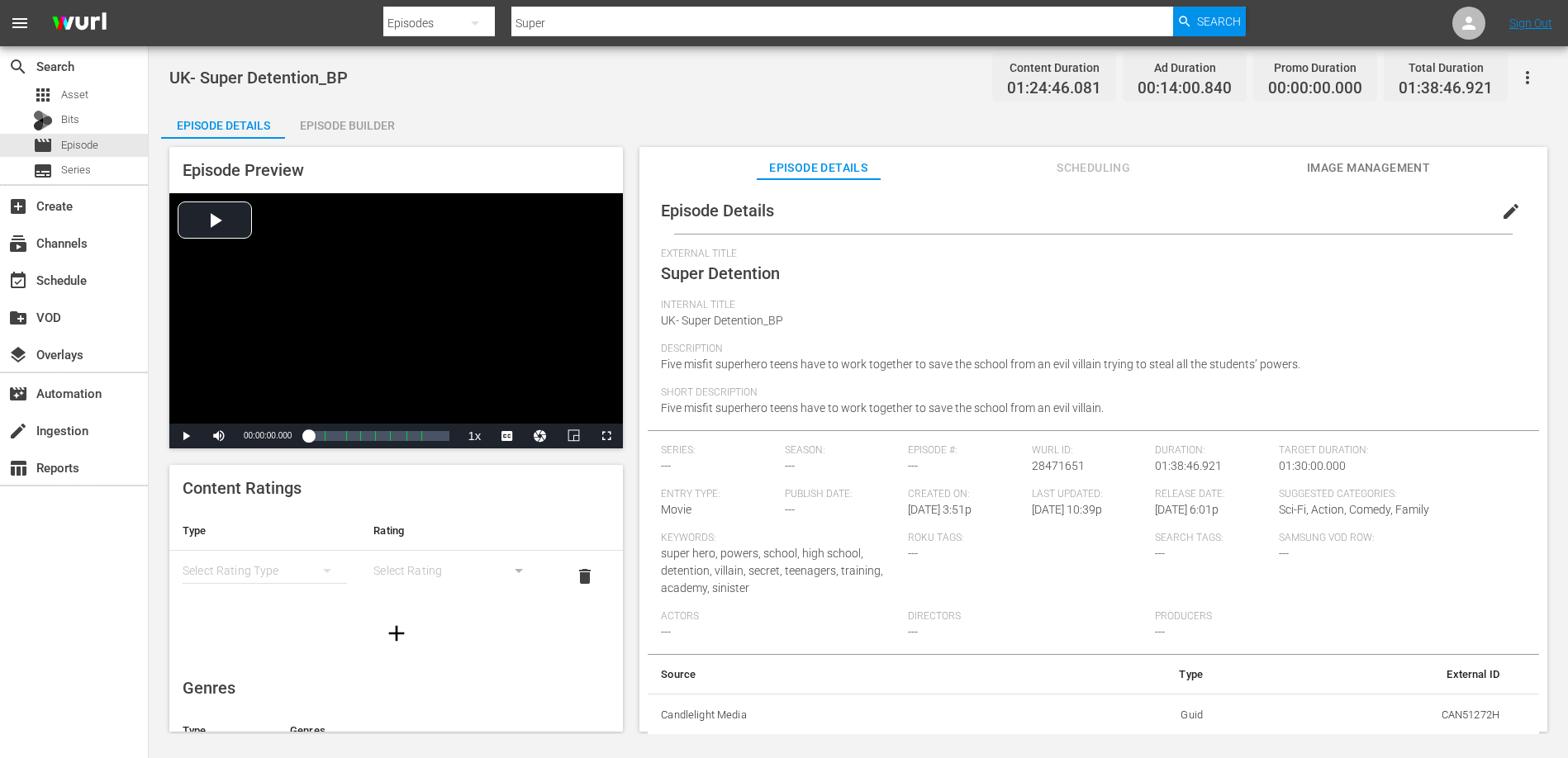
click at [1506, 215] on span "edit" at bounding box center [1510, 211] width 19 height 19
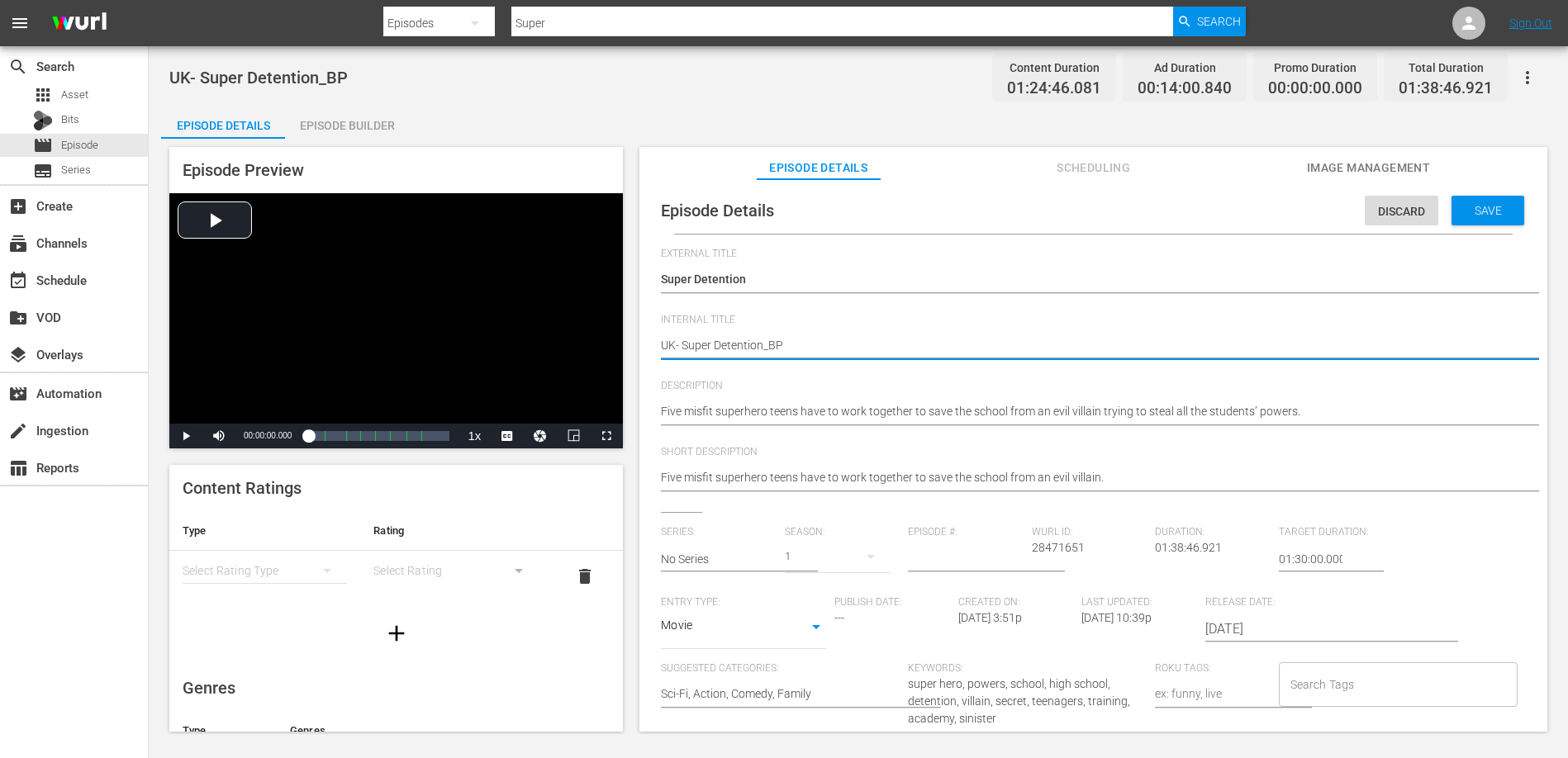
drag, startPoint x: 677, startPoint y: 346, endPoint x: 694, endPoint y: 360, distance: 22.0
type textarea "UK_- Super Detention_BP"
type textarea "UK_ Super Detention_BP"
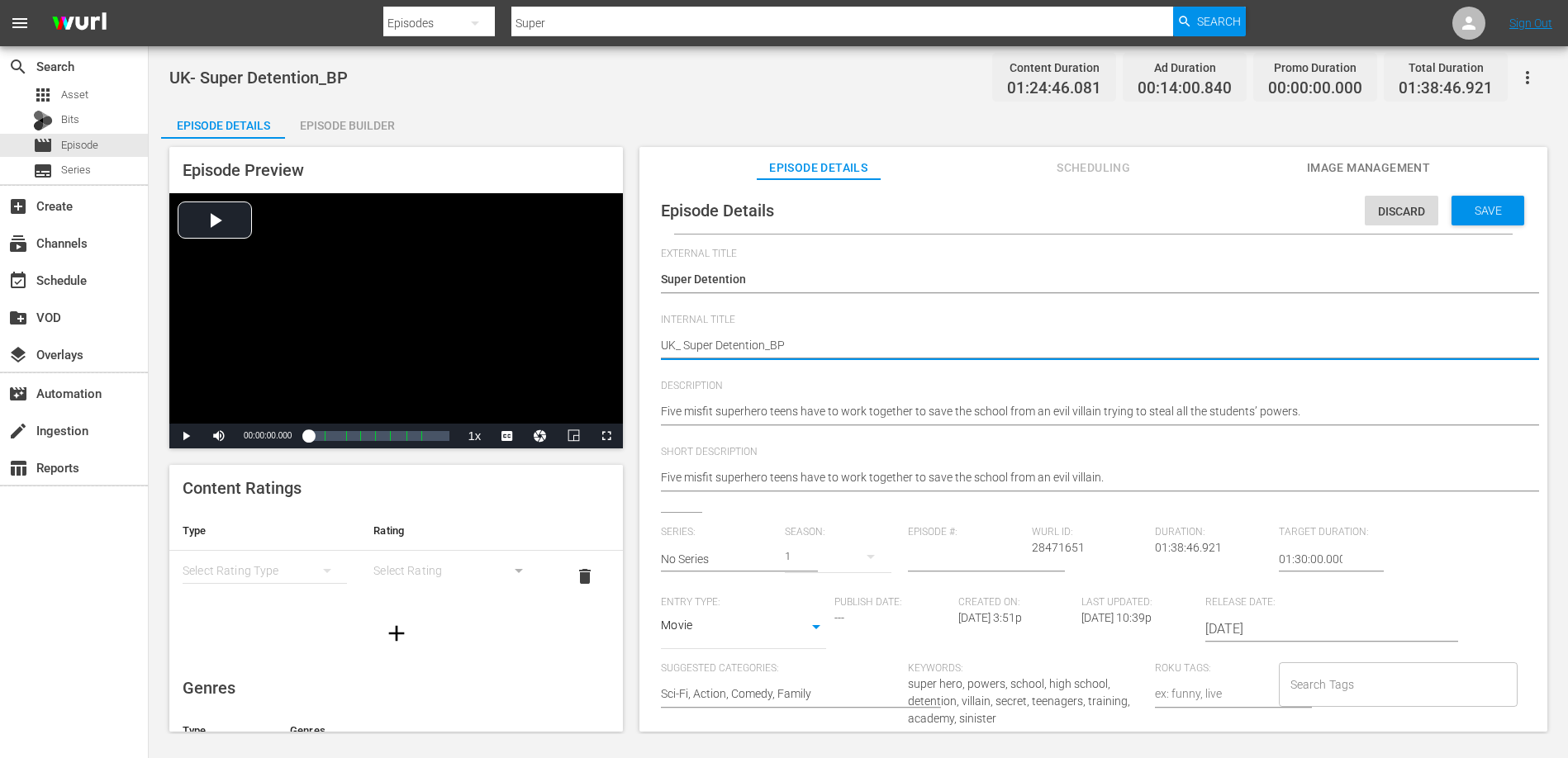
type textarea "UK_Super Detention_BP"
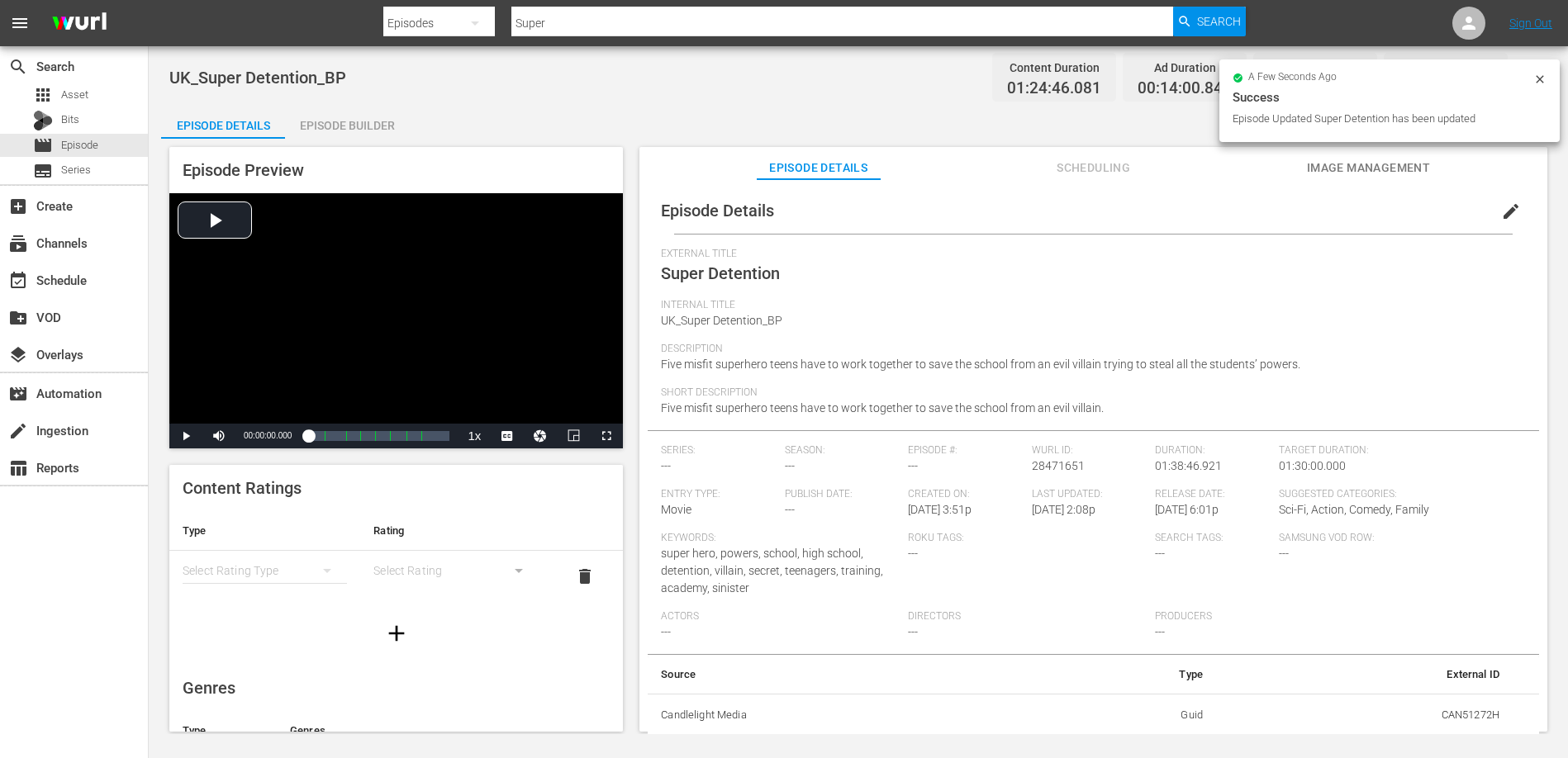
click at [564, 91] on div "UK_Super Detention_BP Content Duration 01:24:46.081 Ad Duration 00:14:00.840 Pr…" at bounding box center [858, 77] width 1377 height 37
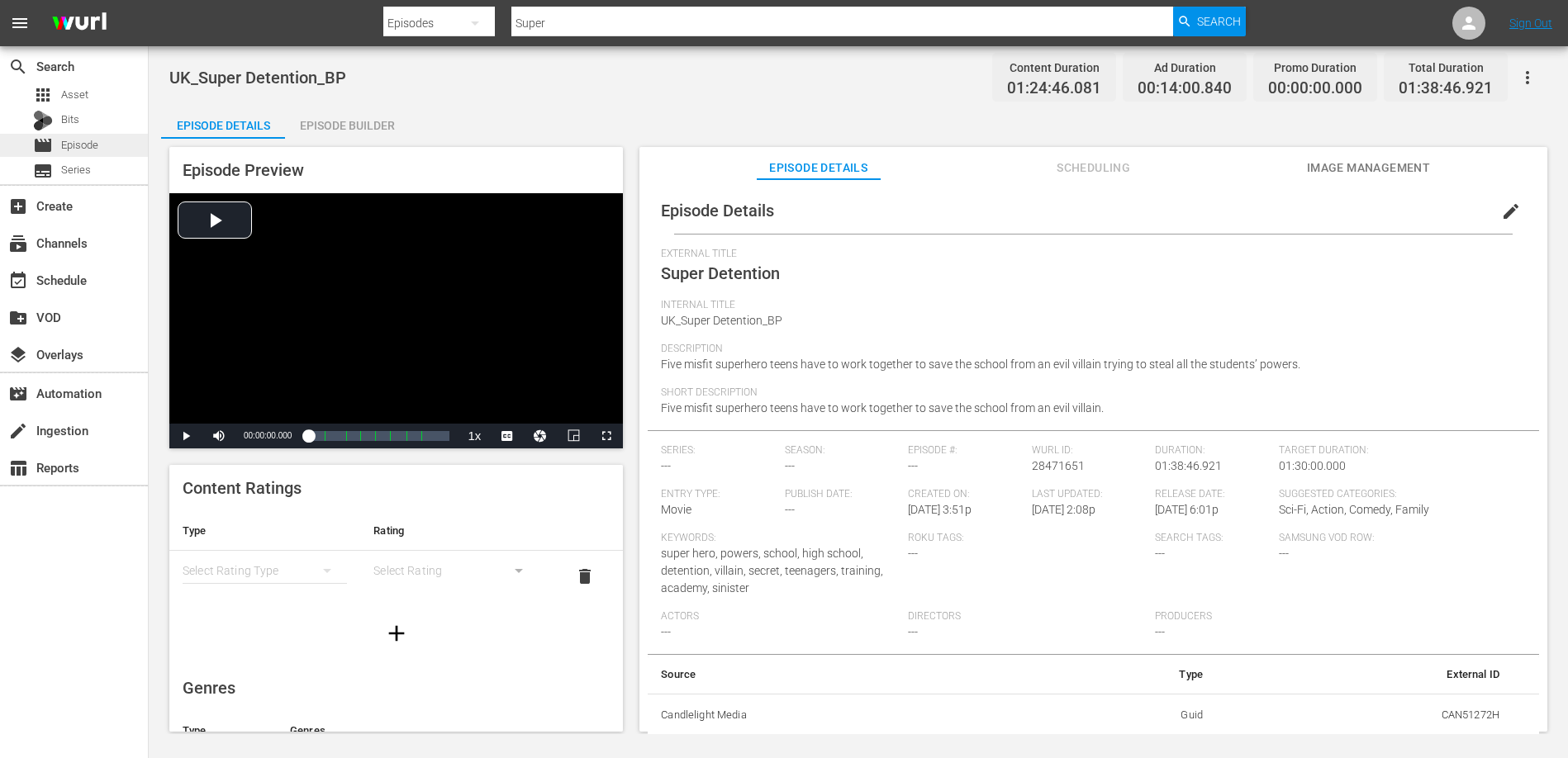
click at [77, 147] on span "Episode" at bounding box center [80, 146] width 37 height 17
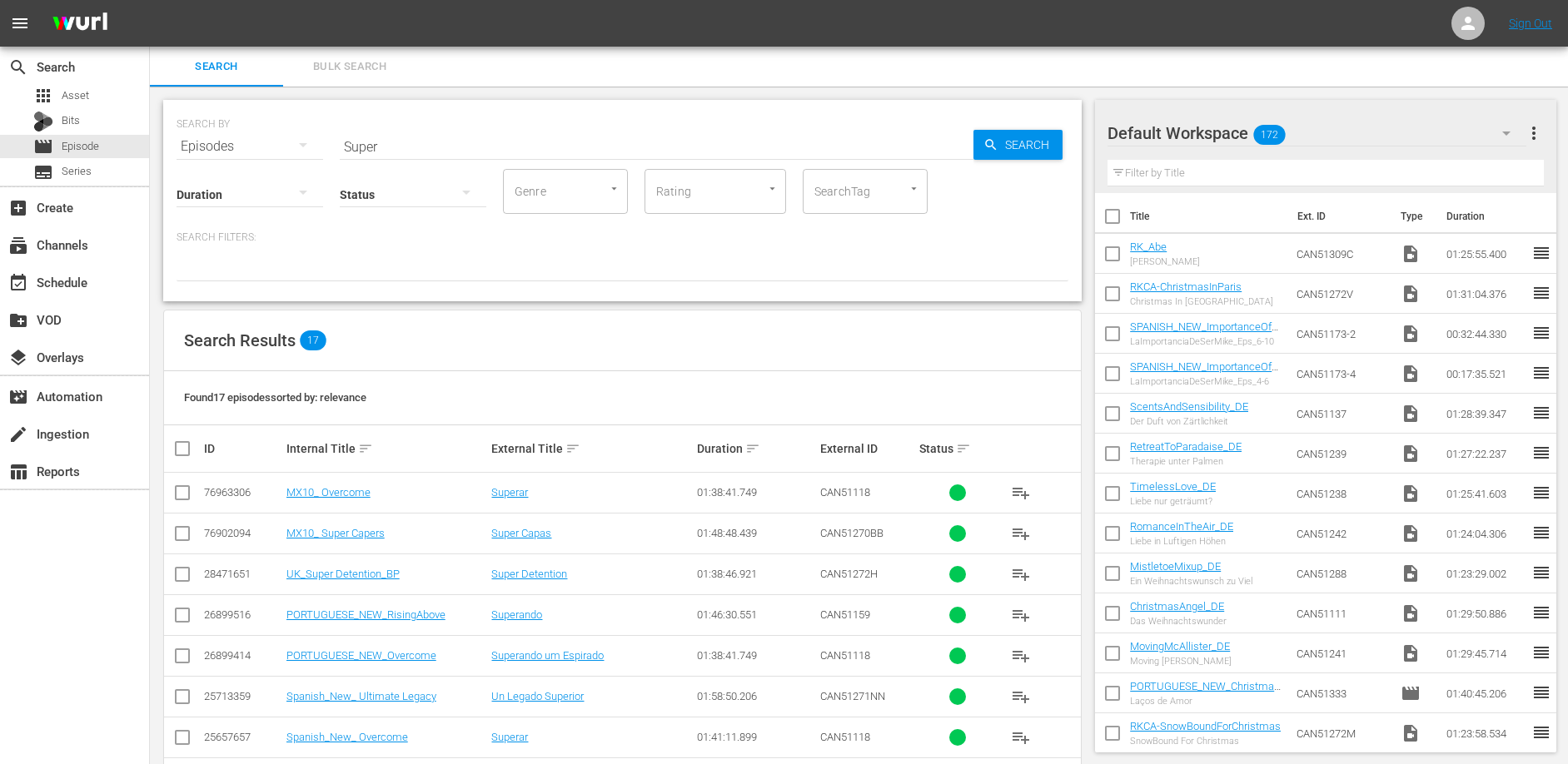
click at [427, 149] on input "Super" at bounding box center [657, 146] width 634 height 40
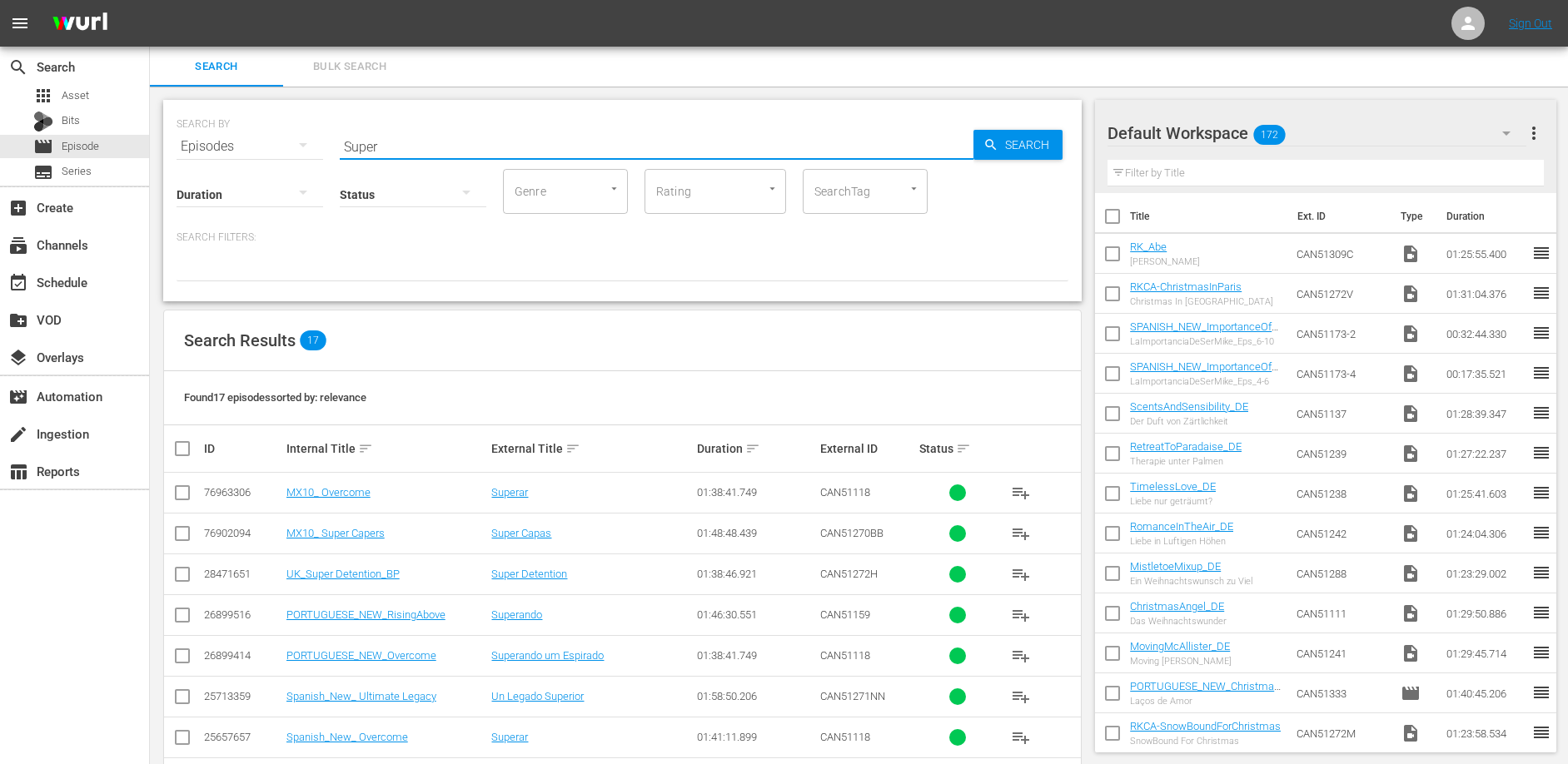
click at [427, 149] on input "Super" at bounding box center [657, 146] width 634 height 40
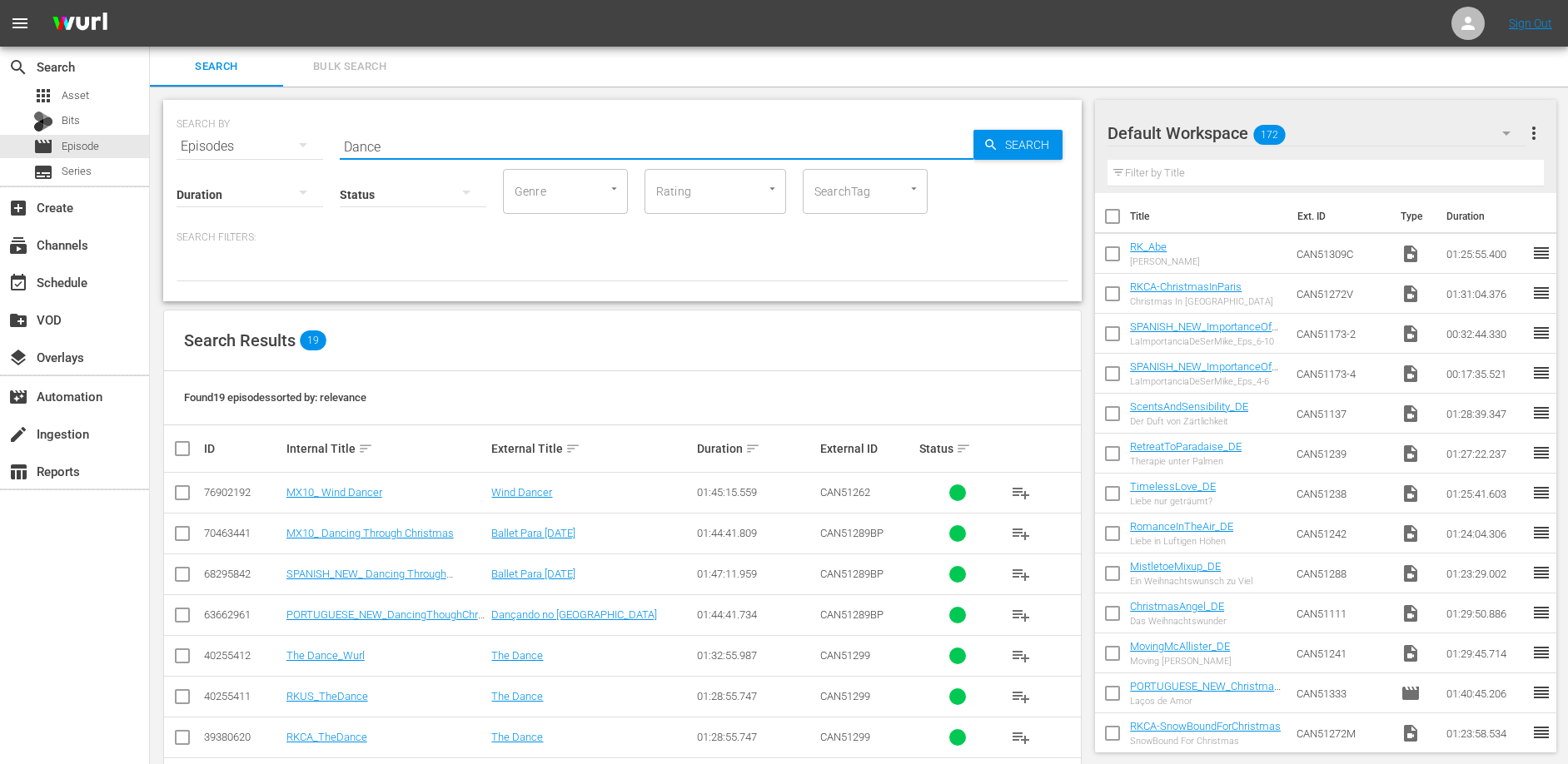
click at [412, 144] on input "Dance" at bounding box center [657, 146] width 634 height 40
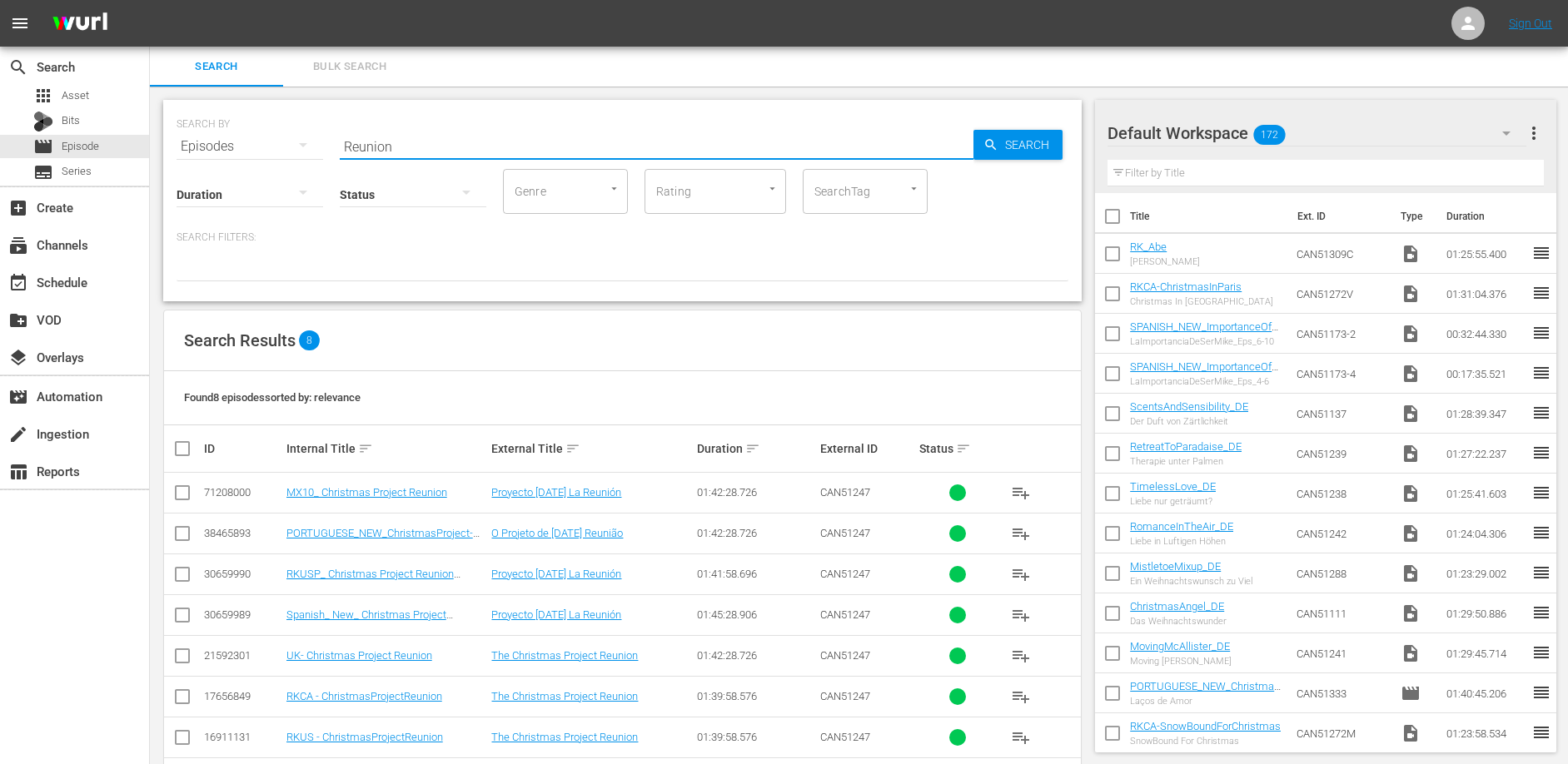
click at [453, 148] on input "Reunion" at bounding box center [657, 146] width 634 height 40
type input "exchange"
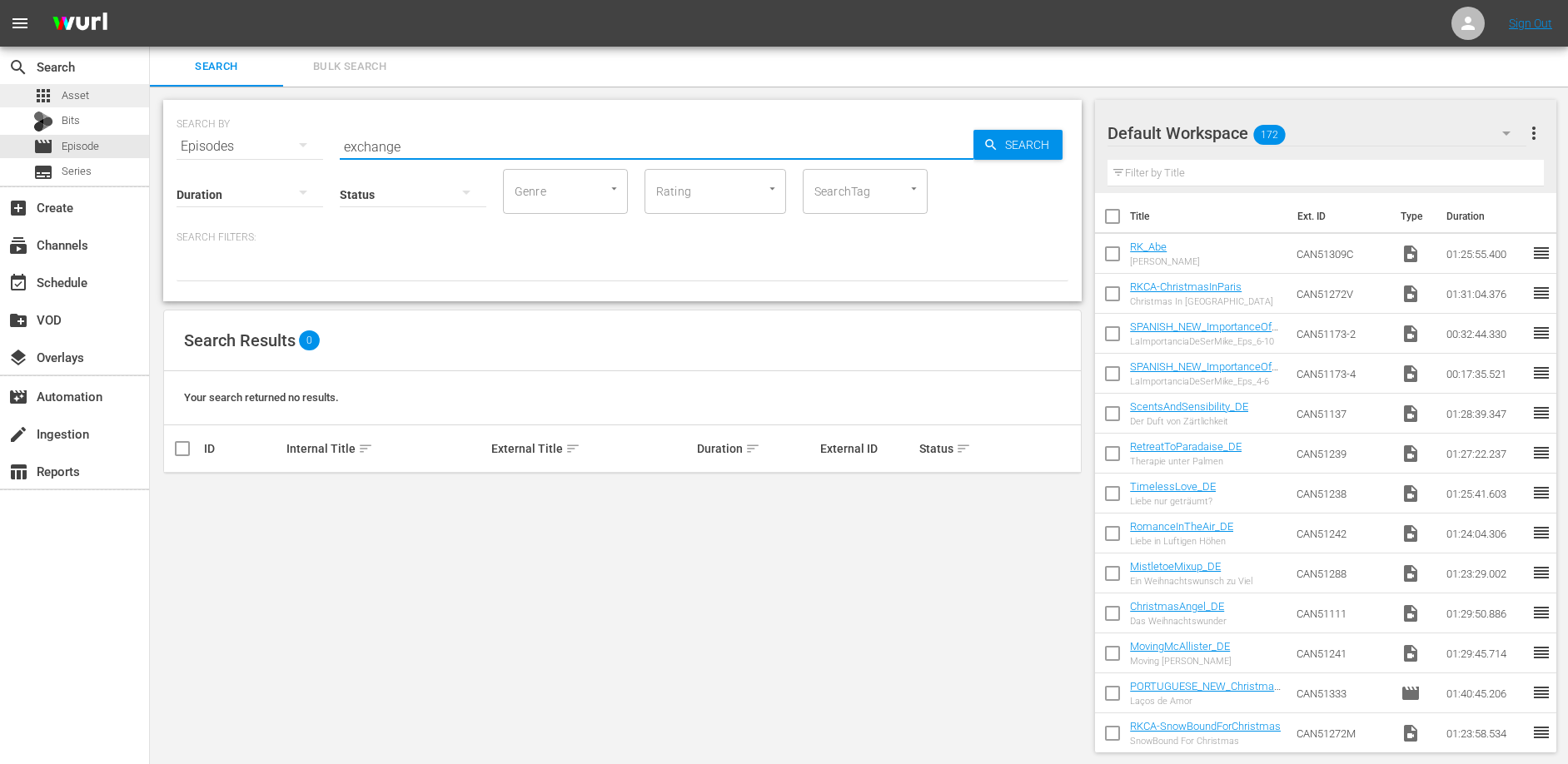
click at [75, 95] on span "Asset" at bounding box center [75, 96] width 27 height 17
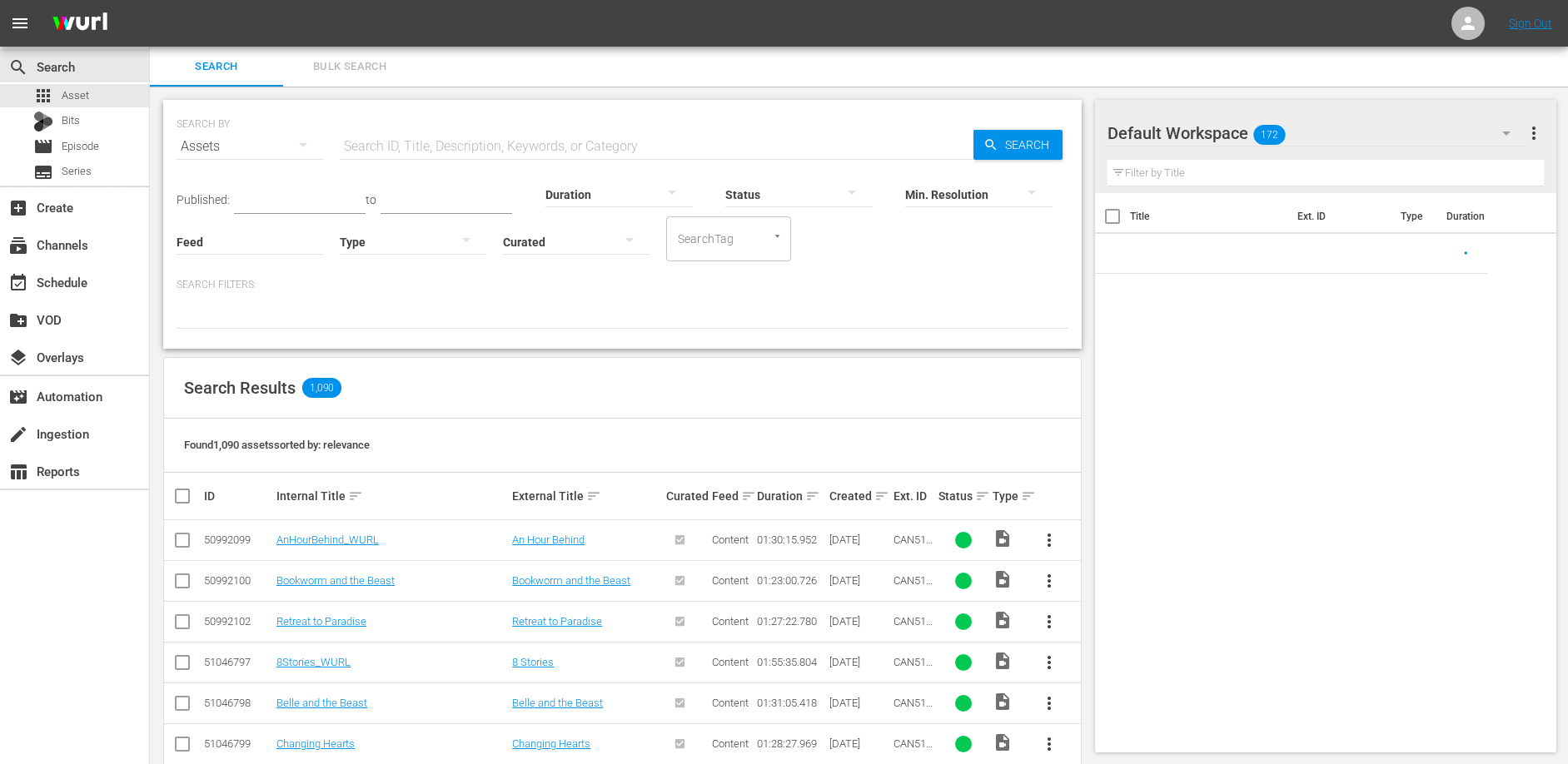
click at [425, 148] on input "text" at bounding box center [657, 146] width 634 height 40
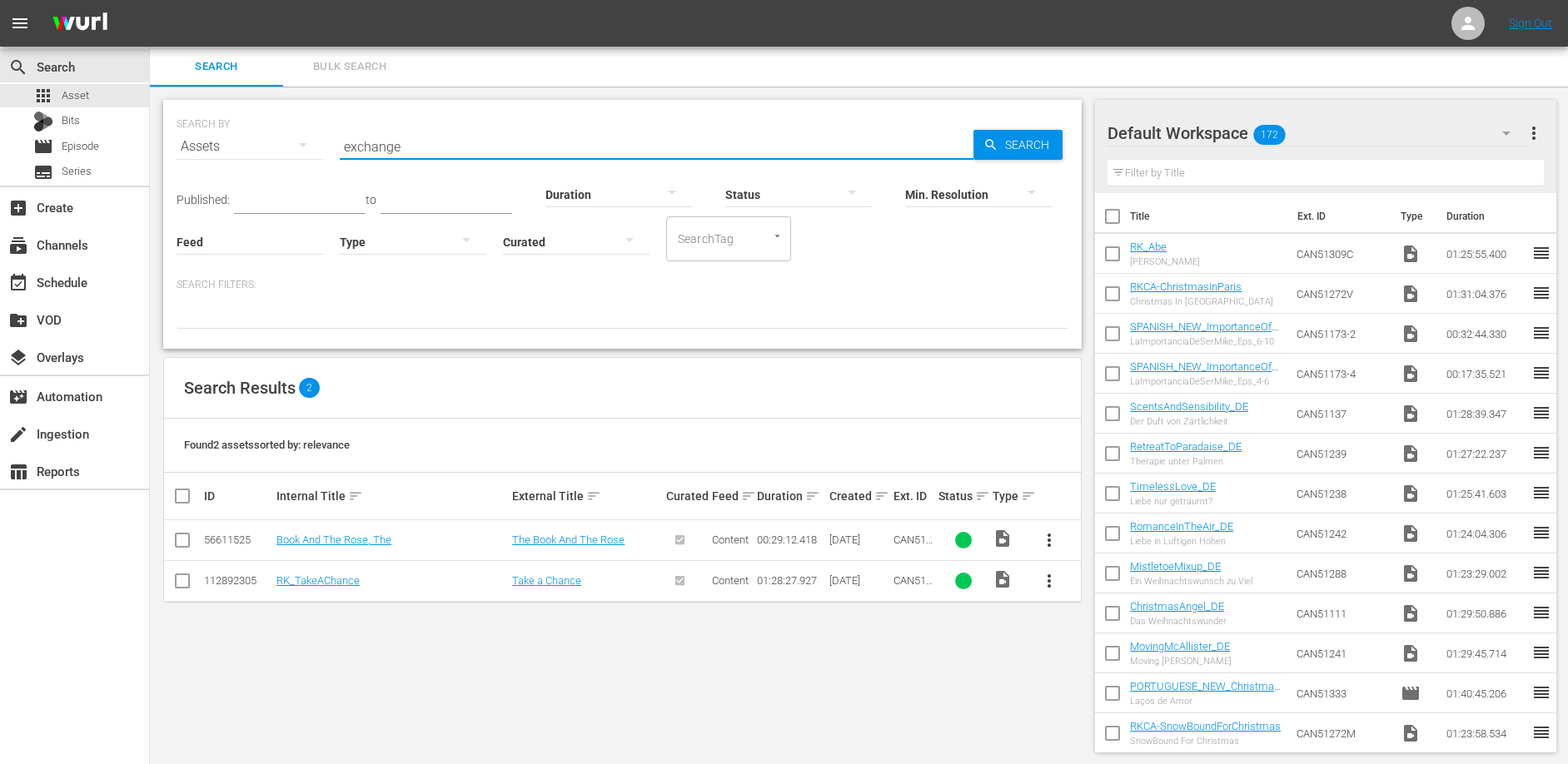
click at [419, 145] on input "exchange" at bounding box center [657, 146] width 634 height 40
type input "homecoming"
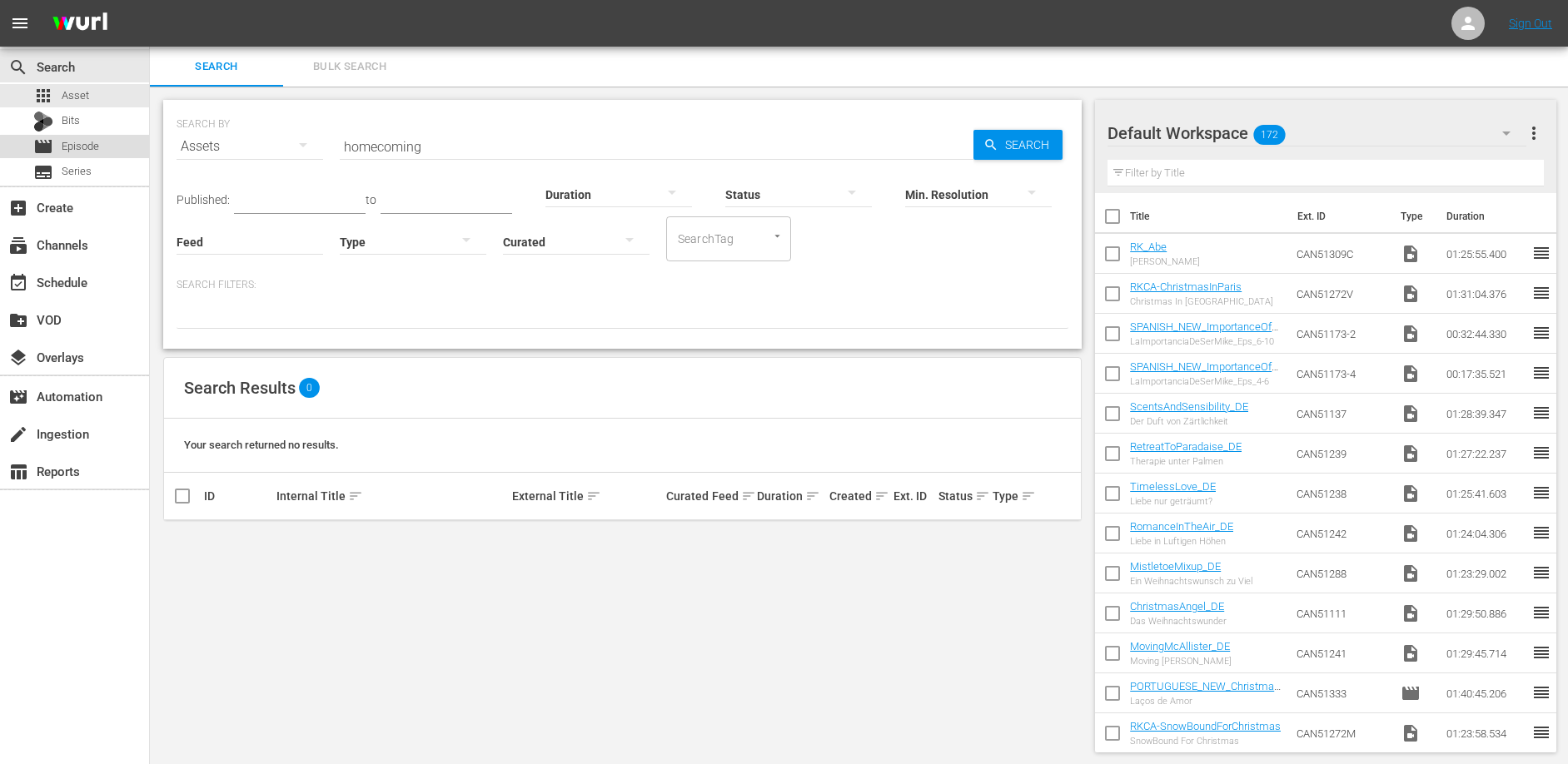
click at [101, 149] on div "movie Episode" at bounding box center [74, 146] width 149 height 23
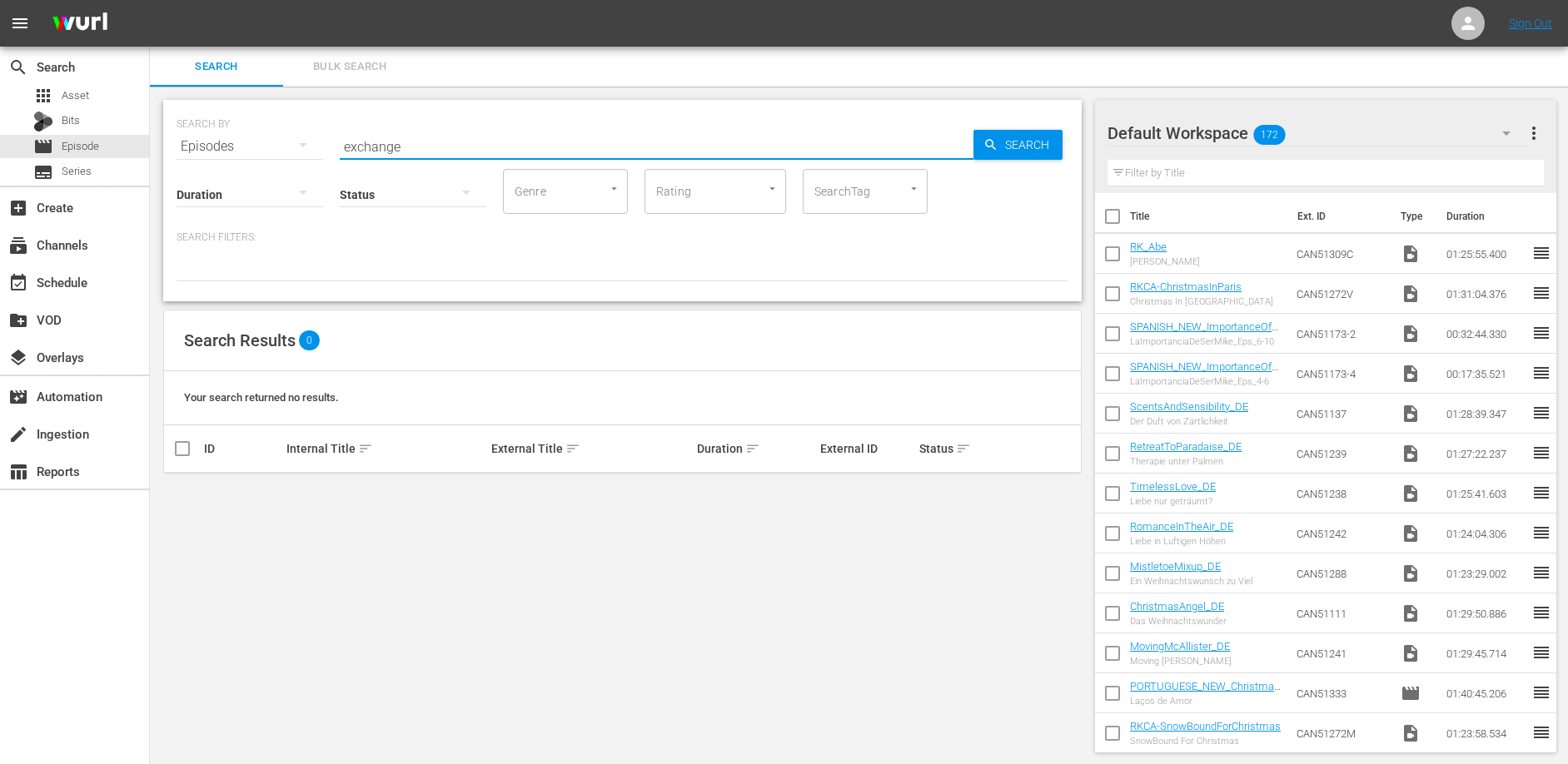
click at [401, 141] on input "exchange" at bounding box center [657, 146] width 634 height 40
type input "homecoming"
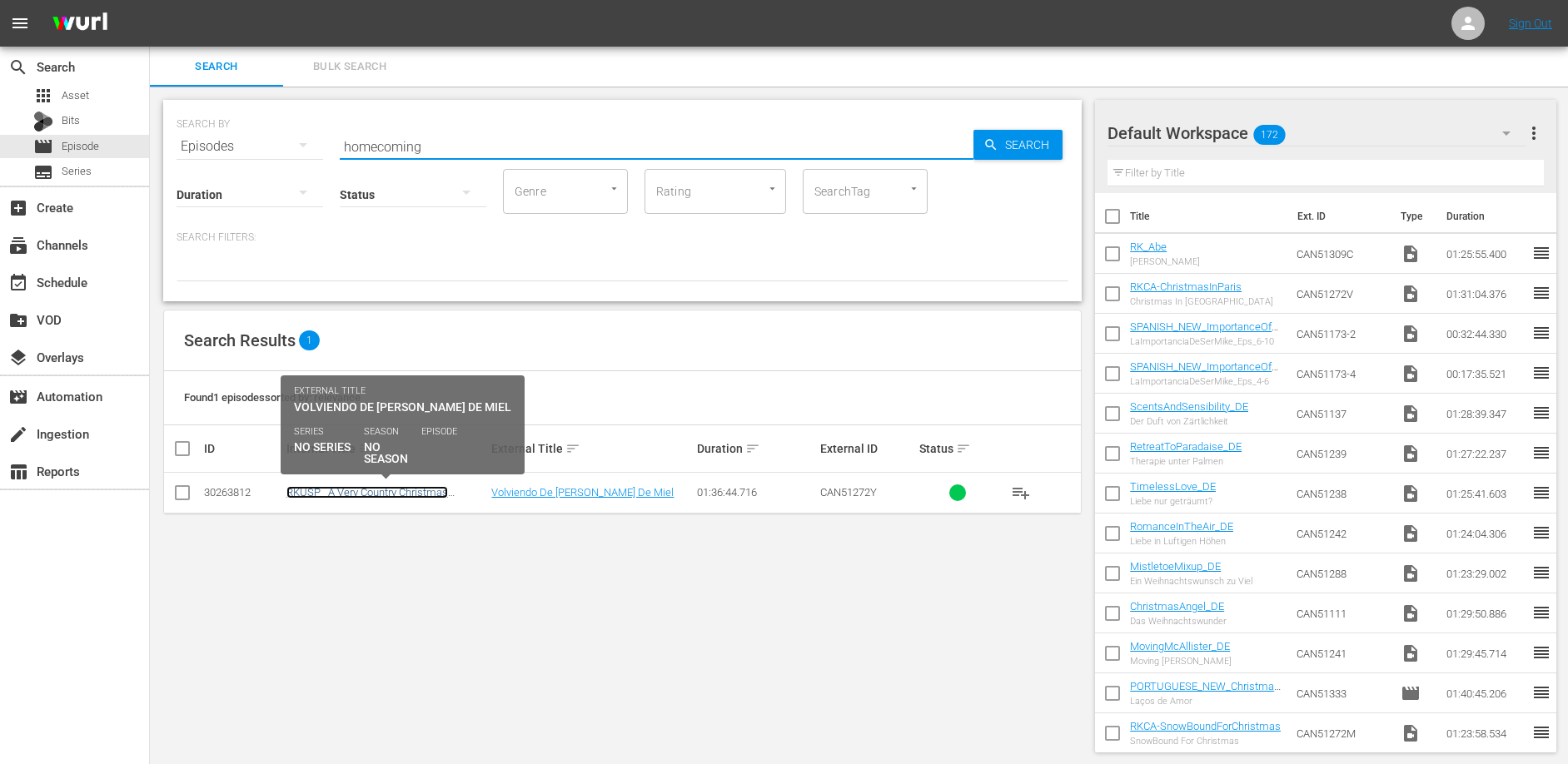
click at [395, 491] on link "RKUSP_ A Very Country Christmas Homecoming _SPANISH-Brain Power" at bounding box center [374, 498] width 176 height 25
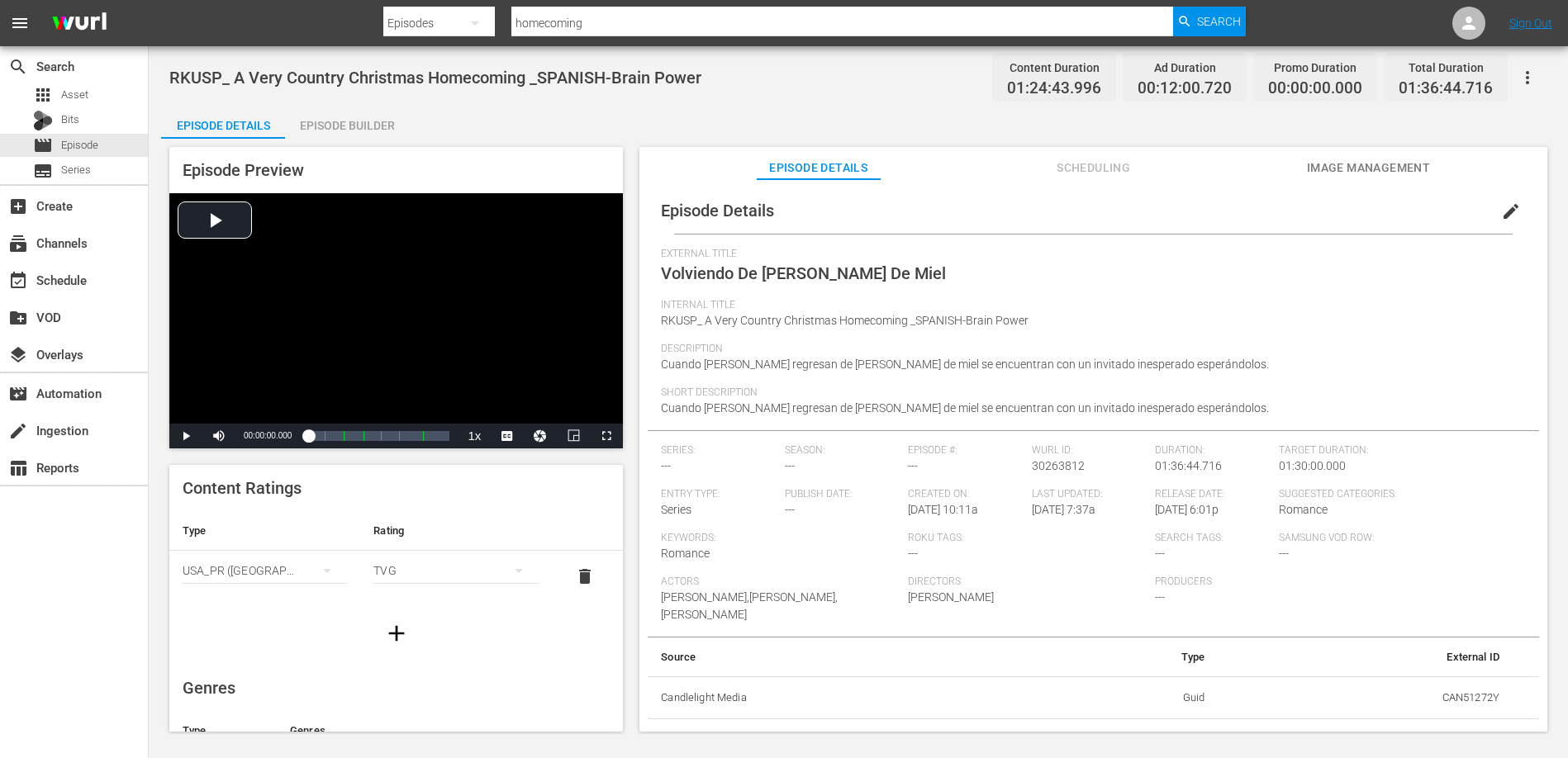
click at [804, 98] on div "RKUSP_ A Very Country Christmas Homecoming _SPANISH-Brain Power Content Duratio…" at bounding box center [858, 390] width 1419 height 688
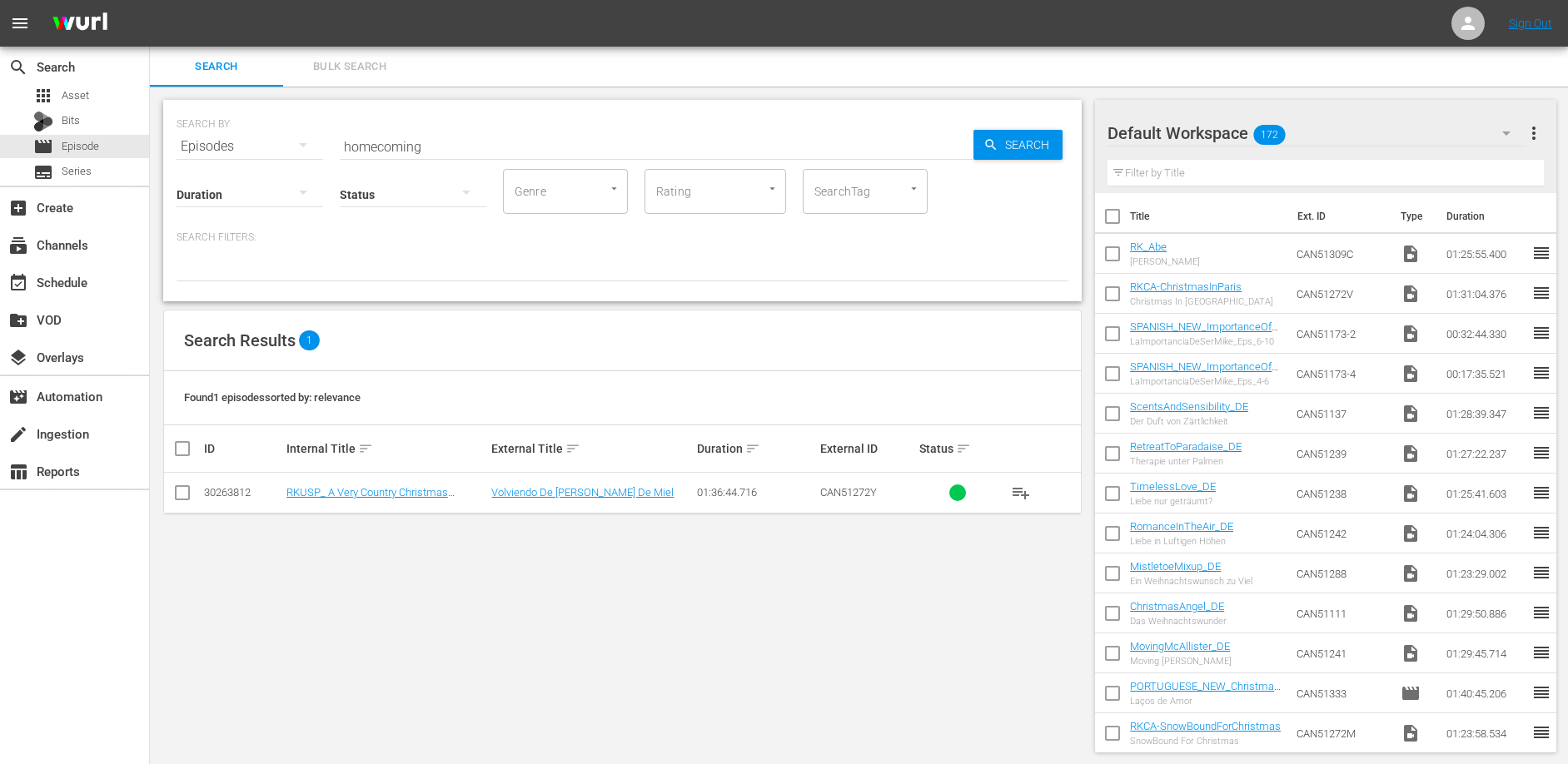
click at [436, 139] on input "homecoming" at bounding box center [657, 146] width 634 height 40
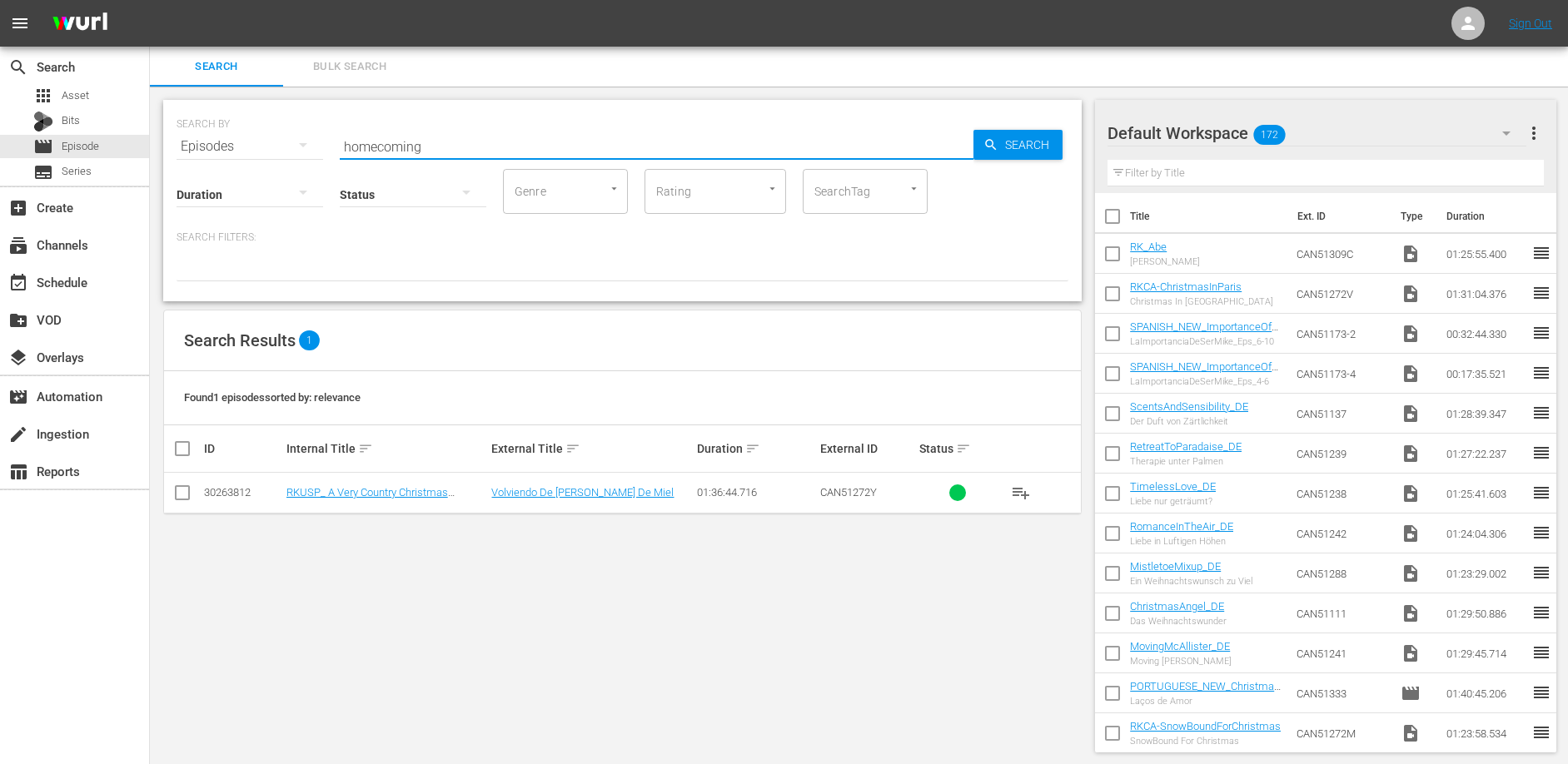
click at [437, 139] on input "homecoming" at bounding box center [657, 146] width 634 height 40
type input "dashing"
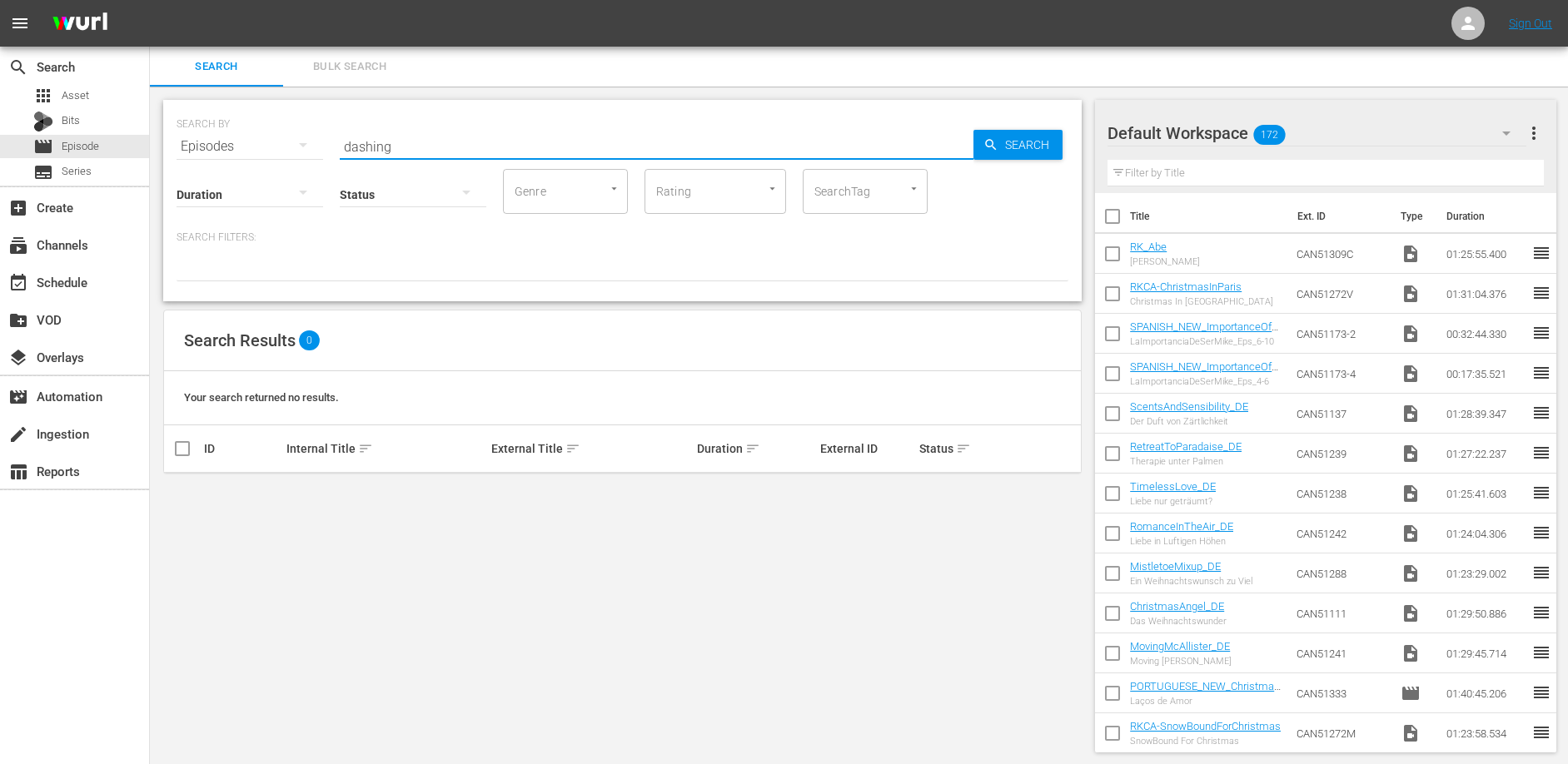
click at [436, 151] on input "dashing" at bounding box center [657, 146] width 634 height 40
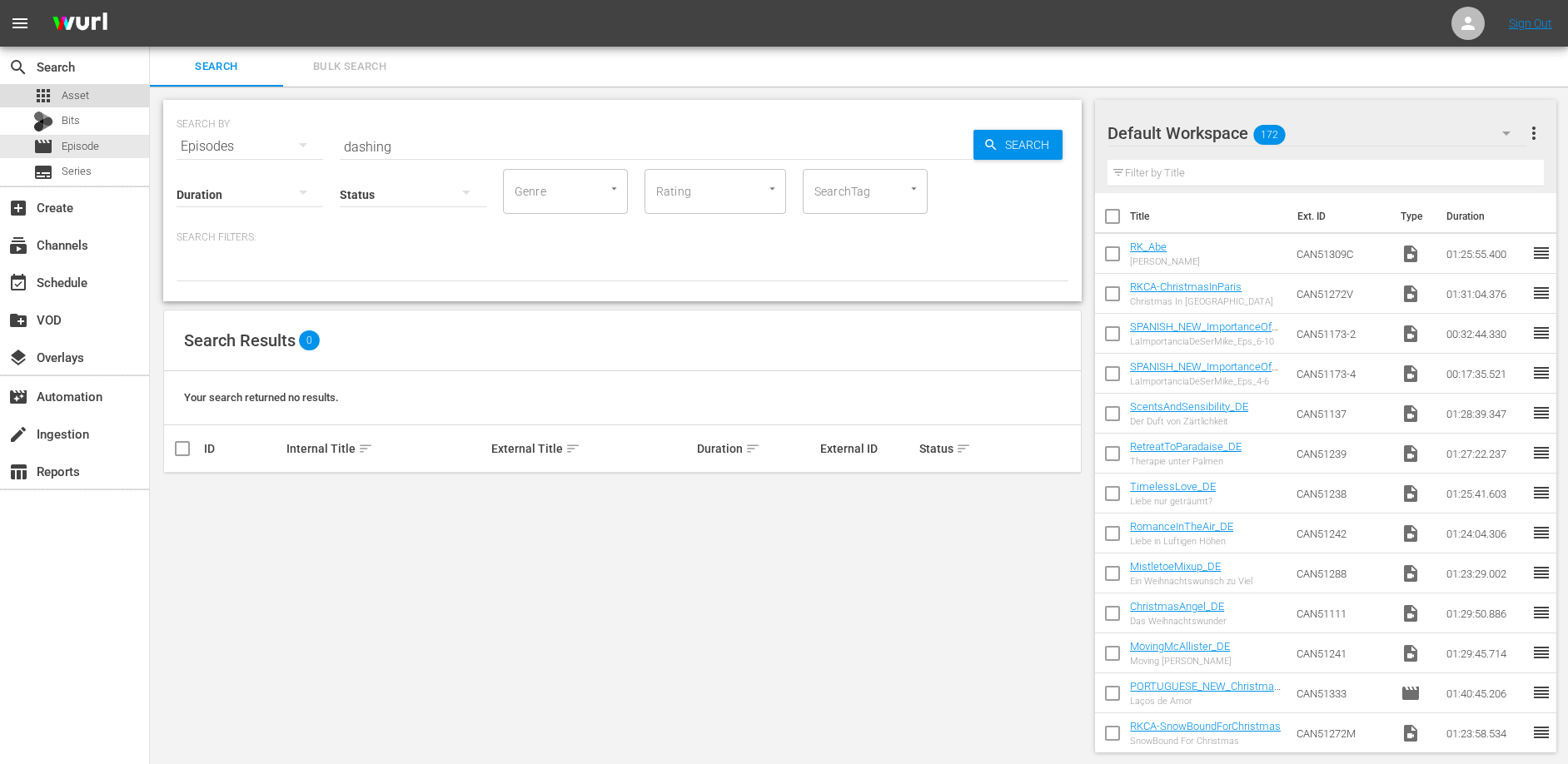
click at [79, 98] on span "Asset" at bounding box center [75, 96] width 27 height 17
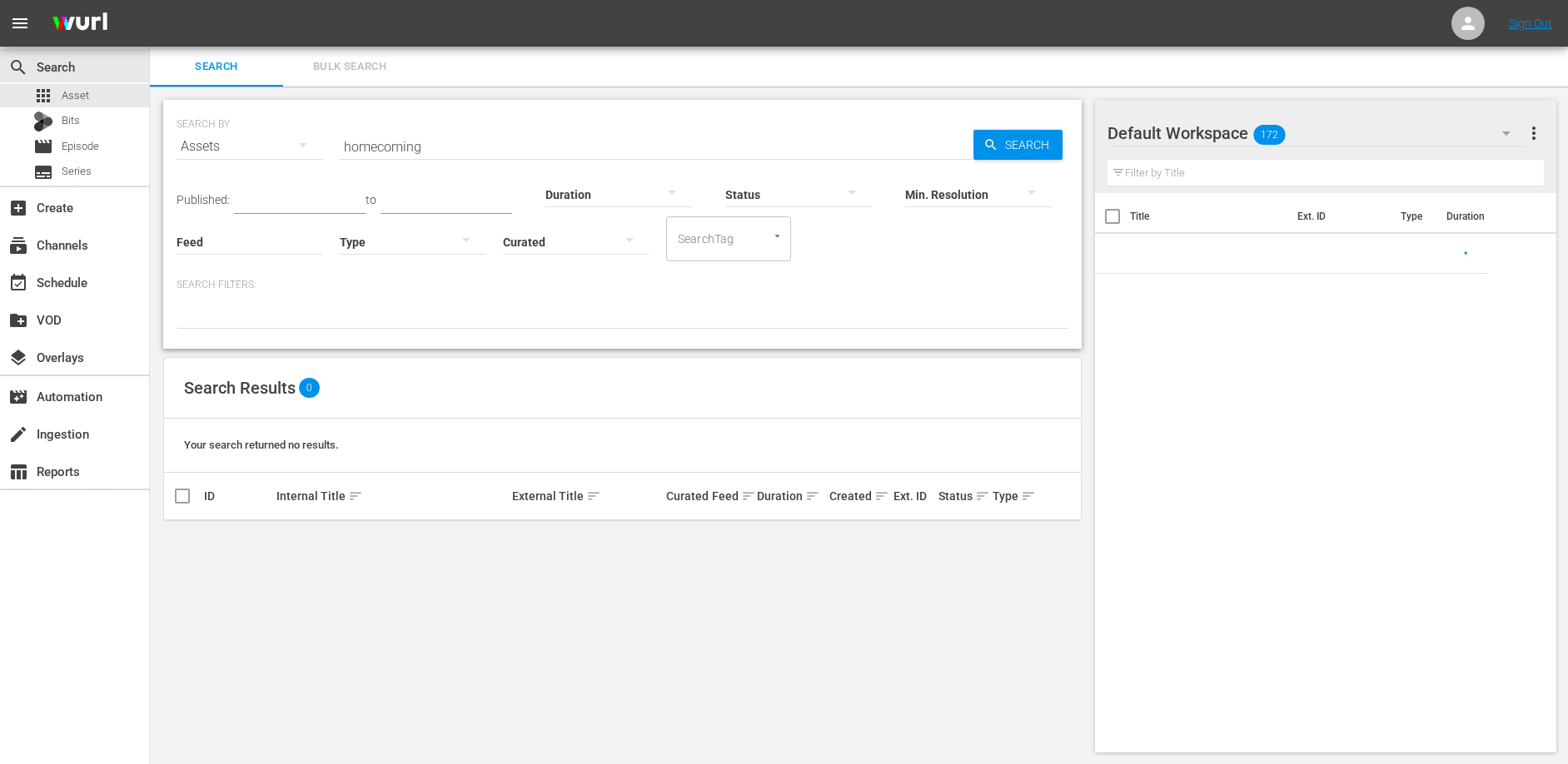
click at [401, 159] on hr at bounding box center [657, 159] width 634 height 1
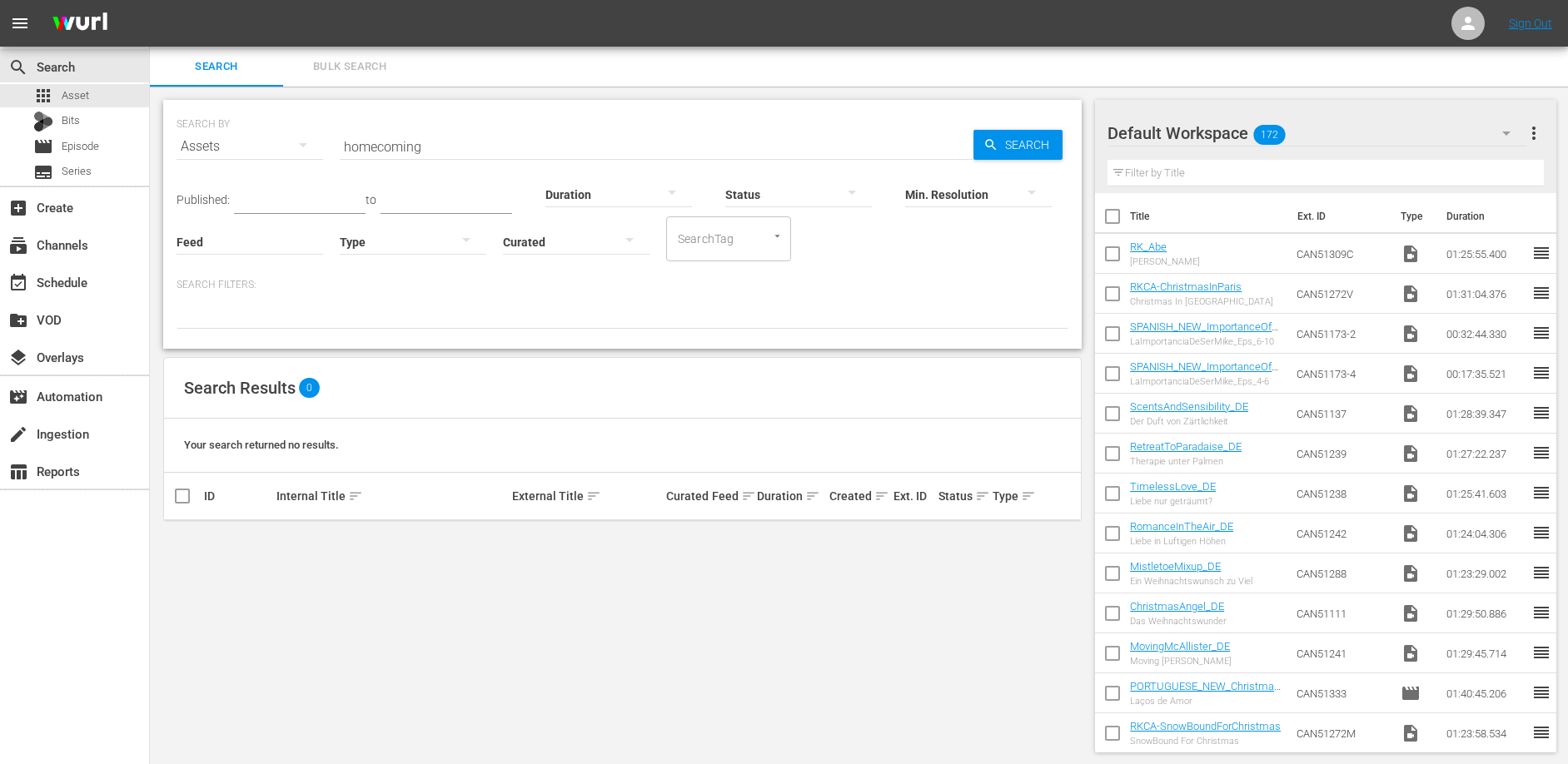
click at [401, 159] on hr at bounding box center [657, 159] width 634 height 1
click at [401, 155] on input "homecoming" at bounding box center [657, 146] width 634 height 40
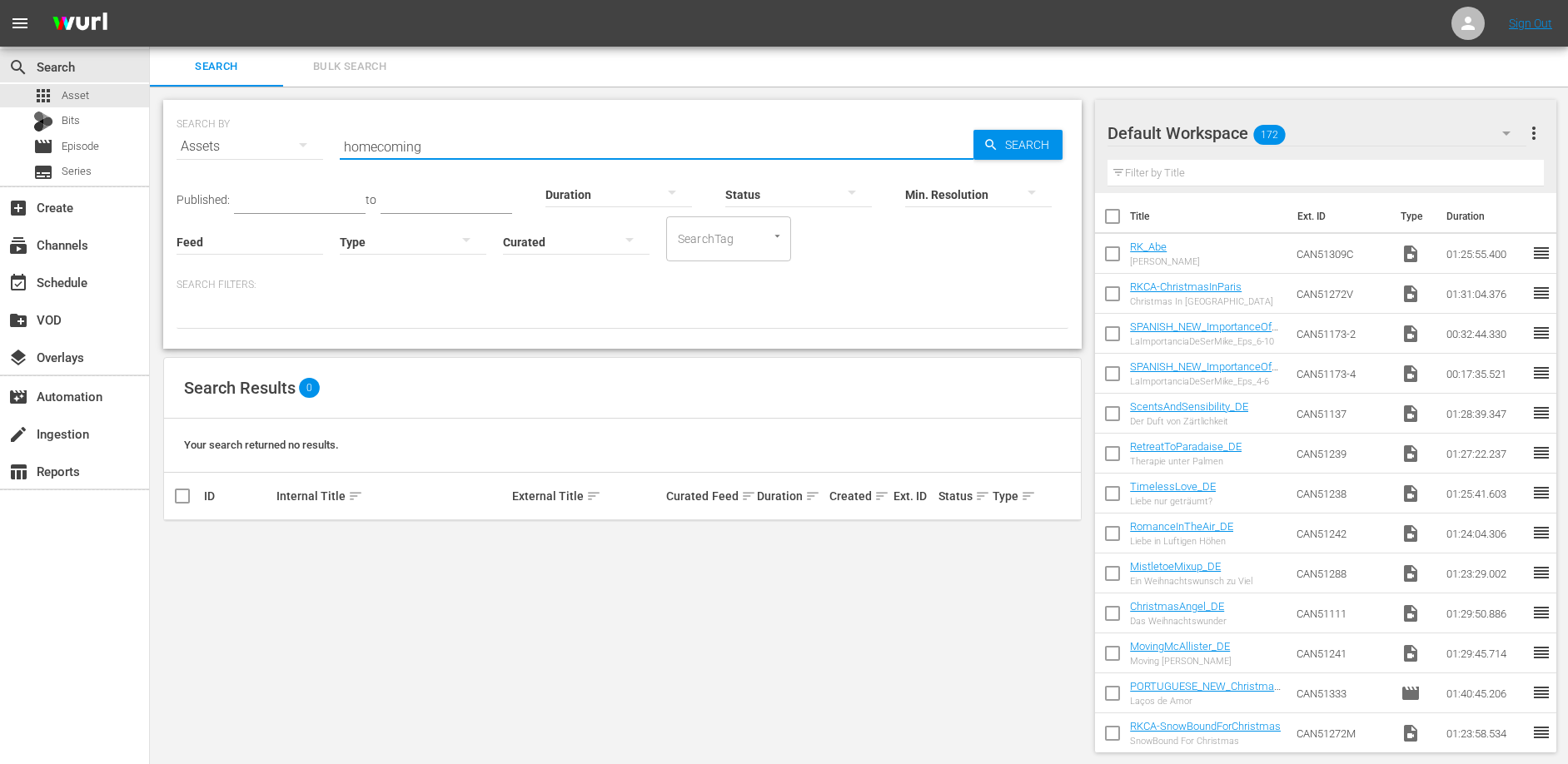
click at [401, 155] on input "homecoming" at bounding box center [657, 146] width 634 height 40
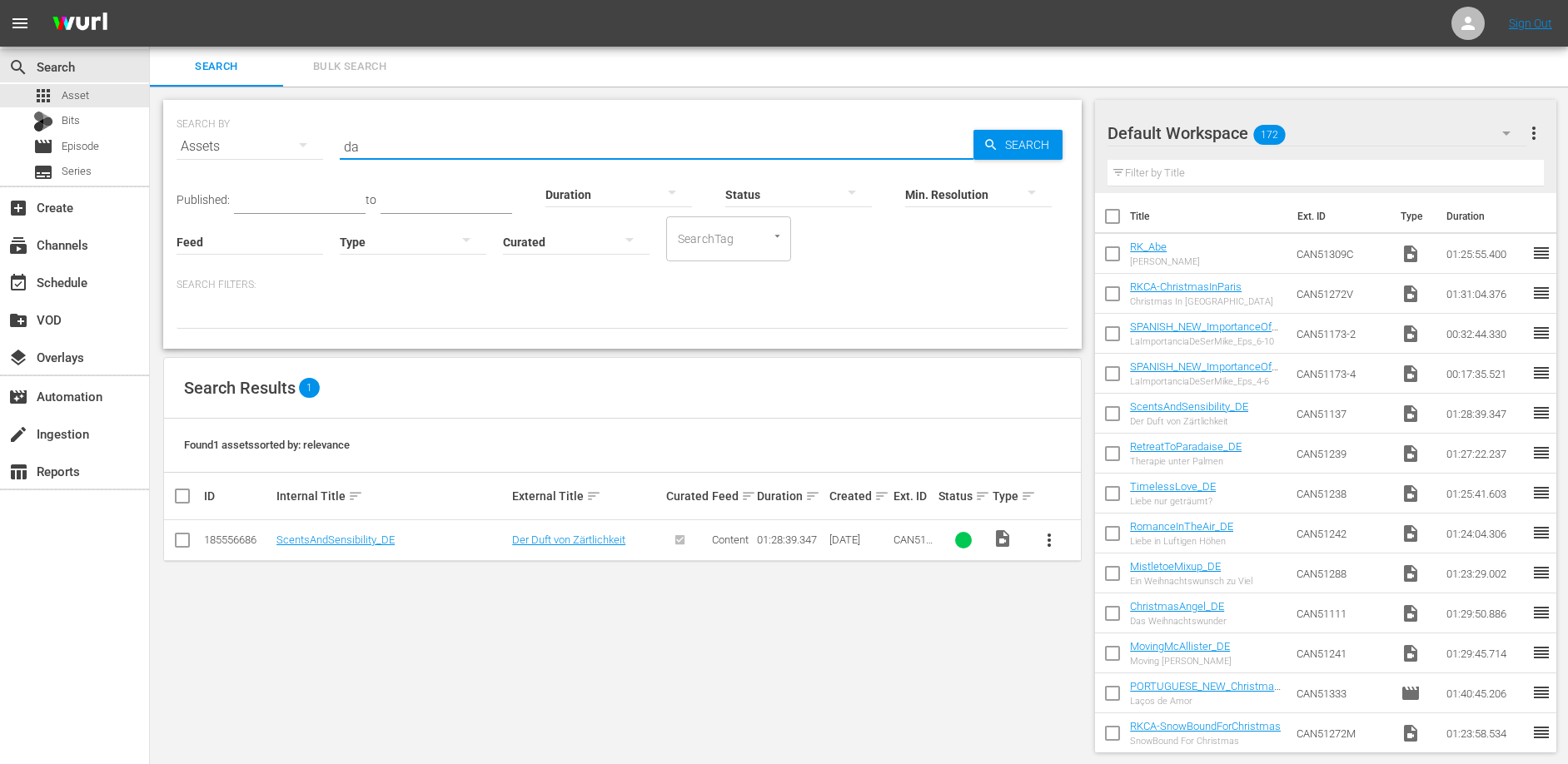
type input "d"
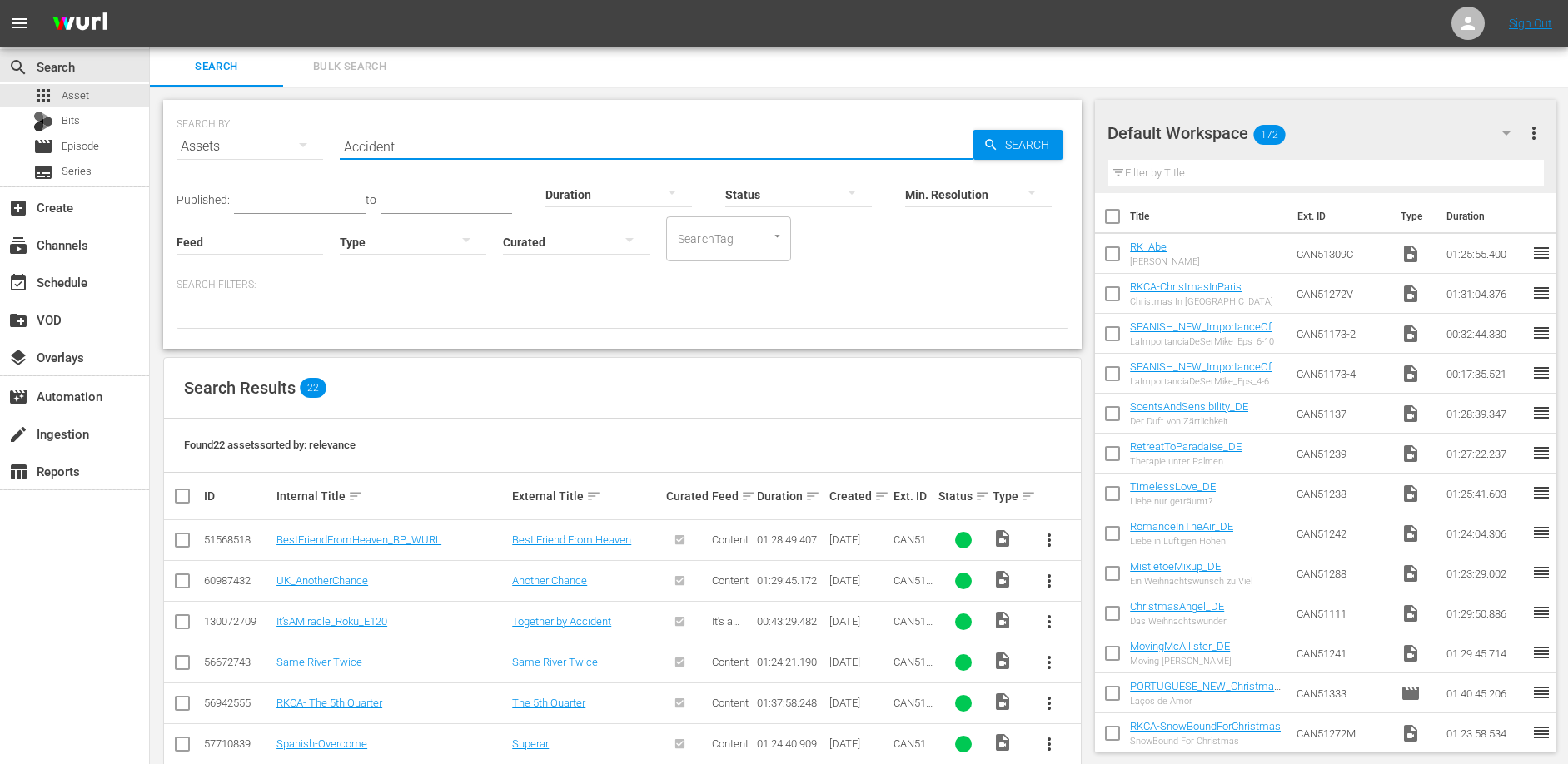
click at [437, 137] on input "Accident" at bounding box center [657, 146] width 634 height 40
click at [444, 151] on input "Accident" at bounding box center [657, 146] width 634 height 40
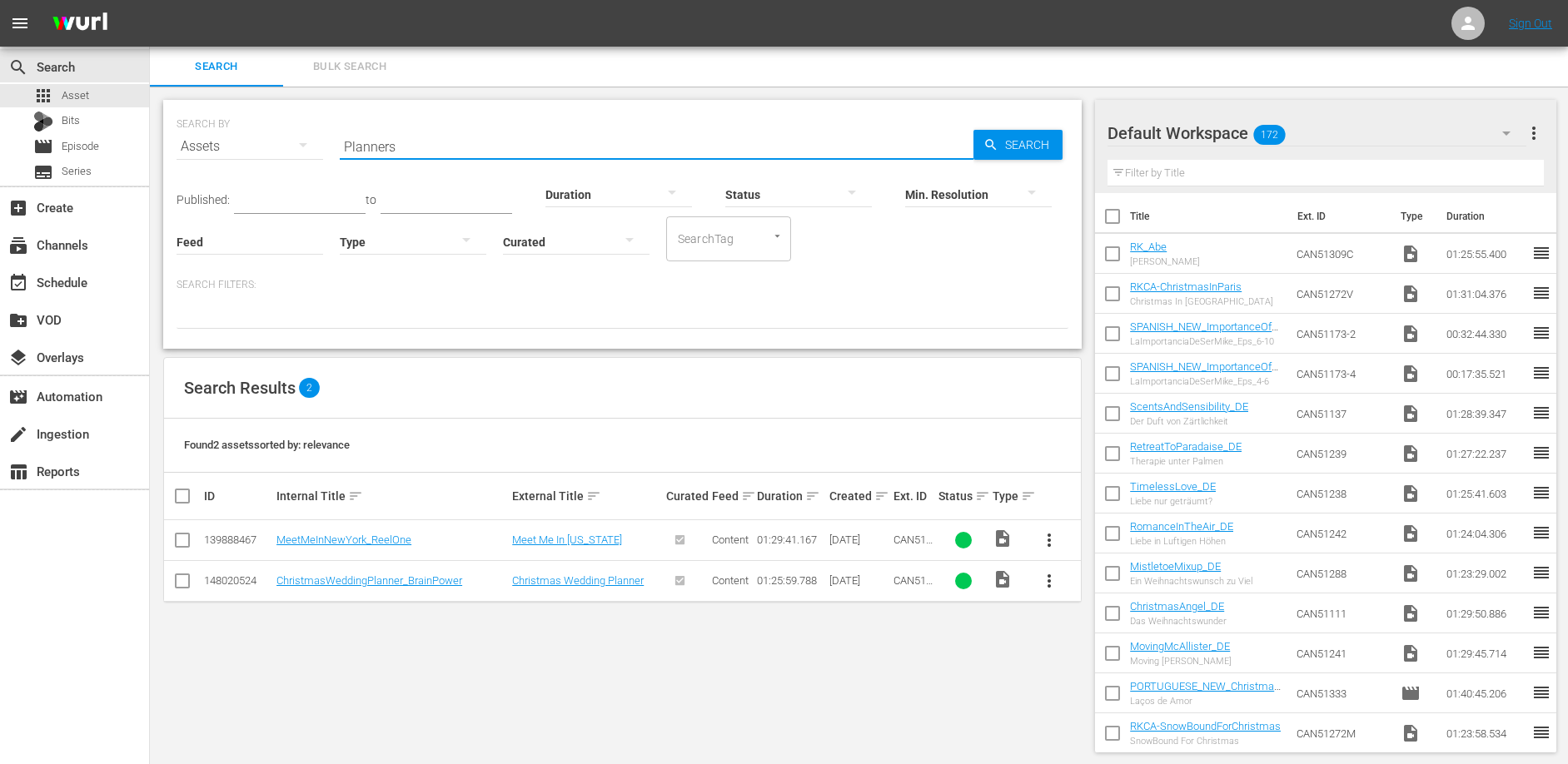
type input "Planners"
click at [437, 150] on input "Planners" at bounding box center [657, 146] width 634 height 40
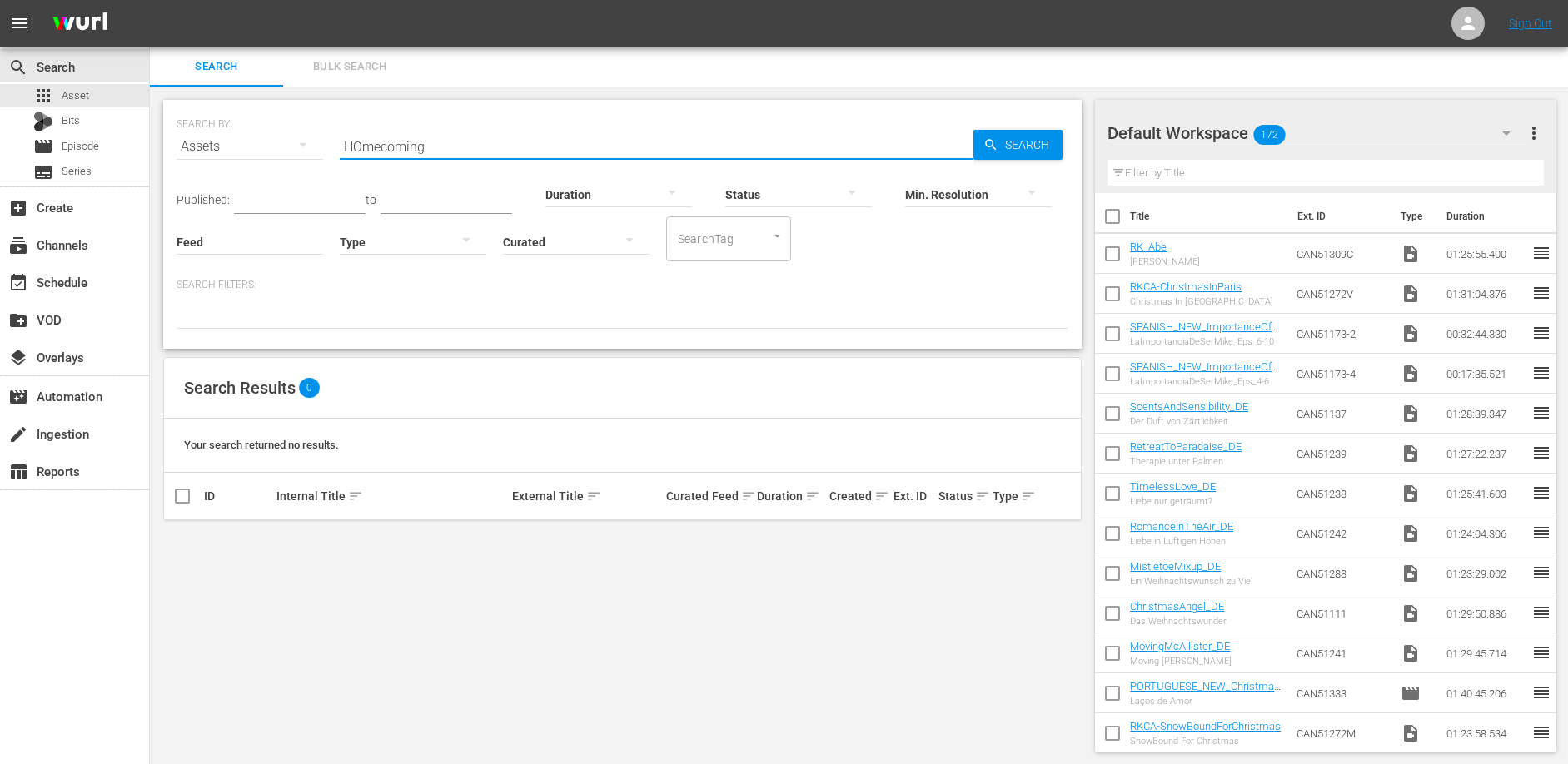
click at [364, 143] on input "HOmecoming" at bounding box center [657, 146] width 634 height 40
type input "Homecoming"
click at [489, 141] on input "Homecoming" at bounding box center [657, 146] width 634 height 40
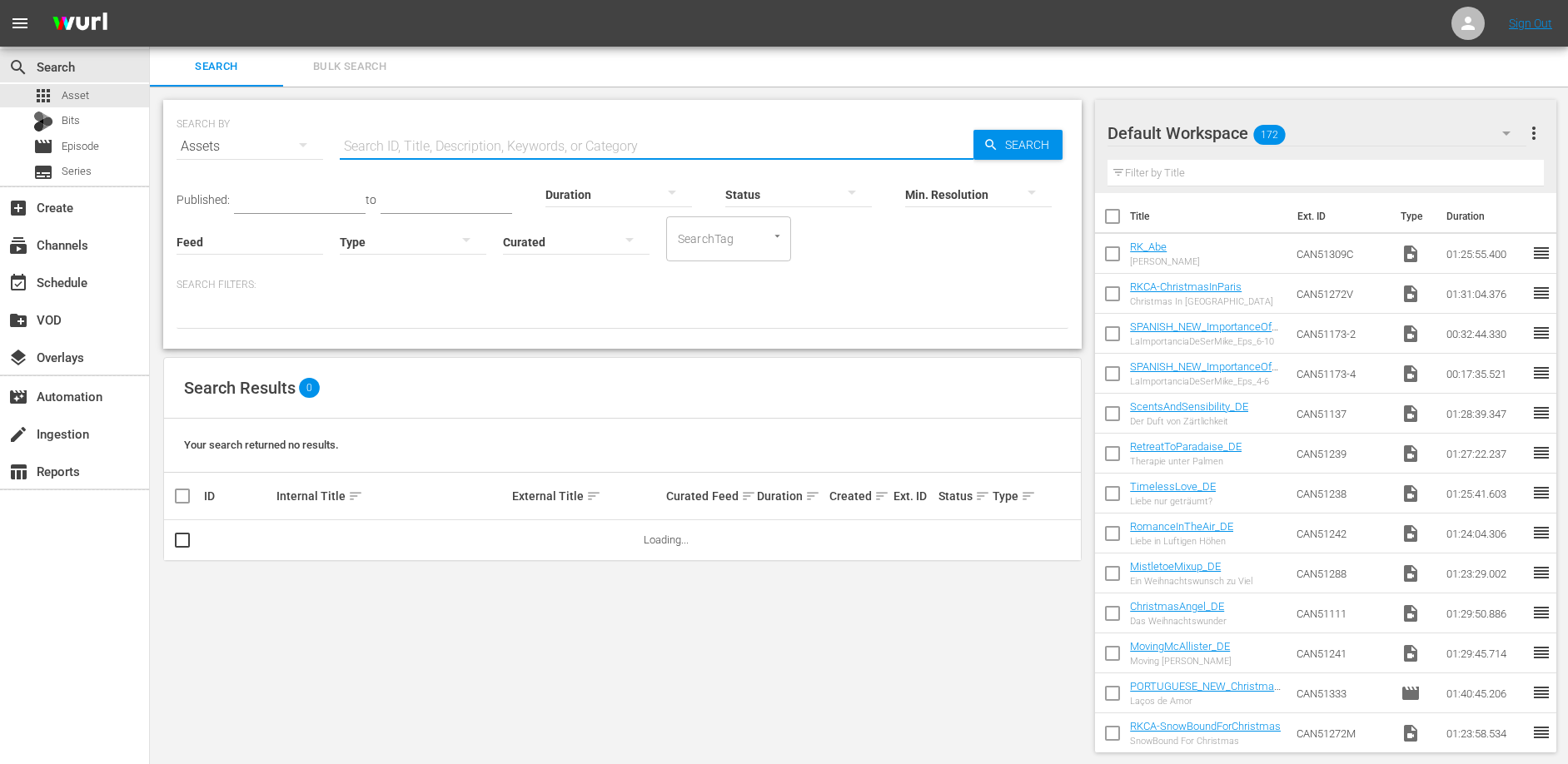
click at [480, 90] on div "SEARCH BY Search By Assets Search ID, Title, Description, Keywords, or Category…" at bounding box center [623, 426] width 945 height 679
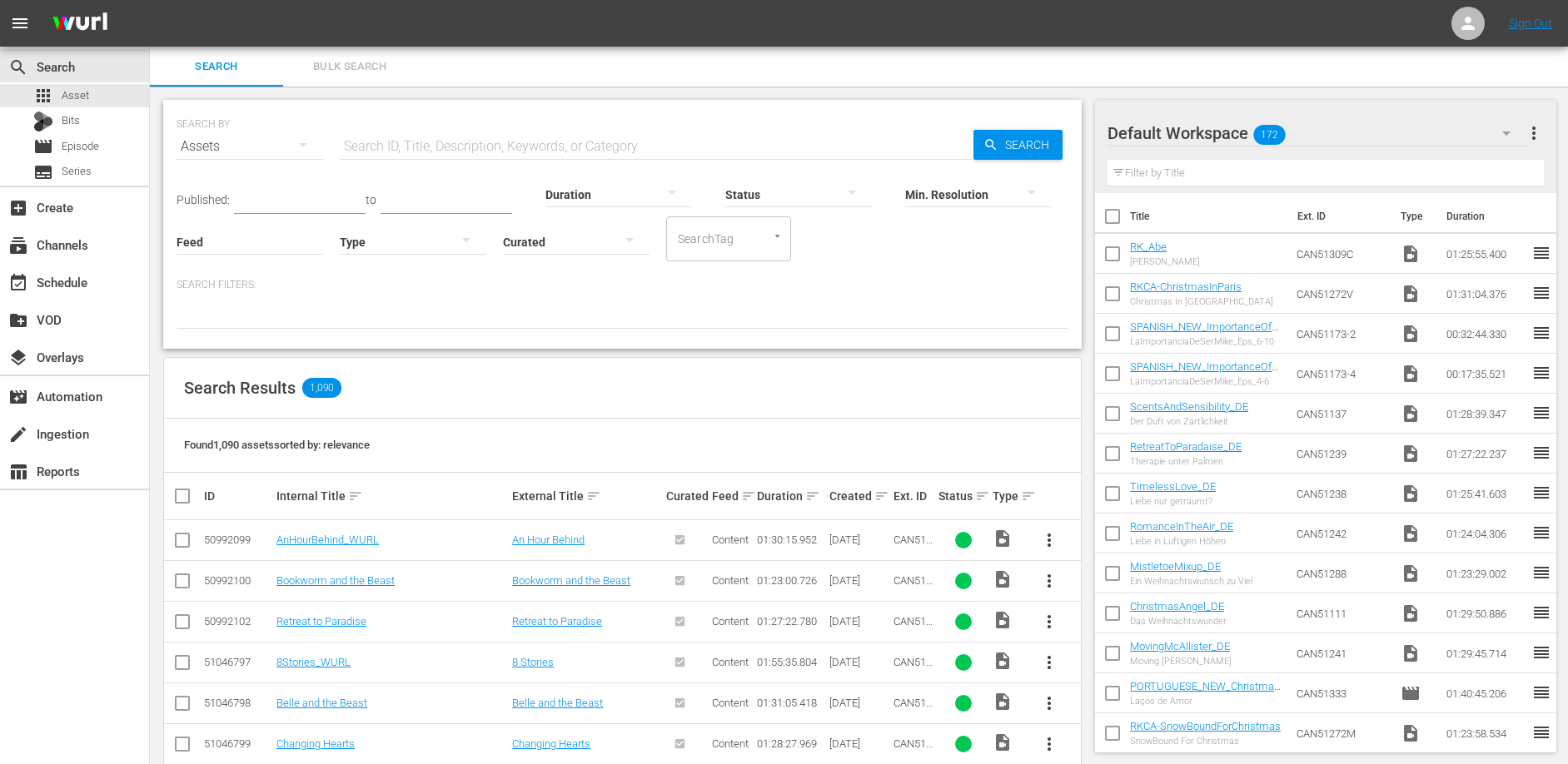
click at [531, 86] on div "SEARCH BY Search By Assets Search ID, Title, Description, Keywords, or Category…" at bounding box center [623, 746] width 945 height 1320
